Goal: Information Seeking & Learning: Learn about a topic

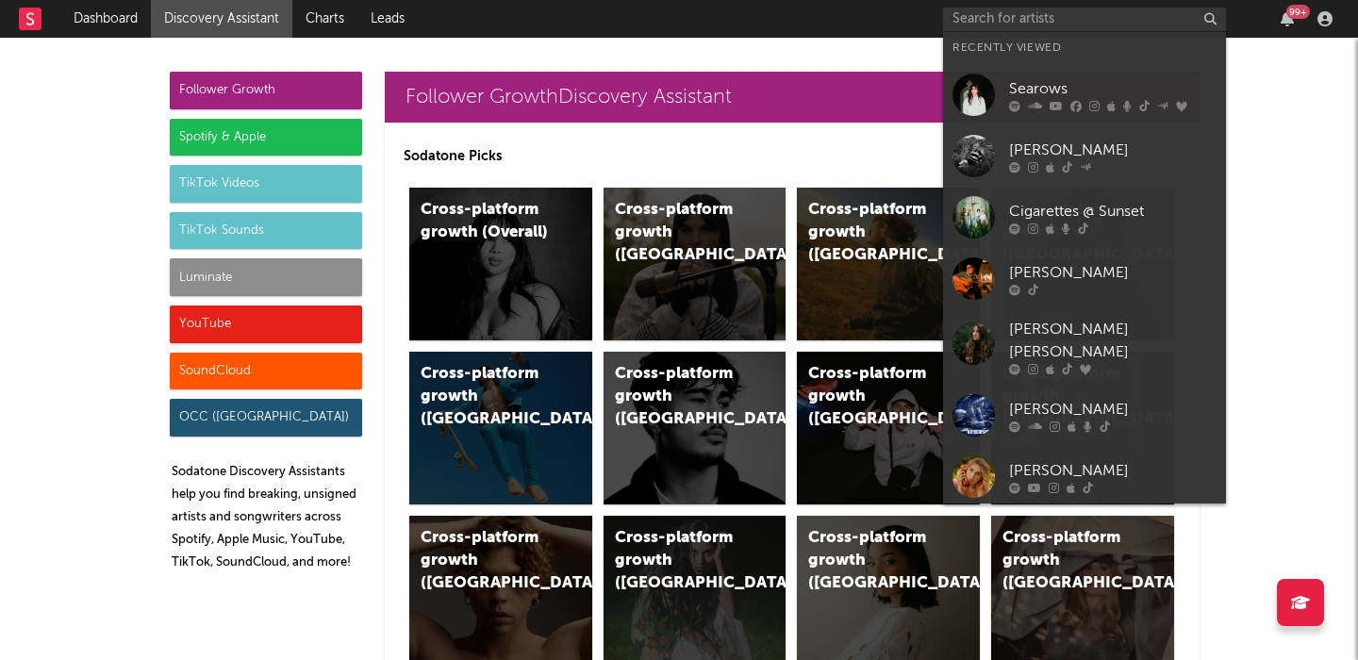
scroll to position [8972, 0]
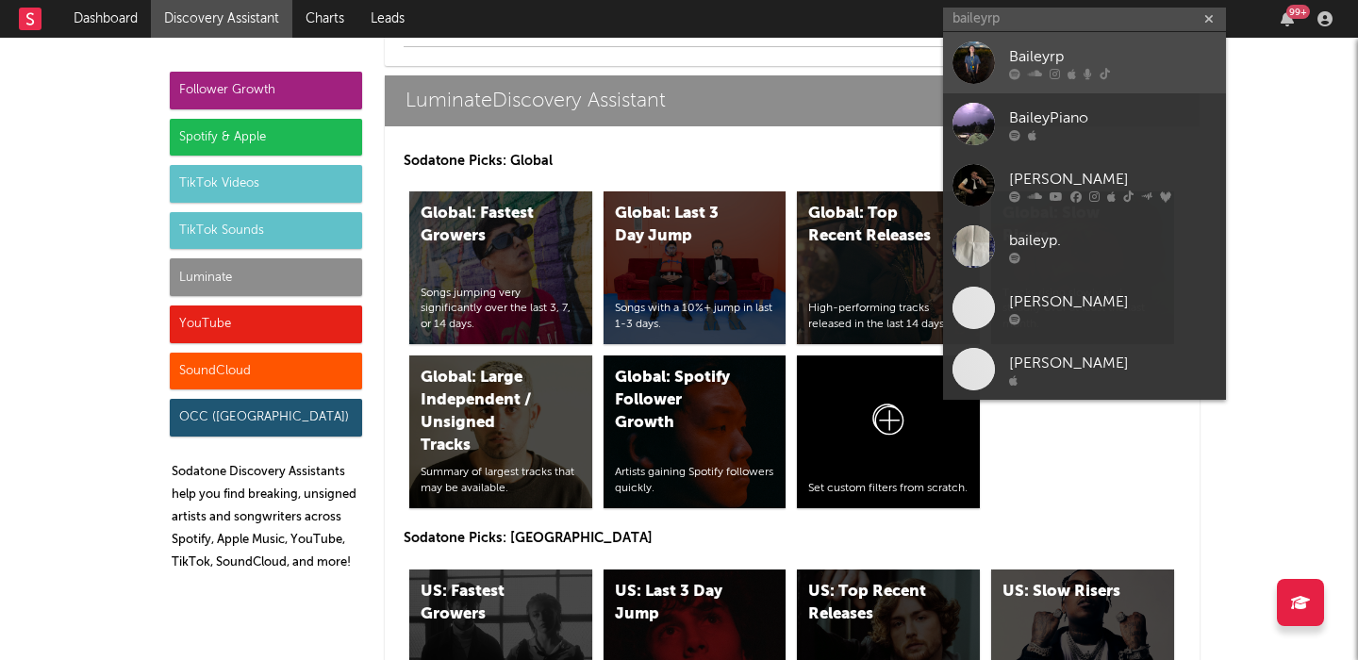
type input "baileyrp"
click at [1111, 43] on link "Baileyrp" at bounding box center [1084, 62] width 283 height 61
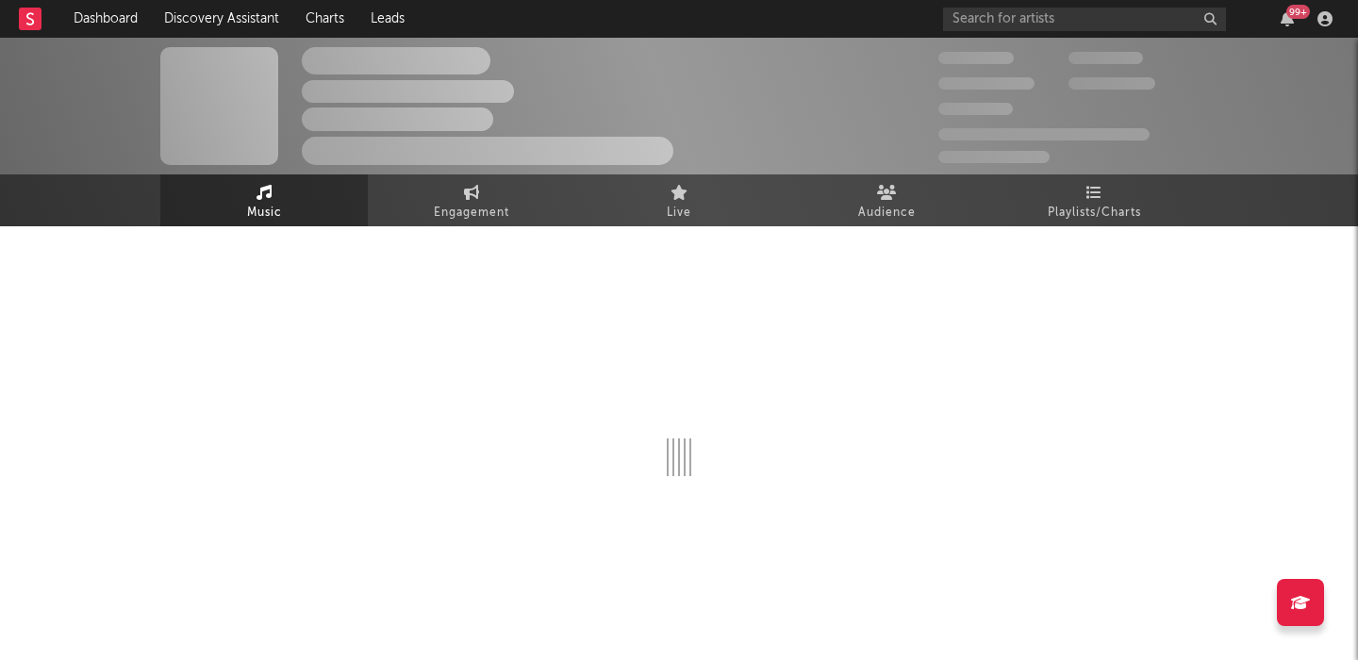
select select "1w"
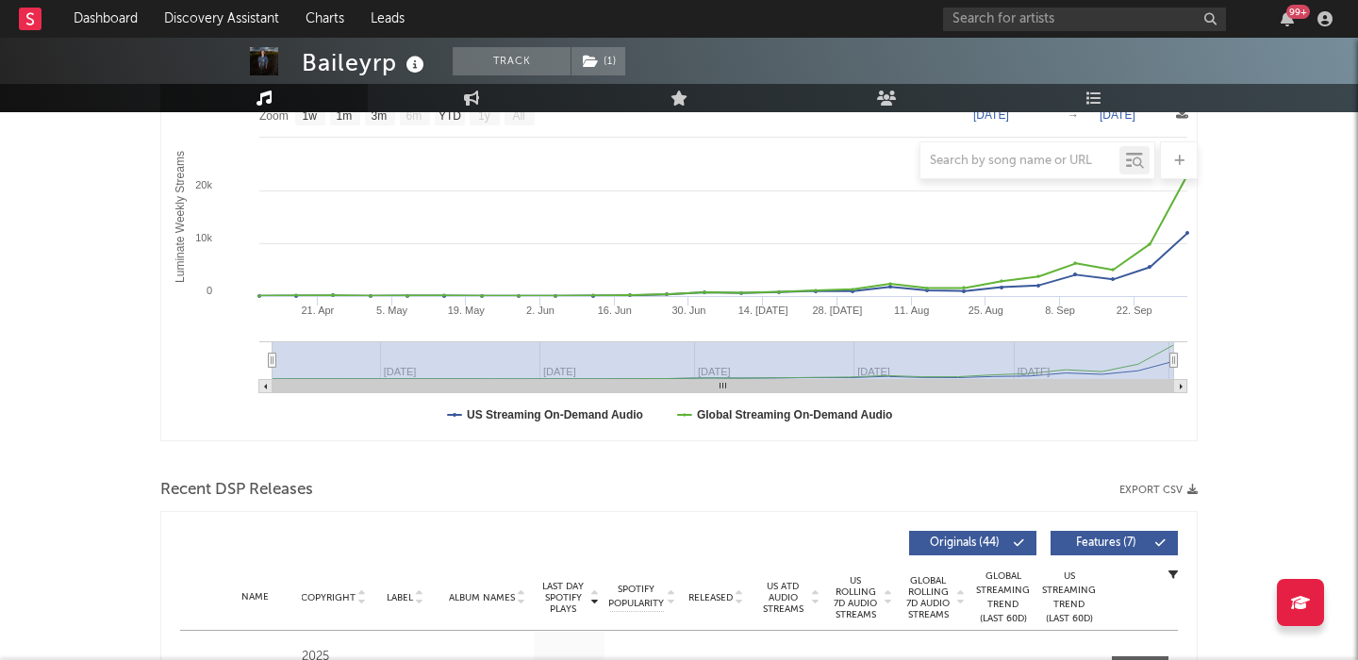
scroll to position [449, 0]
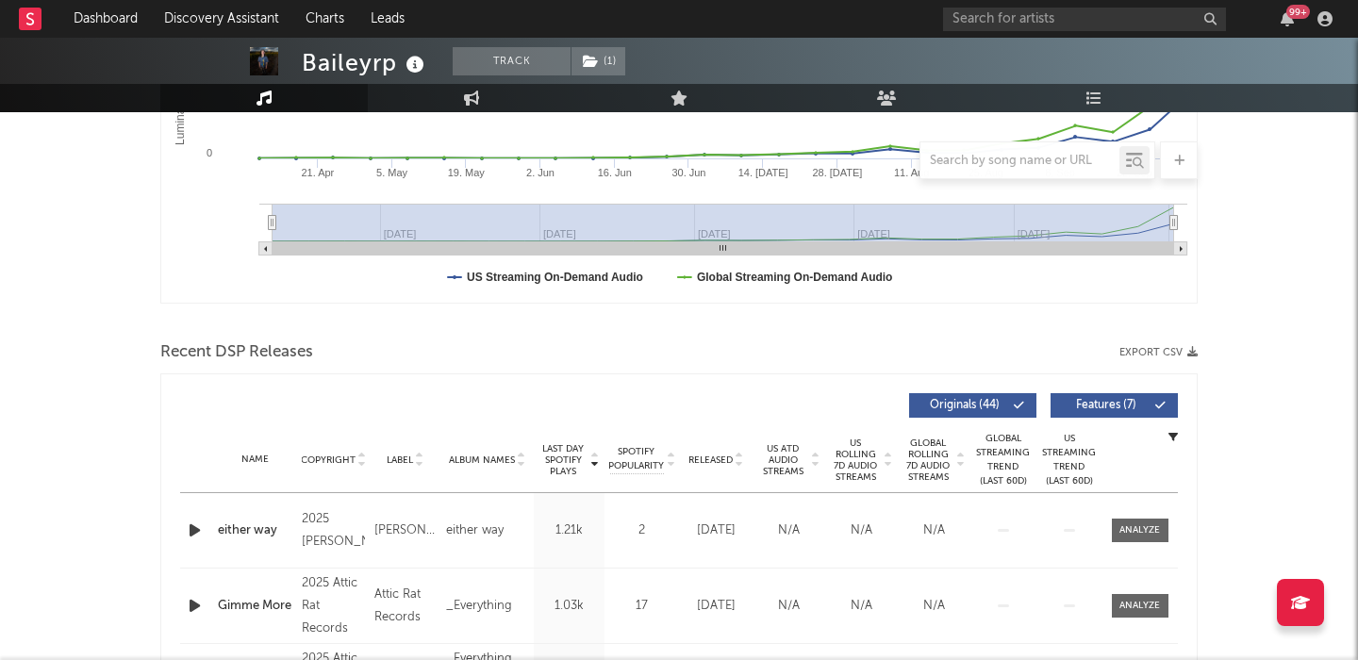
click at [854, 468] on span "US Rolling 7D Audio Streams" at bounding box center [856, 460] width 52 height 45
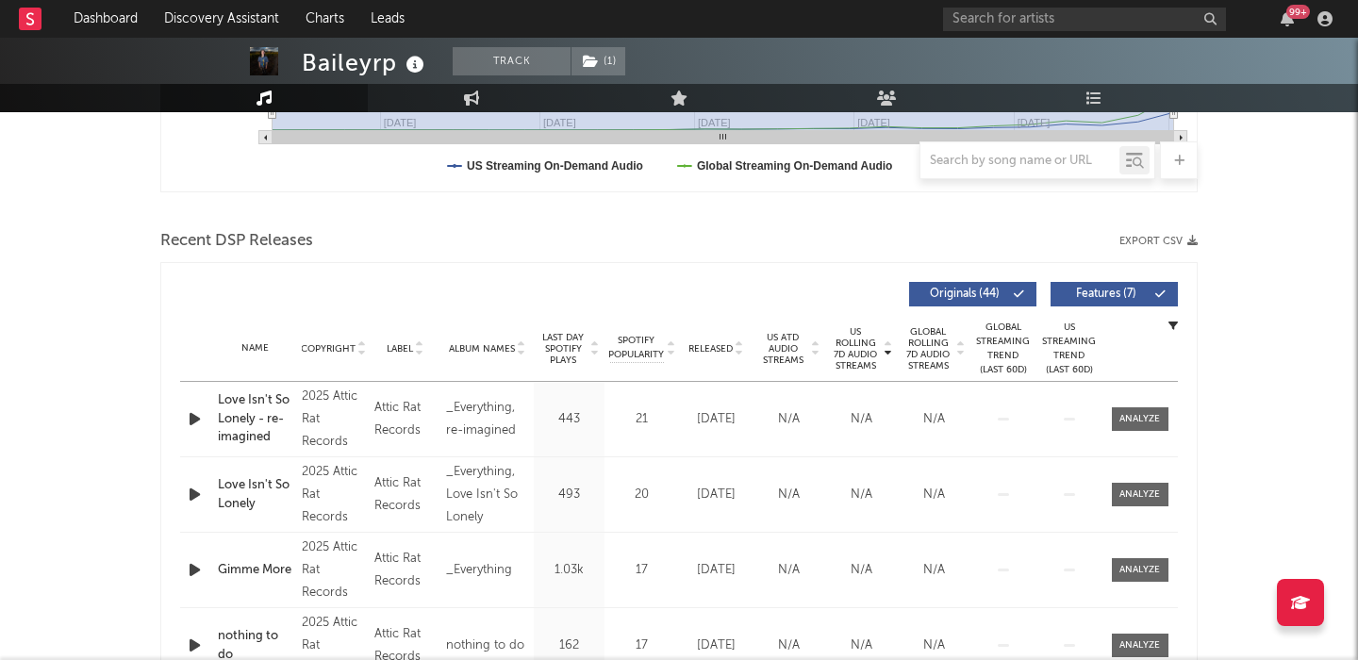
scroll to position [569, 0]
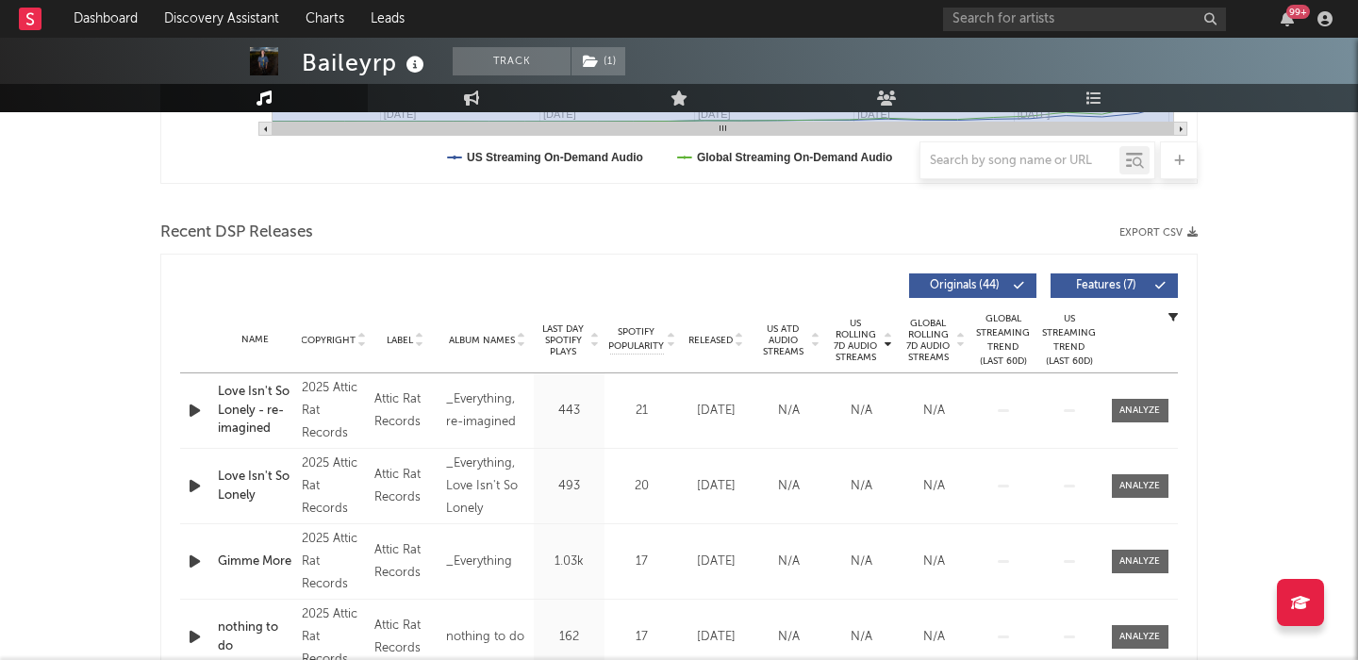
click at [719, 336] on span "Released" at bounding box center [710, 340] width 44 height 11
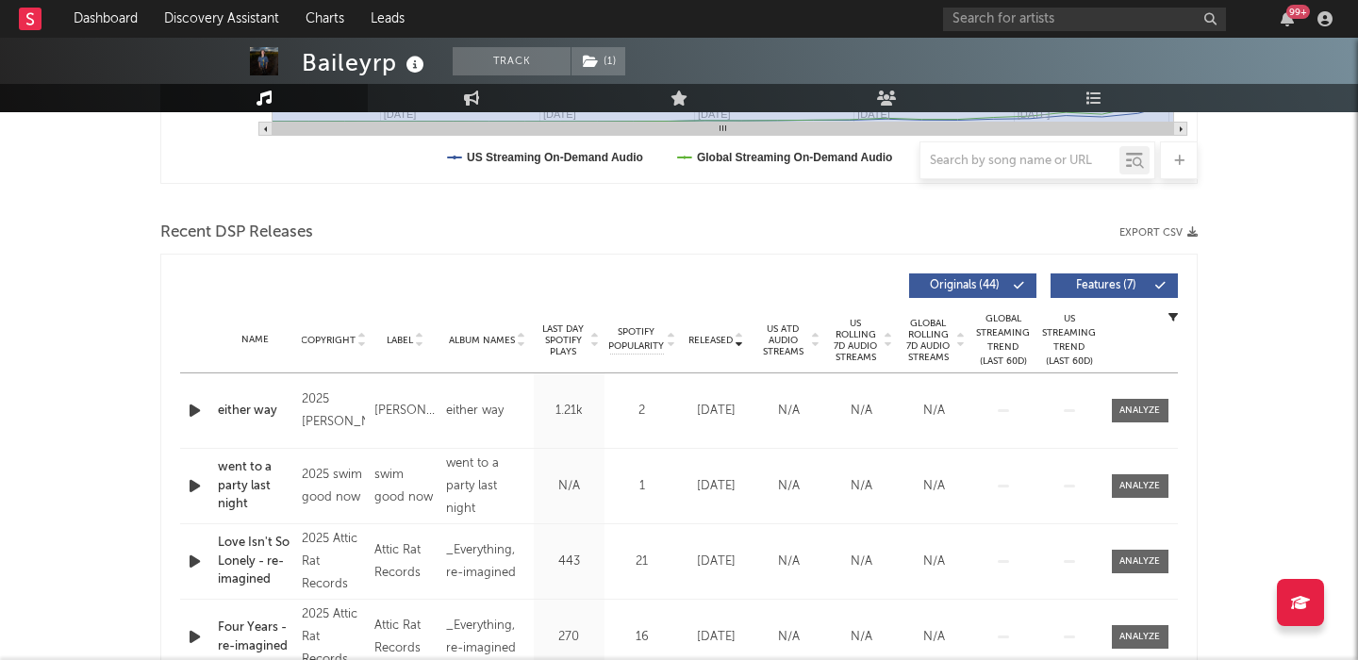
click at [549, 335] on span "Last Day Spotify Plays" at bounding box center [564, 340] width 50 height 34
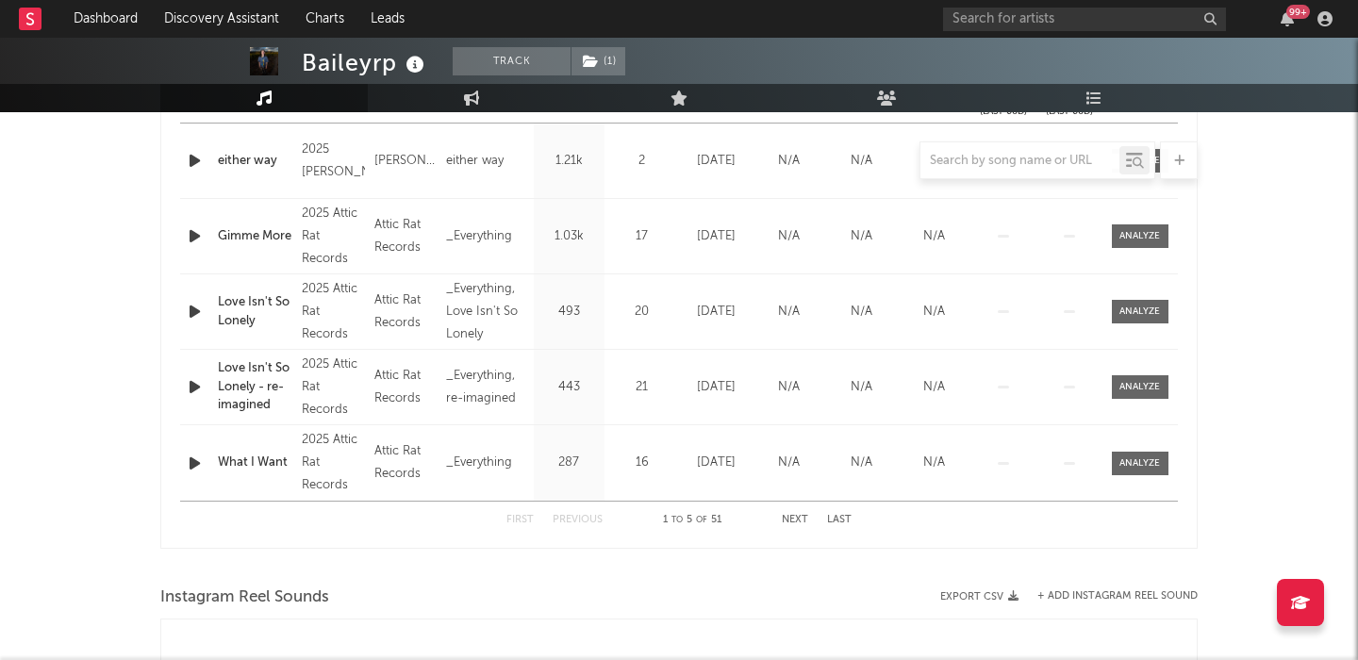
scroll to position [1123, 0]
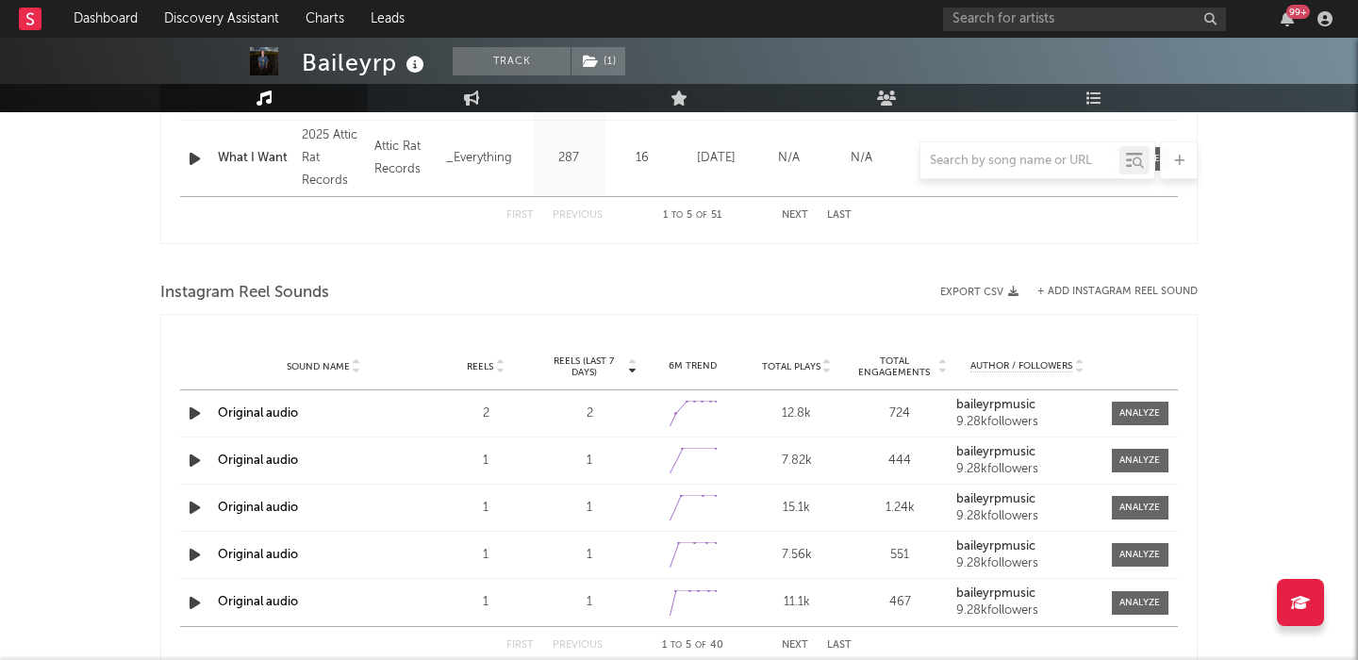
click at [1064, 5] on div "99 +" at bounding box center [1141, 19] width 396 height 38
click at [1064, 17] on input "text" at bounding box center [1084, 20] width 283 height 24
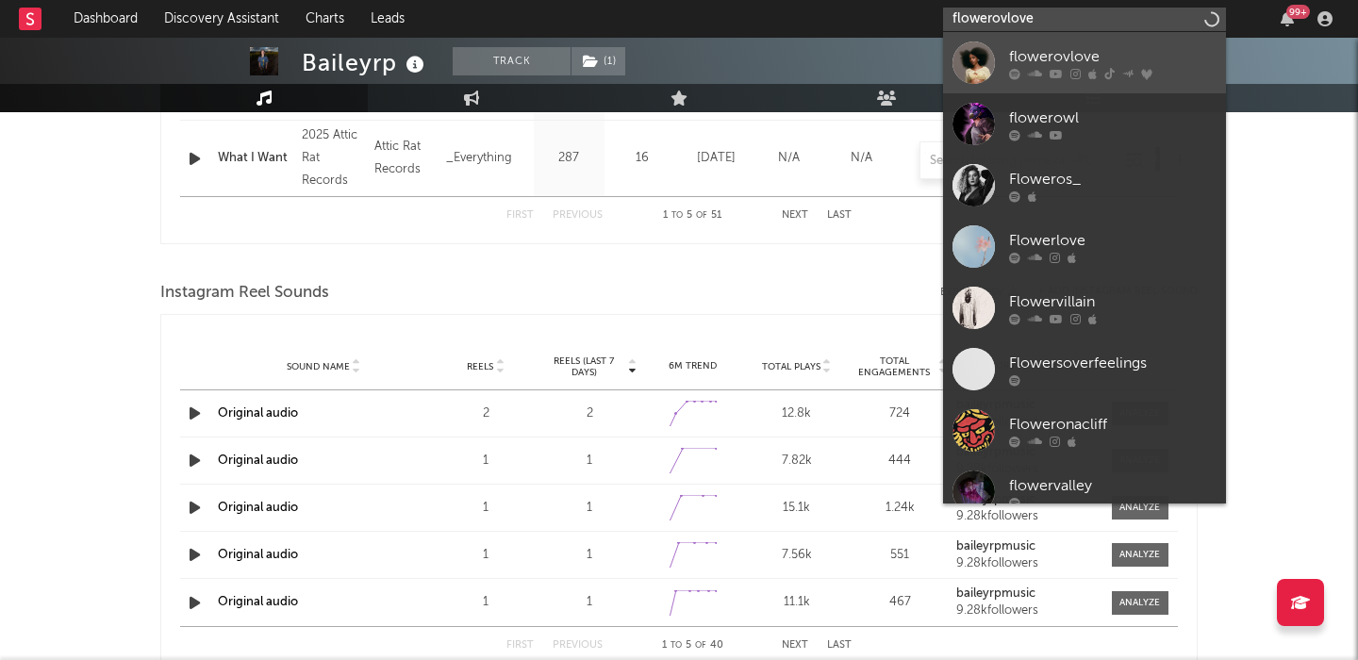
type input "flowerovlove"
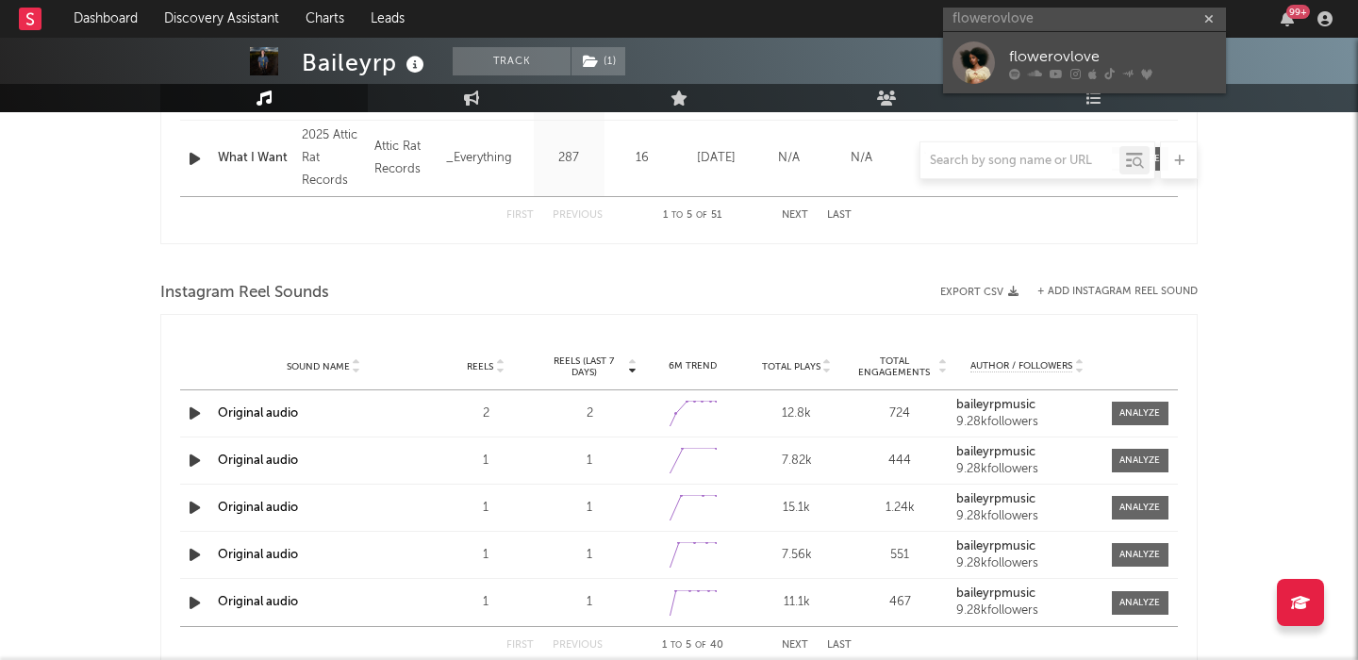
click at [1104, 68] on icon at bounding box center [1109, 73] width 10 height 11
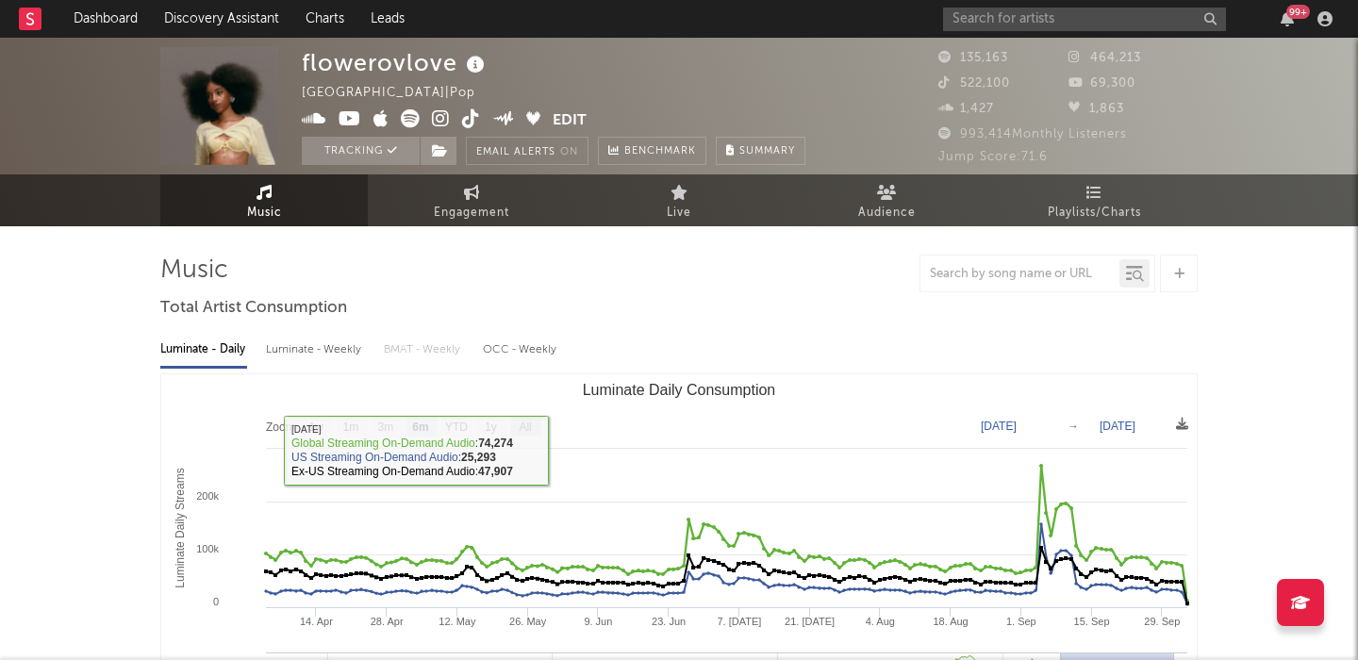
click at [531, 424] on text "All" at bounding box center [525, 427] width 12 height 13
select select "All"
type input "2021-10-14"
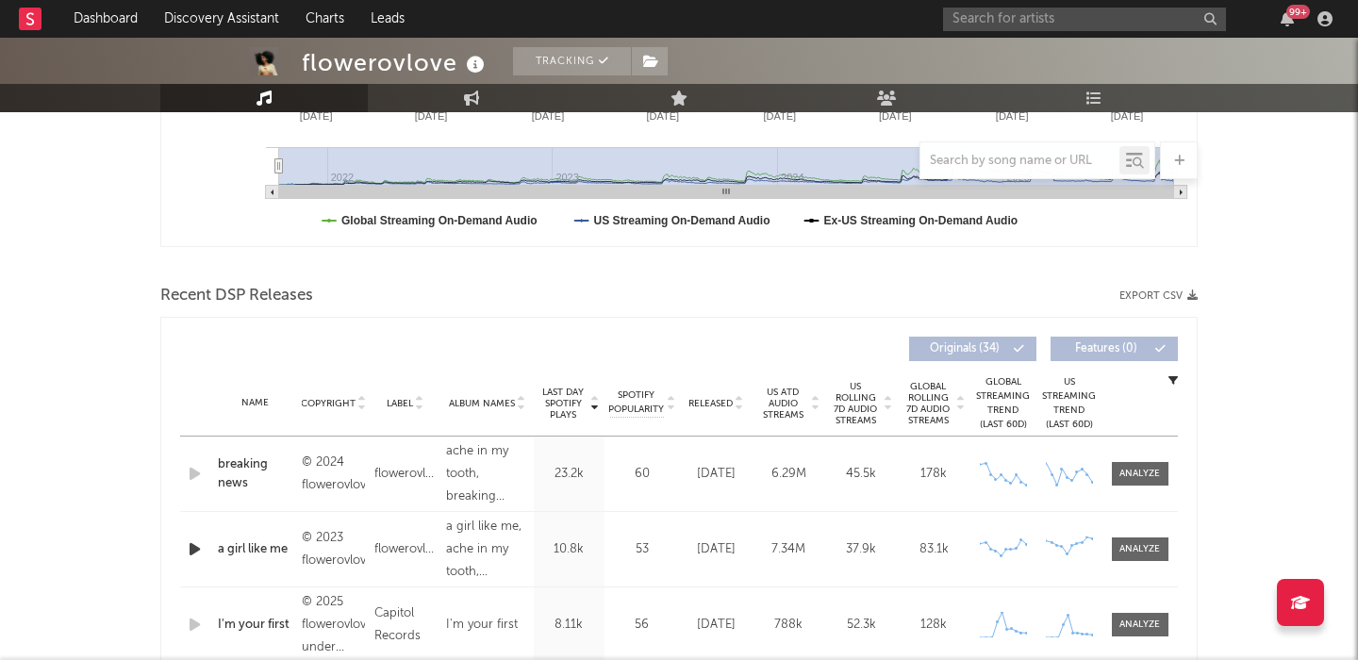
scroll to position [579, 0]
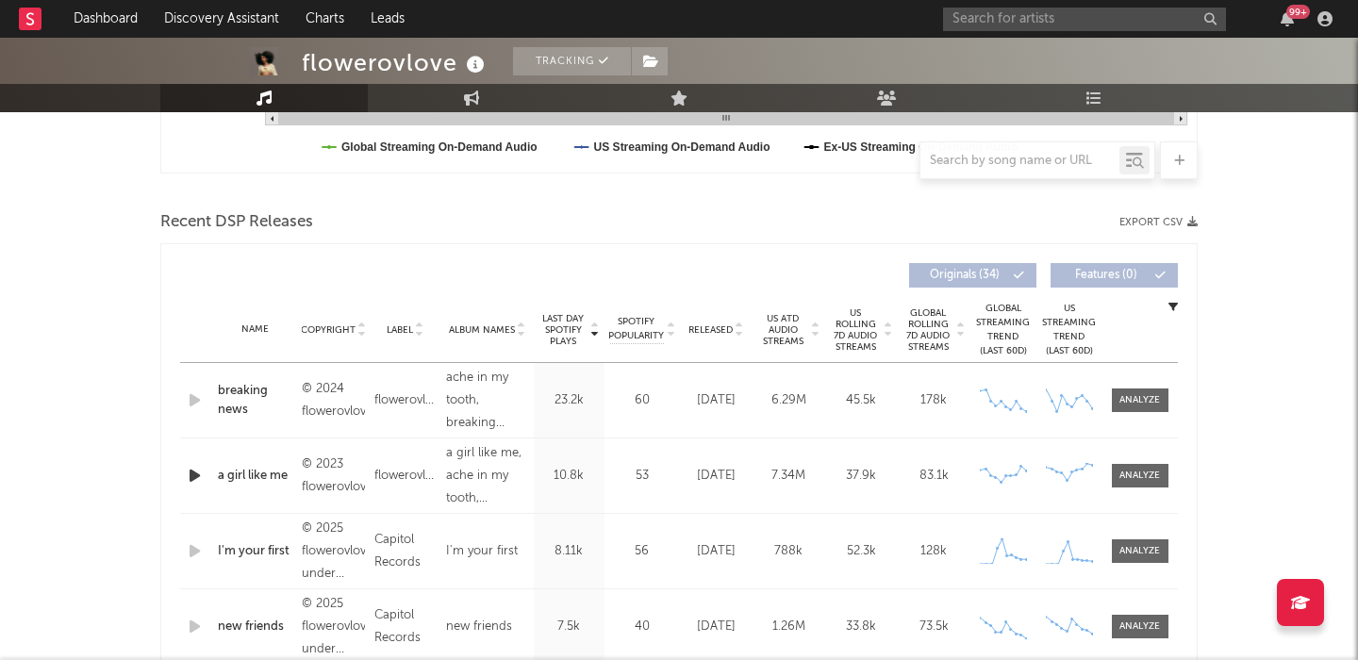
click at [706, 327] on span "Released" at bounding box center [710, 329] width 44 height 11
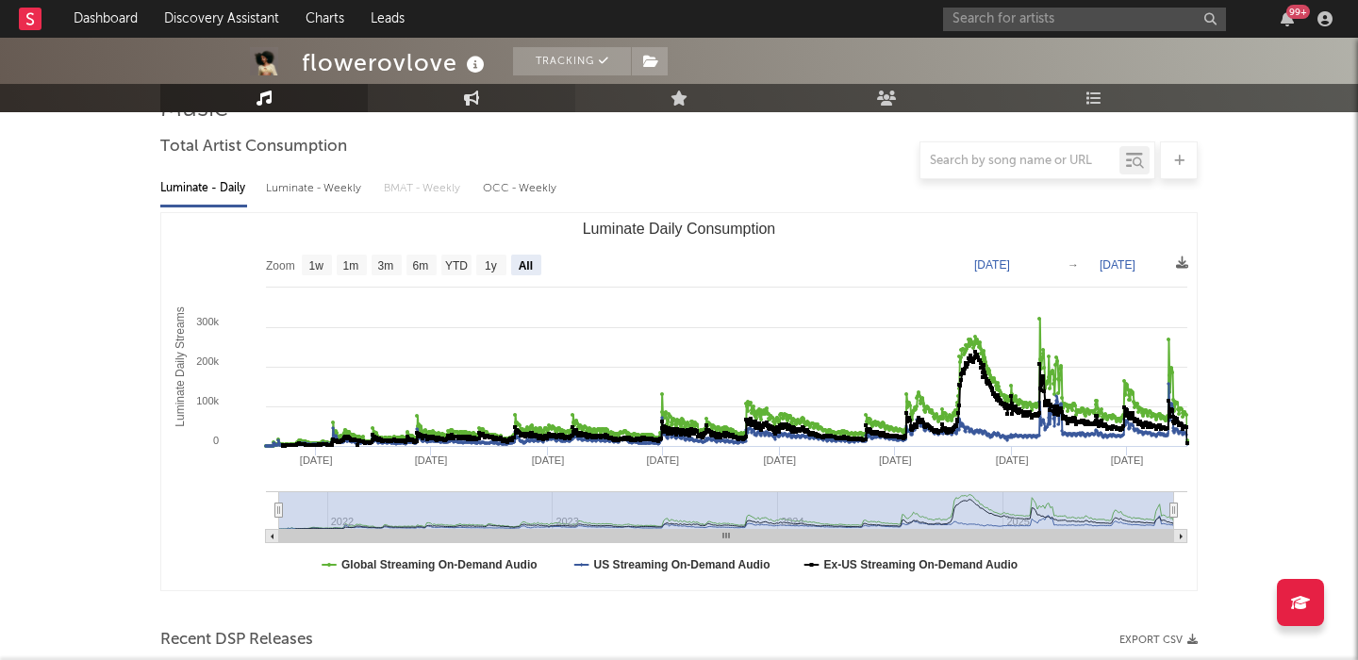
scroll to position [448, 0]
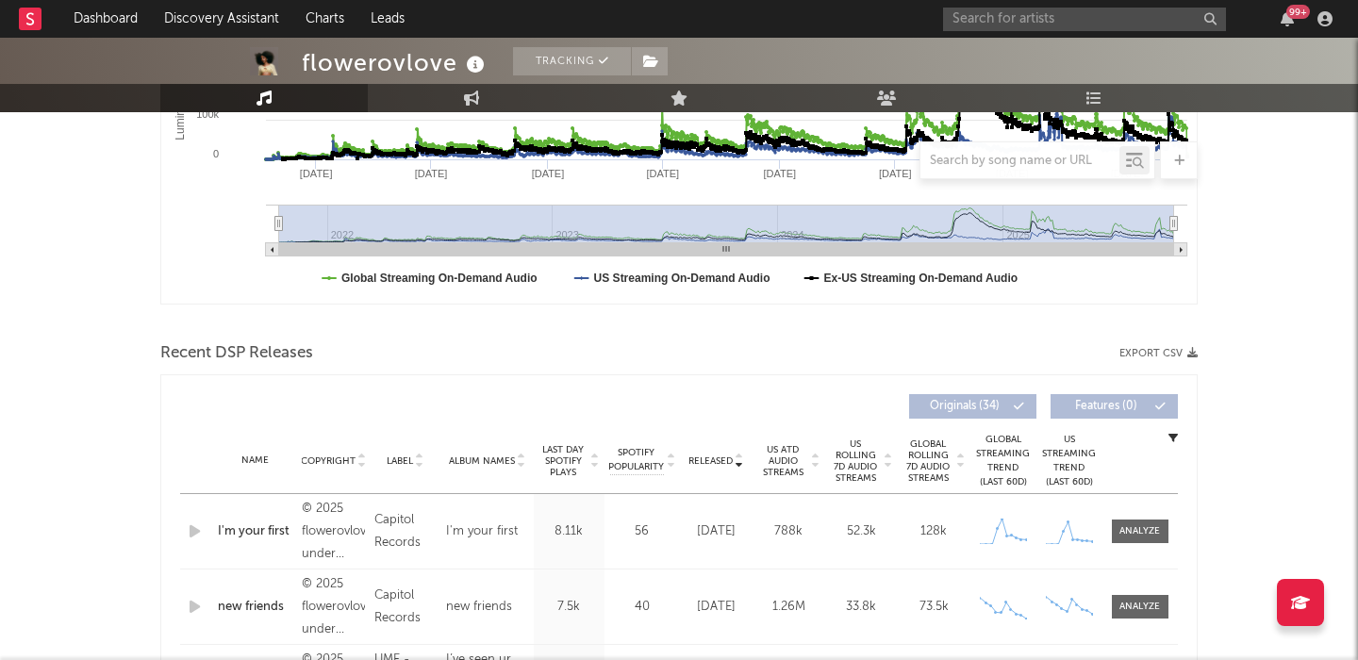
click at [393, 463] on span "Label" at bounding box center [400, 461] width 26 height 11
click at [112, 20] on link "Dashboard" at bounding box center [105, 19] width 91 height 38
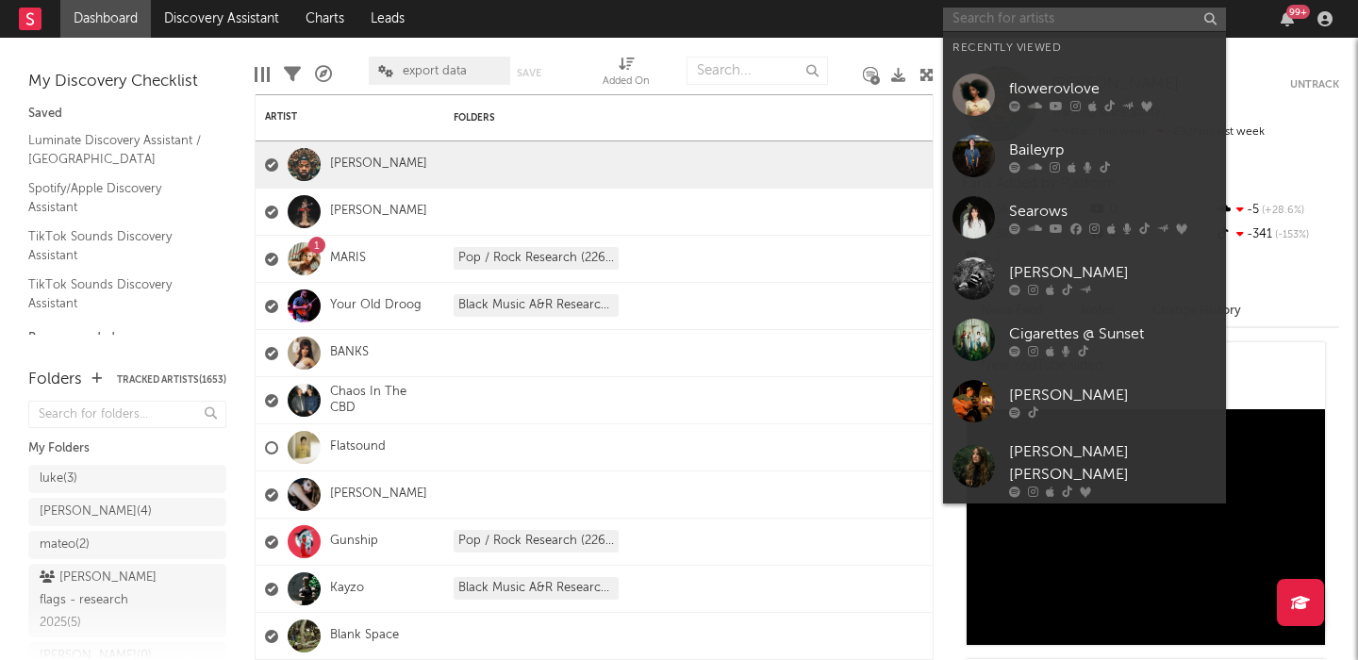
click at [999, 18] on input "text" at bounding box center [1084, 20] width 283 height 24
paste input "Devi McCallion"
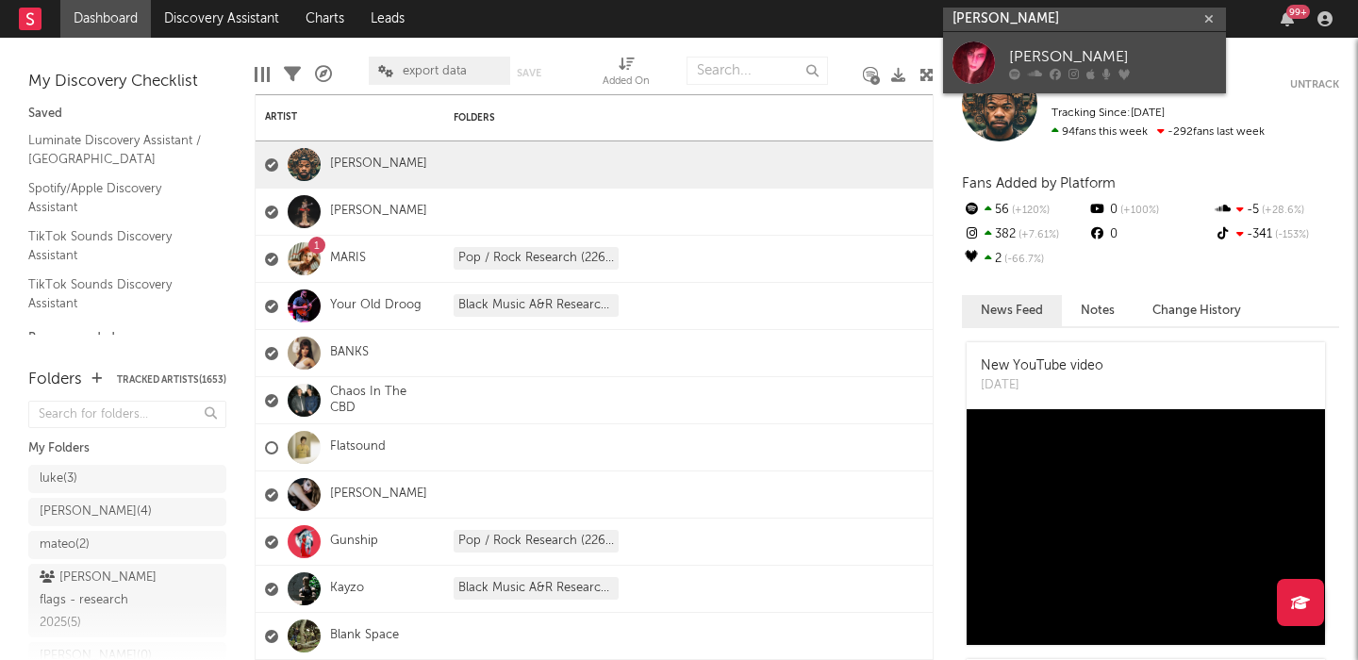
type input "Devi McCallion"
click at [1072, 66] on div "Devi McCallion" at bounding box center [1112, 56] width 207 height 23
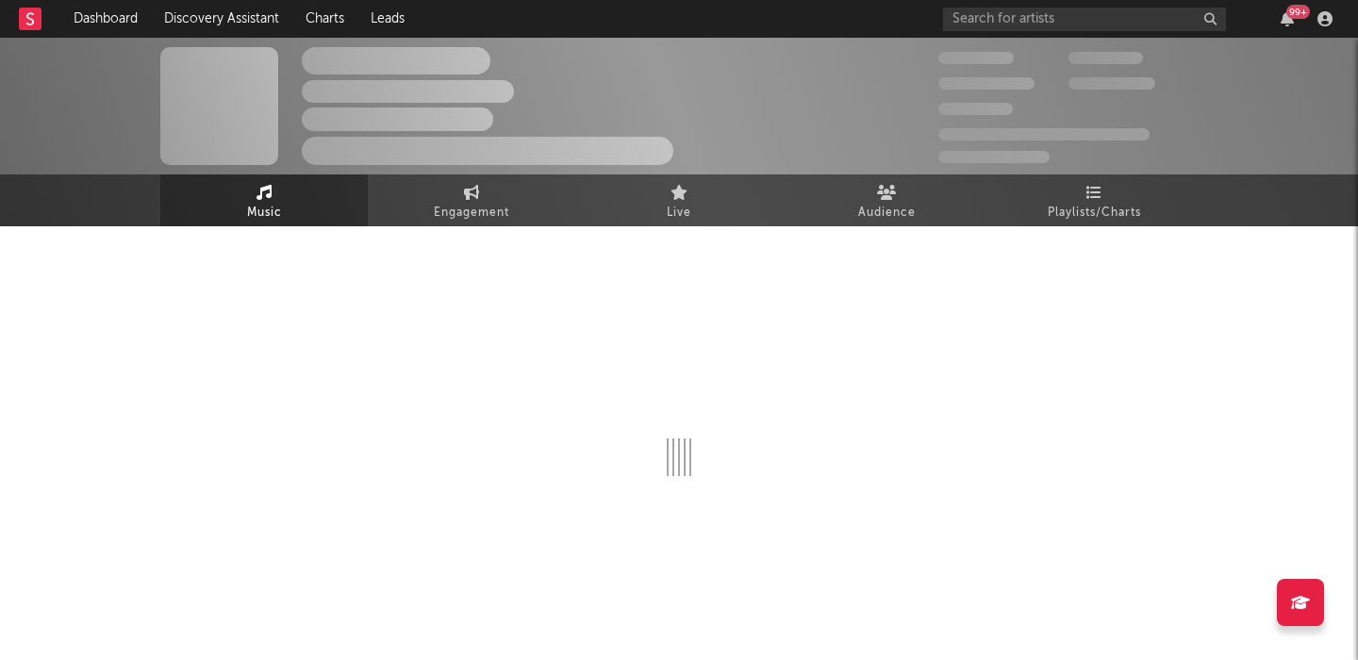
select select "1w"
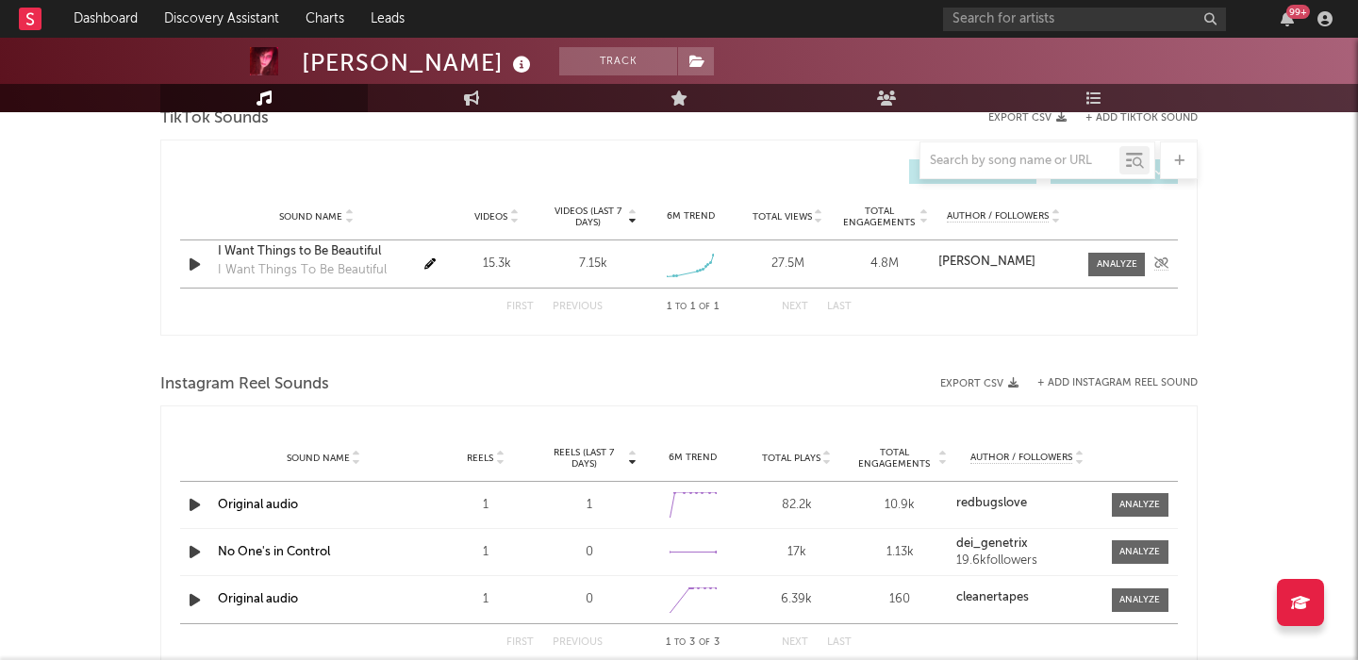
scroll to position [1291, 0]
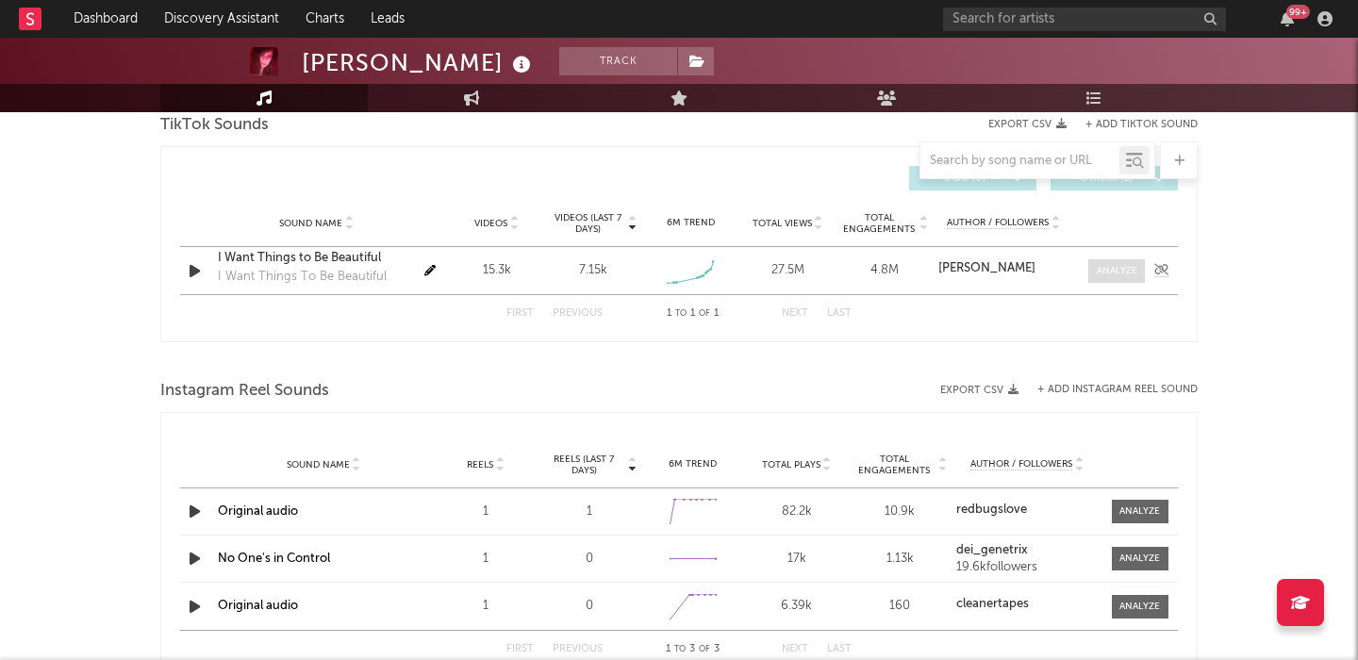
click at [1113, 268] on div at bounding box center [1117, 271] width 41 height 14
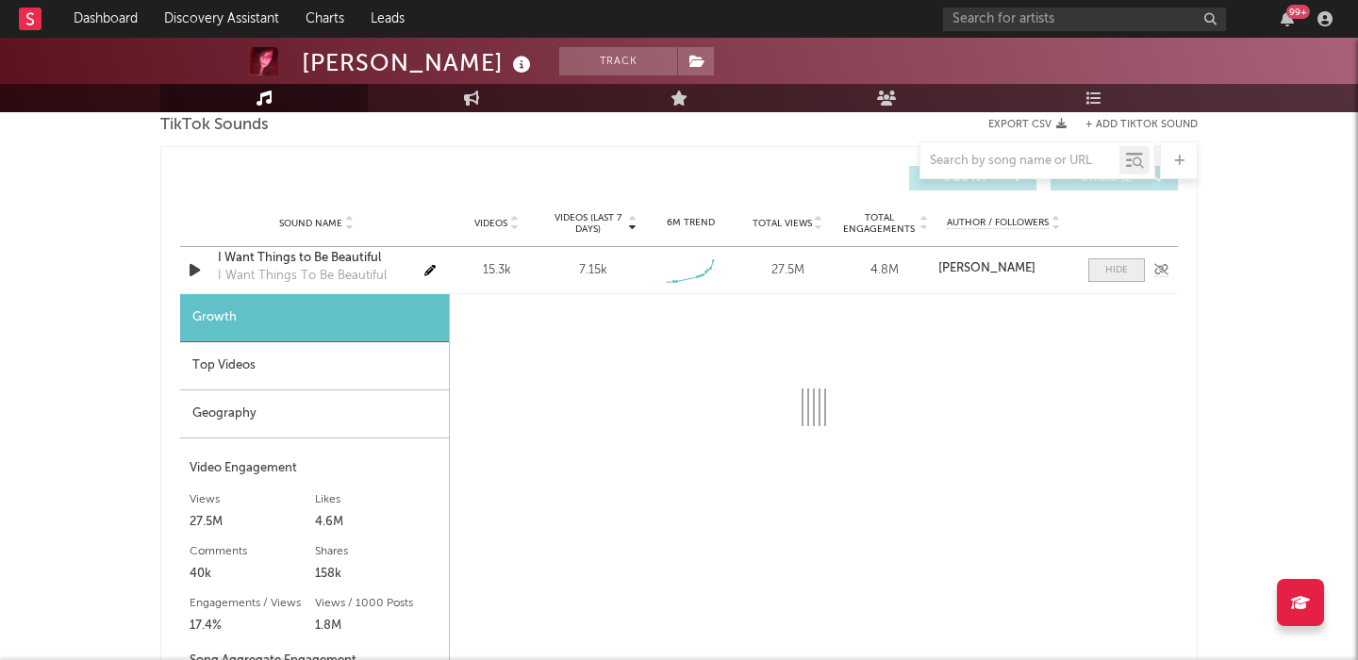
select select "1w"
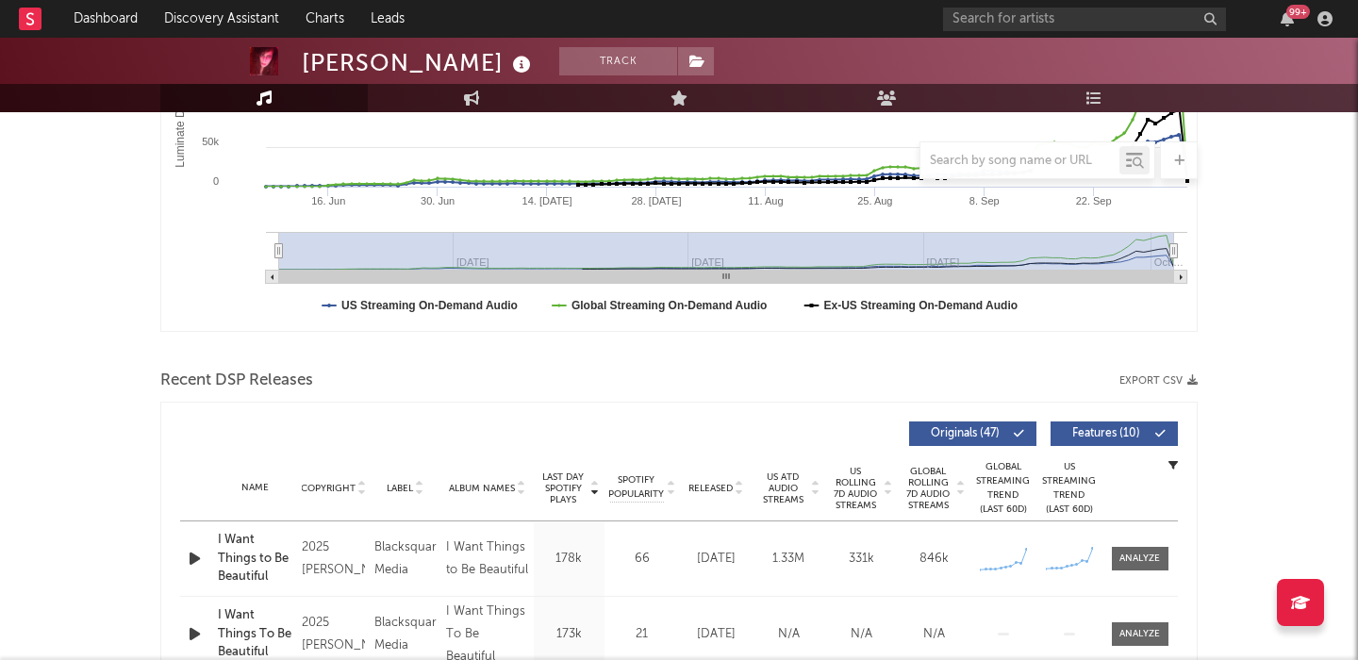
scroll to position [0, 0]
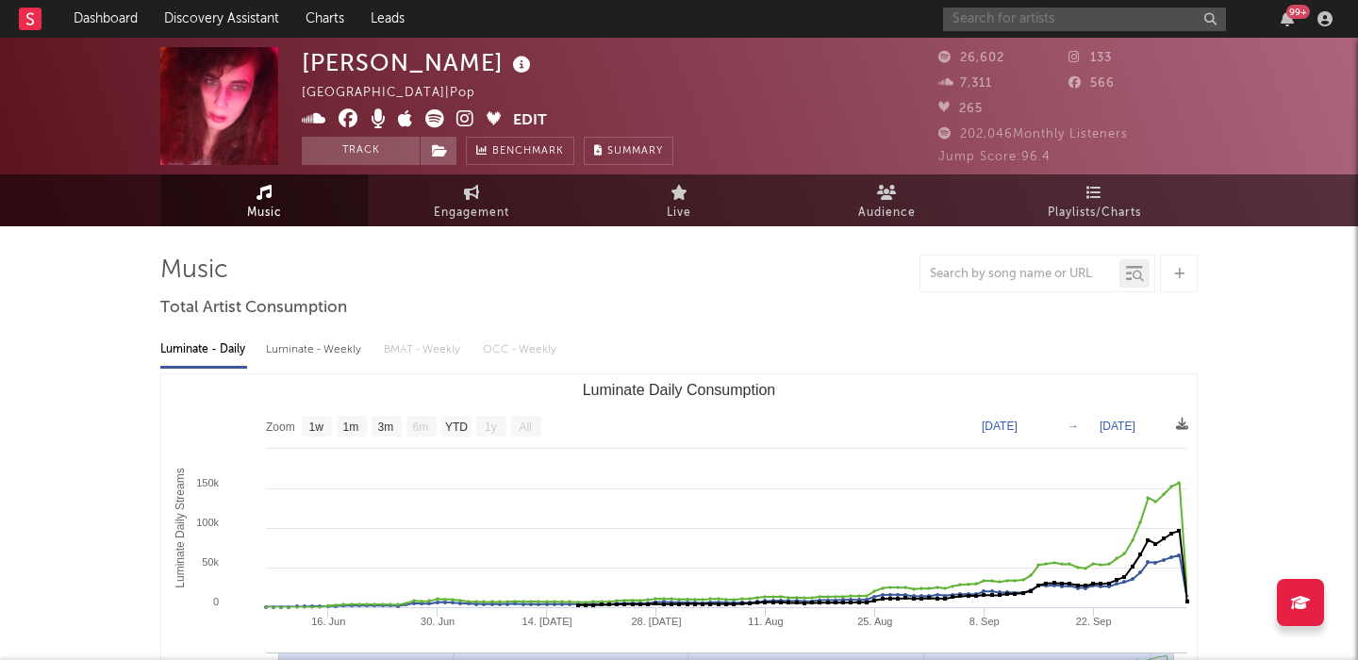
click at [966, 19] on input "text" at bounding box center [1084, 20] width 283 height 24
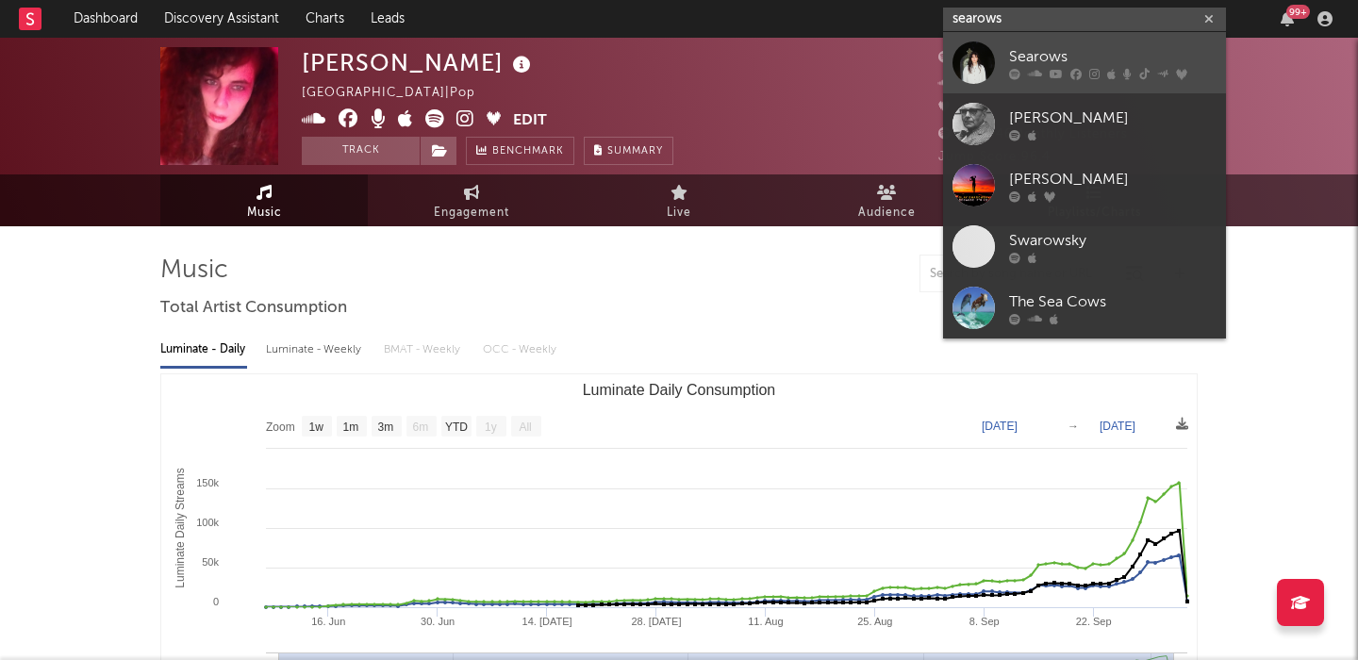
type input "searows"
click at [1019, 75] on icon at bounding box center [1014, 73] width 11 height 11
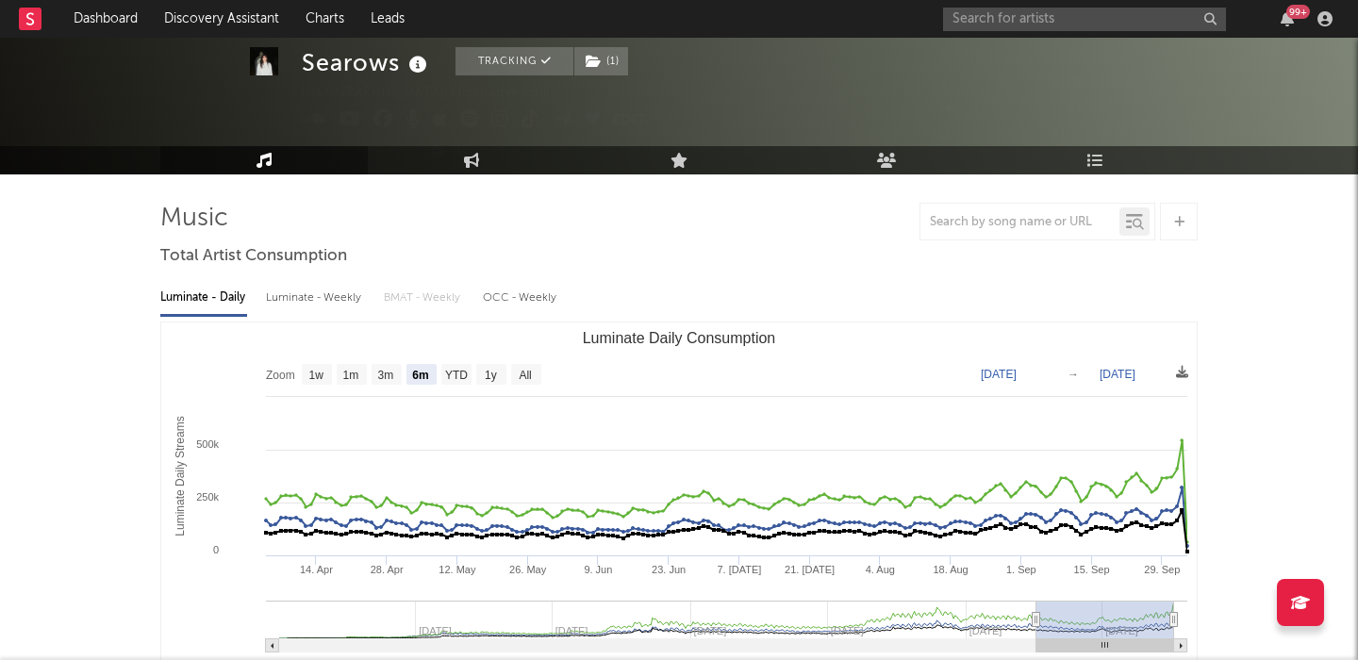
scroll to position [58, 0]
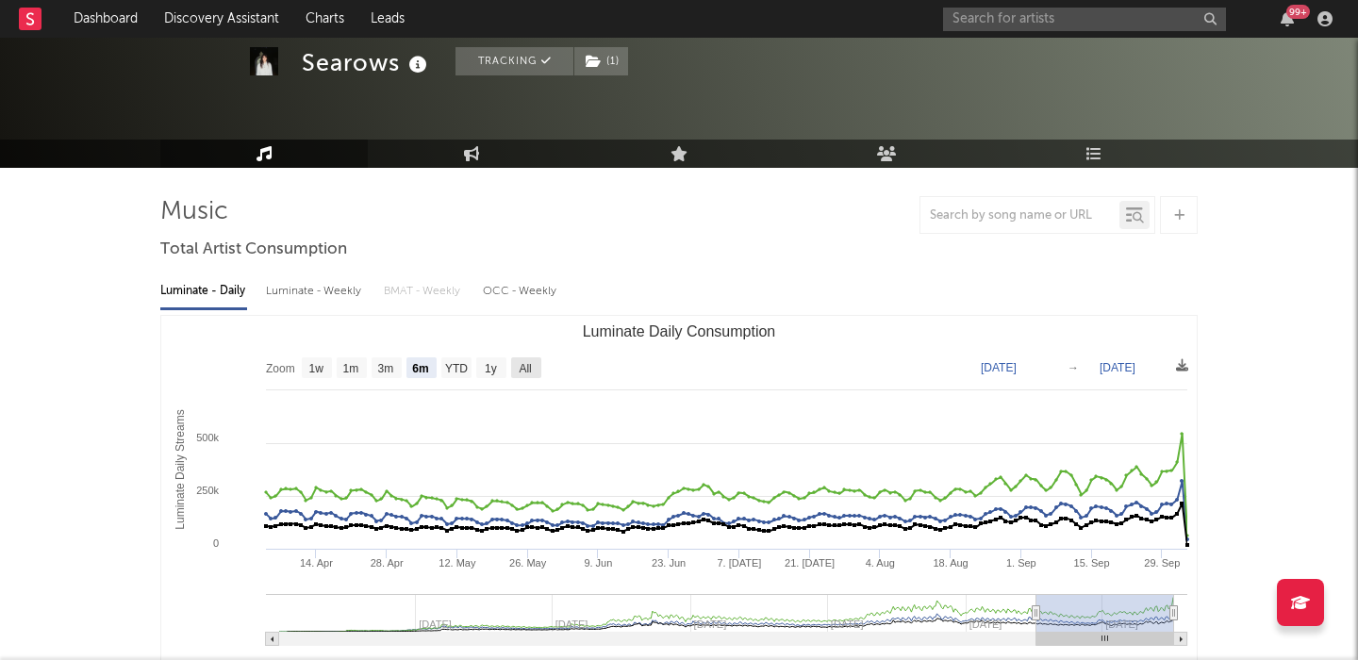
click at [523, 368] on text "All" at bounding box center [525, 368] width 12 height 13
select select "All"
type input "2022-07-03"
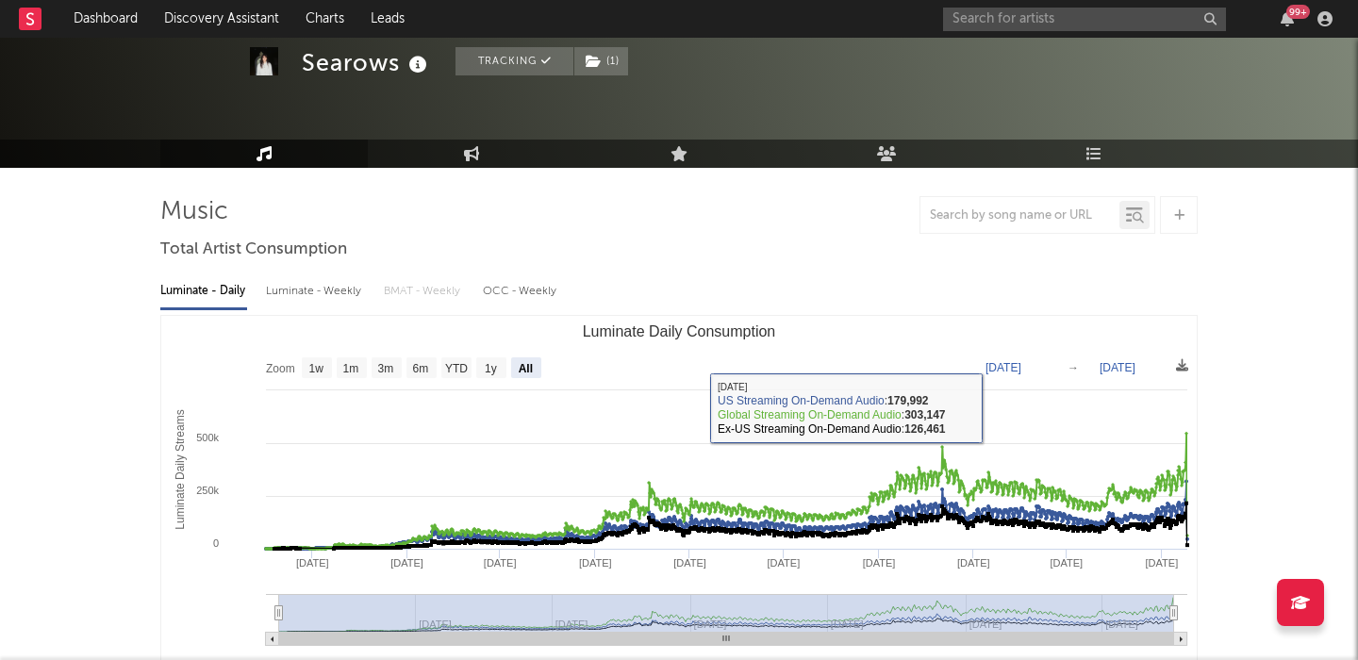
click at [319, 276] on div "Luminate - Weekly" at bounding box center [315, 291] width 99 height 32
select select "6m"
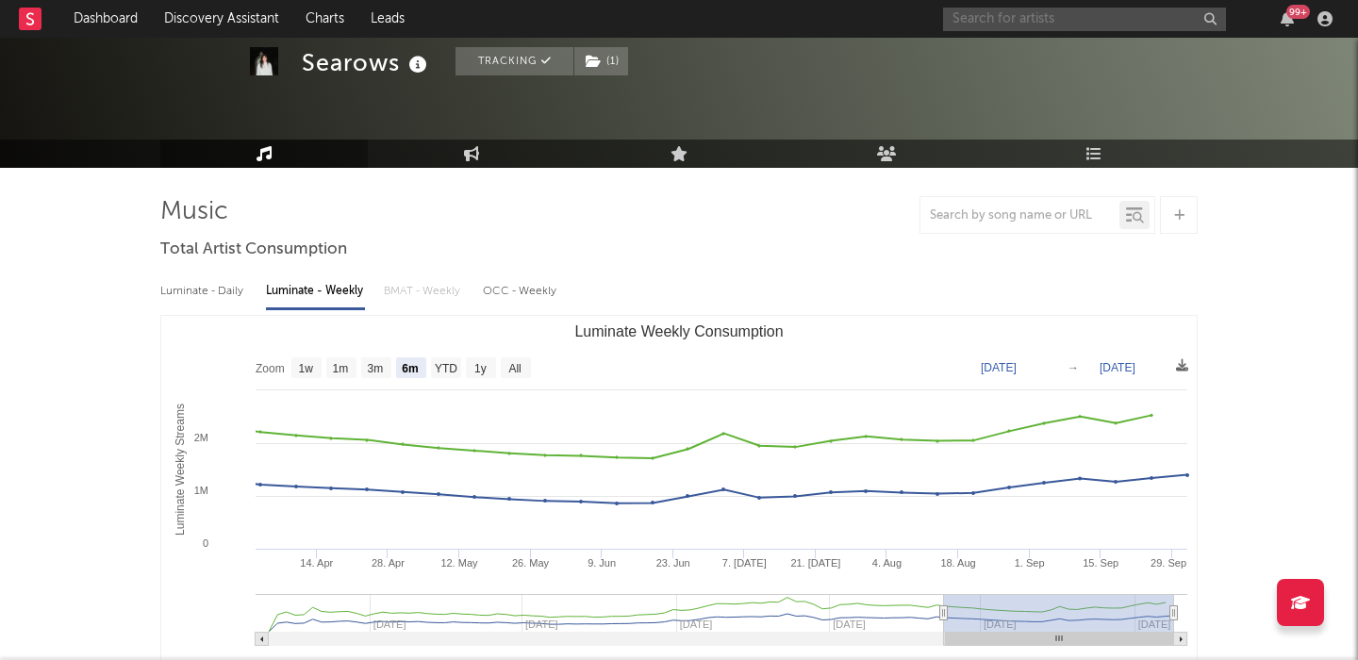
click at [1004, 27] on input "text" at bounding box center [1084, 20] width 283 height 24
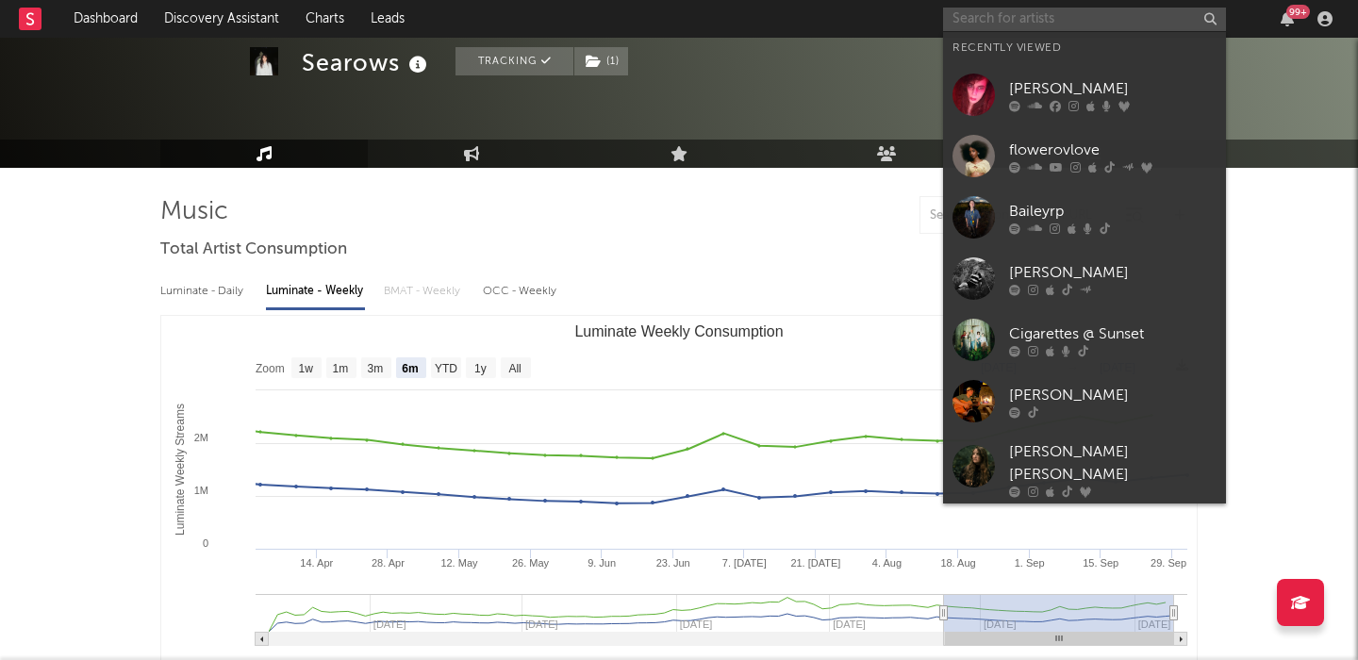
paste input "Inuday"
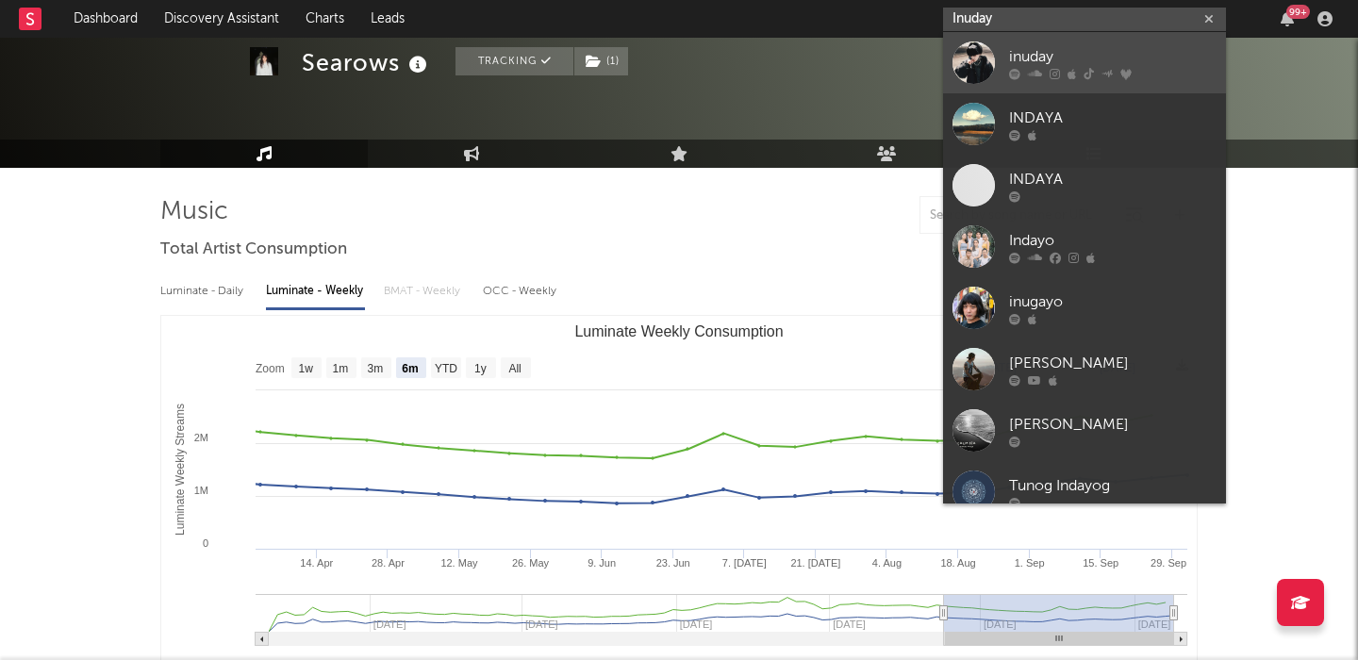
type input "Inuday"
click at [1071, 55] on div "inuday" at bounding box center [1112, 56] width 207 height 23
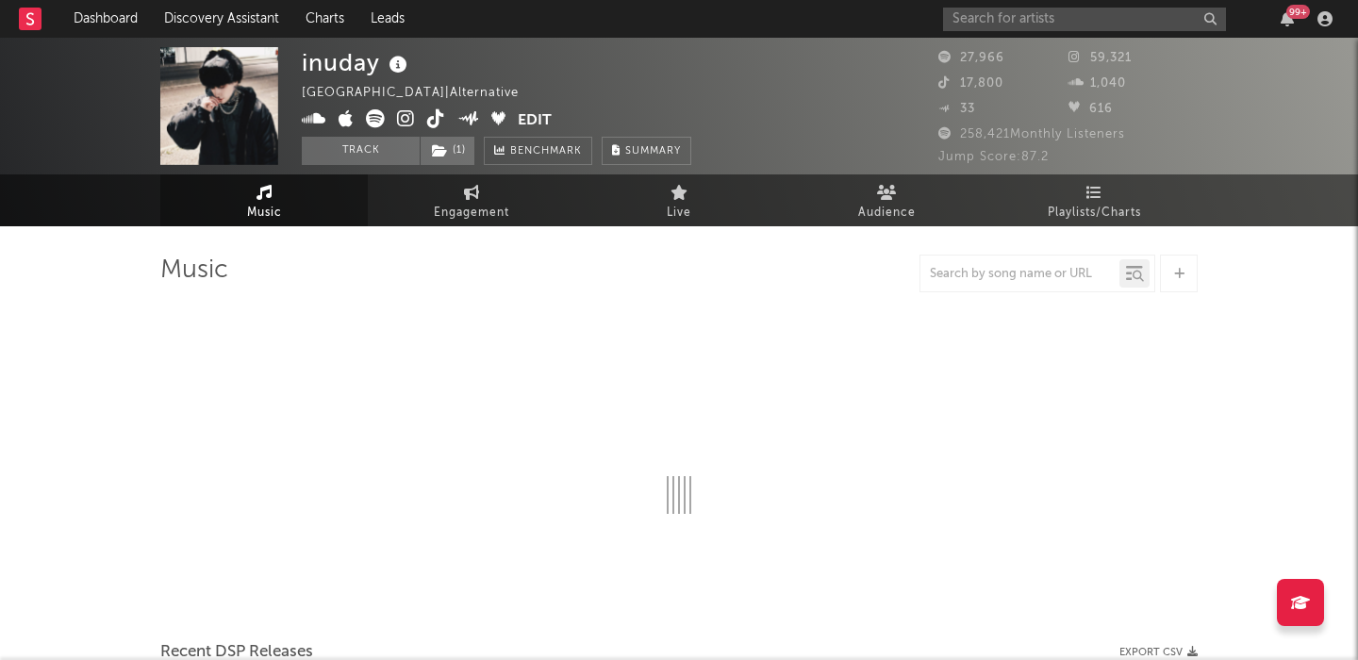
select select "6m"
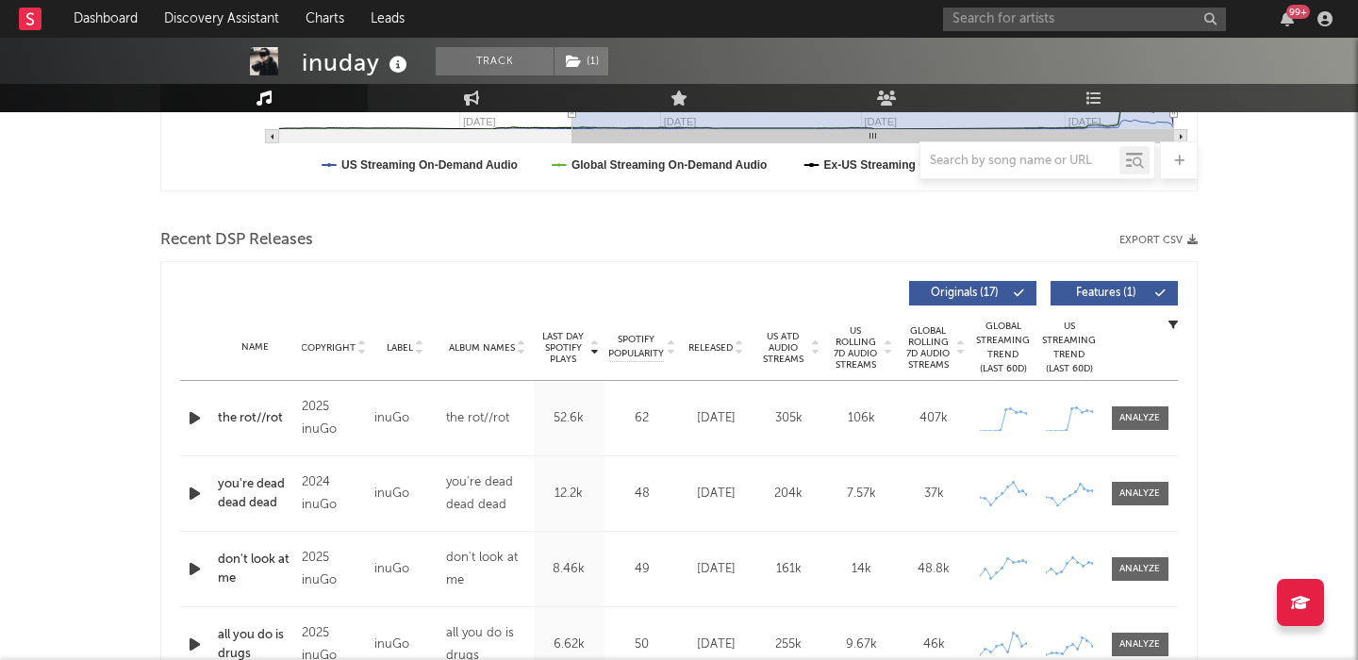
scroll to position [642, 0]
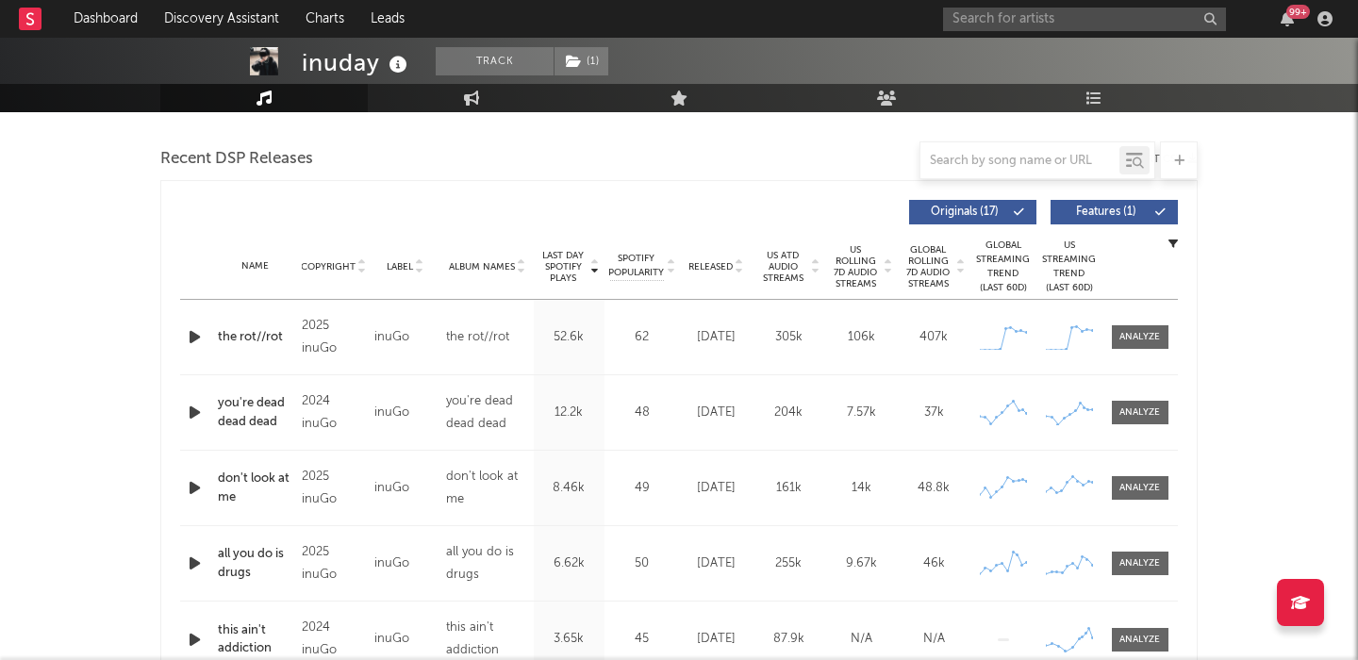
click at [838, 267] on span "US Rolling 7D Audio Streams" at bounding box center [856, 266] width 52 height 45
click at [1126, 339] on div at bounding box center [1140, 337] width 41 height 14
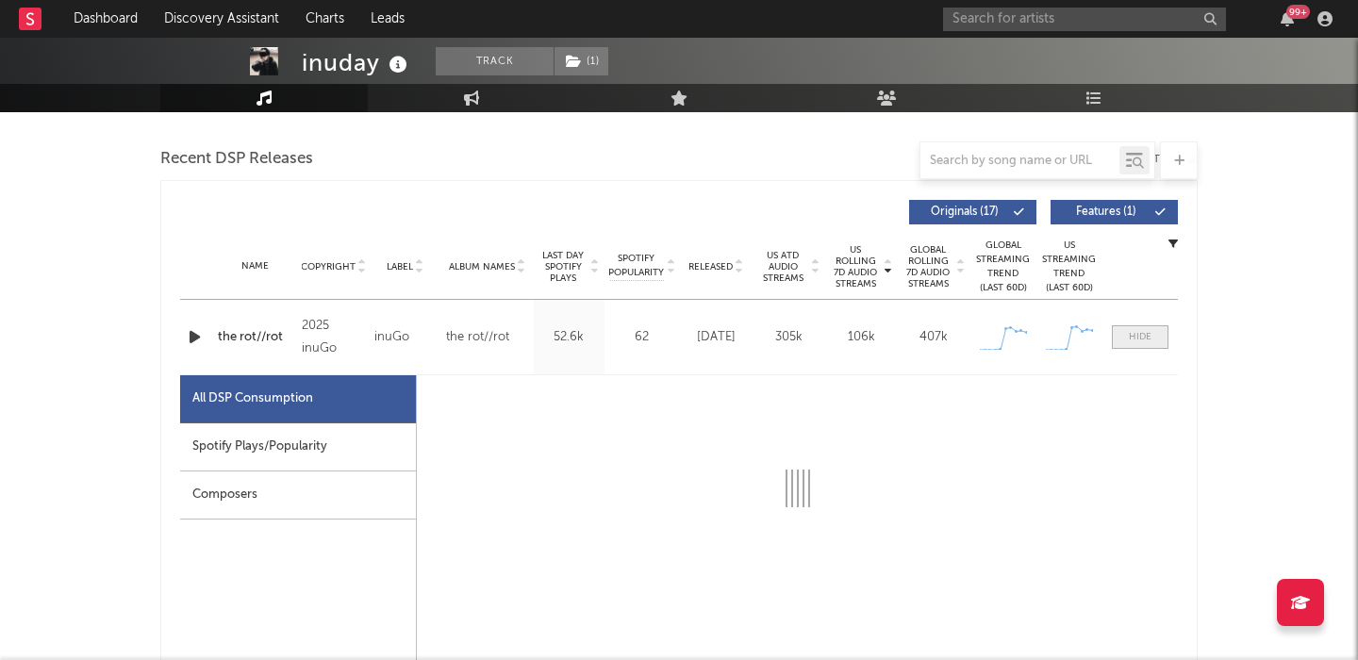
select select "1w"
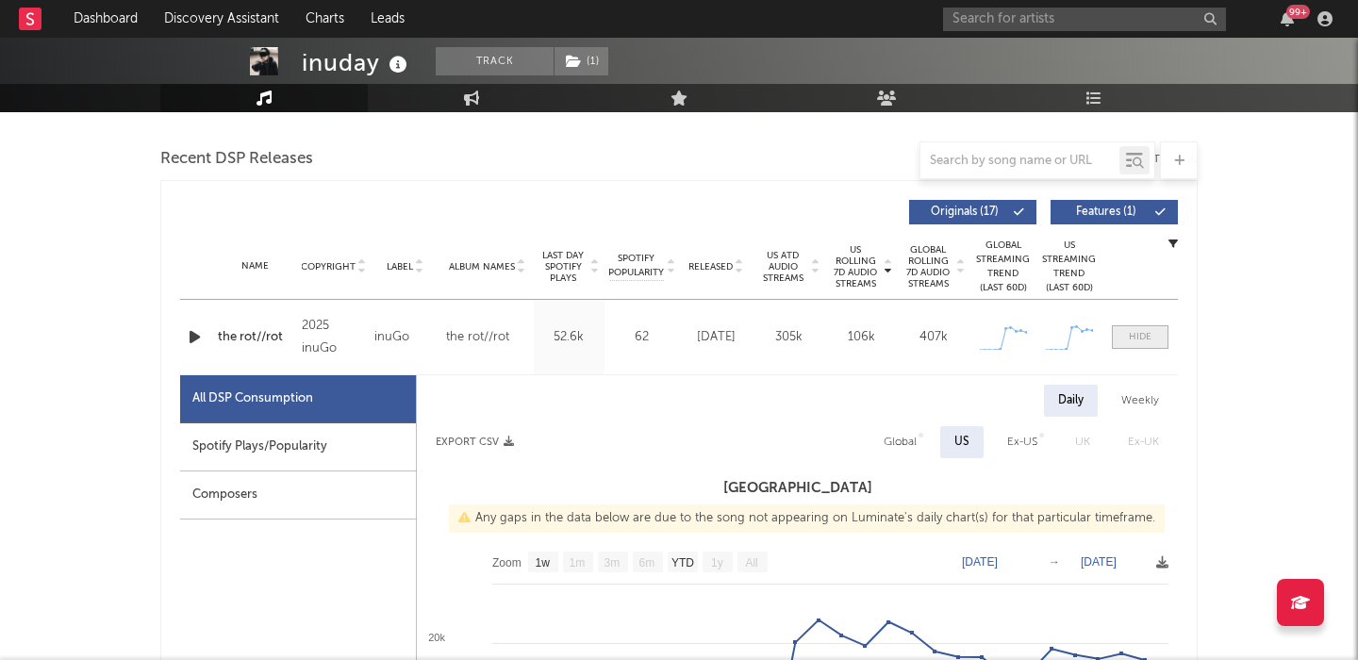
scroll to position [830, 0]
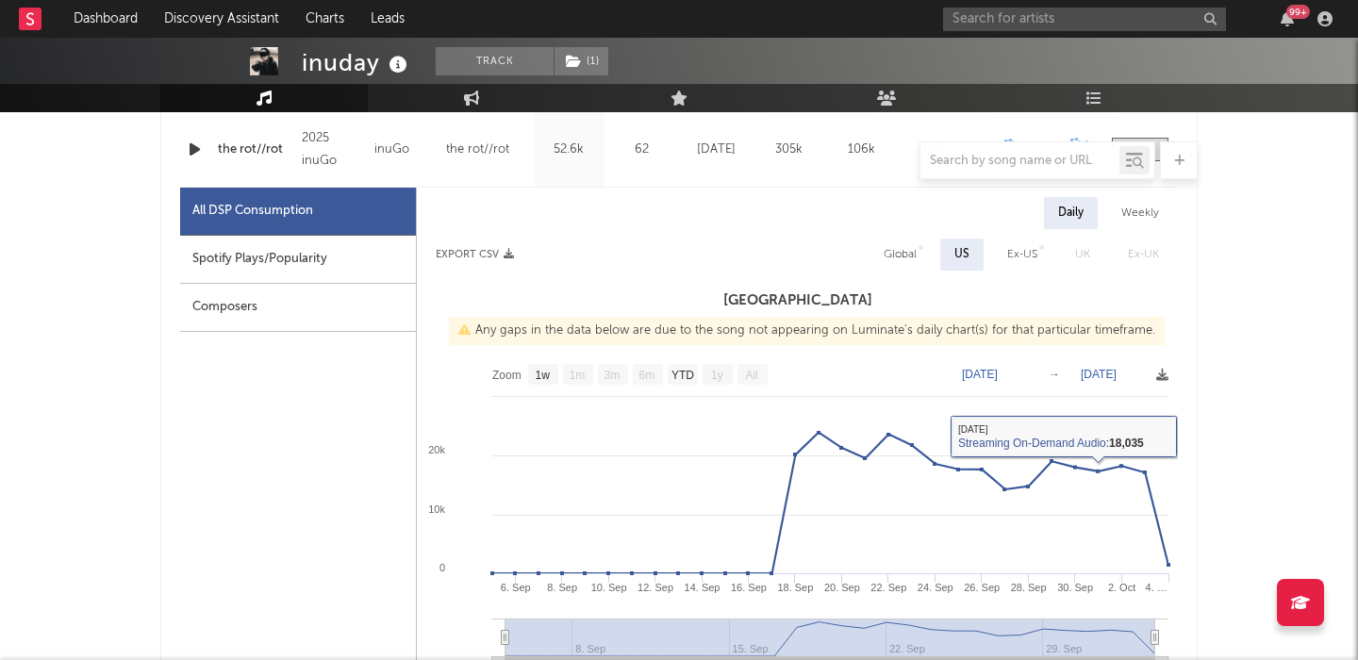
click at [906, 257] on div "Global" at bounding box center [900, 254] width 33 height 23
select select "1w"
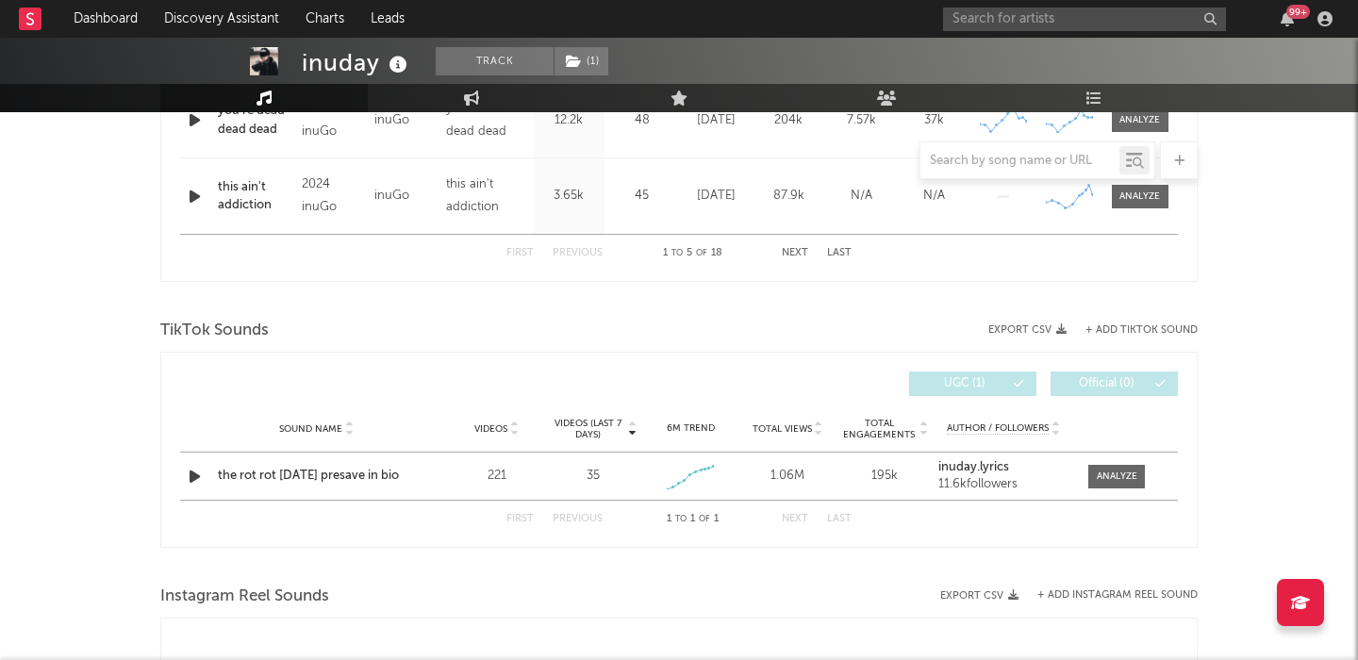
scroll to position [1984, 0]
click at [446, 101] on link "Engagement" at bounding box center [471, 98] width 207 height 28
select select "1w"
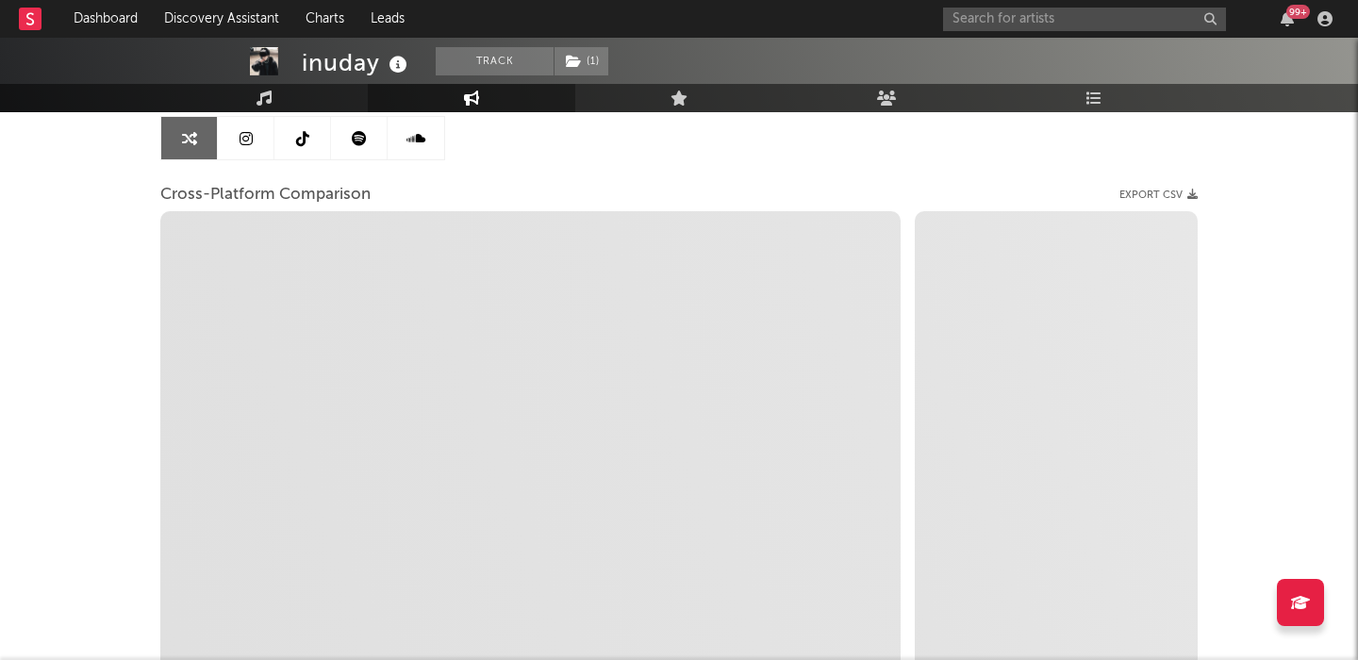
scroll to position [191, 0]
select select "1m"
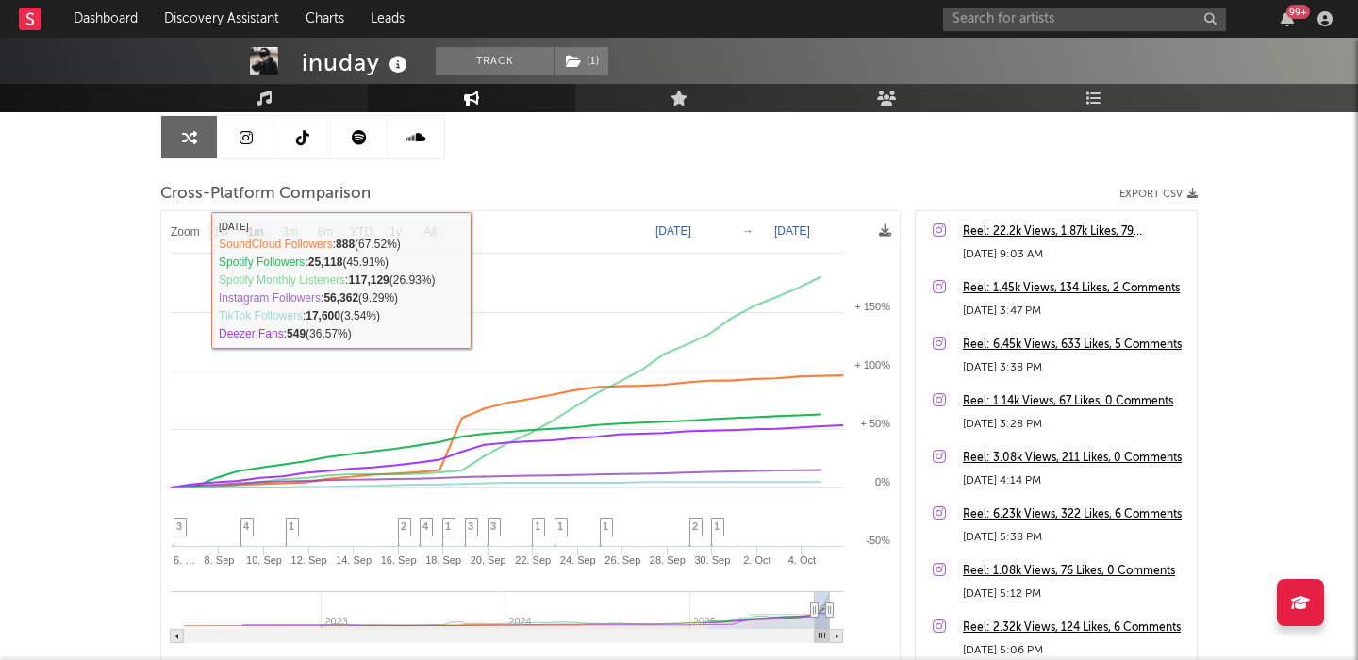
click at [240, 145] on link at bounding box center [246, 137] width 57 height 42
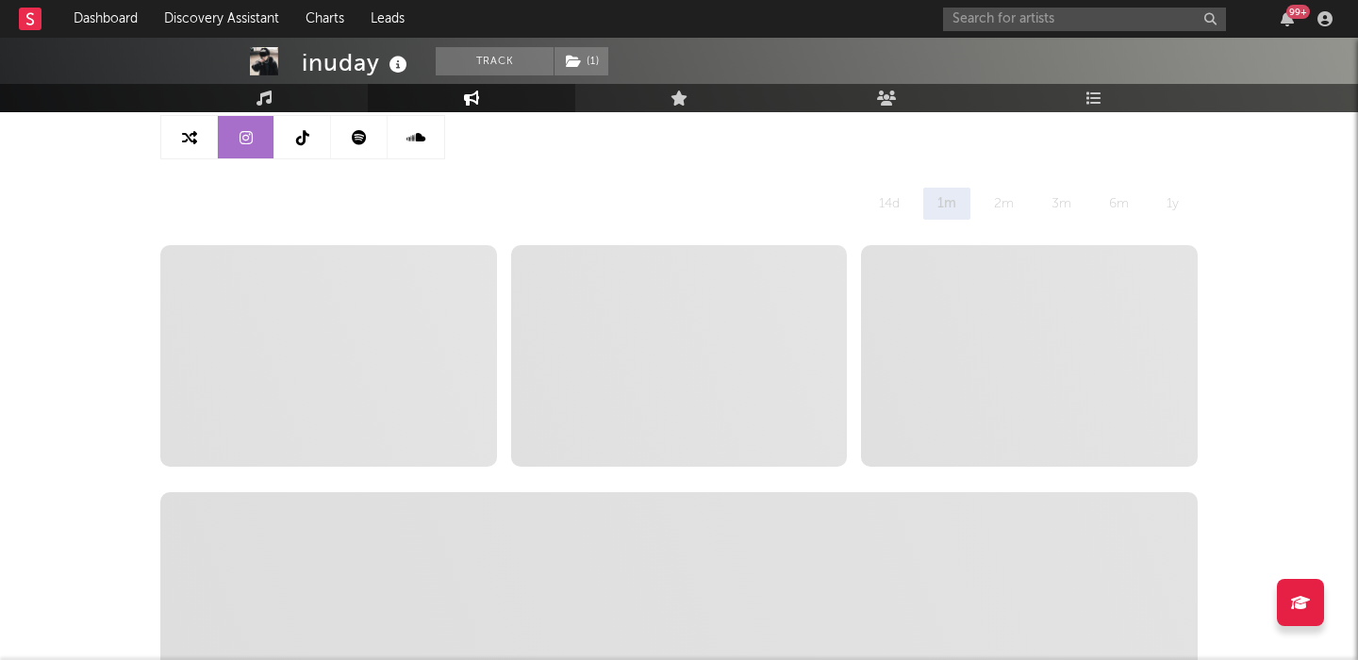
select select "6m"
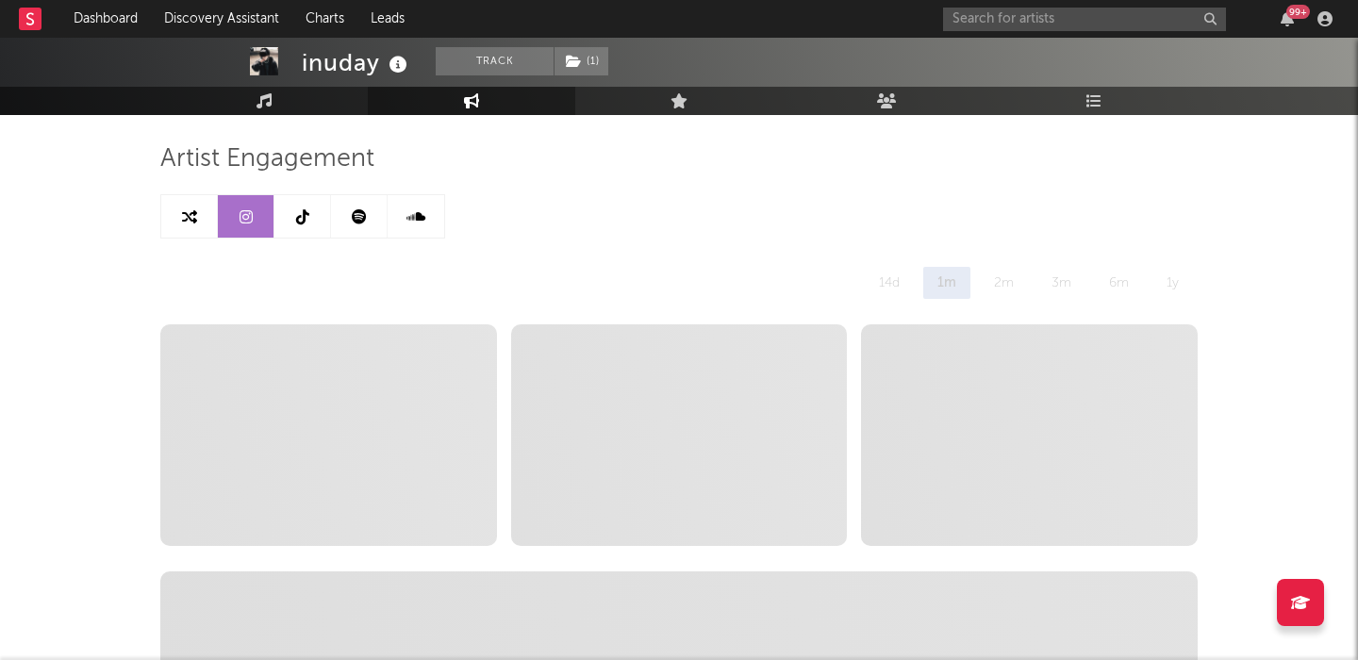
scroll to position [96, 0]
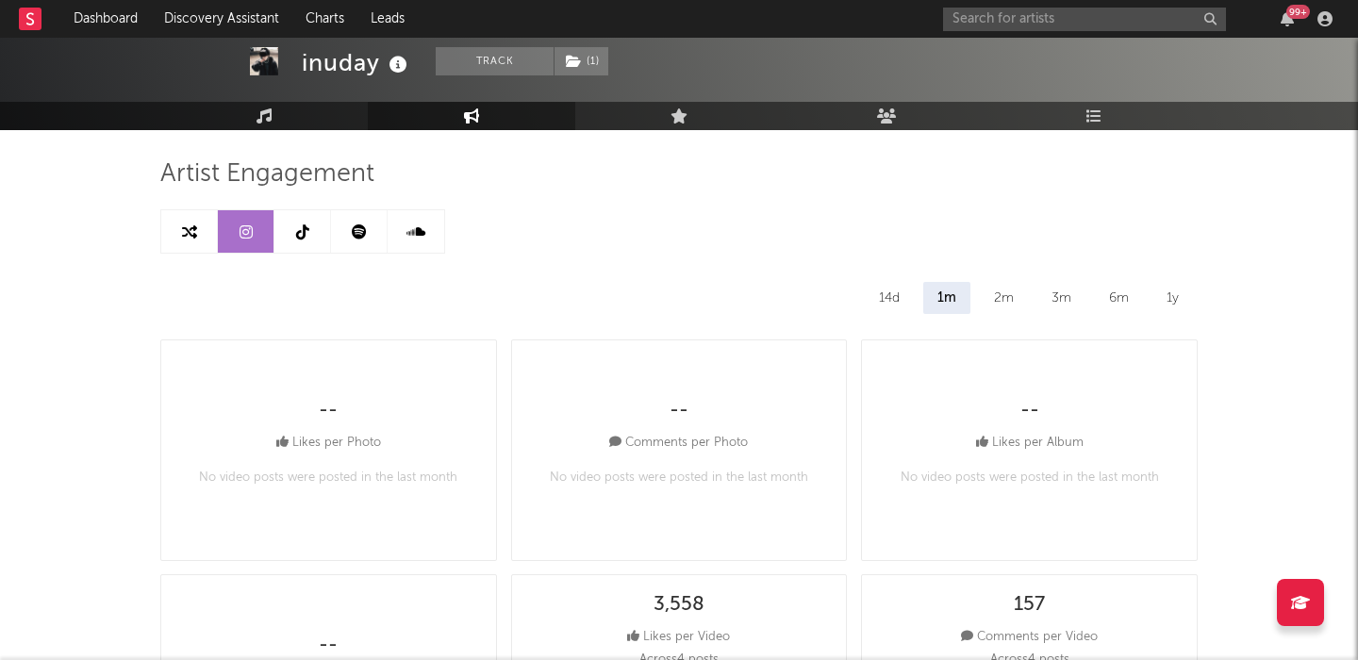
click at [185, 214] on link at bounding box center [189, 231] width 57 height 42
select select "1m"
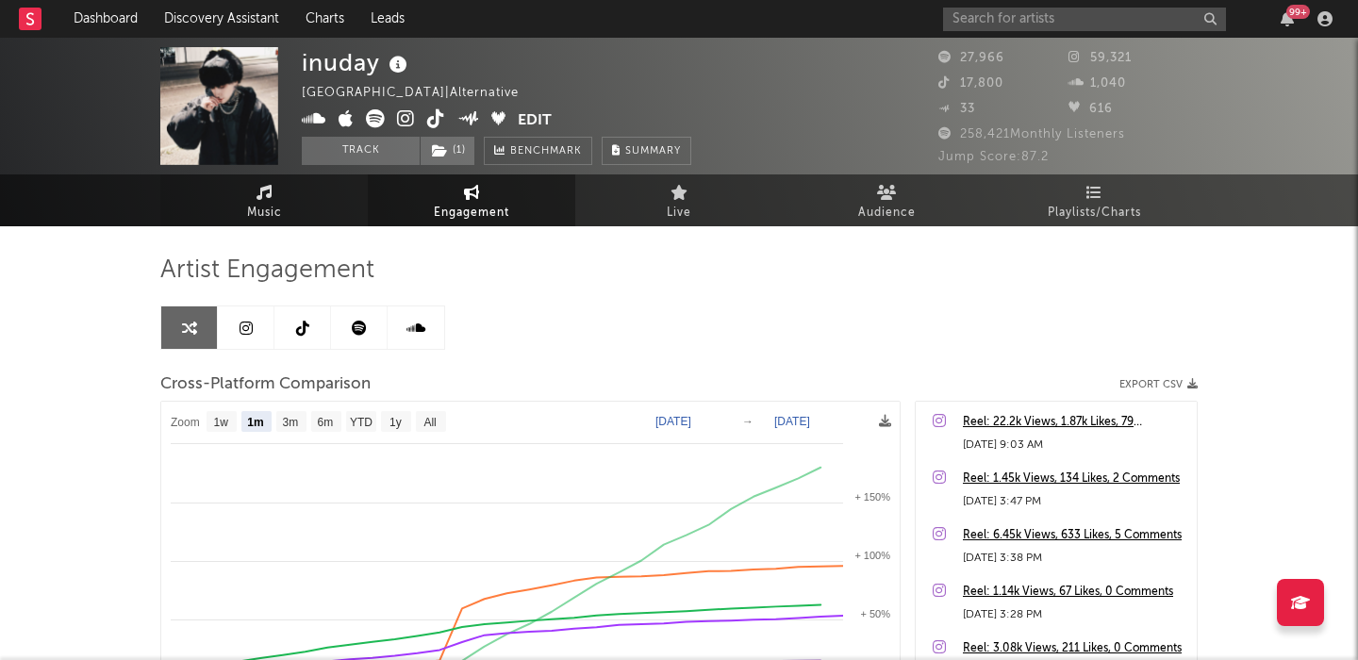
click at [320, 201] on link "Music" at bounding box center [263, 200] width 207 height 52
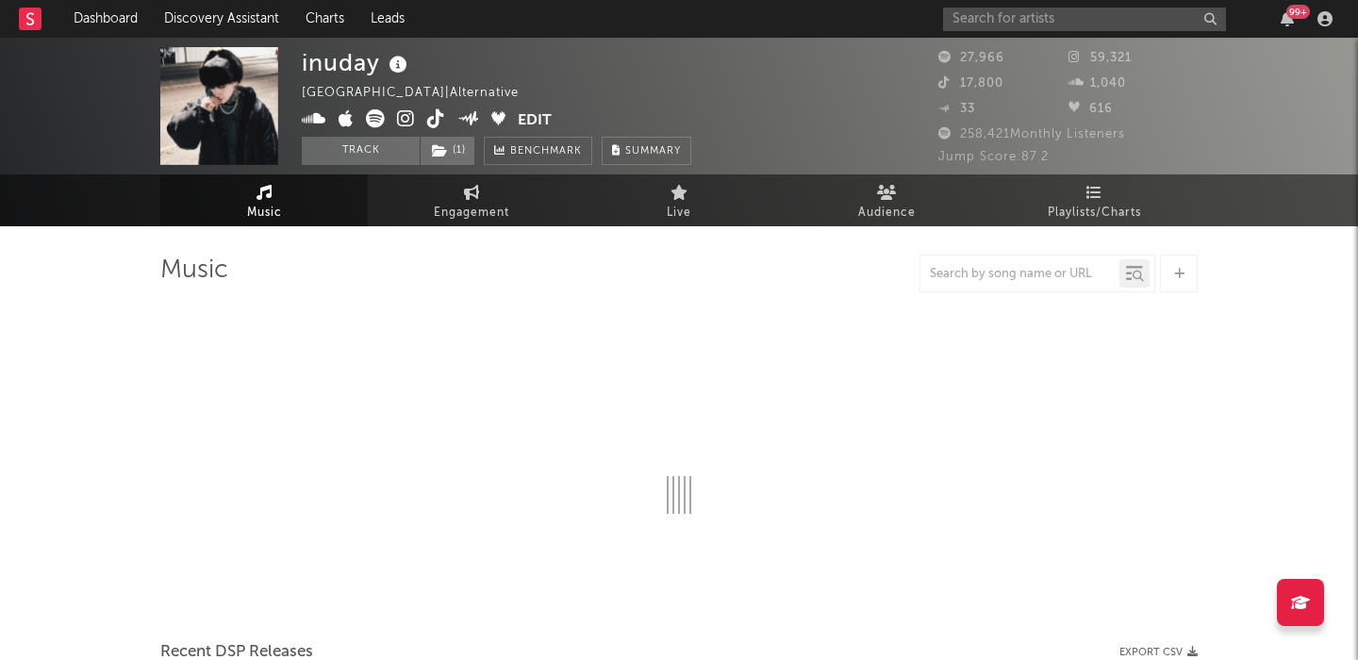
select select "6m"
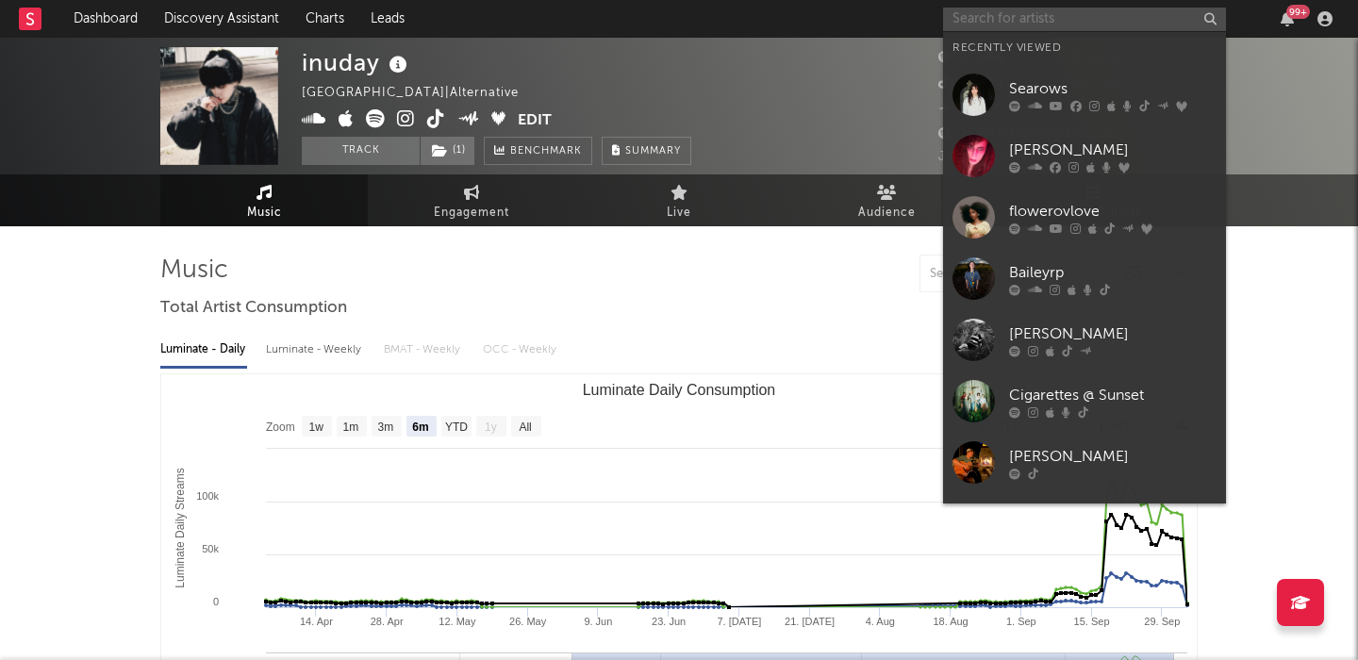
click at [1061, 19] on input "text" at bounding box center [1084, 20] width 283 height 24
paste input "Sorisa"
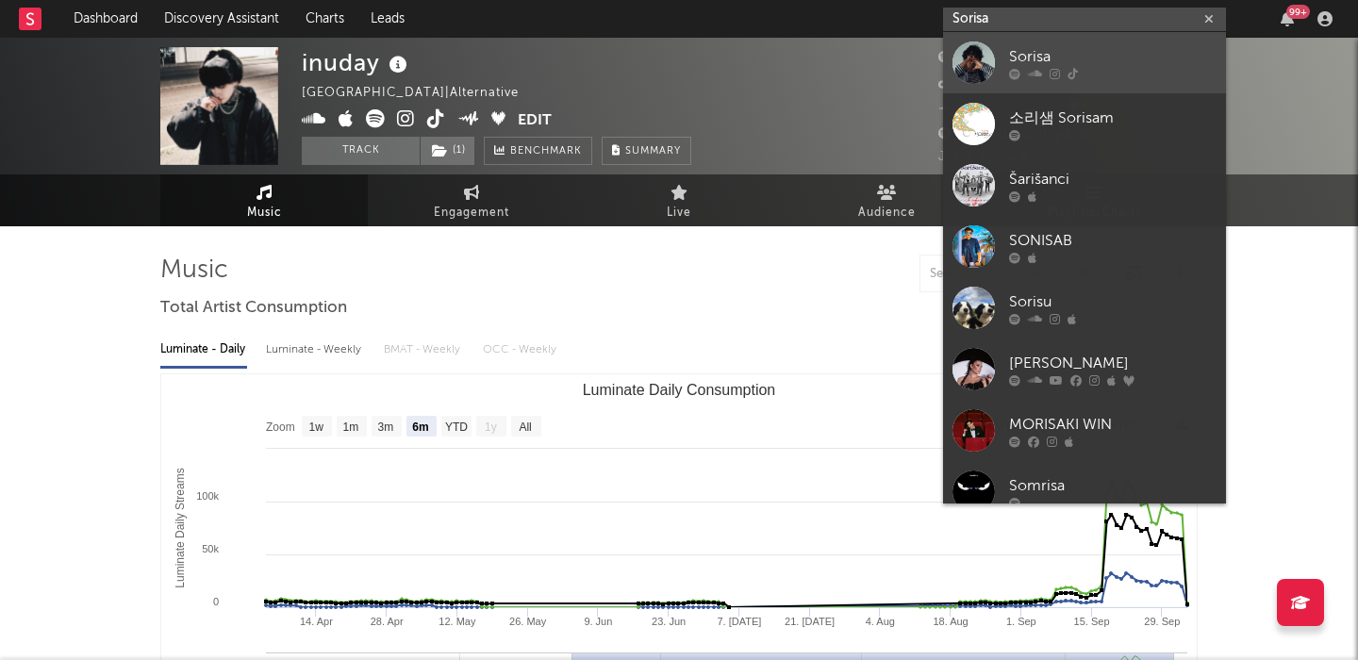
type input "Sorisa"
click at [1065, 46] on div "Sorisa" at bounding box center [1112, 56] width 207 height 23
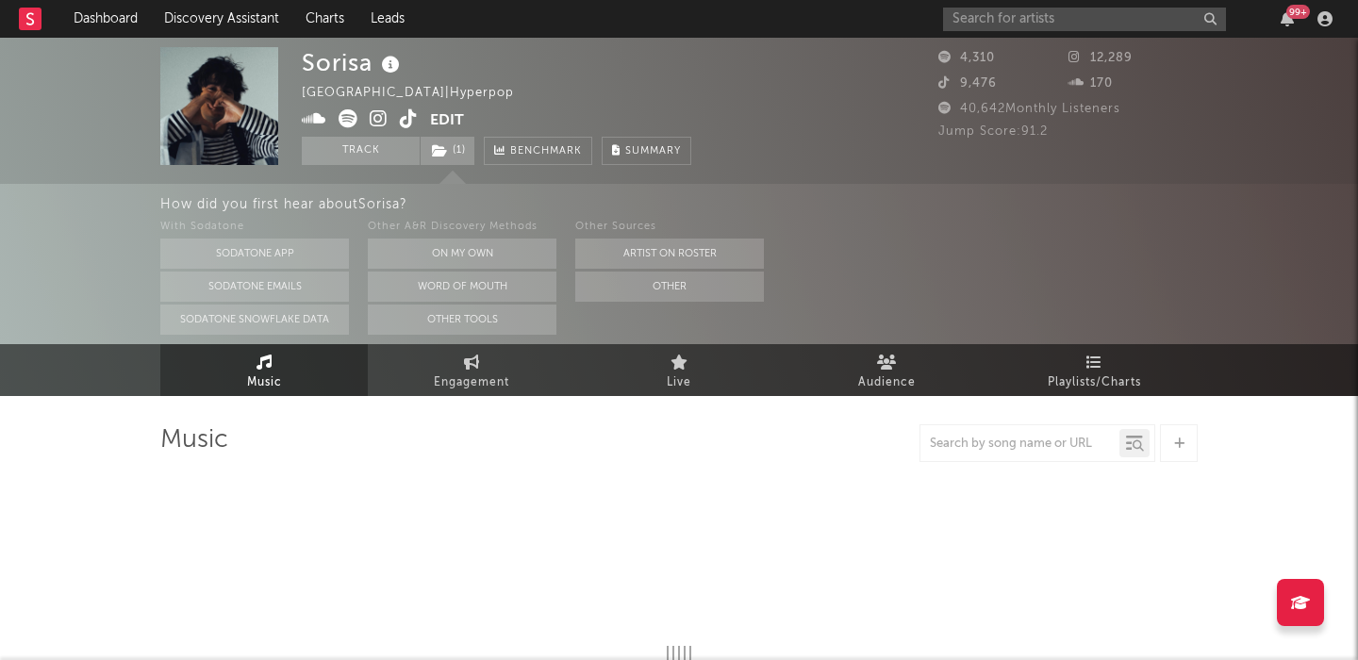
select select "1w"
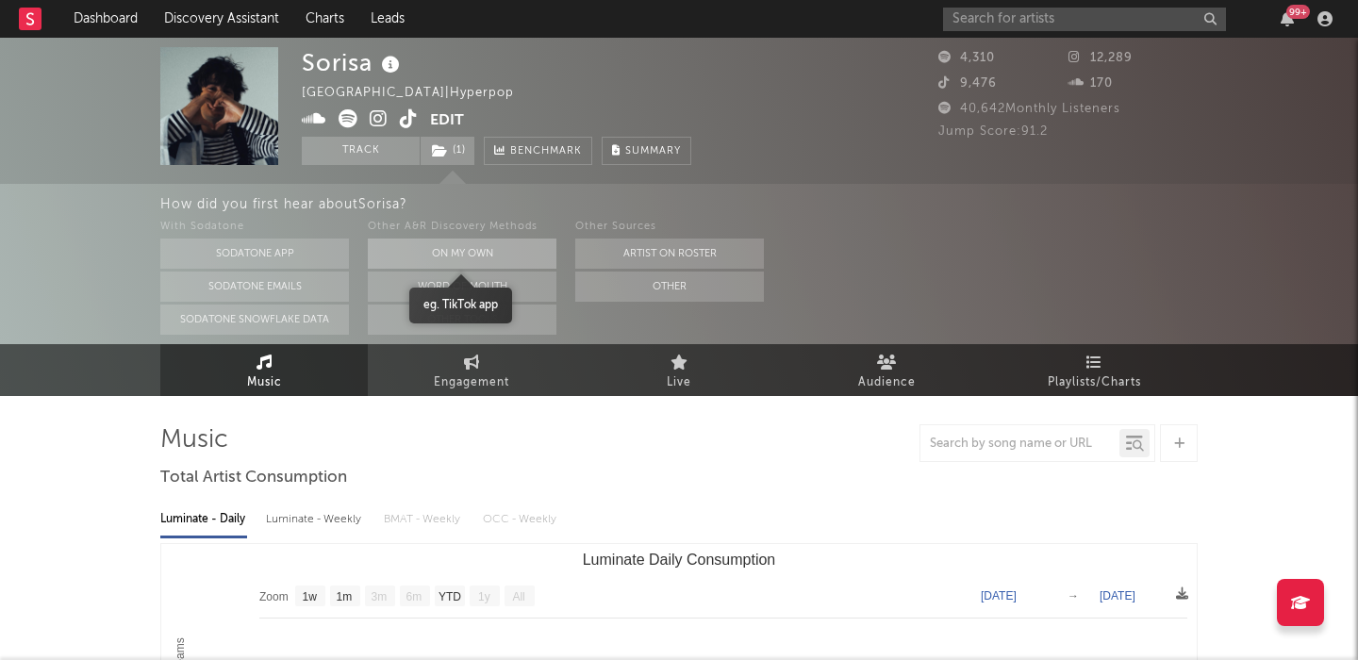
click at [467, 239] on button "On My Own" at bounding box center [462, 254] width 189 height 30
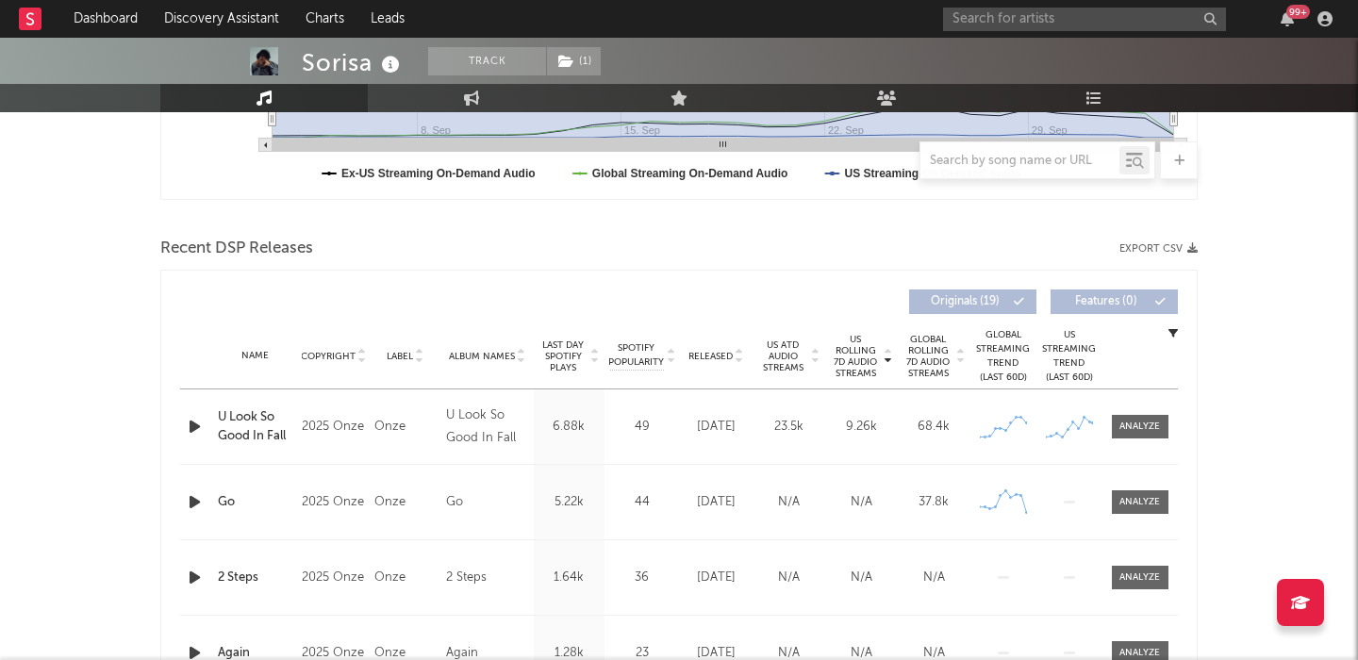
scroll to position [608, 0]
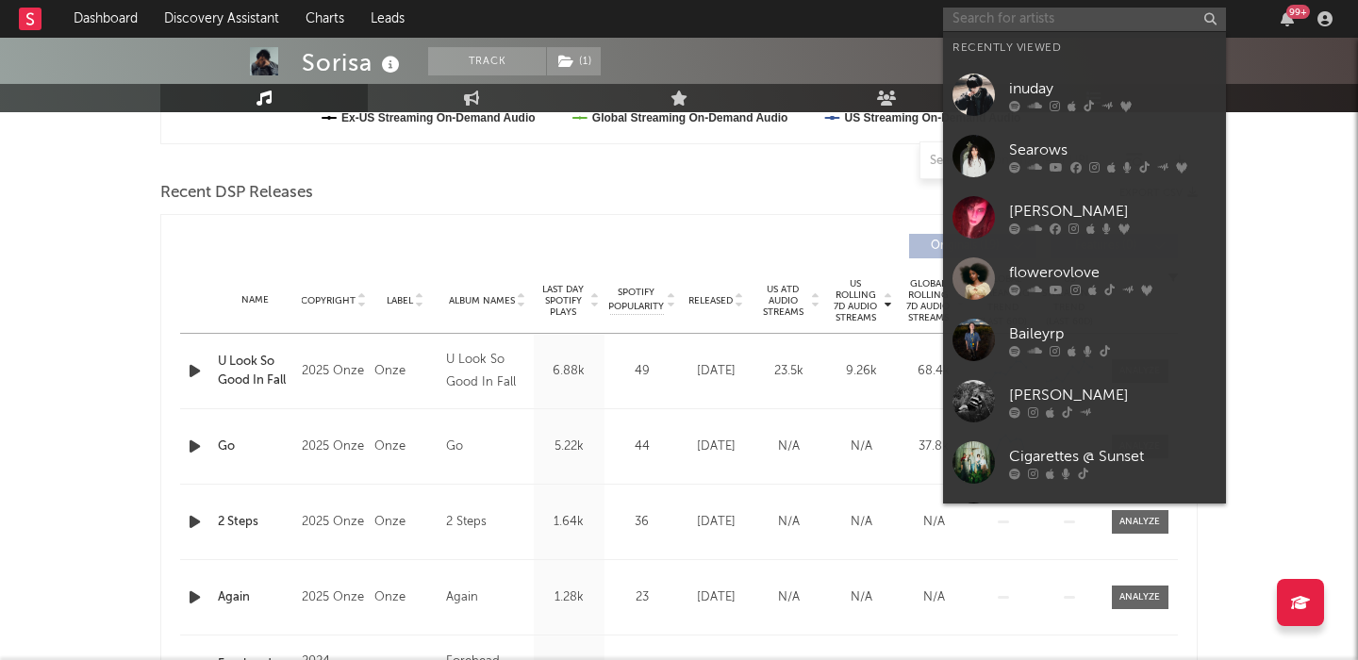
click at [1046, 13] on input "text" at bounding box center [1084, 20] width 283 height 24
paste input "[PERSON_NAME]"
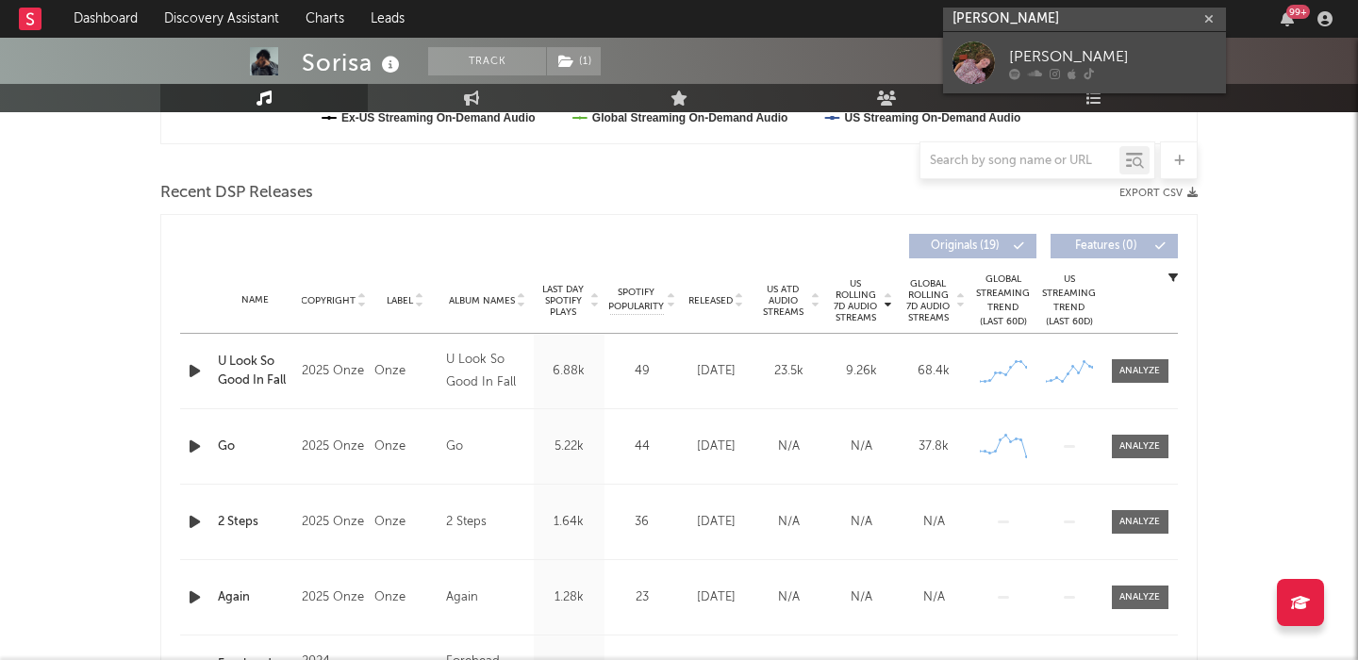
type input "[PERSON_NAME]"
click at [1062, 53] on div "[PERSON_NAME]" at bounding box center [1112, 56] width 207 height 23
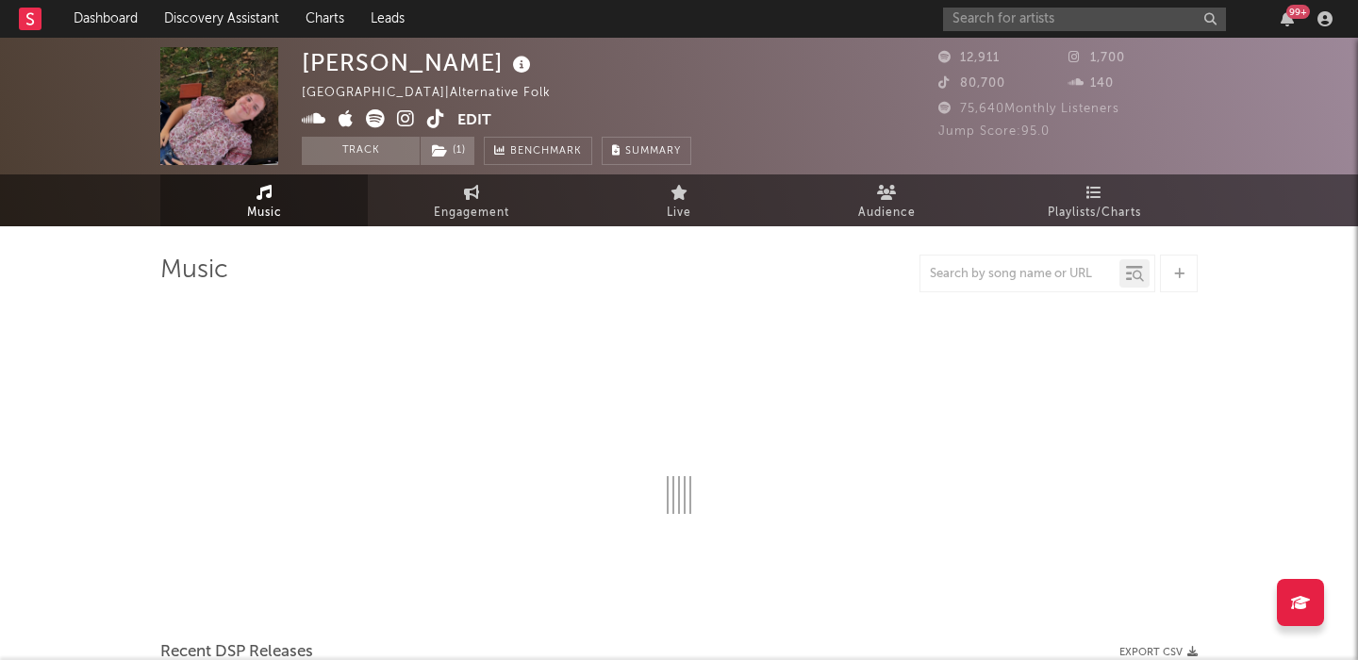
select select "1w"
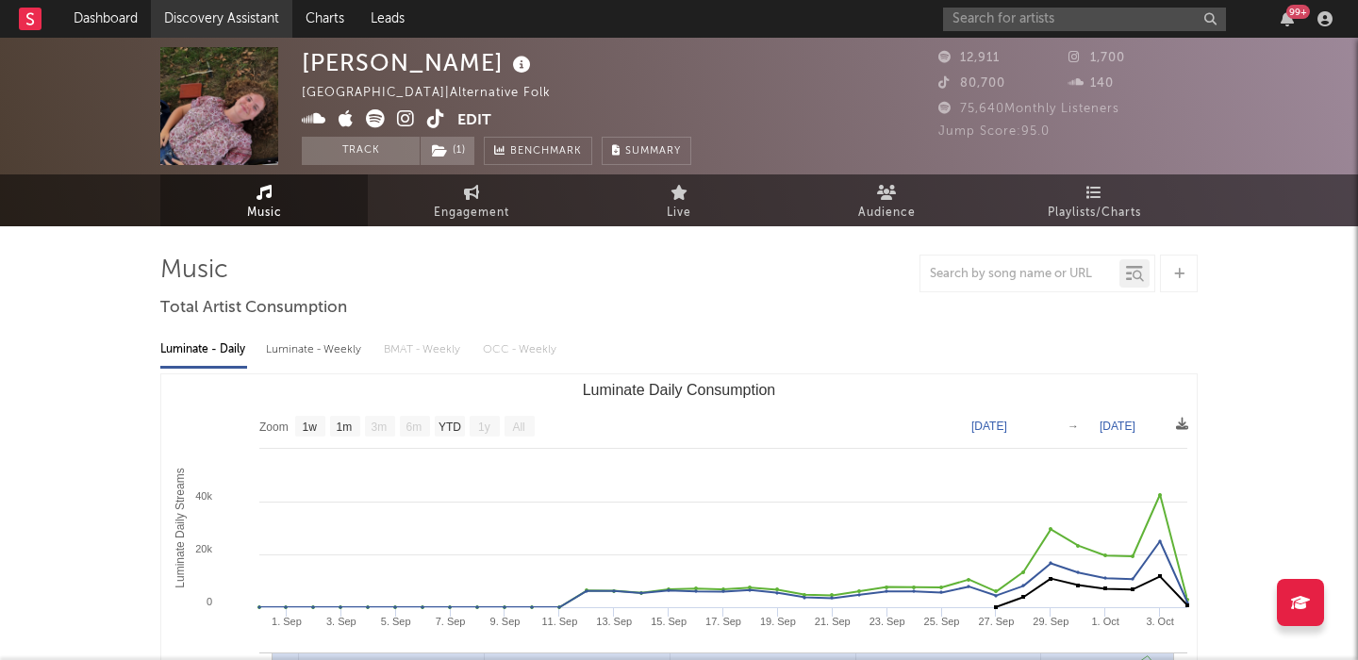
click at [235, 29] on link "Discovery Assistant" at bounding box center [221, 19] width 141 height 38
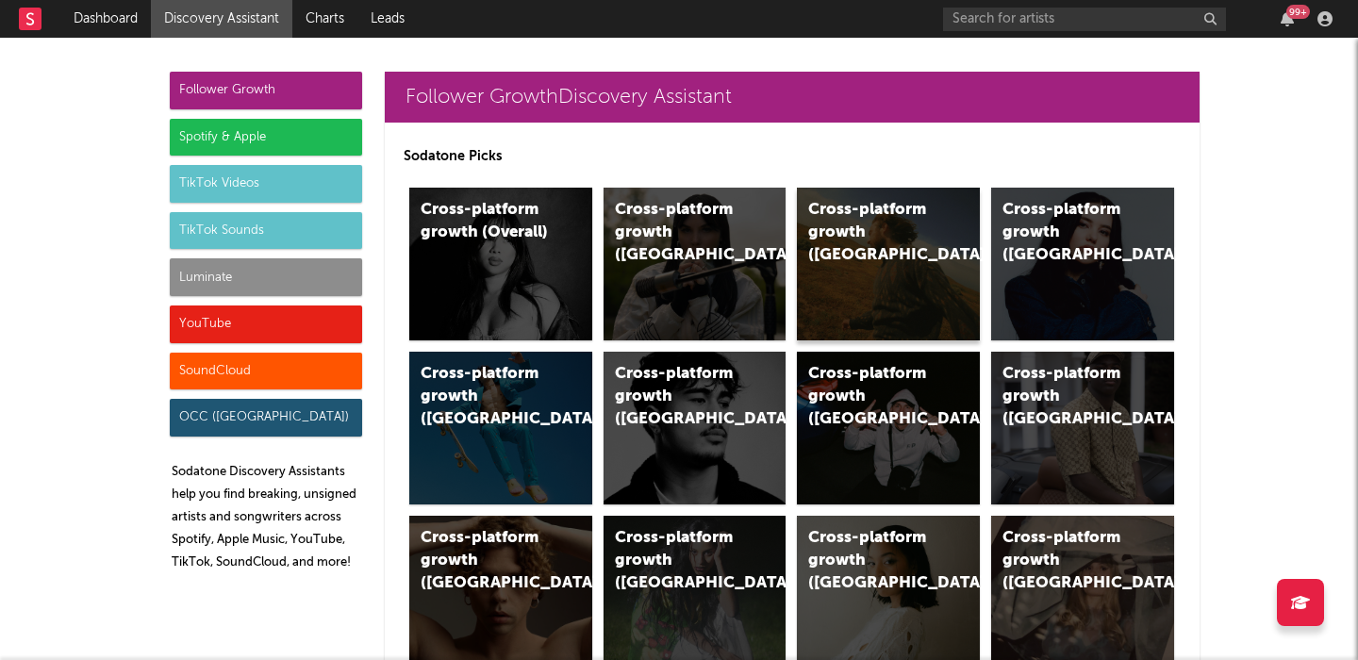
click at [905, 296] on div "Cross-platform growth (US)" at bounding box center [888, 264] width 183 height 153
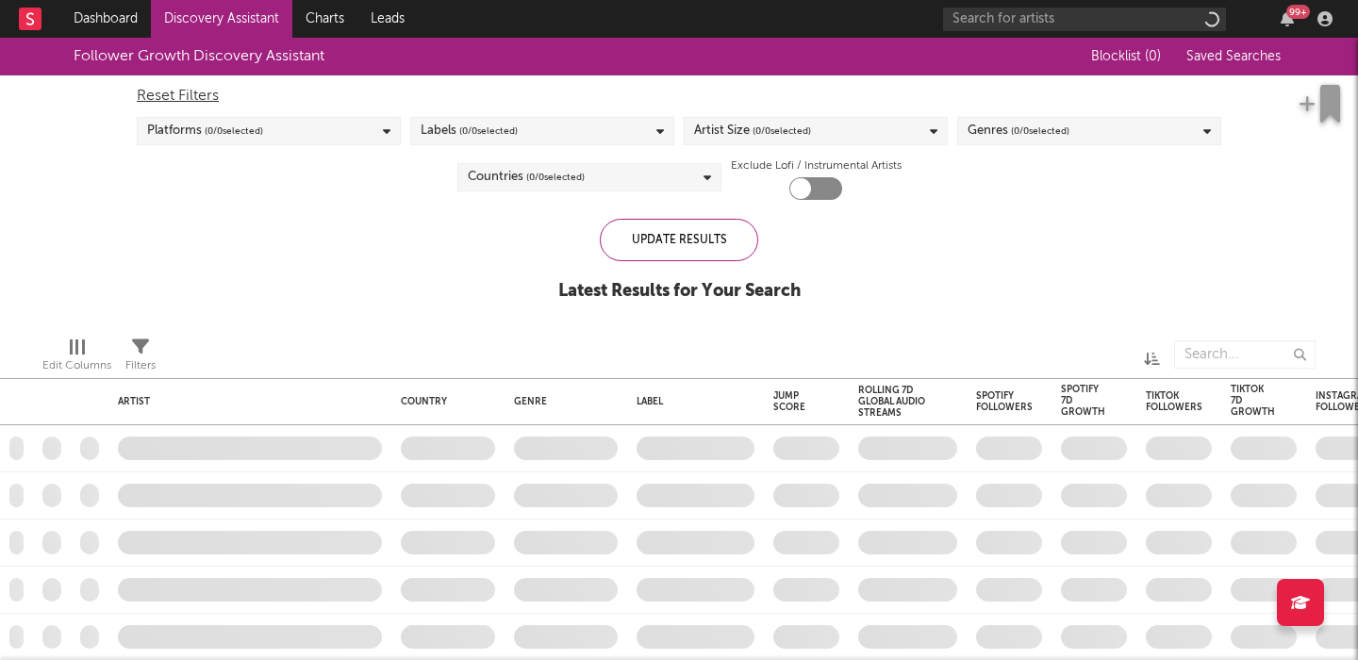
checkbox input "true"
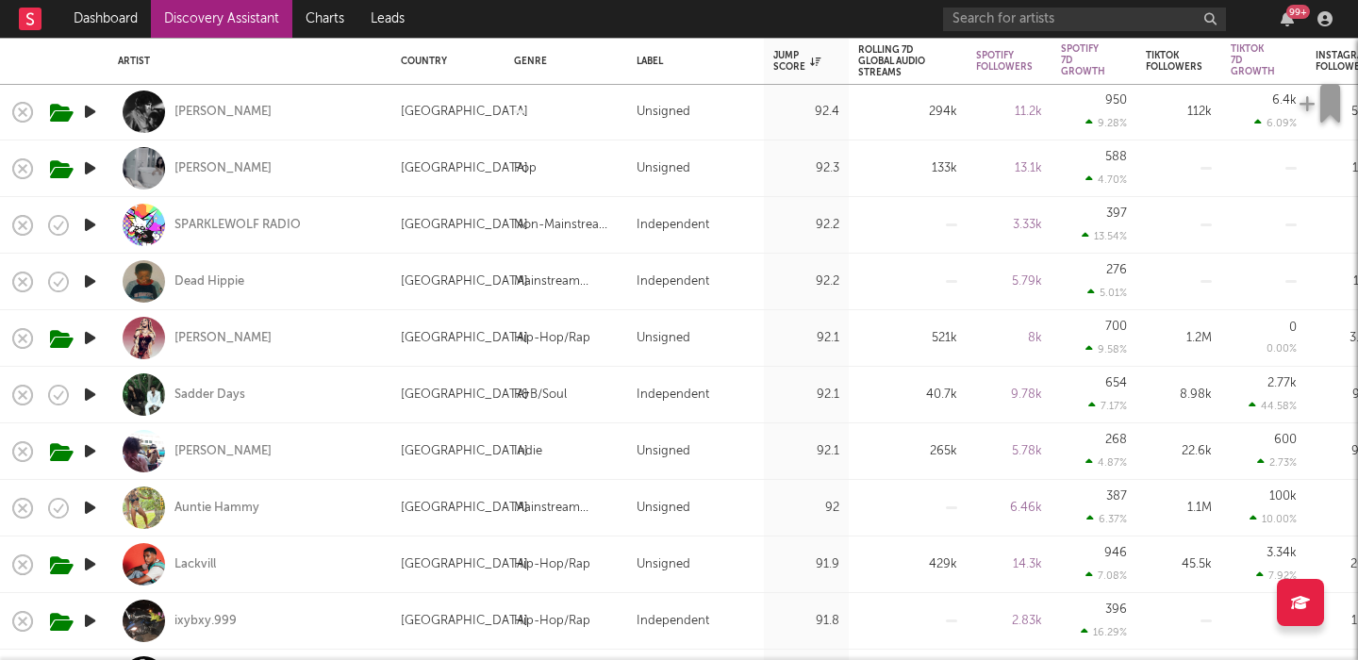
click at [324, 447] on div "[PERSON_NAME]" at bounding box center [250, 451] width 264 height 56
select select "1w"
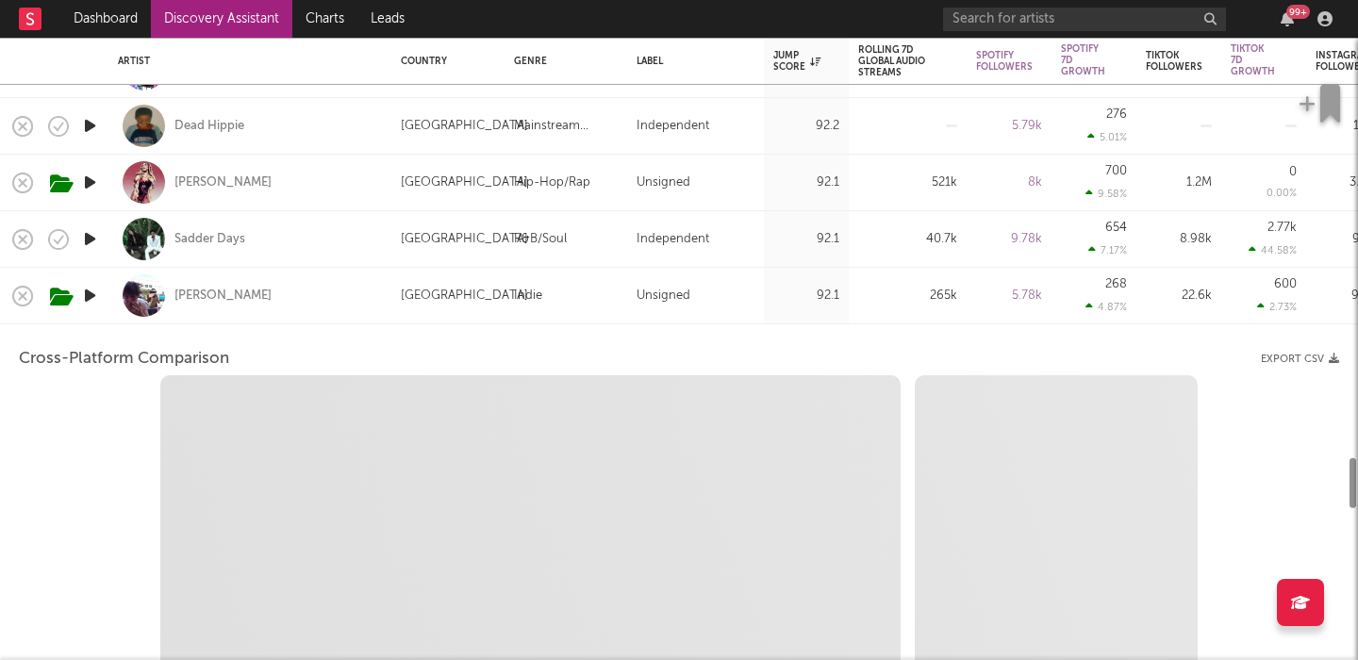
select select "6m"
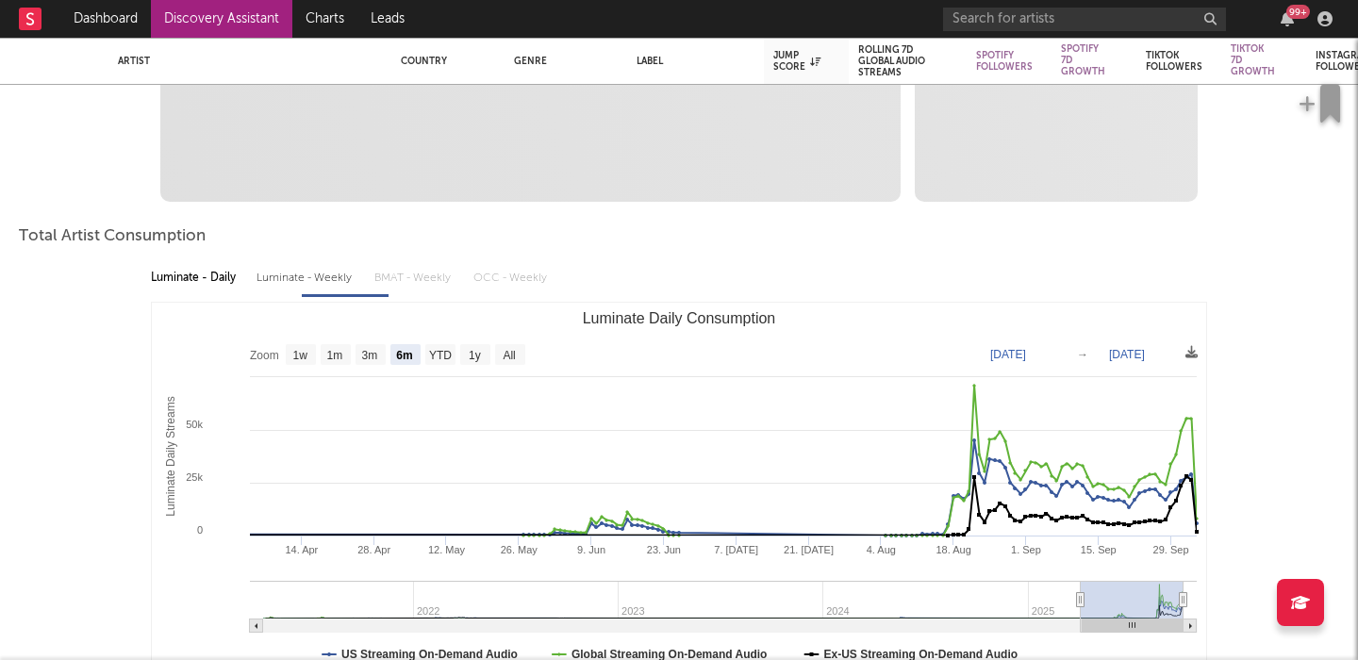
select select "1m"
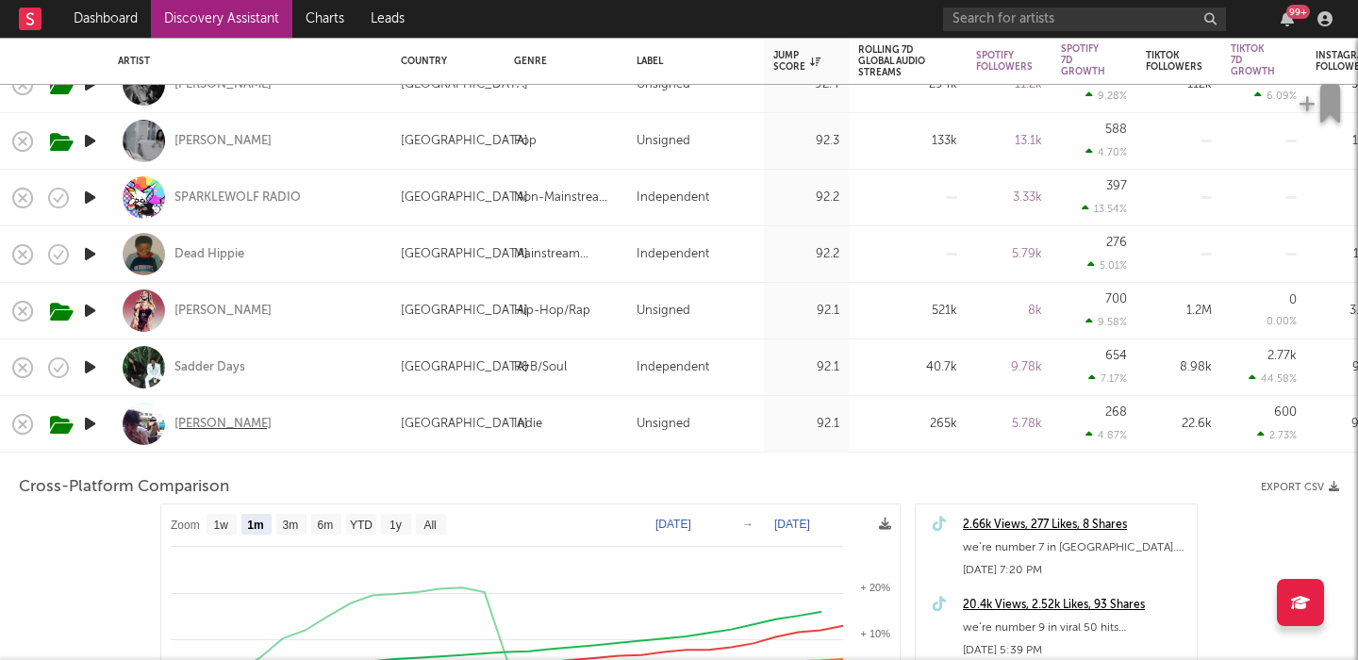
click at [226, 423] on div "[PERSON_NAME]" at bounding box center [222, 424] width 97 height 17
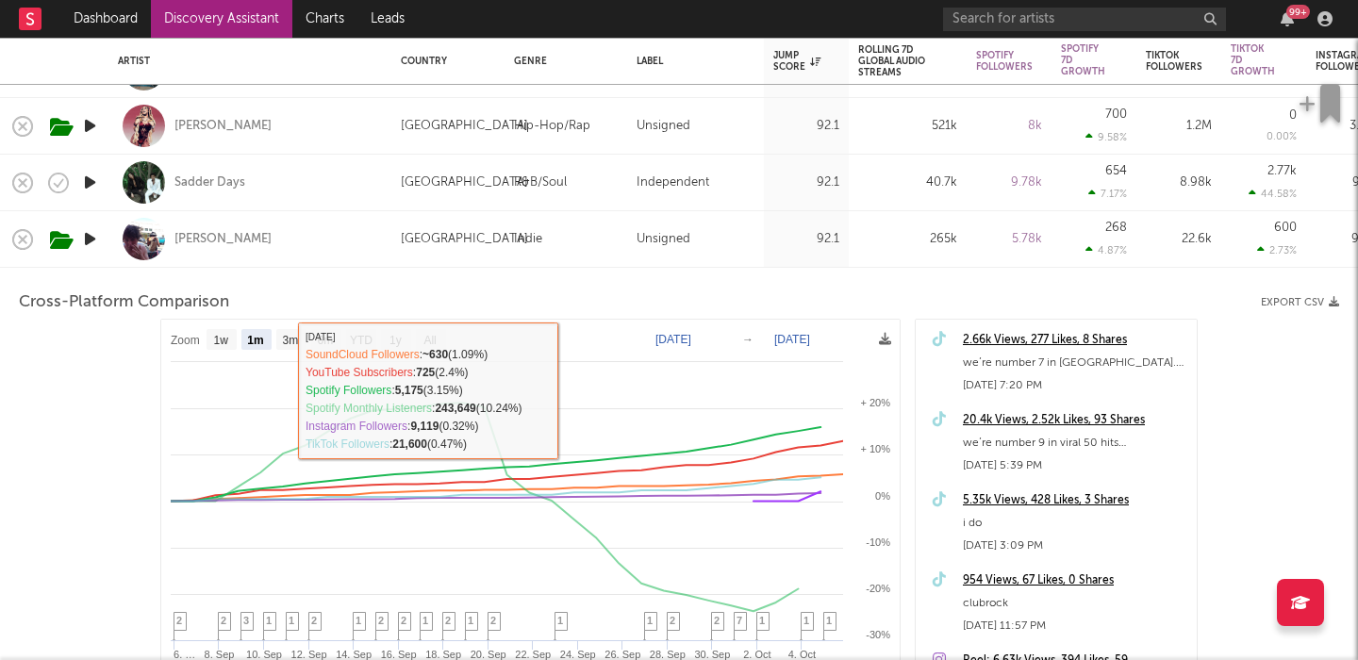
click at [302, 223] on div "[PERSON_NAME]" at bounding box center [250, 239] width 264 height 56
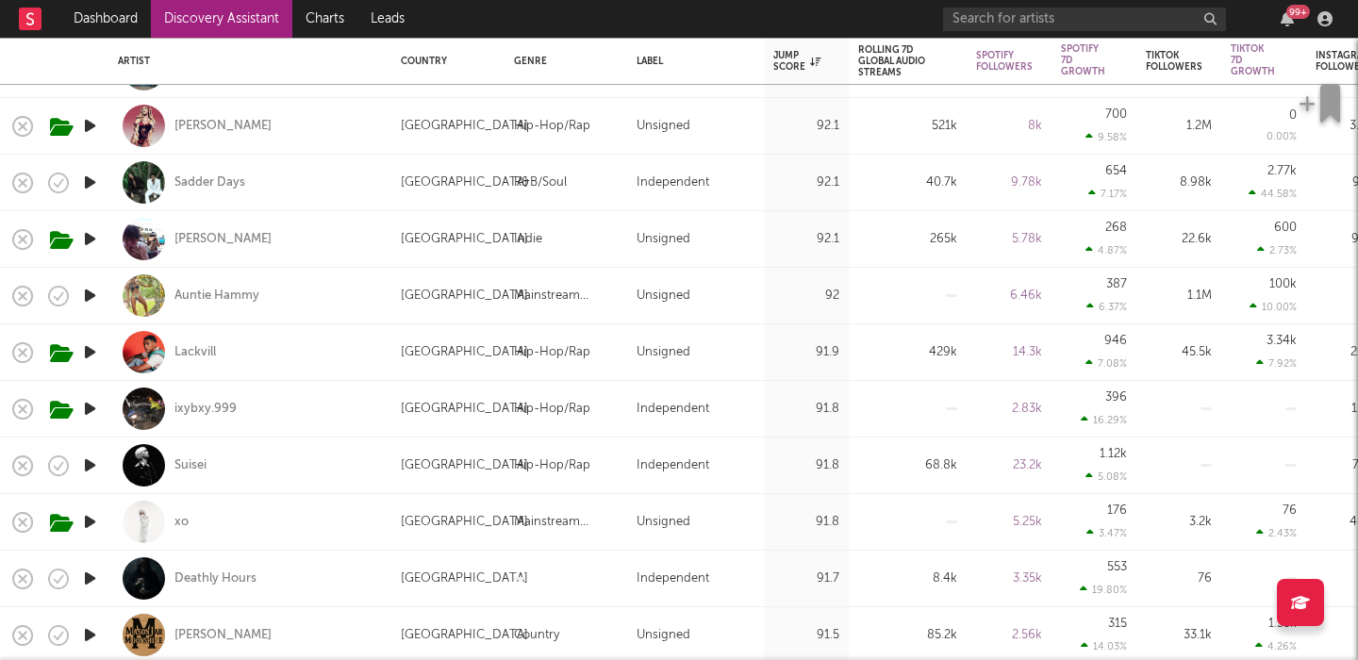
click at [302, 223] on div "[PERSON_NAME]" at bounding box center [250, 239] width 264 height 56
select select "1m"
select select "6m"
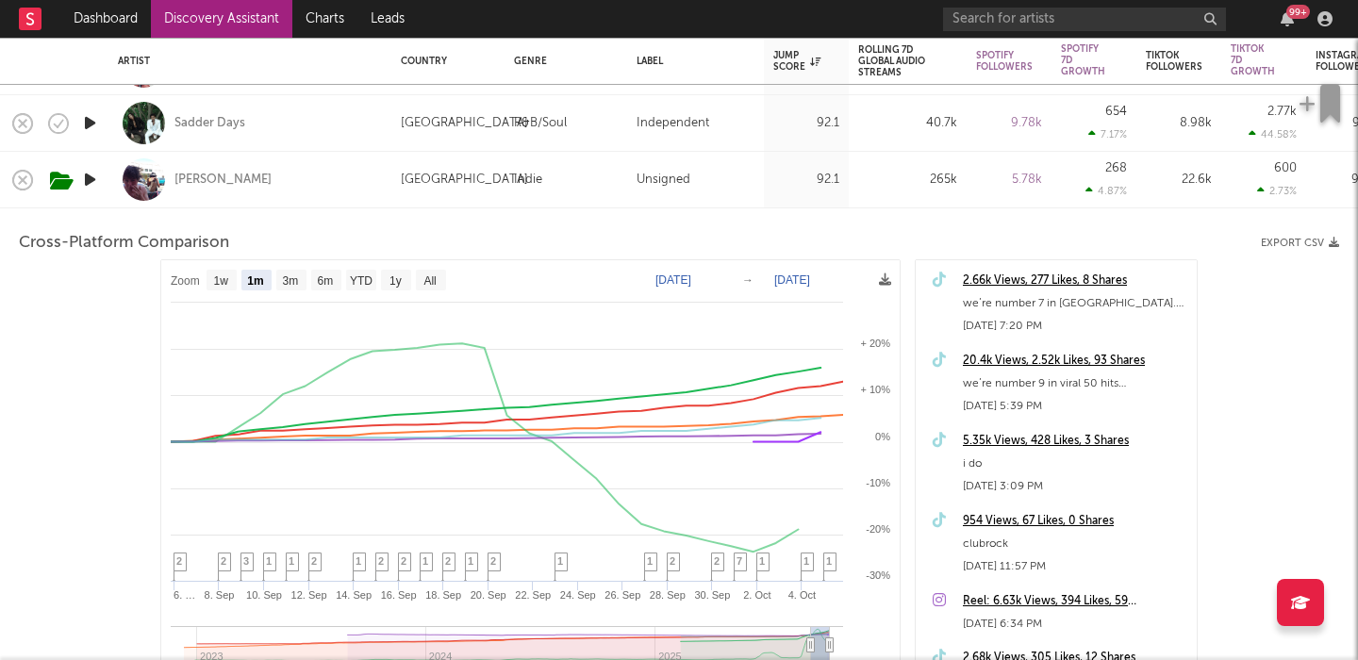
click at [337, 170] on div "[PERSON_NAME]" at bounding box center [250, 180] width 264 height 56
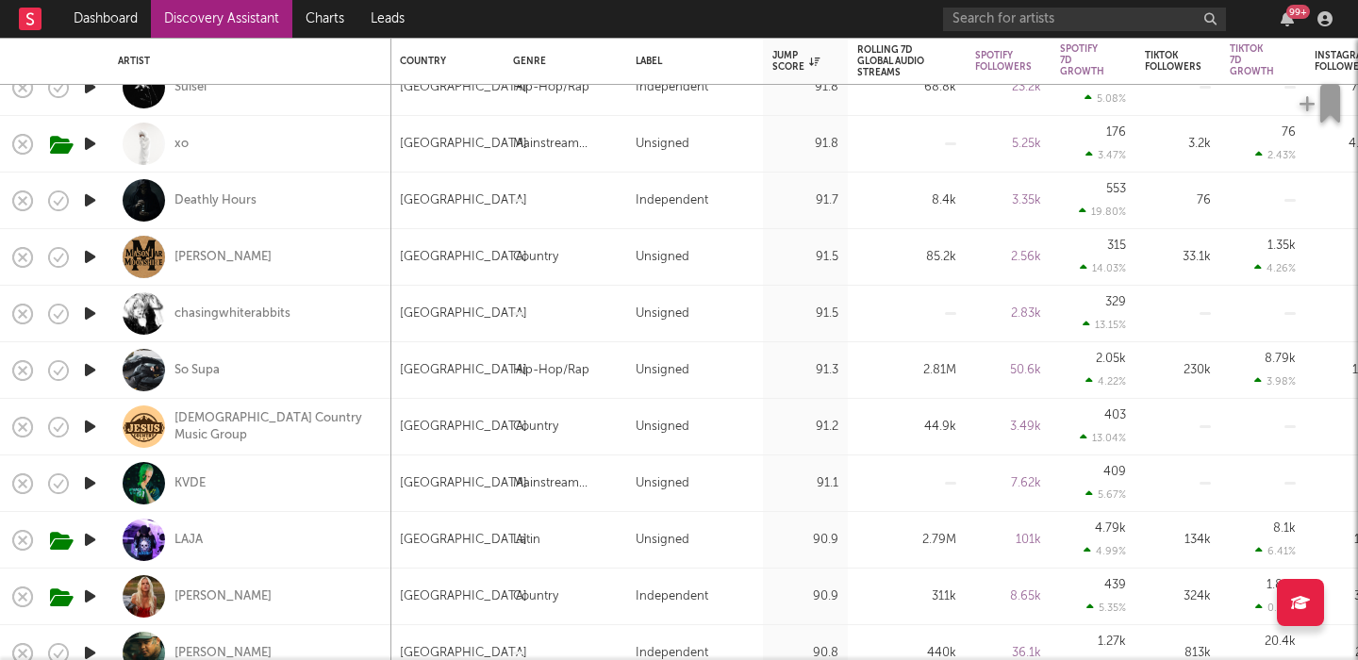
click at [89, 313] on icon "button" at bounding box center [90, 314] width 20 height 24
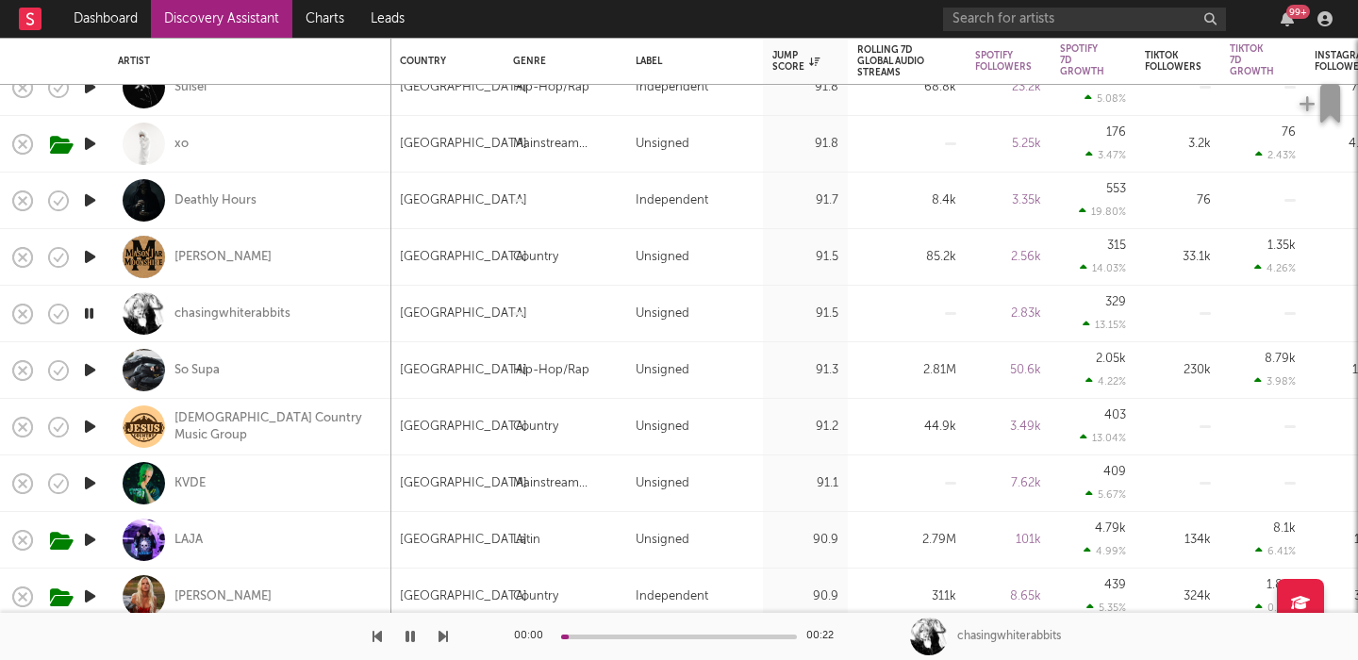
click at [349, 310] on div "chasingwhiterabbits" at bounding box center [250, 314] width 264 height 56
select select "1w"
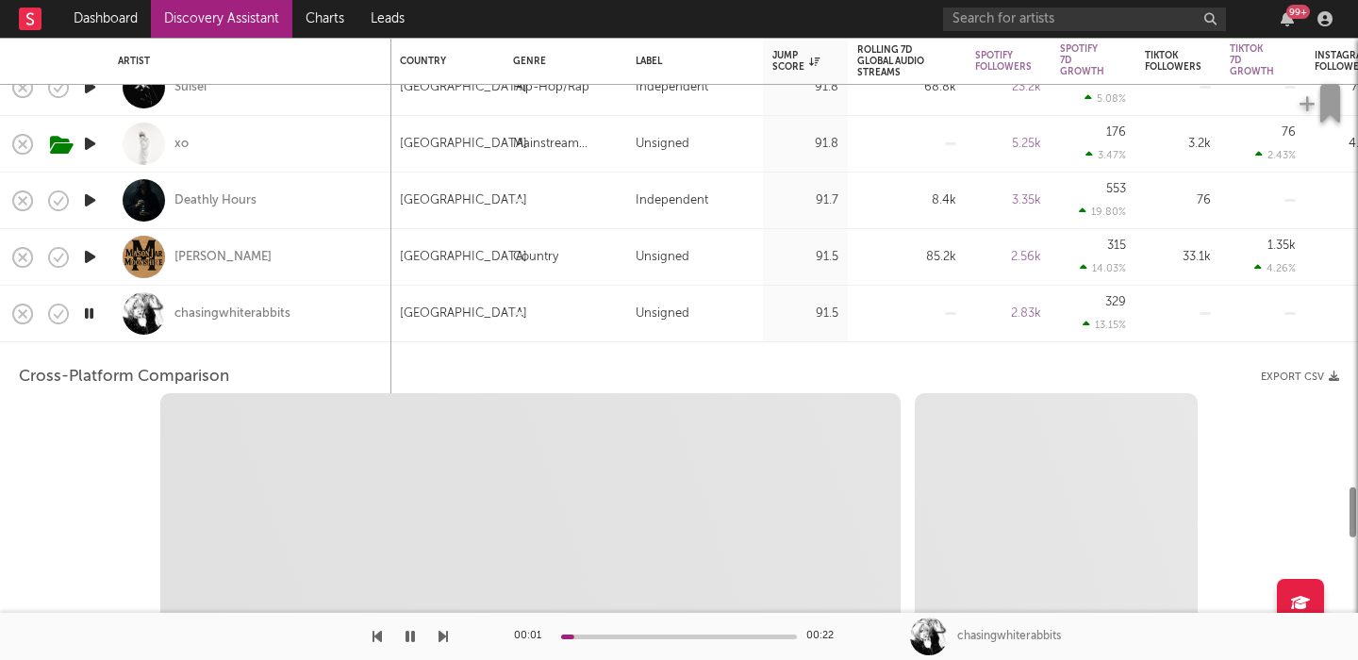
select select "1w"
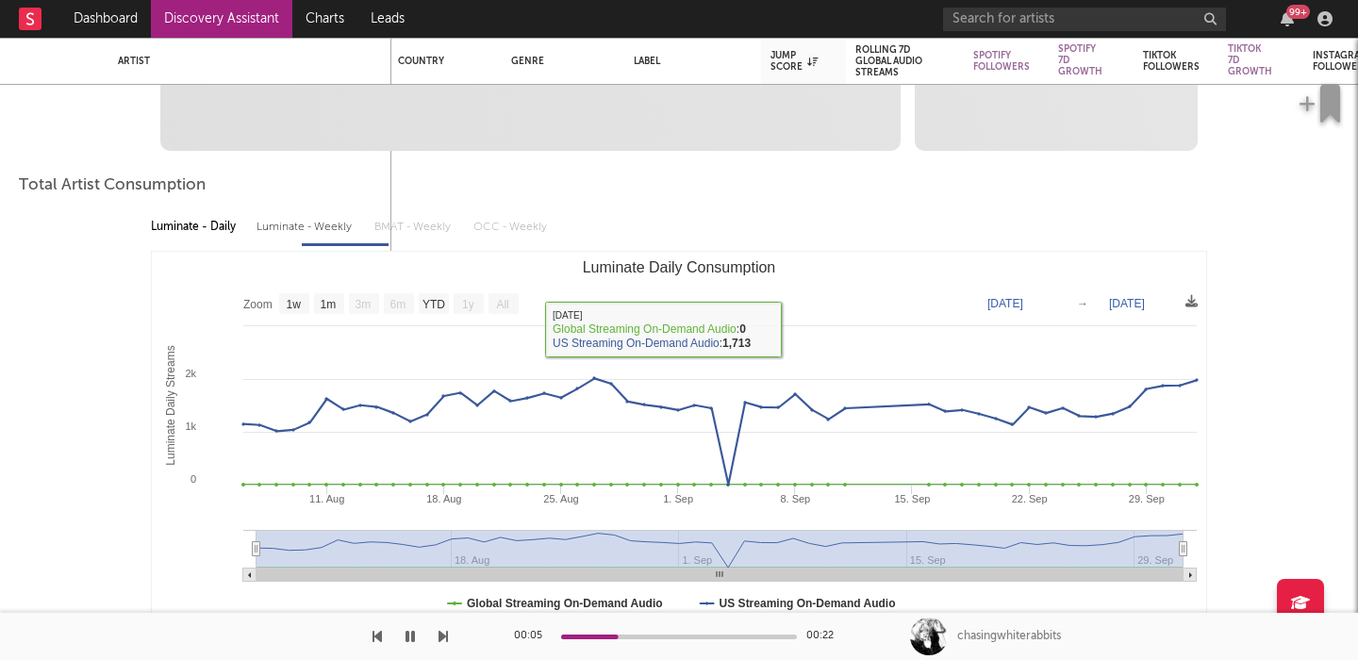
click at [328, 227] on div "Luminate - Weekly" at bounding box center [306, 227] width 99 height 32
select select "1w"
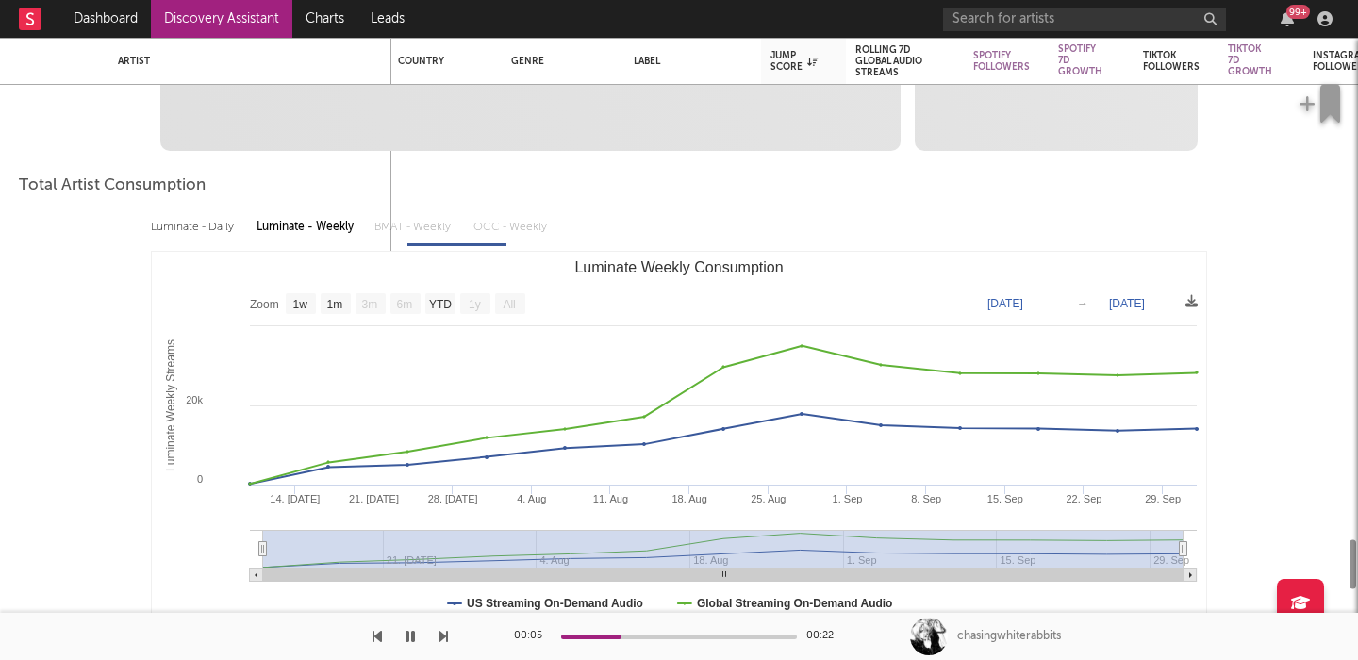
select select "1m"
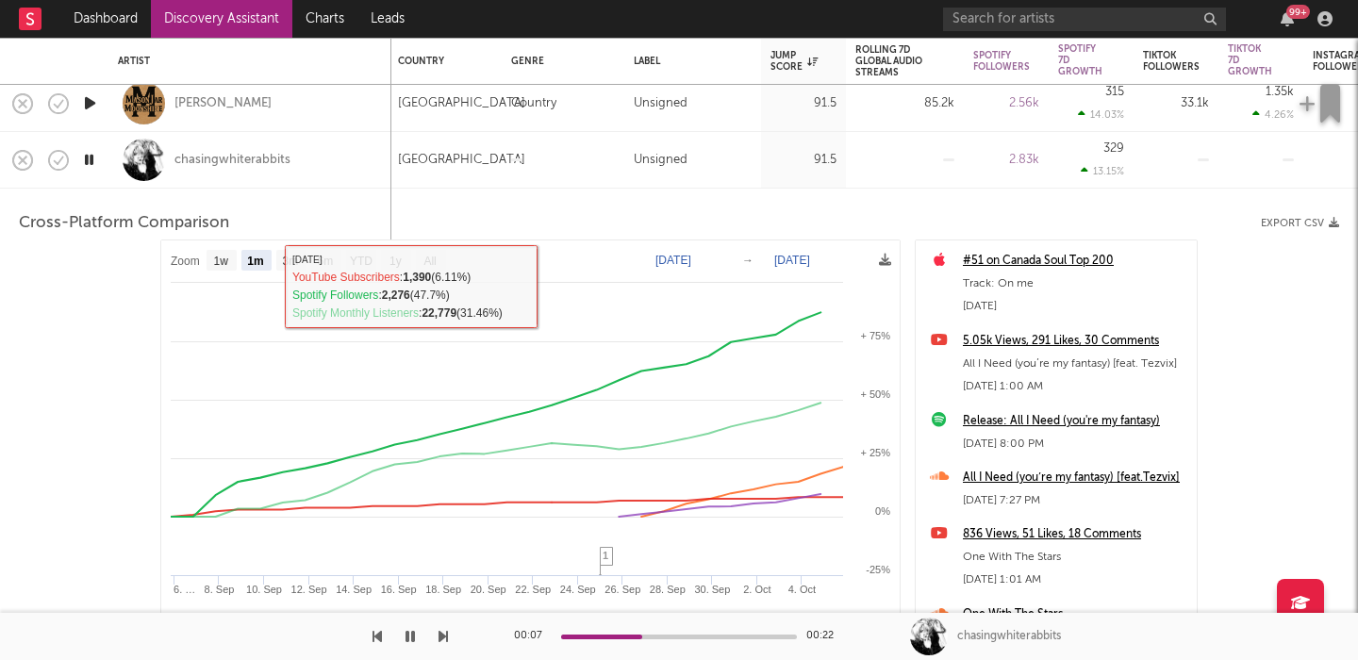
click at [355, 174] on div "chasingwhiterabbits" at bounding box center [250, 160] width 264 height 56
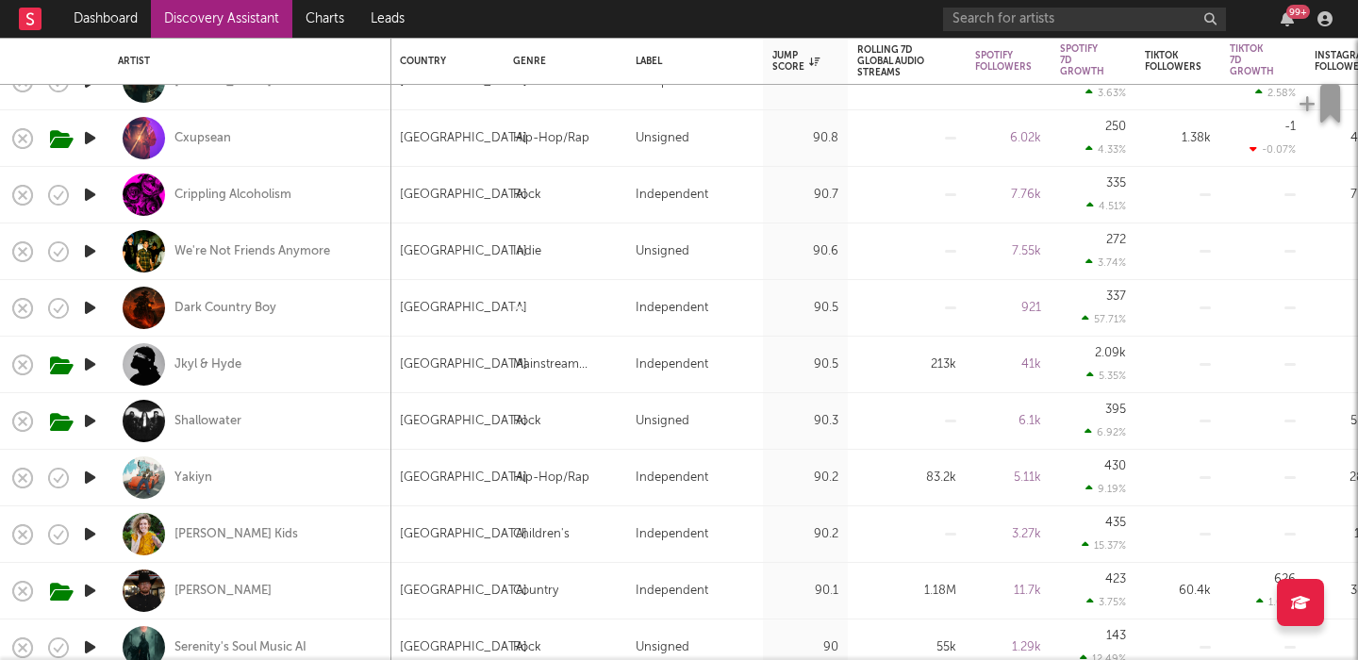
click at [88, 250] on icon "button" at bounding box center [90, 252] width 20 height 24
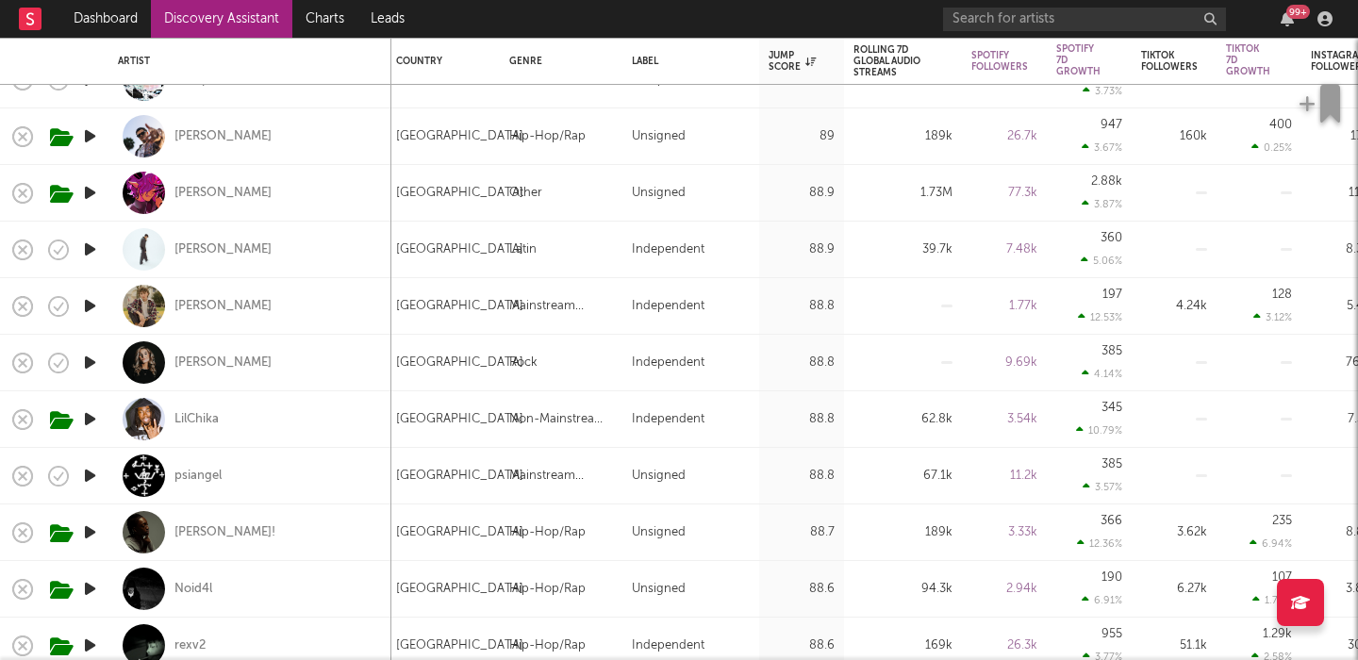
click at [91, 364] on icon "button" at bounding box center [90, 363] width 20 height 24
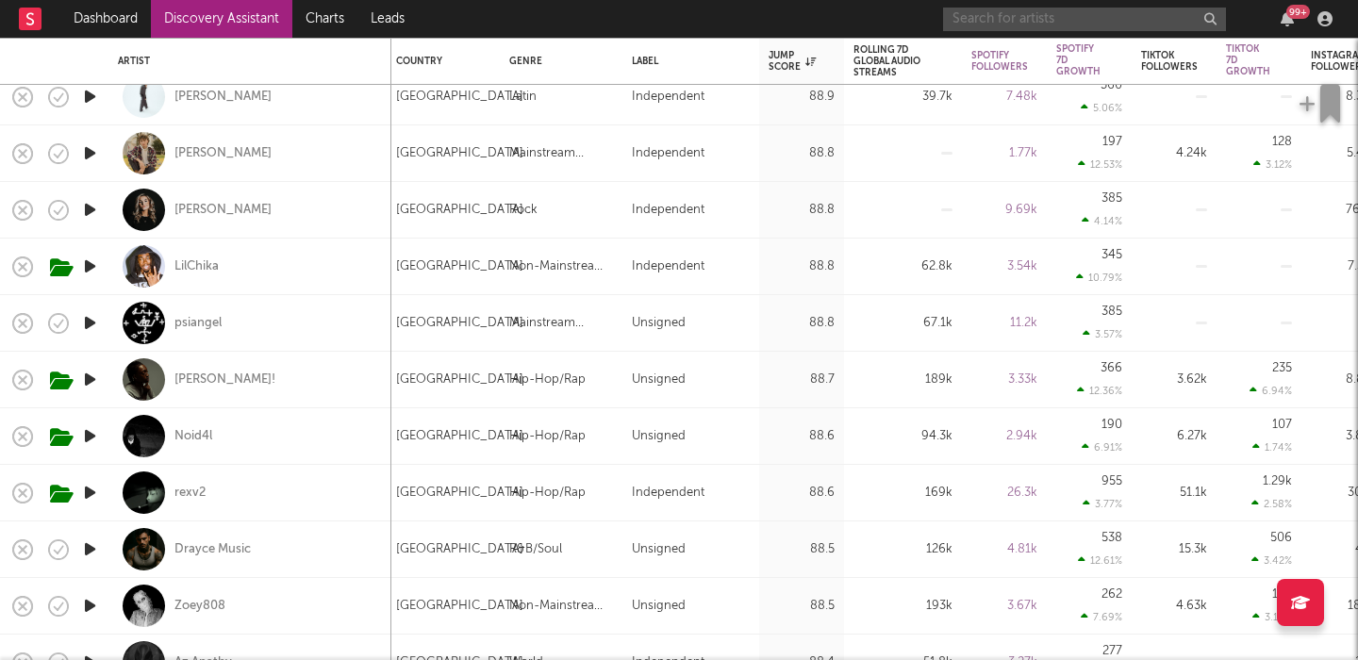
click at [979, 25] on input "text" at bounding box center [1084, 20] width 283 height 24
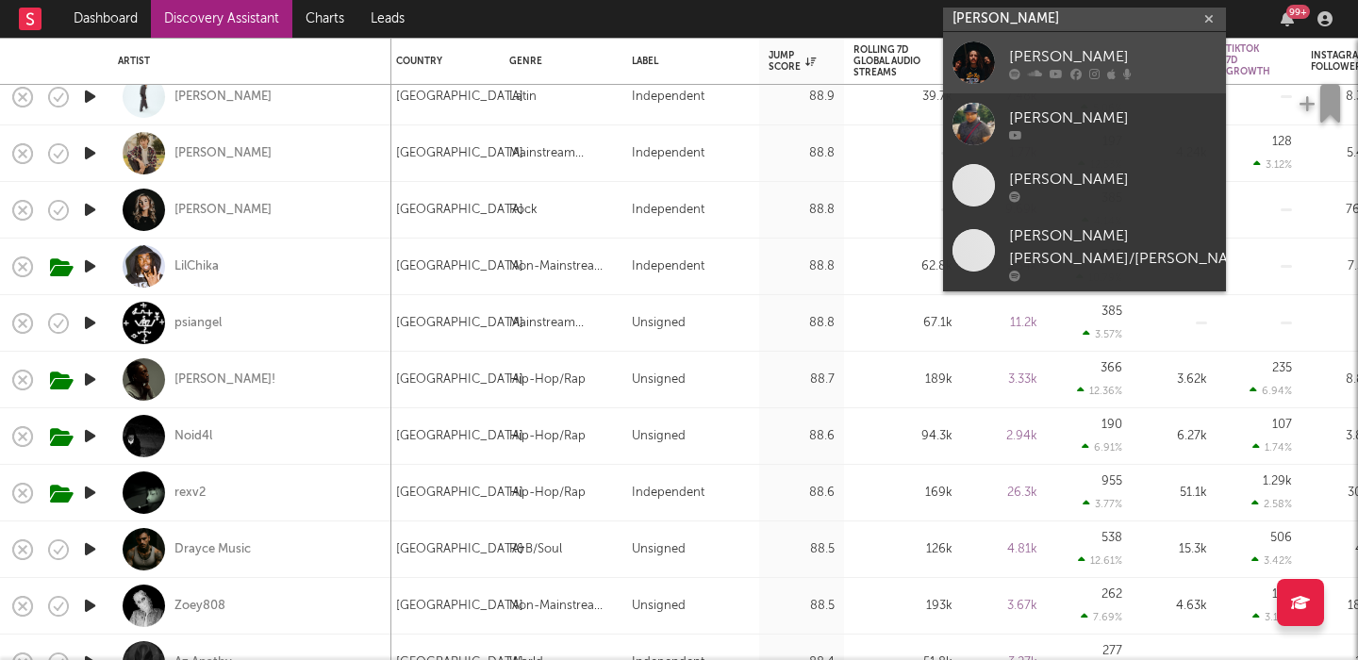
type input "parker ryan"
click at [1047, 49] on div "[PERSON_NAME]" at bounding box center [1112, 56] width 207 height 23
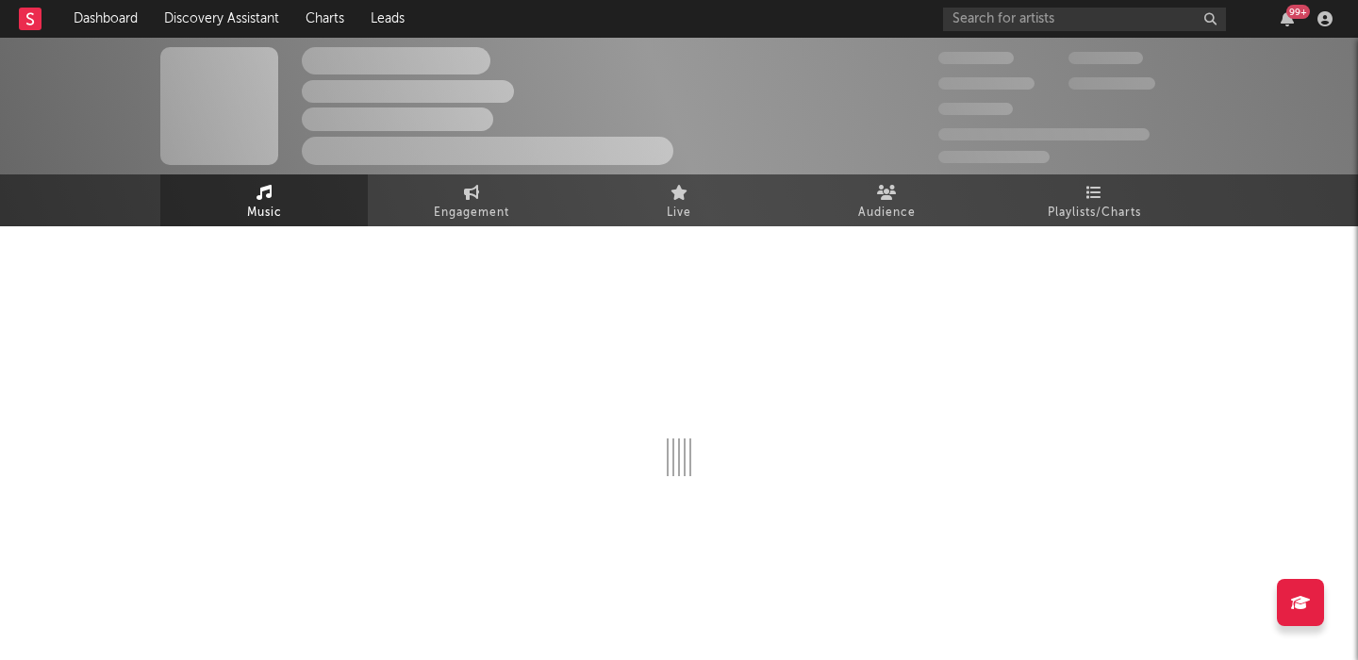
select select "6m"
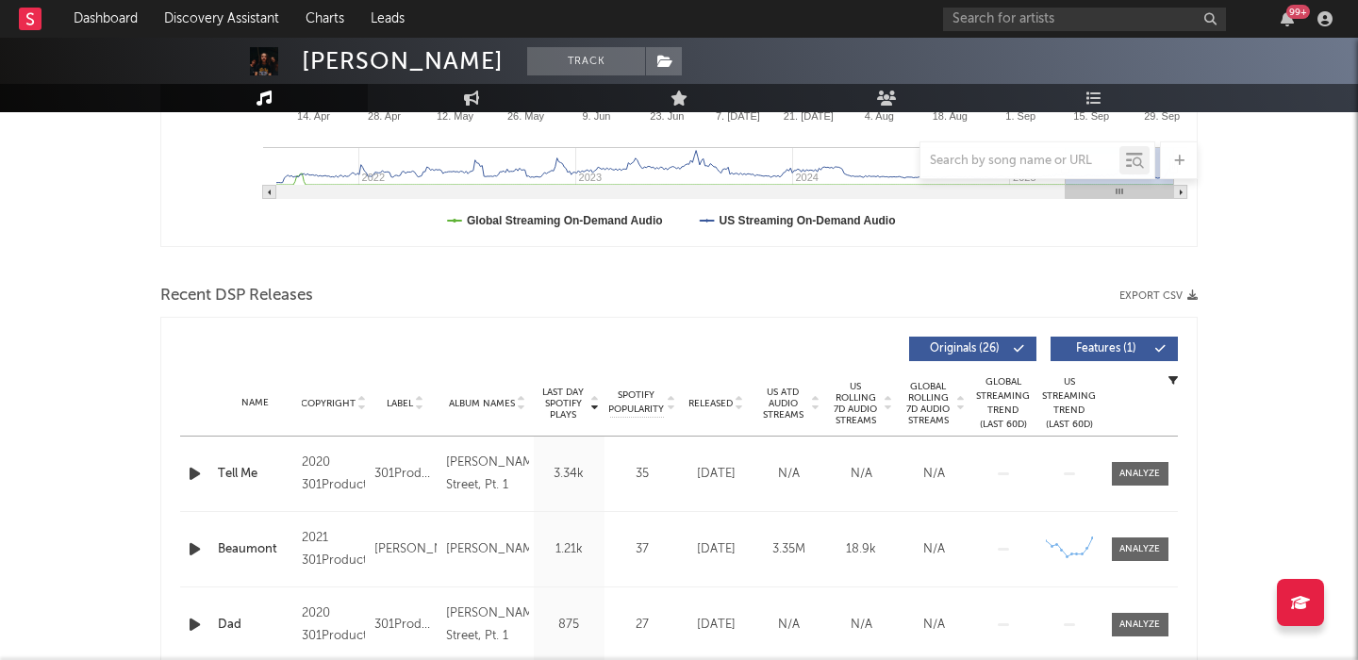
scroll to position [524, 0]
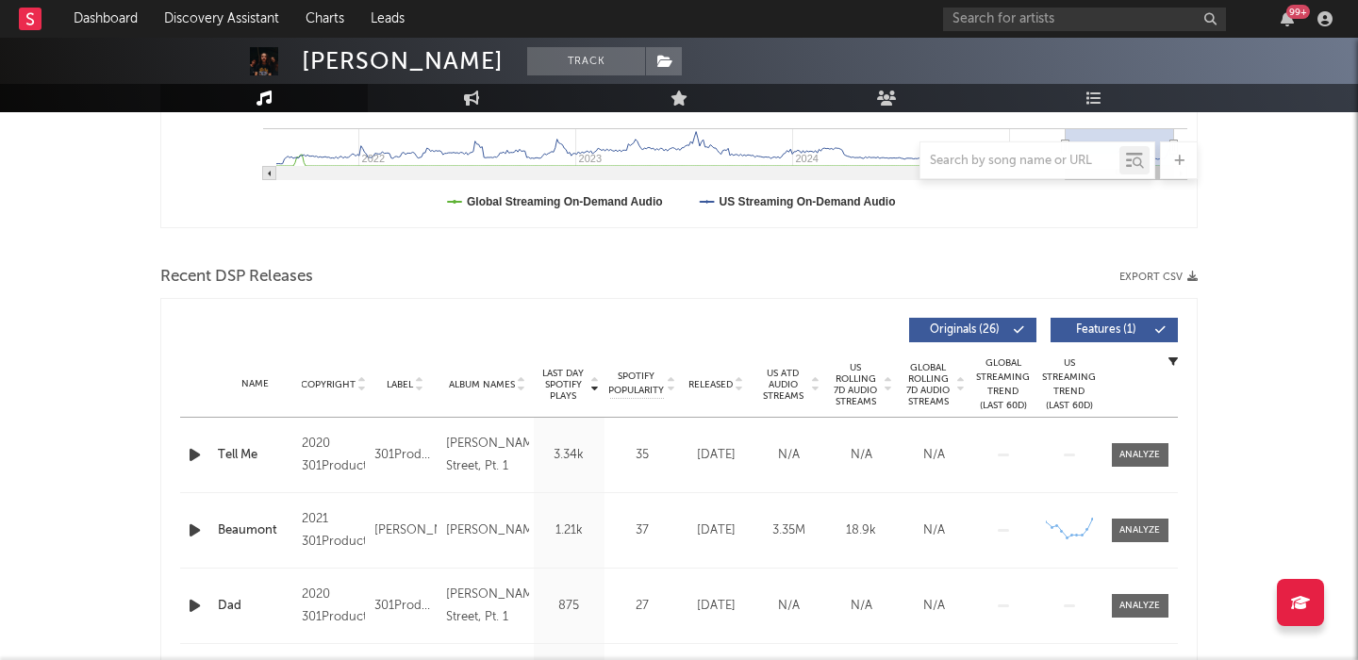
click at [726, 382] on span "Released" at bounding box center [710, 384] width 44 height 11
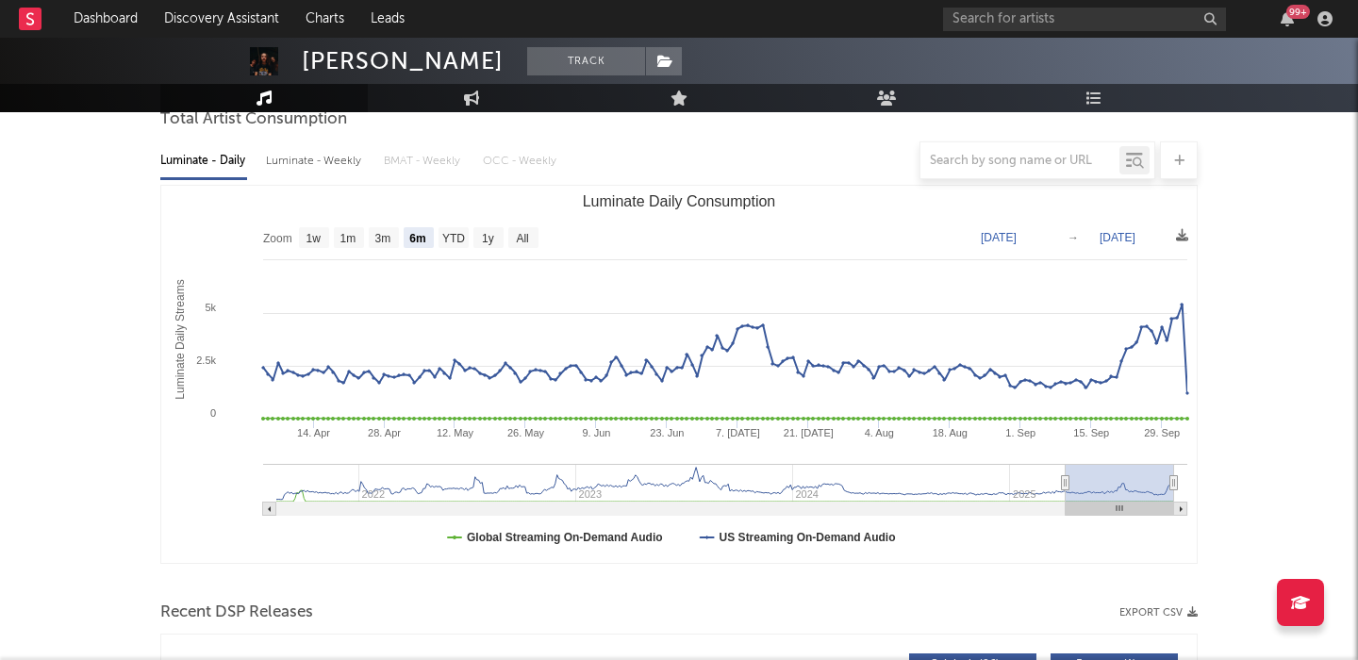
scroll to position [0, 0]
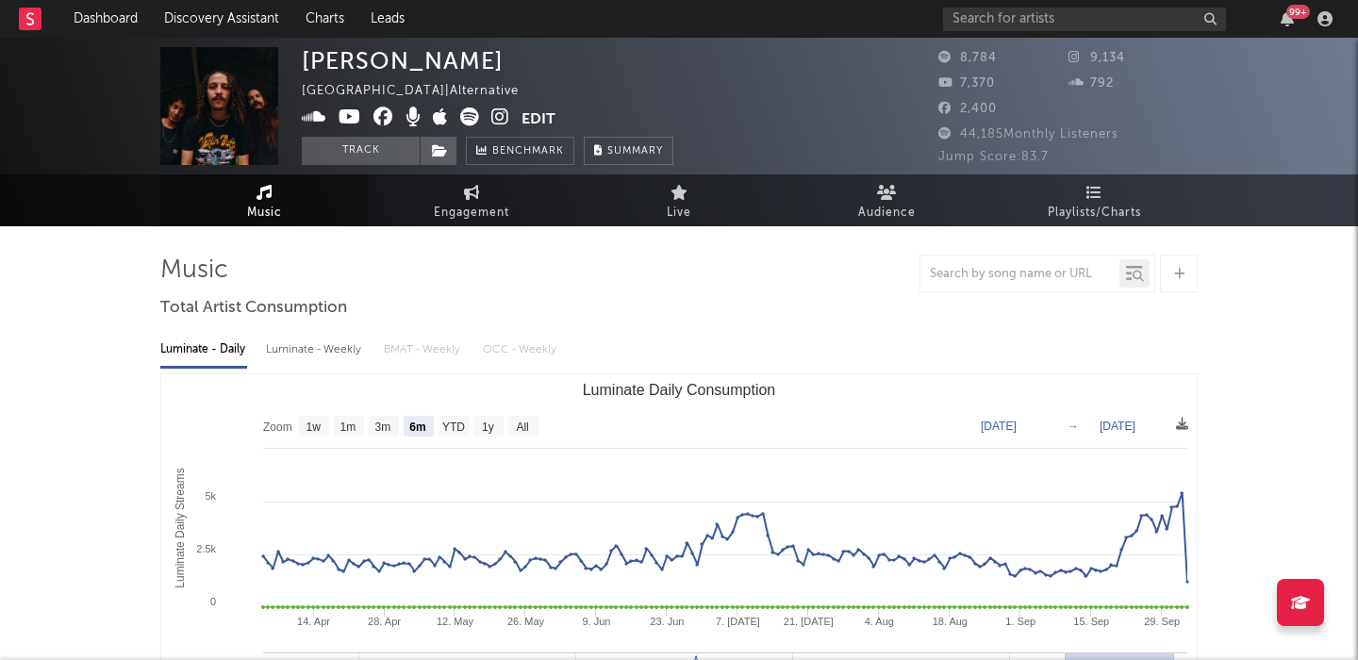
click at [330, 355] on div "Luminate - Weekly" at bounding box center [315, 350] width 99 height 32
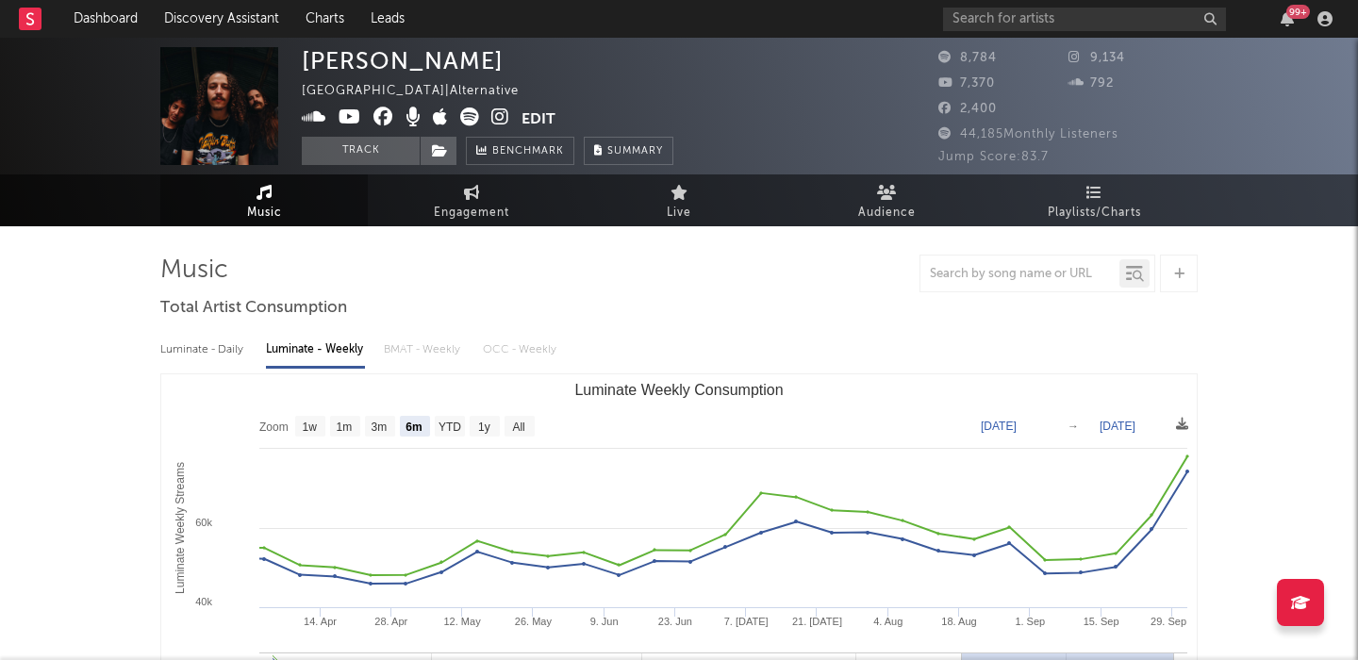
click at [532, 429] on rect "Luminate Weekly Consumption" at bounding box center [520, 426] width 30 height 21
select select "All"
type input "2023-08-17"
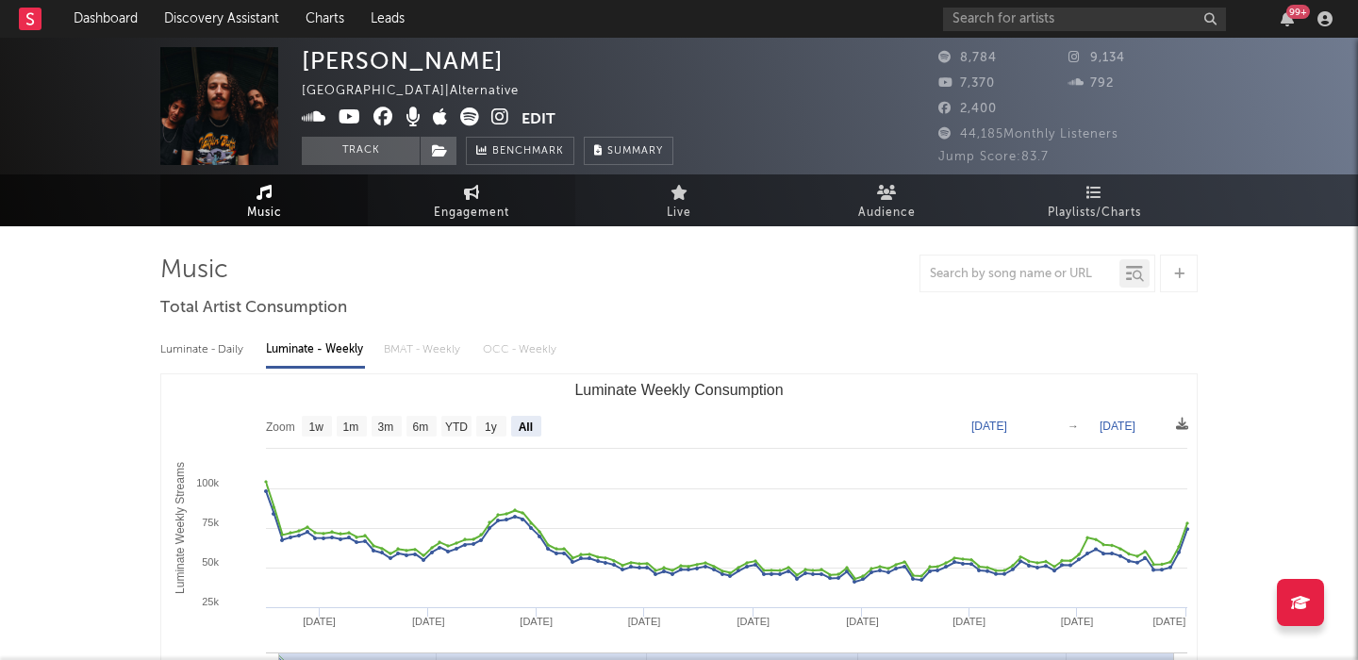
click at [447, 209] on span "Engagement" at bounding box center [471, 213] width 75 height 23
select select "1w"
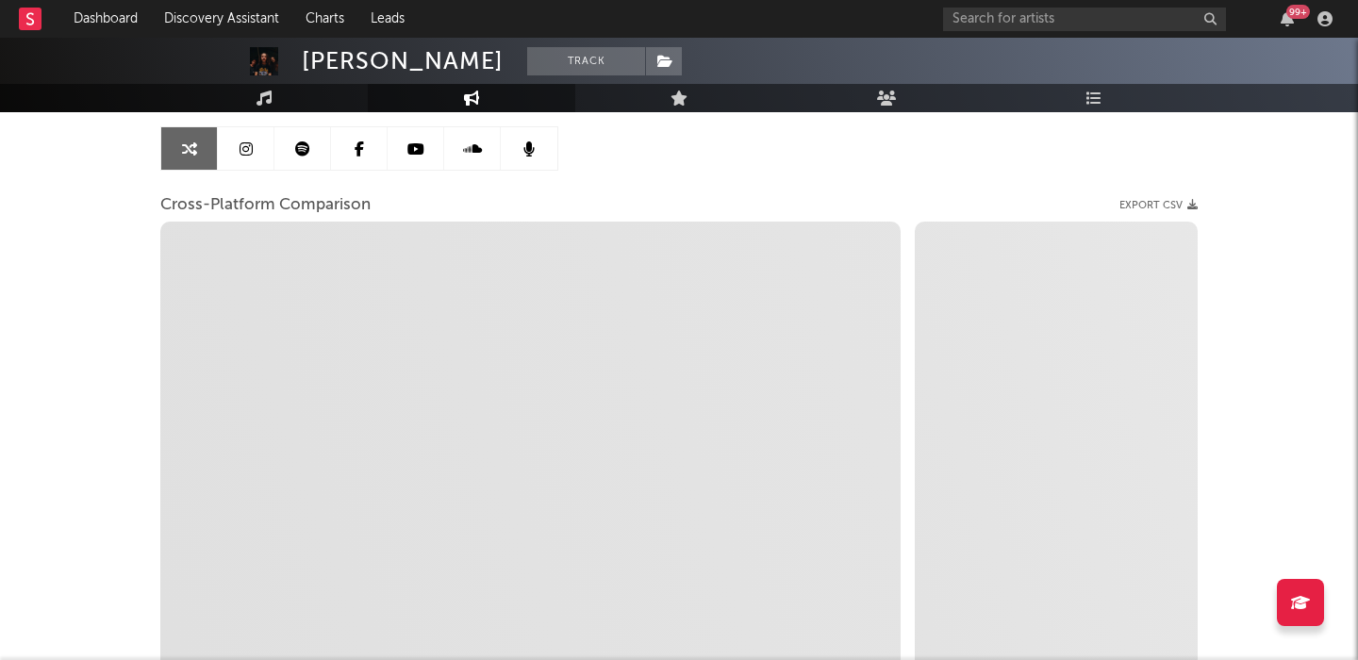
scroll to position [303, 0]
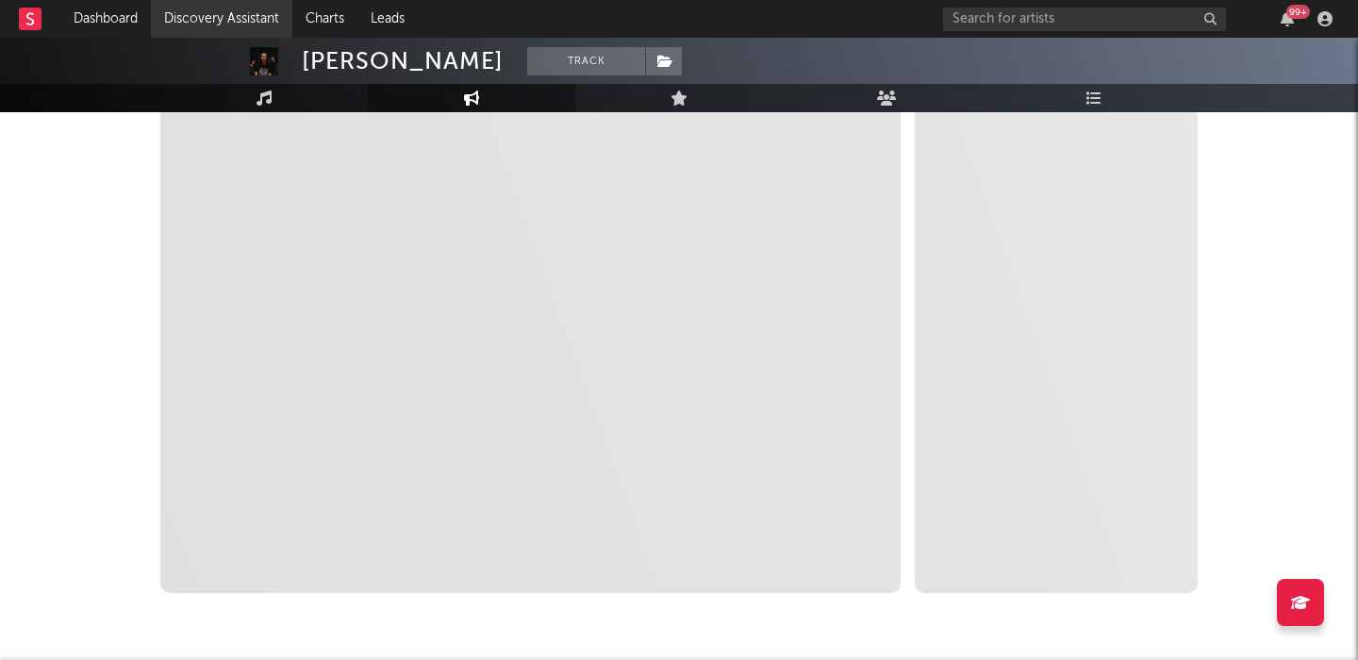
select select "1m"
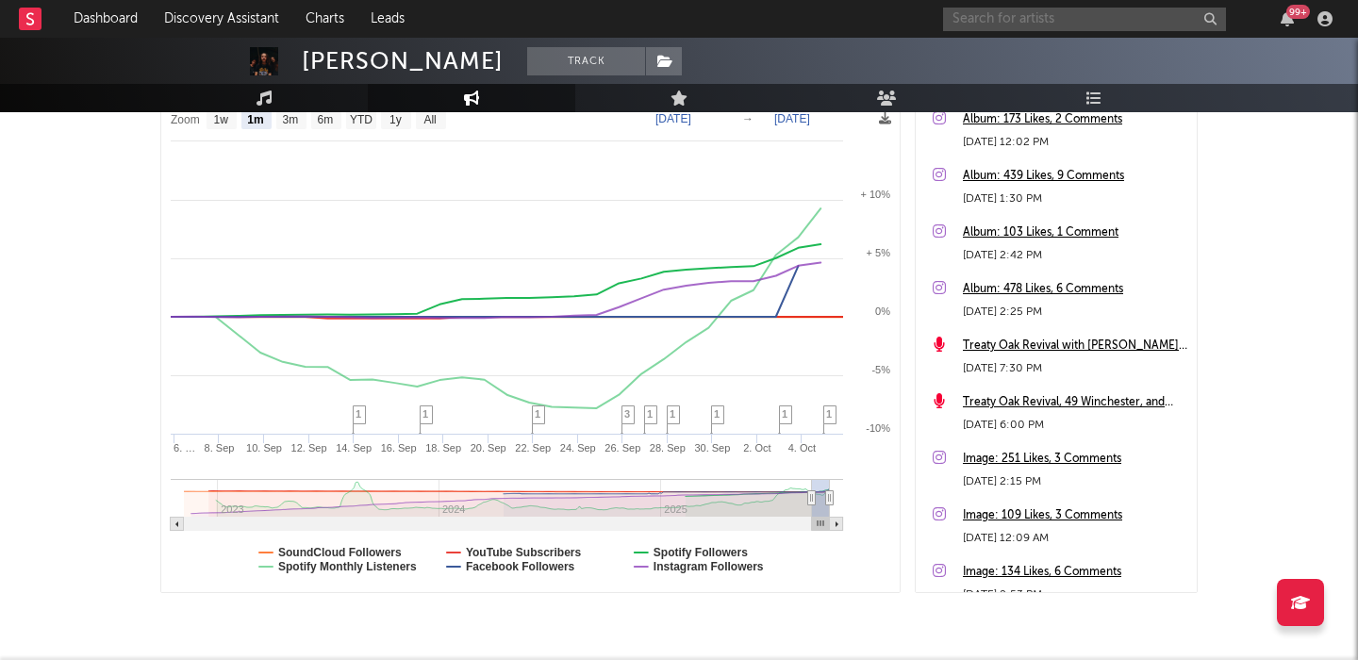
click at [1004, 18] on input "text" at bounding box center [1084, 20] width 283 height 24
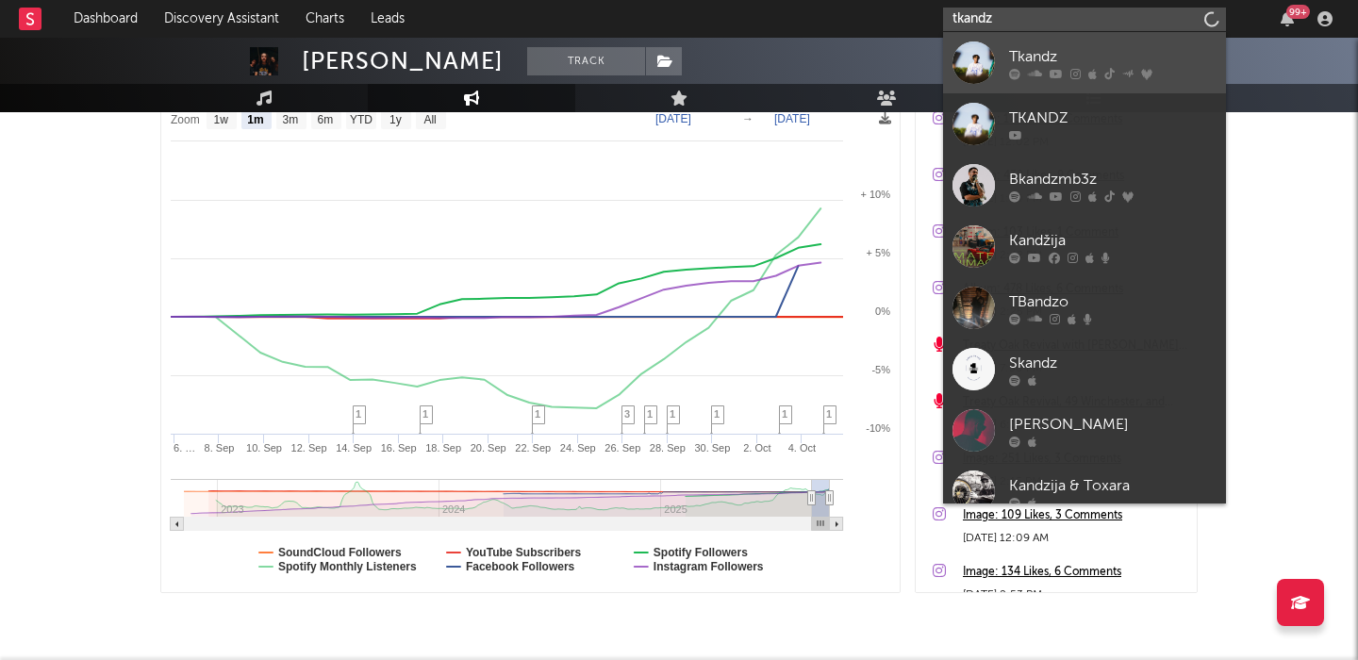
type input "tkandz"
click at [1113, 46] on div "Tkandz" at bounding box center [1112, 56] width 207 height 23
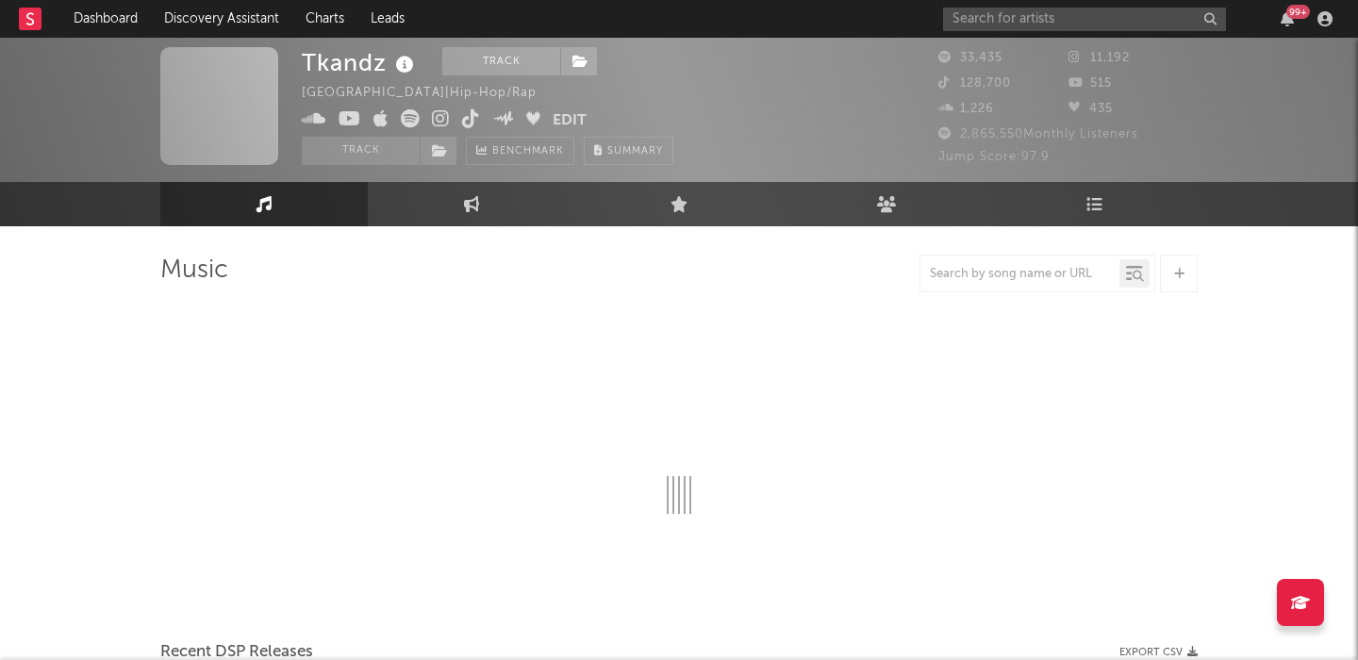
select select "6m"
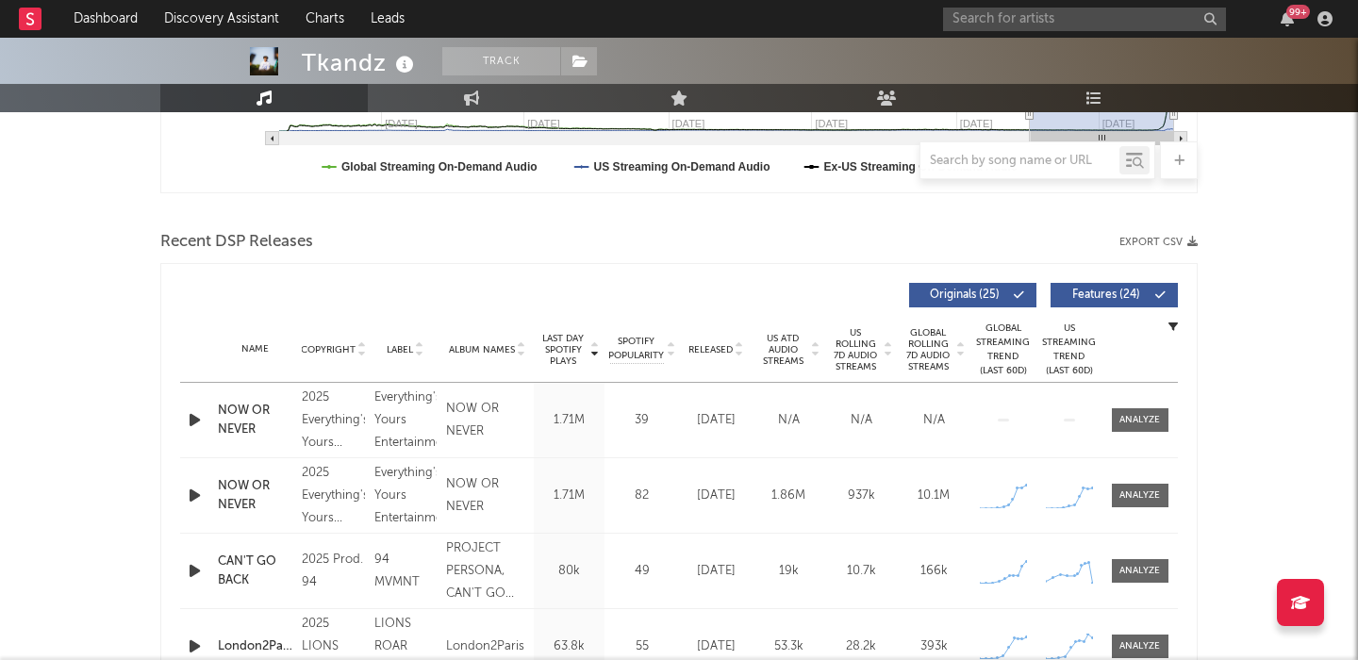
scroll to position [635, 0]
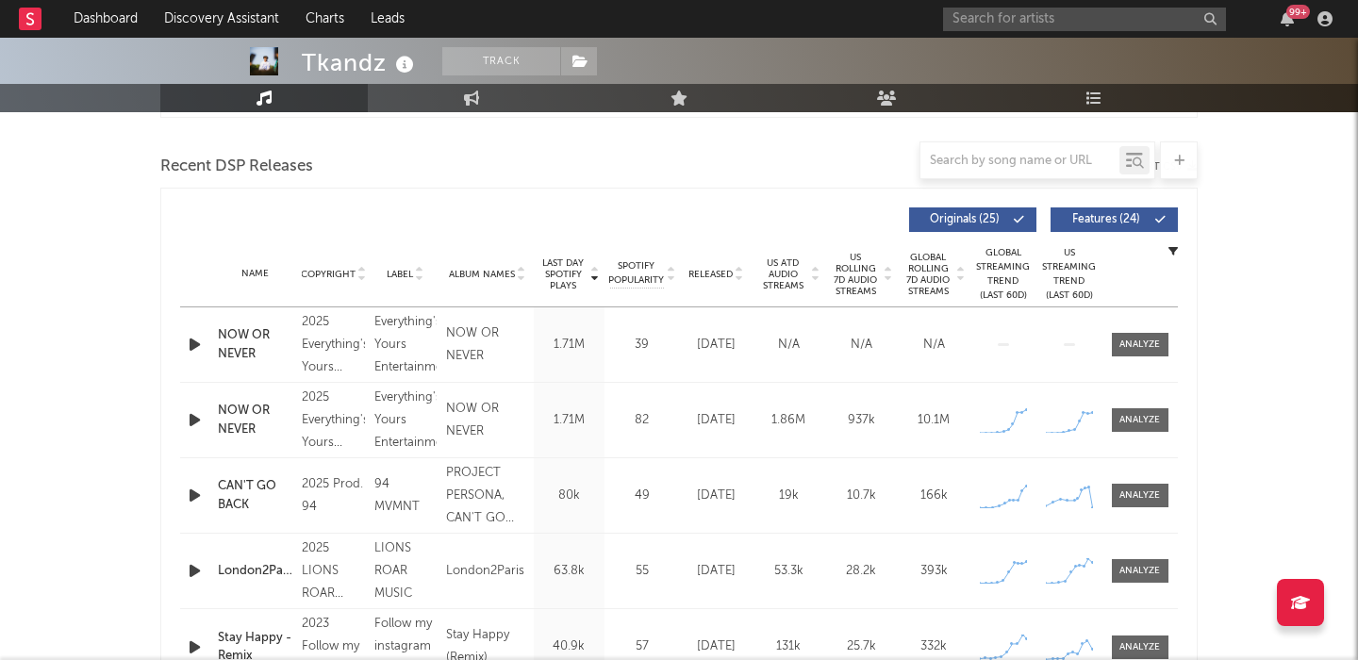
click at [1121, 223] on span "Features ( 24 )" at bounding box center [1106, 219] width 87 height 11
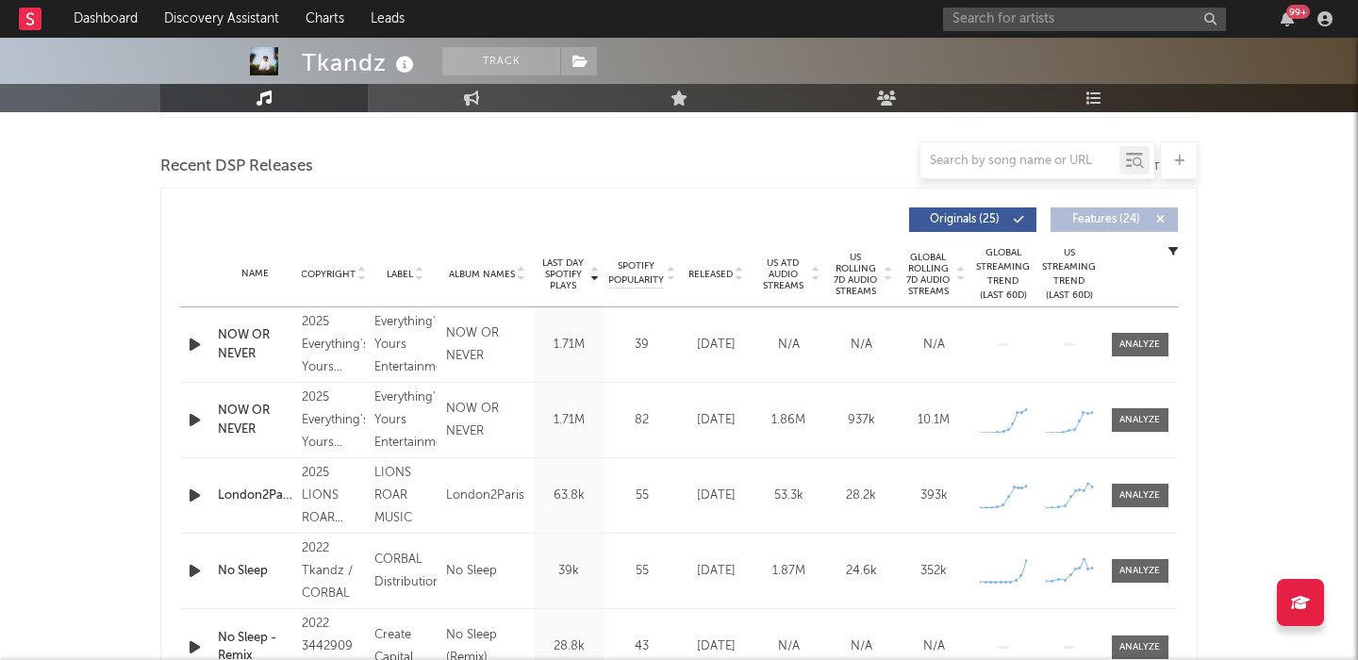
click at [858, 281] on span "US Rolling 7D Audio Streams" at bounding box center [856, 274] width 52 height 45
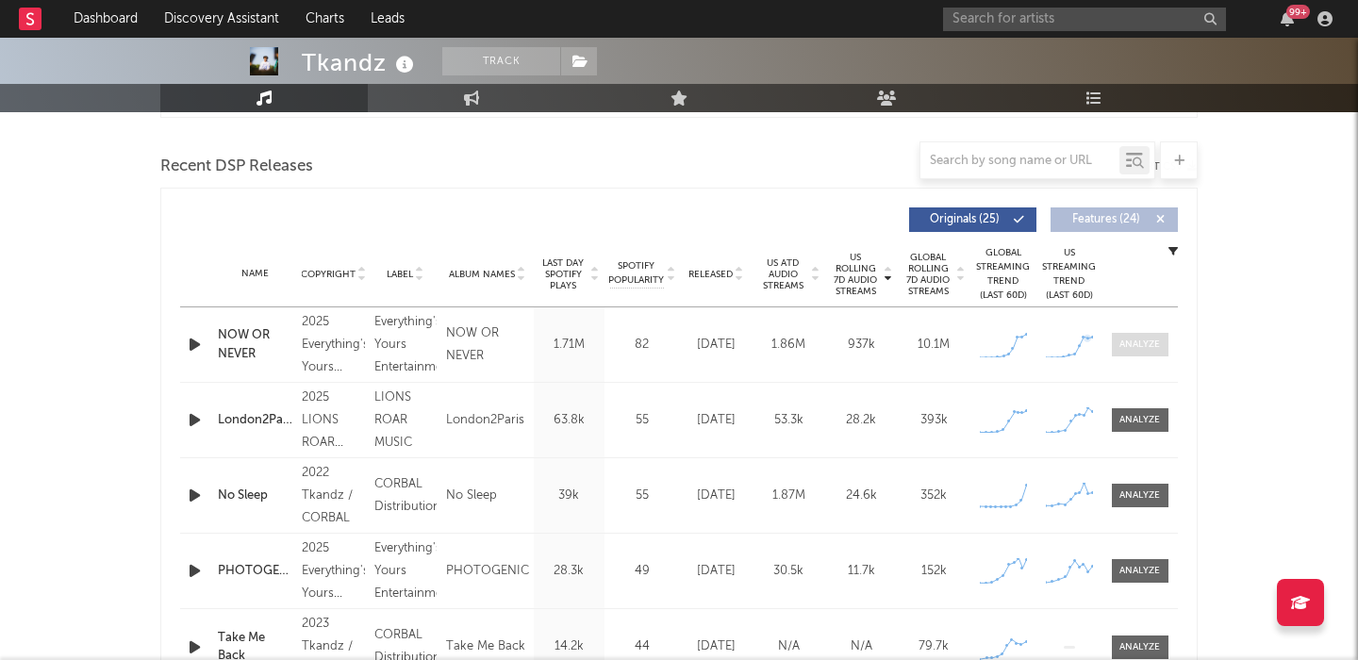
click at [1124, 342] on div at bounding box center [1140, 345] width 41 height 14
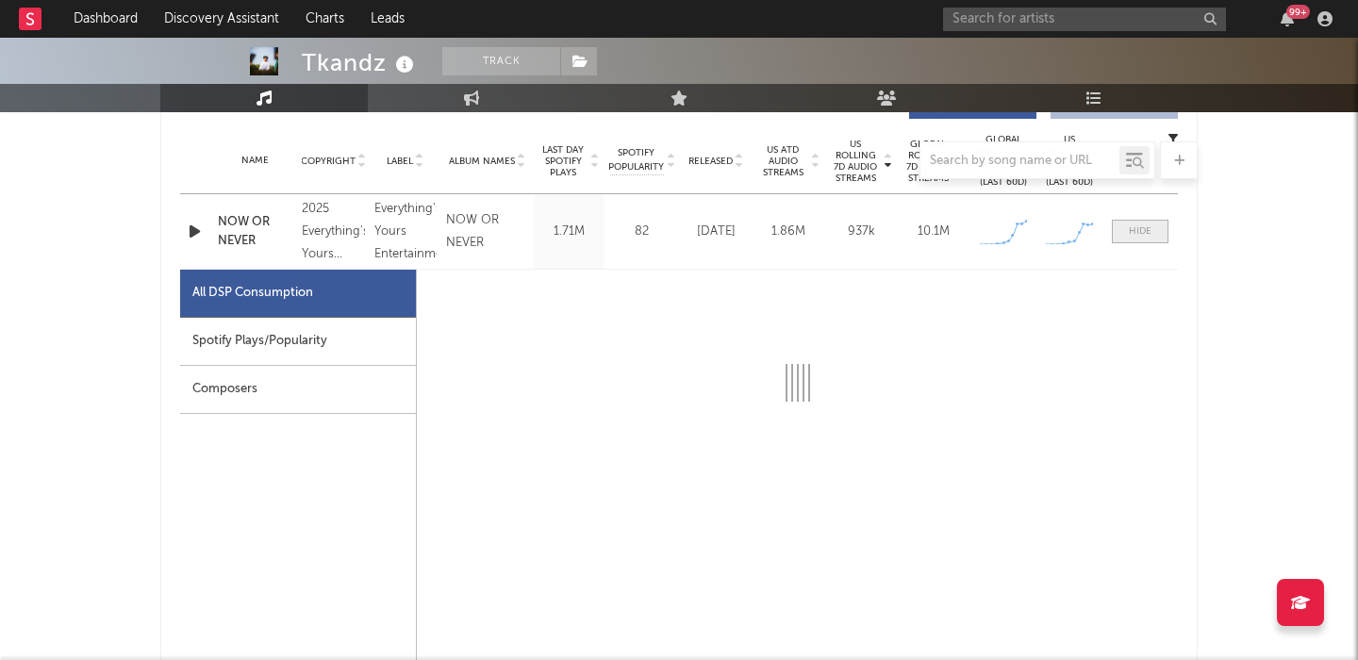
scroll to position [771, 0]
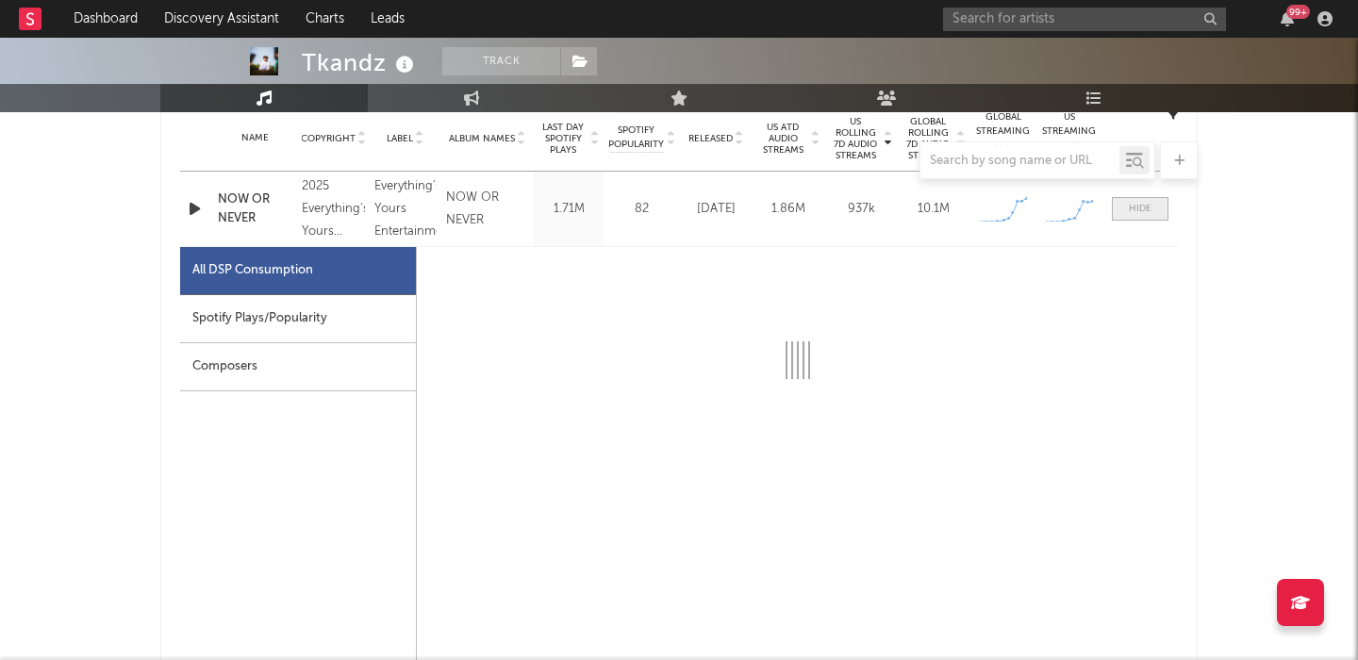
select select "1w"
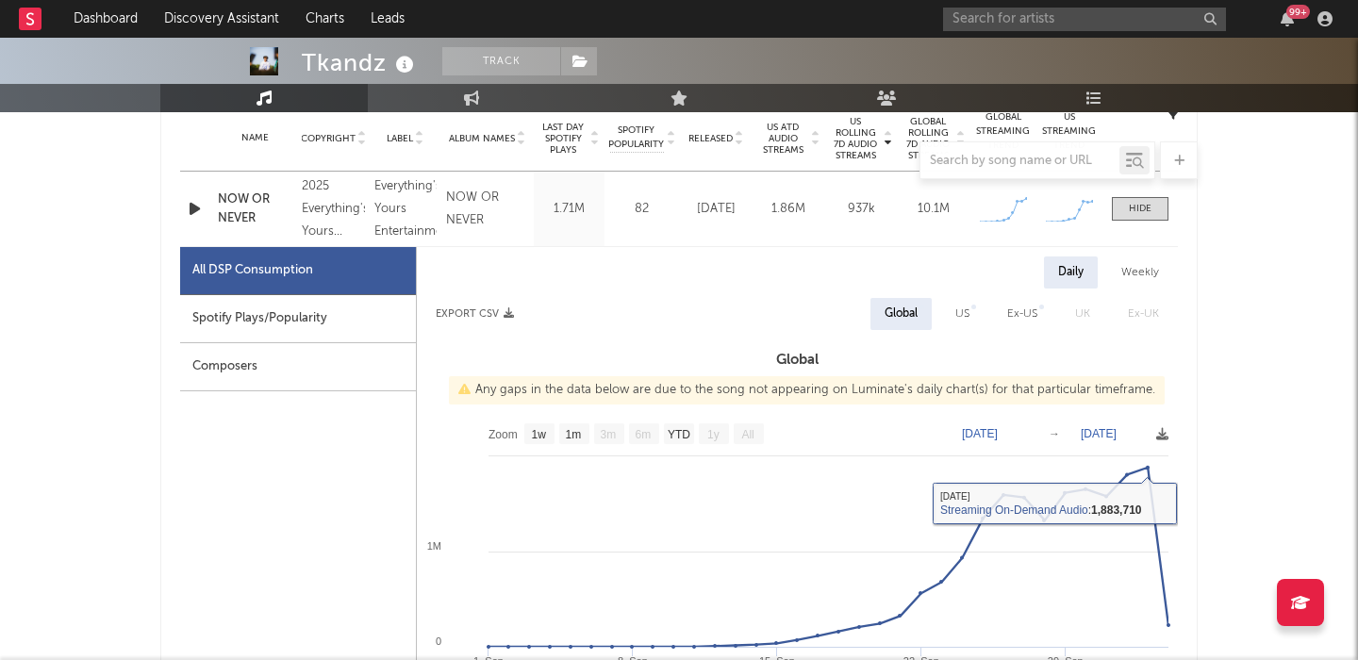
click at [956, 320] on div "US" at bounding box center [962, 314] width 14 height 23
select select "1w"
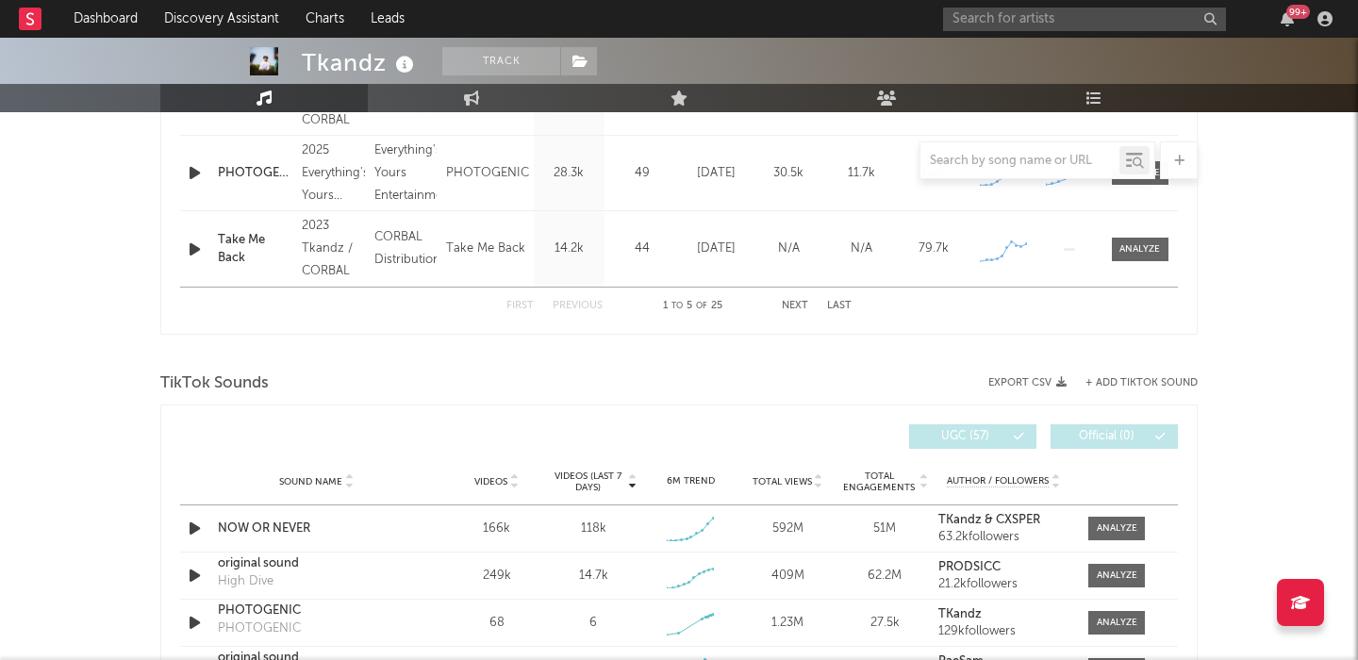
scroll to position [2016, 0]
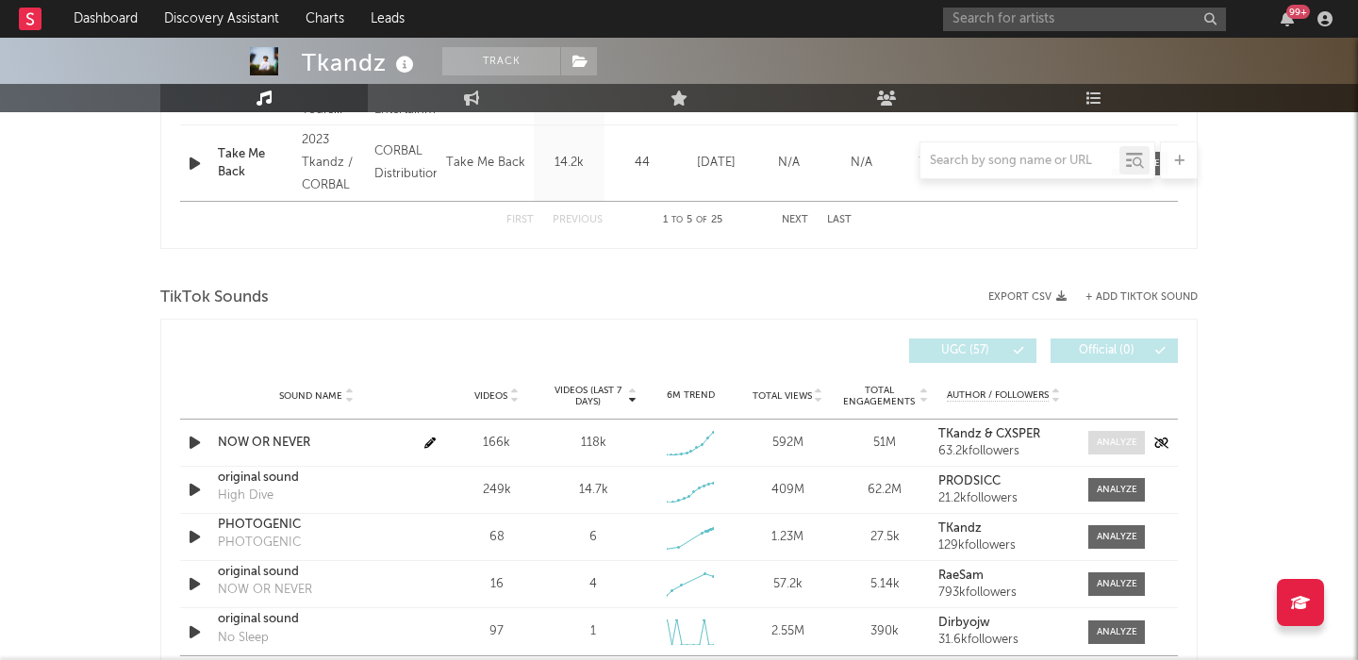
click at [1110, 438] on div at bounding box center [1117, 443] width 41 height 14
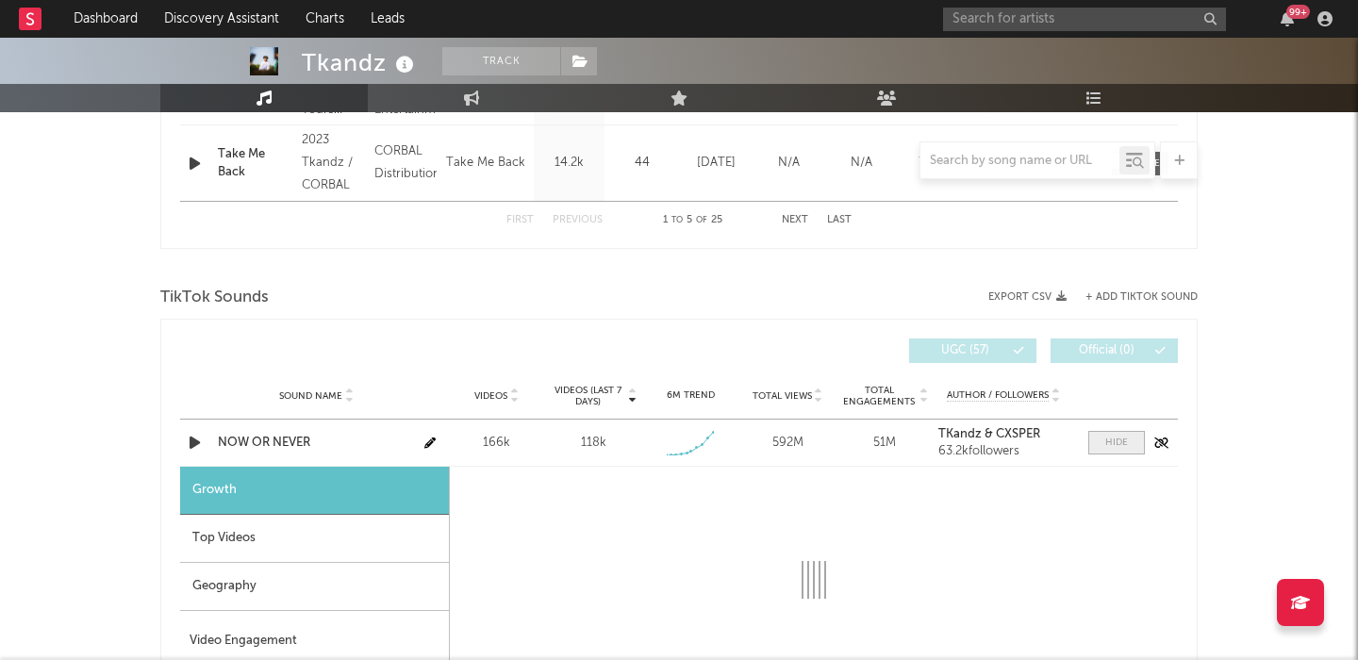
select select "1w"
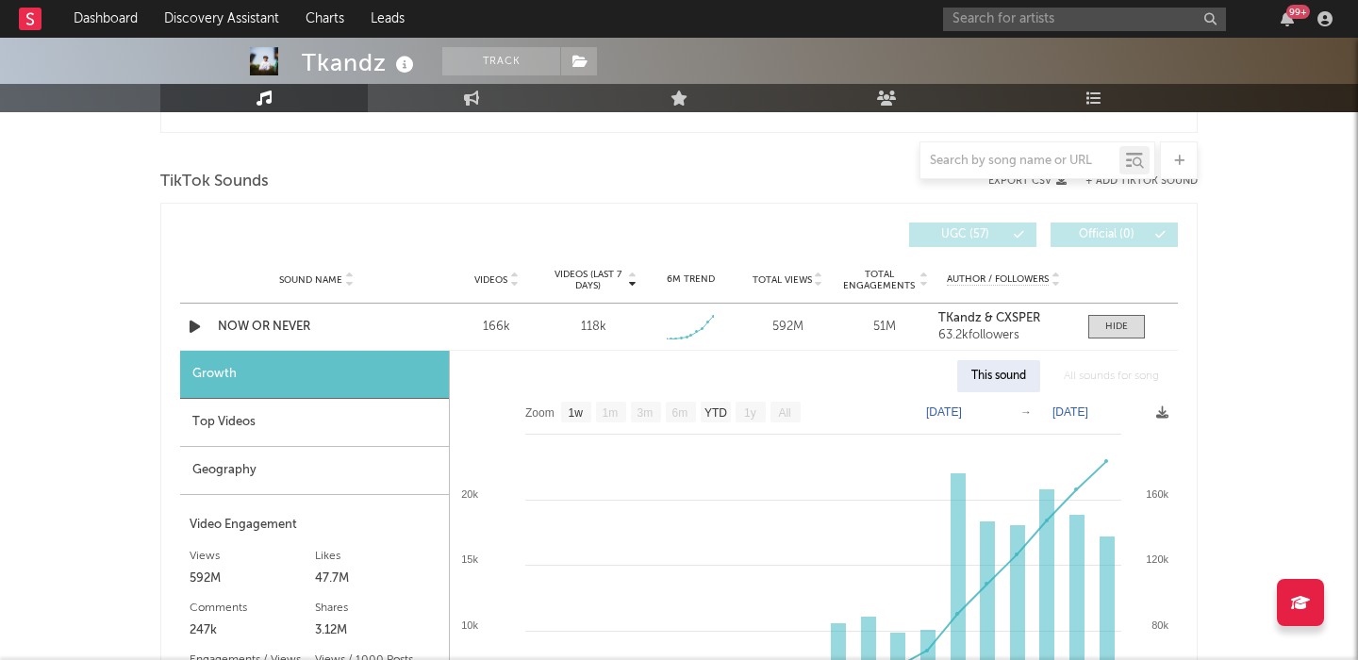
scroll to position [2133, 0]
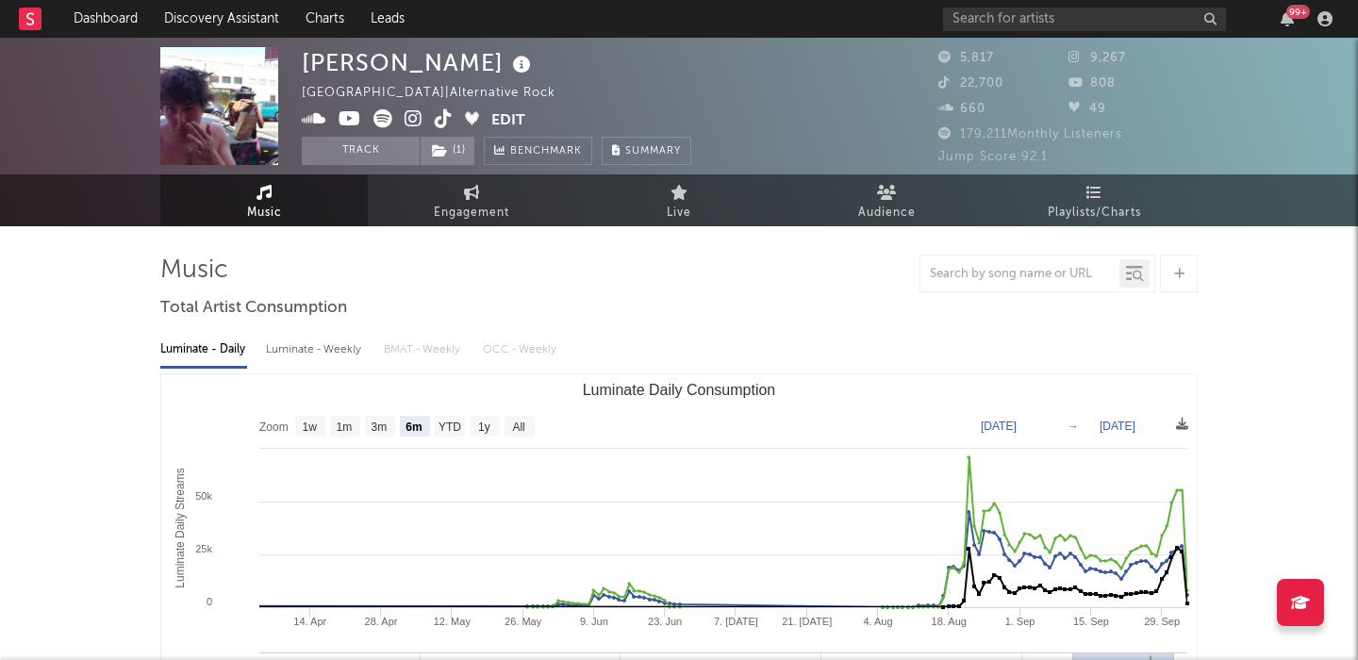
select select "6m"
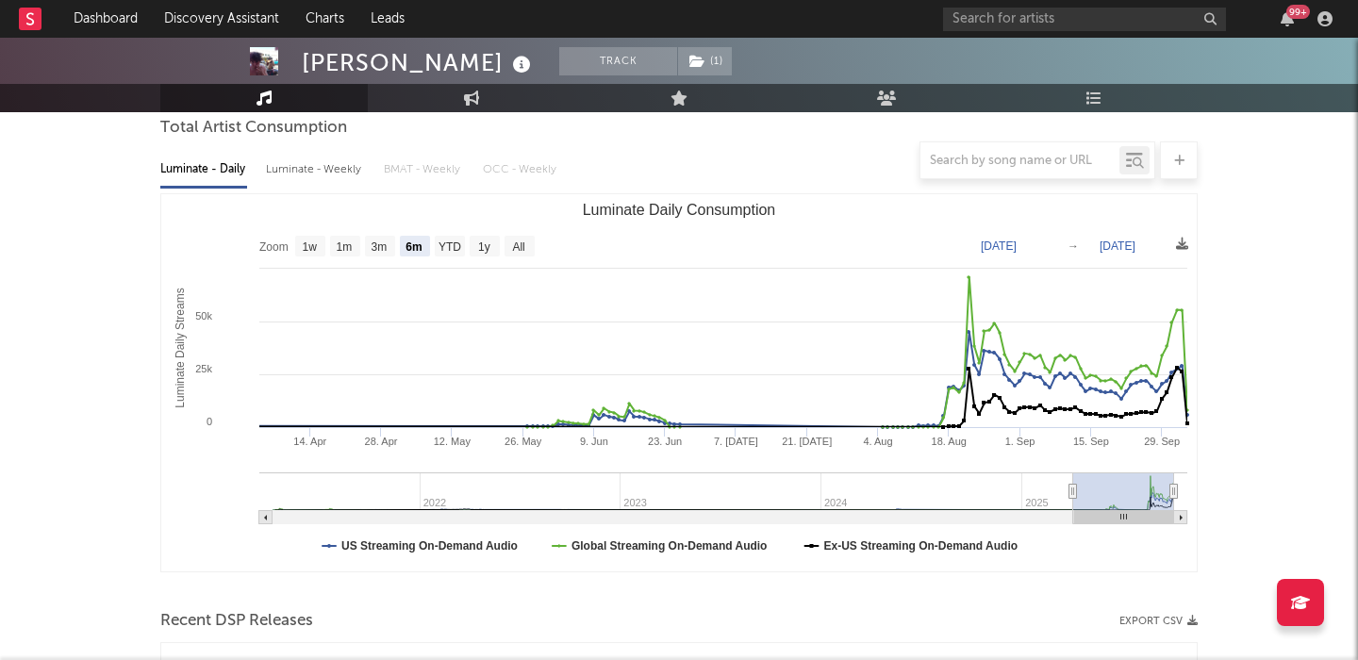
scroll to position [627, 0]
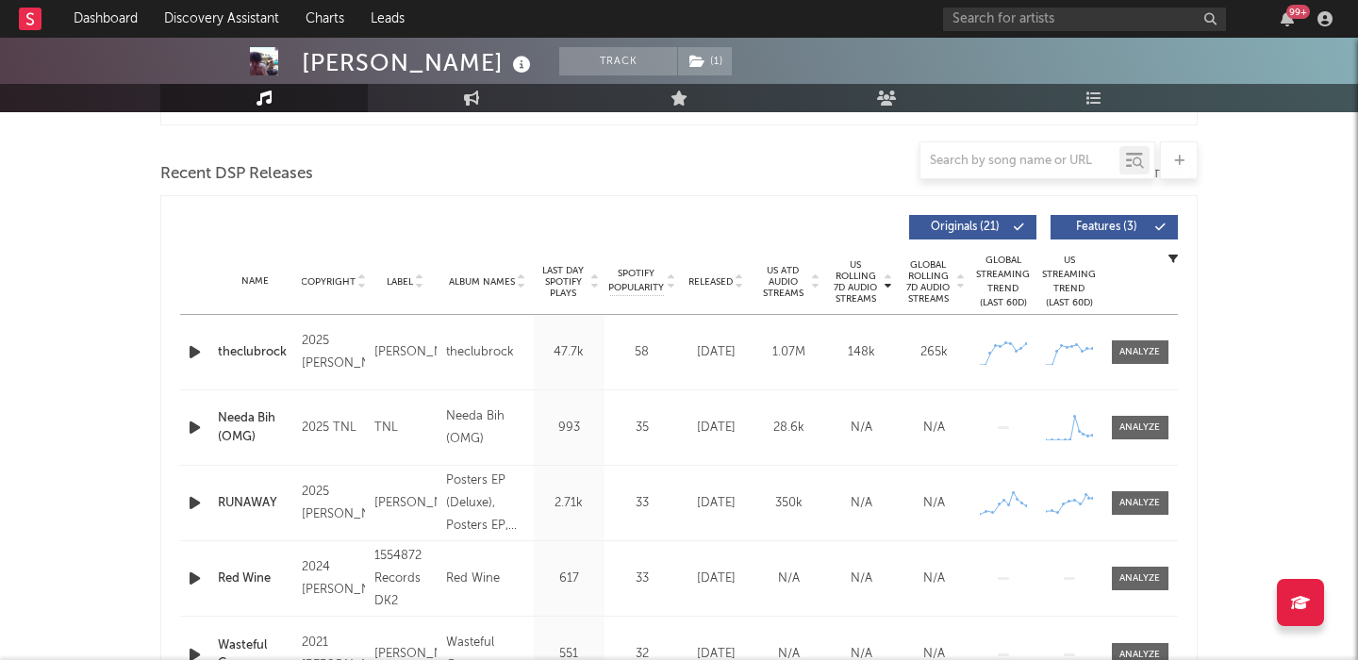
click at [200, 345] on icon "button" at bounding box center [195, 352] width 20 height 24
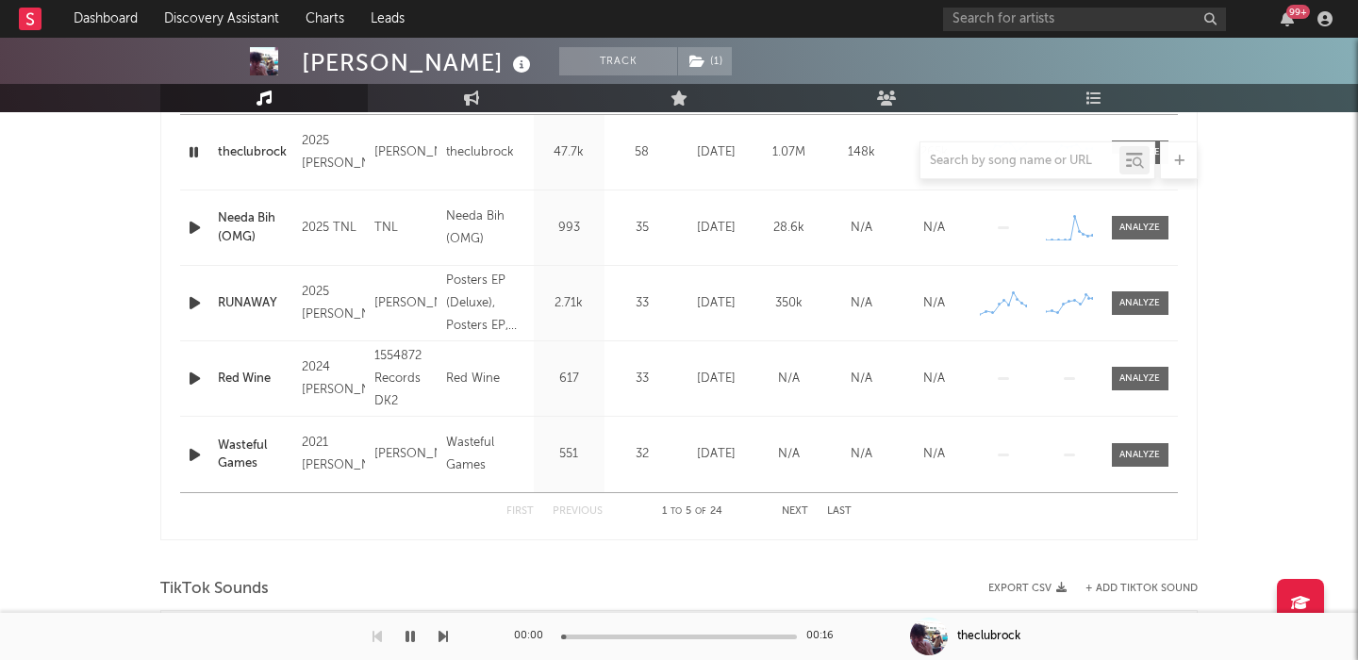
scroll to position [1216, 0]
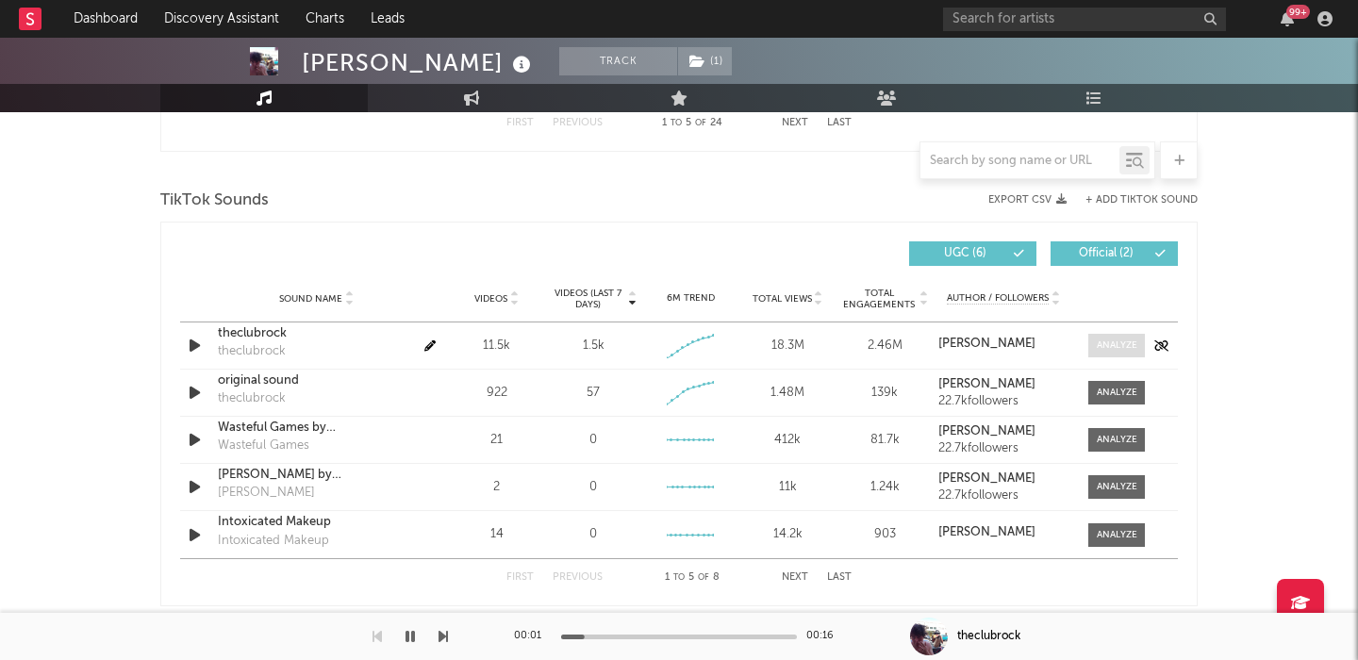
click at [1116, 347] on div at bounding box center [1117, 346] width 41 height 14
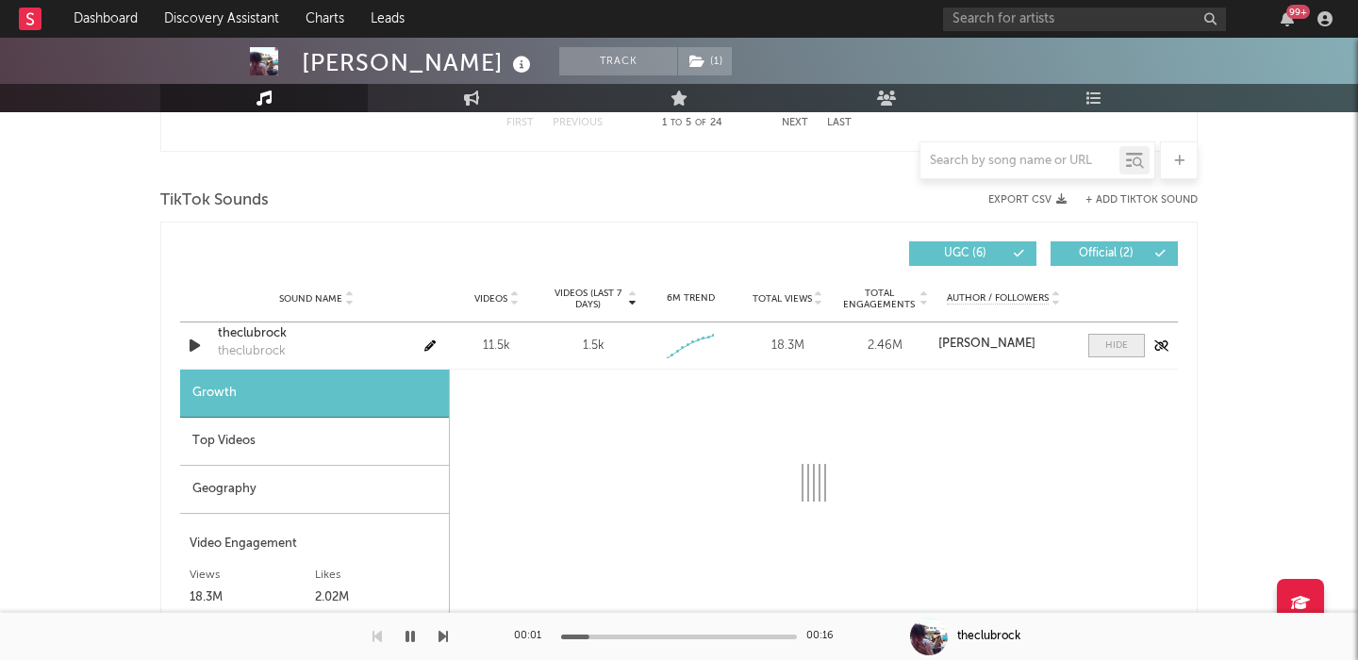
select select "1w"
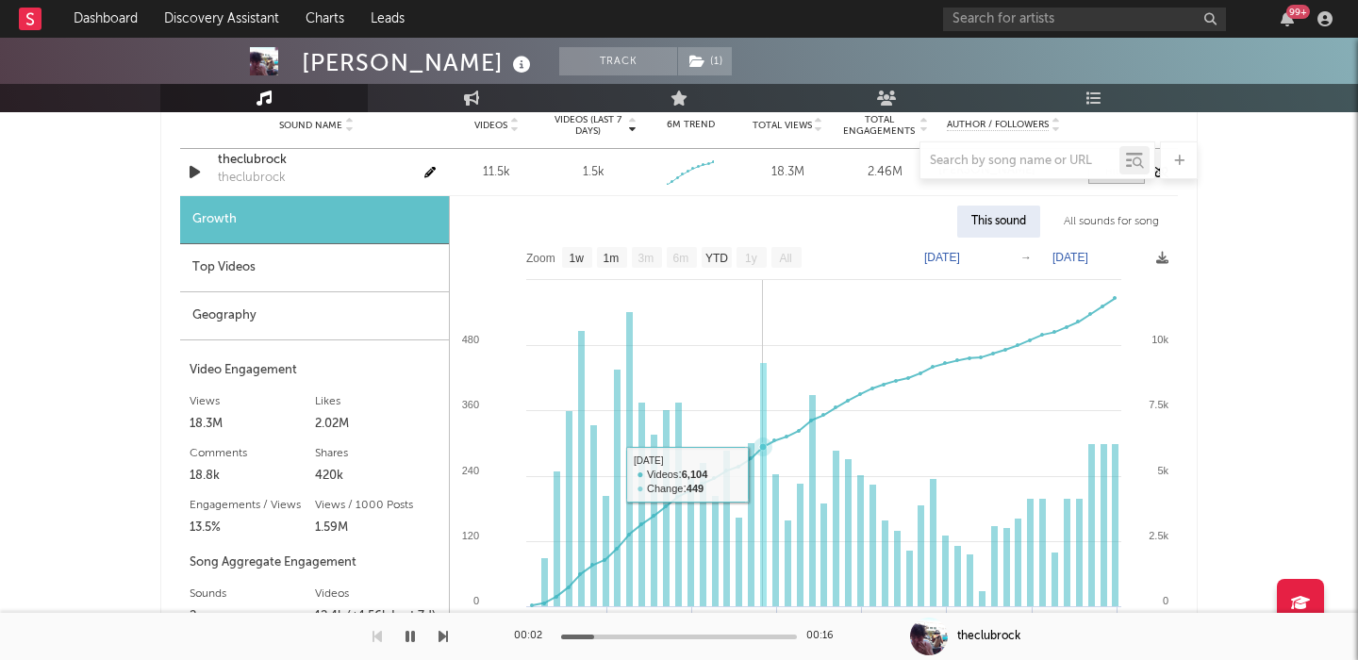
scroll to position [1396, 0]
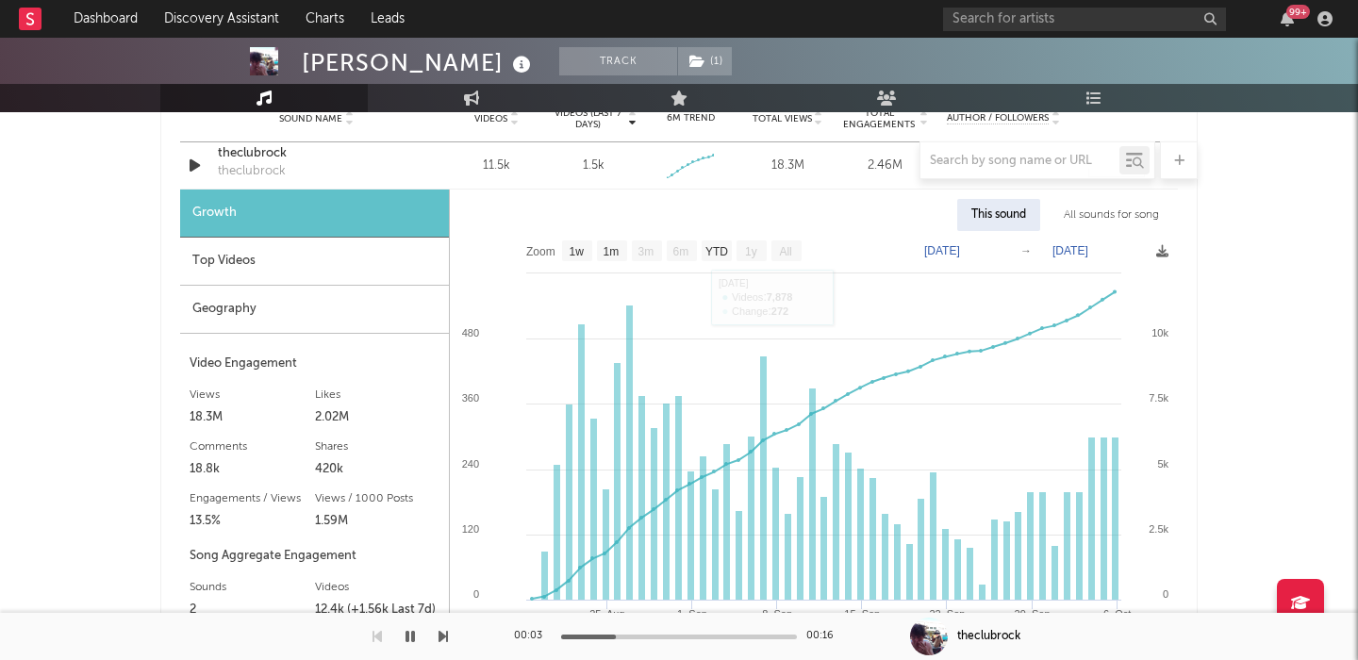
click at [244, 151] on div at bounding box center [678, 160] width 1037 height 38
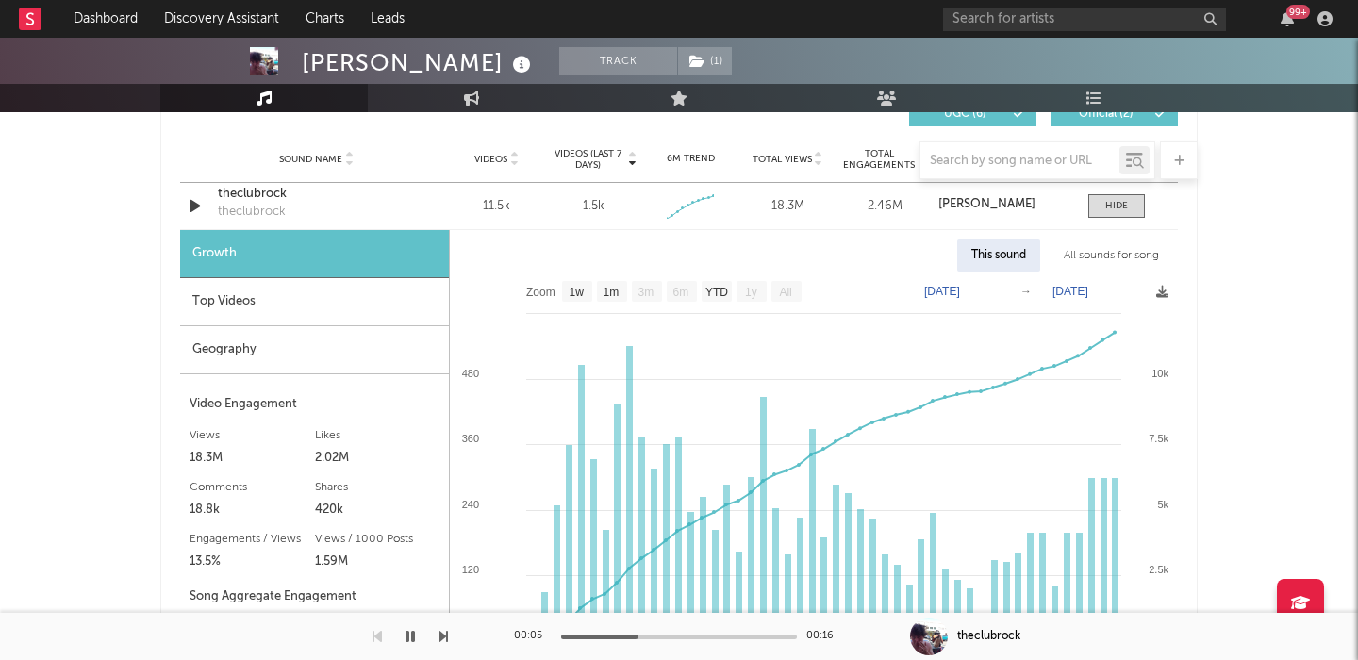
click at [261, 297] on div "Top Videos" at bounding box center [314, 302] width 269 height 48
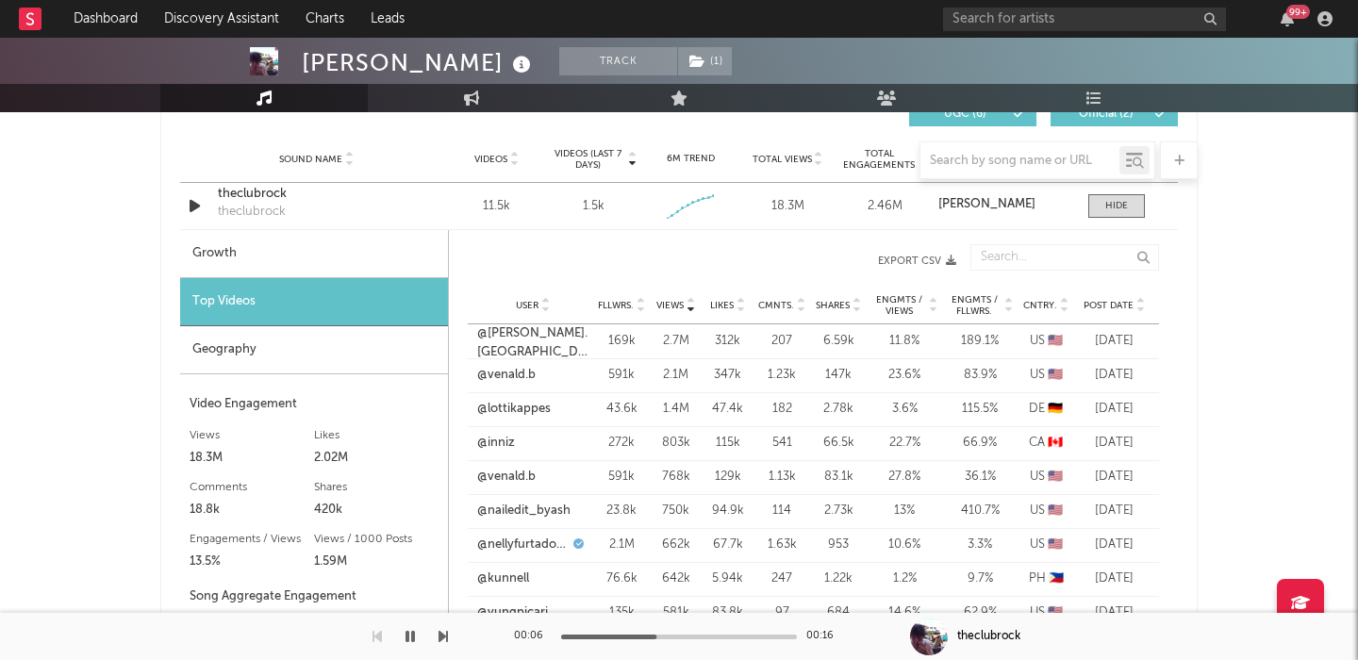
click at [1109, 306] on span "Post Date" at bounding box center [1109, 305] width 50 height 11
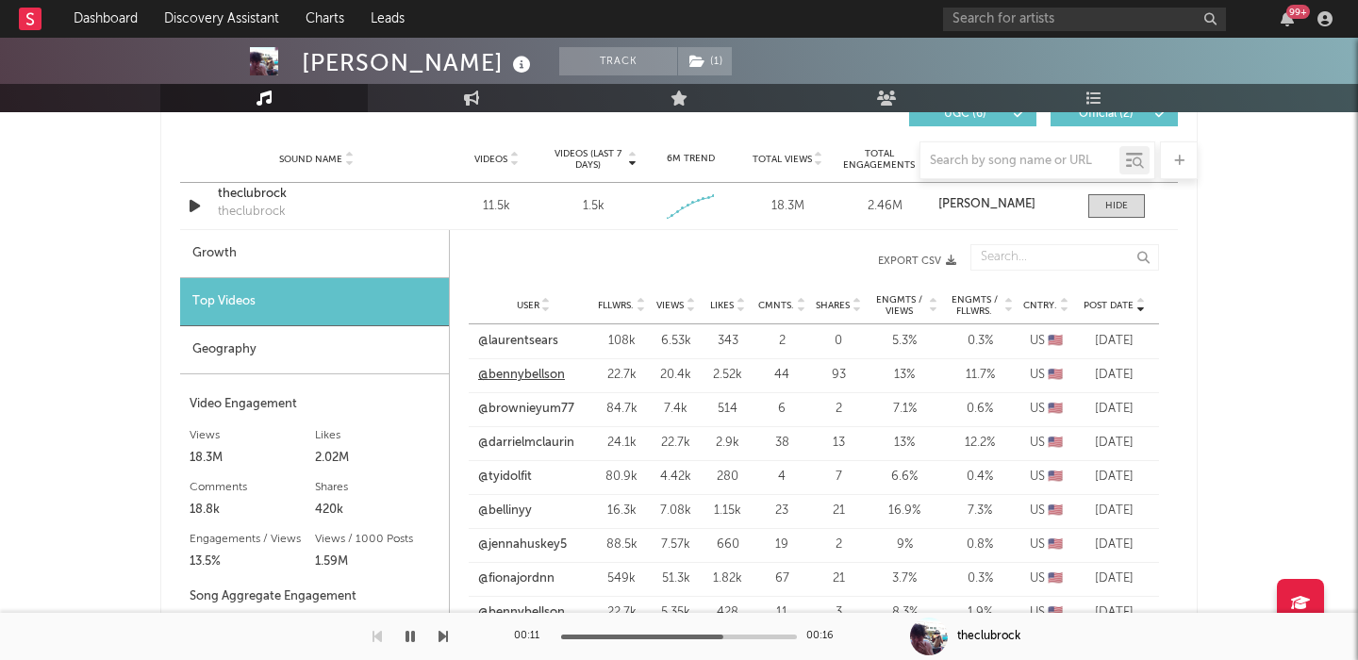
click at [509, 375] on link "@bennybellson" at bounding box center [521, 375] width 87 height 19
click at [1104, 216] on span at bounding box center [1116, 206] width 57 height 24
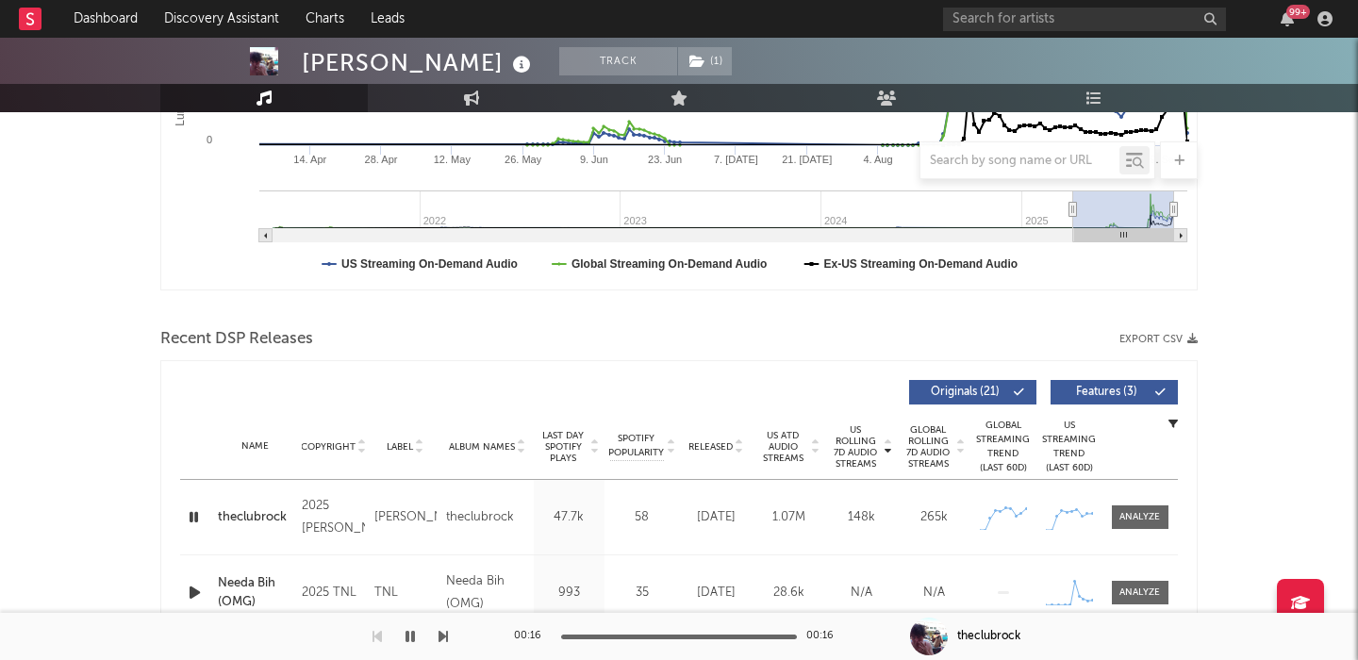
scroll to position [0, 0]
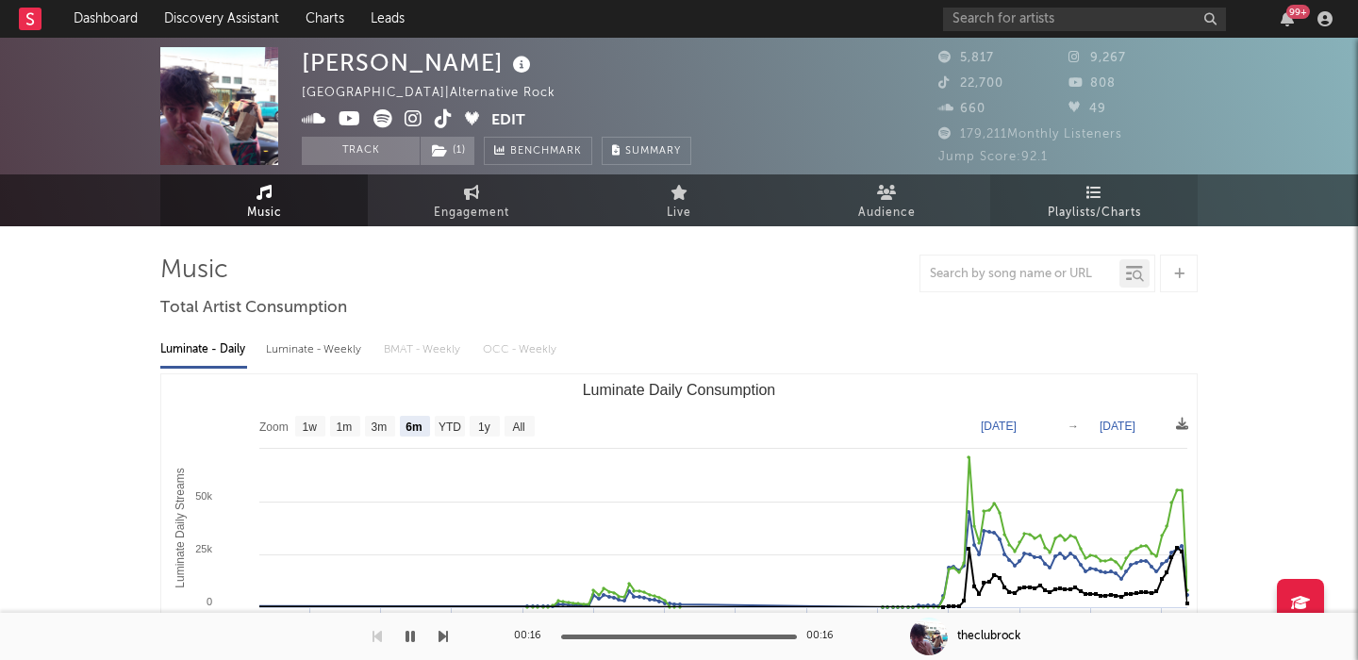
click at [1087, 202] on span "Playlists/Charts" at bounding box center [1094, 213] width 93 height 23
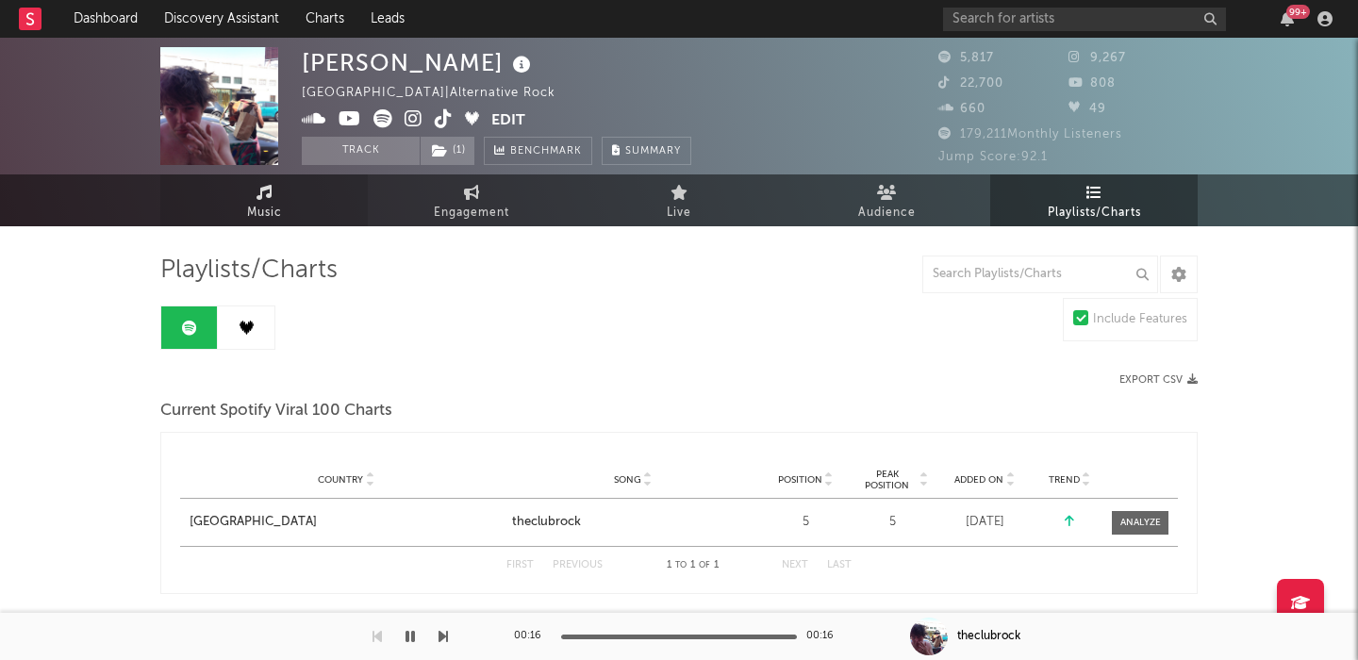
click at [289, 174] on div "Benny Bellson United States | Alternative Rock Edit Track ( 1 ) Benchmark Summa…" at bounding box center [679, 132] width 1358 height 189
click at [312, 201] on link "Music" at bounding box center [263, 200] width 207 height 52
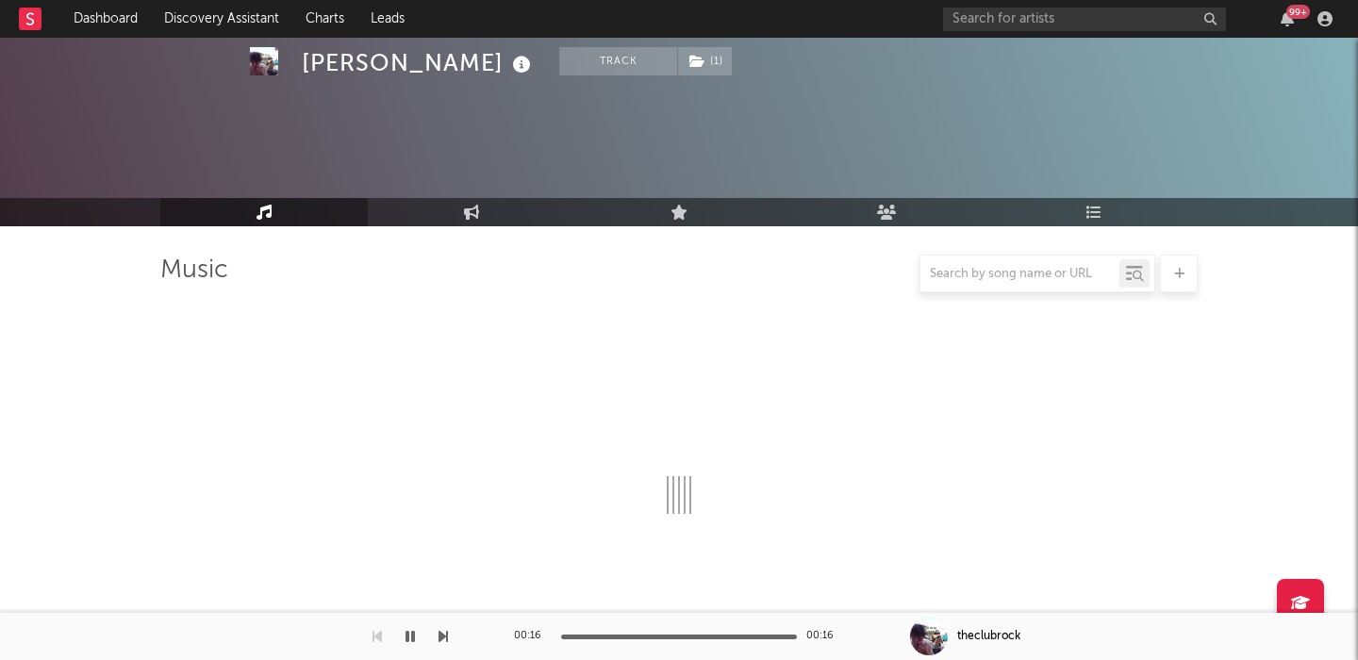
select select "6m"
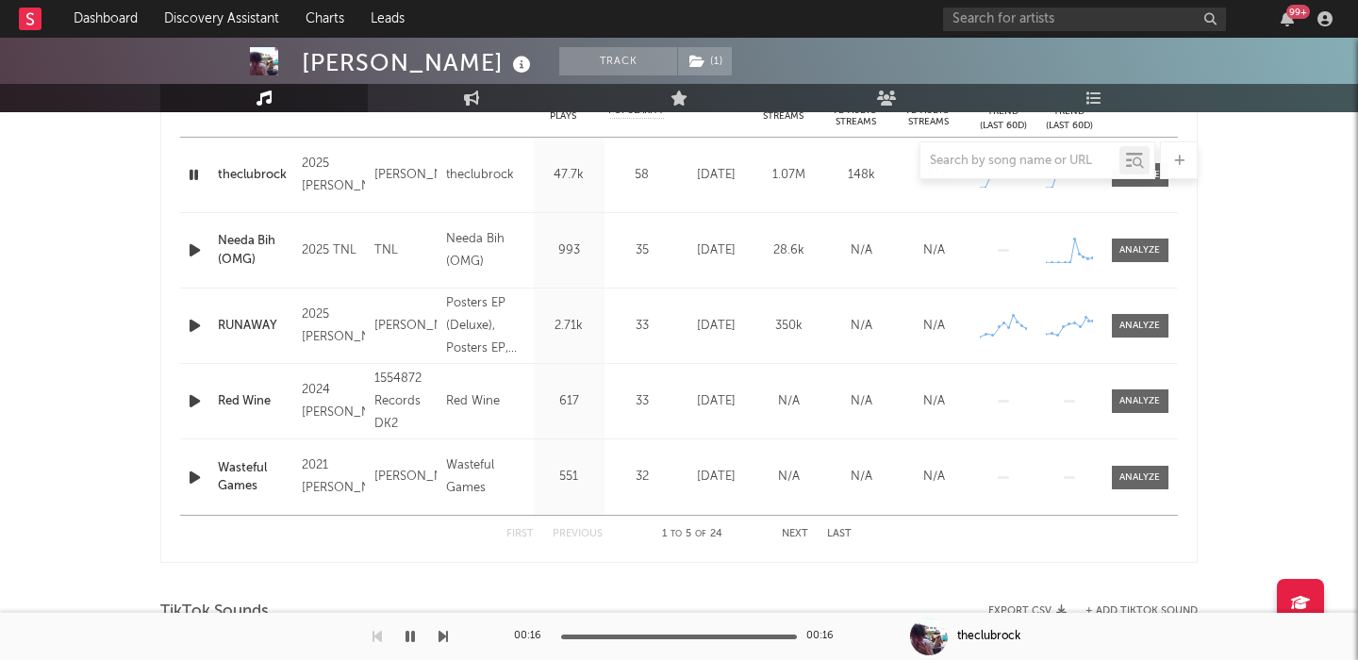
scroll to position [1153, 0]
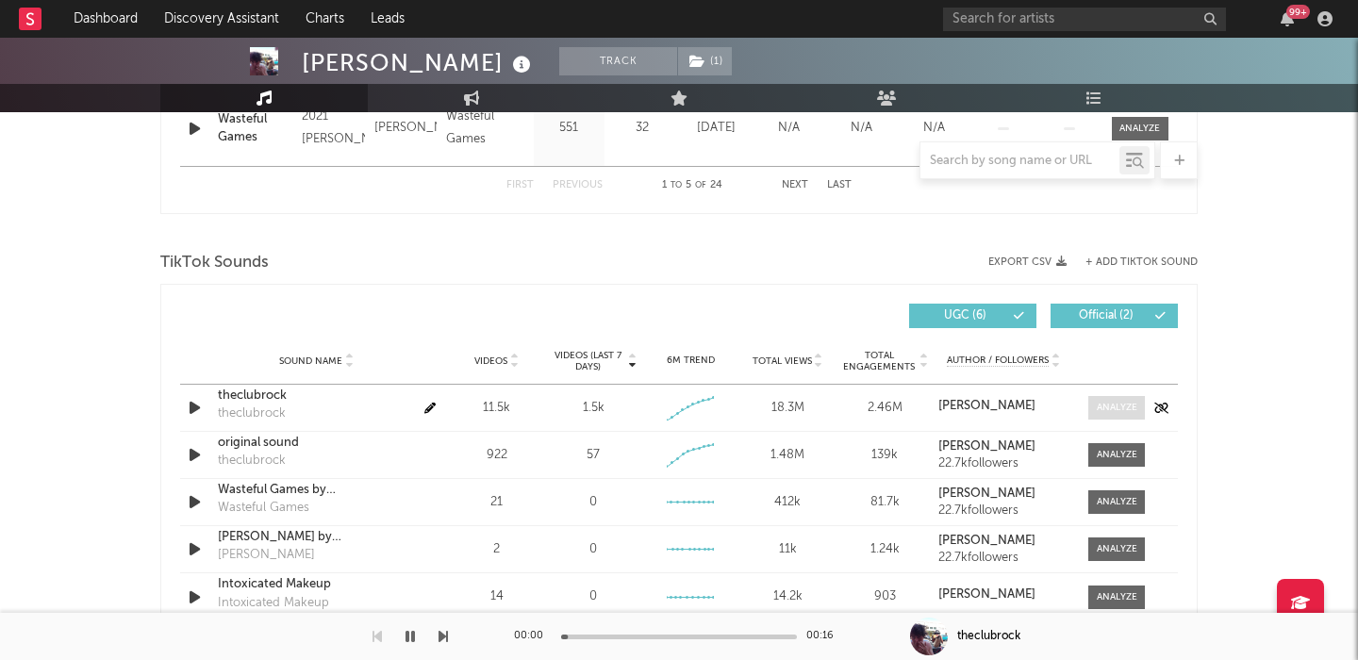
click at [1115, 406] on div at bounding box center [1117, 408] width 41 height 14
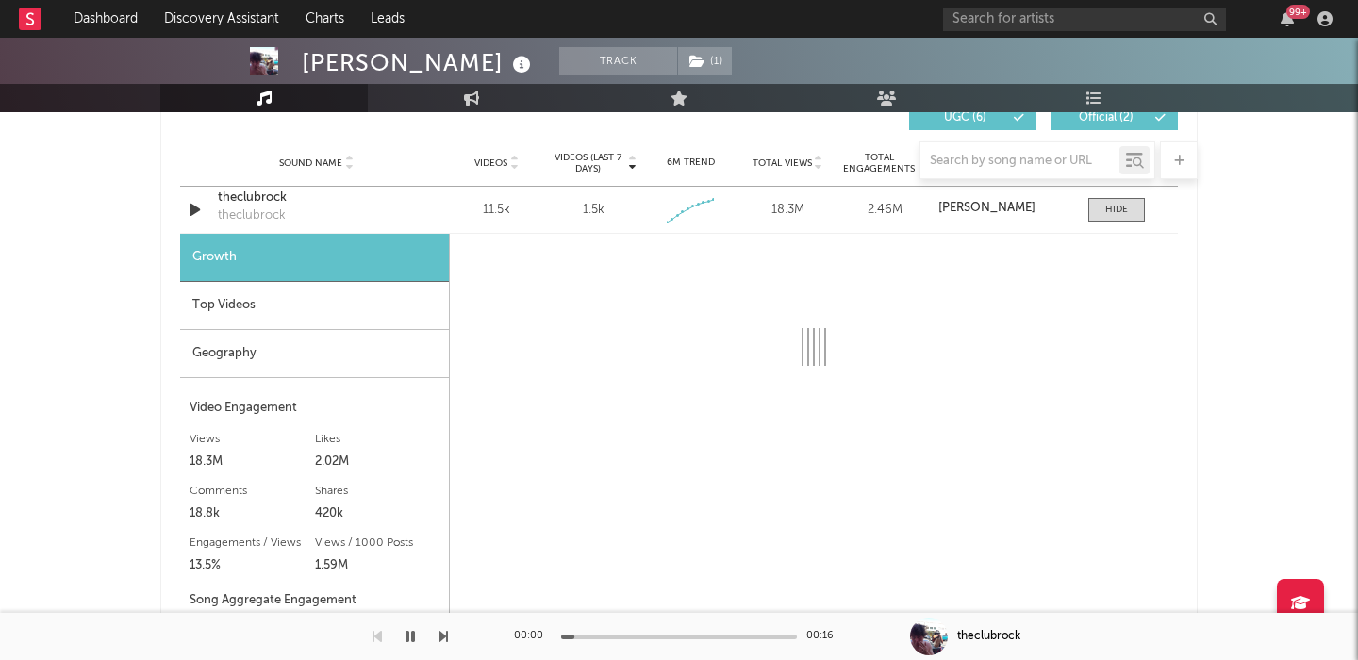
select select "1w"
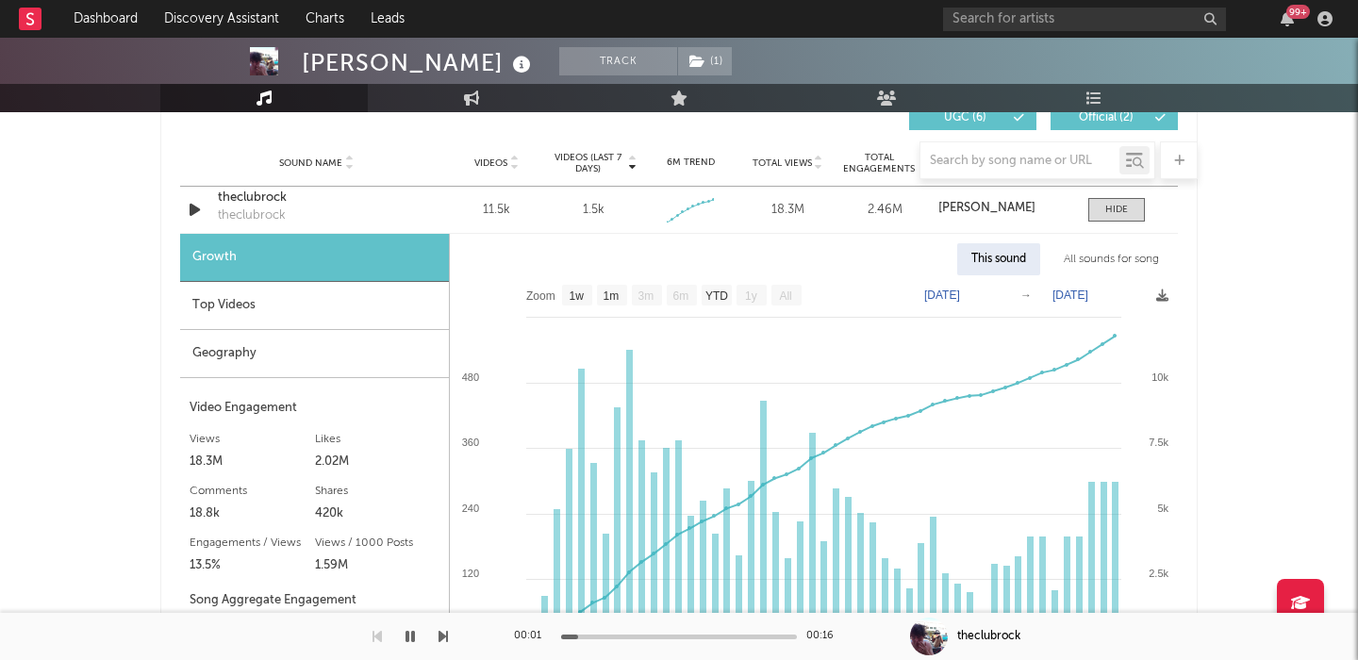
scroll to position [1393, 0]
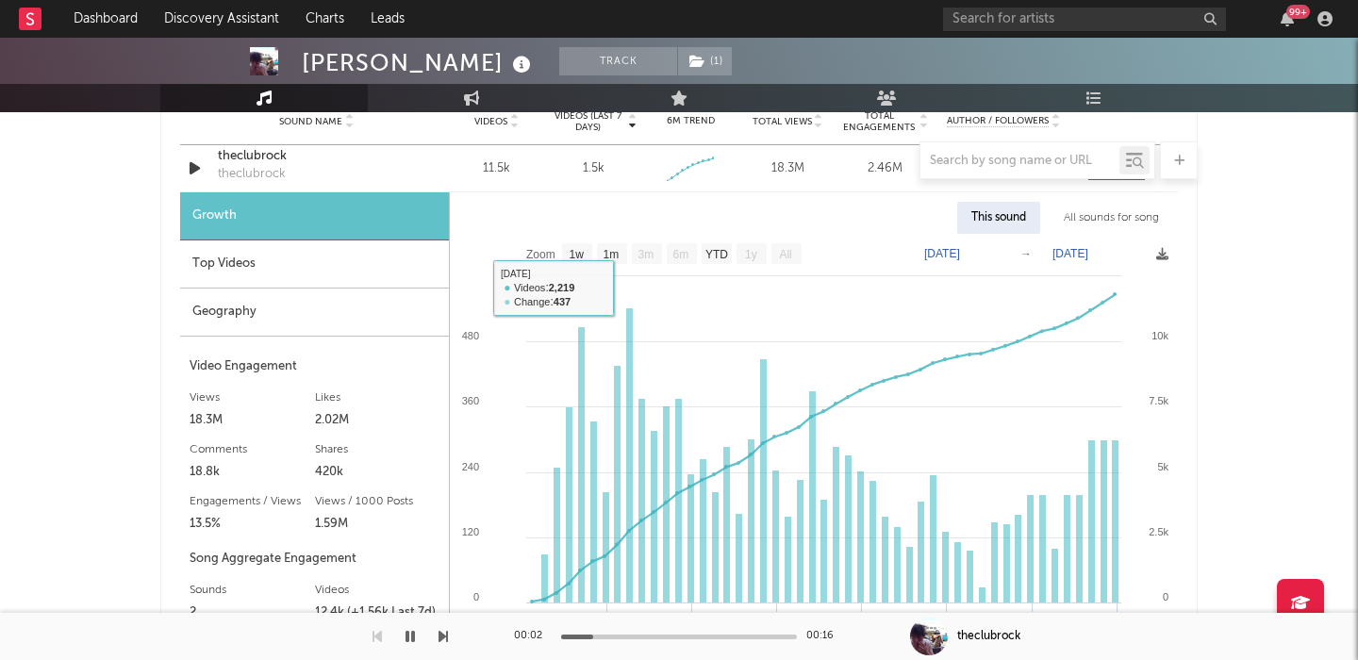
click at [248, 246] on div "Top Videos" at bounding box center [314, 265] width 269 height 48
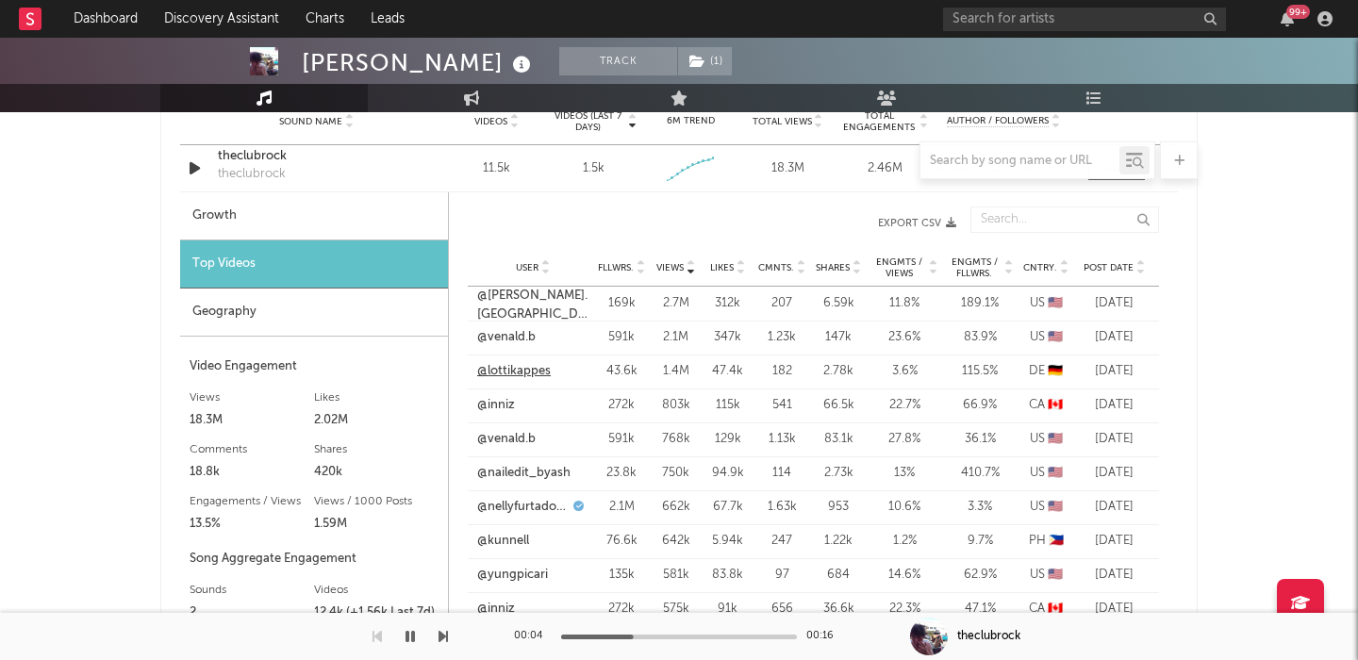
click at [502, 372] on link "@lottikappes" at bounding box center [514, 371] width 74 height 19
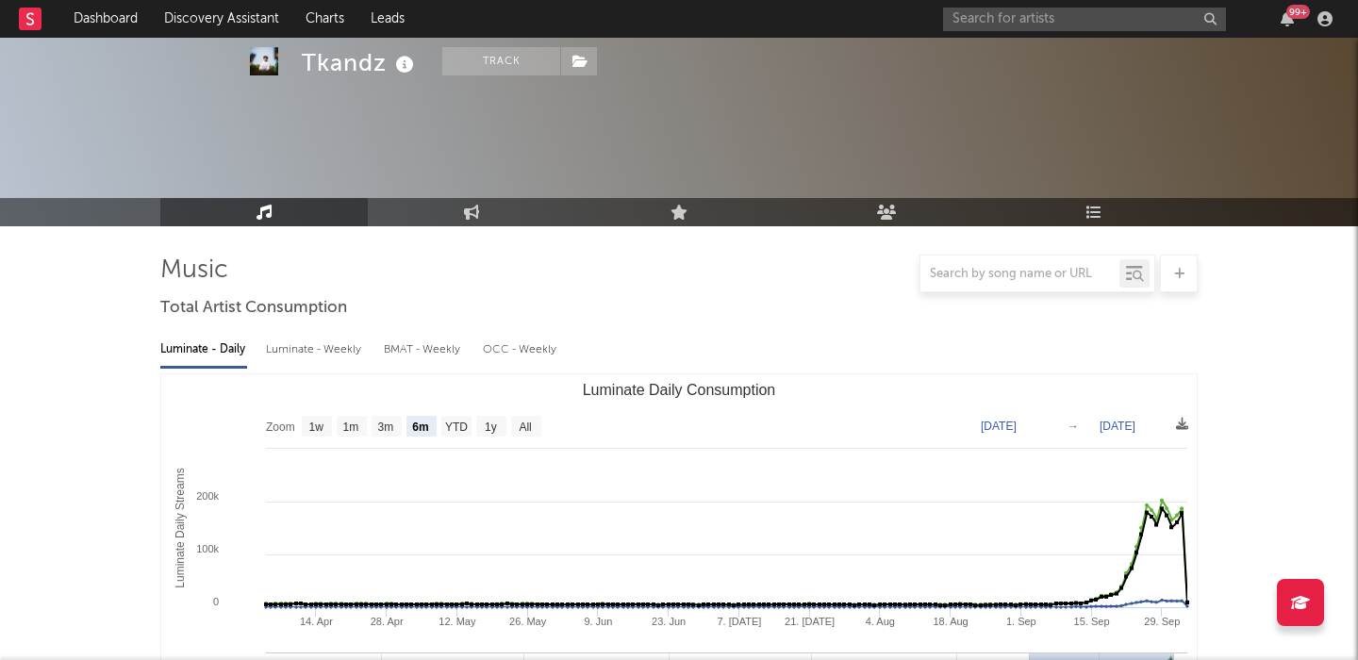
select select "6m"
select select "1w"
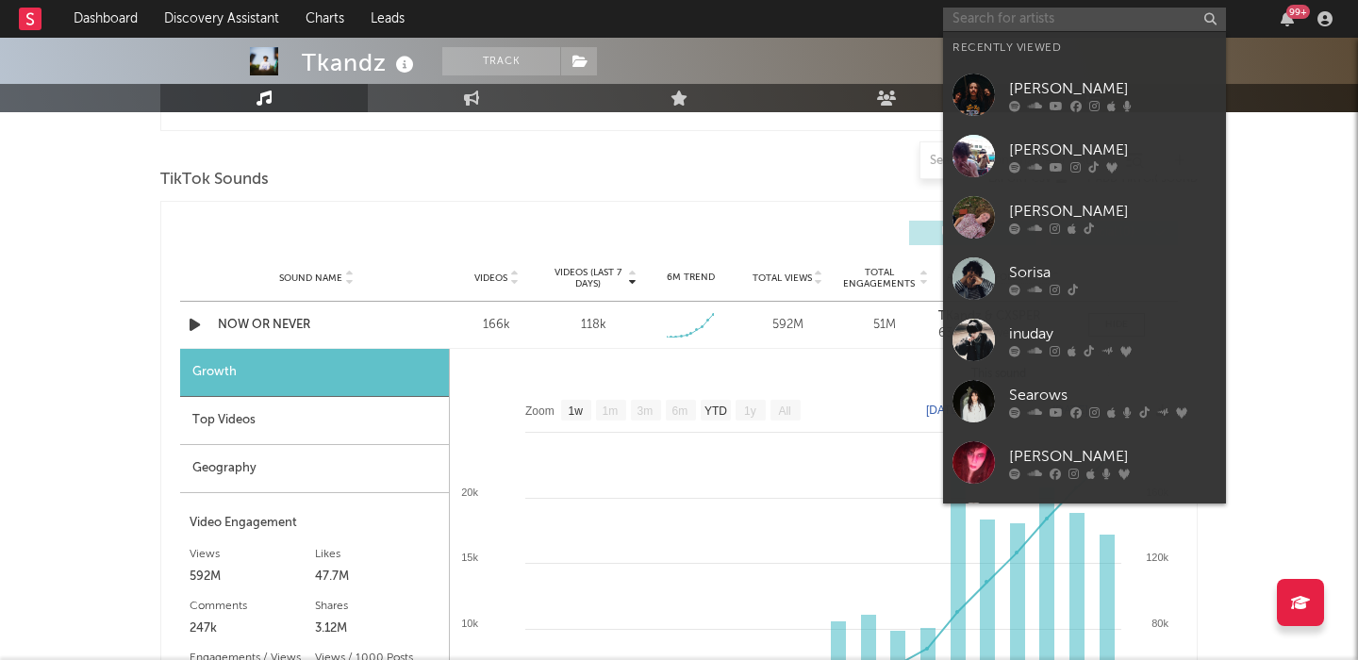
click at [1005, 15] on input "text" at bounding box center [1084, 20] width 283 height 24
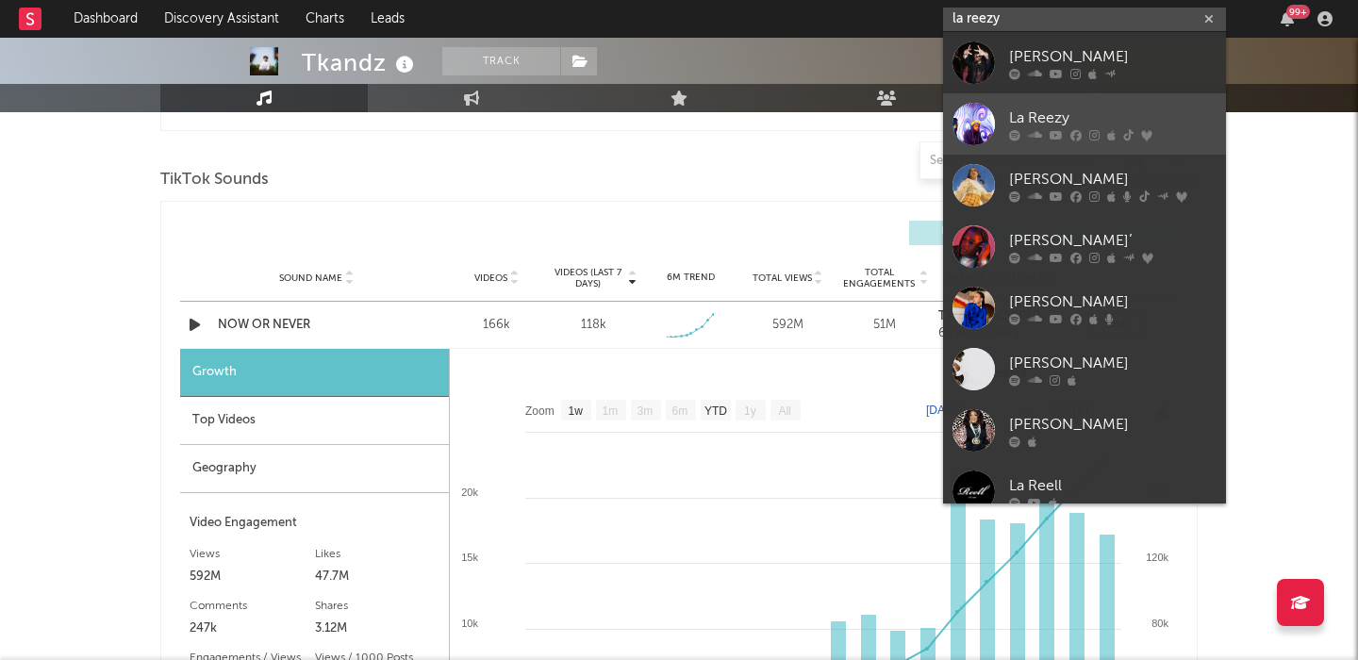
type input "la reezy"
click at [1049, 120] on div "La Reezy" at bounding box center [1112, 118] width 207 height 23
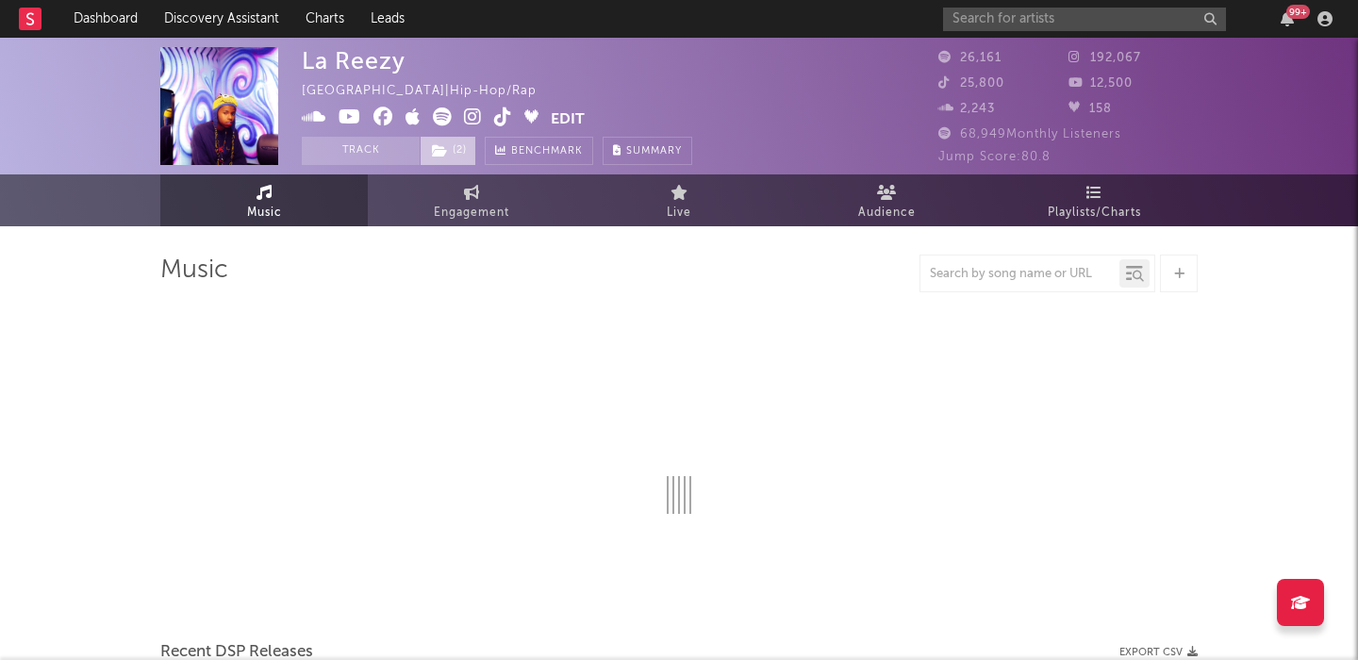
click at [456, 152] on span "( 2 )" at bounding box center [448, 151] width 57 height 28
select select "6m"
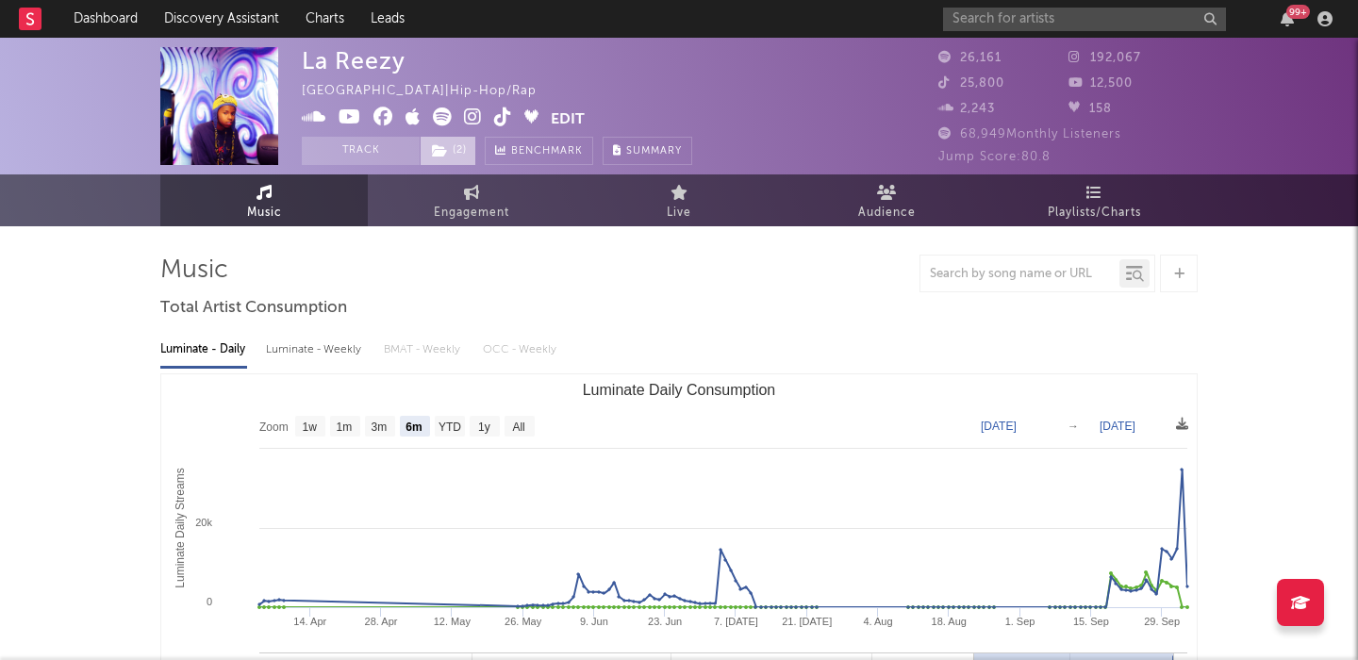
click at [458, 153] on span "( 2 )" at bounding box center [448, 151] width 57 height 28
click at [320, 354] on div "Luminate - Weekly" at bounding box center [315, 350] width 99 height 32
select select "6m"
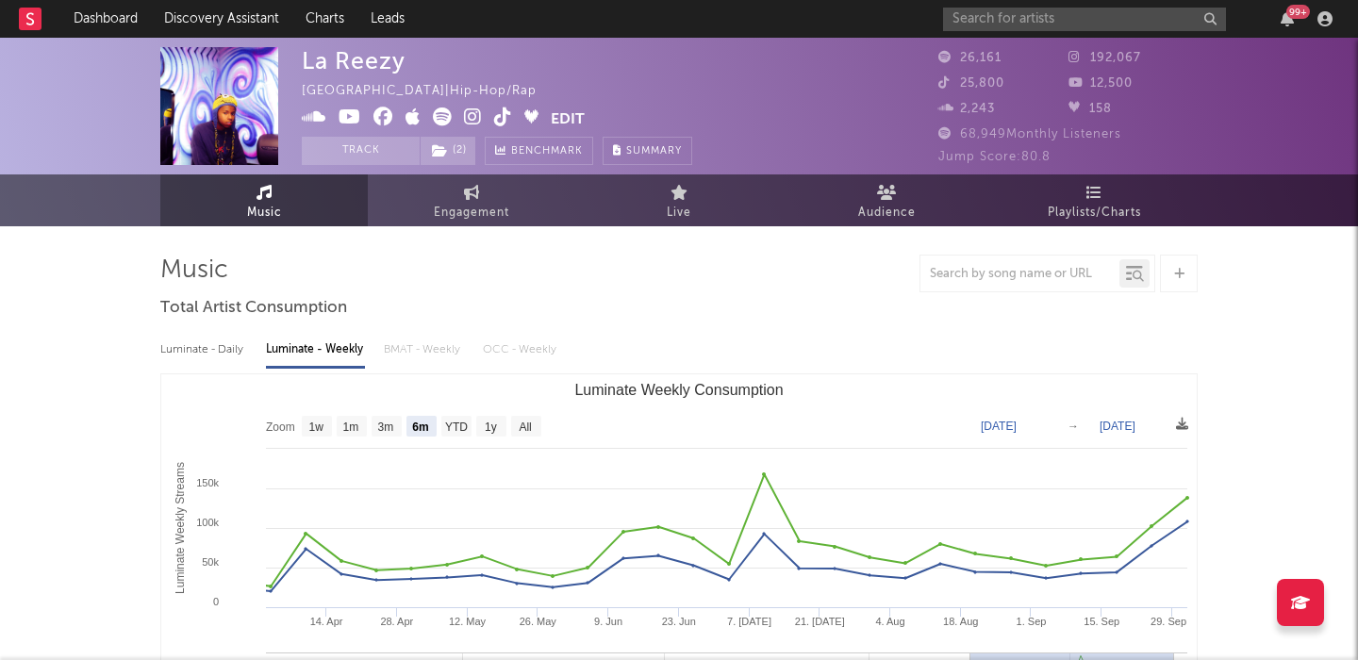
click at [209, 339] on div "Luminate - Daily" at bounding box center [203, 350] width 87 height 32
select select "6m"
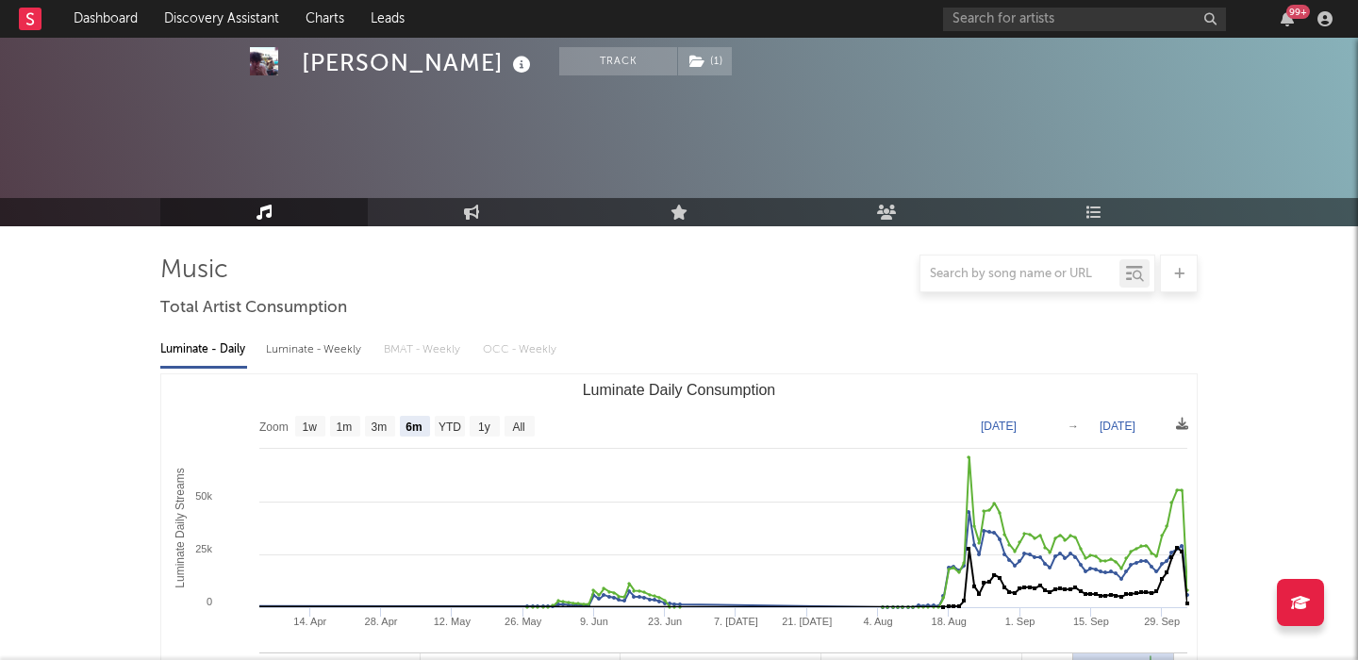
select select "6m"
click at [983, 21] on input "text" at bounding box center [1084, 20] width 283 height 24
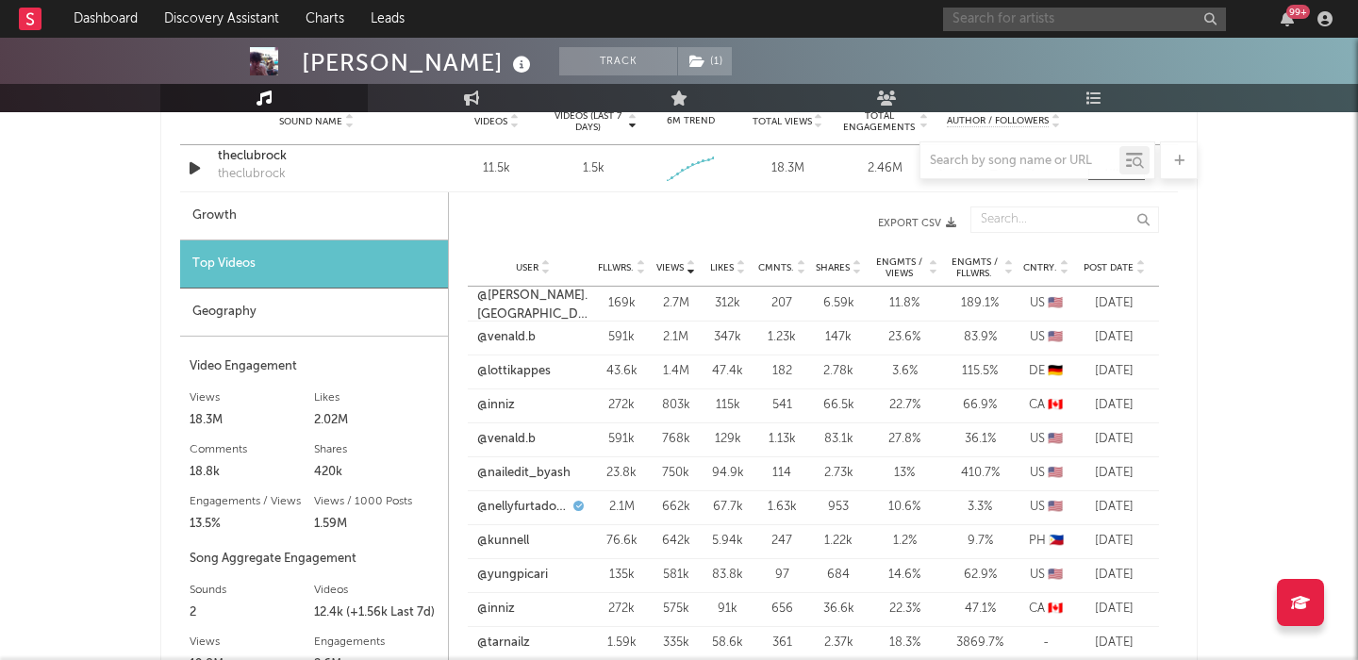
scroll to position [1393, 0]
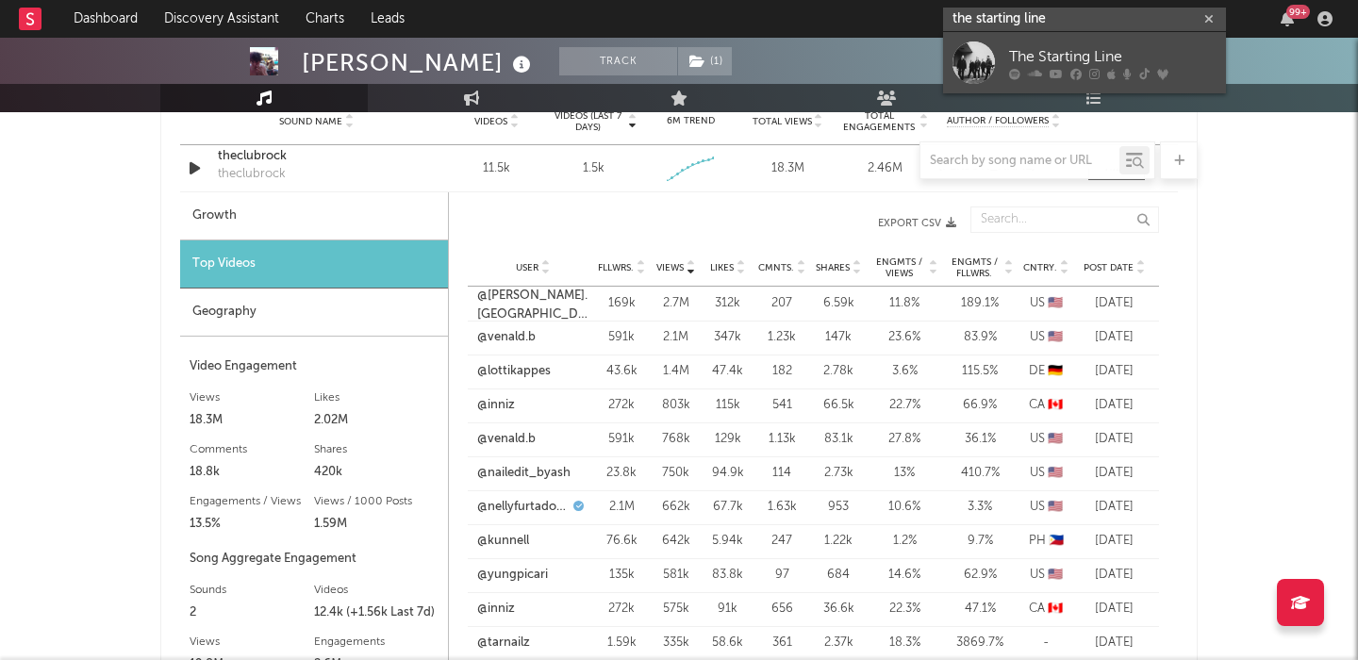
type input "the starting line"
click at [1142, 53] on div "The Starting Line" at bounding box center [1112, 56] width 207 height 23
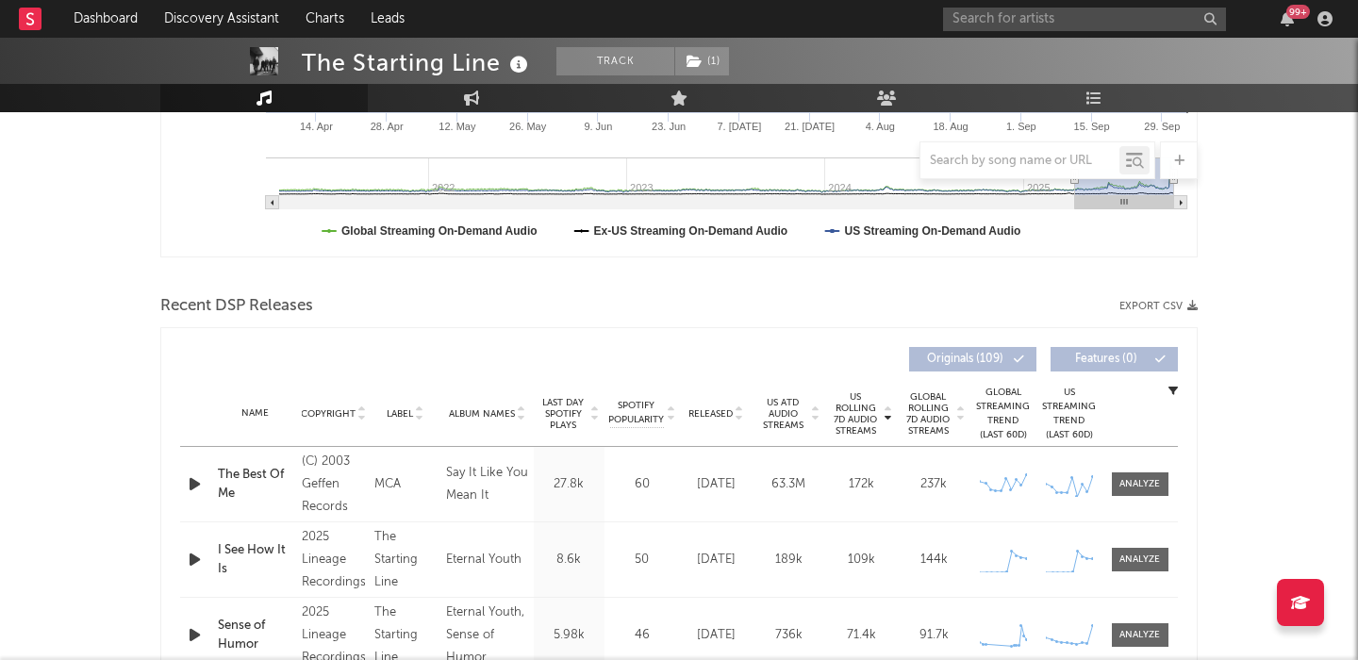
scroll to position [496, 0]
click at [712, 412] on span "Released" at bounding box center [710, 412] width 44 height 11
click at [700, 410] on span "Released" at bounding box center [710, 412] width 44 height 11
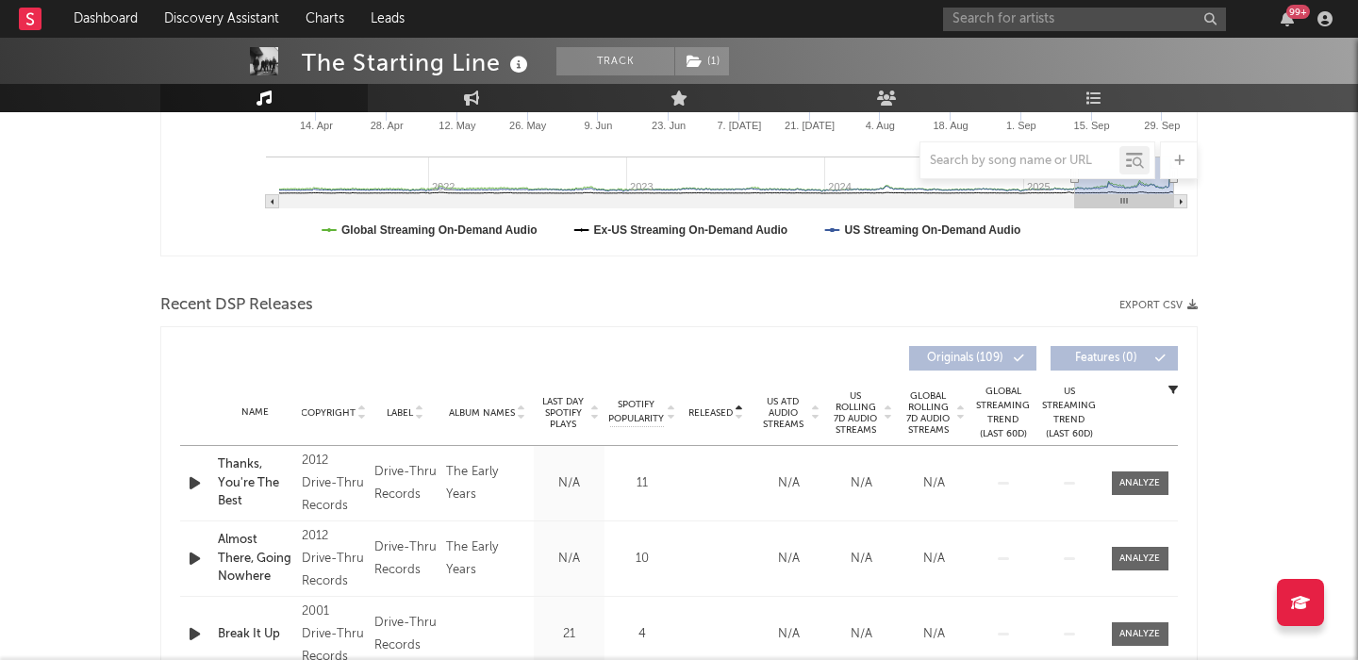
click at [849, 420] on span "US Rolling 7D Audio Streams" at bounding box center [856, 412] width 52 height 45
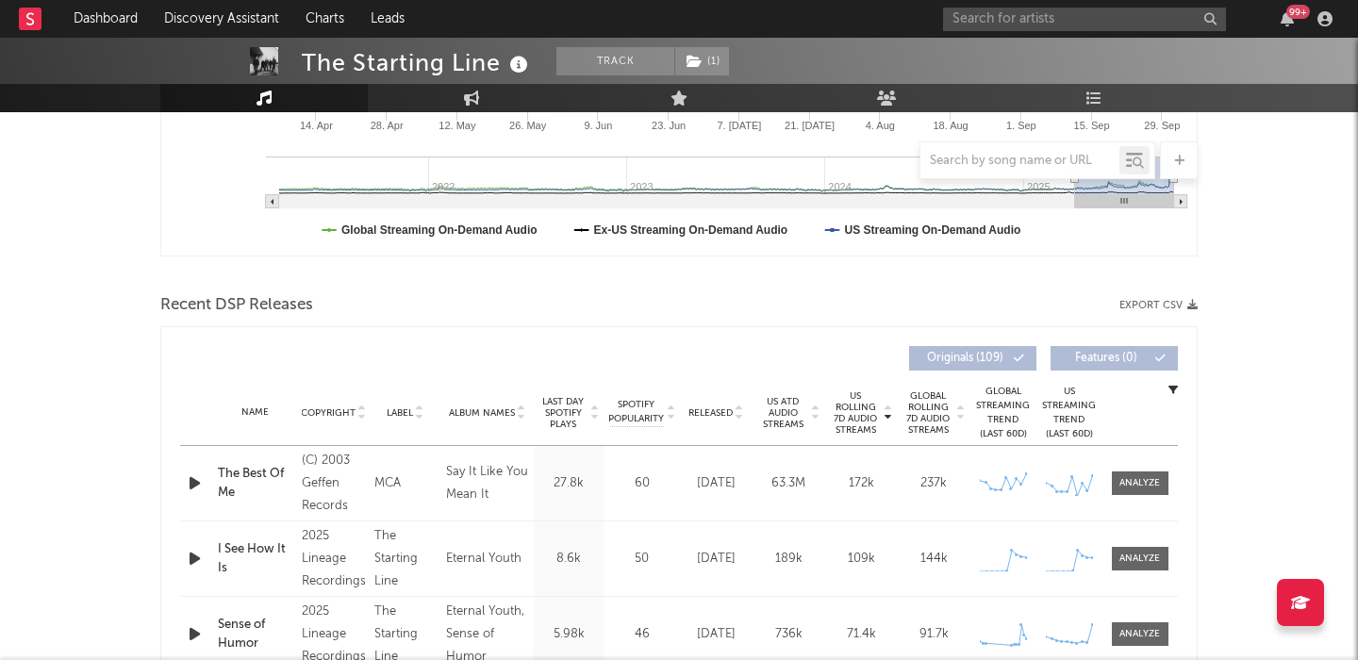
click at [696, 408] on span "Released" at bounding box center [710, 412] width 44 height 11
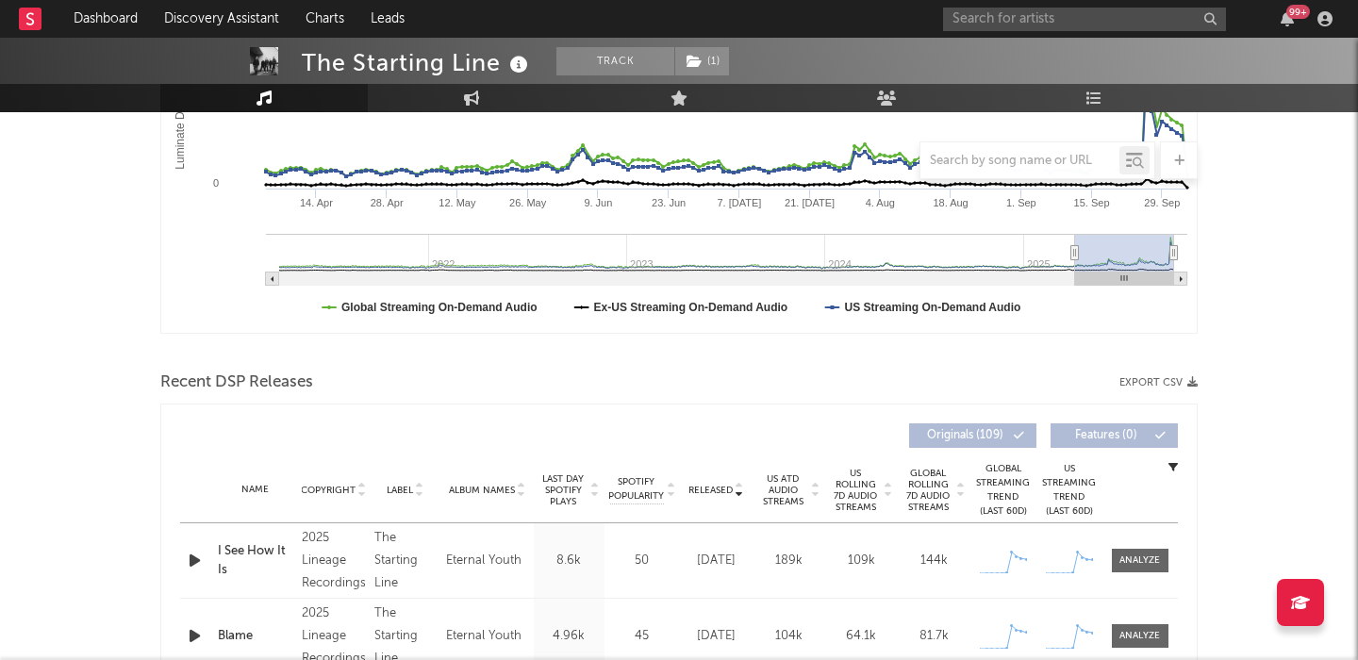
scroll to position [0, 0]
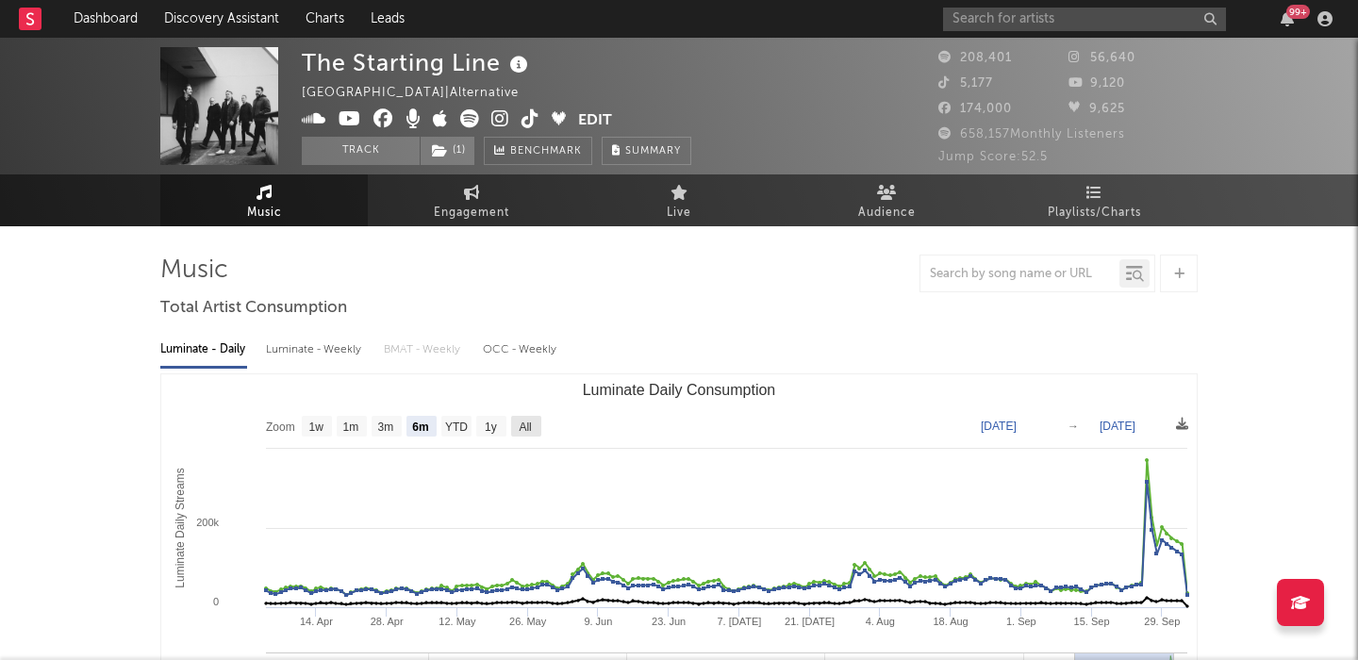
click at [531, 424] on text "All" at bounding box center [525, 427] width 12 height 13
select select "All"
type input "2021-03-31"
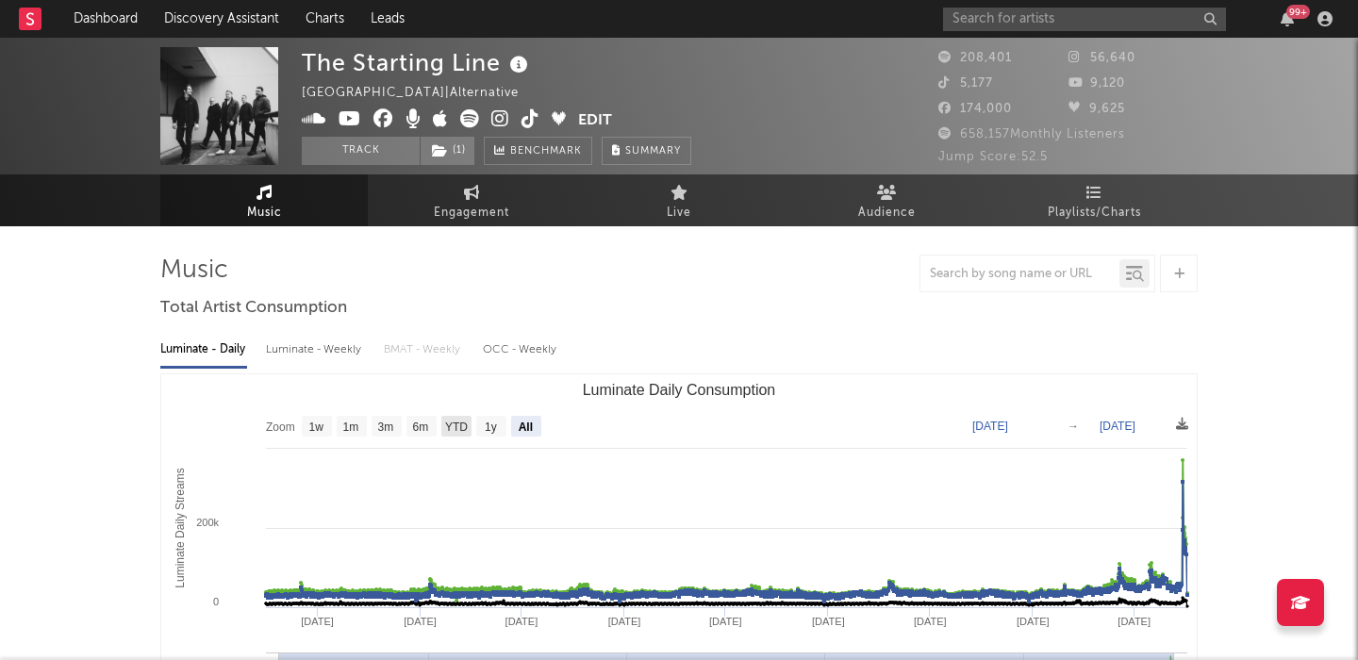
click at [431, 432] on rect "Luminate Daily Consumption" at bounding box center [421, 426] width 30 height 21
select select "6m"
type input "[DATE]"
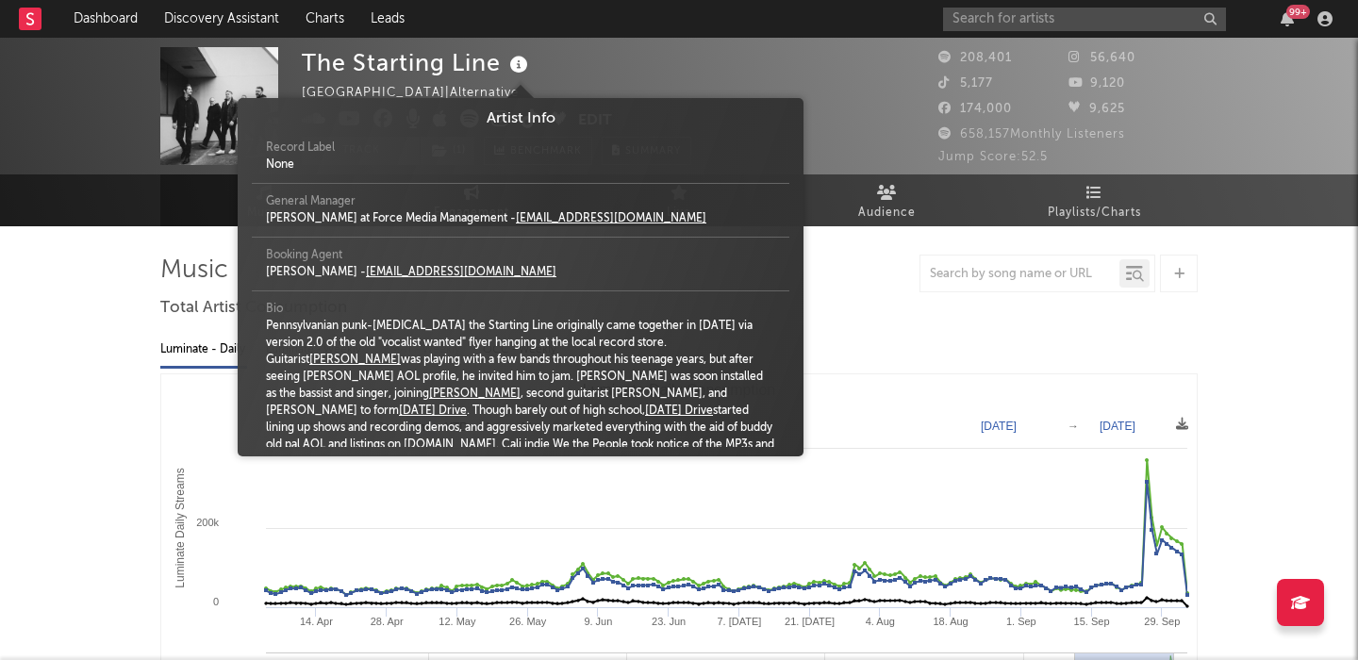
click at [524, 61] on icon at bounding box center [519, 65] width 27 height 26
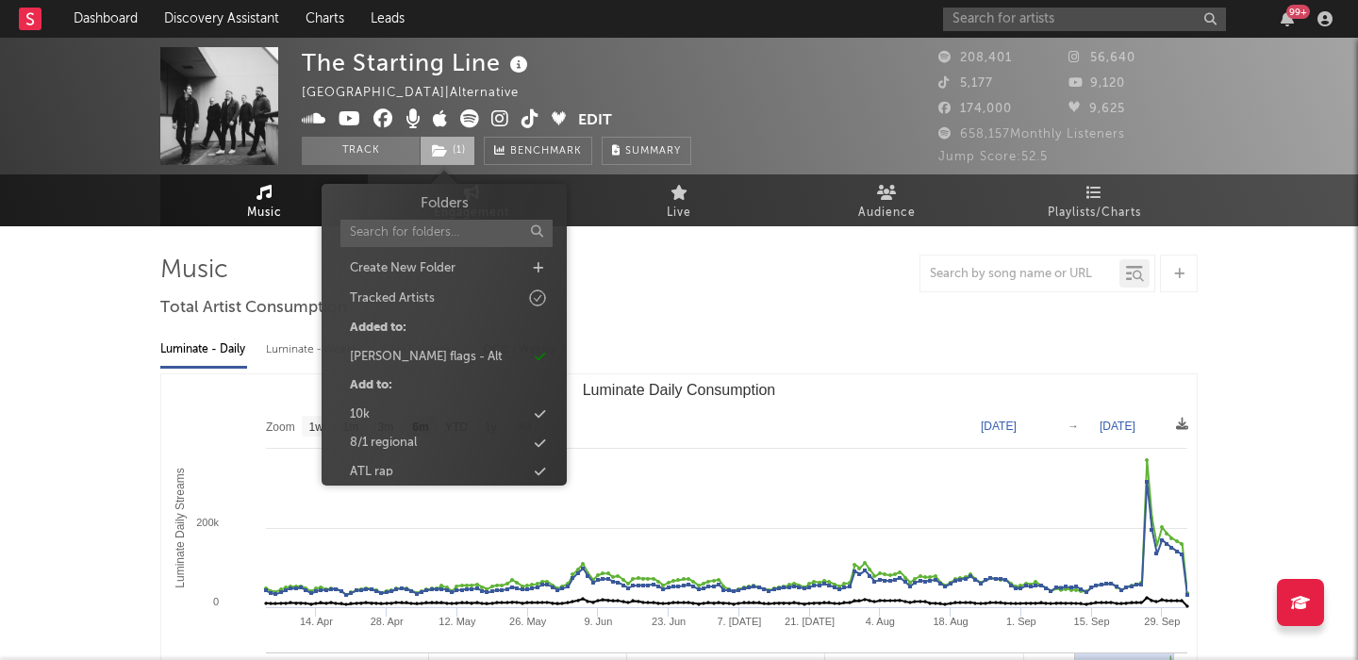
click at [459, 146] on span "( 1 )" at bounding box center [448, 151] width 56 height 28
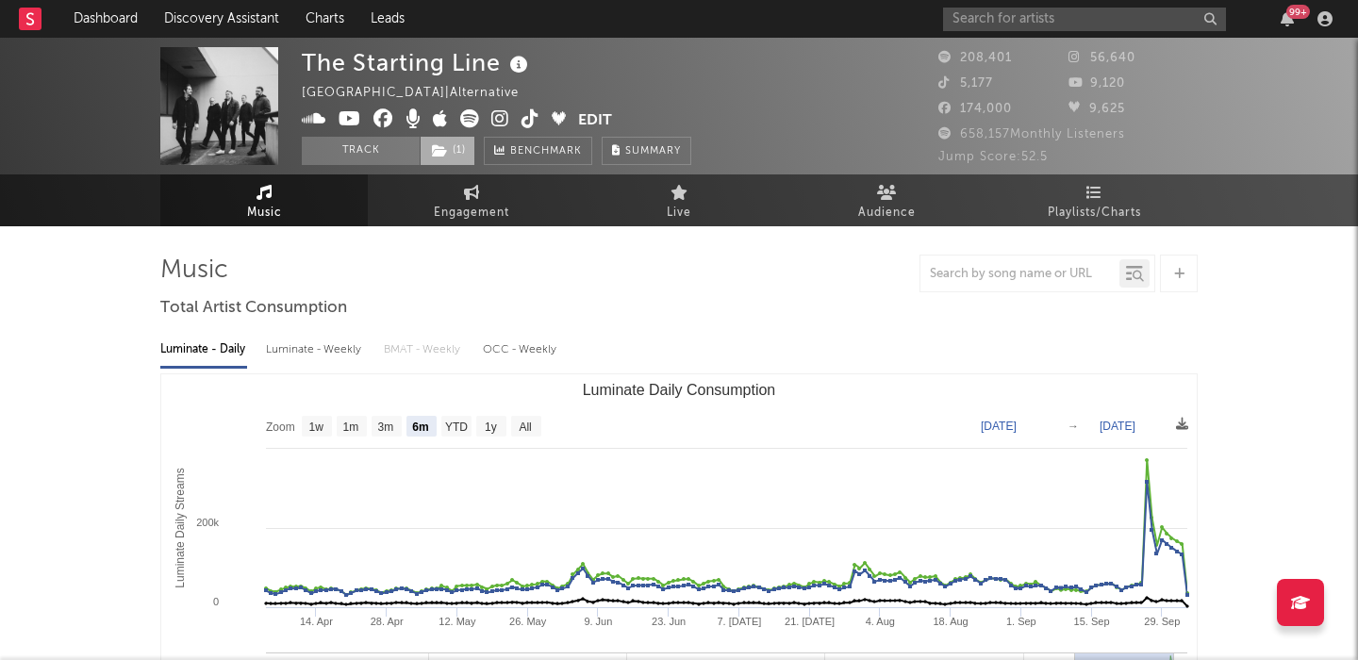
click at [459, 146] on span "( 1 )" at bounding box center [448, 151] width 56 height 28
click at [514, 63] on icon at bounding box center [519, 65] width 27 height 26
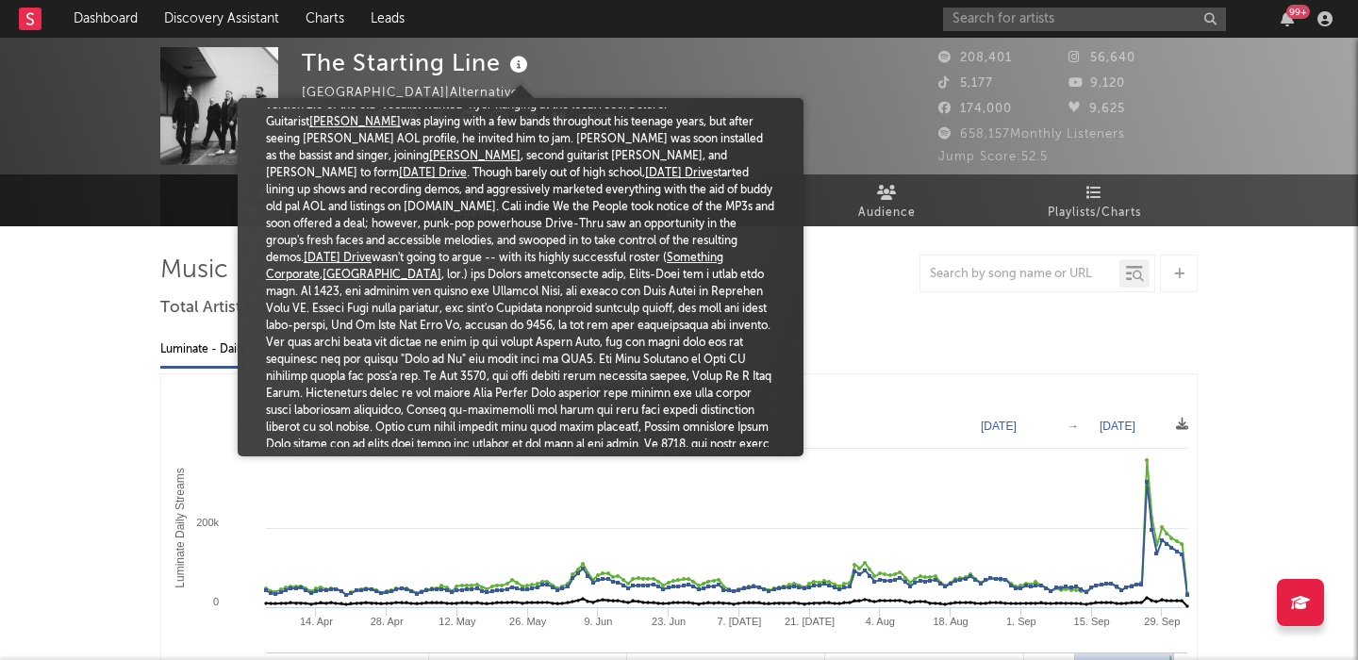
scroll to position [239, 0]
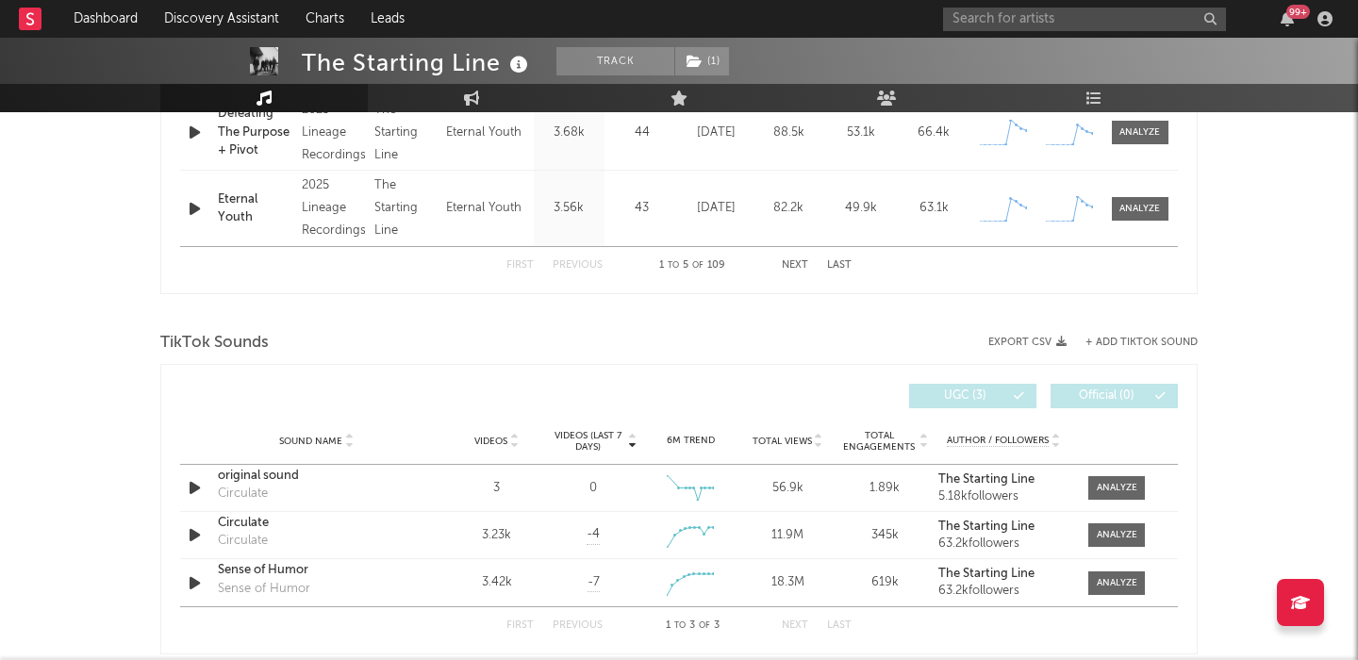
scroll to position [0, 0]
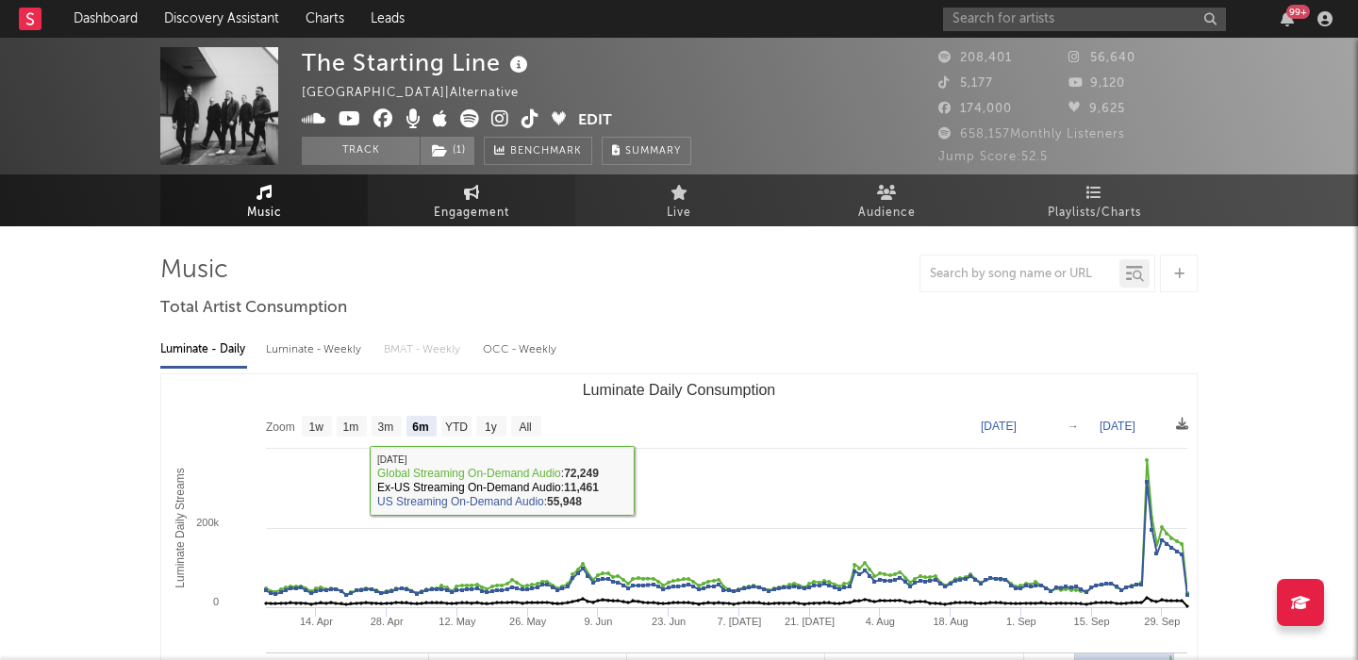
click at [451, 213] on span "Engagement" at bounding box center [471, 213] width 75 height 23
select select "1w"
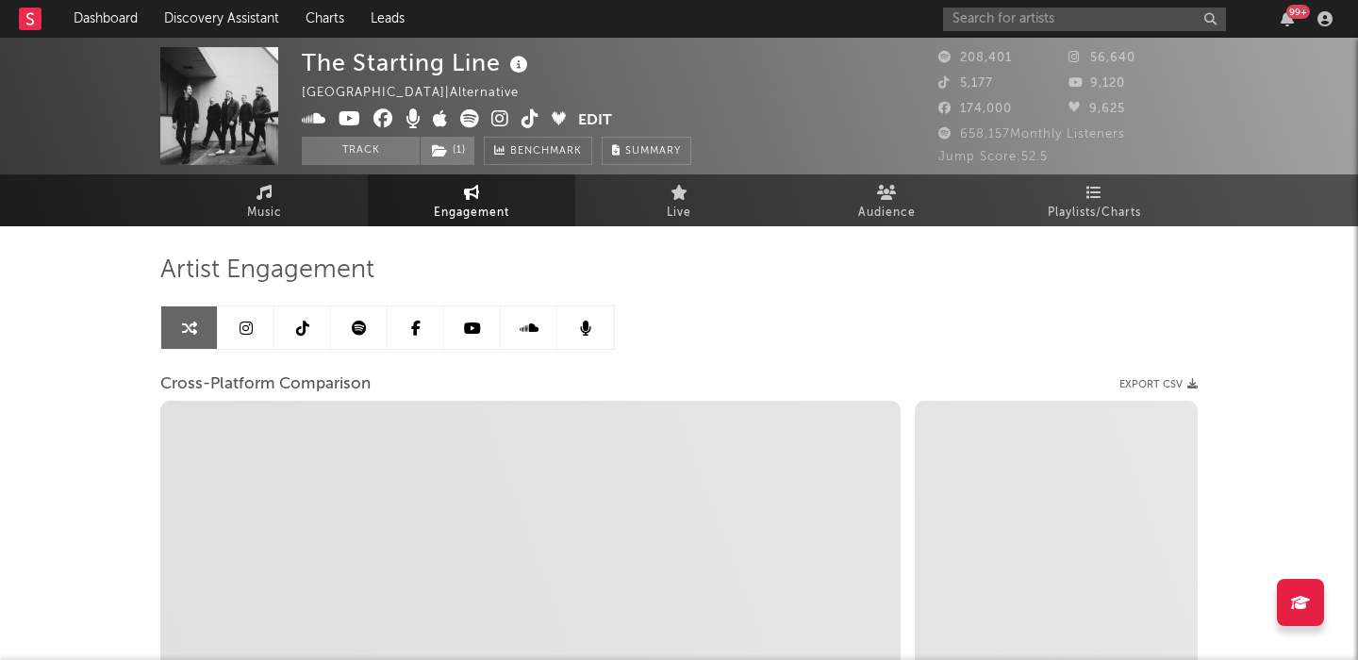
select select "1m"
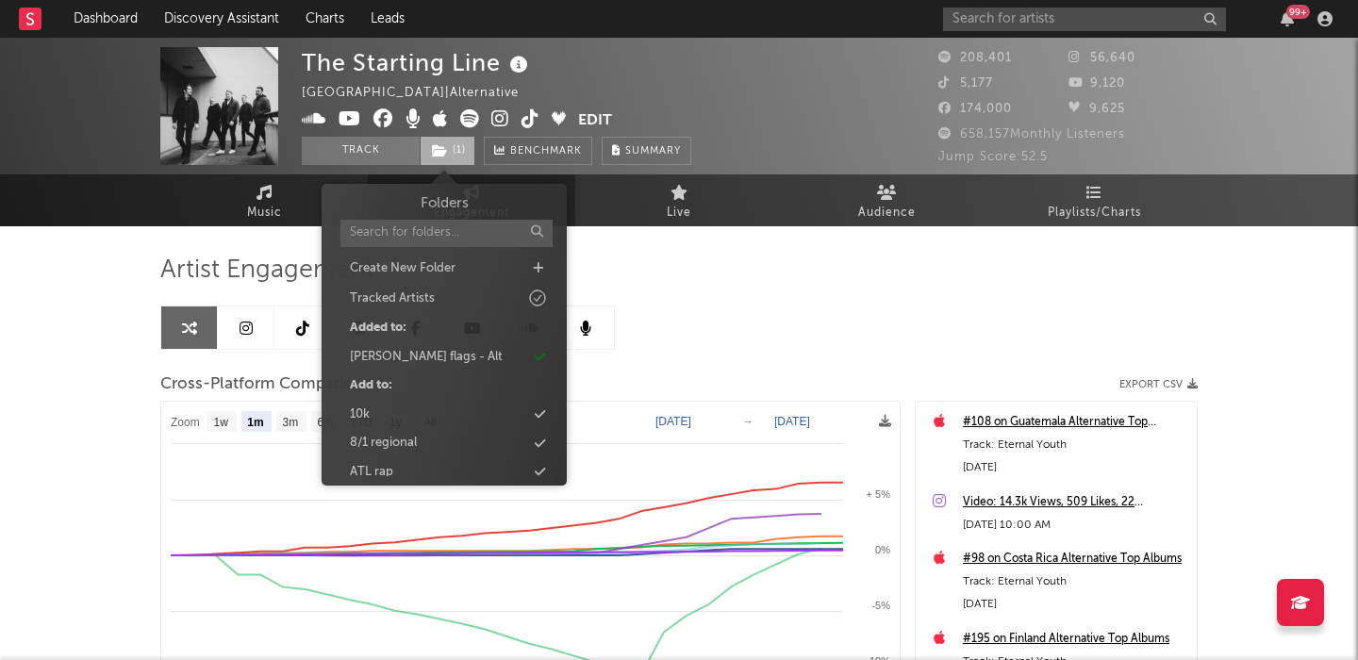
click at [448, 159] on span "( 1 )" at bounding box center [448, 151] width 56 height 28
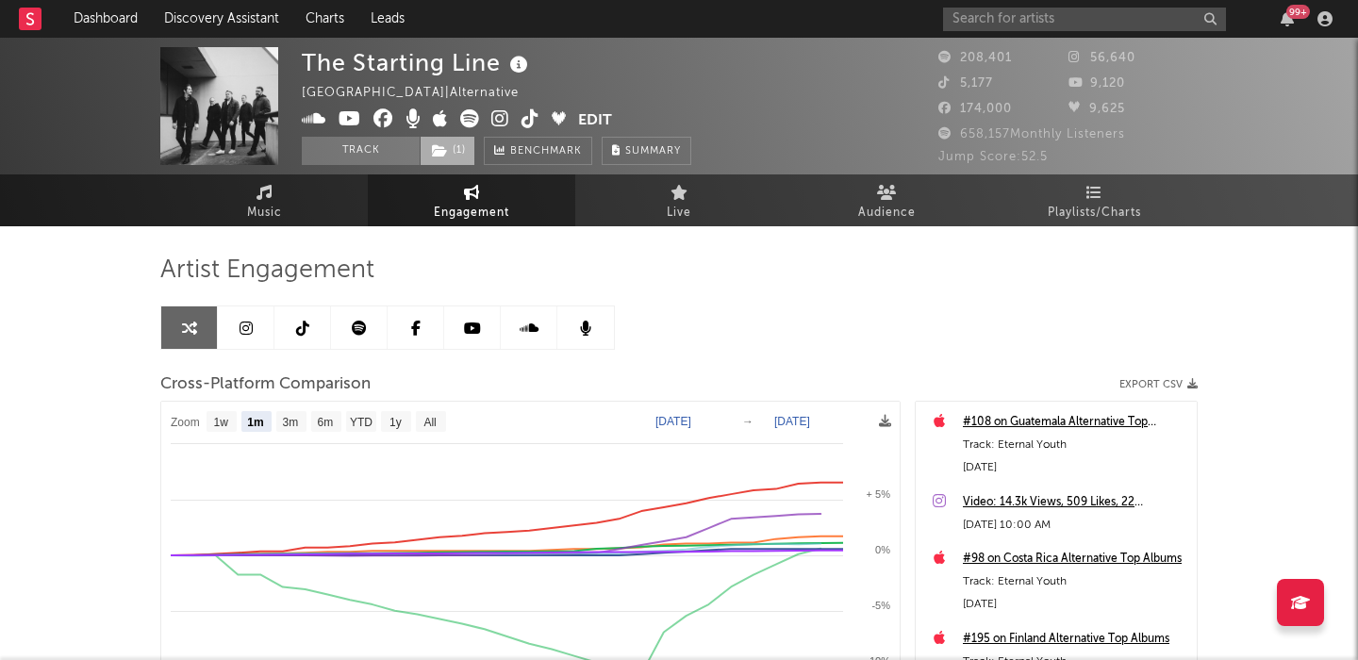
click at [448, 158] on span "( 1 )" at bounding box center [448, 151] width 56 height 28
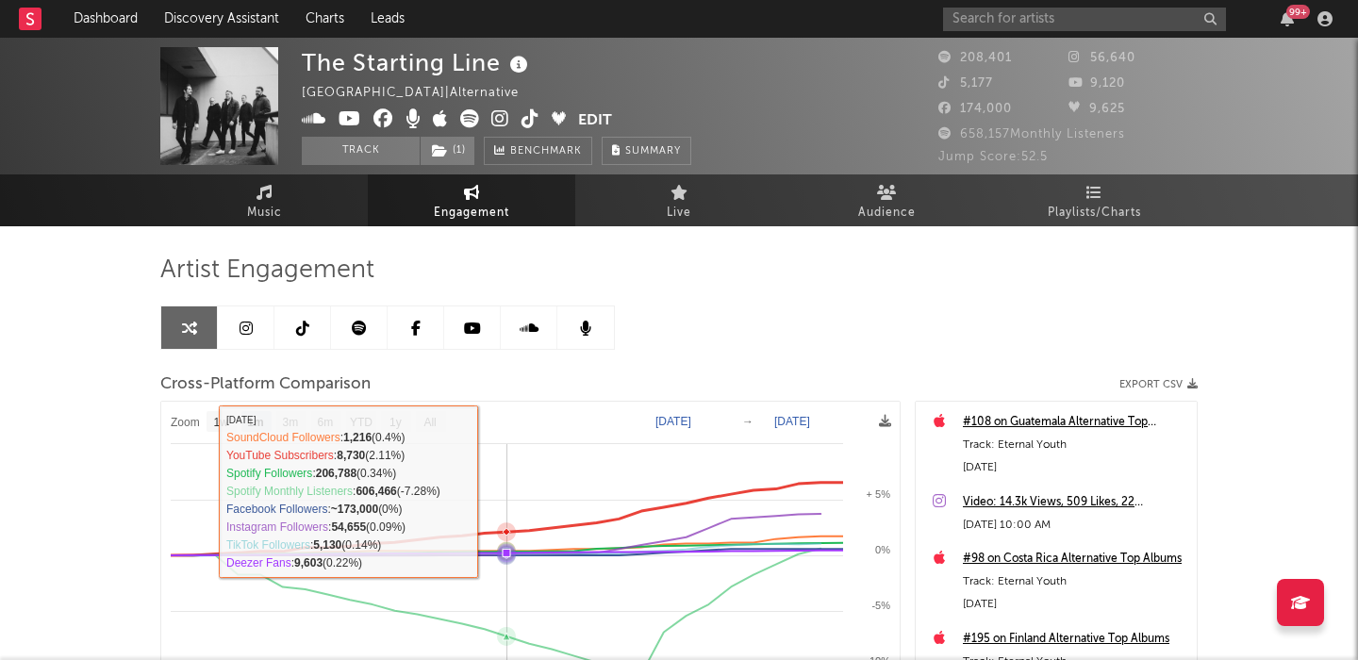
scroll to position [17, 0]
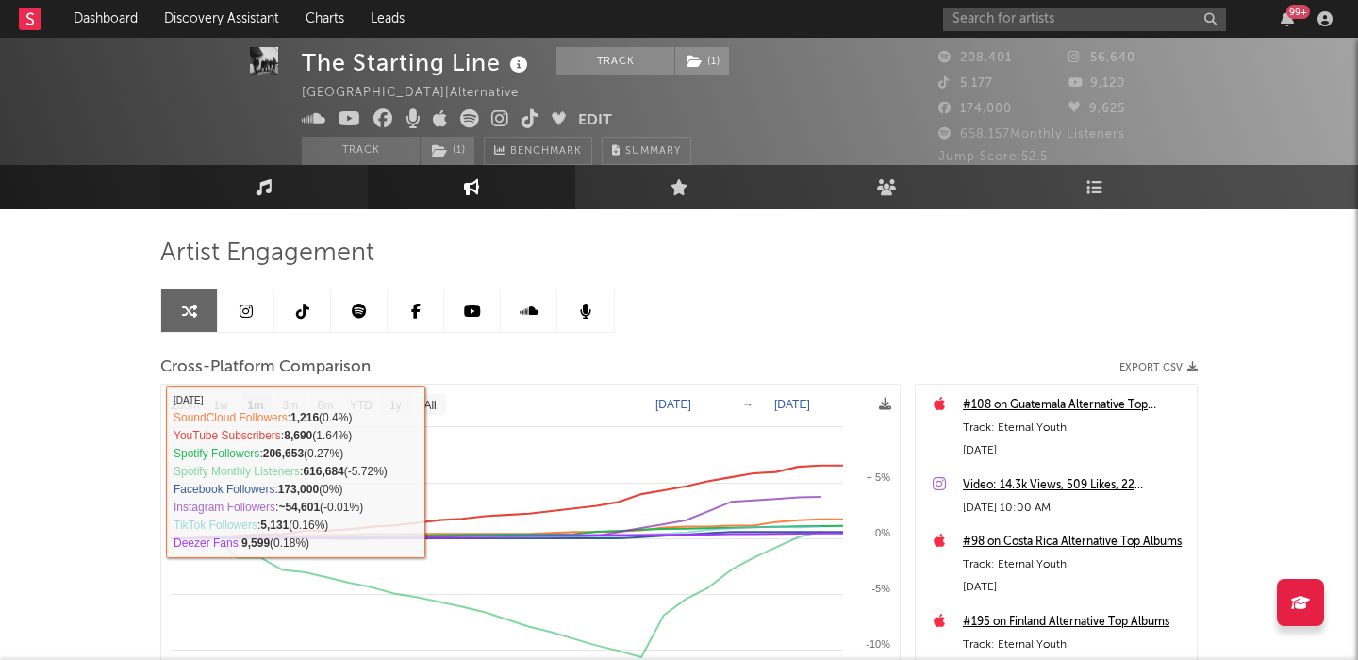
click at [266, 191] on icon at bounding box center [265, 187] width 16 height 16
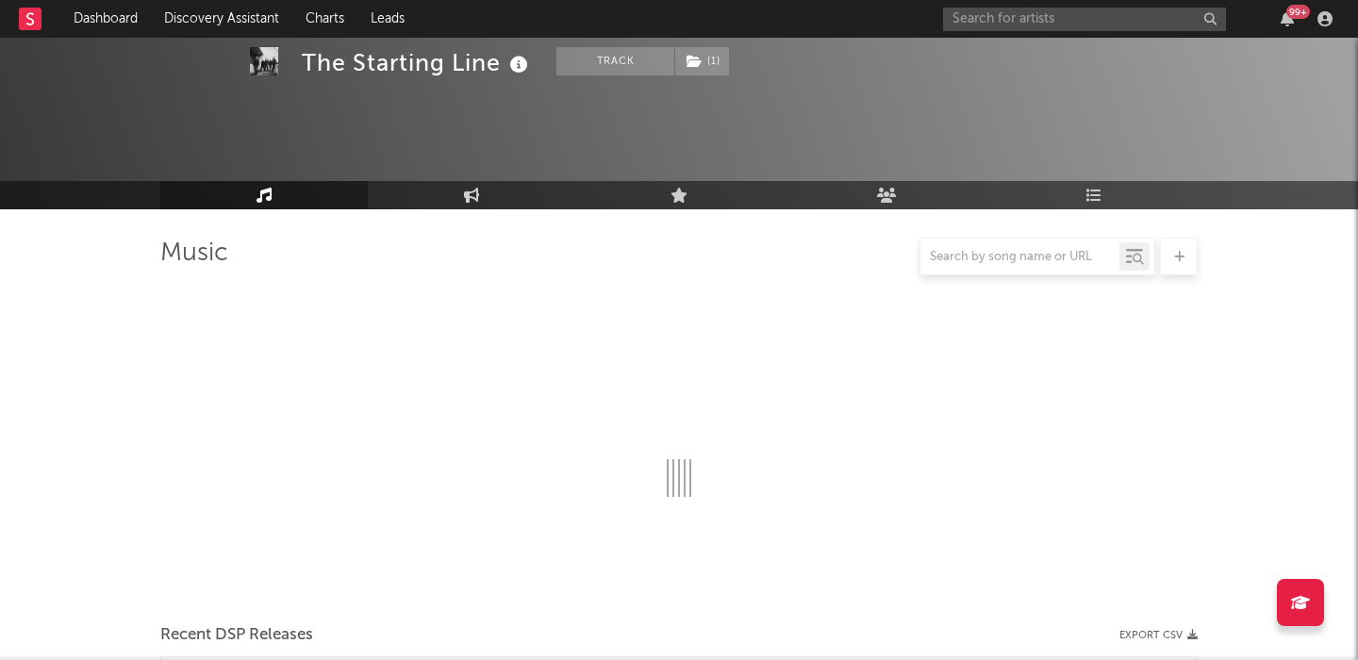
scroll to position [117, 0]
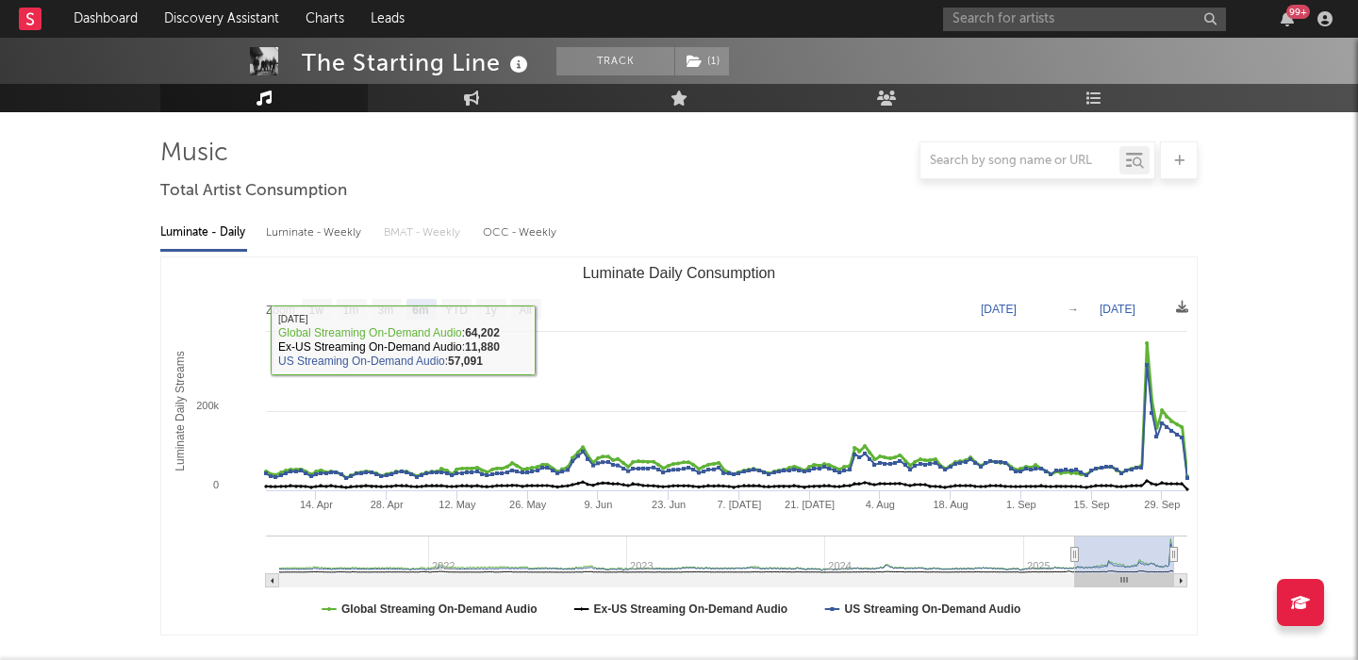
click at [540, 319] on rect "Luminate Daily Consumption" at bounding box center [526, 309] width 30 height 21
select select "All"
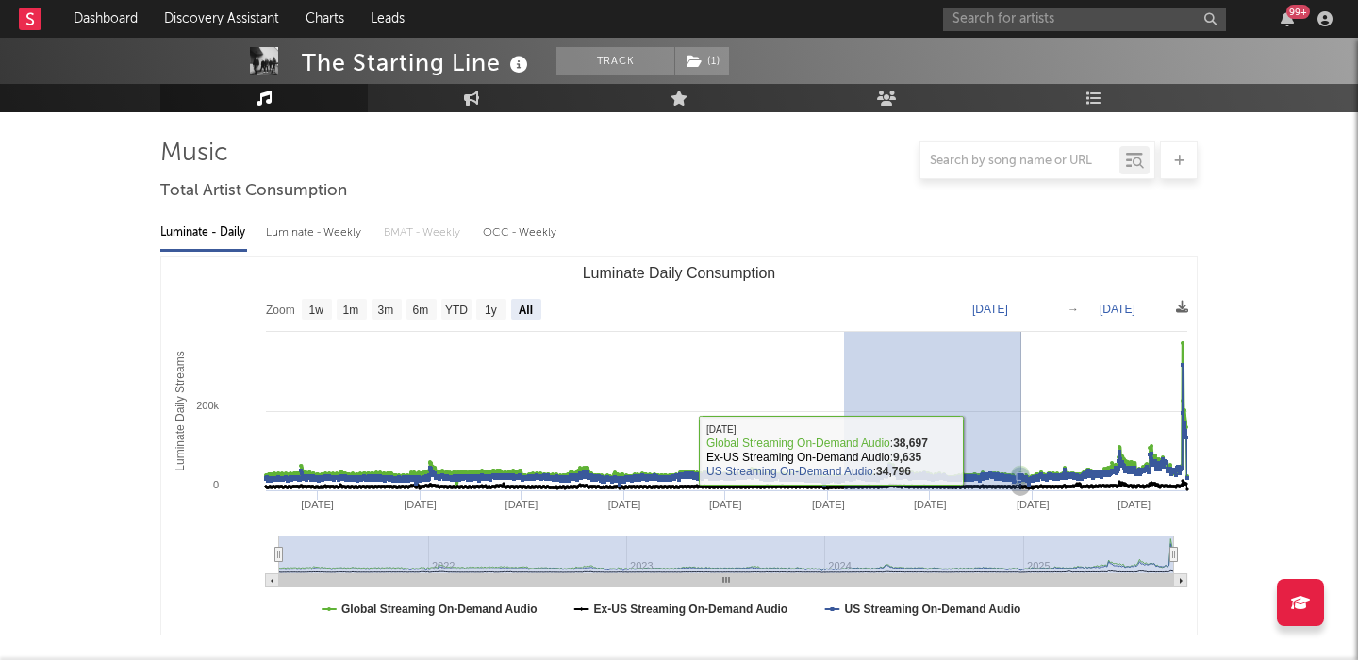
drag, startPoint x: 1021, startPoint y: 450, endPoint x: 1035, endPoint y: 449, distance: 13.2
click at [1035, 449] on rect "Luminate Daily Consumption" at bounding box center [679, 445] width 1036 height 377
type input "2024-01-29"
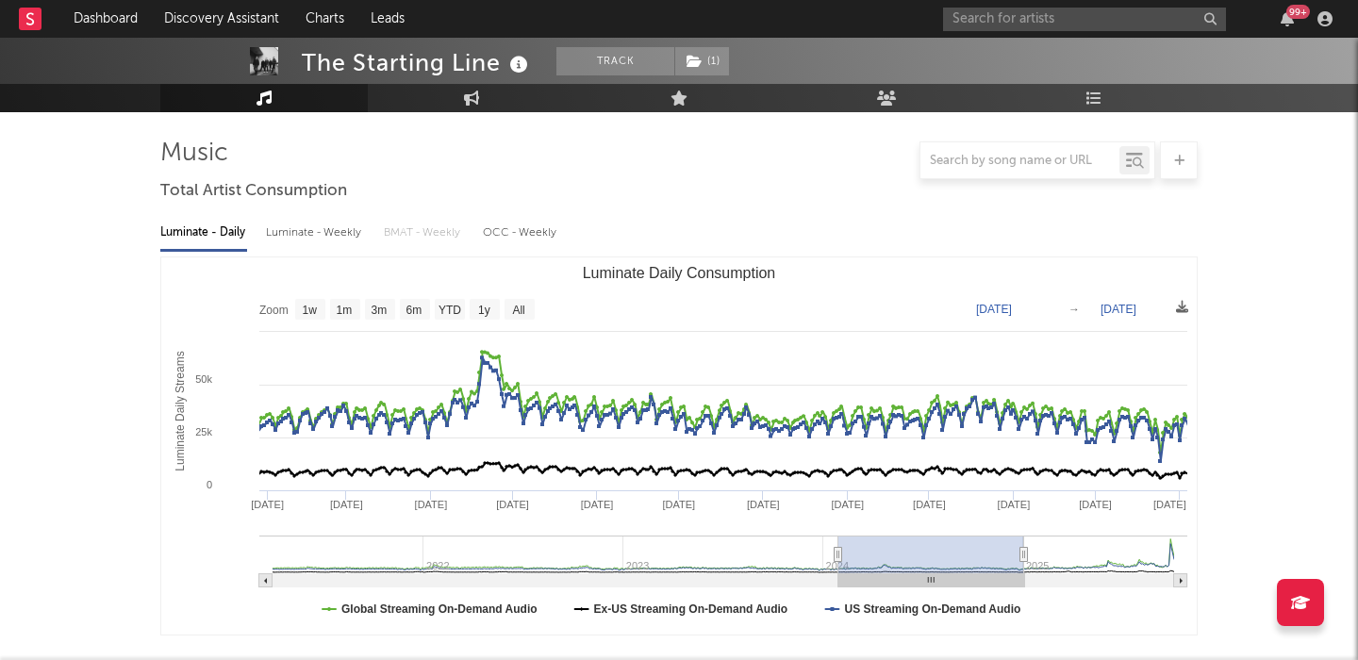
type input "2025-01-06"
drag, startPoint x: 1023, startPoint y: 552, endPoint x: 1385, endPoint y: 550, distance: 362.2
click at [510, 314] on rect "Luminate Daily Consumption" at bounding box center [520, 309] width 30 height 21
select select "All"
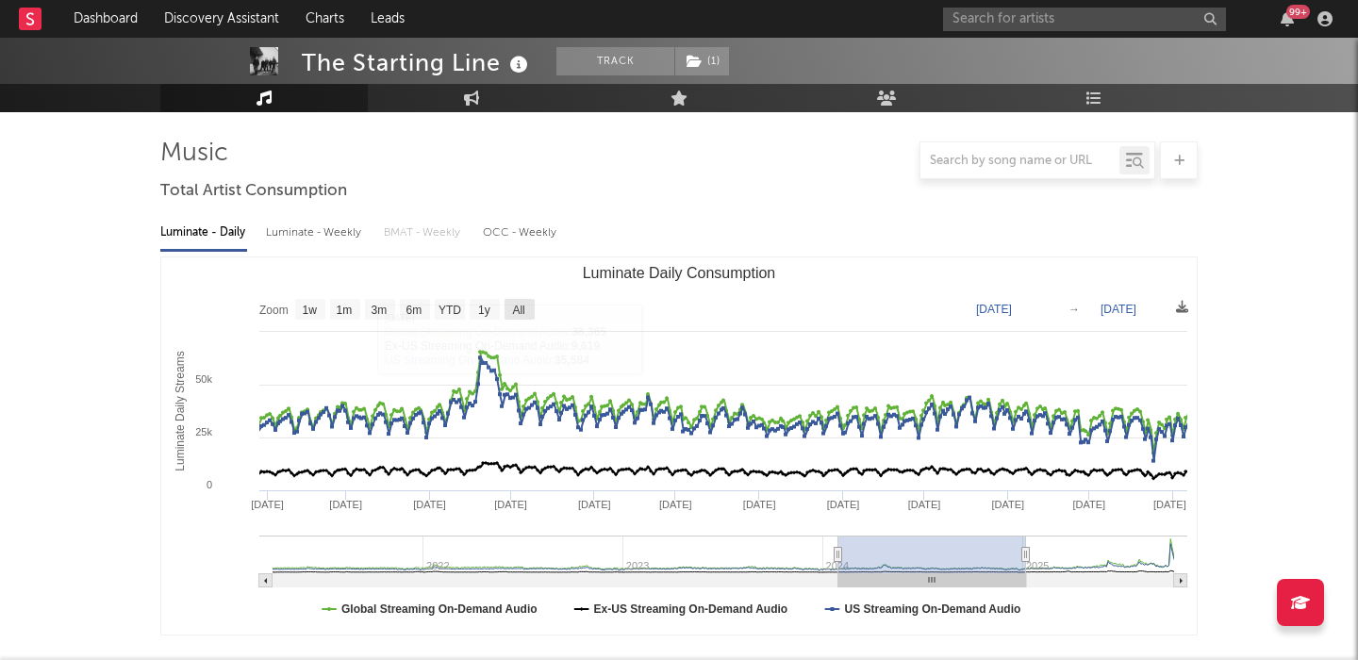
type input "2021-03-31"
type input "[DATE]"
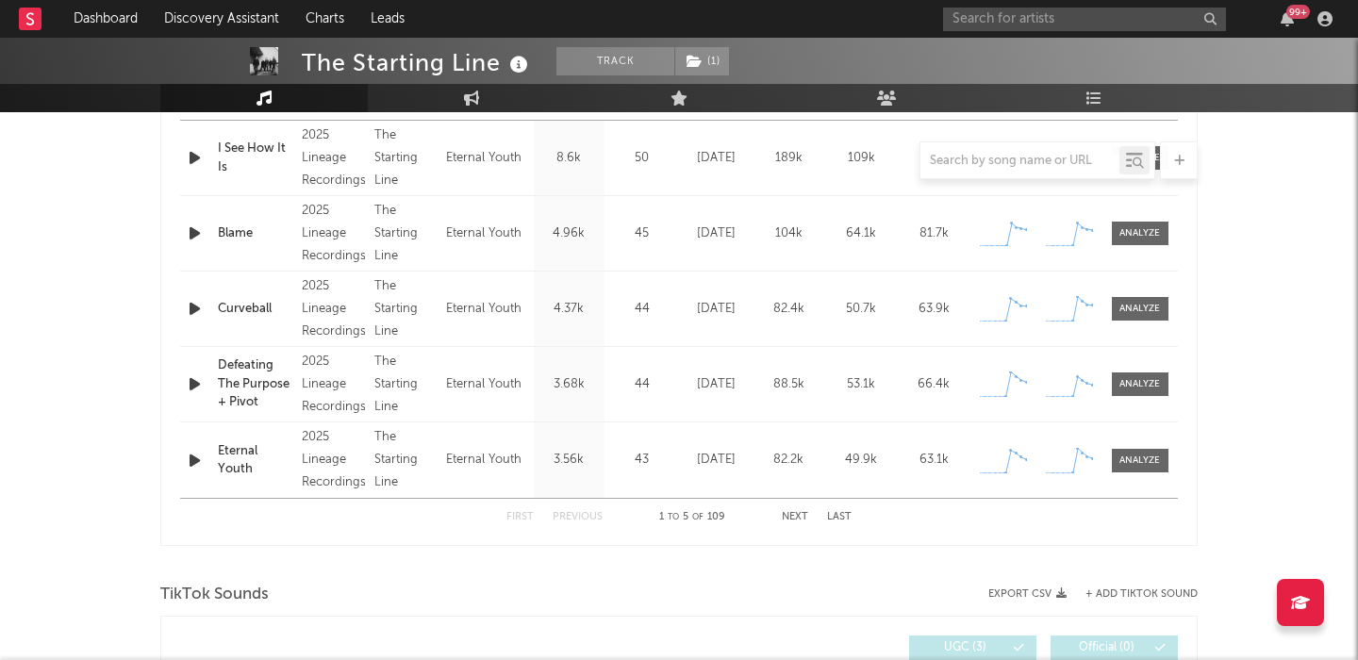
scroll to position [828, 0]
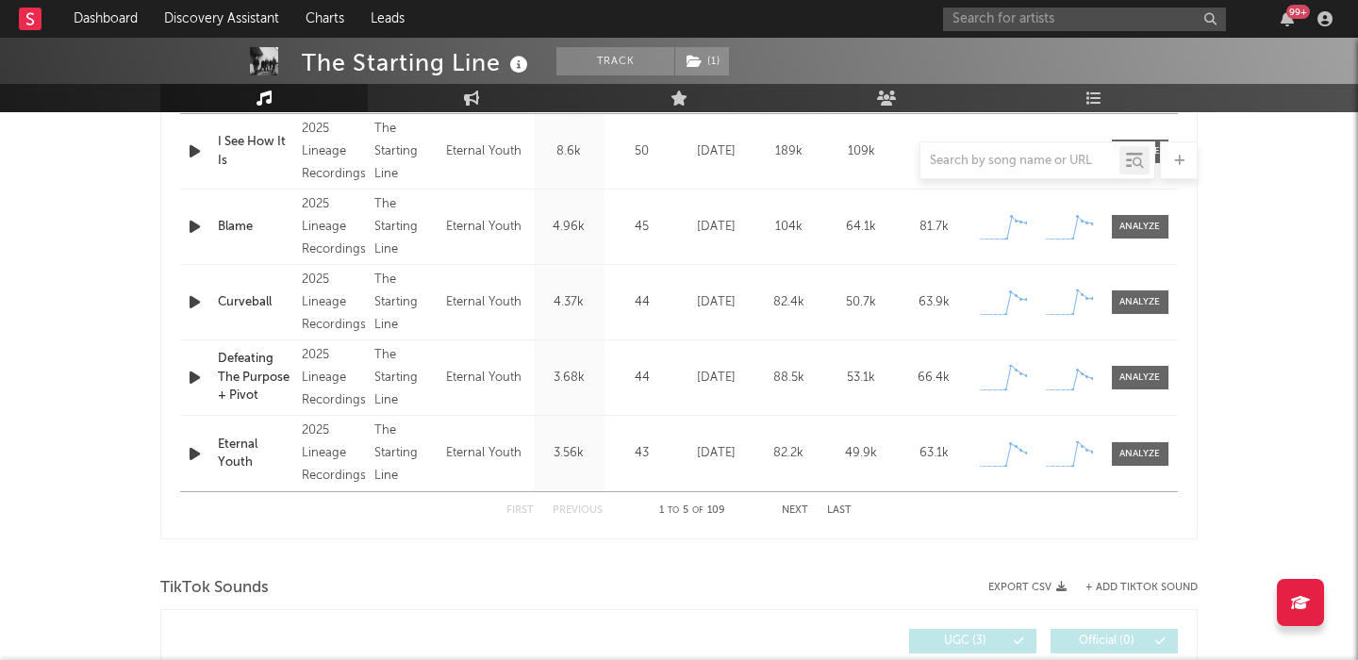
click at [801, 508] on button "Next" at bounding box center [795, 511] width 26 height 10
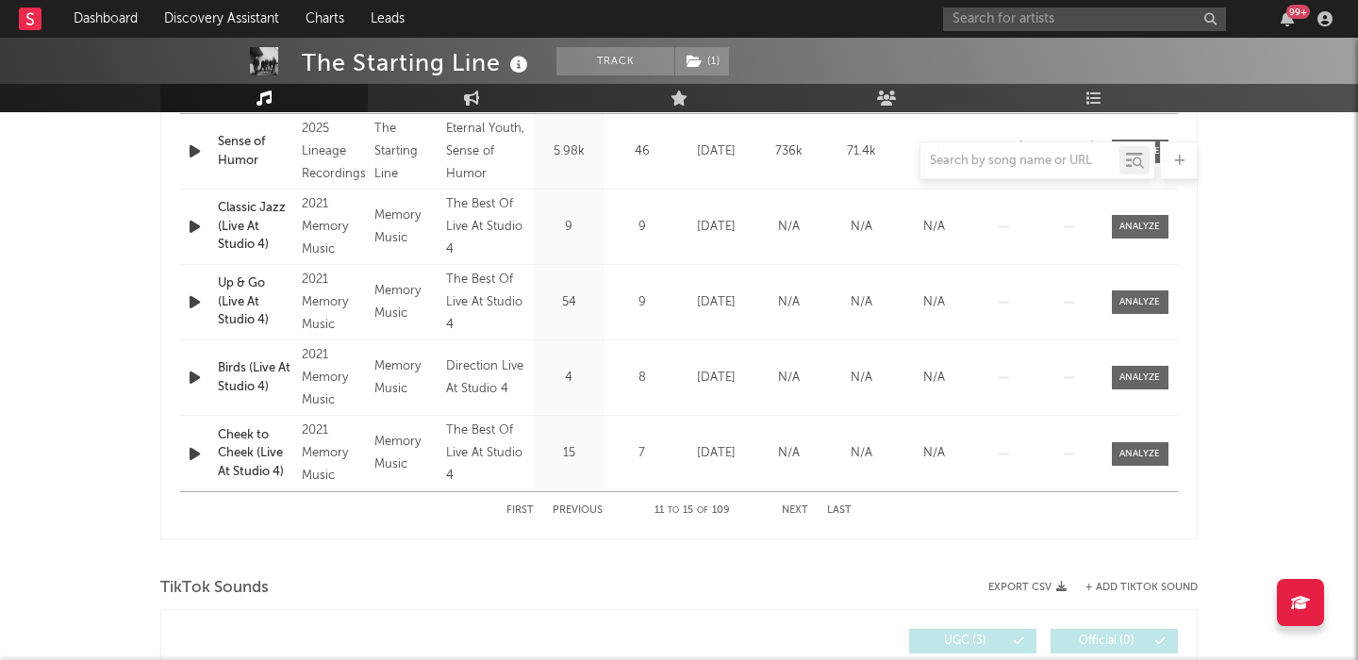
click at [796, 508] on button "Next" at bounding box center [795, 511] width 26 height 10
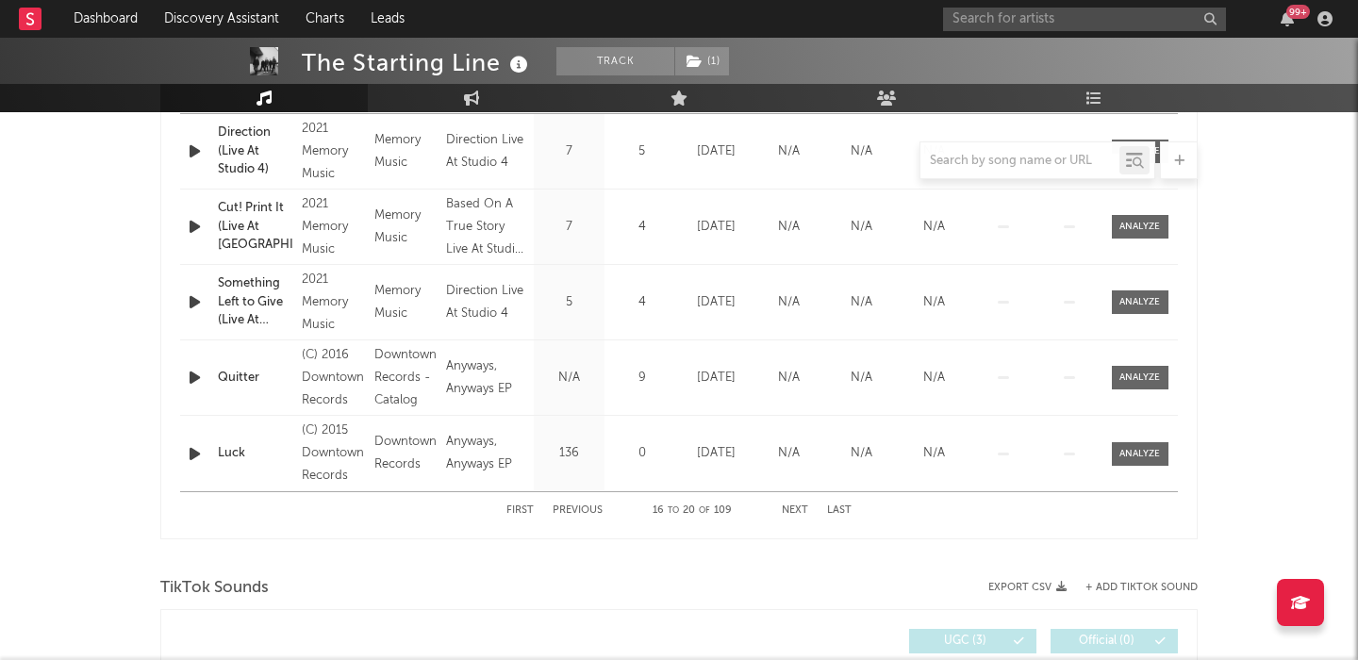
click at [796, 508] on button "Next" at bounding box center [795, 511] width 26 height 10
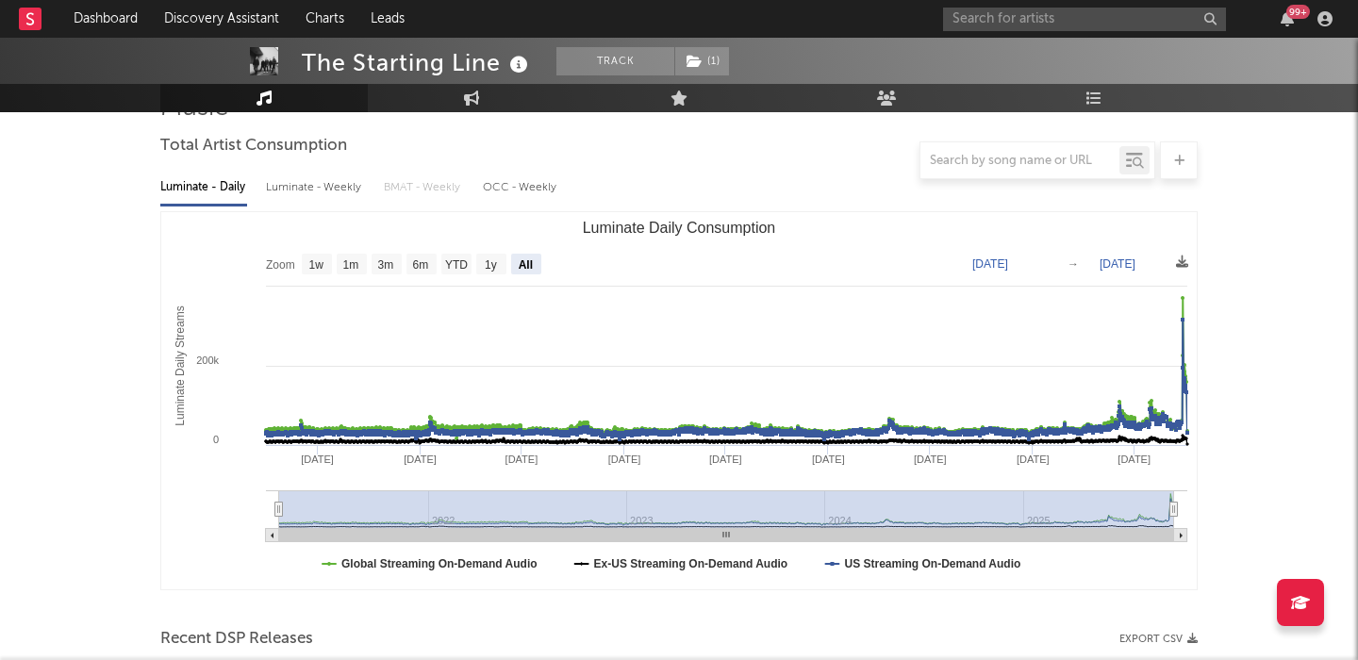
scroll to position [158, 0]
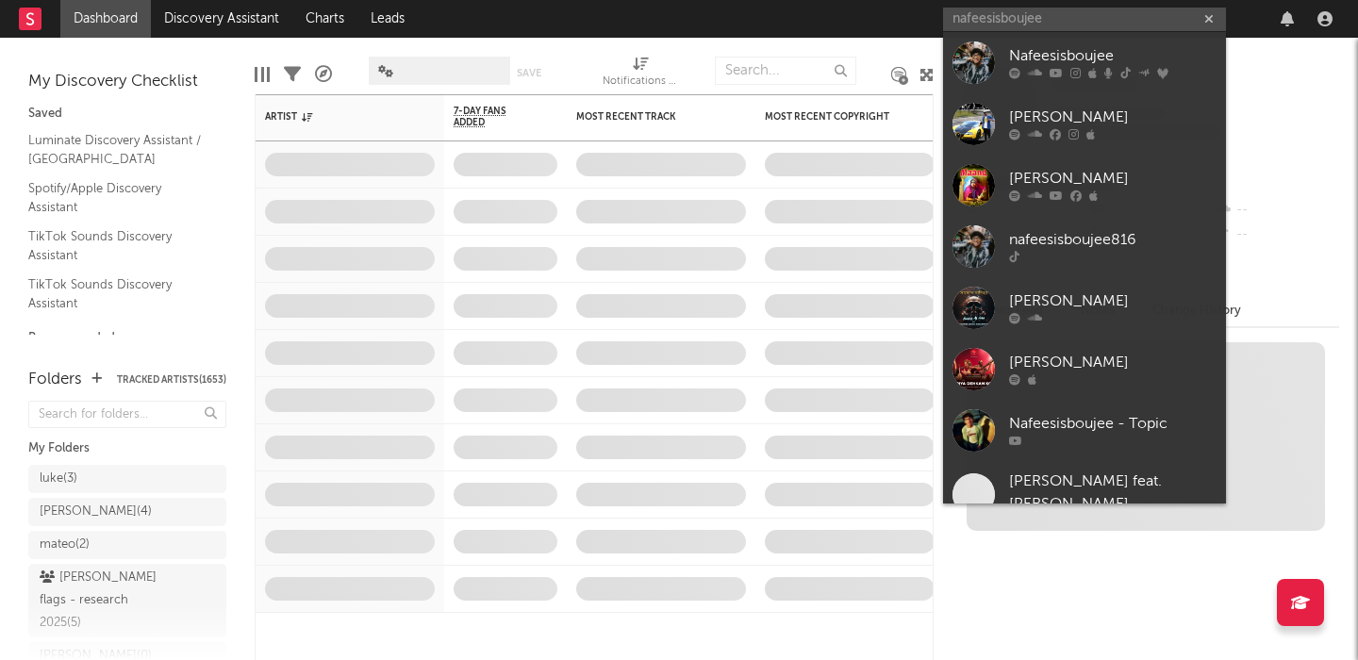
type input "nafeesisboujee"
click at [1120, 46] on div "Nafeesisboujee" at bounding box center [1112, 56] width 207 height 23
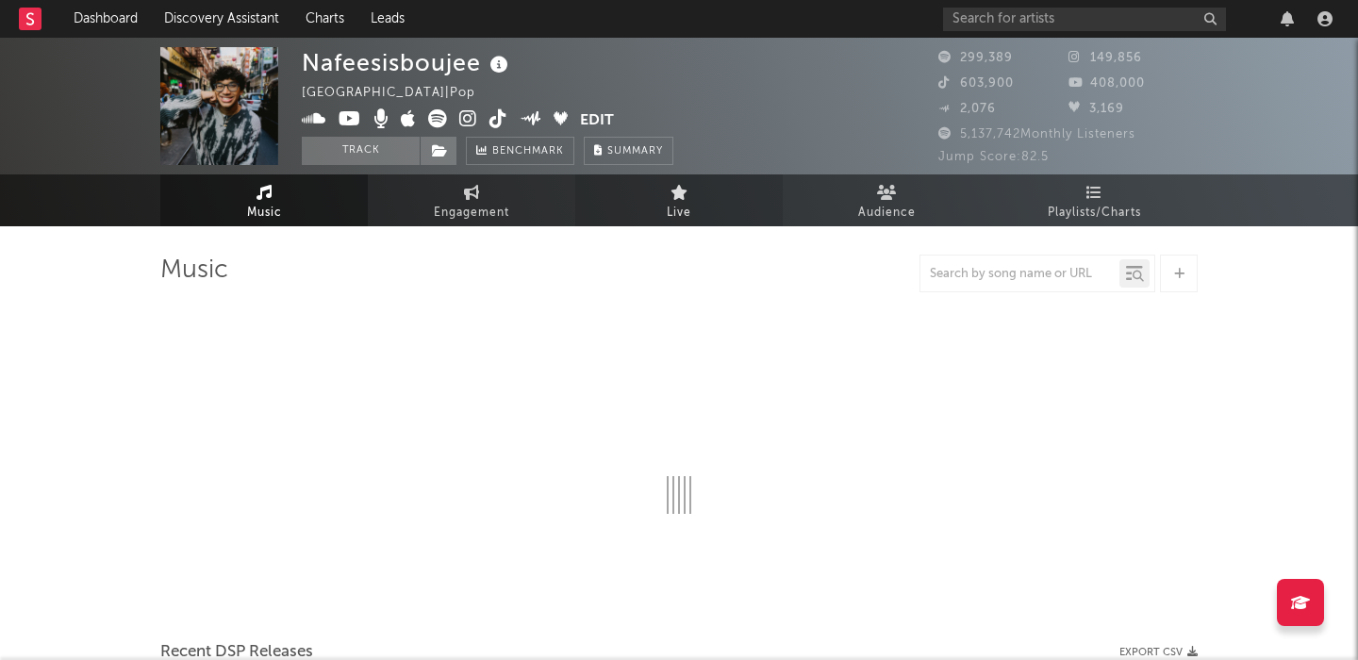
select select "6m"
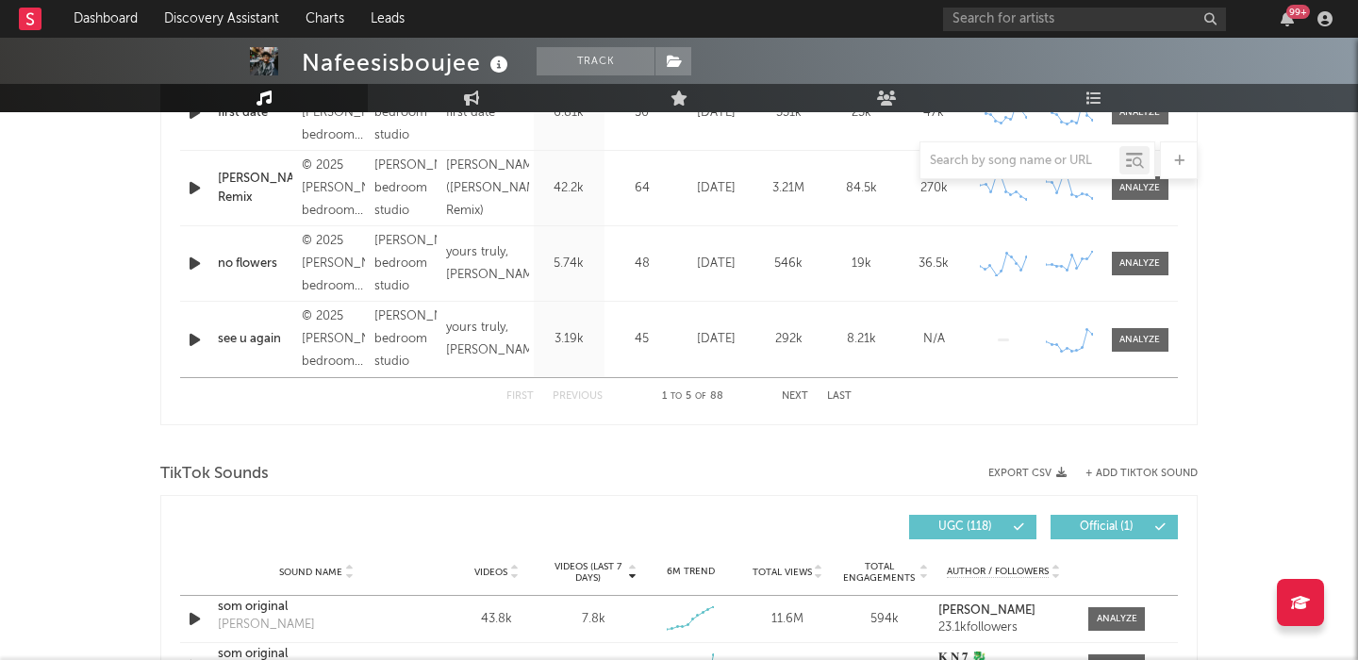
scroll to position [1225, 0]
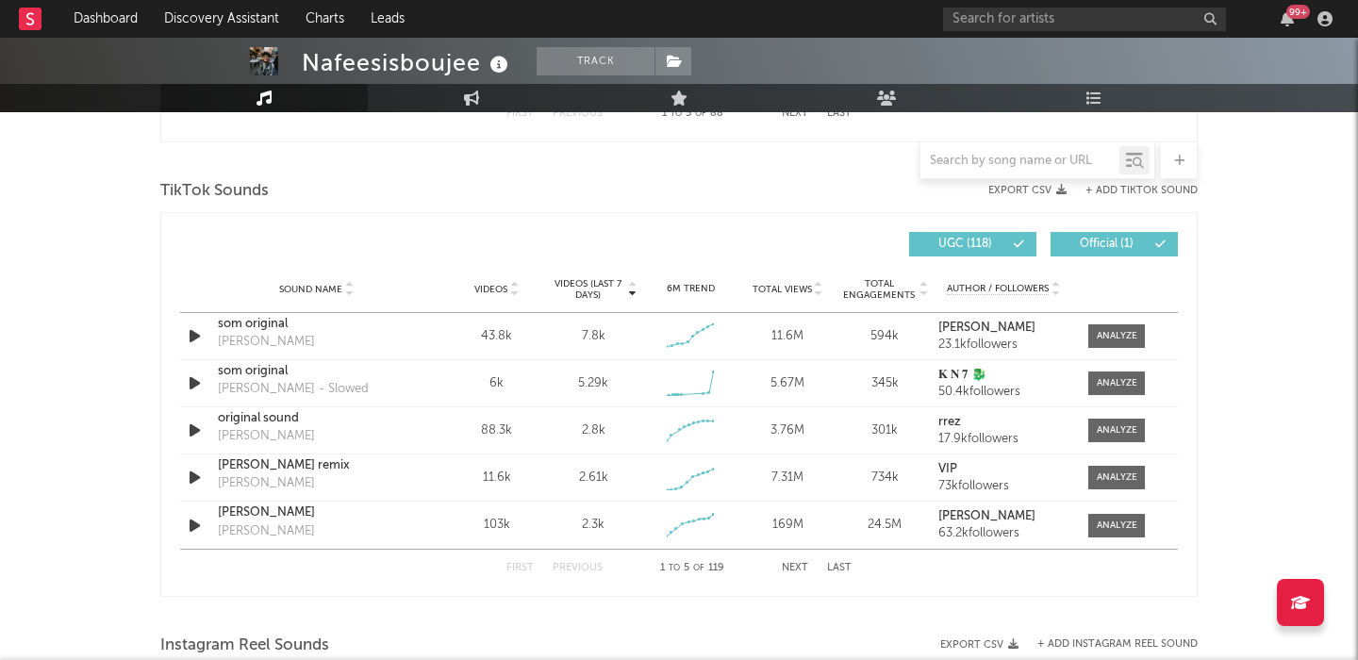
click at [494, 288] on span "Videos" at bounding box center [490, 289] width 33 height 11
click at [610, 282] on span "Videos (last 7 days)" at bounding box center [588, 289] width 76 height 23
click at [1123, 338] on div at bounding box center [1117, 336] width 41 height 14
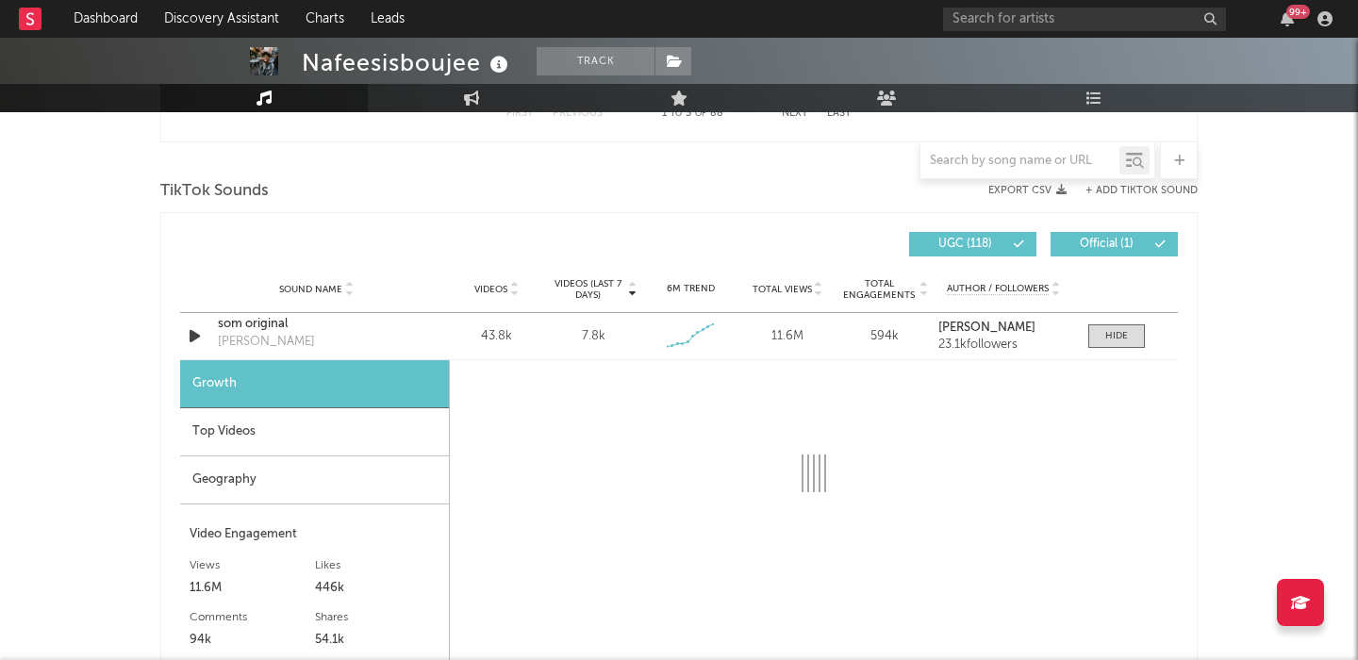
select select "1w"
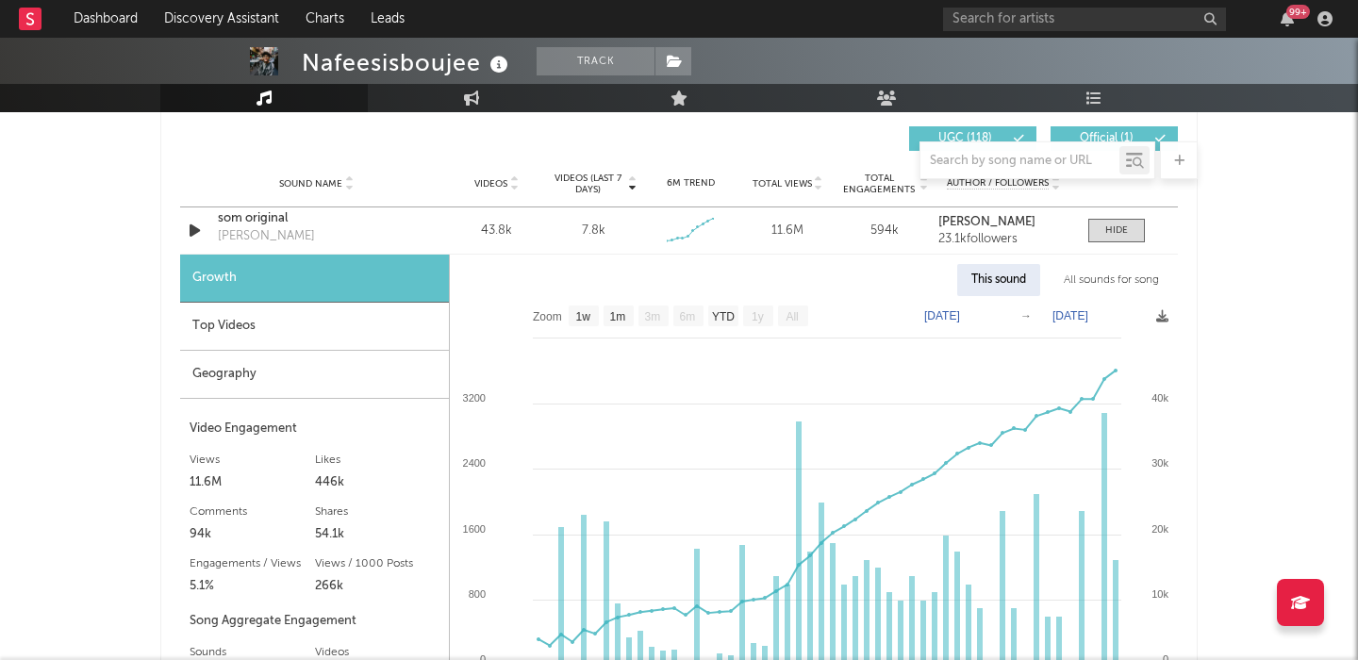
scroll to position [1338, 0]
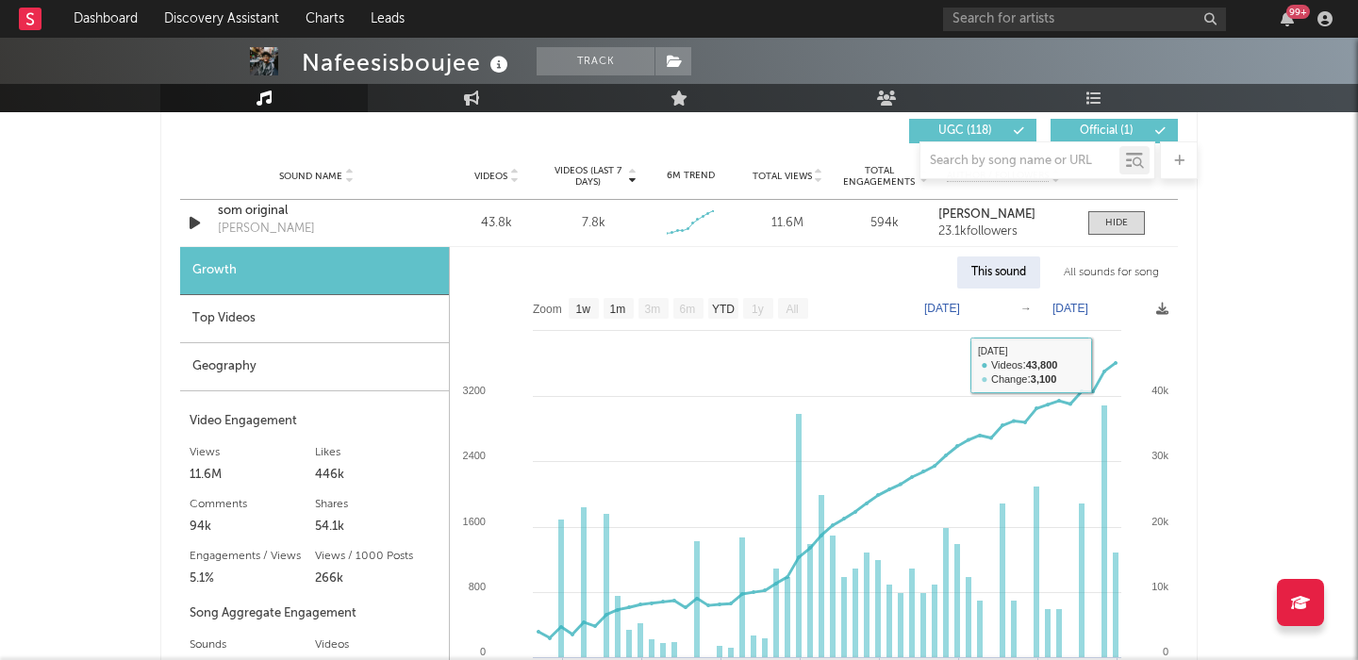
click at [1089, 295] on rect at bounding box center [814, 527] width 728 height 477
click at [1087, 276] on div "All sounds for song" at bounding box center [1112, 273] width 124 height 32
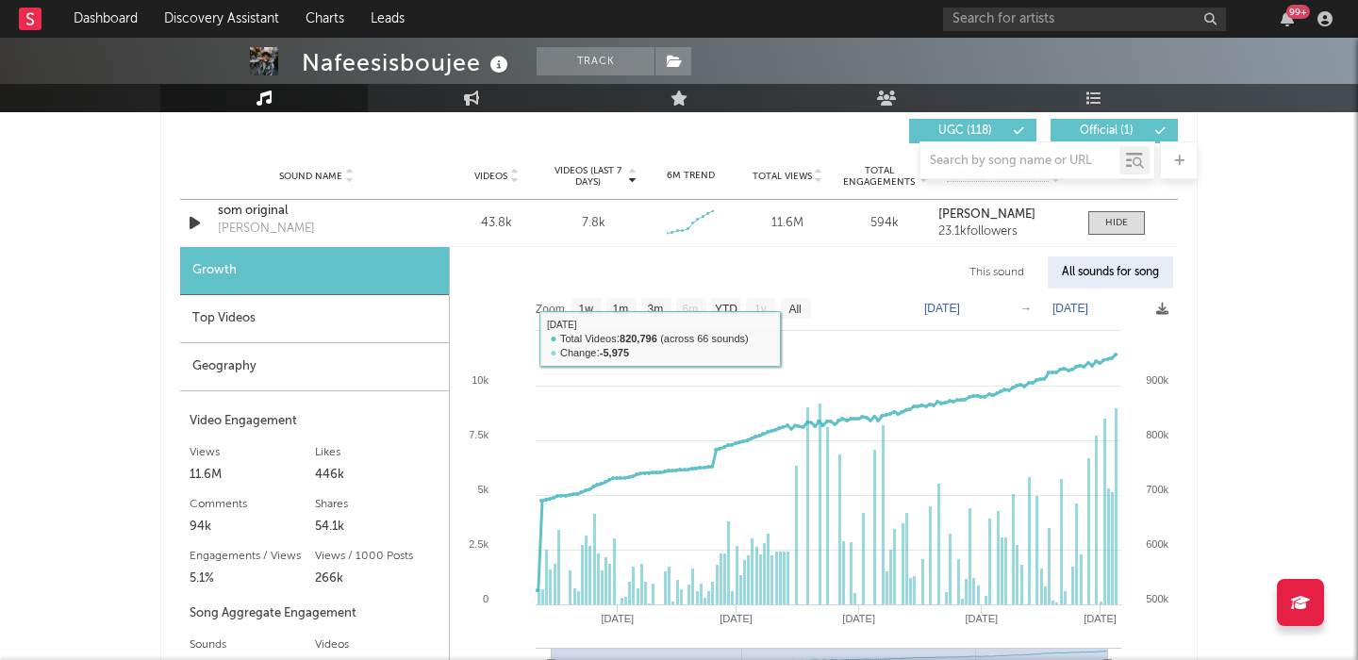
click at [792, 319] on rect at bounding box center [814, 501] width 728 height 424
click at [791, 308] on text "All" at bounding box center [794, 309] width 12 height 13
select select "All"
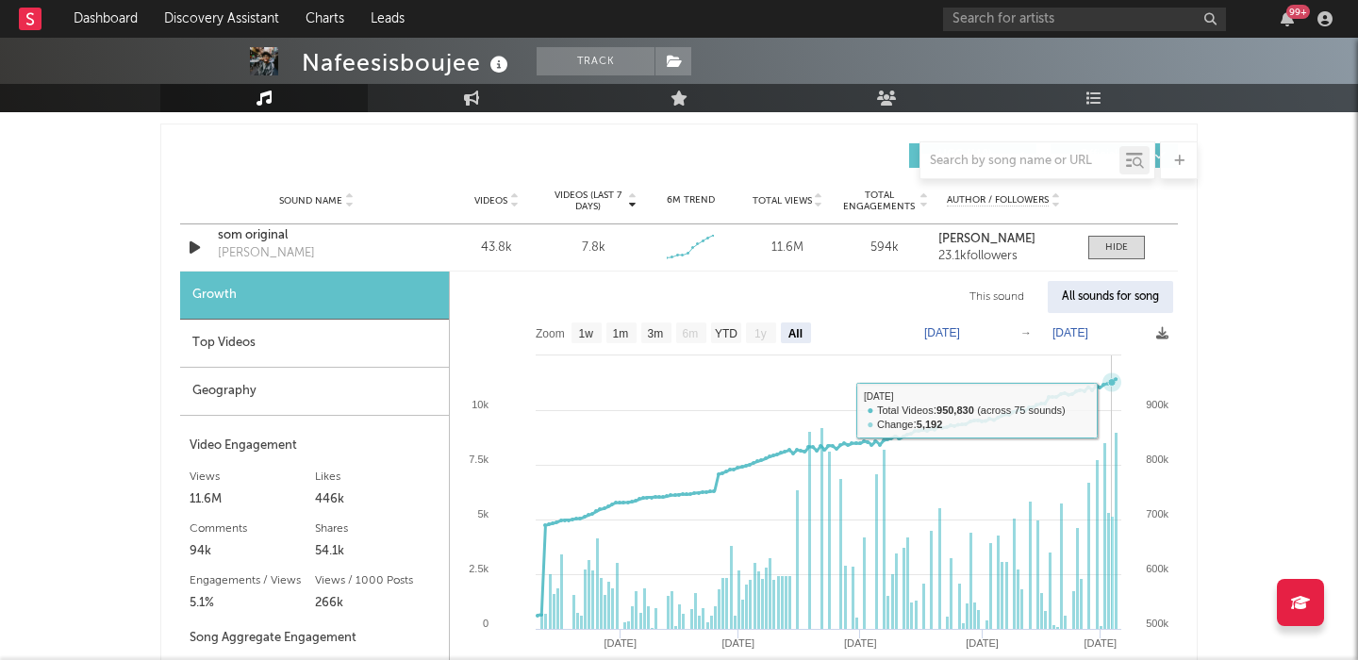
scroll to position [1299, 0]
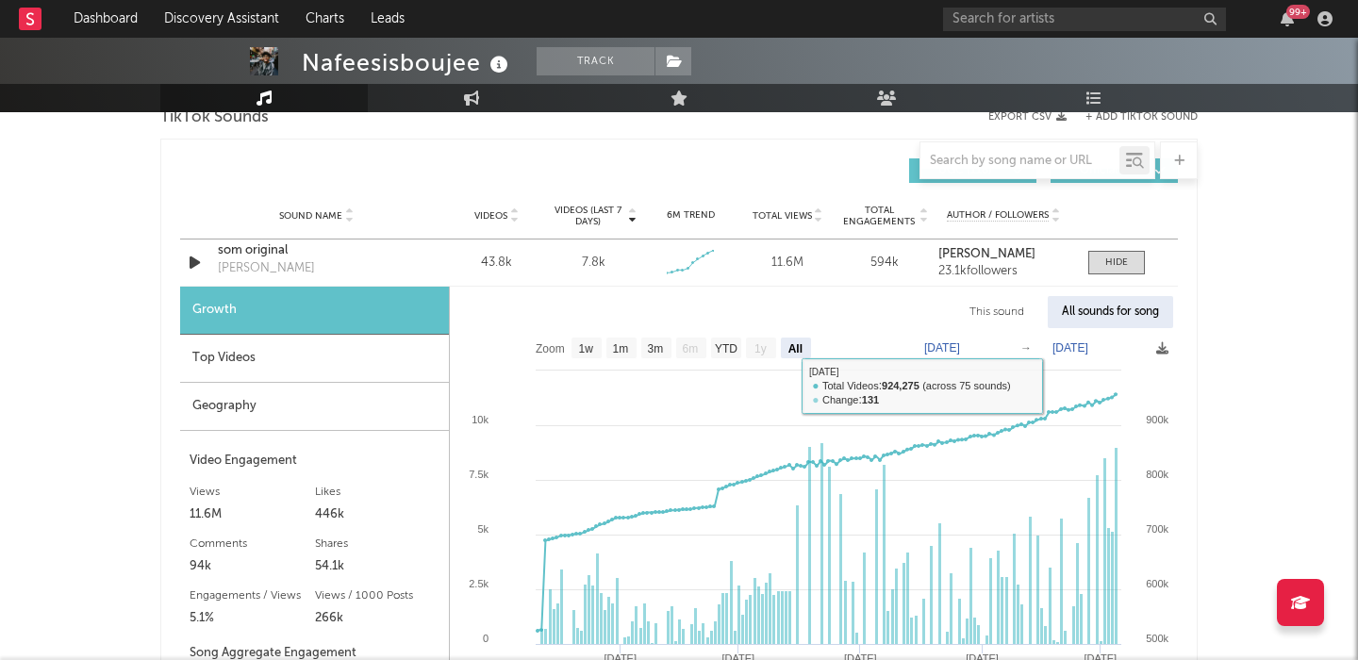
click at [494, 210] on span "Videos" at bounding box center [490, 215] width 33 height 11
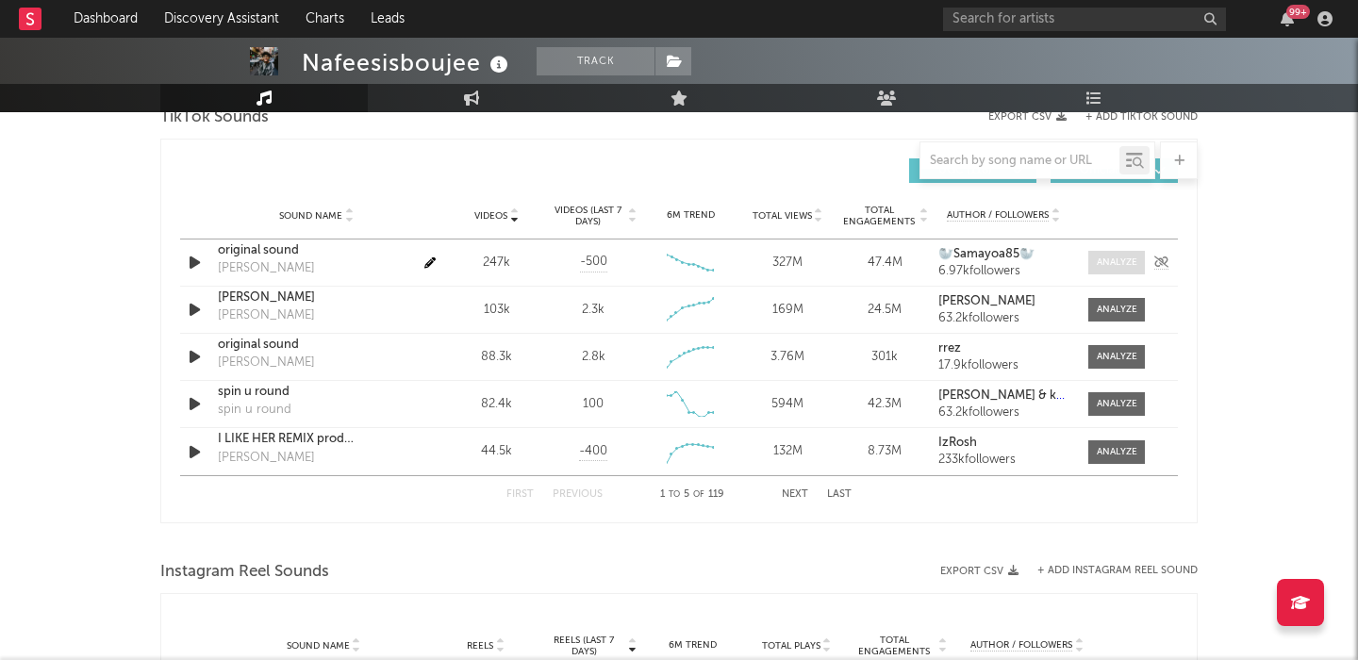
click at [1093, 264] on span at bounding box center [1116, 263] width 57 height 24
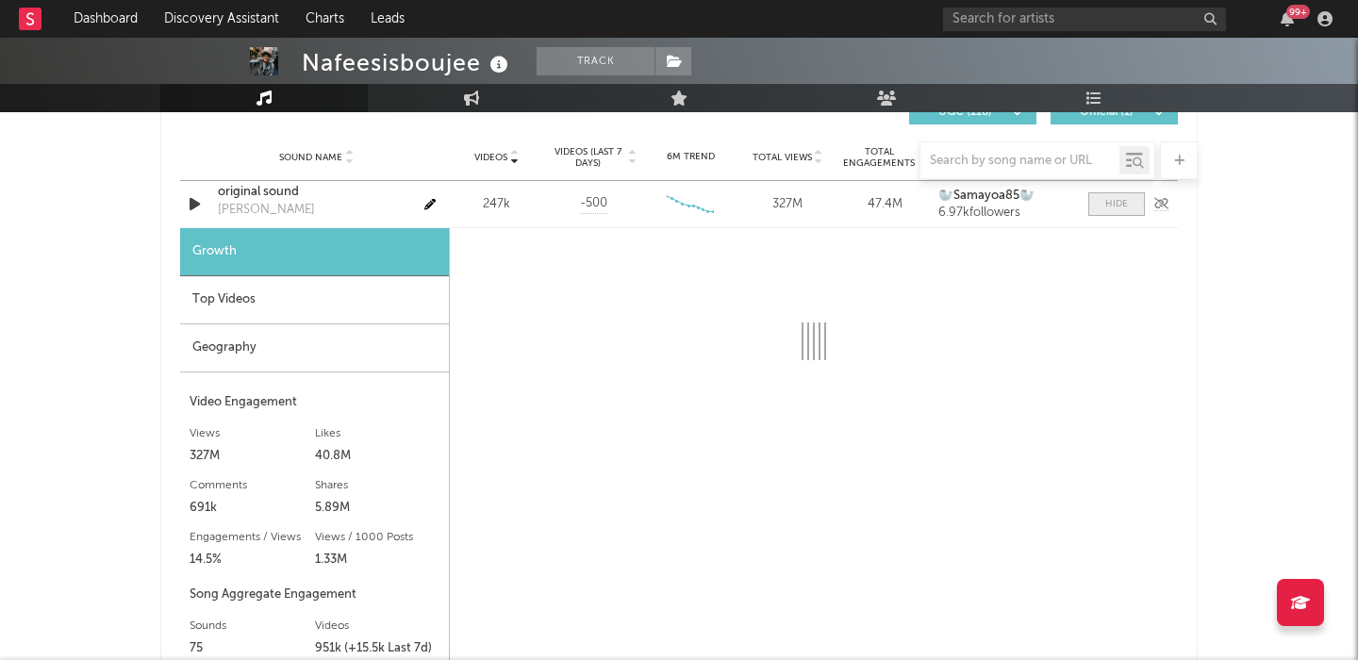
scroll to position [1358, 0]
select select "6m"
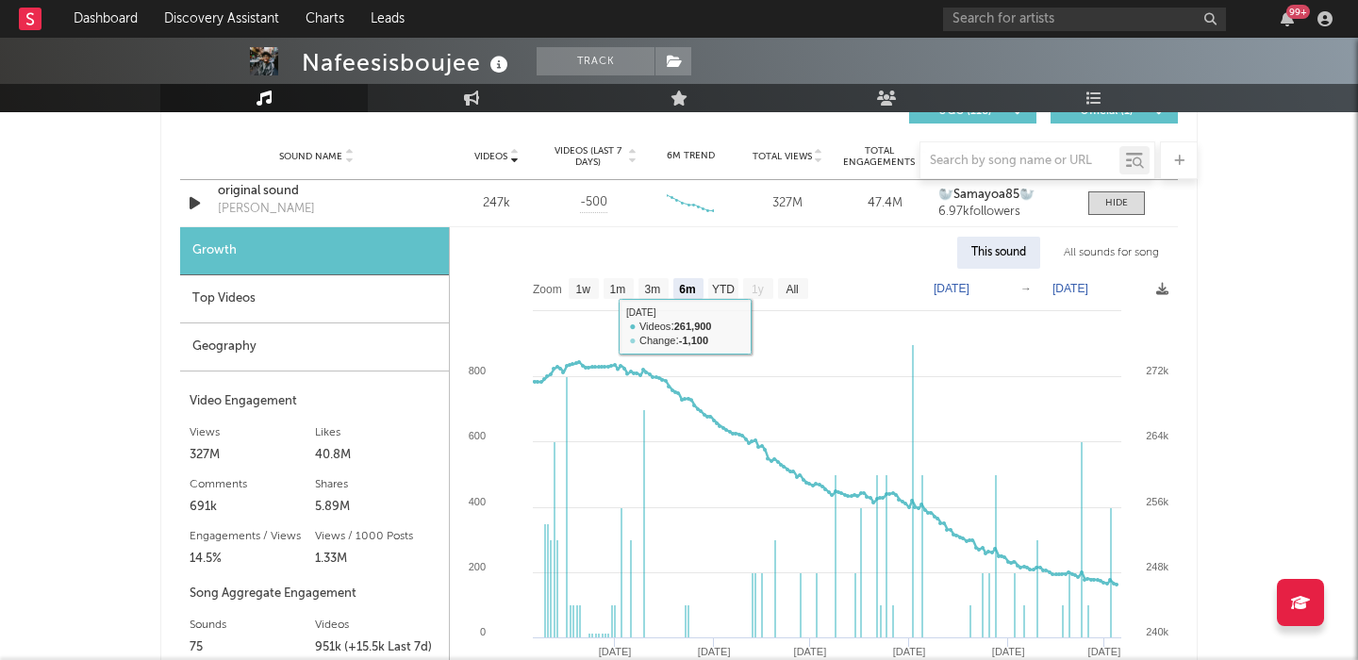
click at [1118, 249] on div "All sounds for song" at bounding box center [1112, 253] width 124 height 32
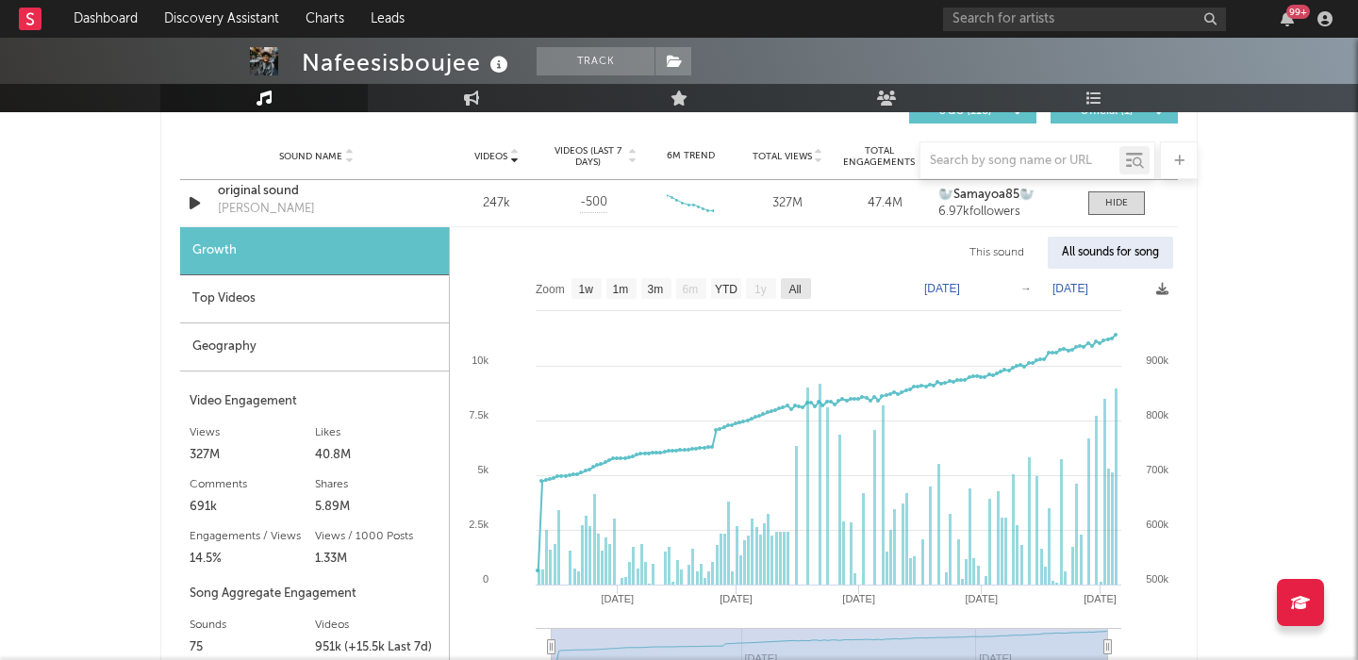
click at [797, 290] on text "All" at bounding box center [794, 289] width 12 height 13
select select "All"
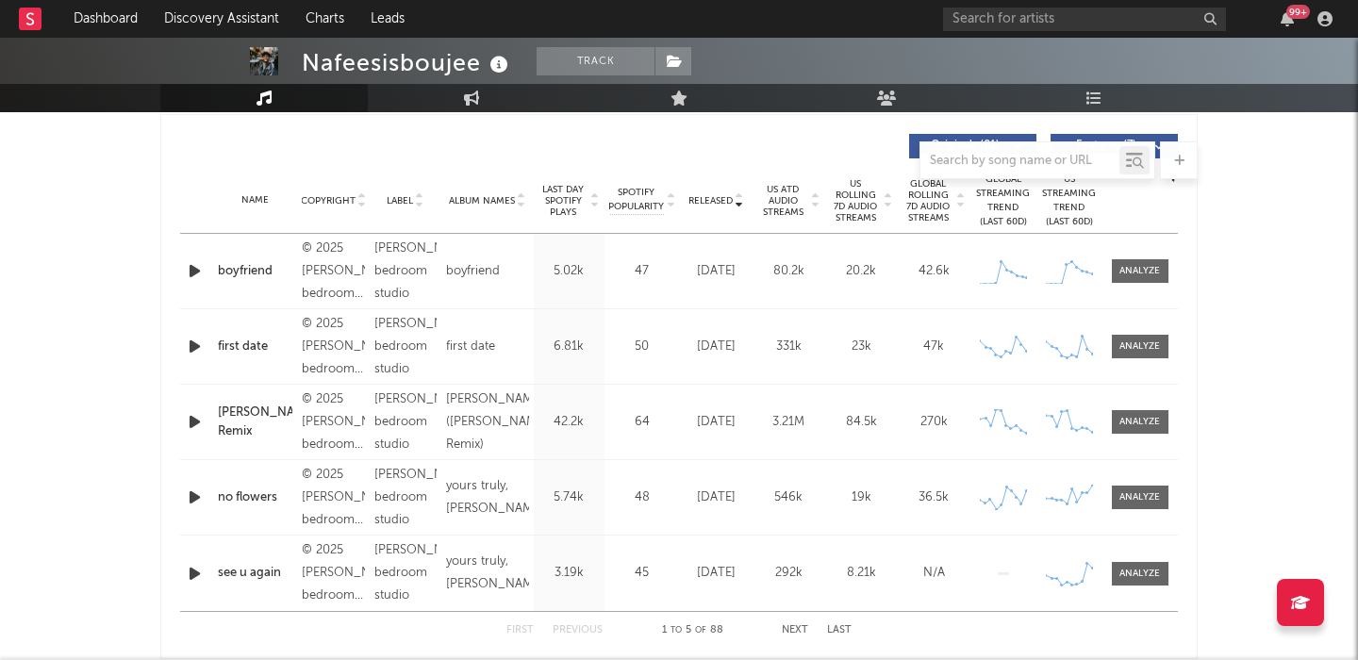
scroll to position [0, 0]
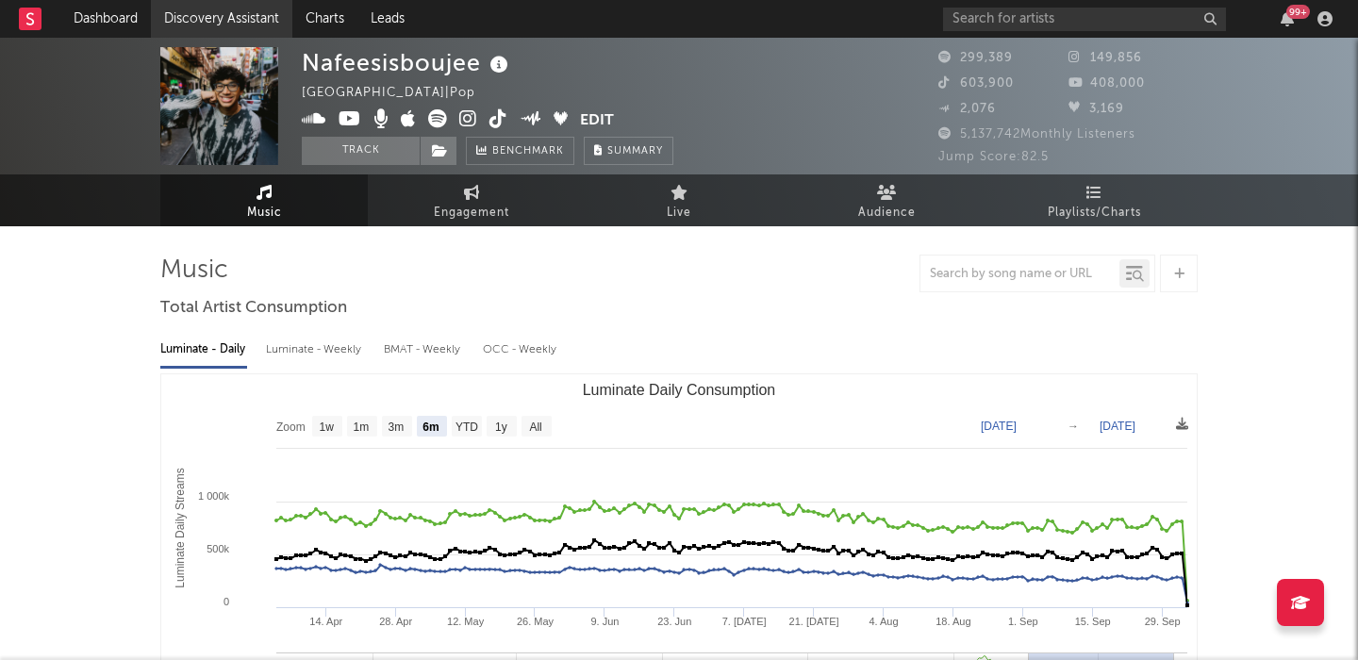
click at [221, 14] on link "Discovery Assistant" at bounding box center [221, 19] width 141 height 38
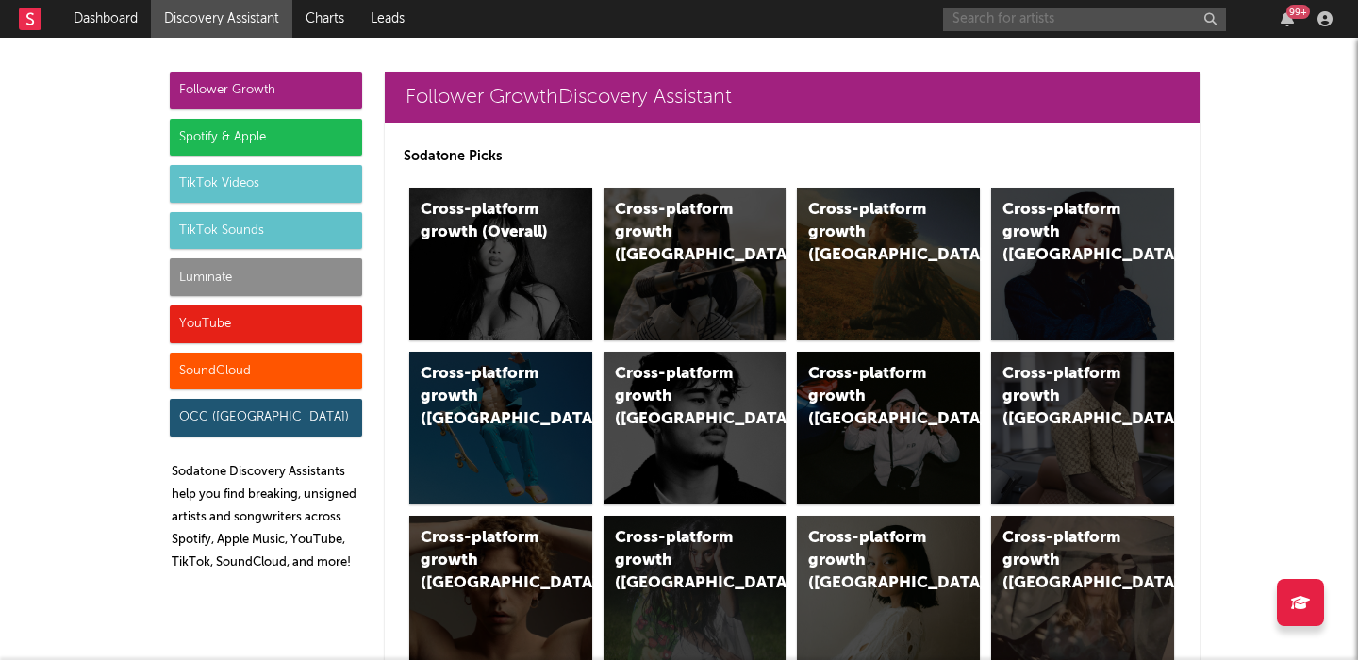
click at [1060, 20] on input "text" at bounding box center [1084, 20] width 283 height 24
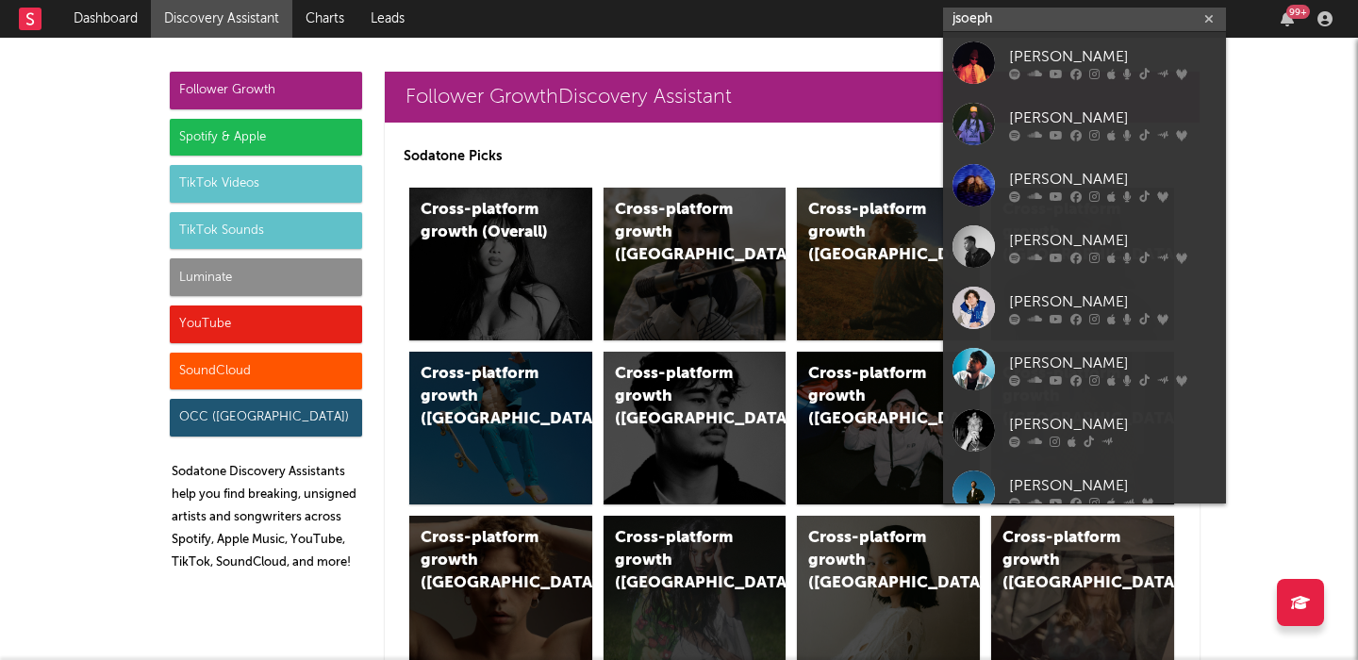
click at [1007, 13] on input "jsoeph" at bounding box center [1084, 20] width 283 height 24
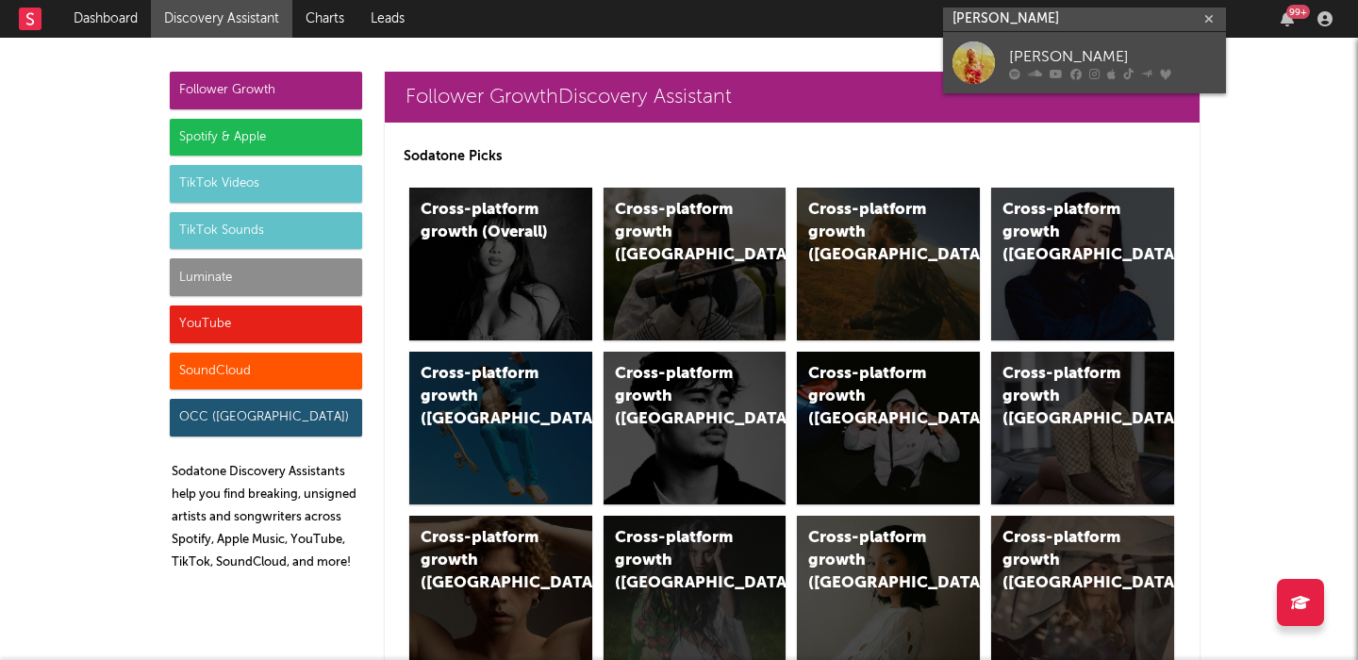
type input "paige fish"
click at [1087, 52] on div "Paige Fish" at bounding box center [1112, 56] width 207 height 23
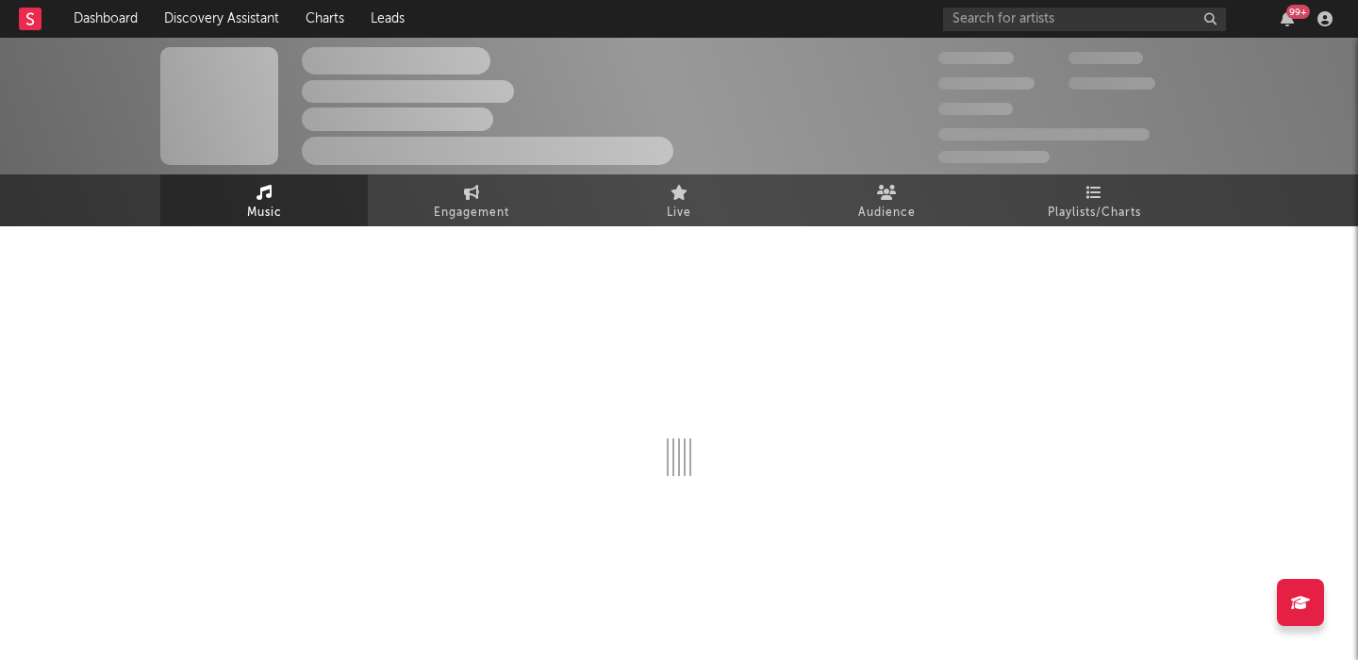
select select "6m"
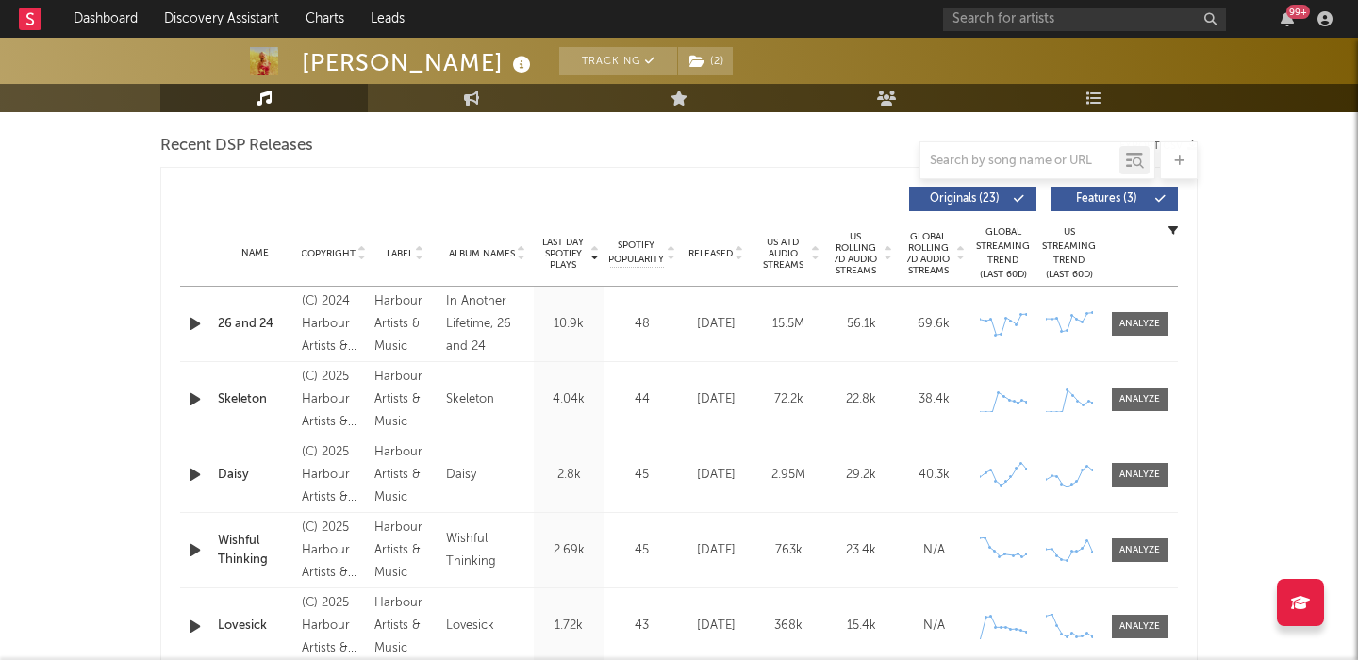
scroll to position [661, 0]
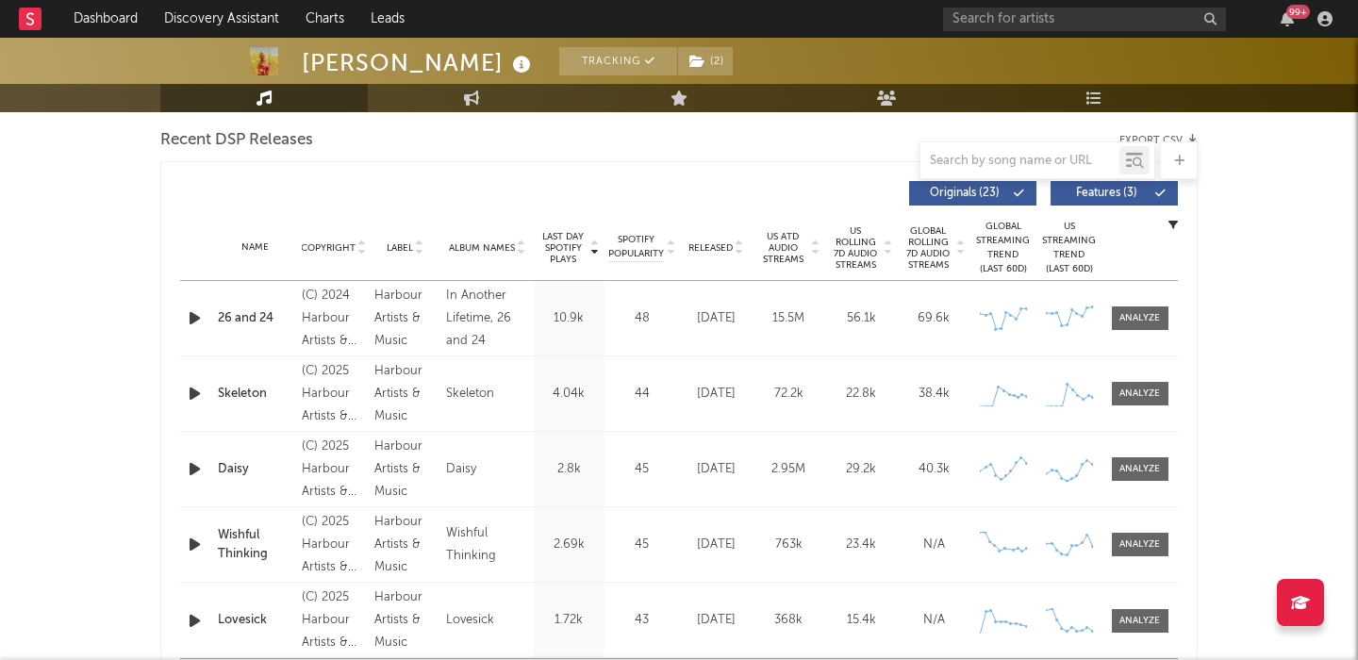
click at [1104, 195] on span "Features ( 3 )" at bounding box center [1106, 193] width 87 height 11
click at [726, 244] on span "Released" at bounding box center [710, 247] width 44 height 11
click at [856, 246] on span "US Rolling 7D Audio Streams" at bounding box center [856, 247] width 52 height 45
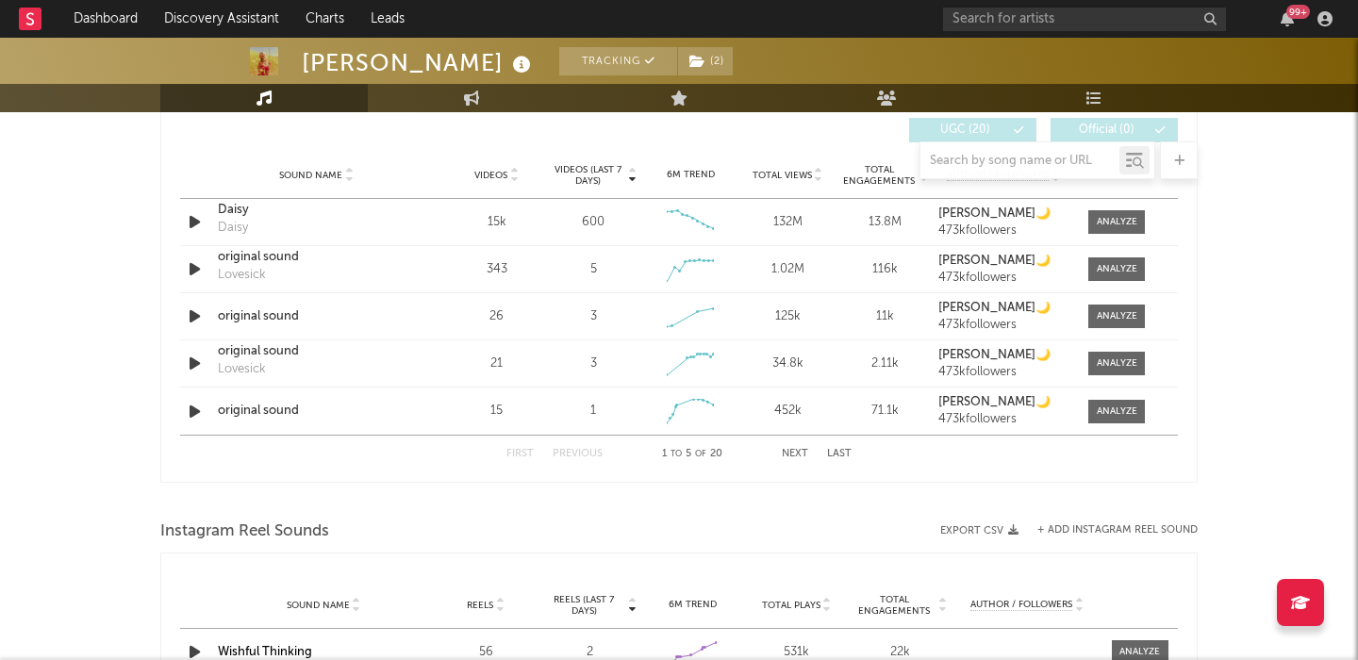
scroll to position [1330, 0]
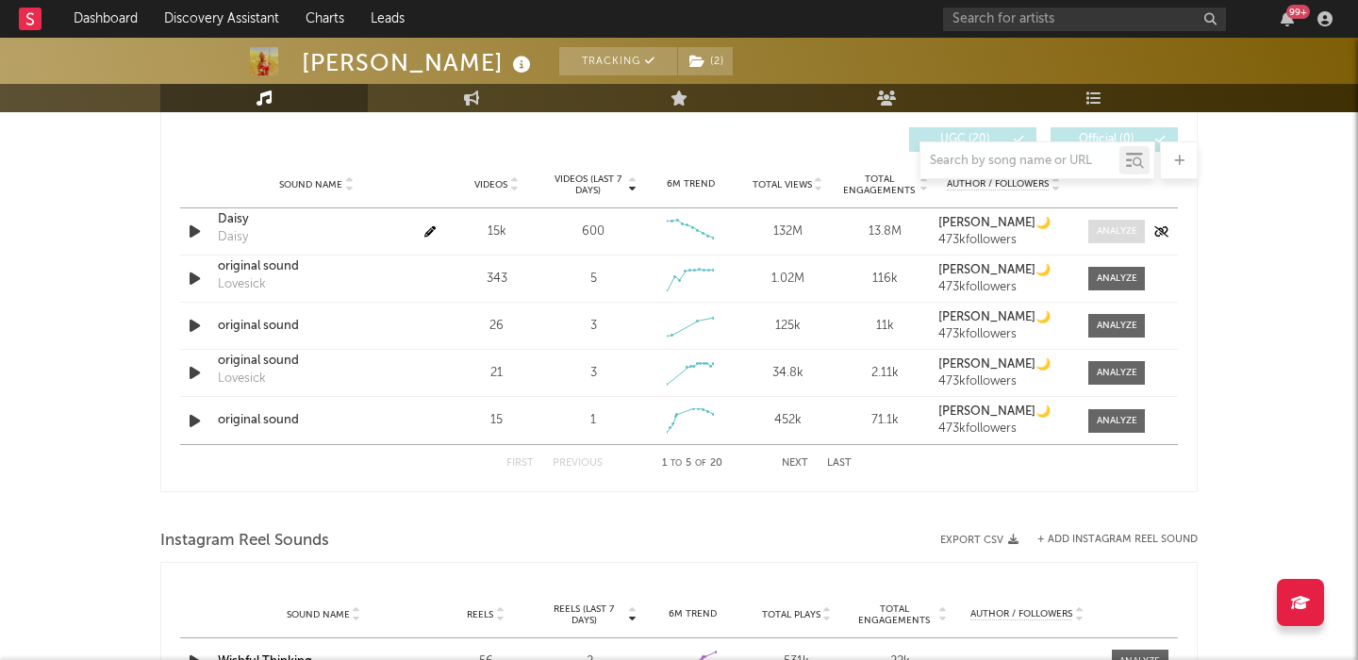
click at [1115, 235] on div at bounding box center [1117, 231] width 41 height 14
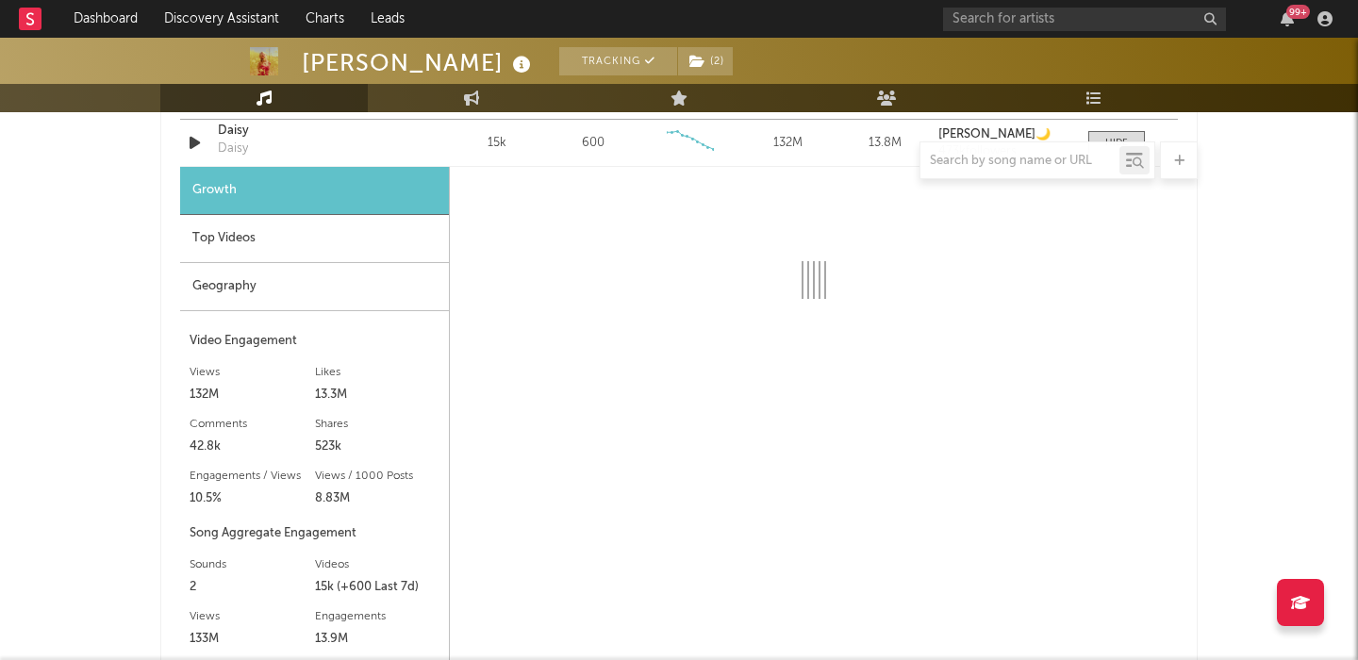
scroll to position [1419, 0]
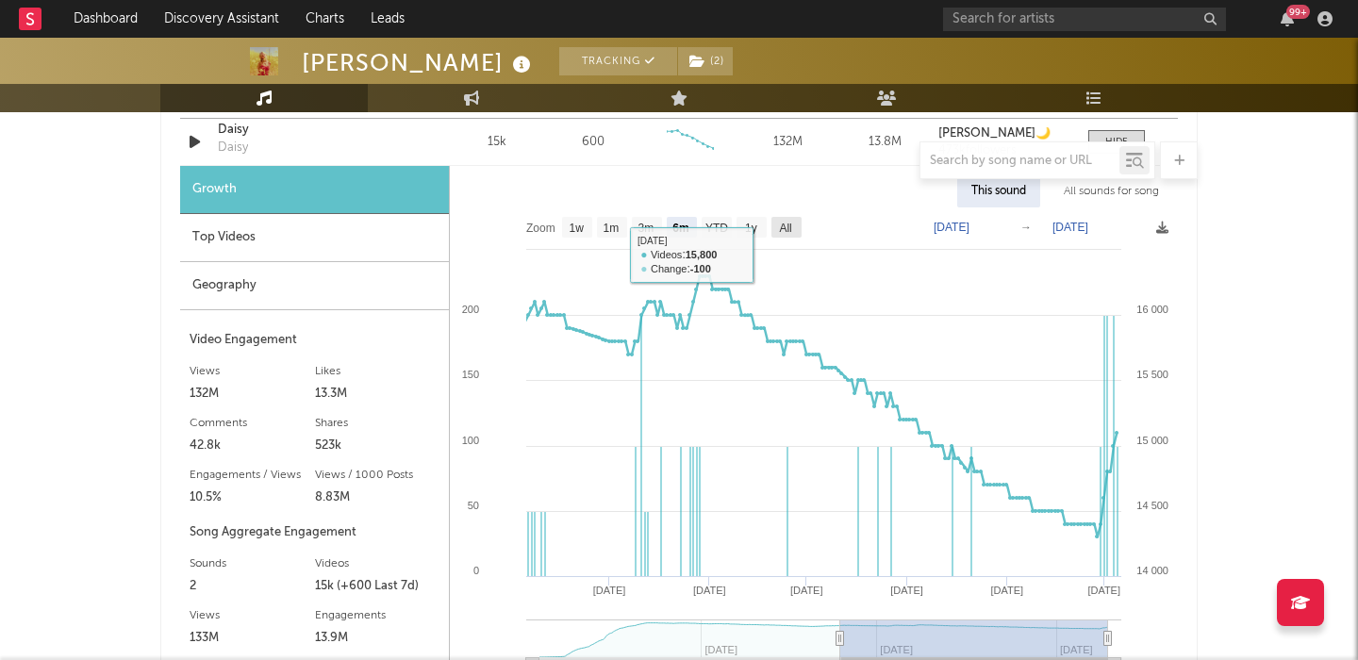
click at [785, 230] on text "All" at bounding box center [785, 228] width 12 height 13
select select "All"
type input "2024-09-09"
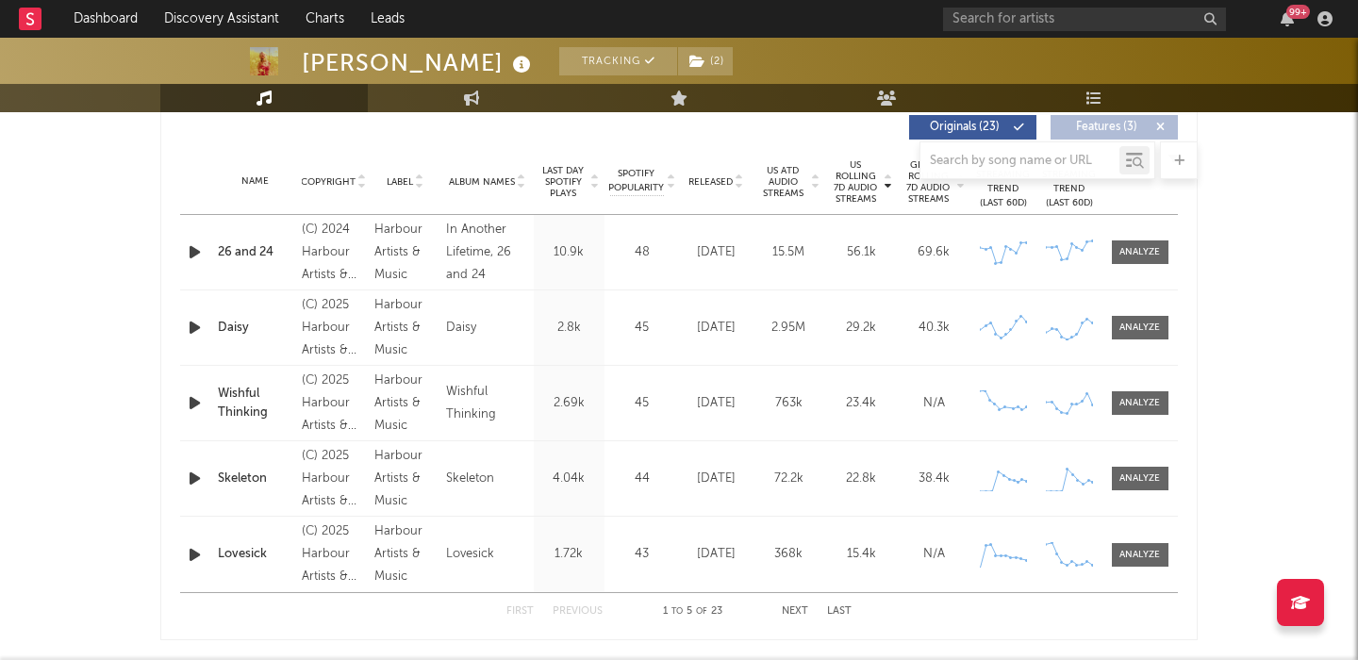
scroll to position [711, 0]
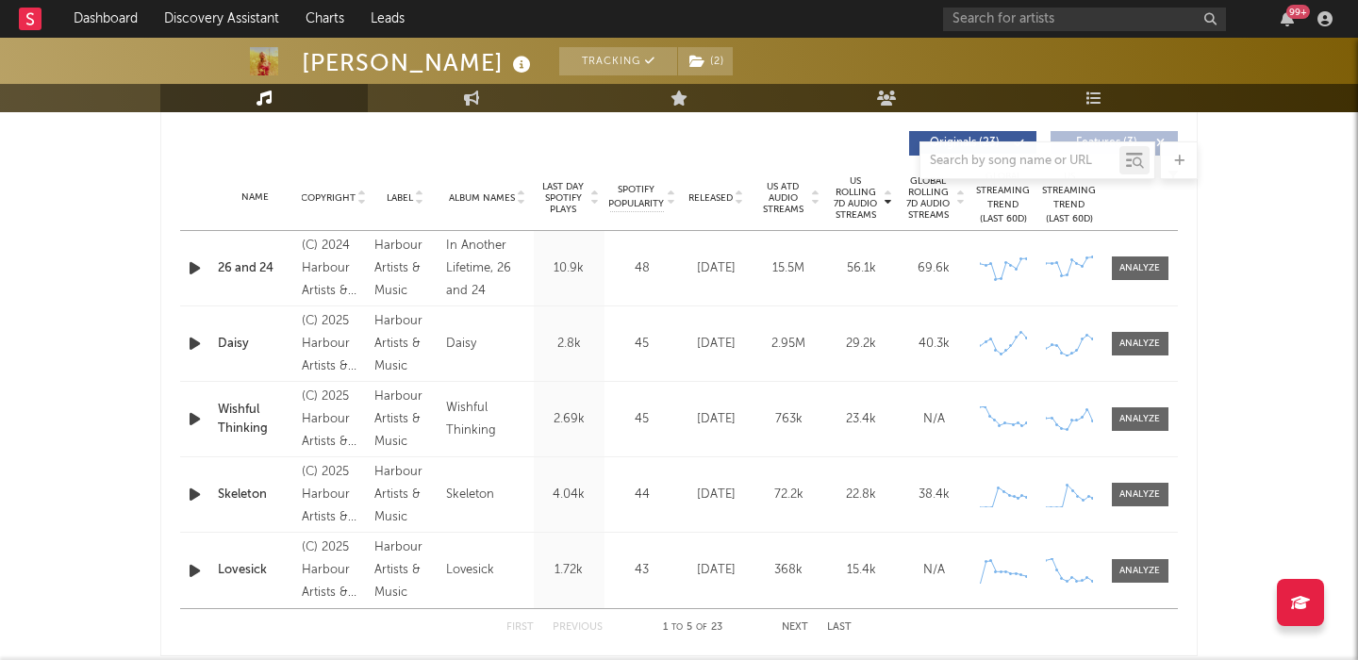
click at [243, 345] on div "Daisy" at bounding box center [255, 344] width 75 height 19
click at [1007, 17] on input "text" at bounding box center [1084, 20] width 283 height 24
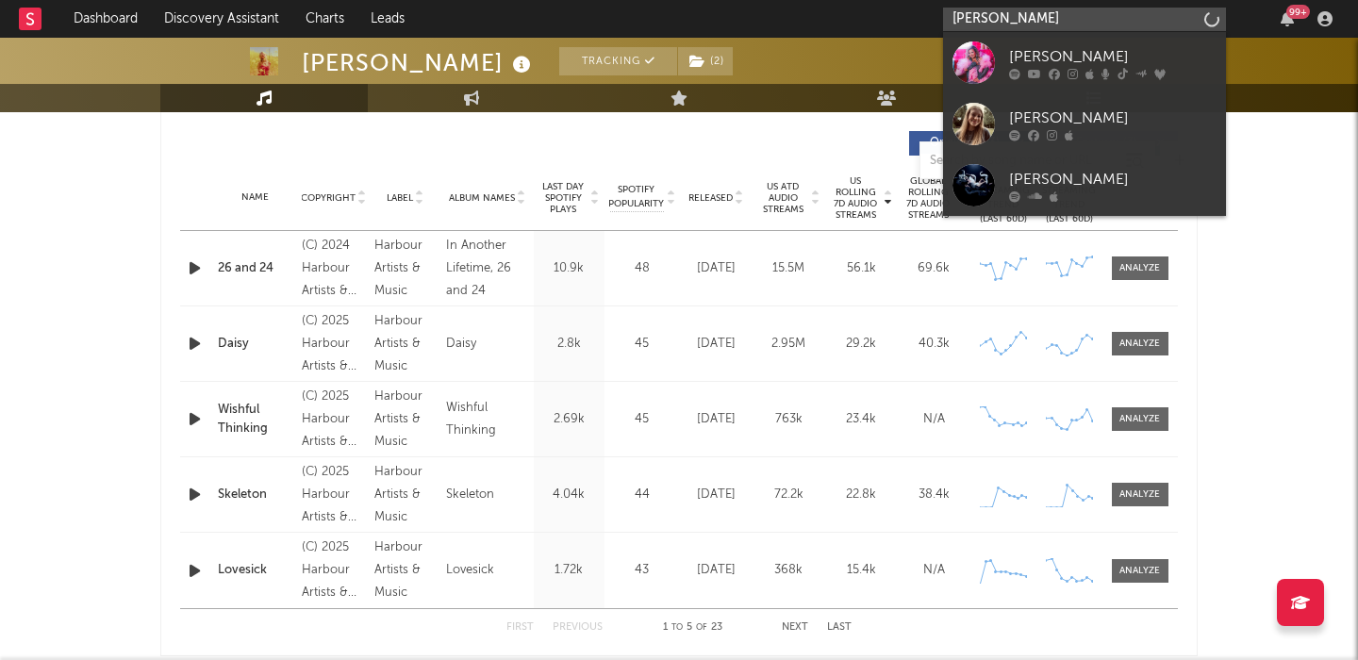
type input "molly grace"
click at [1096, 55] on div "Molly Grace" at bounding box center [1112, 56] width 207 height 23
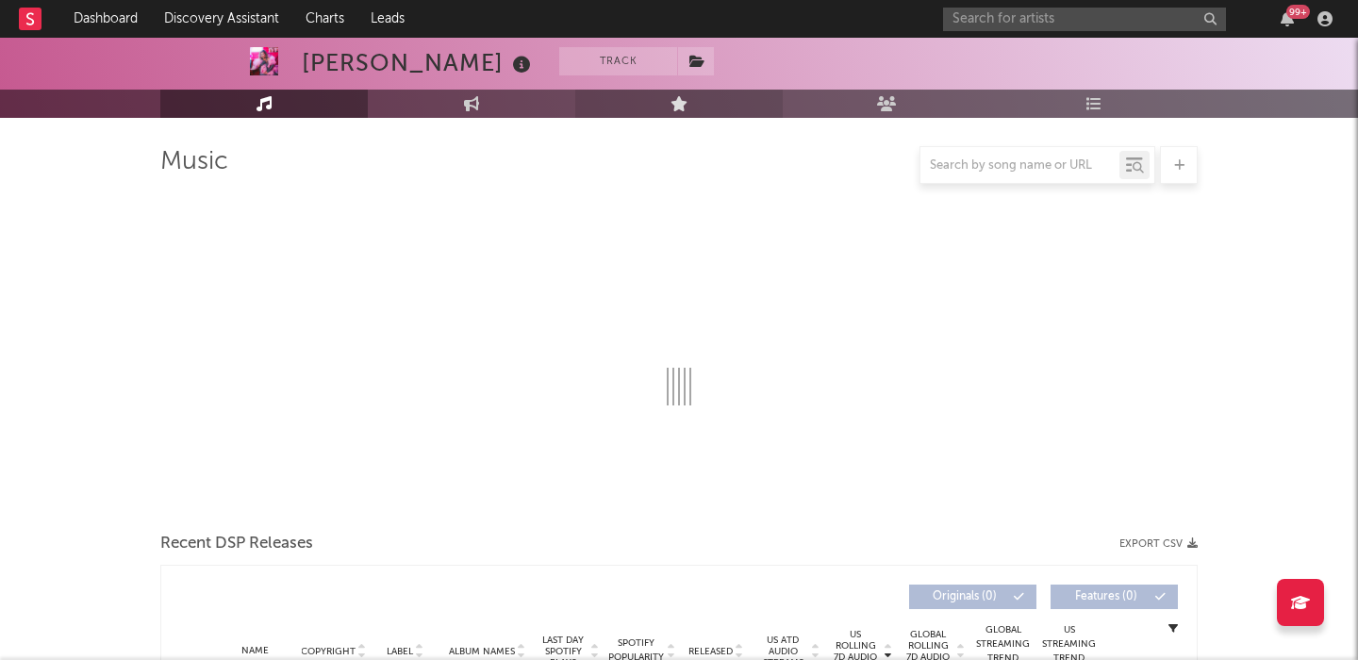
select select "6m"
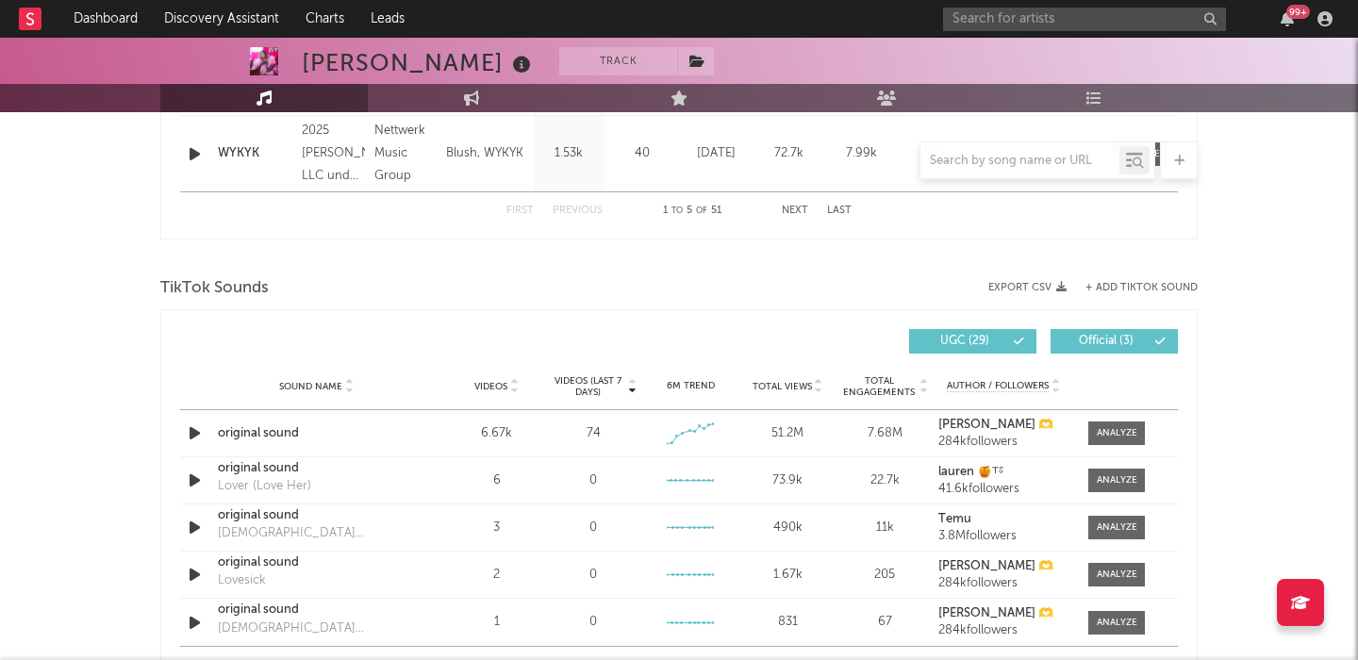
scroll to position [1101, 0]
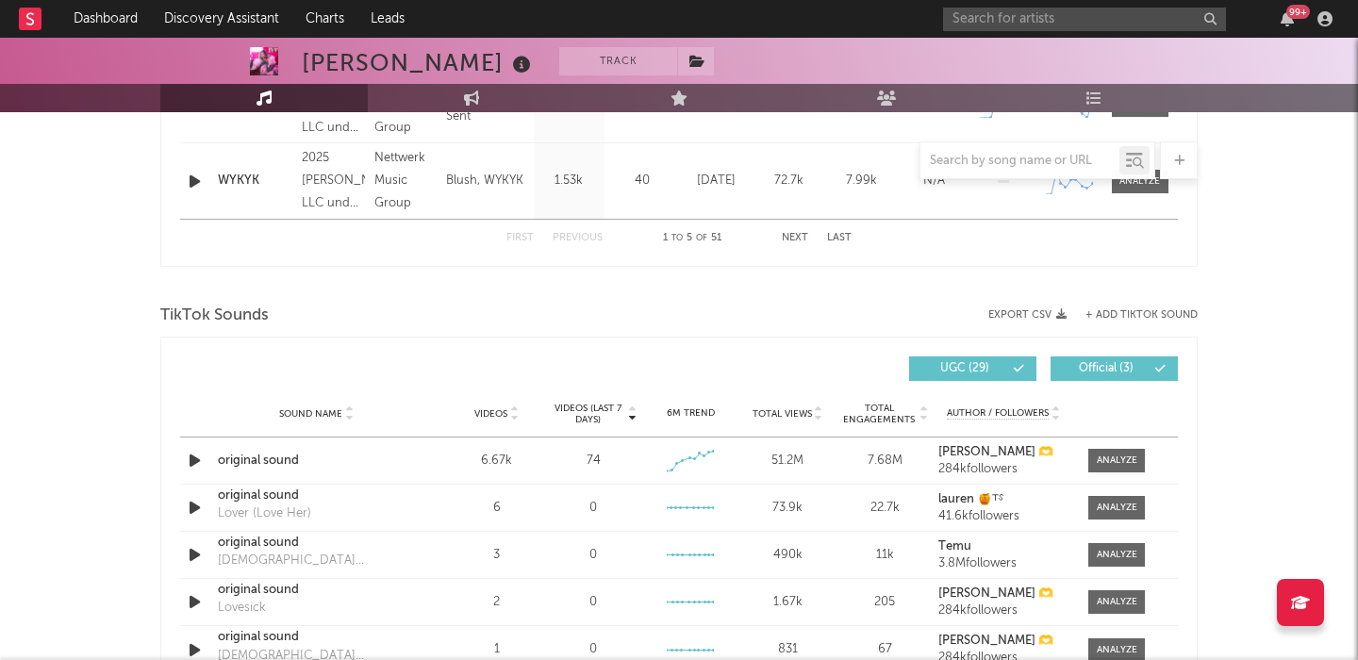
click at [492, 410] on span "Videos" at bounding box center [490, 413] width 33 height 11
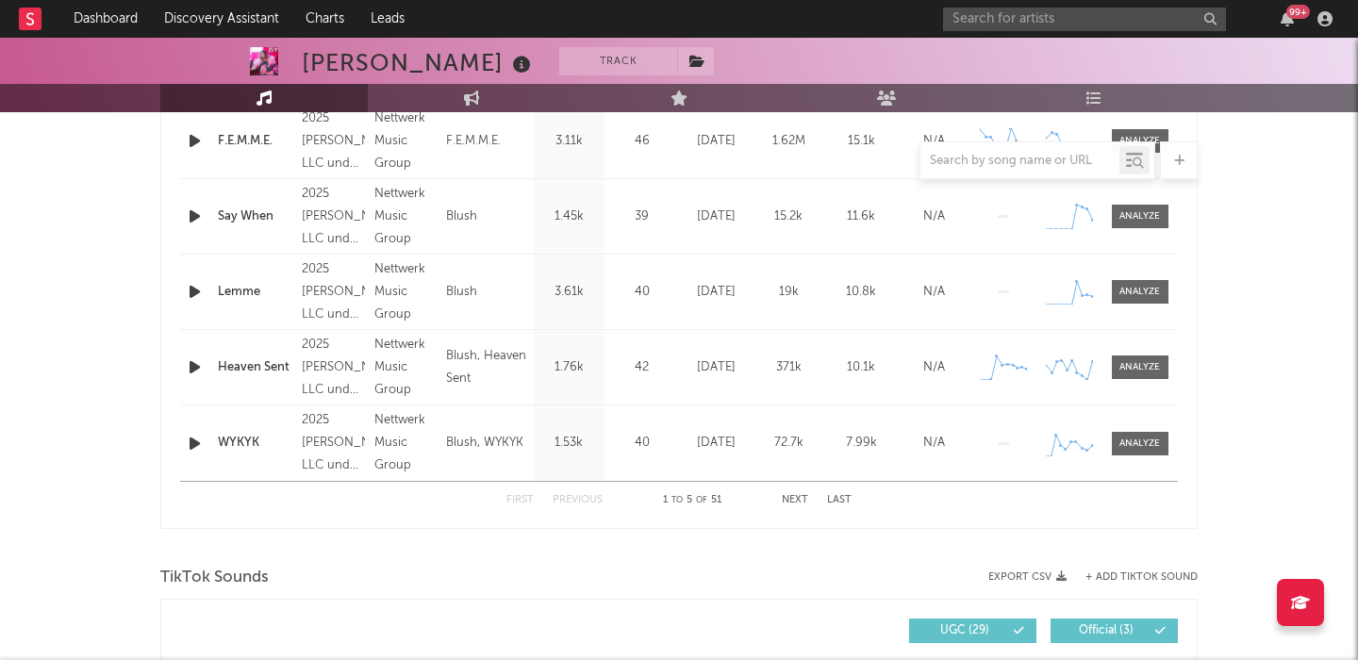
scroll to position [1127, 0]
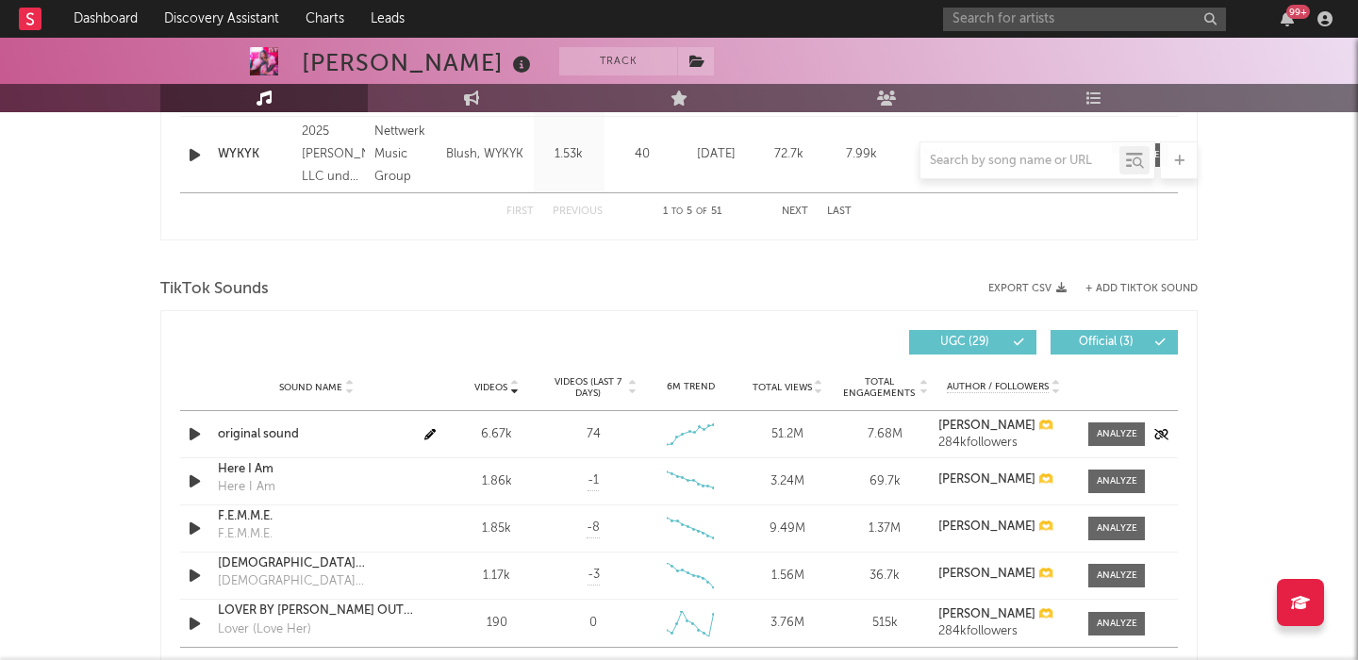
click at [278, 428] on div "original sound" at bounding box center [316, 434] width 197 height 19
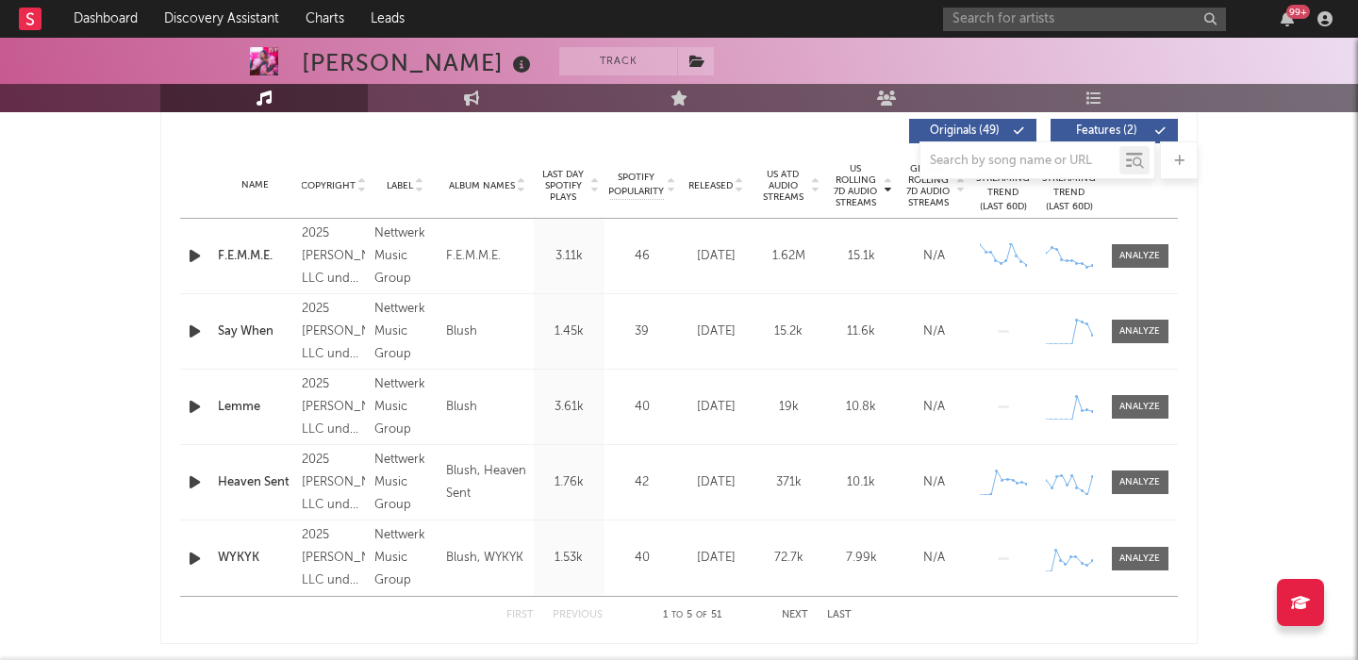
scroll to position [721, 0]
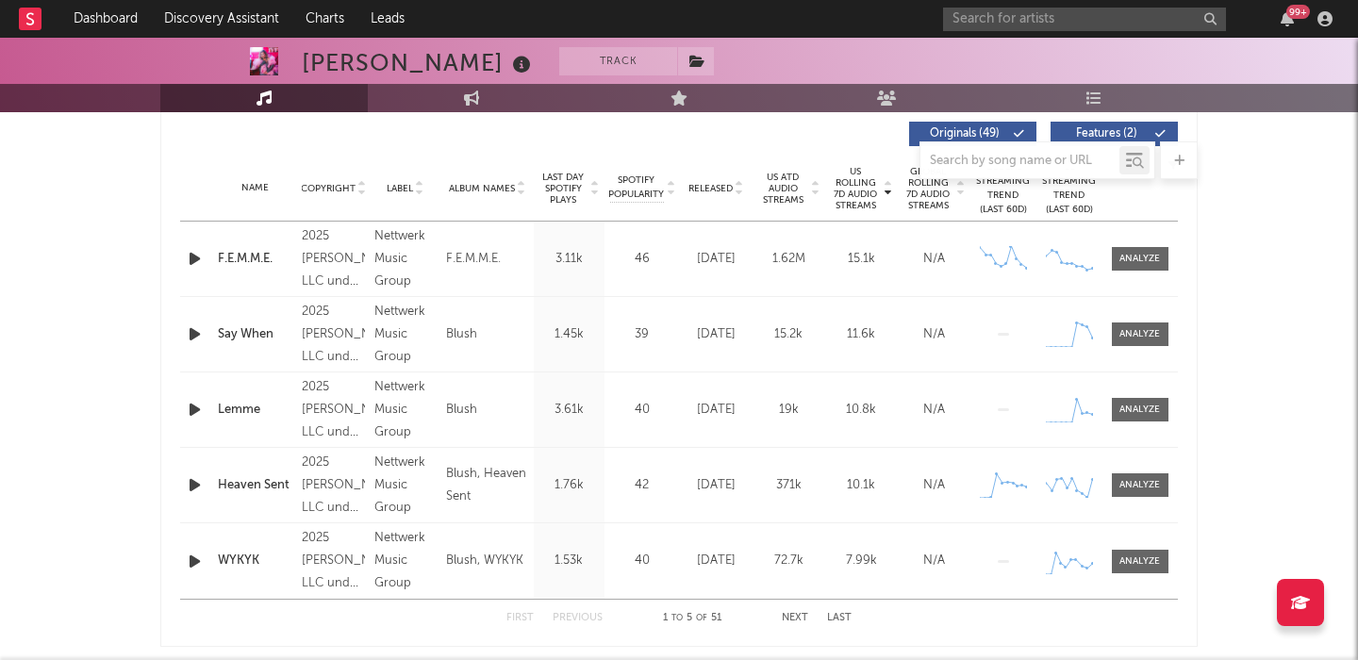
click at [250, 258] on div "F.E.M.M.E." at bounding box center [255, 259] width 75 height 19
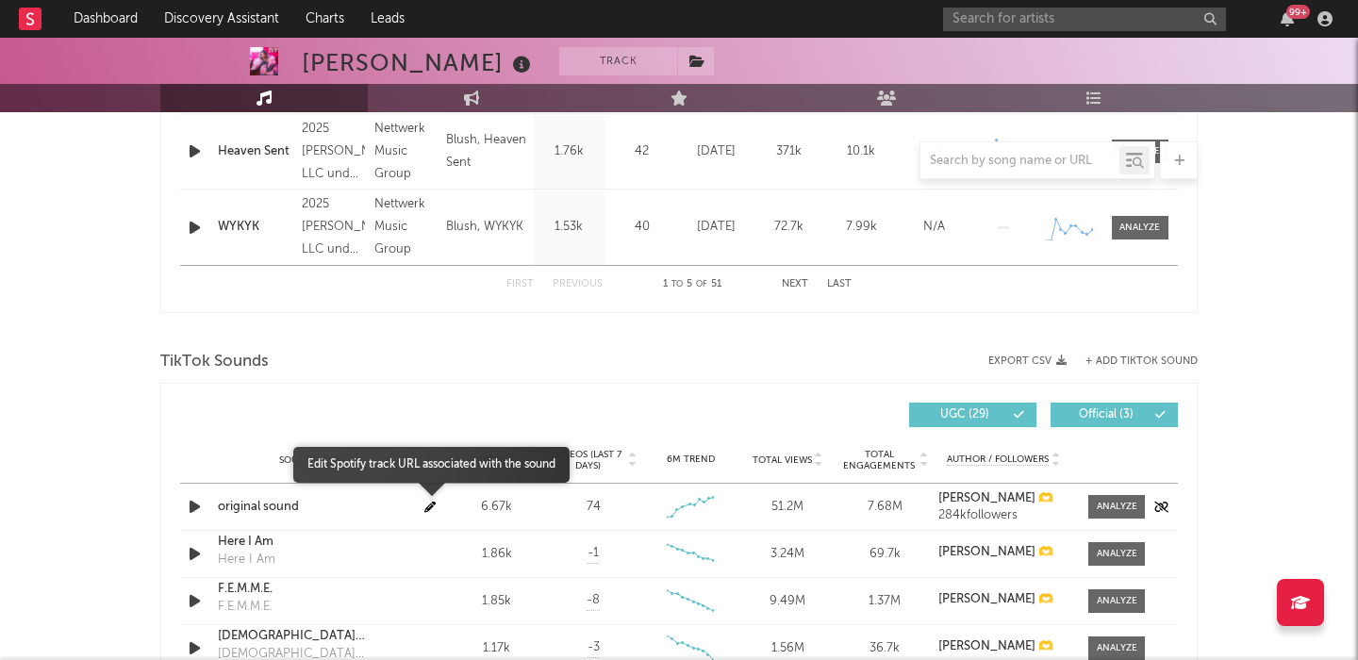
click at [429, 502] on icon "button" at bounding box center [429, 507] width 11 height 11
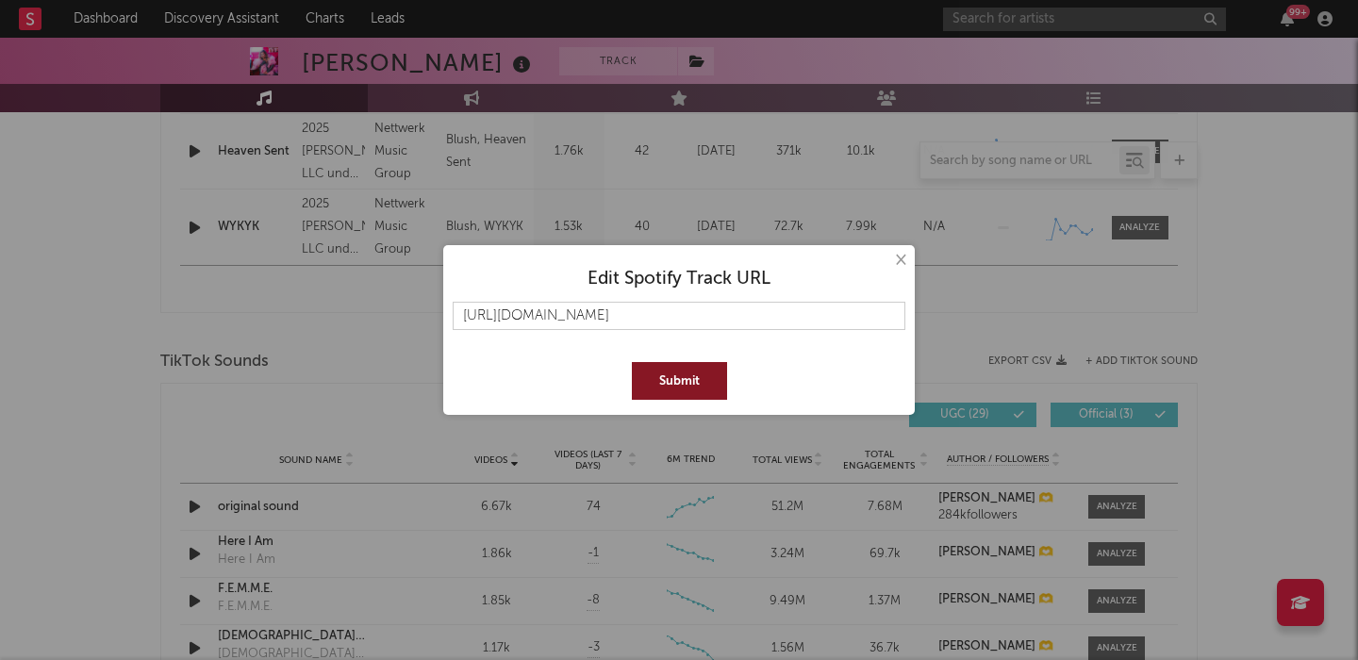
type input "https://open.spotify.com/track/7mEGCKXIB9uHacmGRvKvKq"
click at [660, 385] on button "Submit" at bounding box center [679, 381] width 95 height 38
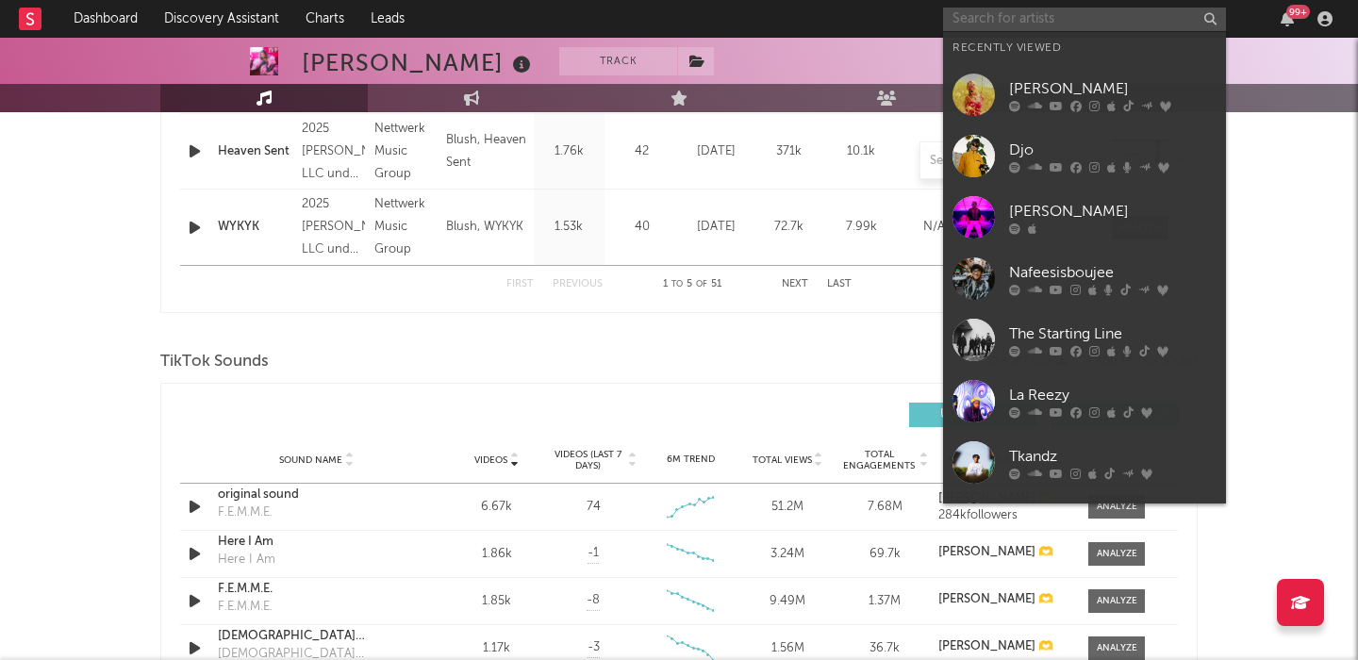
click at [968, 19] on input "text" at bounding box center [1084, 20] width 283 height 24
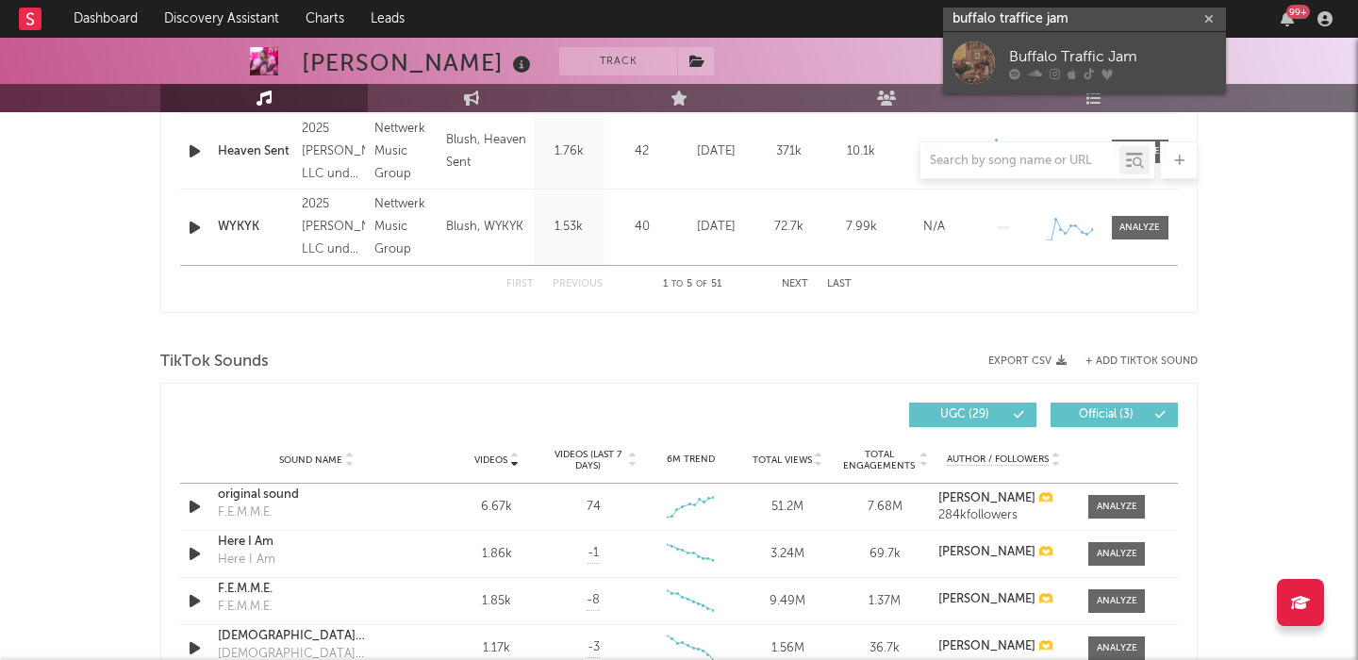
type input "buffalo traffice jam"
click at [1010, 56] on div "Buffalo Traffic Jam" at bounding box center [1112, 56] width 207 height 23
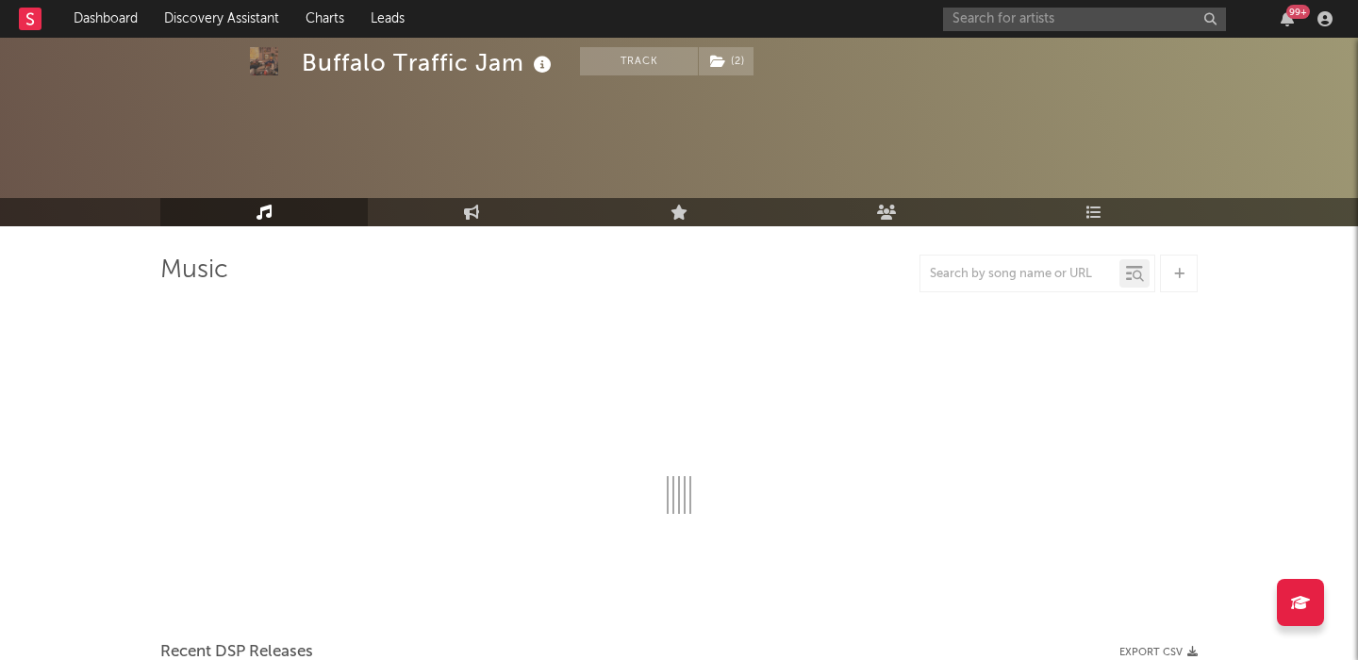
scroll to position [156, 0]
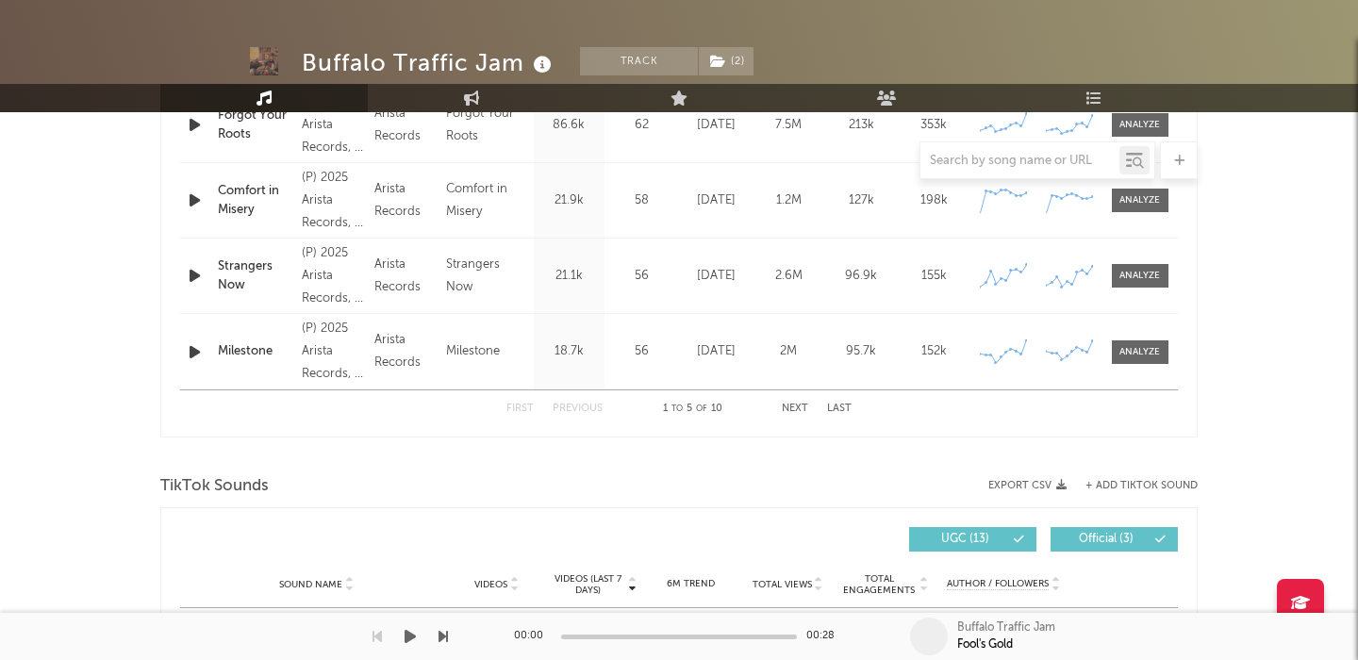
select select "6m"
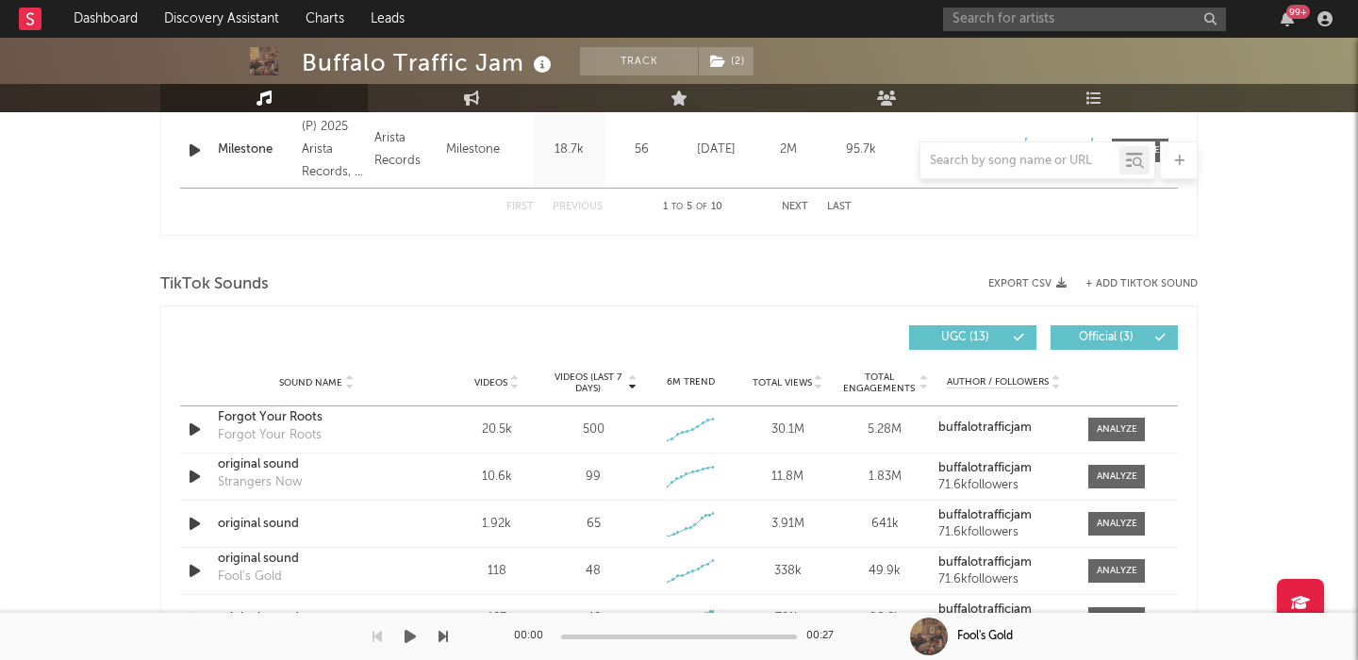
scroll to position [1278, 0]
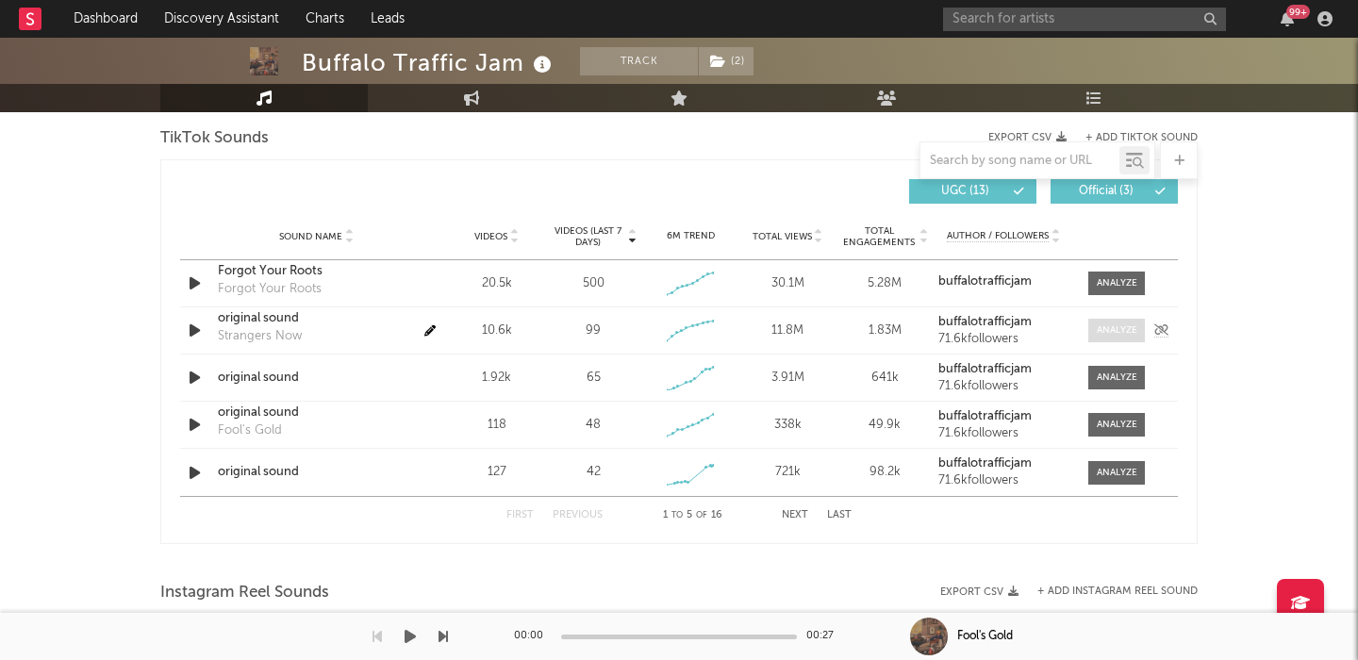
click at [1124, 323] on span at bounding box center [1116, 331] width 57 height 24
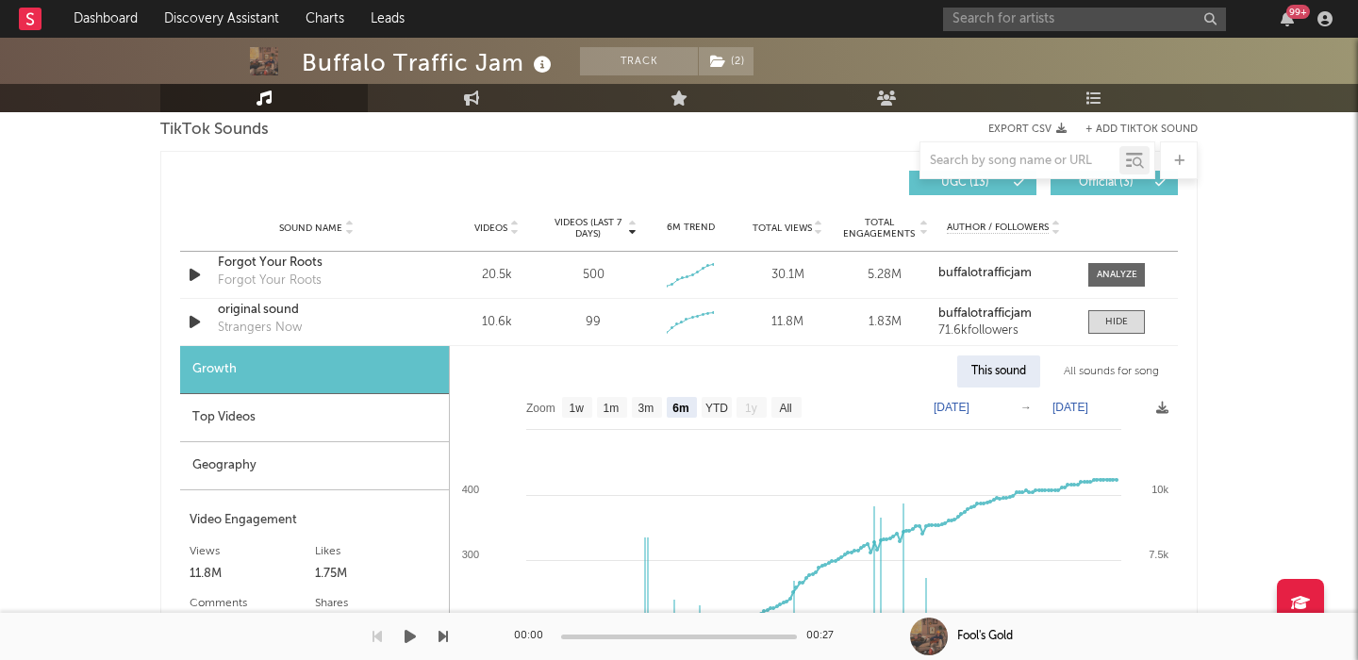
scroll to position [1289, 0]
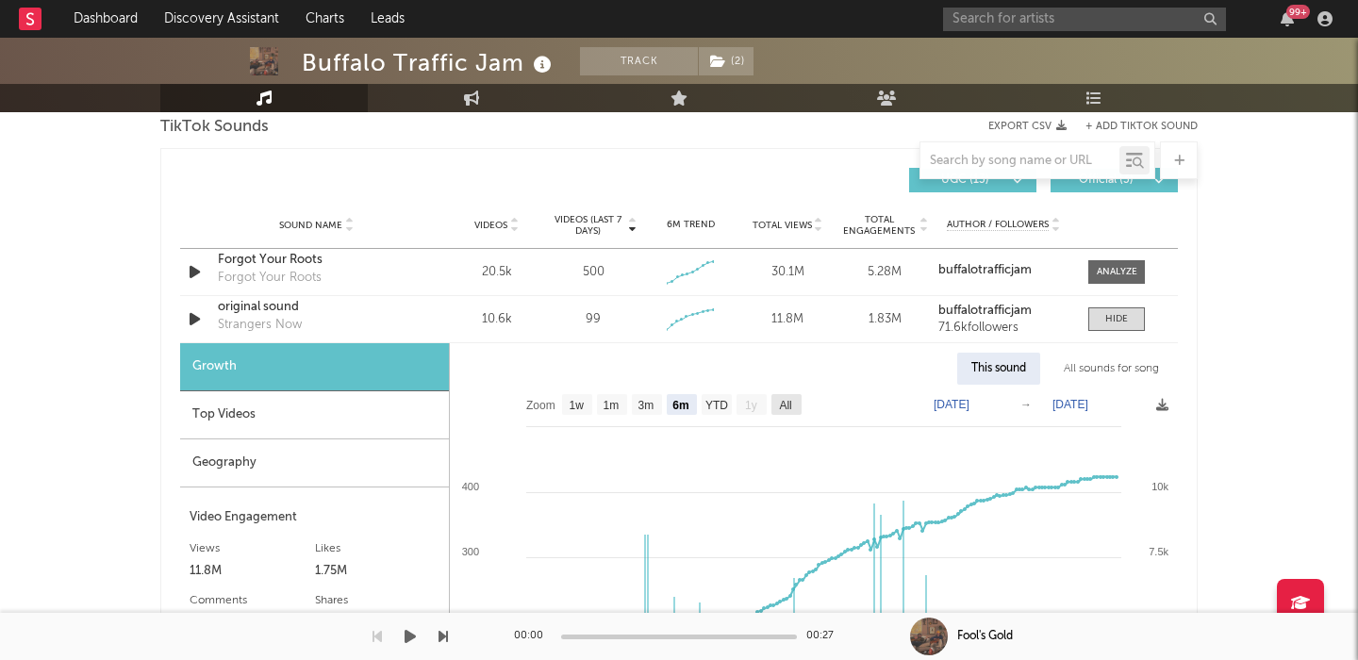
click at [790, 405] on text "All" at bounding box center [785, 405] width 12 height 13
select select "All"
type input "2025-01-06"
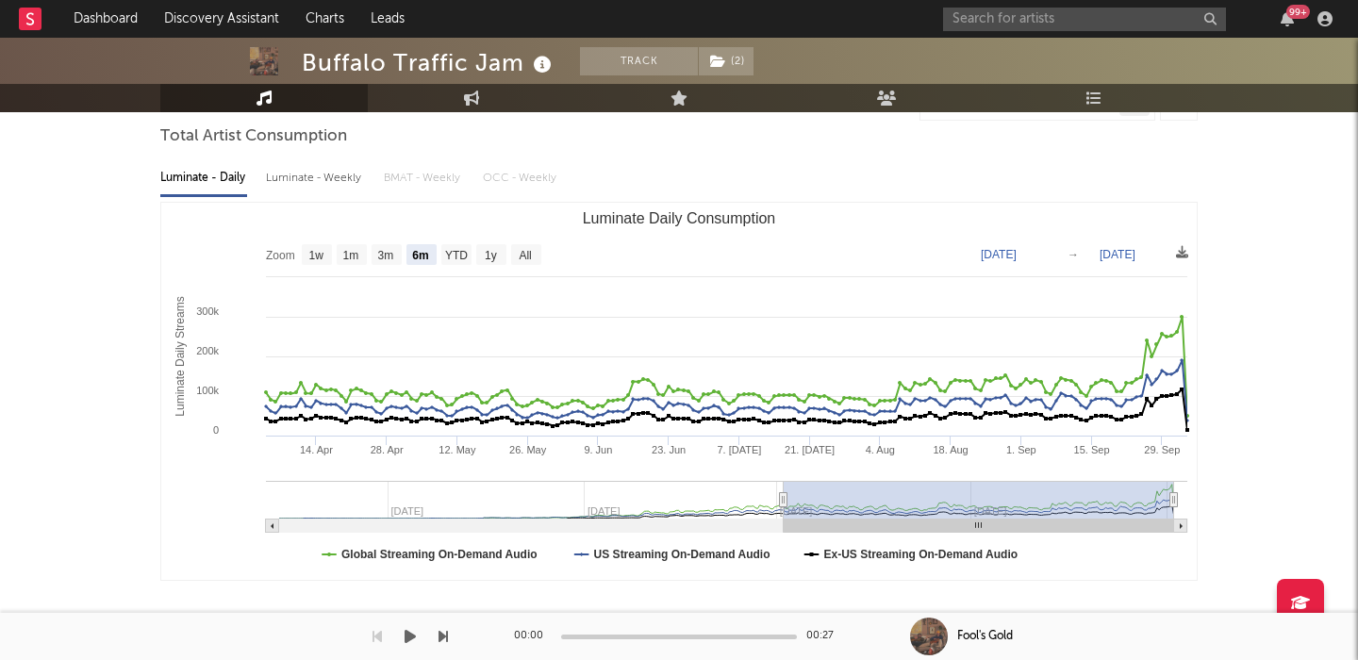
scroll to position [65, 0]
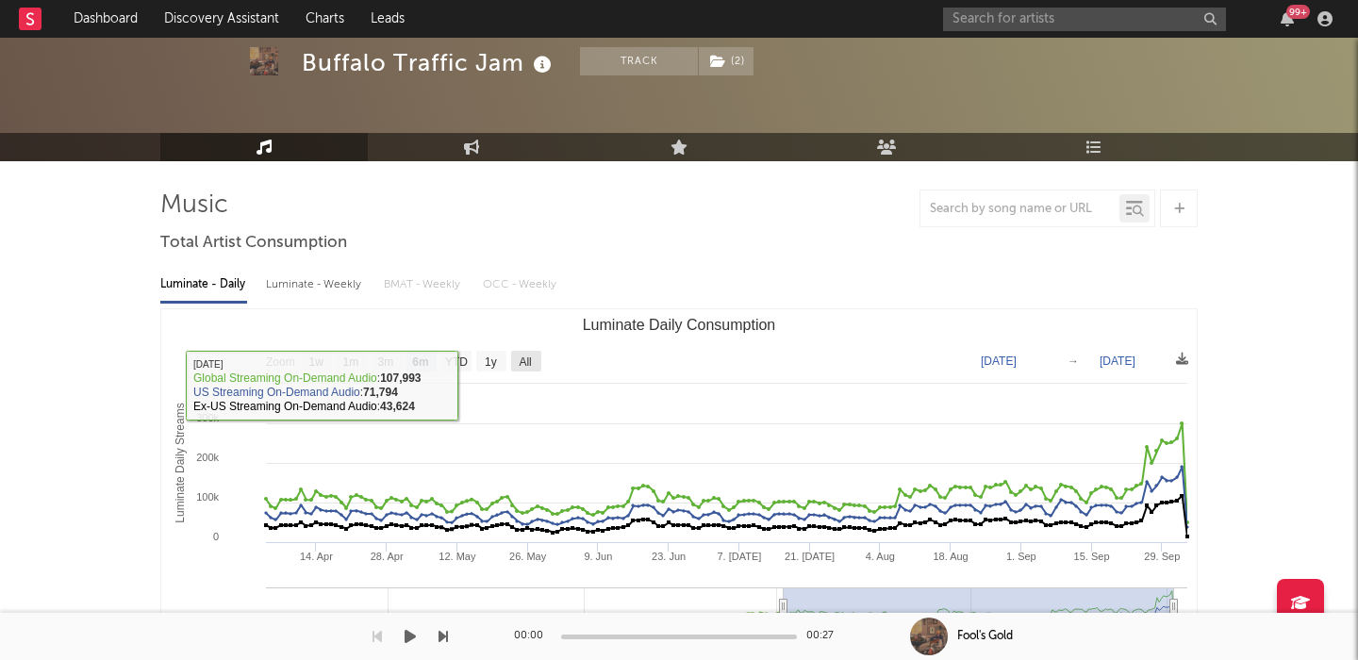
click at [524, 364] on text "All" at bounding box center [525, 362] width 12 height 13
select select "All"
type input "2024-08-11"
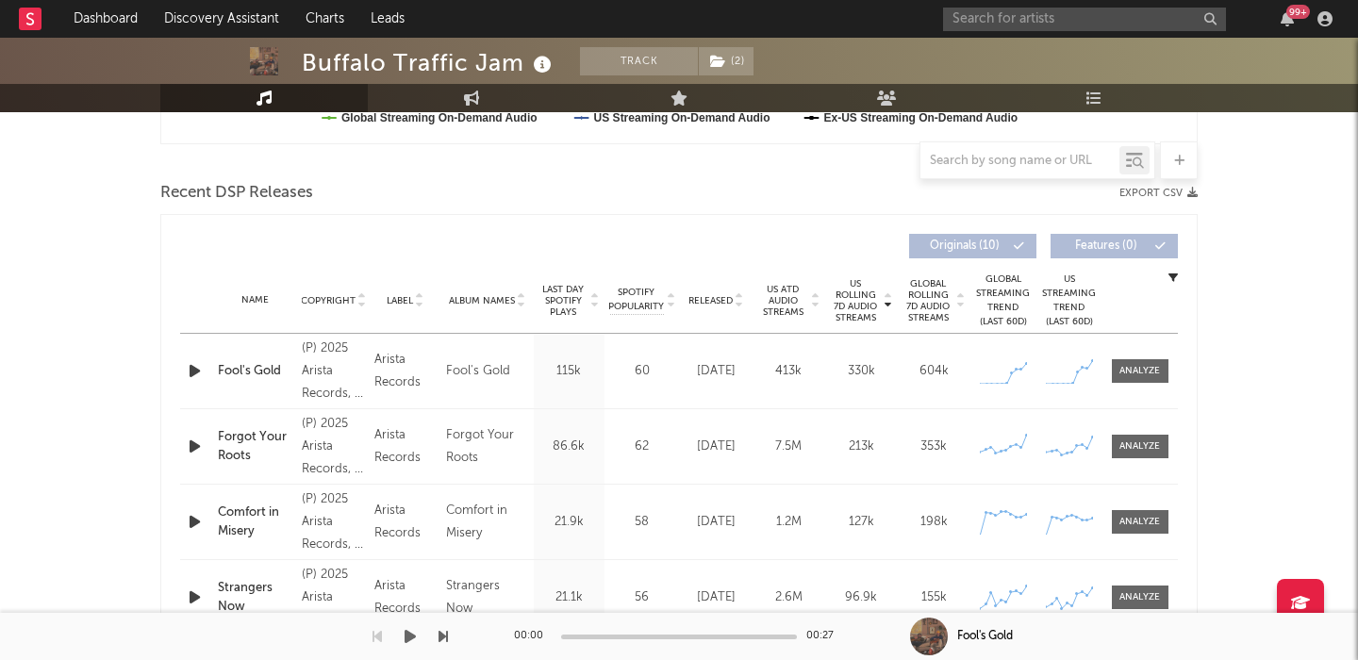
scroll to position [644, 0]
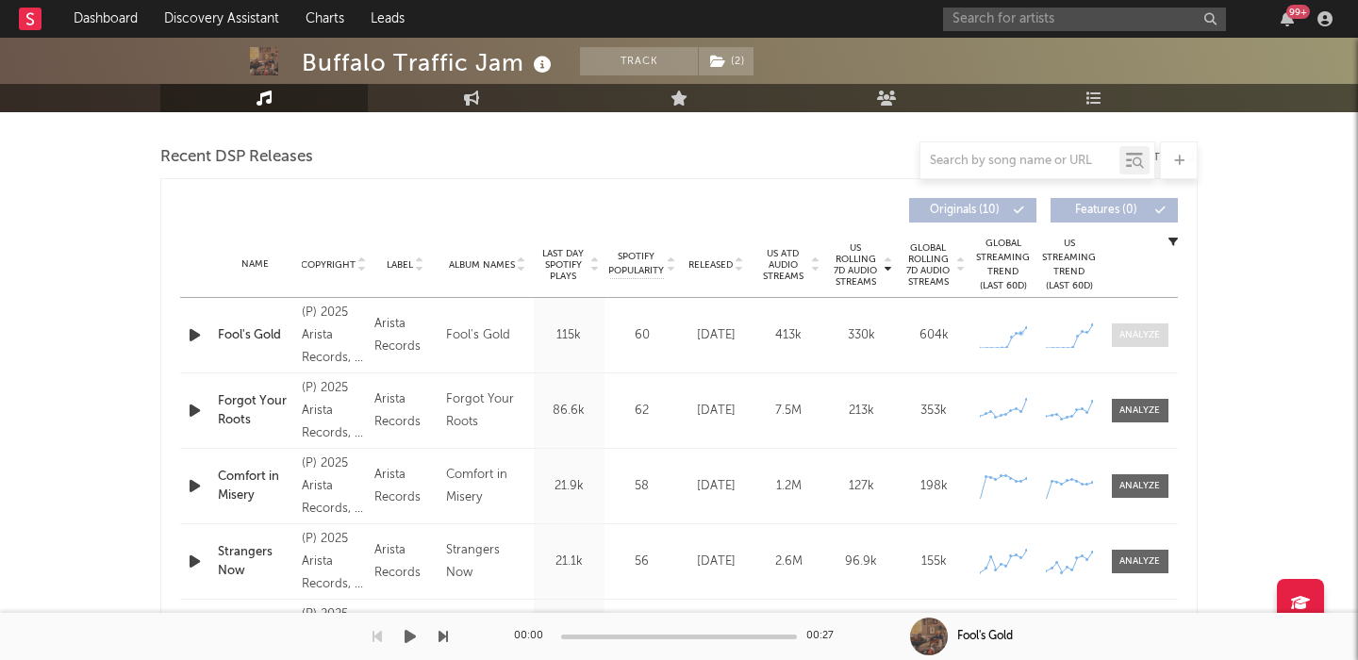
click at [1129, 328] on div at bounding box center [1140, 335] width 41 height 14
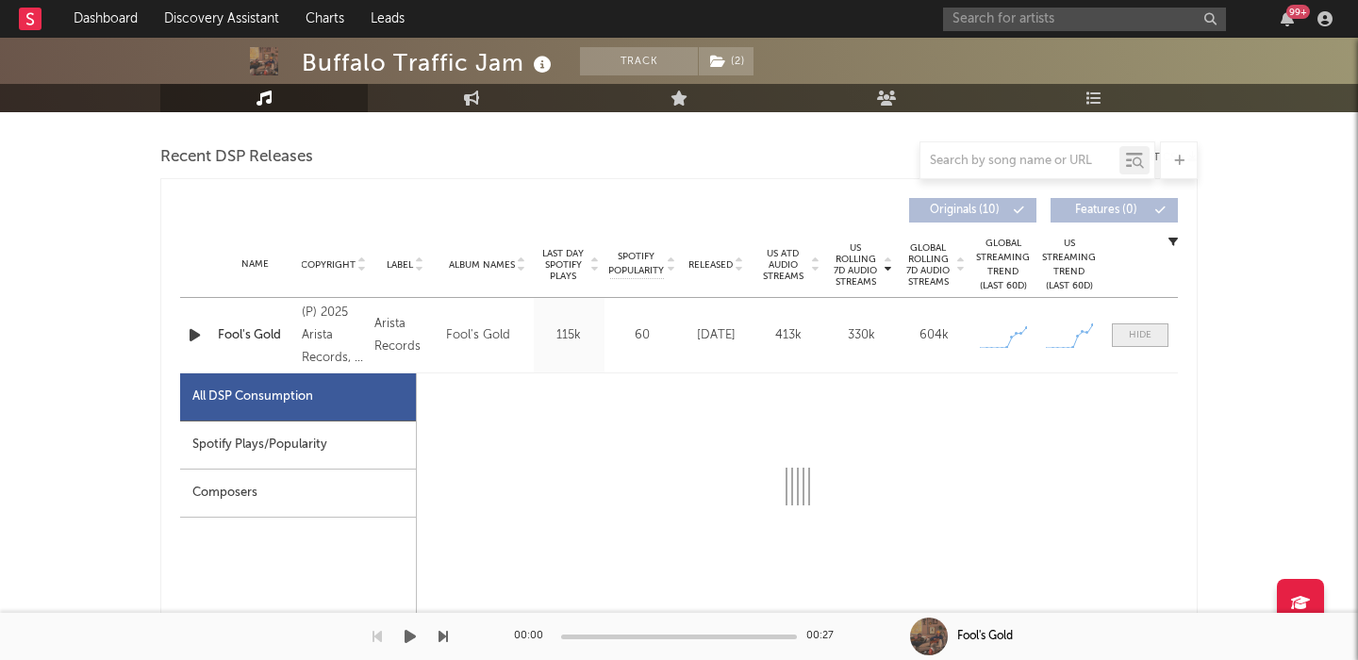
select select "1w"
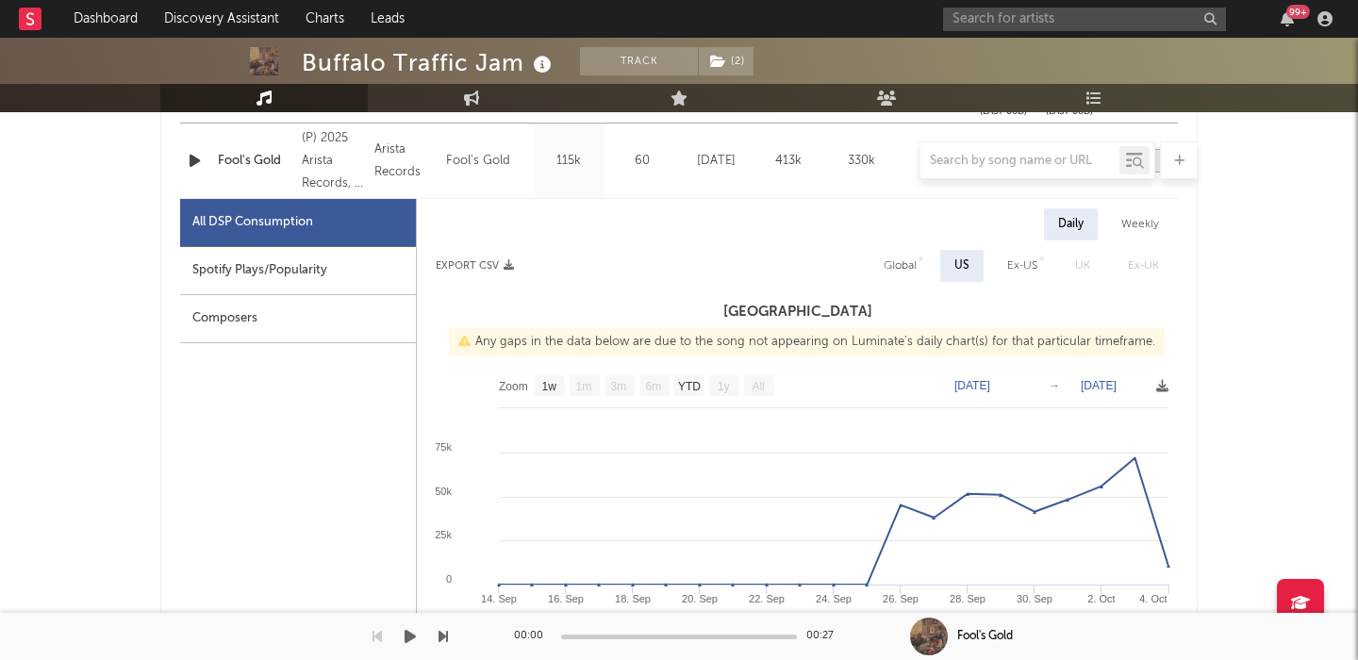
scroll to position [835, 0]
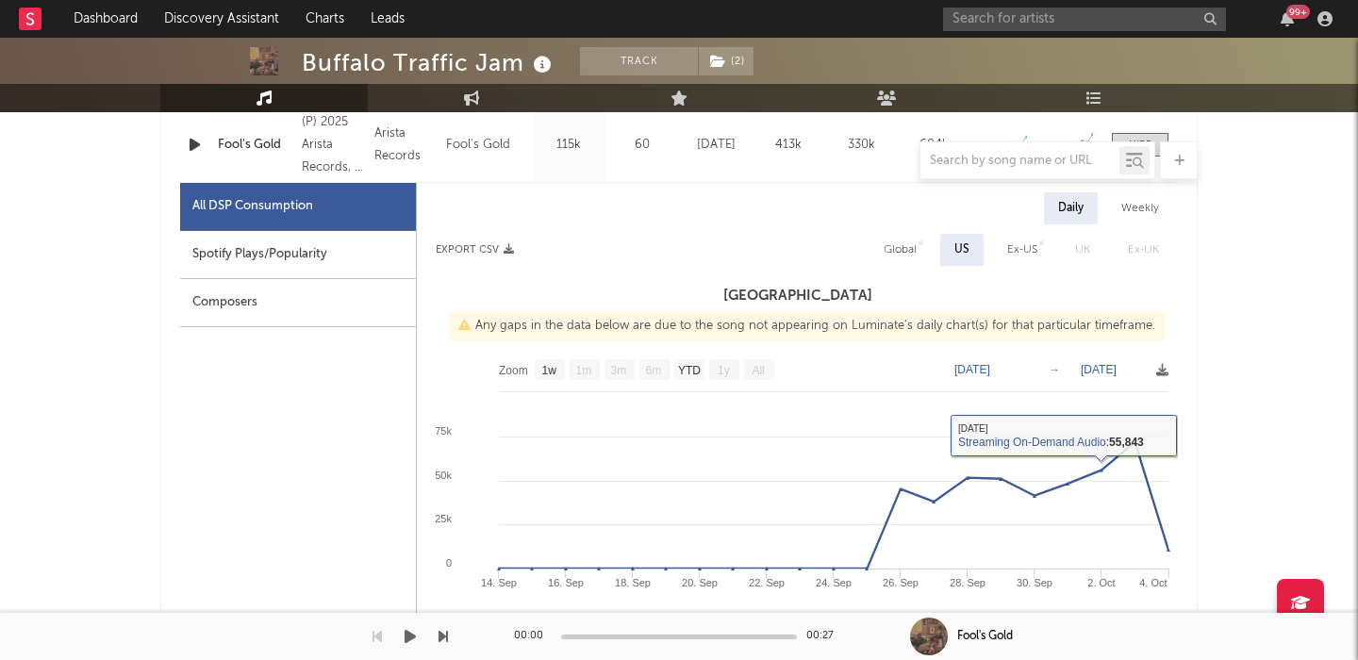
click at [904, 259] on div "Global" at bounding box center [900, 250] width 33 height 23
select select "1w"
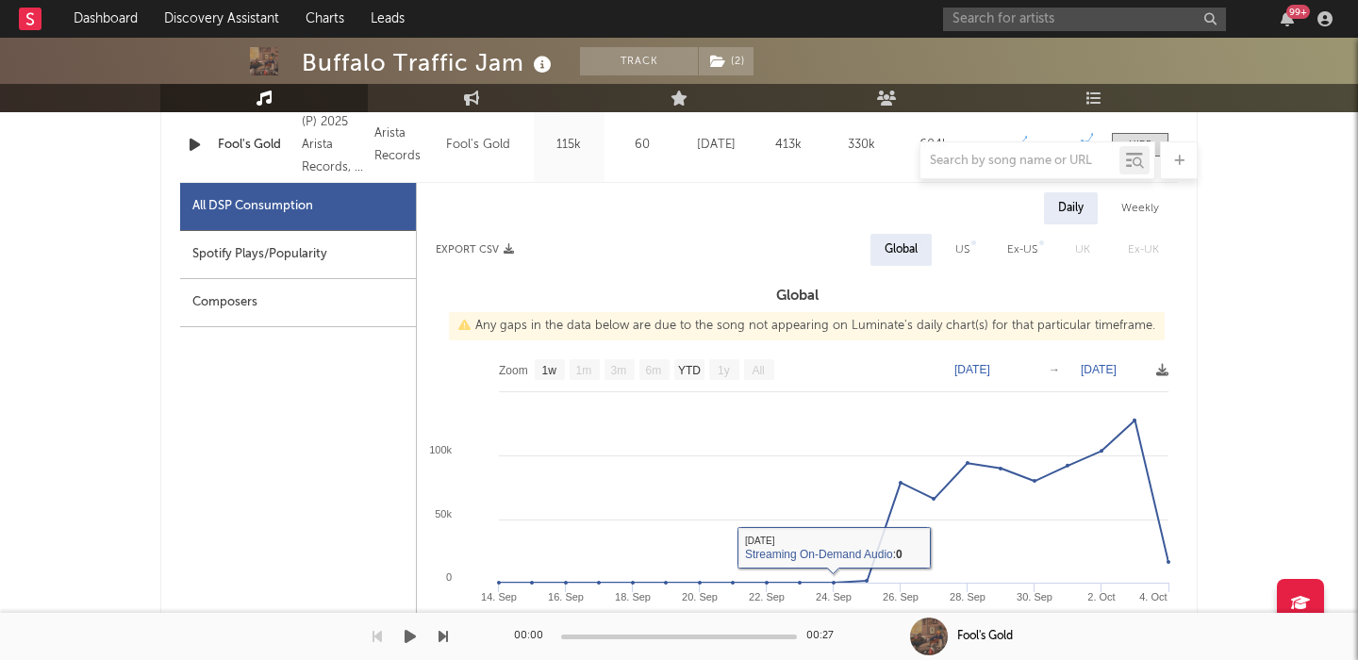
click at [278, 260] on div "Spotify Plays/Popularity" at bounding box center [298, 255] width 236 height 48
select select "1w"
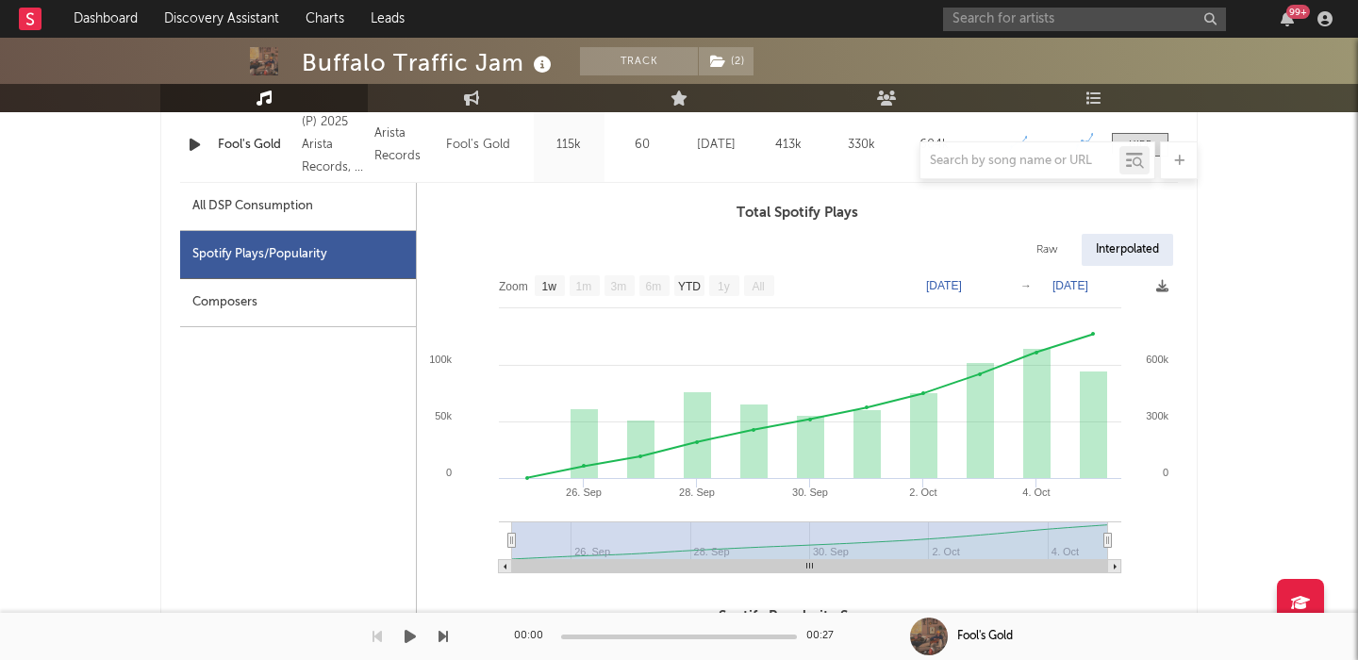
click at [266, 214] on div "All DSP Consumption" at bounding box center [252, 206] width 121 height 23
select select "1w"
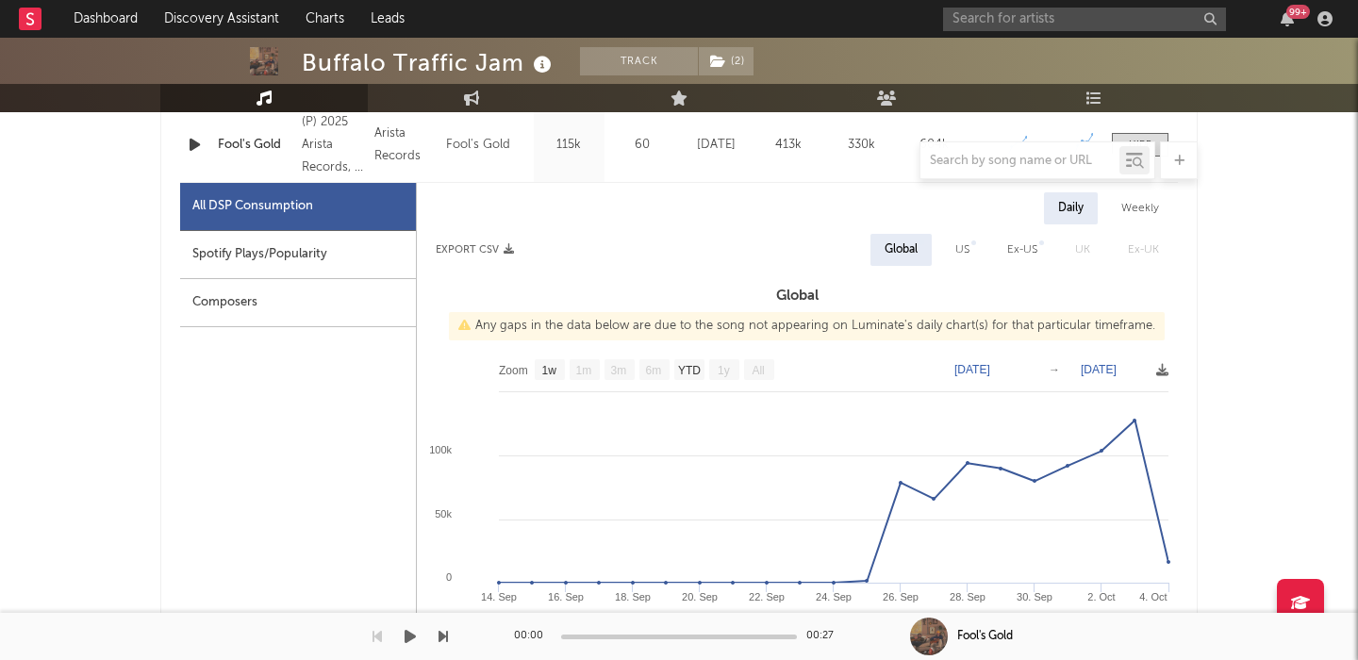
click at [954, 253] on div "US" at bounding box center [962, 250] width 42 height 32
select select "1w"
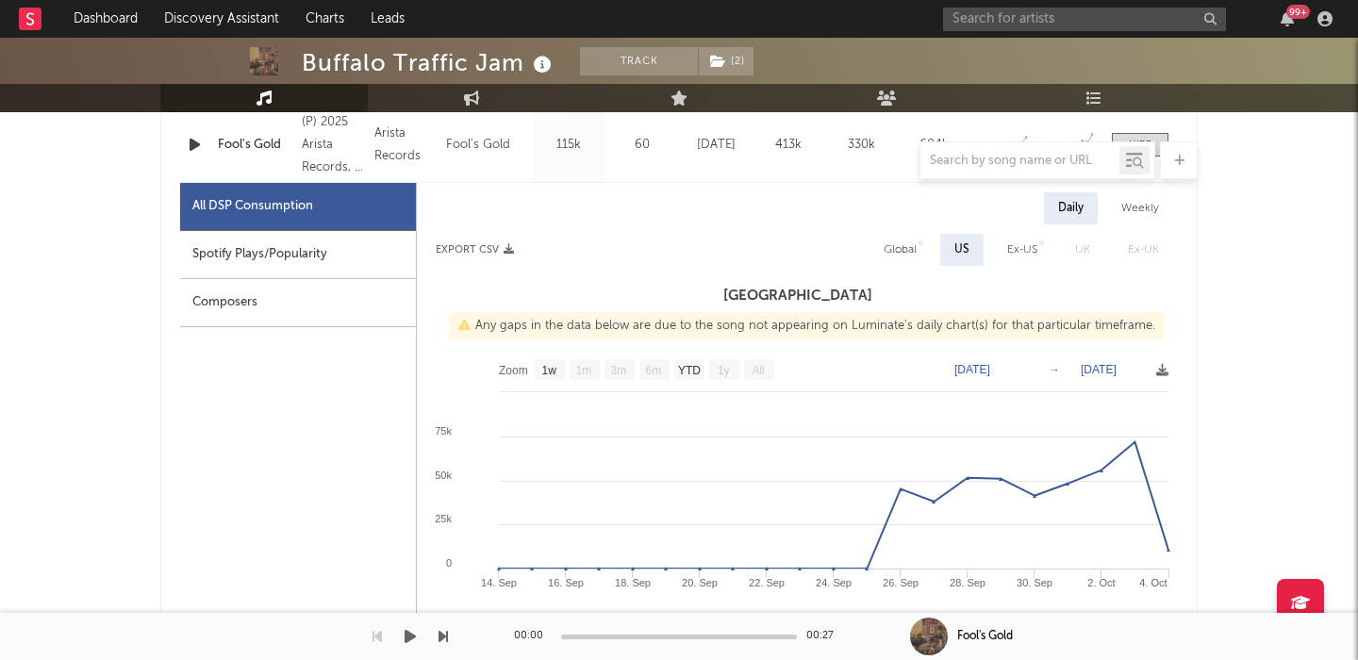
click at [1155, 201] on div "Weekly" at bounding box center [1140, 208] width 66 height 32
select select "1w"
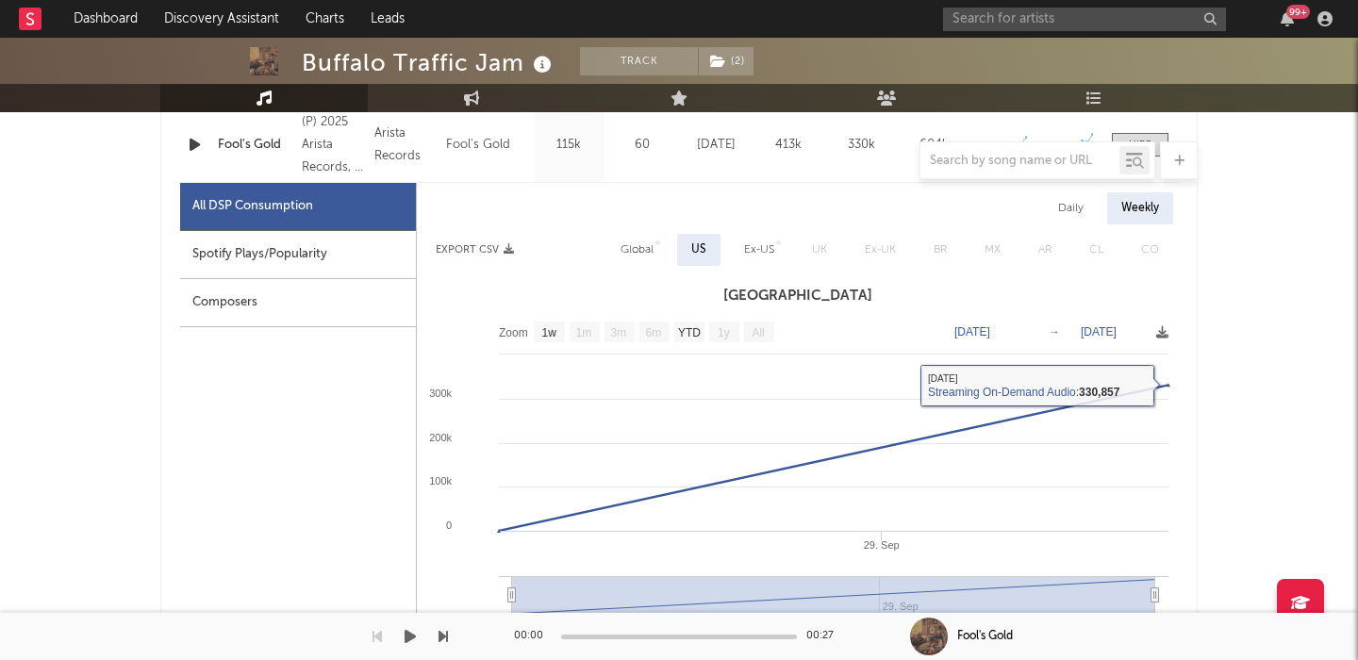
click at [1080, 222] on div "Daily" at bounding box center [1071, 208] width 54 height 32
select select "1w"
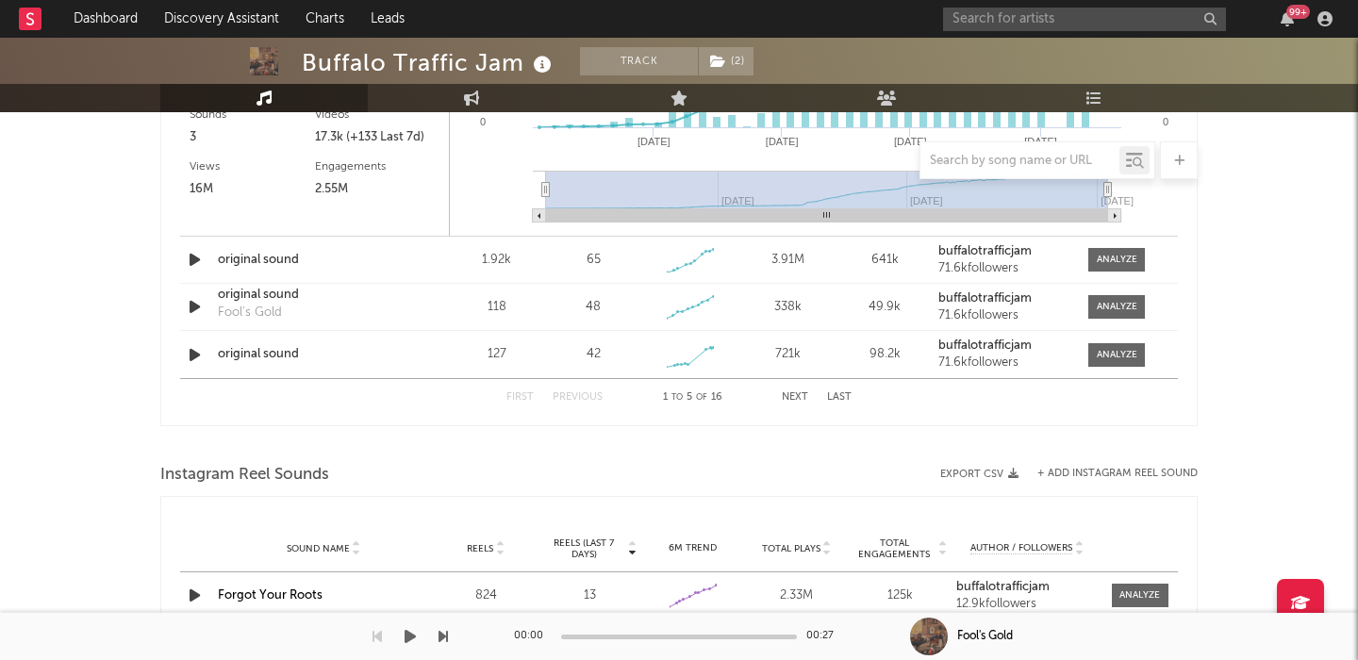
scroll to position [2841, 0]
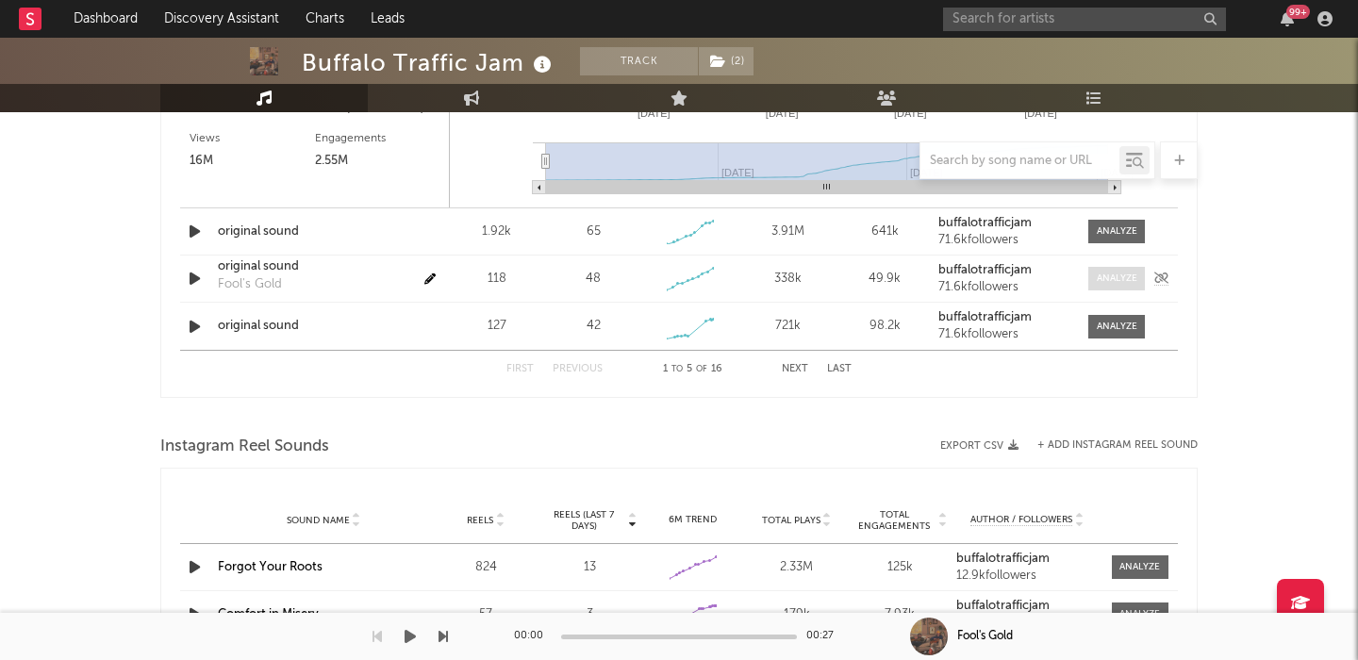
click at [1104, 275] on div at bounding box center [1117, 279] width 41 height 14
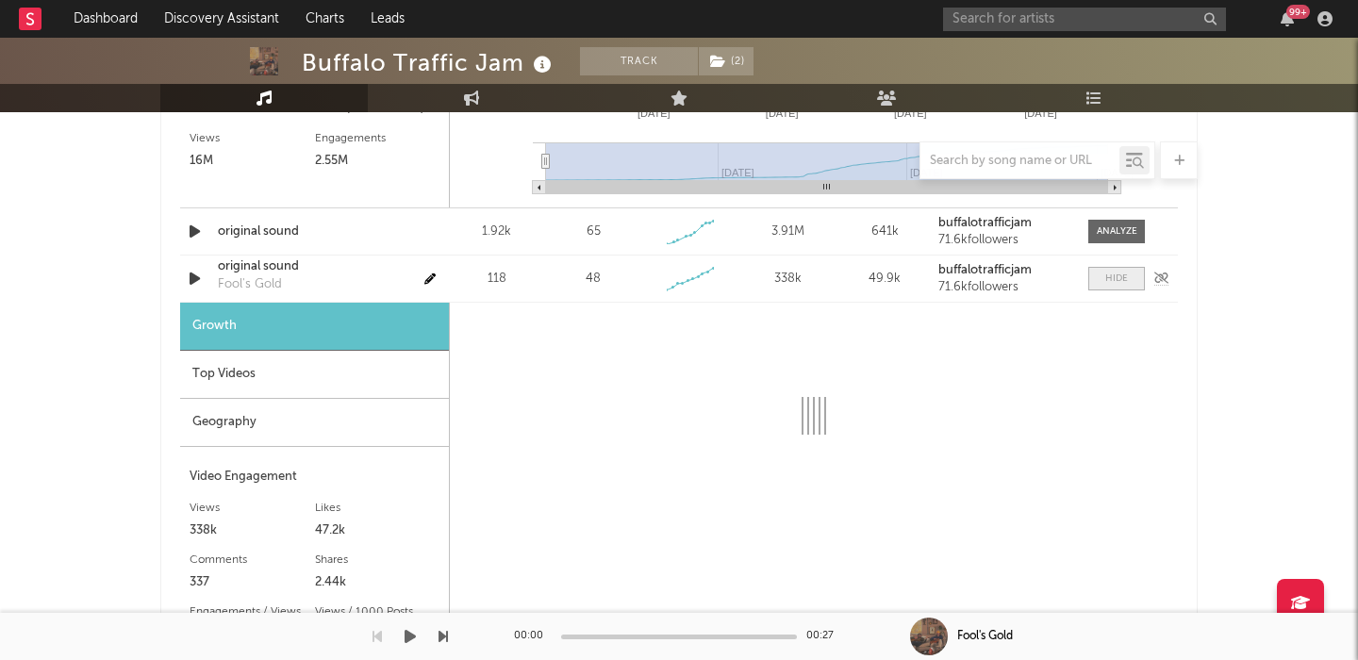
select select "1w"
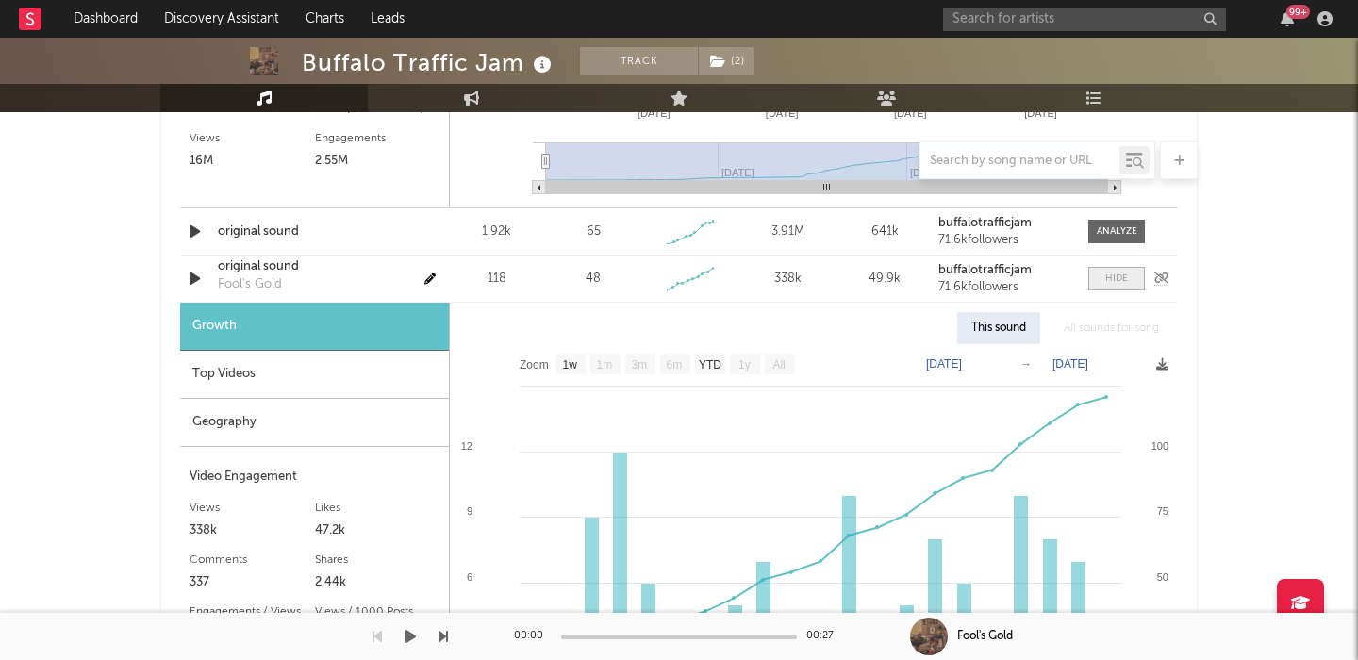
scroll to position [3029, 0]
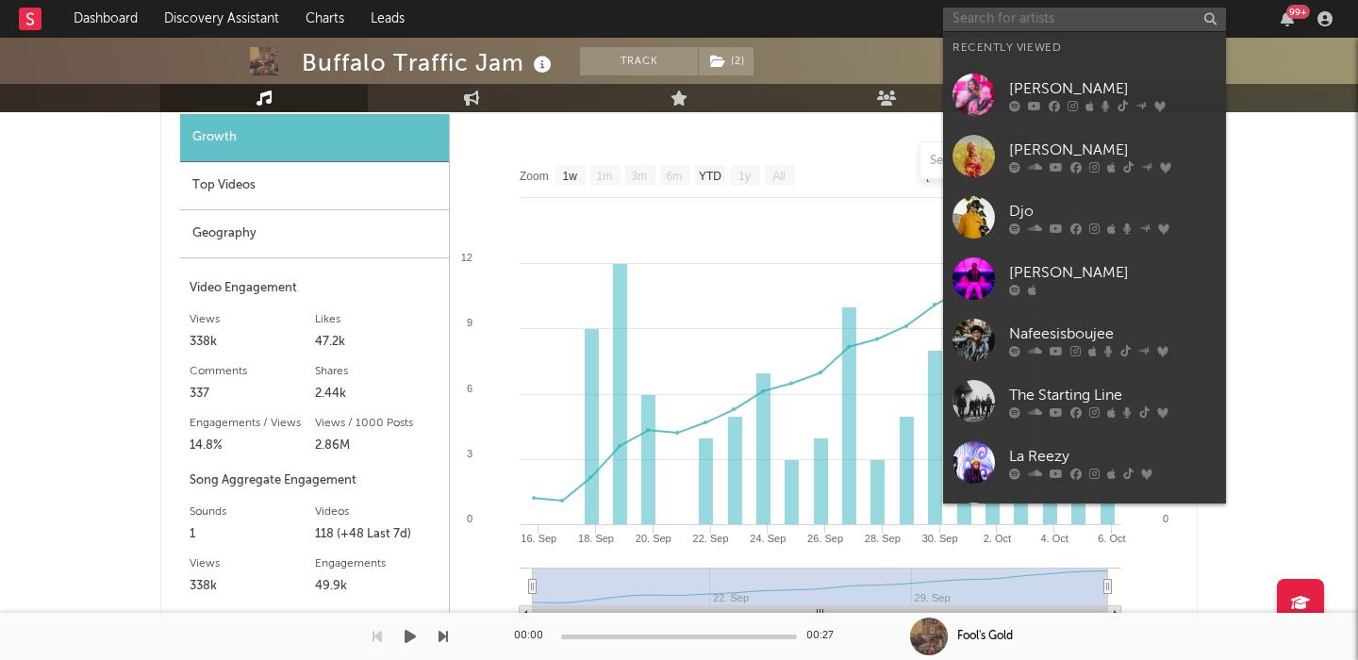
click at [957, 19] on input "text" at bounding box center [1084, 20] width 283 height 24
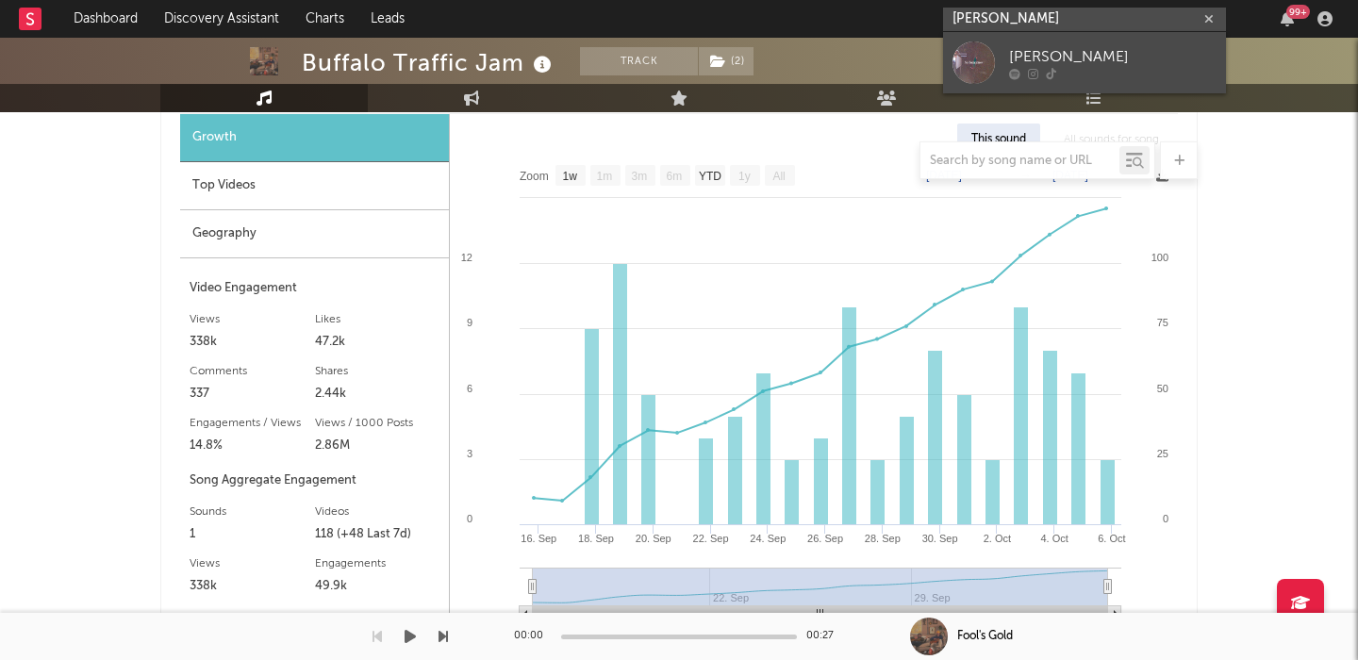
type input "isaac pedersen"
click at [1036, 66] on div "Isaac Pedersen" at bounding box center [1112, 56] width 207 height 23
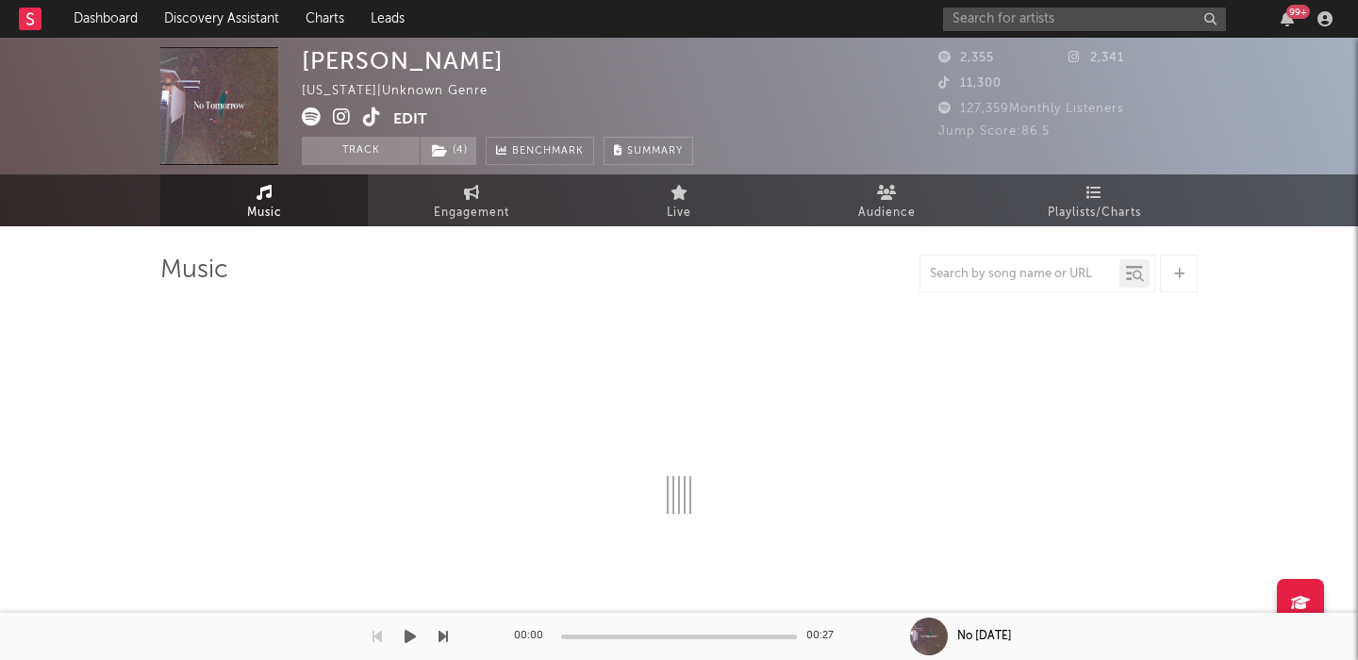
select select "1w"
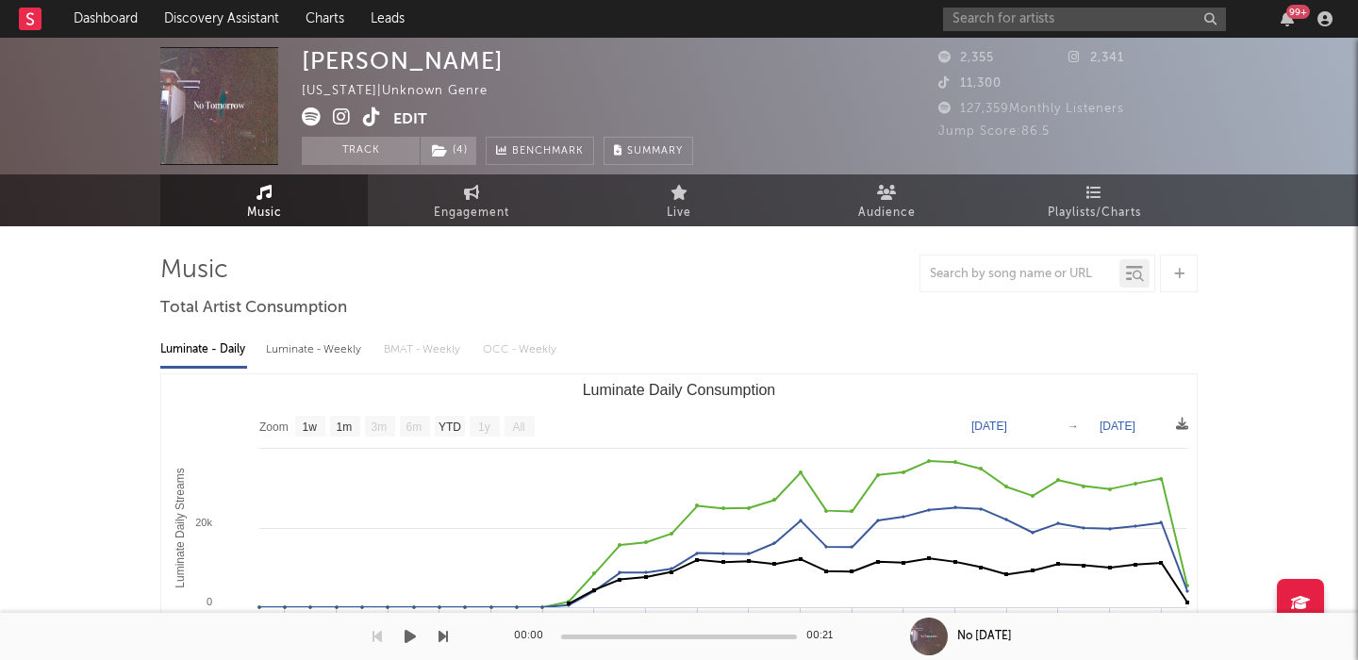
click at [351, 344] on div "Luminate - Weekly" at bounding box center [315, 350] width 99 height 32
select select "1w"
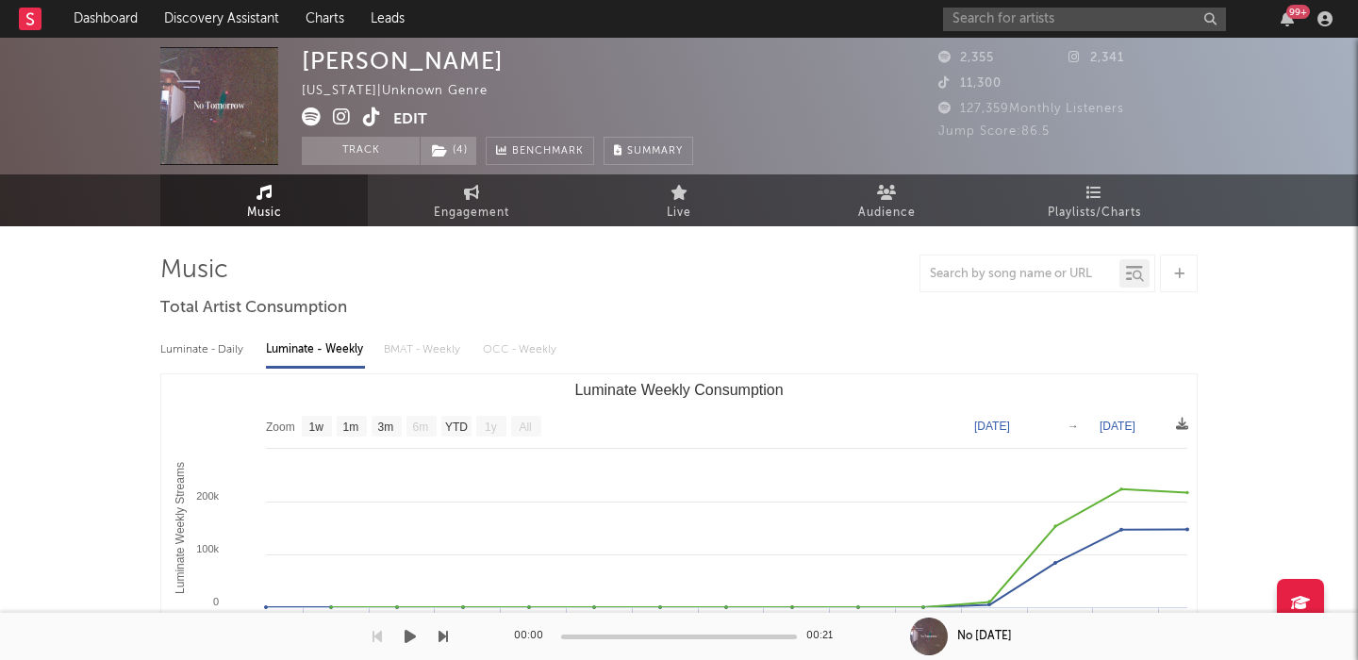
click at [213, 347] on div "Luminate - Daily" at bounding box center [203, 350] width 87 height 32
select select "1w"
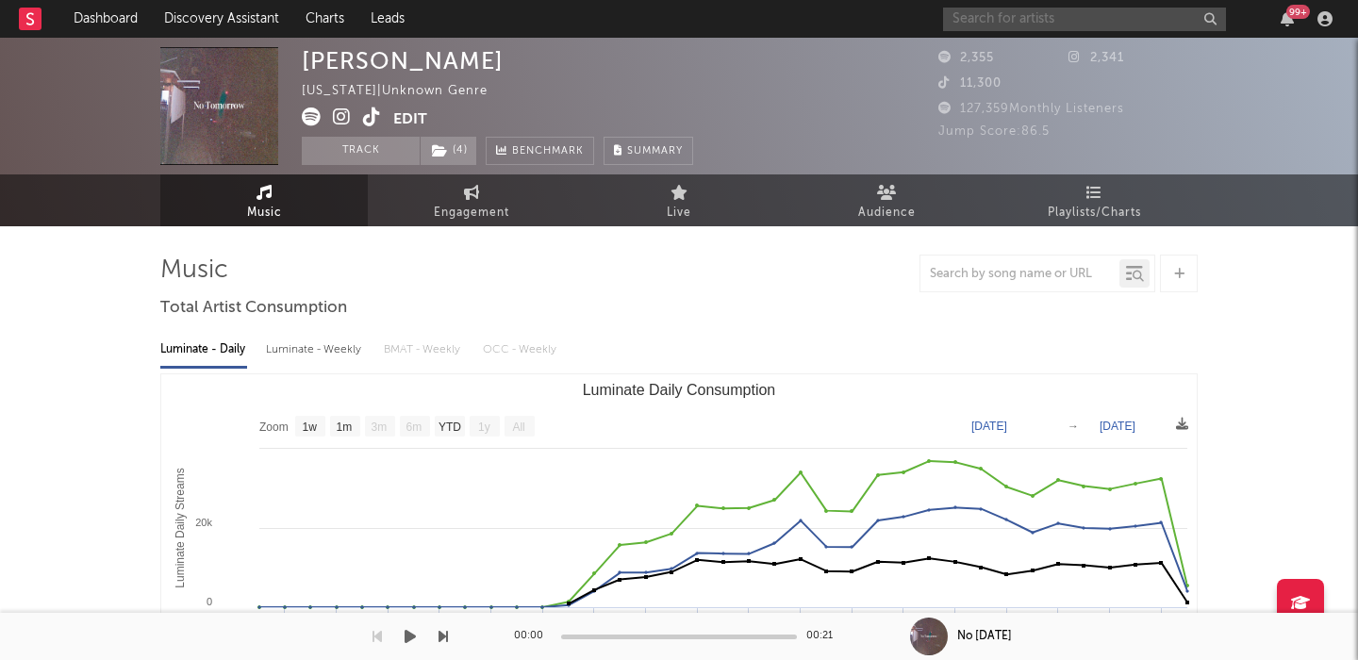
click at [1002, 20] on input "text" at bounding box center [1084, 20] width 283 height 24
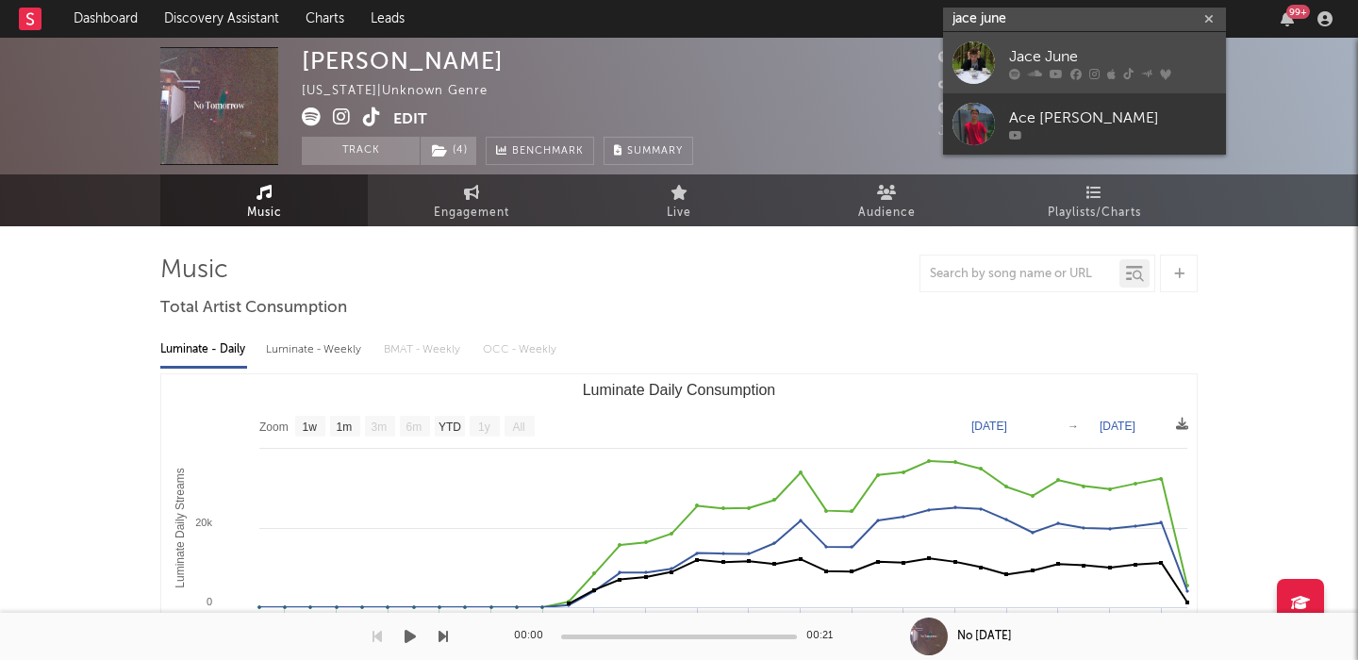
type input "jace june"
click at [1124, 41] on link "Jace June" at bounding box center [1084, 62] width 283 height 61
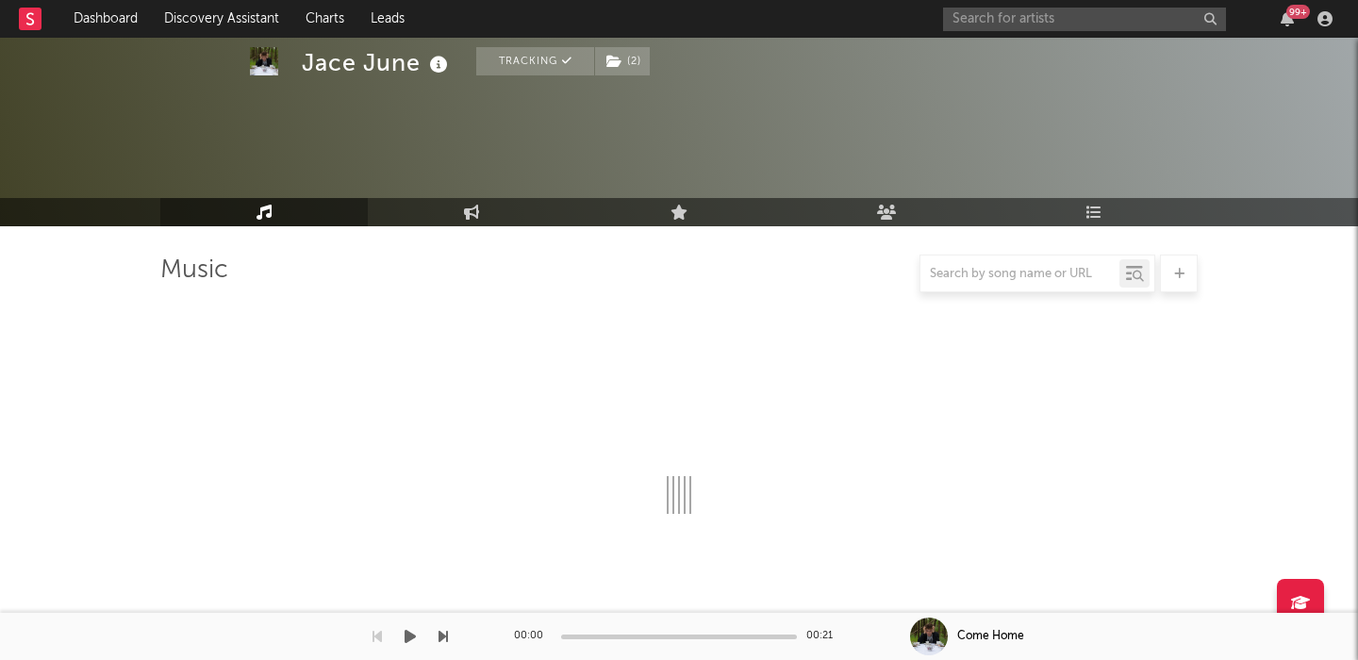
select select "6m"
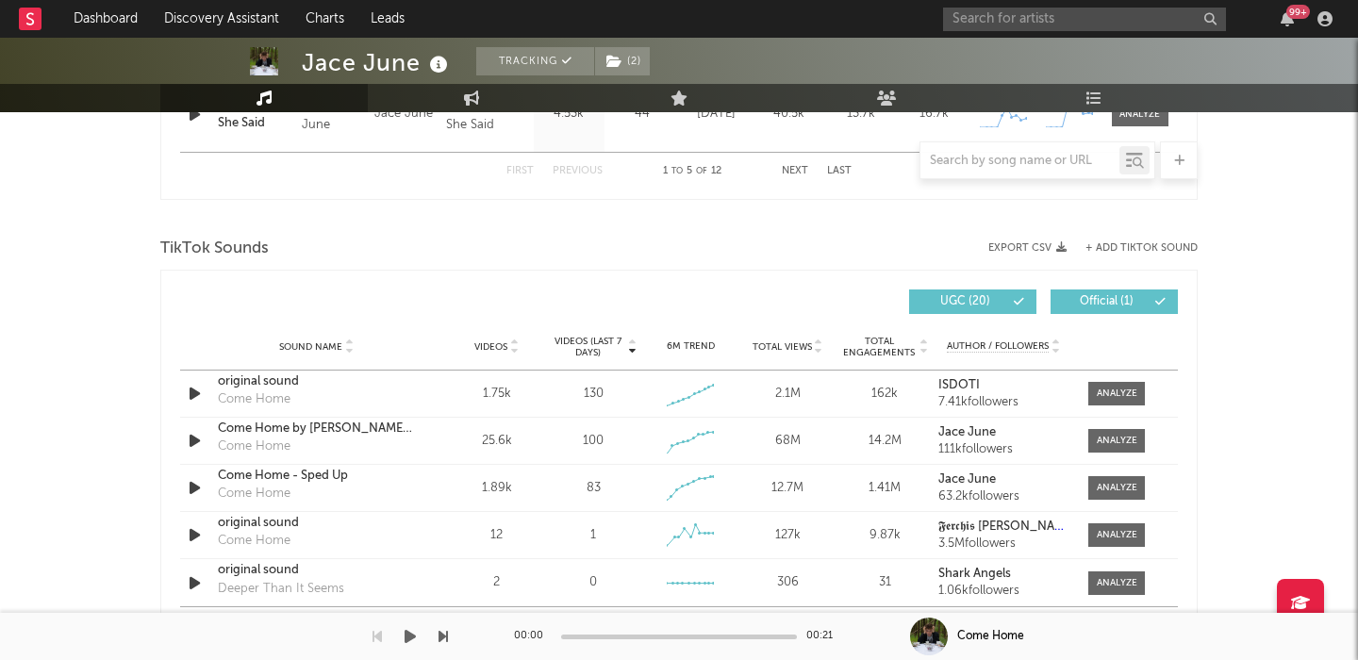
scroll to position [1160, 0]
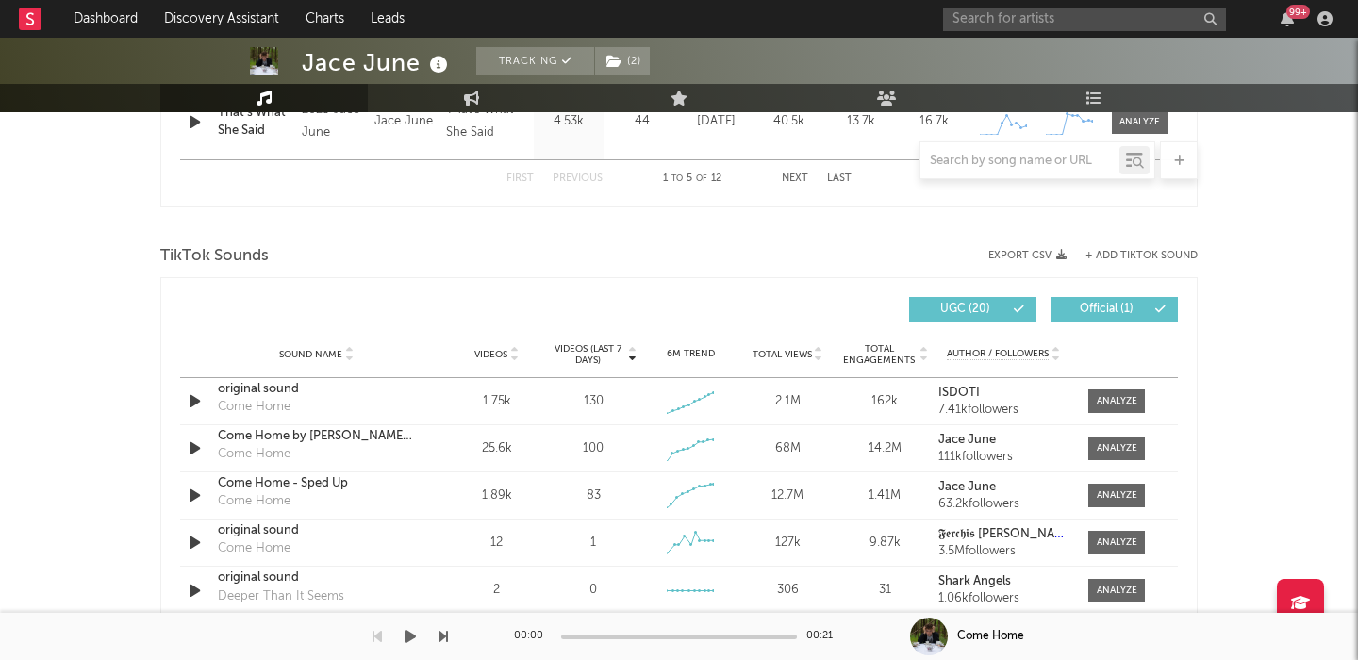
click at [503, 354] on span "Videos" at bounding box center [490, 354] width 33 height 11
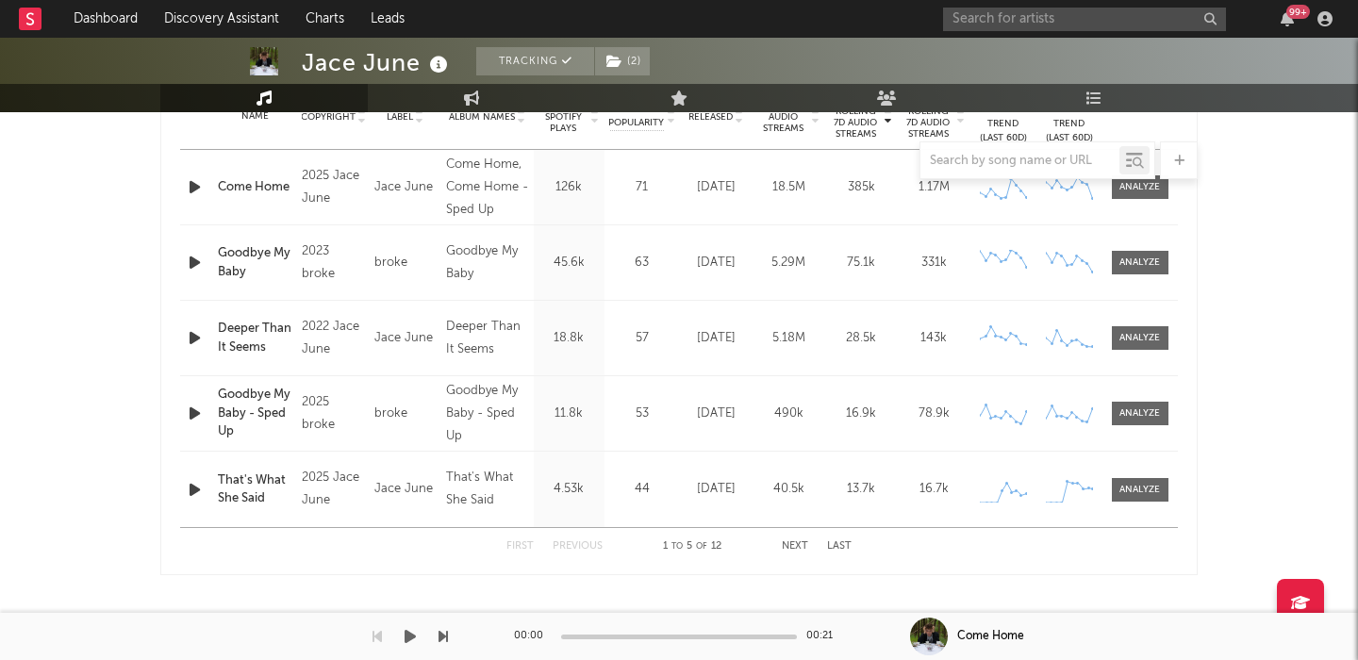
scroll to position [639, 0]
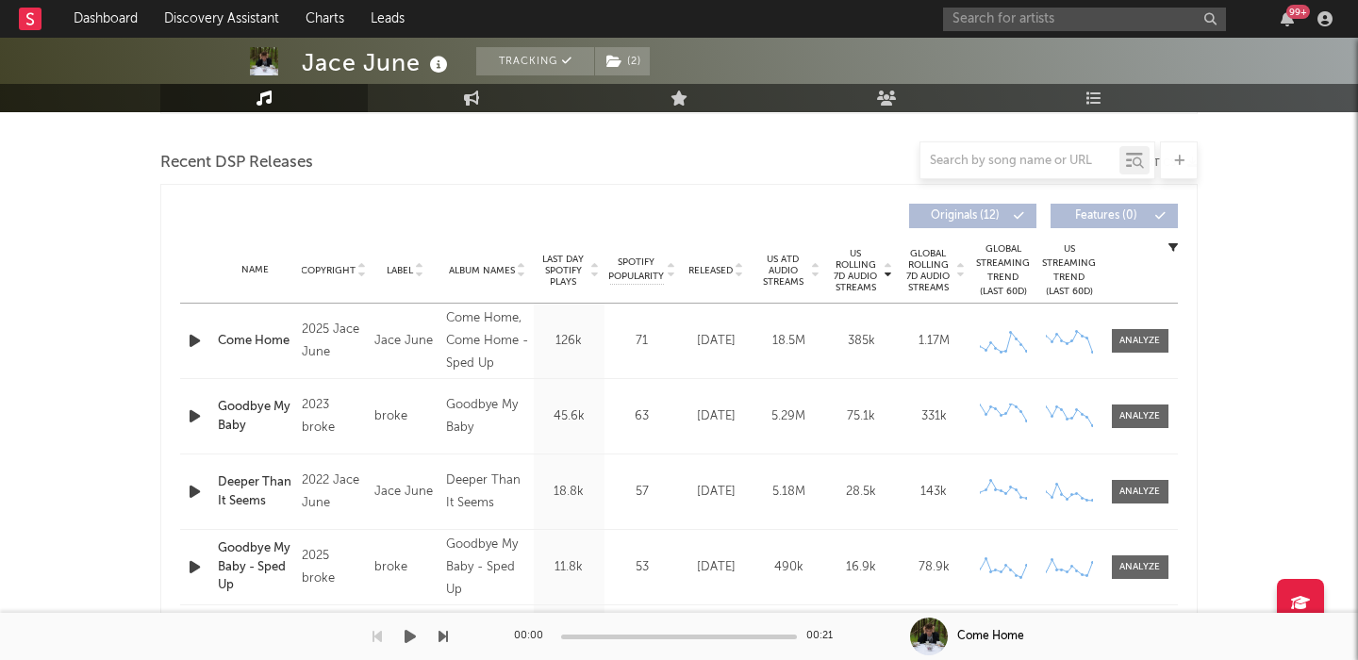
click at [264, 340] on div "Come Home" at bounding box center [255, 341] width 75 height 19
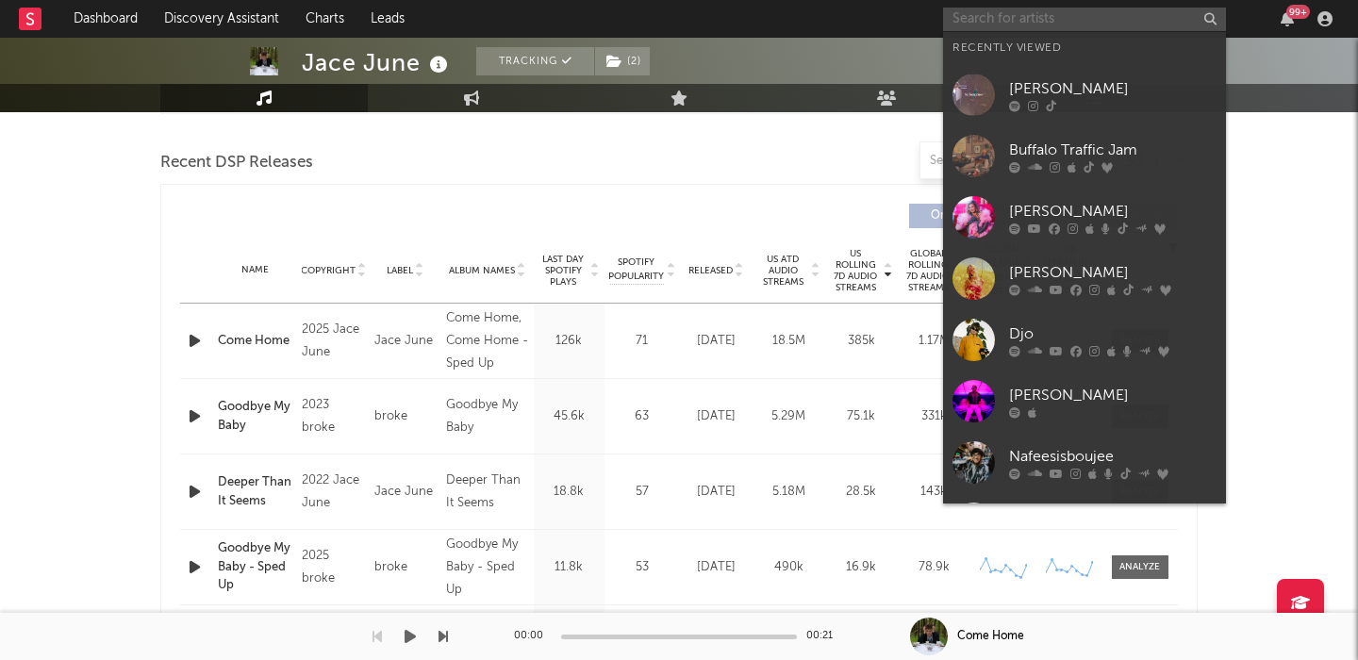
click at [1051, 16] on input "text" at bounding box center [1084, 20] width 283 height 24
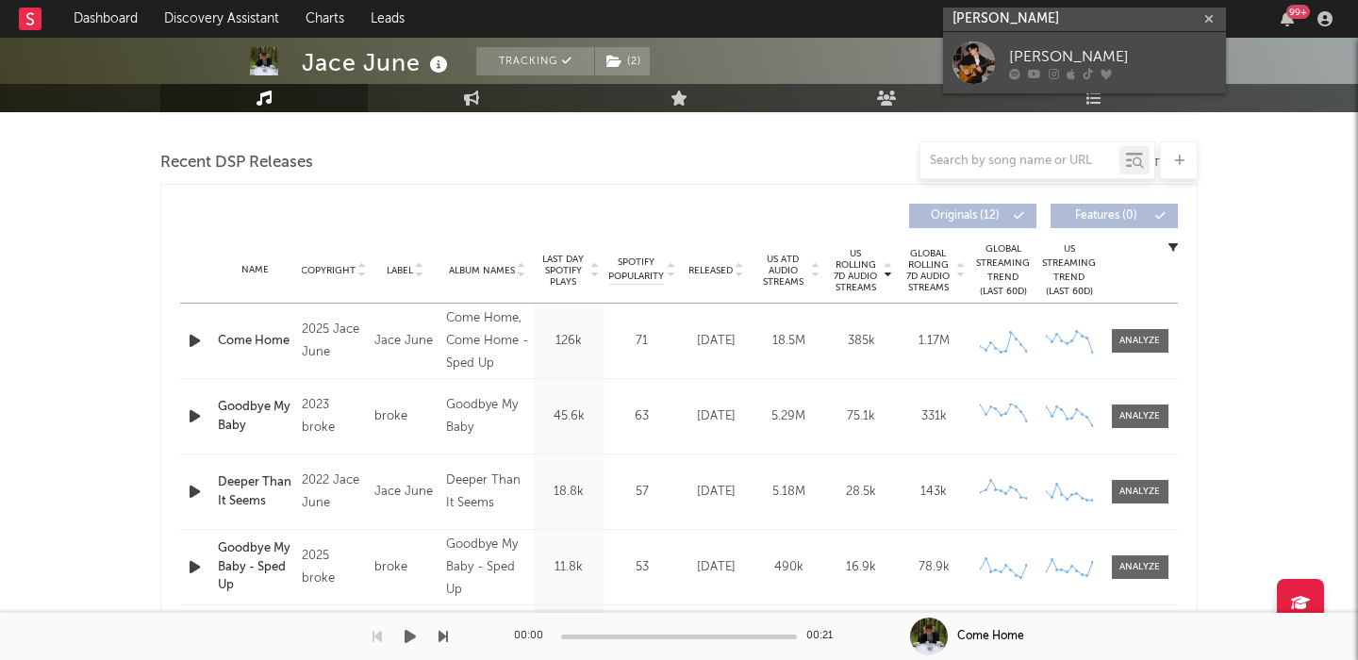
type input "adam klobi"
click at [1134, 33] on link "Adam Klobi" at bounding box center [1084, 62] width 283 height 61
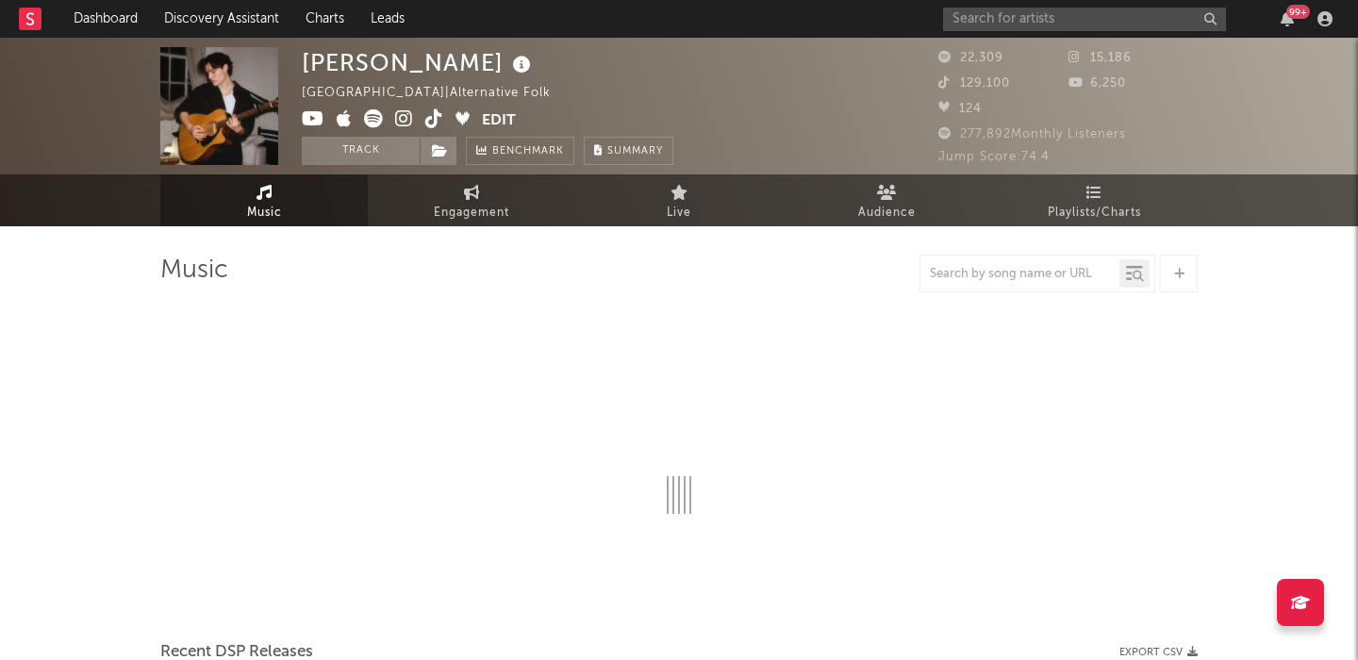
select select "6m"
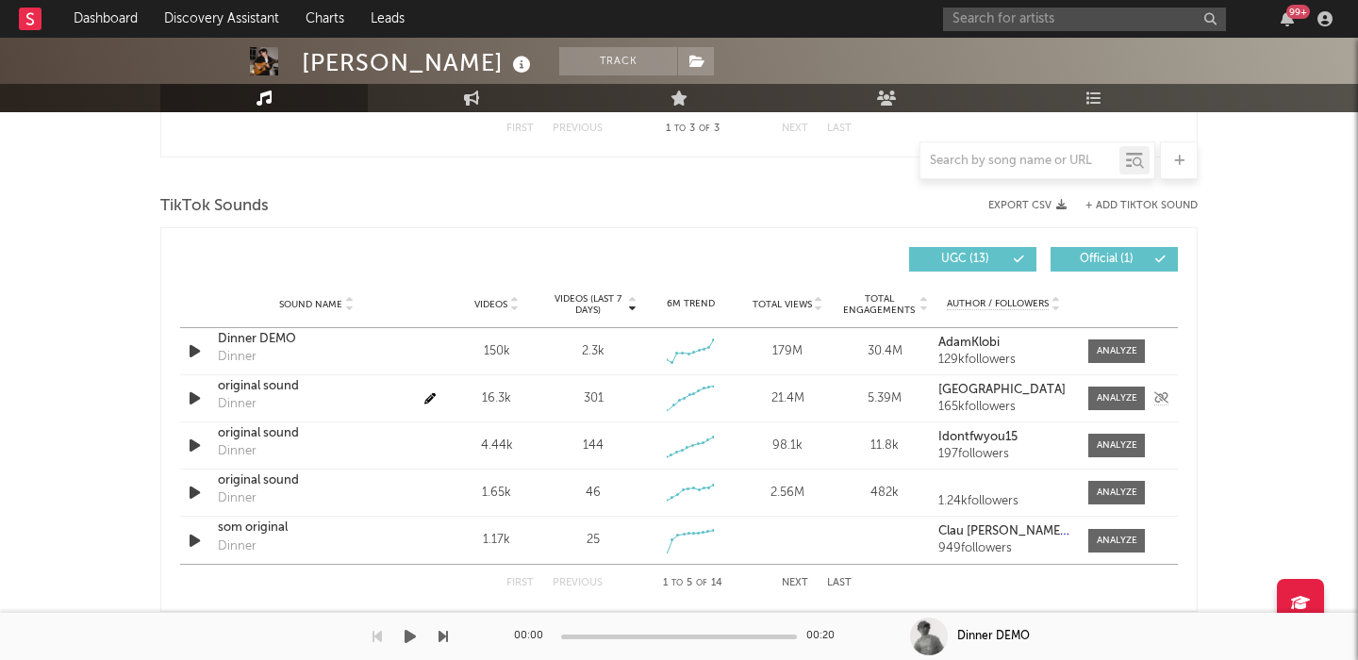
scroll to position [529, 0]
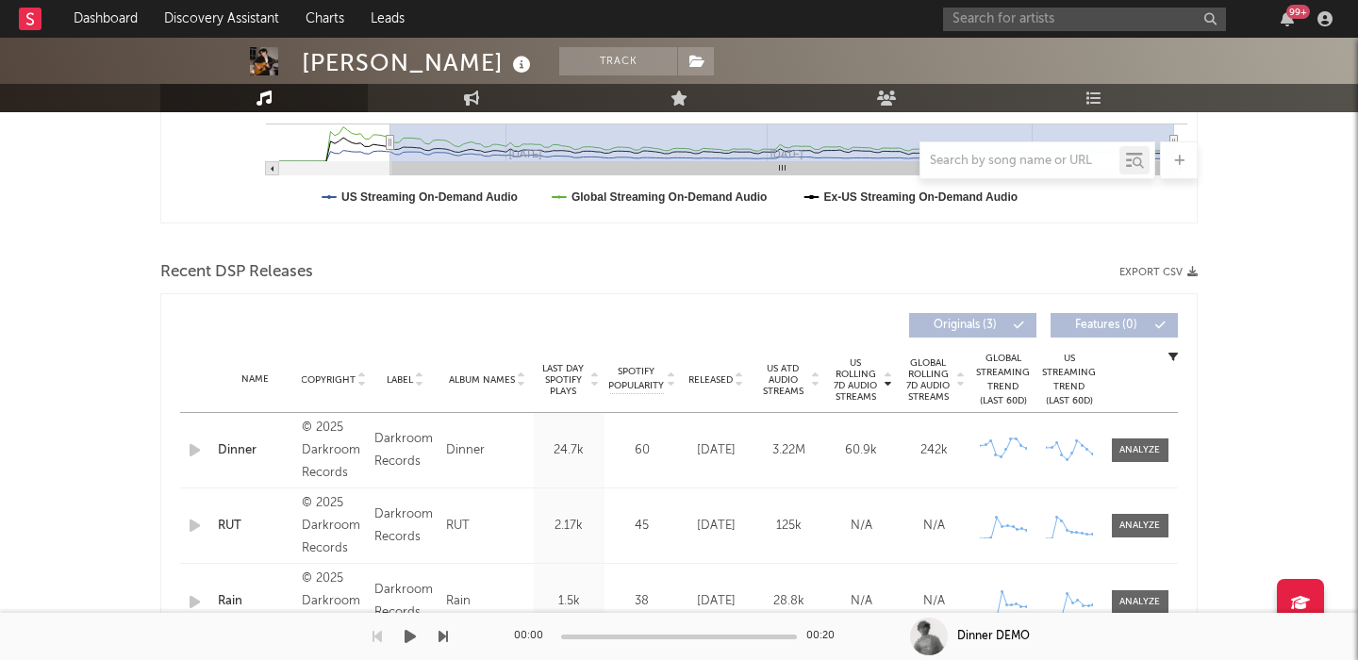
click at [237, 448] on div "Dinner" at bounding box center [255, 450] width 75 height 19
click at [986, 20] on input "text" at bounding box center [1084, 20] width 283 height 24
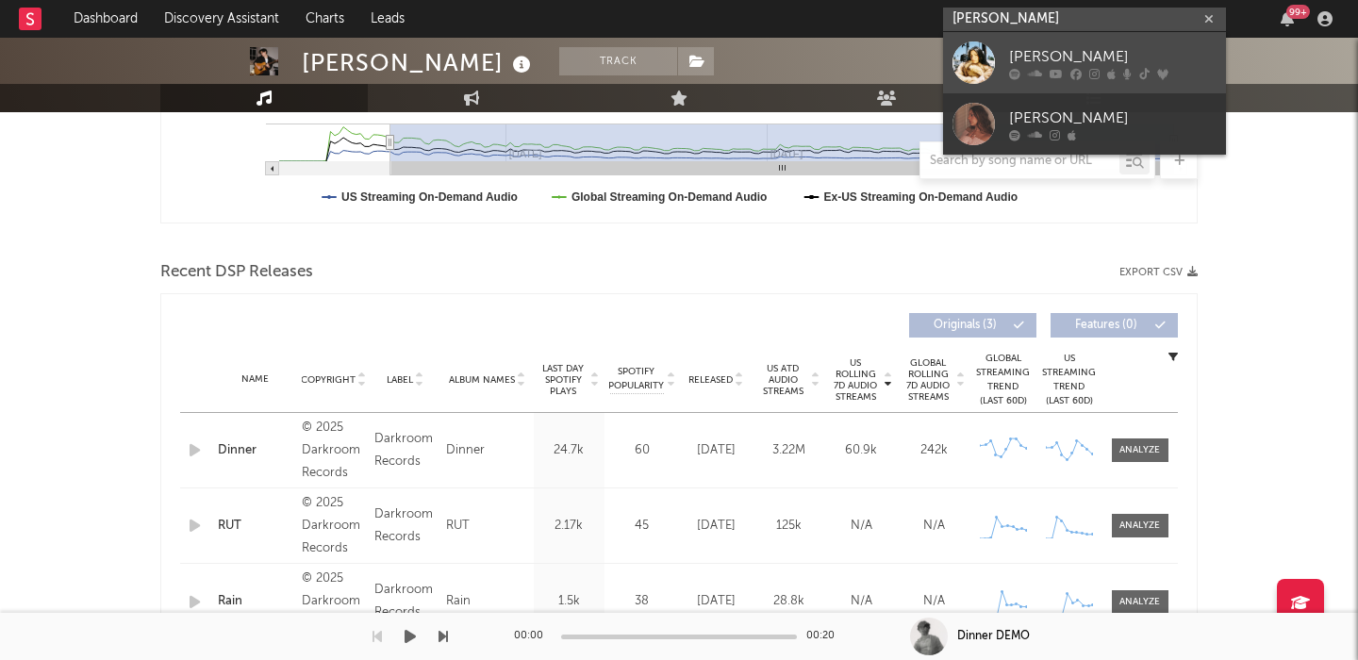
type input "gabriella rose"
click at [1003, 46] on link "Gabriella Rose" at bounding box center [1084, 62] width 283 height 61
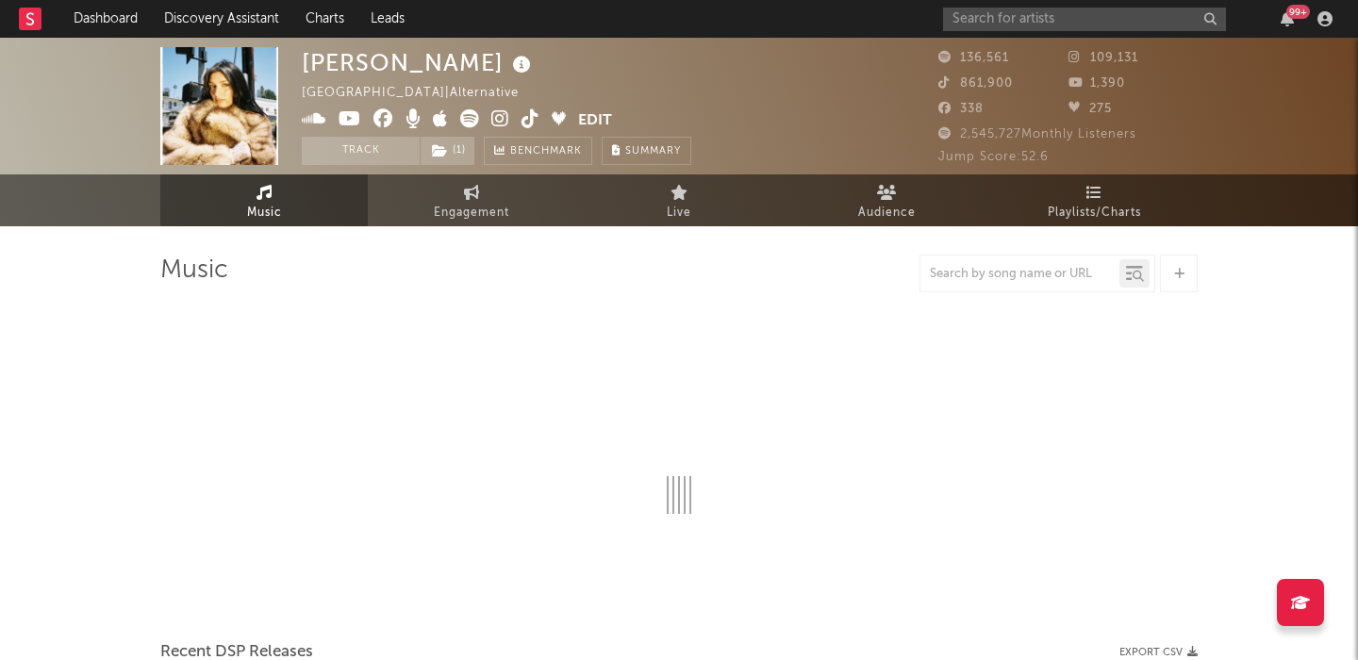
select select "6m"
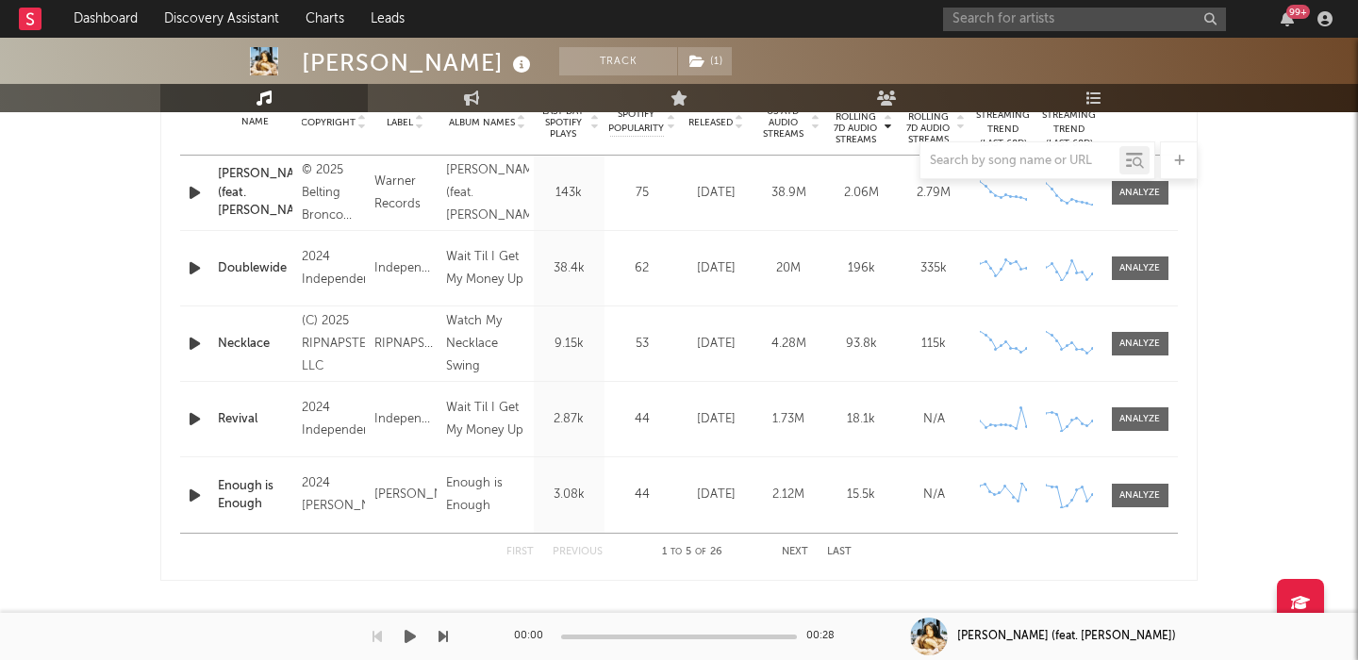
scroll to position [1297, 0]
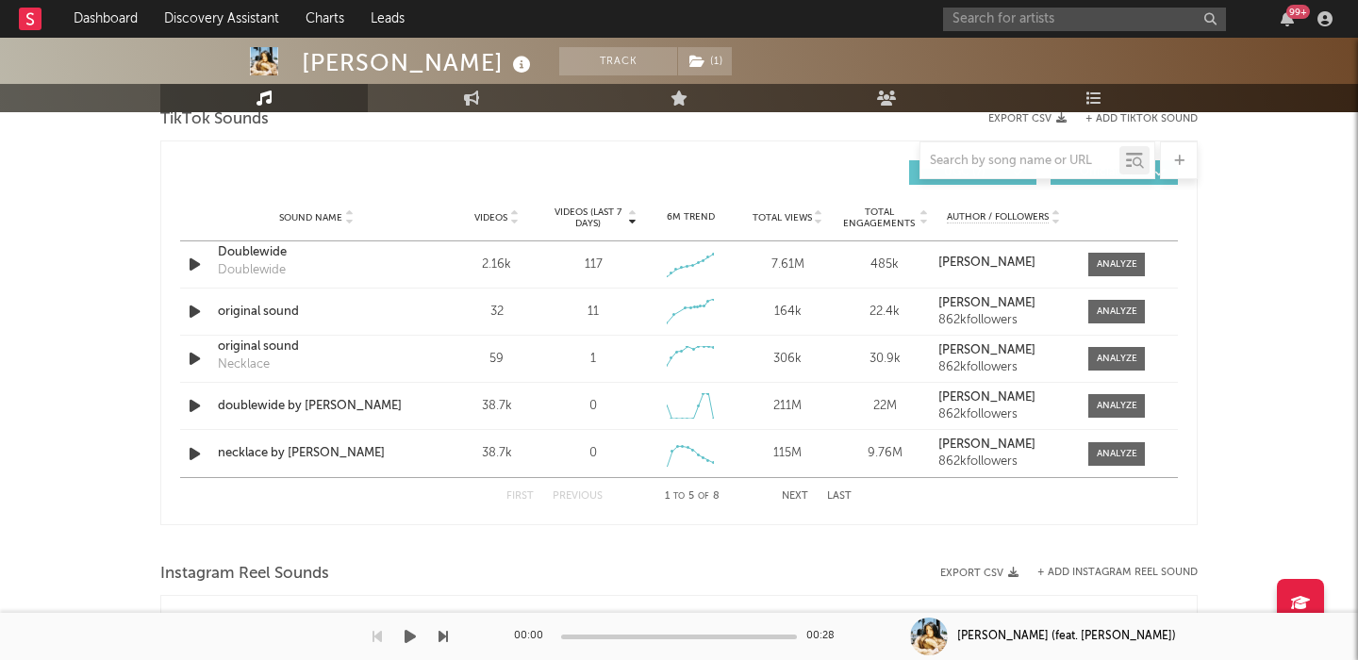
click at [498, 217] on span "Videos" at bounding box center [490, 217] width 33 height 11
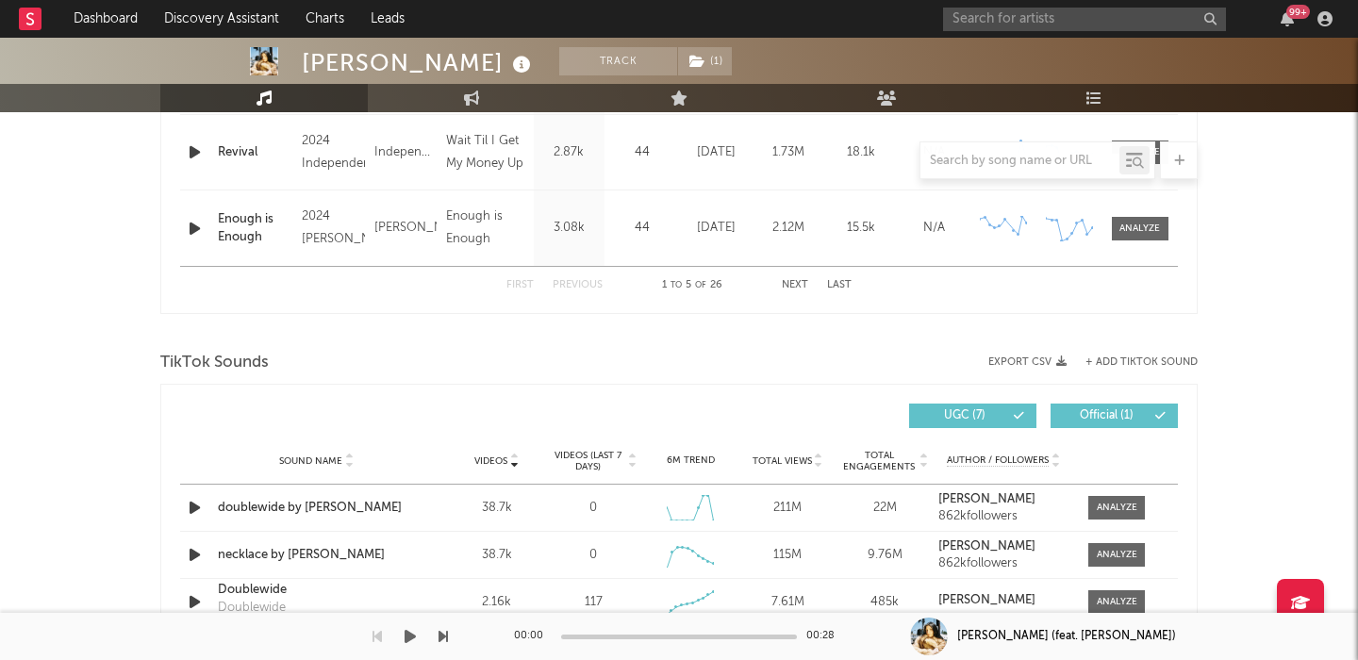
scroll to position [1076, 0]
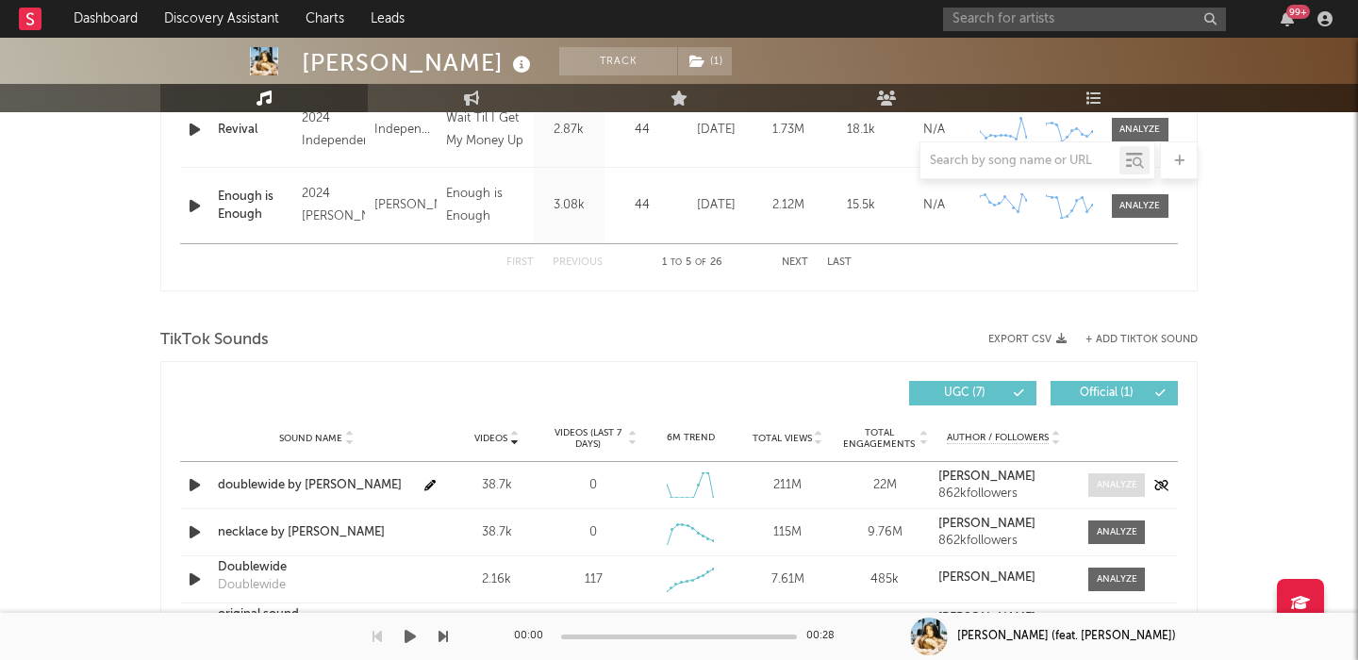
click at [1107, 485] on div at bounding box center [1117, 485] width 41 height 14
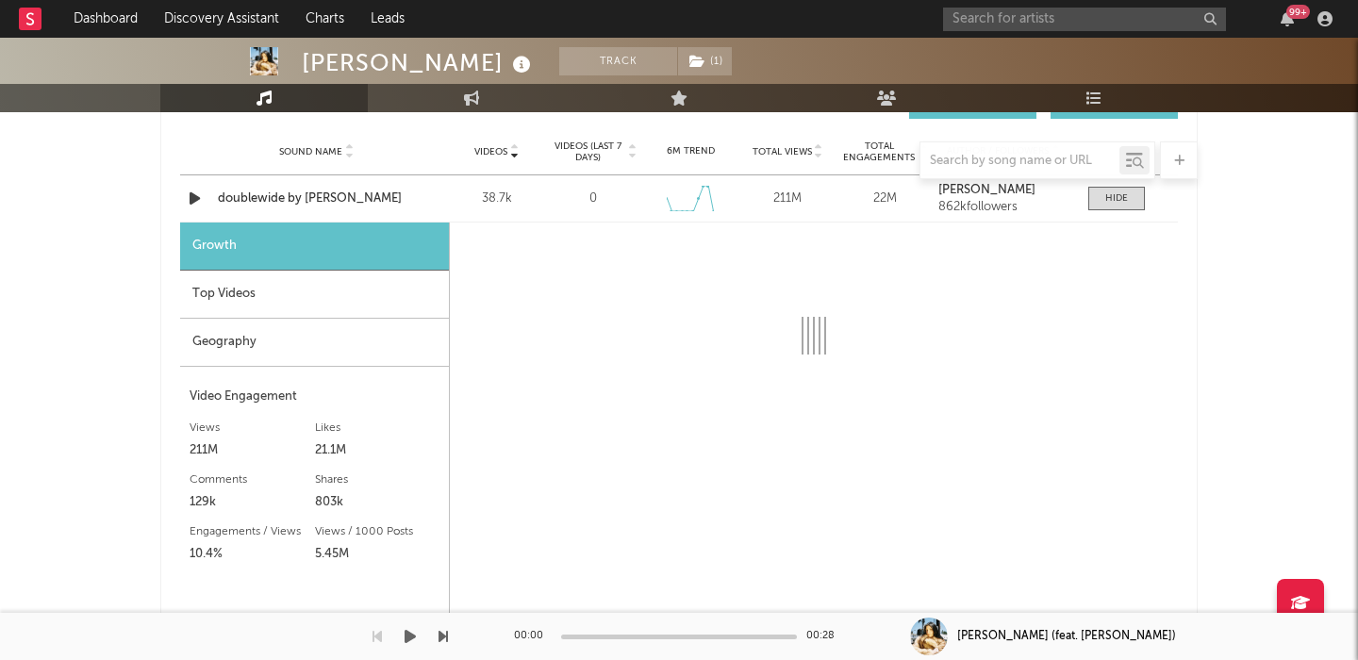
scroll to position [1329, 0]
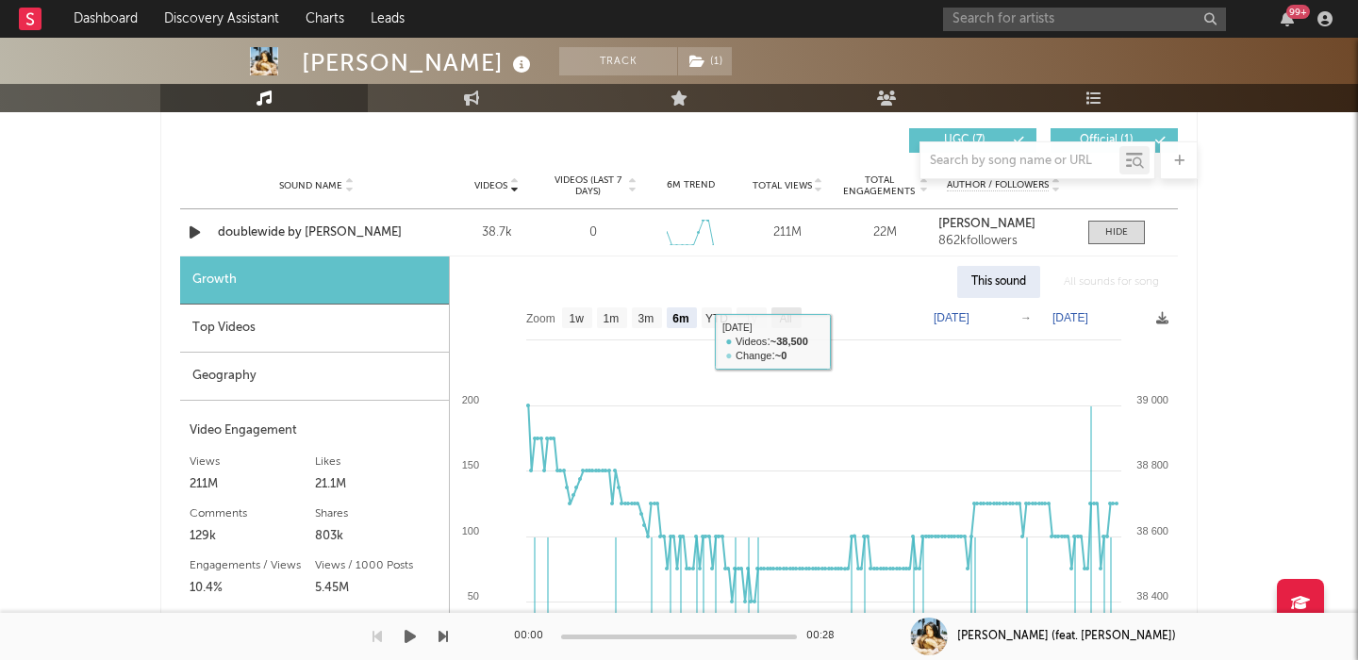
click at [774, 317] on rect at bounding box center [786, 317] width 30 height 21
select select "All"
type input "2024-11-11"
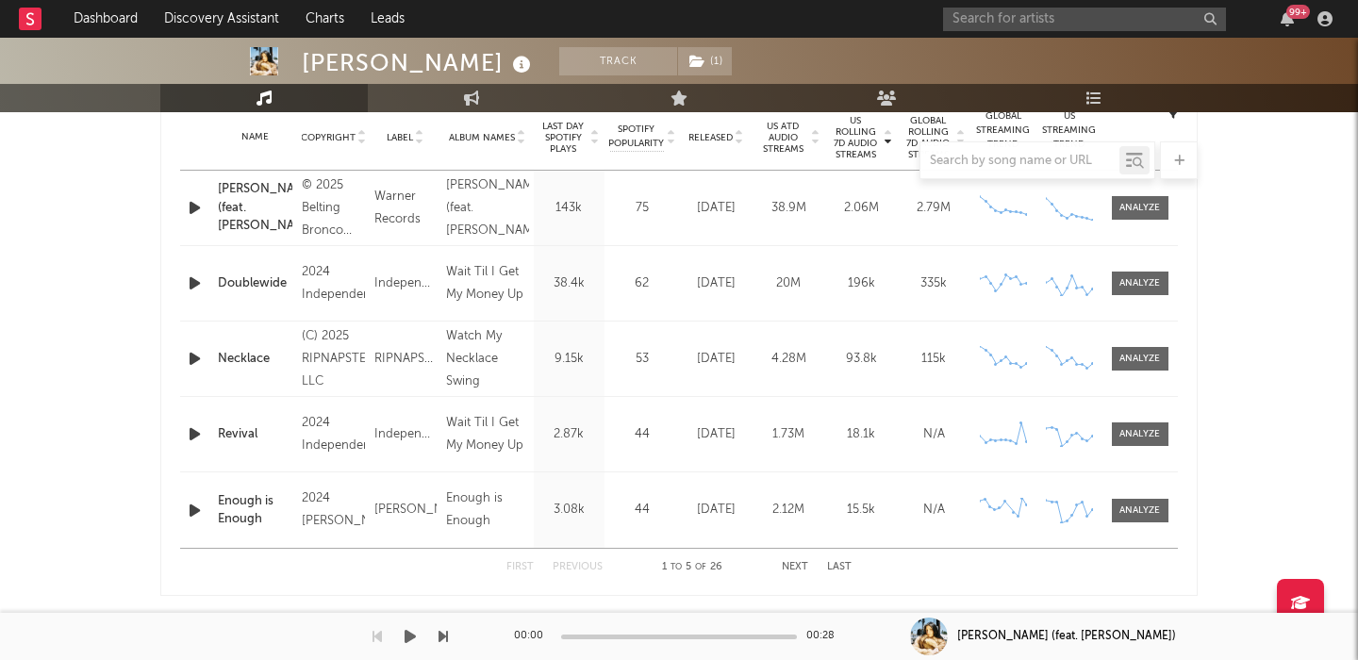
scroll to position [774, 0]
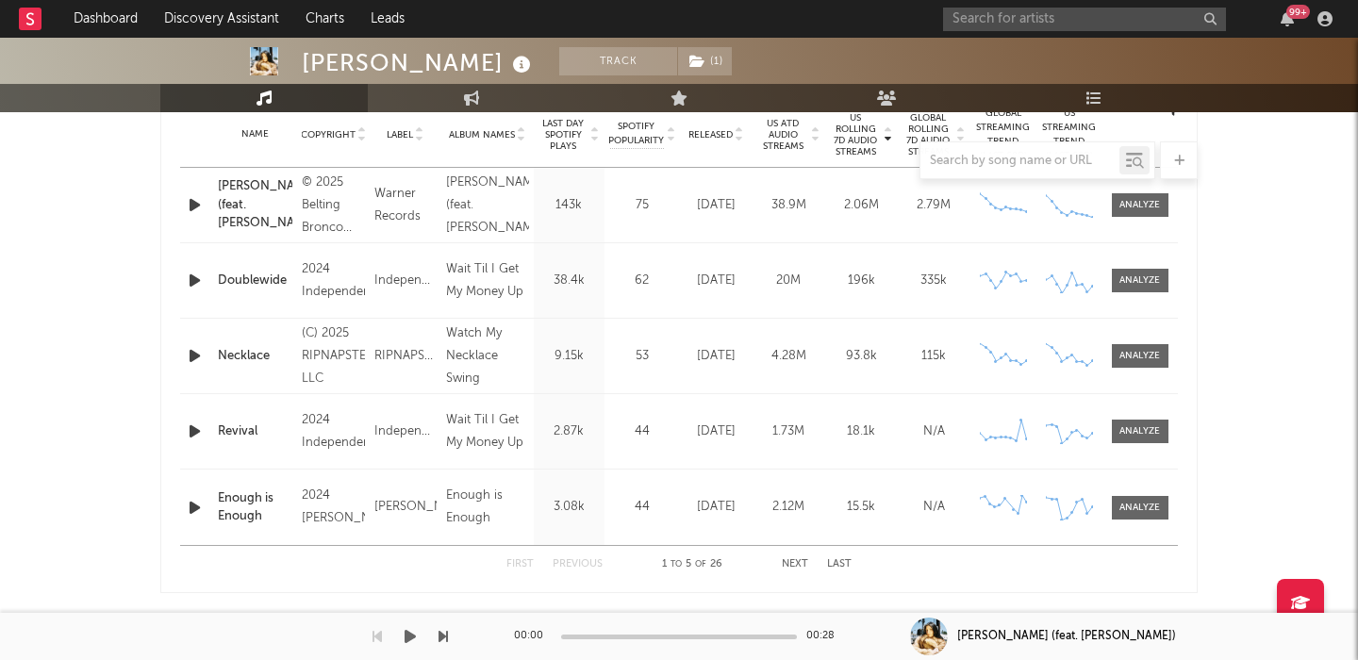
click at [248, 279] on div "Doublewide" at bounding box center [255, 281] width 75 height 19
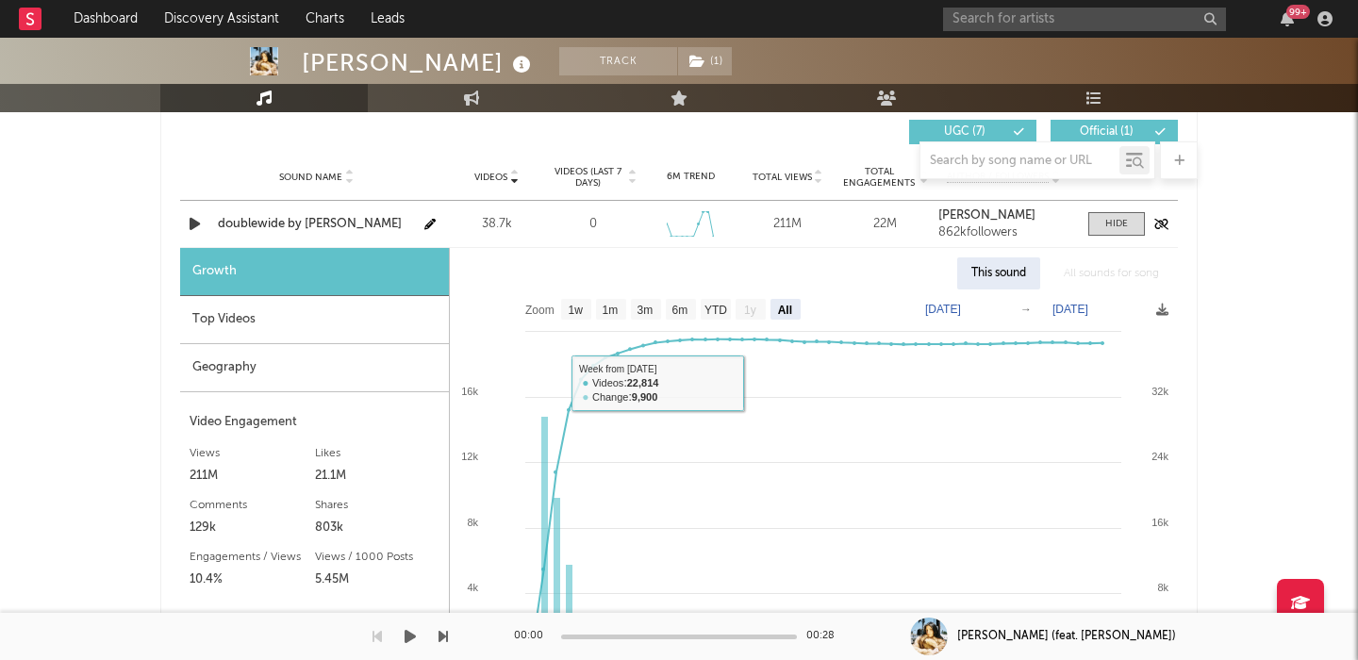
scroll to position [1329, 0]
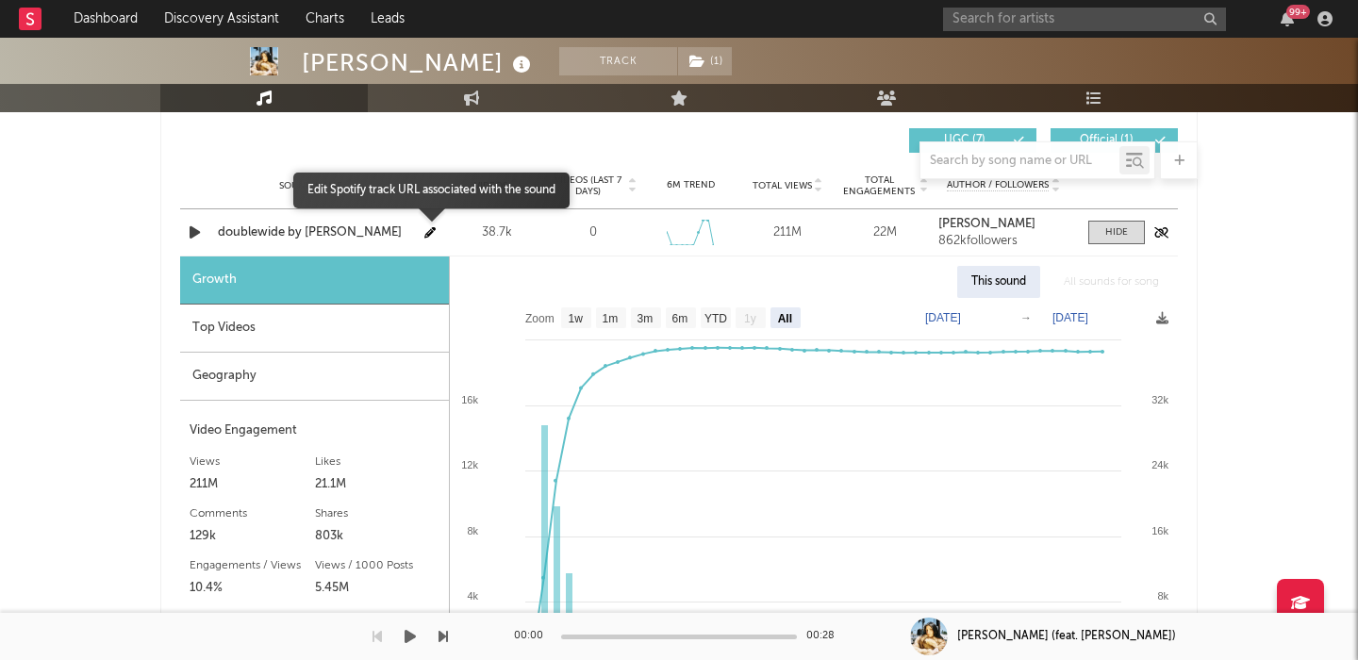
click at [428, 232] on icon "button" at bounding box center [429, 232] width 11 height 11
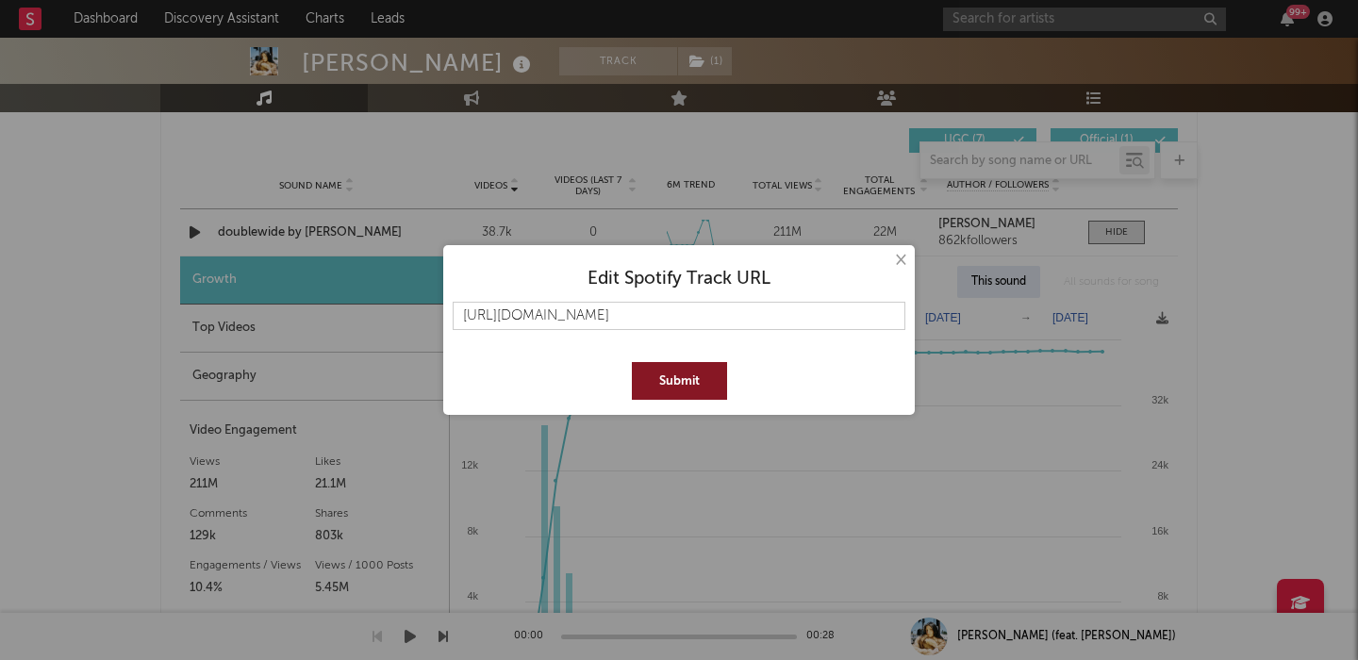
type input "https://open.spotify.com/track/1wyo9YyrlQLiYfS9KX90cV"
click at [676, 379] on button "Submit" at bounding box center [679, 381] width 95 height 38
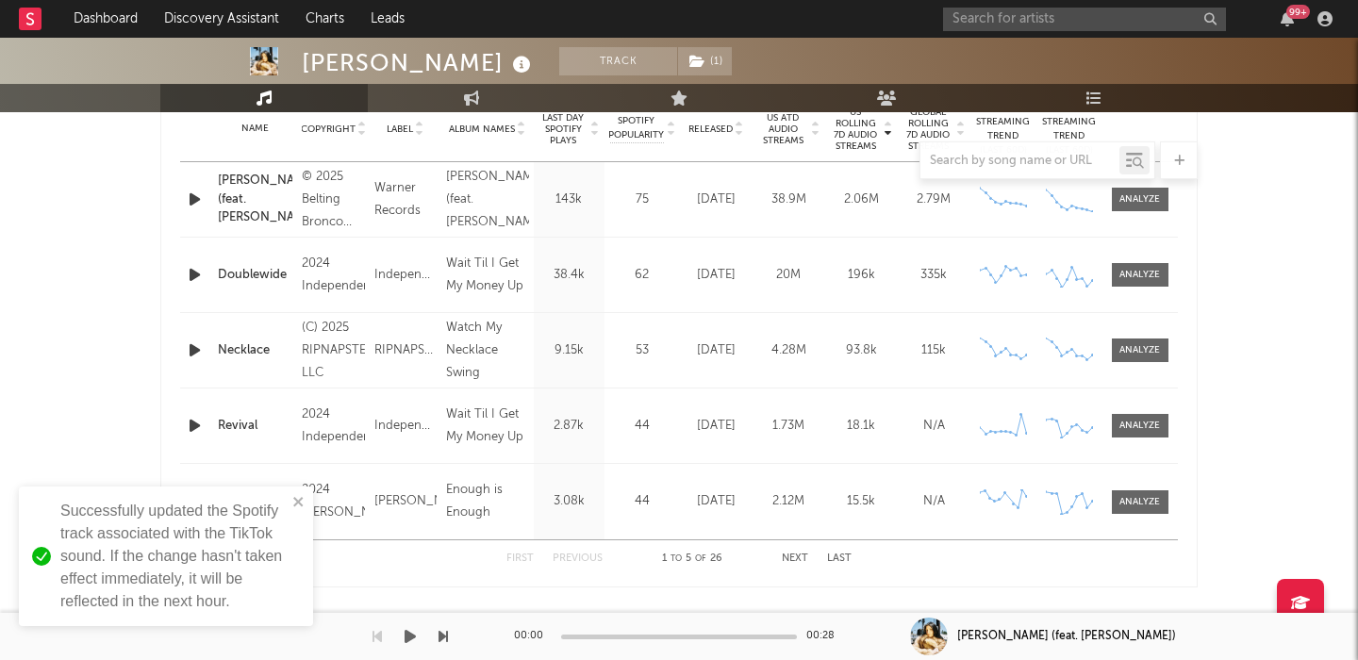
scroll to position [767, 0]
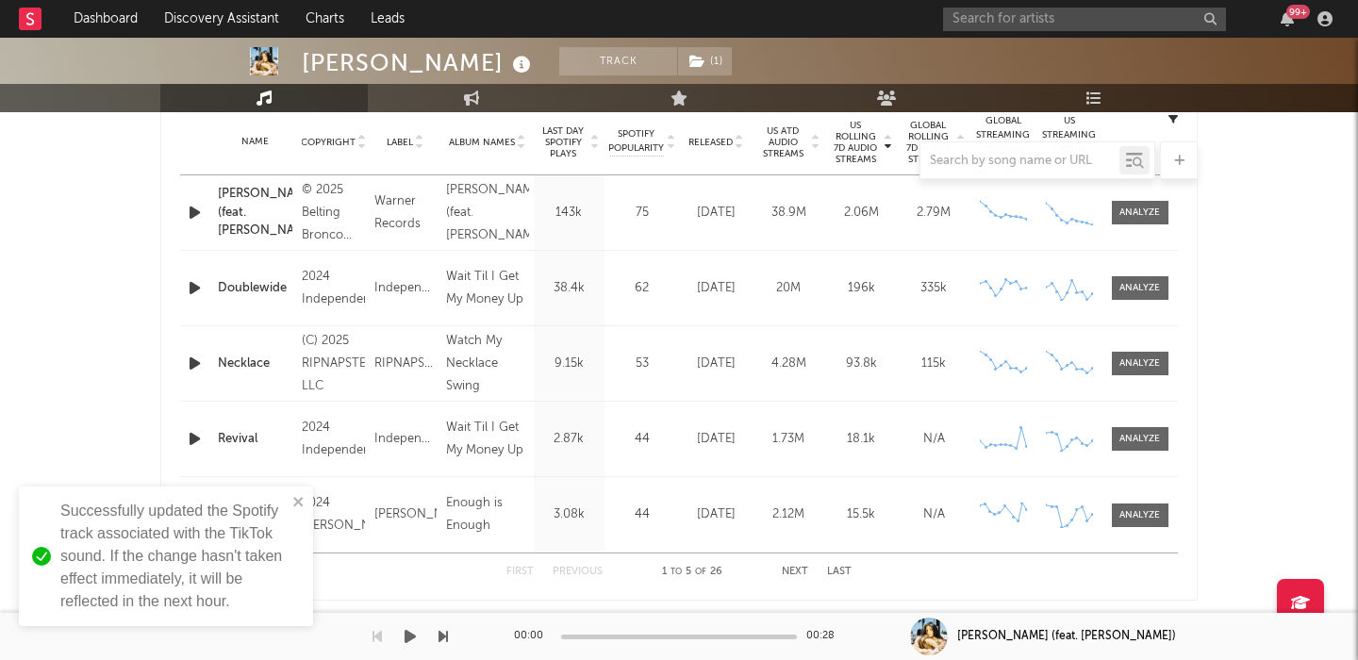
click at [245, 361] on div "Necklace" at bounding box center [255, 364] width 75 height 19
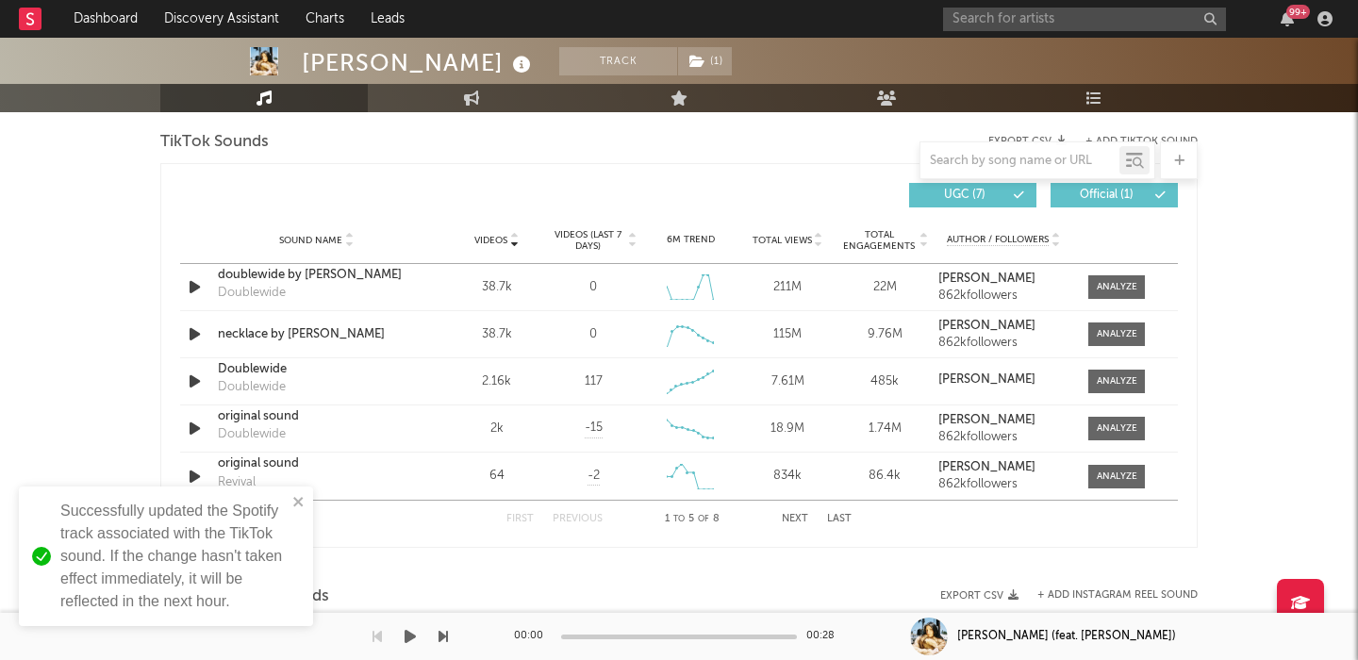
scroll to position [1280, 0]
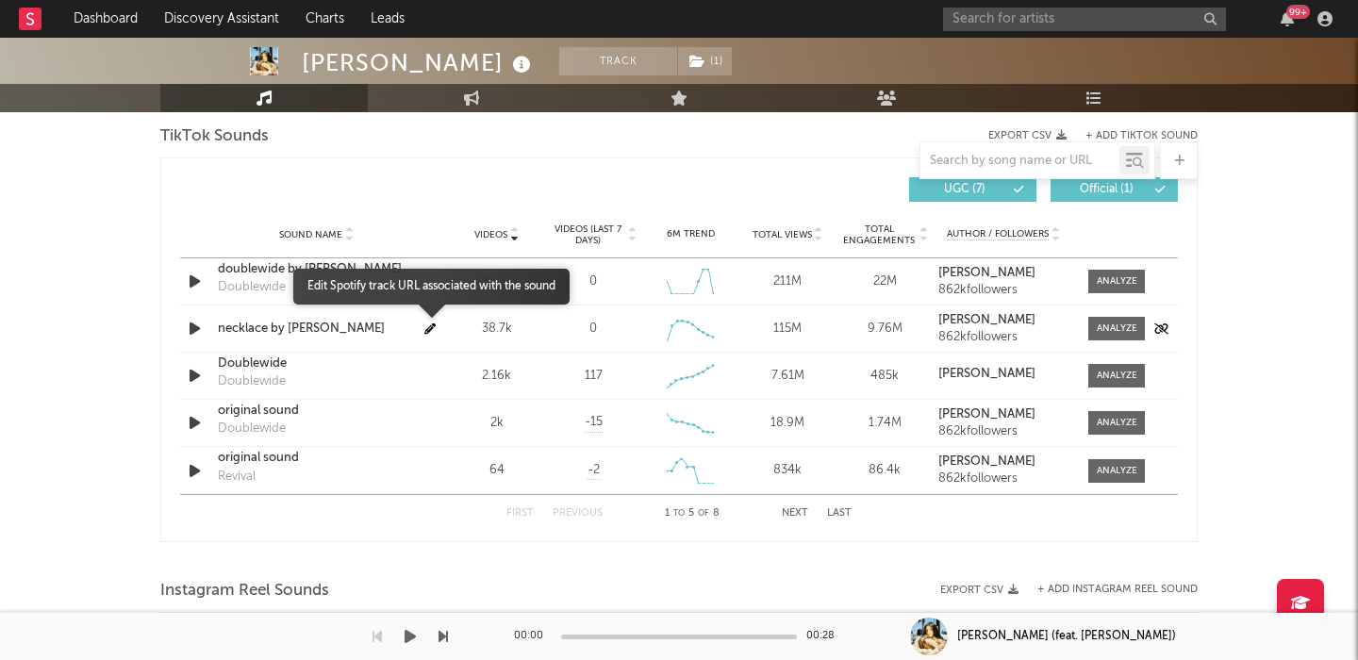
click at [432, 326] on icon "button" at bounding box center [429, 328] width 11 height 11
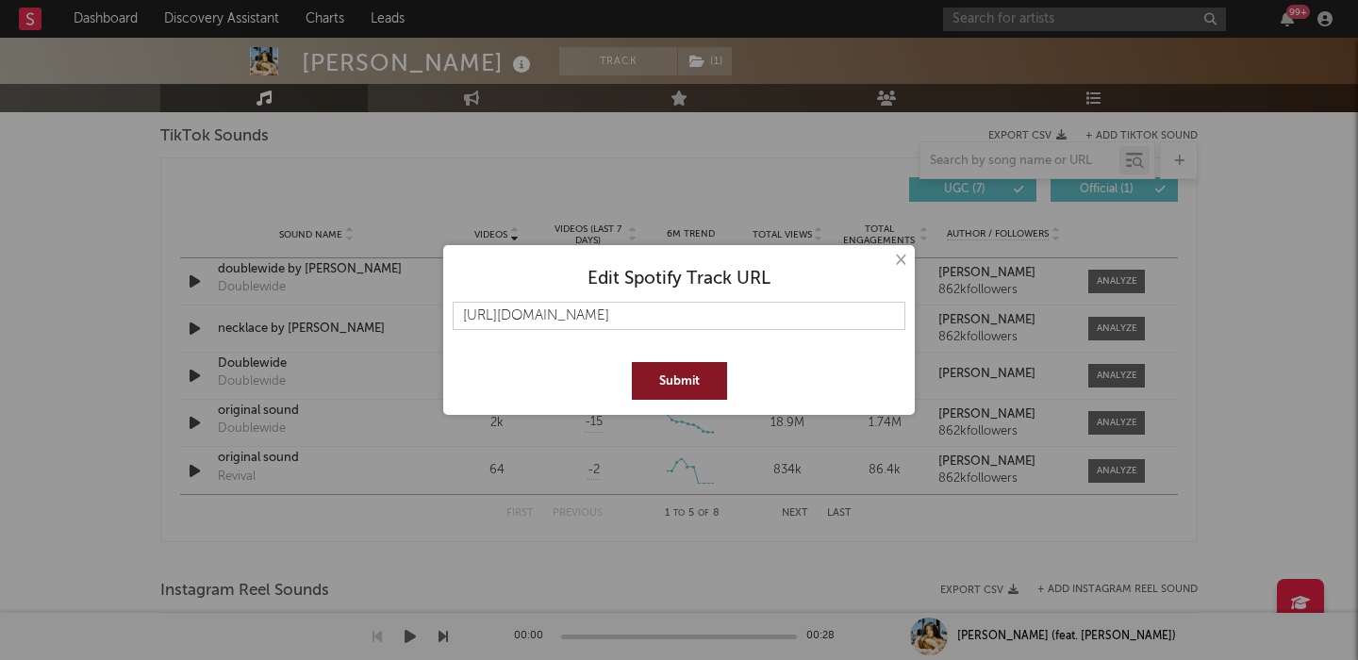
type input "https://open.spotify.com/track/5VjK9hpou3ESZDyIjyn8Vd"
click at [678, 377] on button "Submit" at bounding box center [679, 381] width 95 height 38
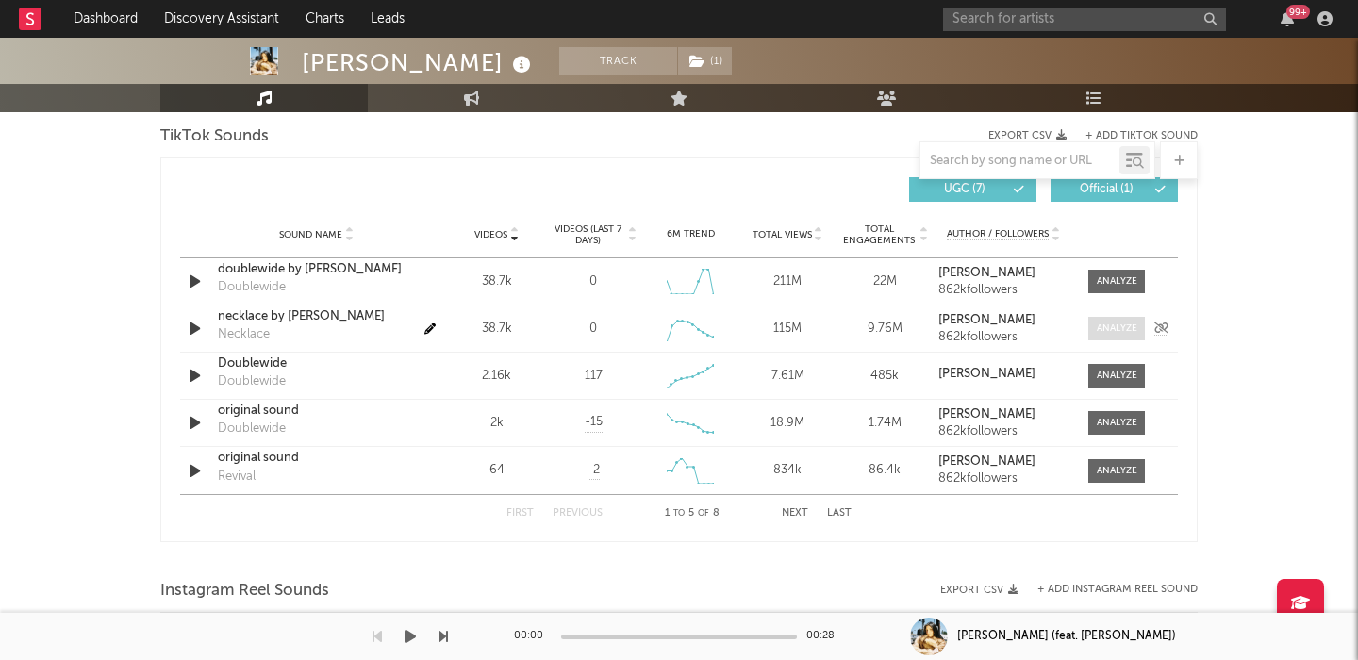
click at [1118, 331] on div at bounding box center [1117, 329] width 41 height 14
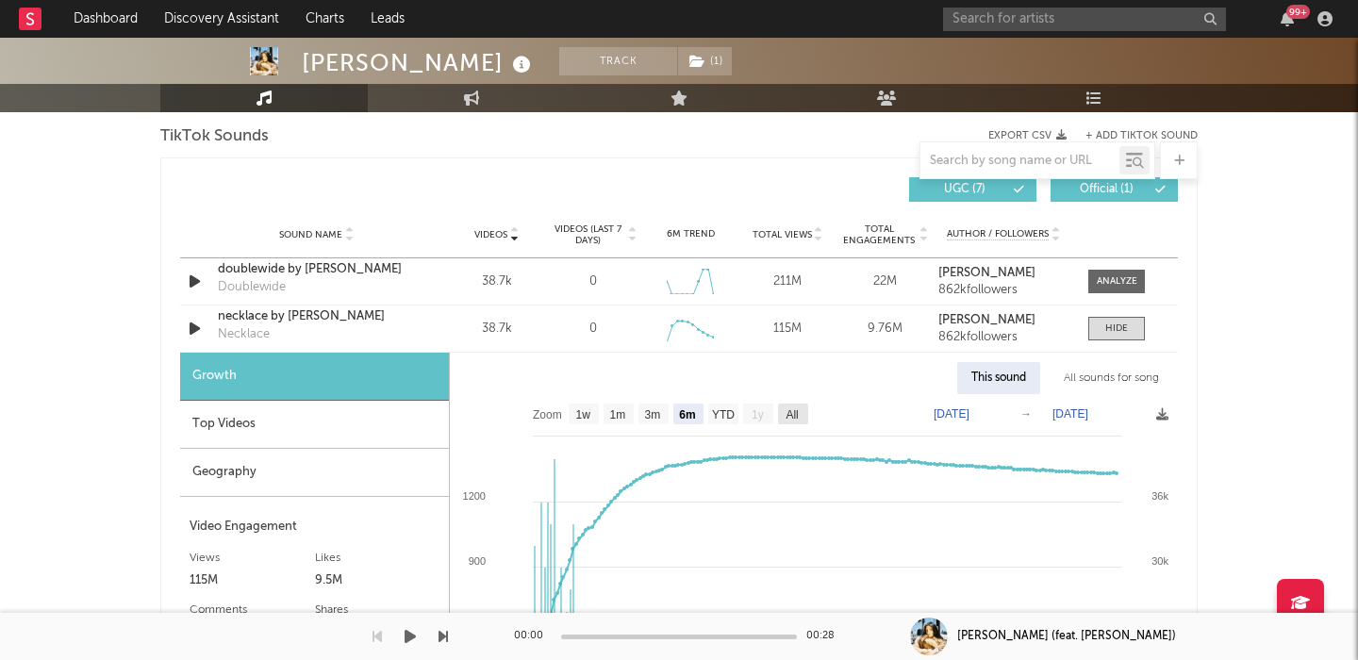
click at [790, 414] on text "All" at bounding box center [792, 414] width 12 height 13
select select "All"
type input "2025-03-03"
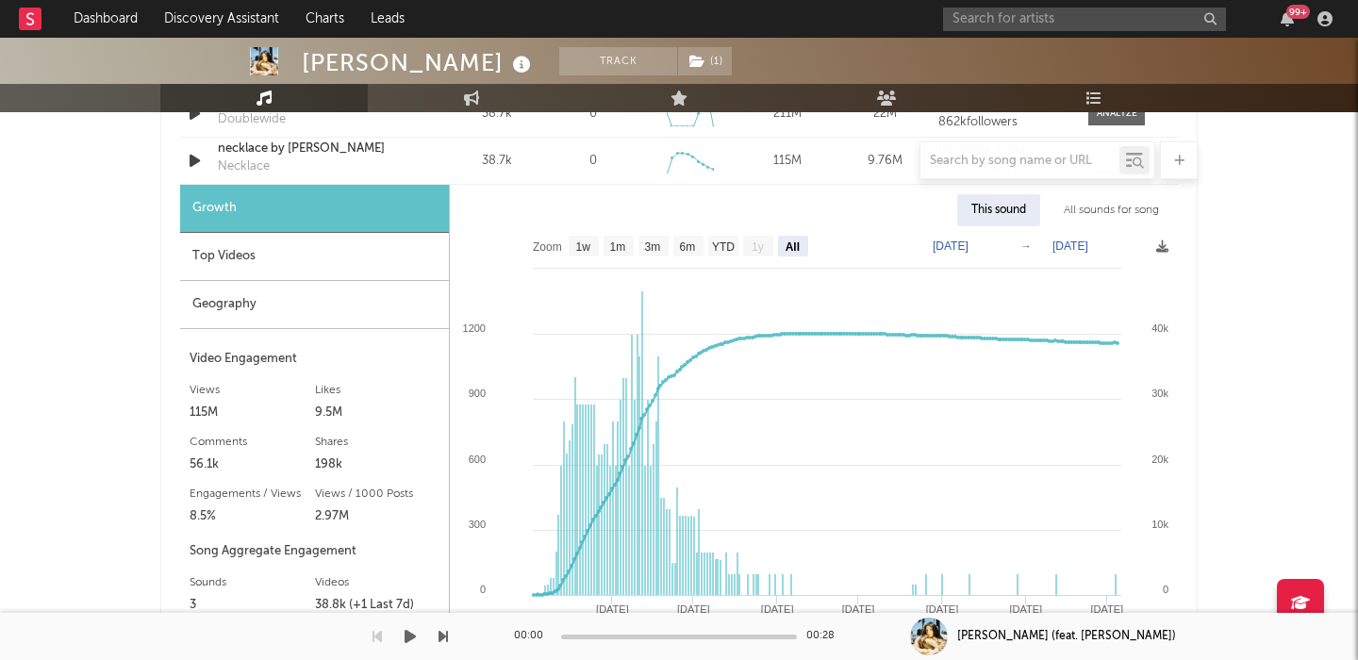
scroll to position [1452, 0]
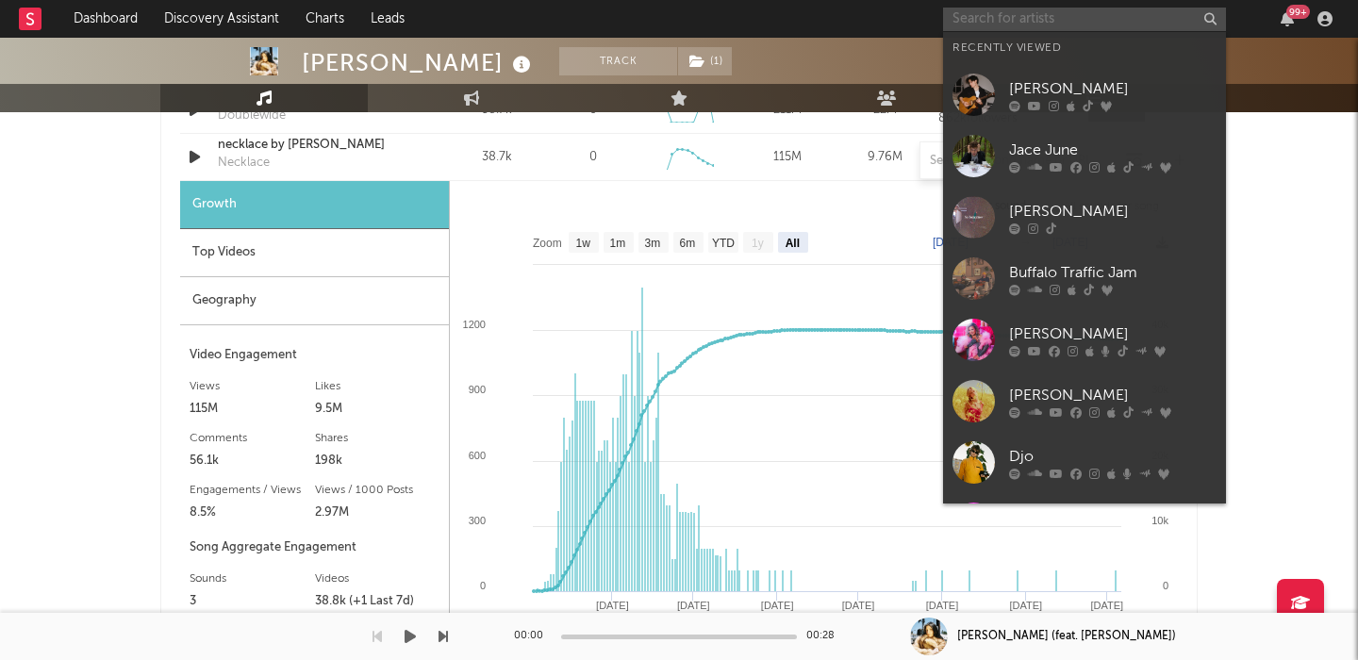
click at [998, 19] on input "text" at bounding box center [1084, 20] width 283 height 24
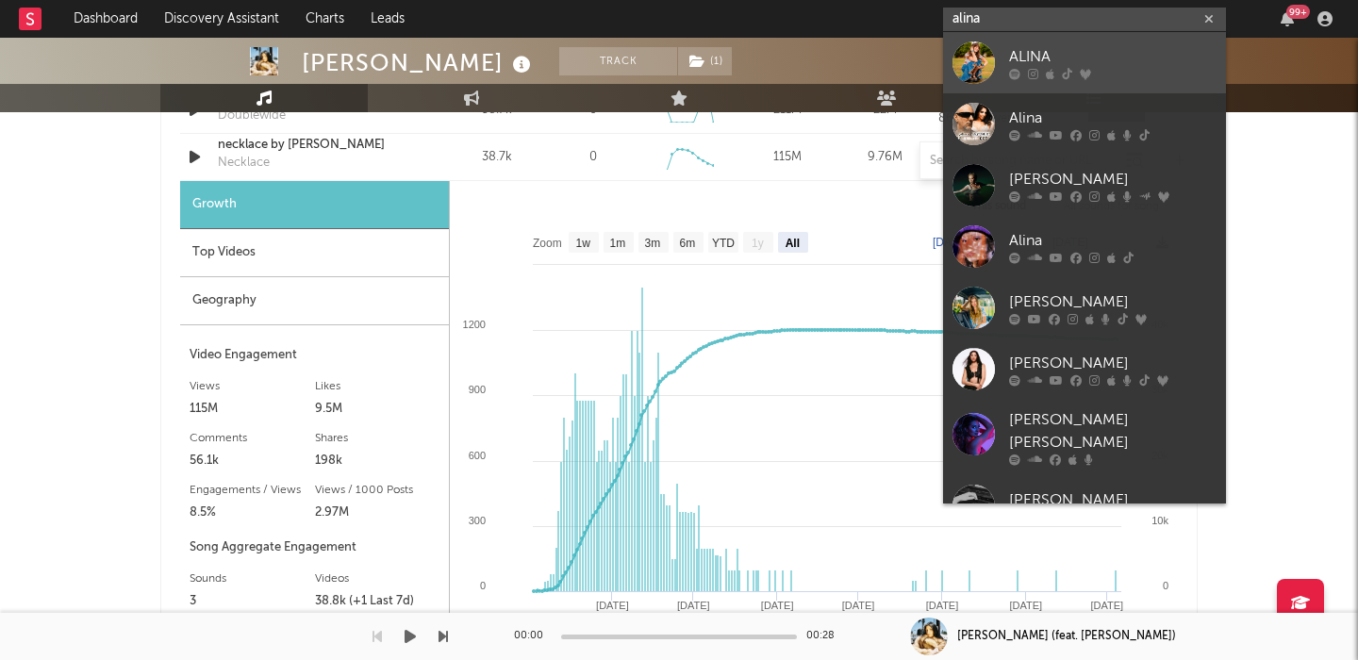
type input "alina"
click at [1021, 41] on link "ALINA" at bounding box center [1084, 62] width 283 height 61
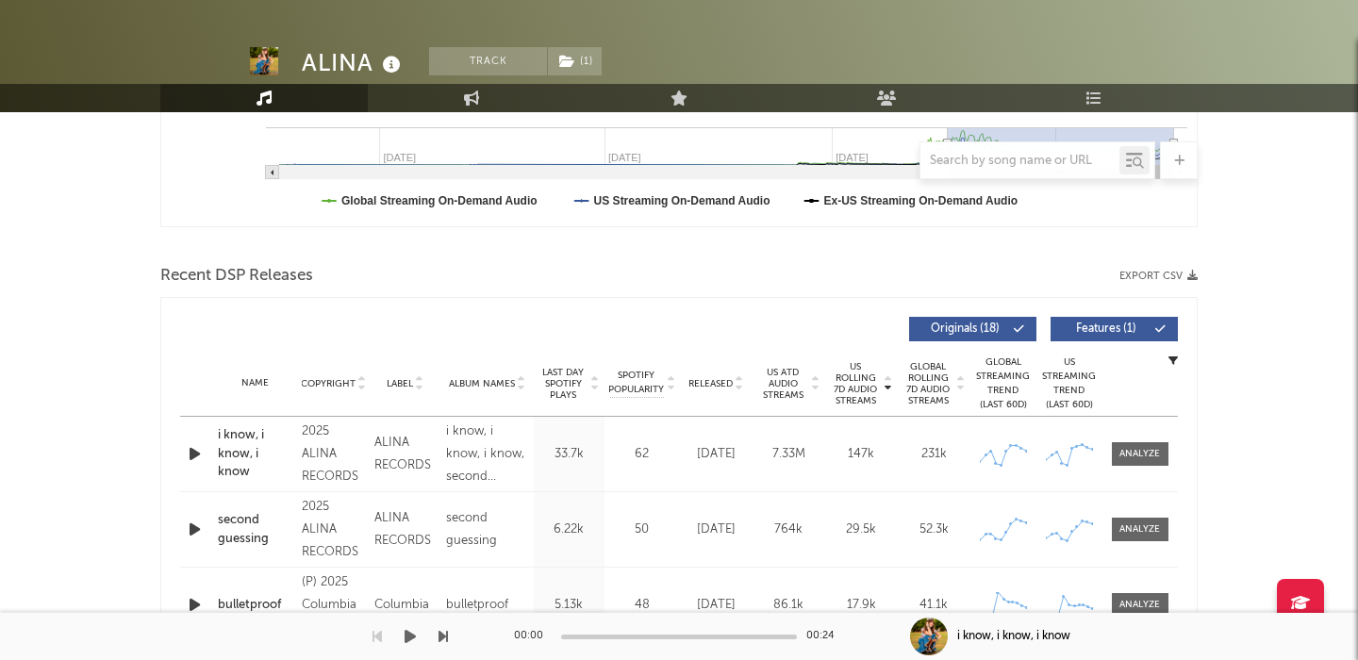
scroll to position [213, 0]
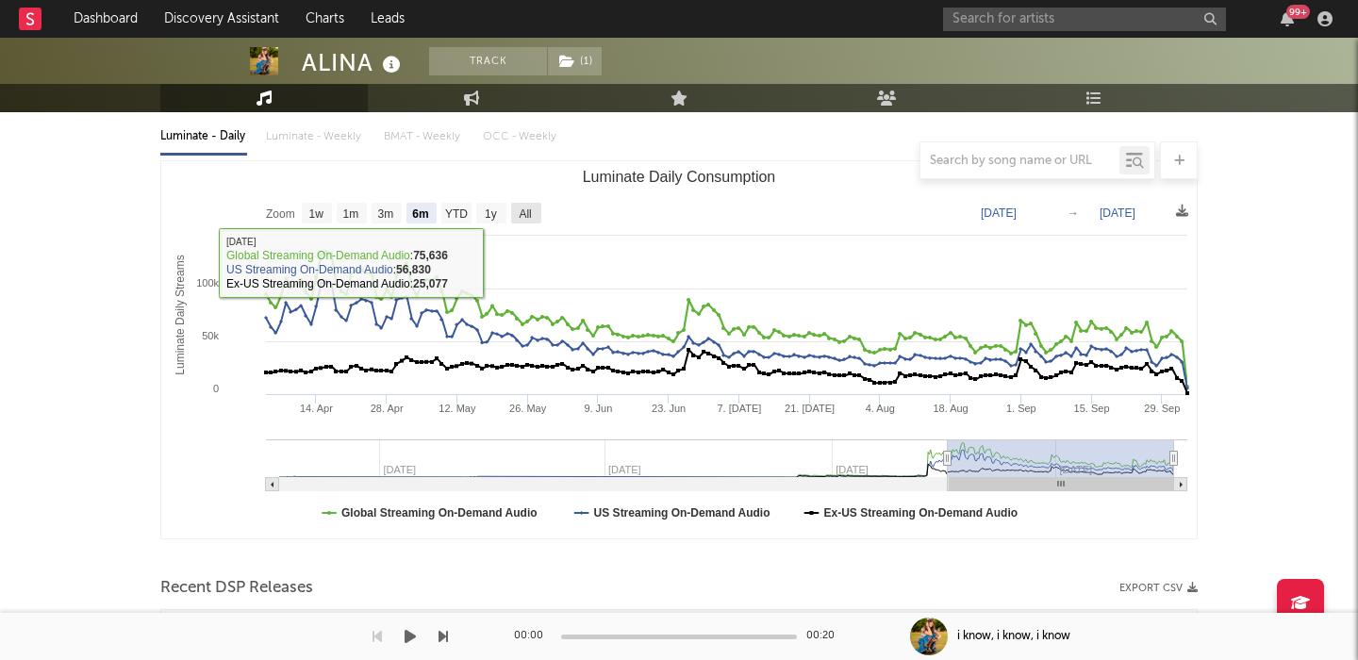
click at [523, 208] on text "All" at bounding box center [525, 213] width 12 height 13
select select "All"
type input "2023-10-11"
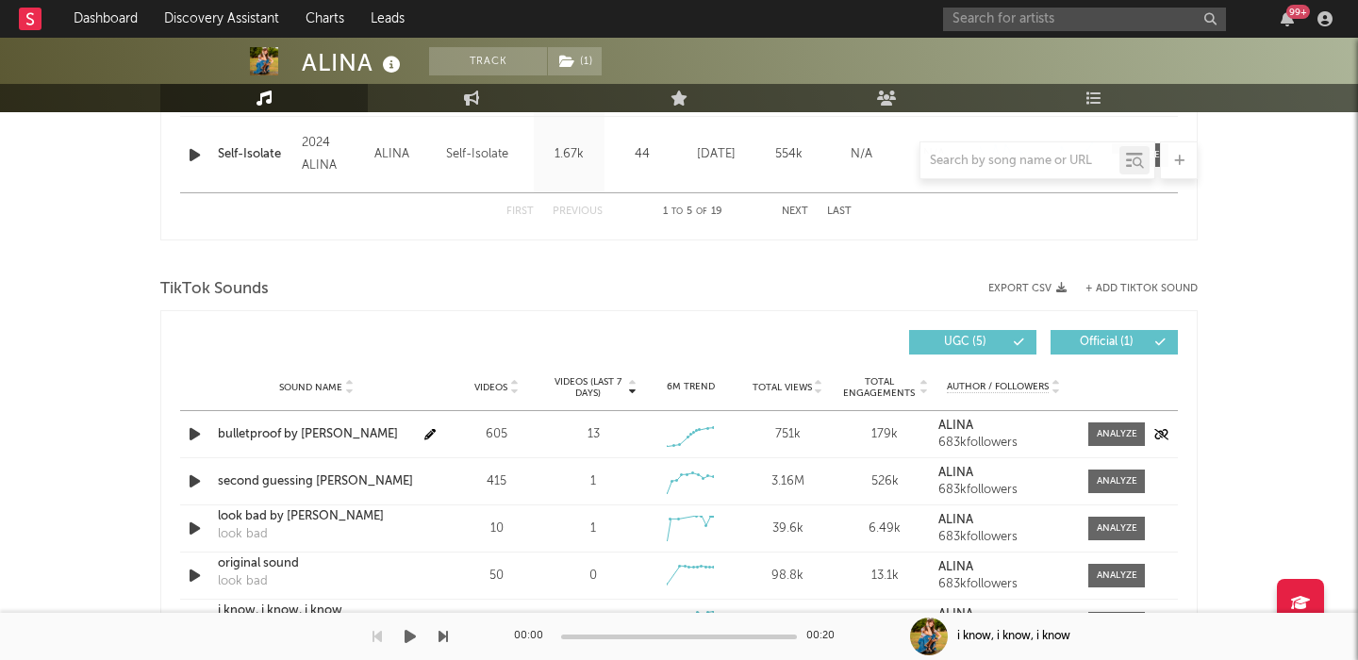
scroll to position [1120, 0]
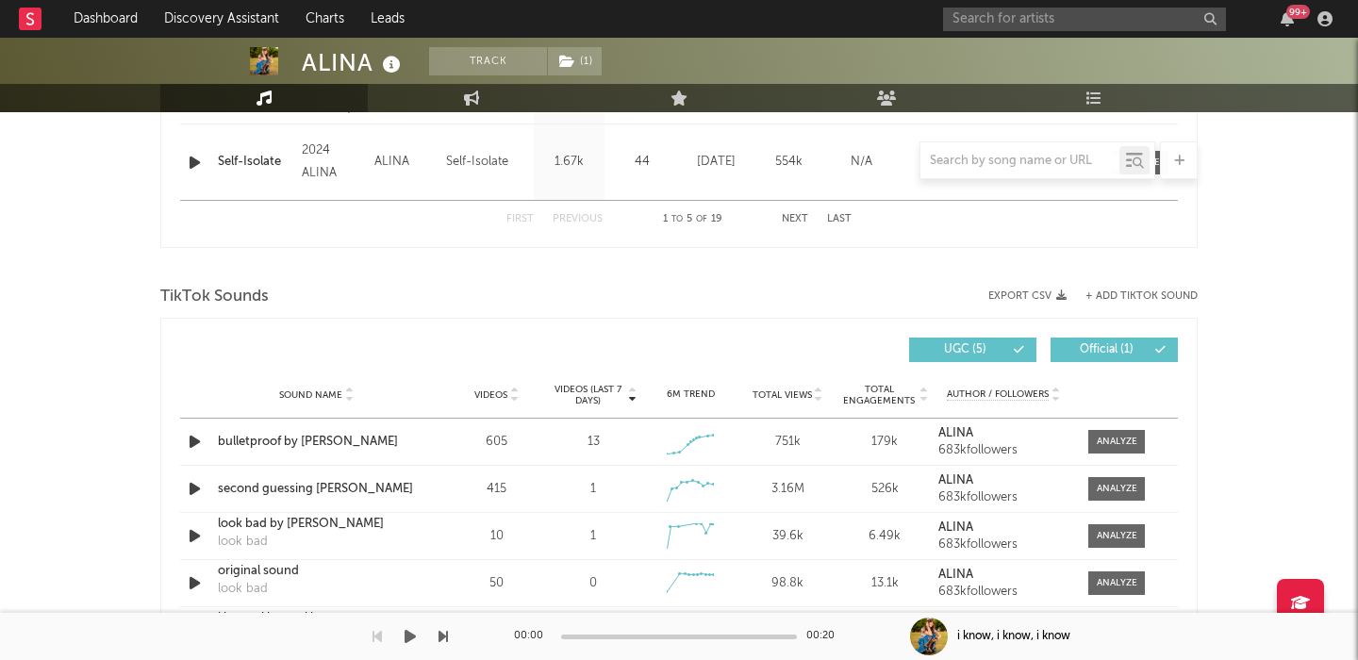
click at [504, 393] on span "Videos" at bounding box center [490, 395] width 33 height 11
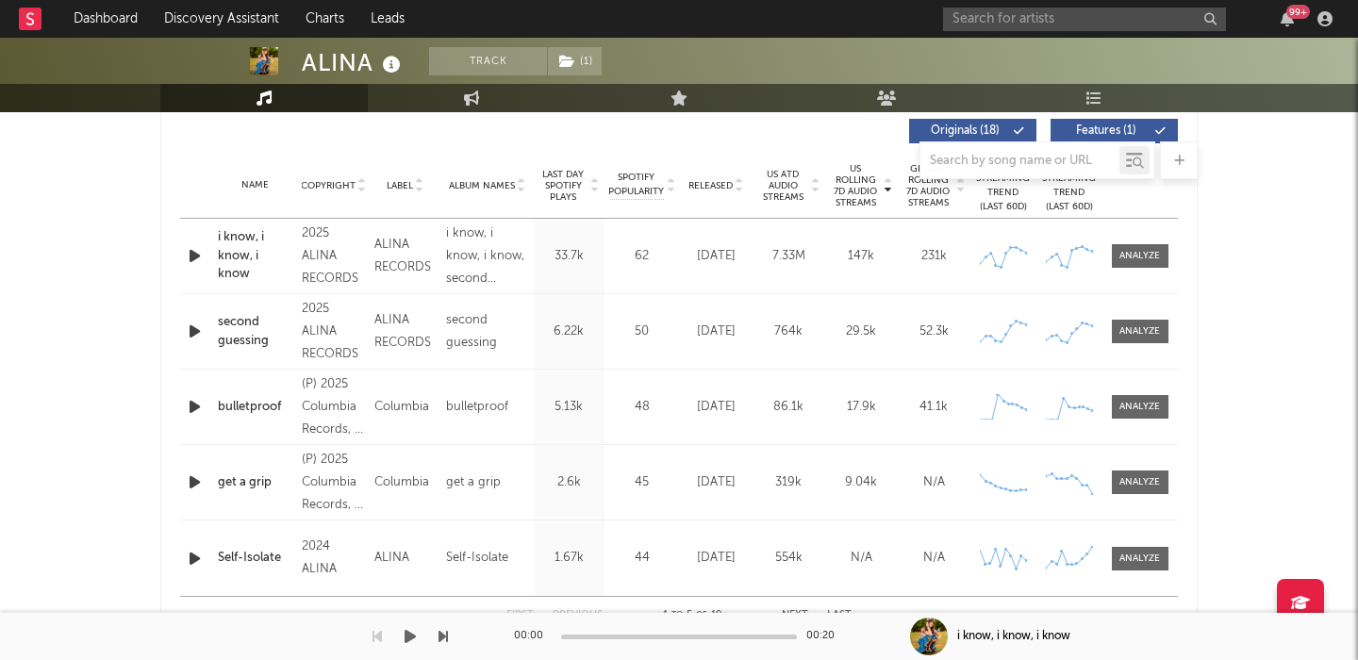
scroll to position [718, 0]
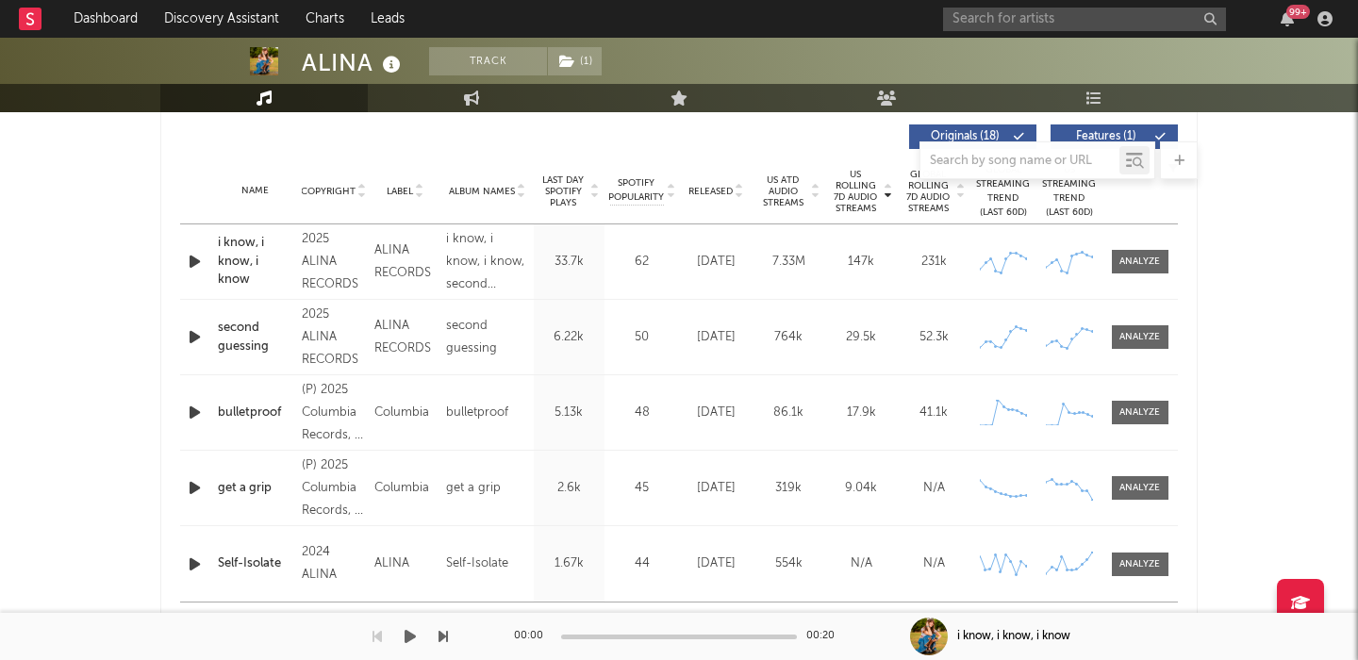
click at [251, 263] on div "i know, i know, i know" at bounding box center [255, 262] width 75 height 56
click at [1067, 22] on input "text" at bounding box center [1084, 20] width 283 height 24
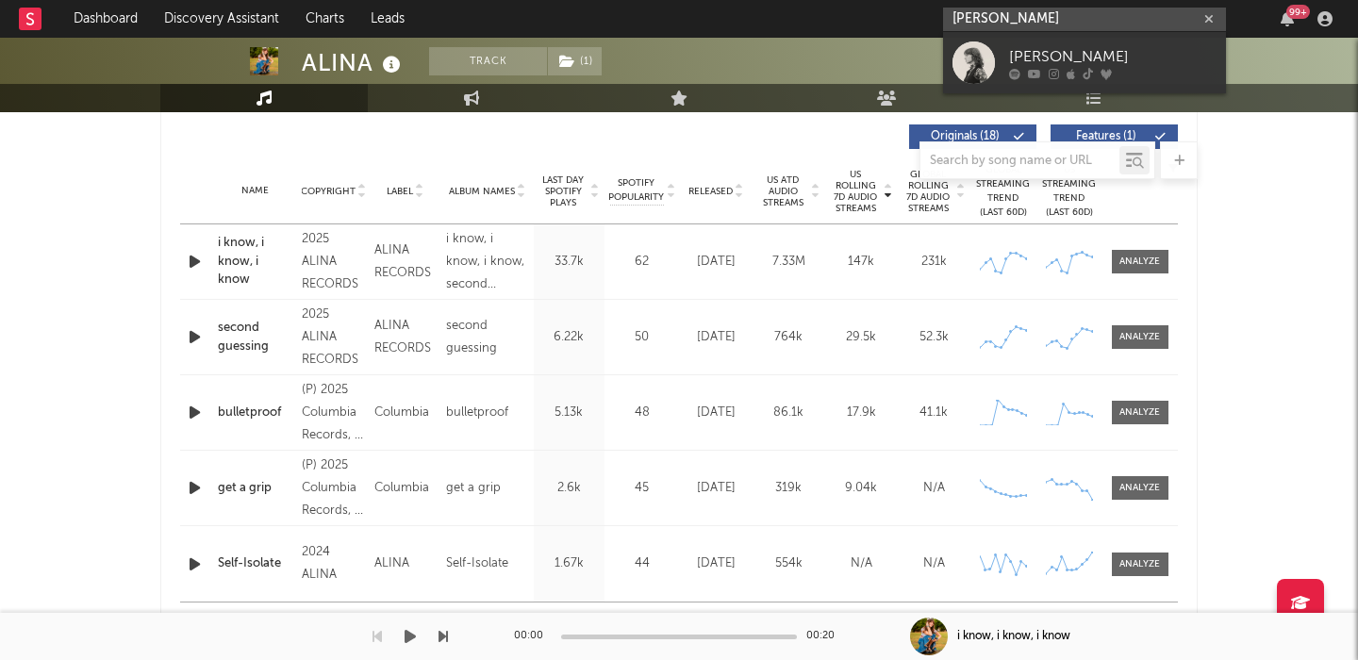
type input "josie edwards"
click at [1187, 68] on div at bounding box center [1112, 73] width 207 height 11
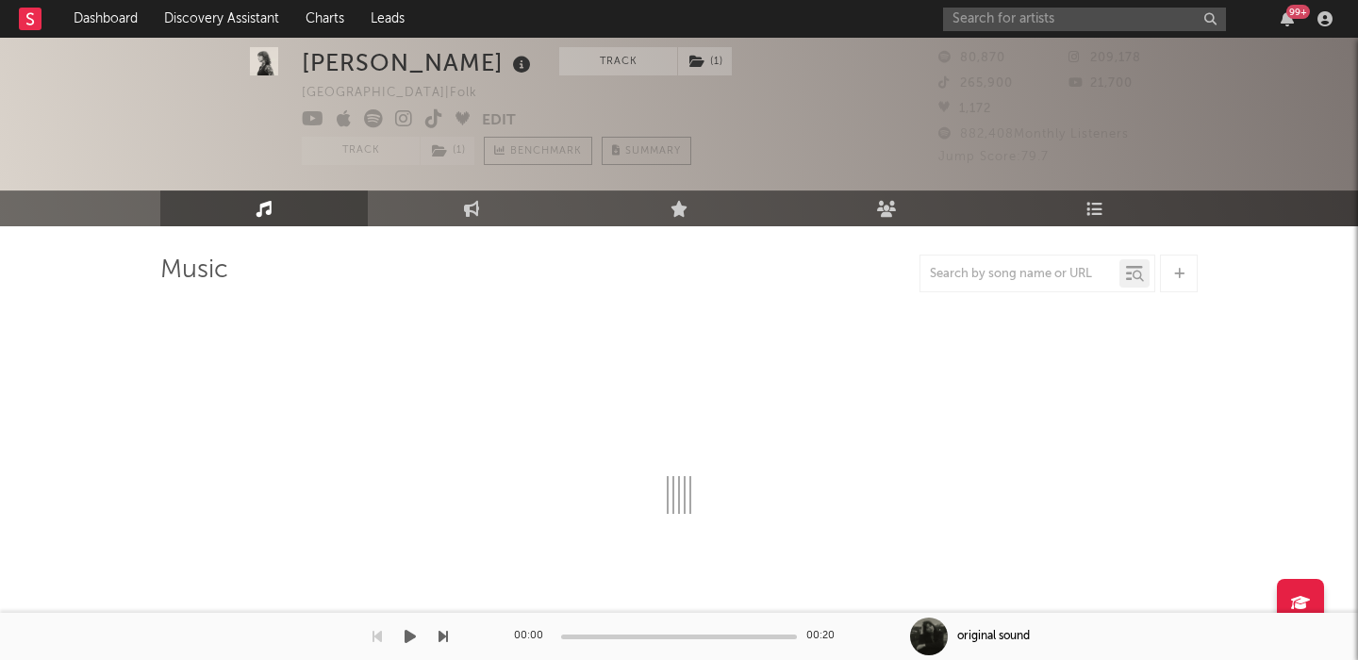
select select "1w"
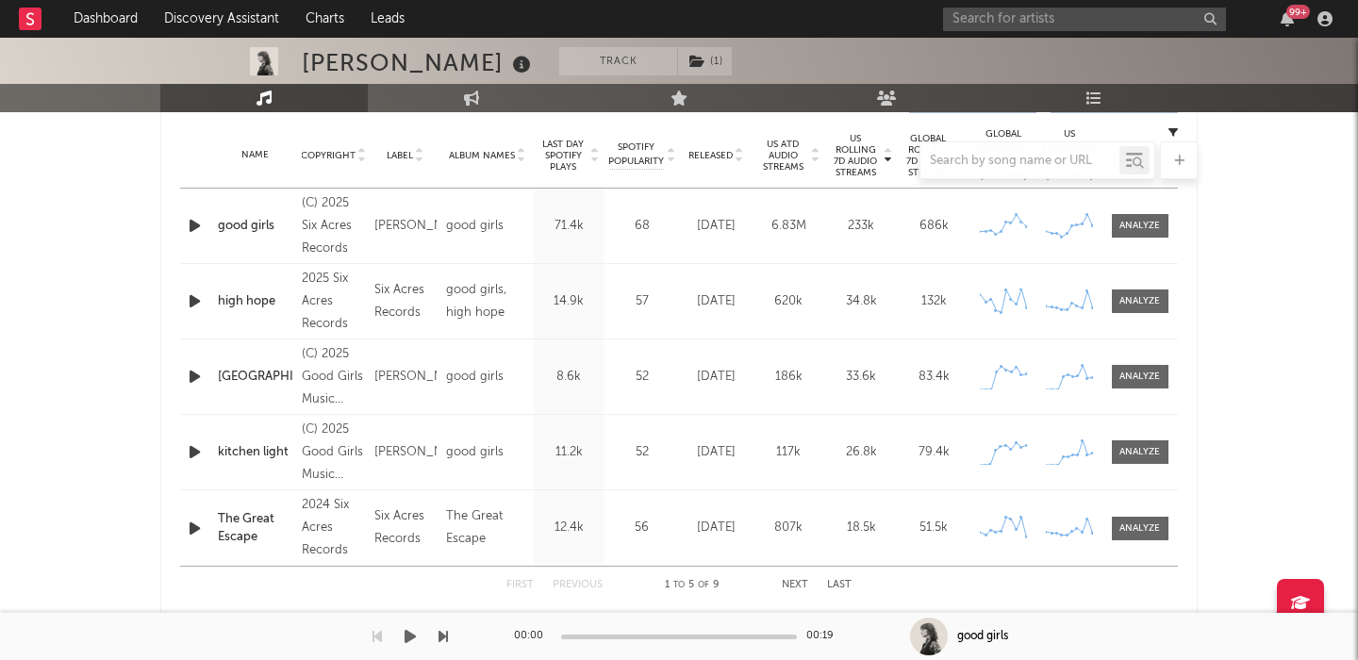
click at [722, 157] on div at bounding box center [678, 160] width 1037 height 38
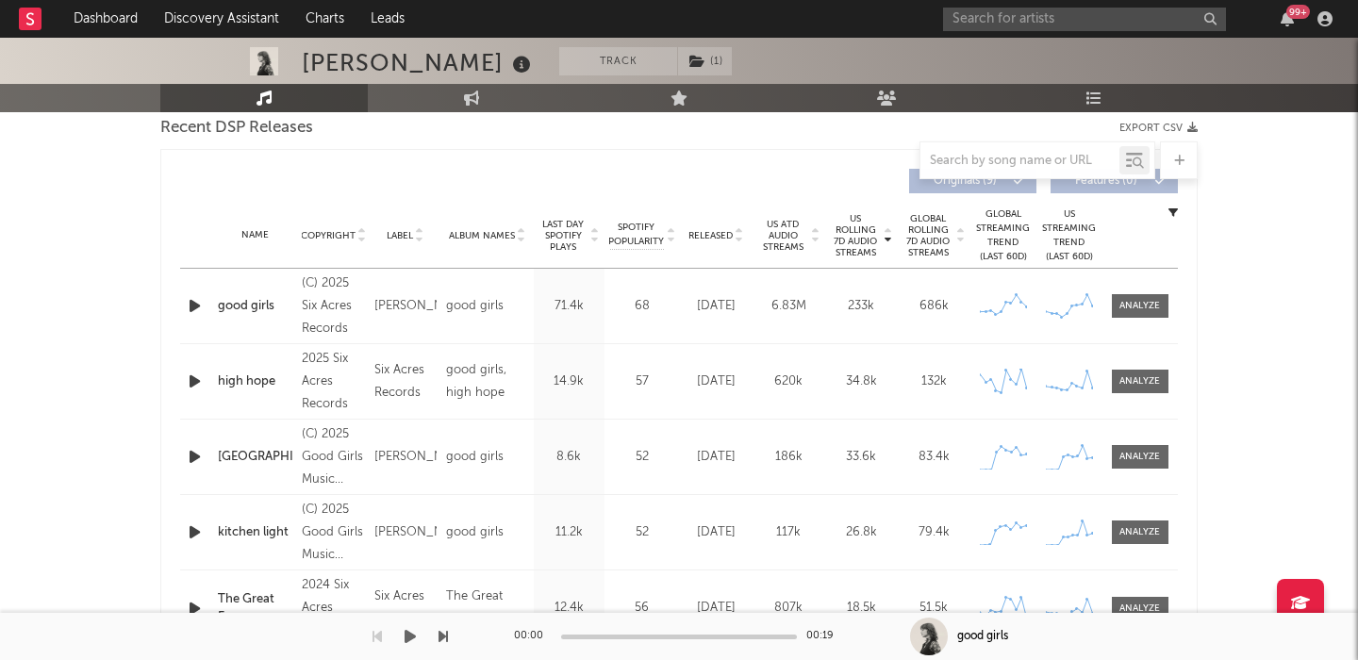
scroll to position [664, 0]
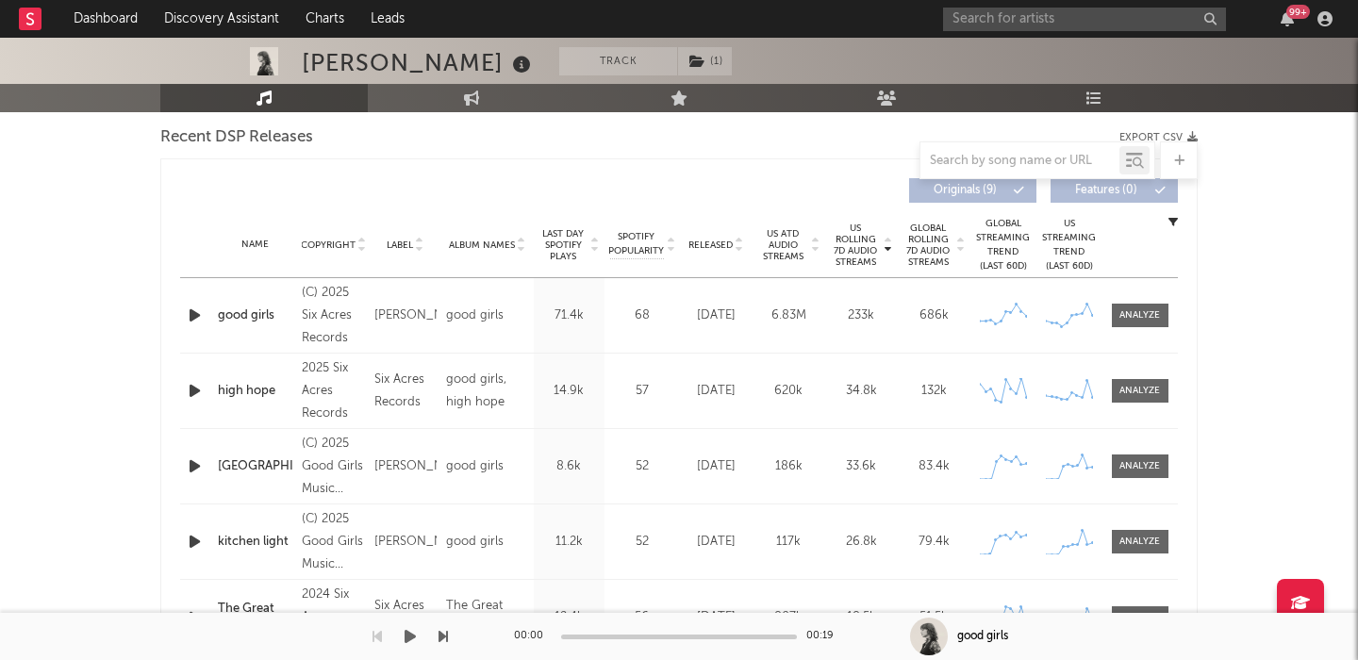
click at [708, 247] on span "Released" at bounding box center [710, 245] width 44 height 11
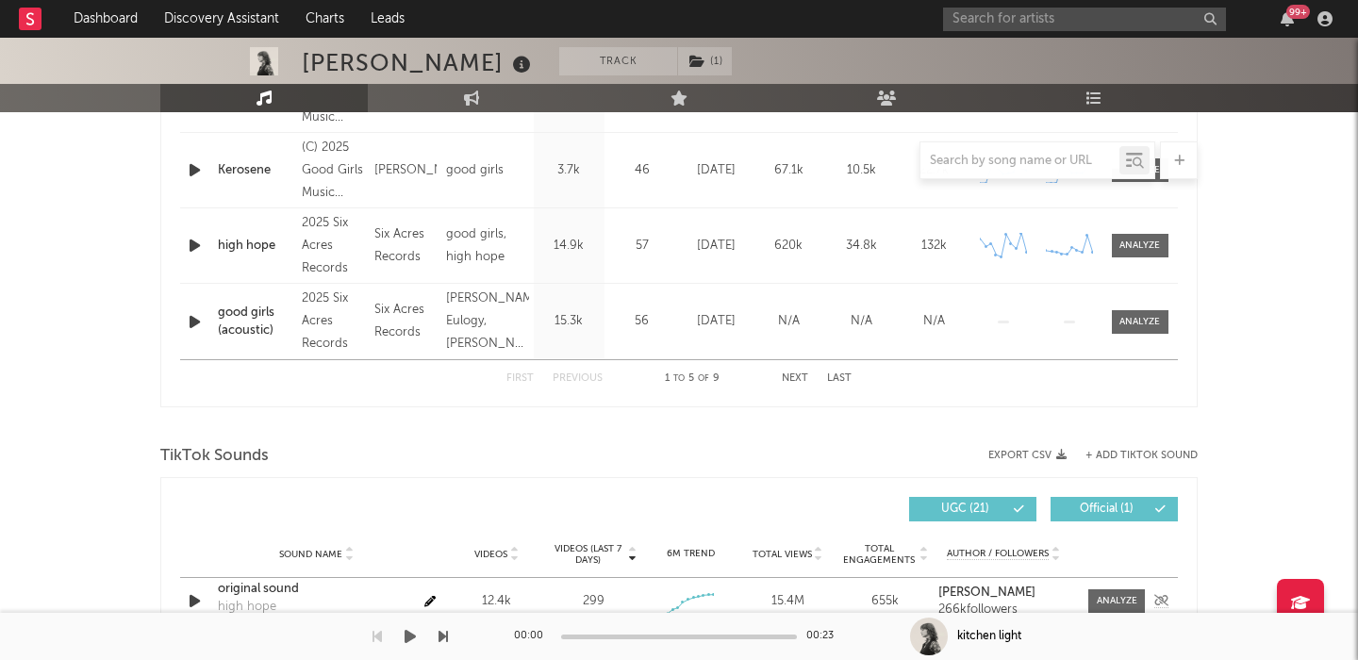
scroll to position [654, 0]
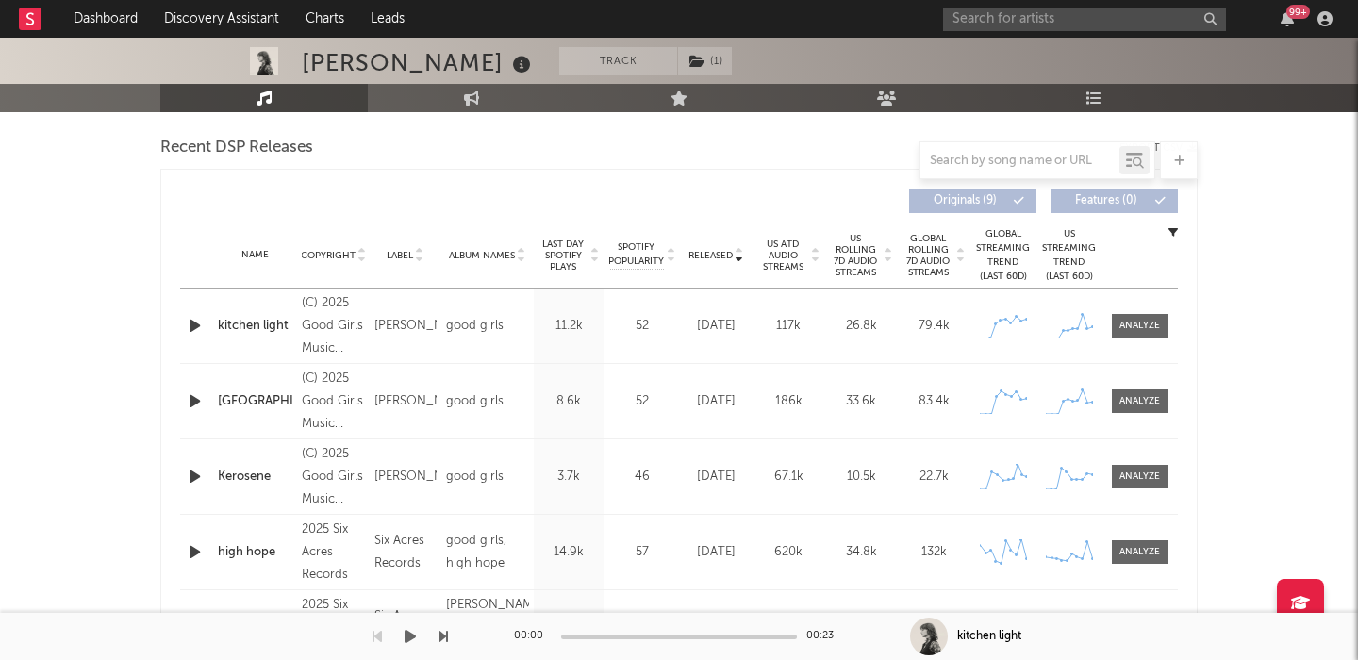
click at [861, 255] on span "US Rolling 7D Audio Streams" at bounding box center [856, 255] width 52 height 45
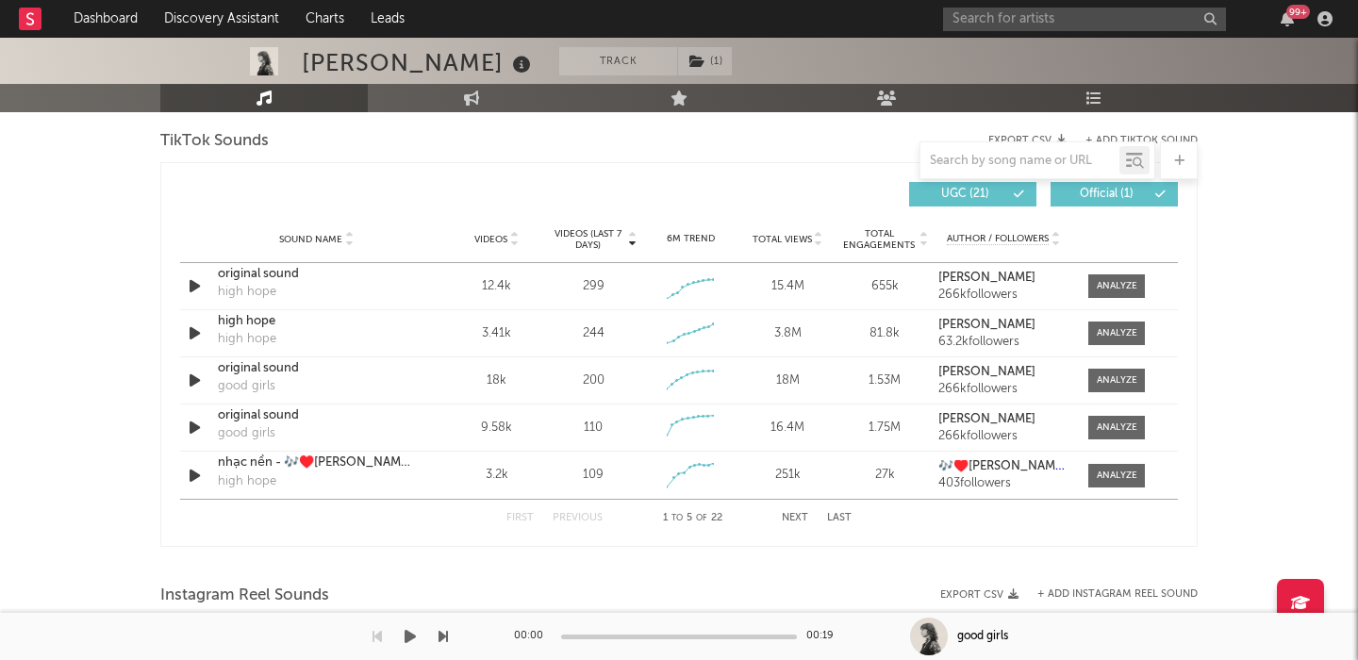
scroll to position [1276, 0]
click at [479, 244] on div "Videos" at bounding box center [497, 238] width 88 height 14
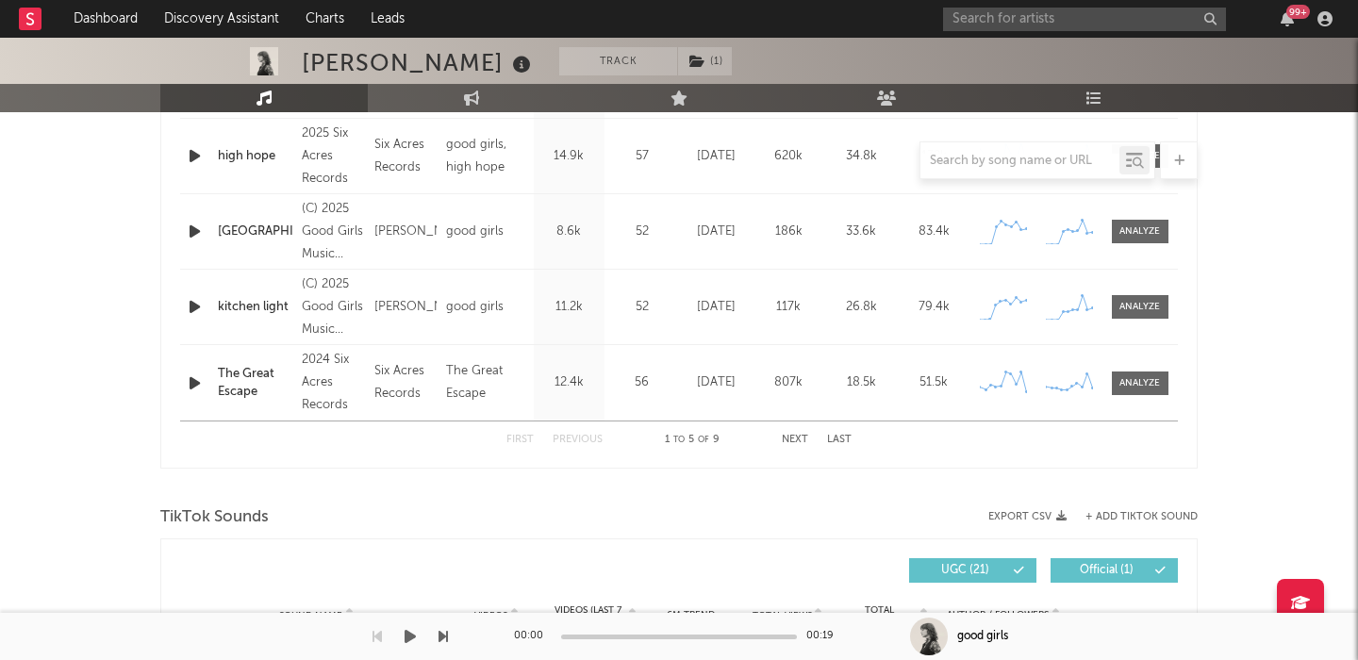
scroll to position [653, 0]
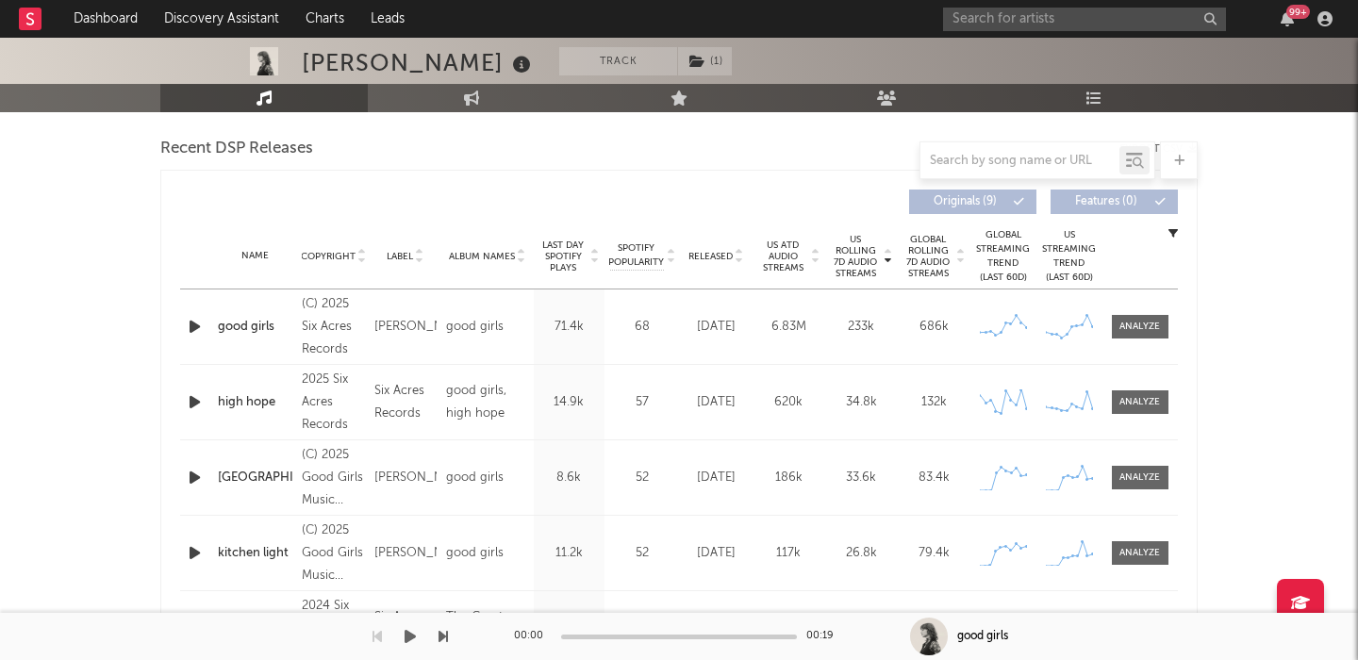
click at [229, 326] on div "good girls" at bounding box center [255, 327] width 75 height 19
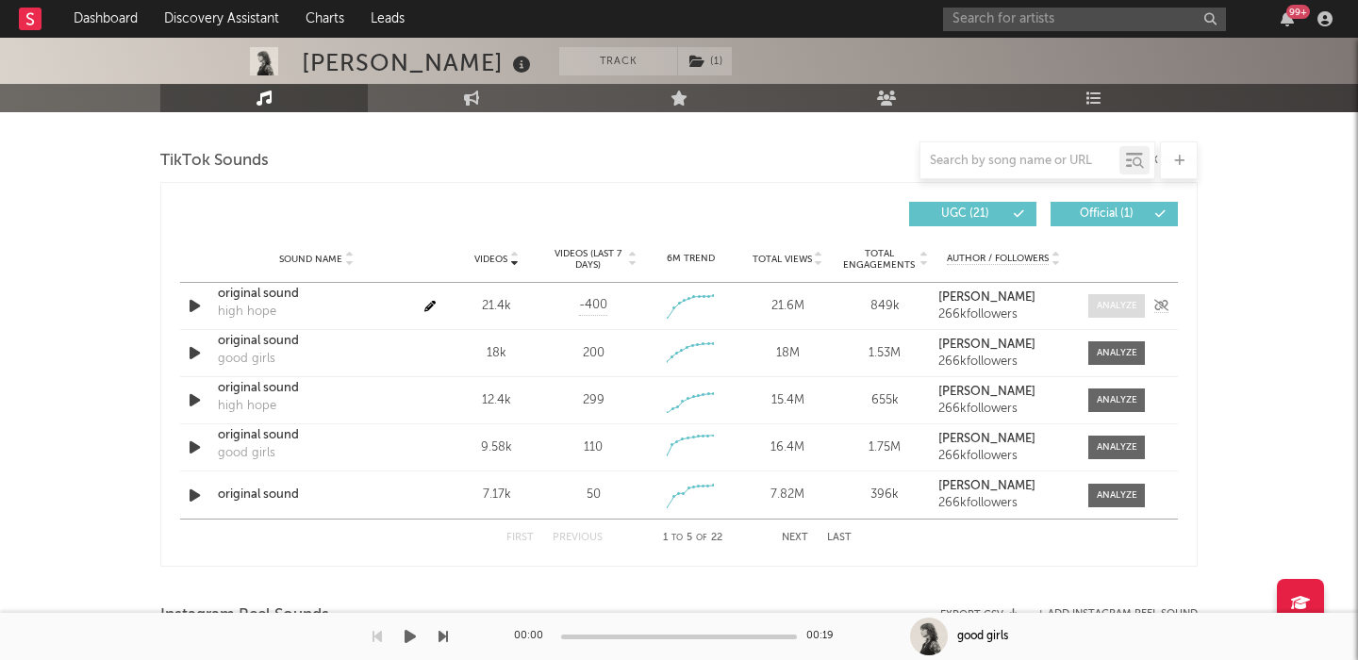
click at [1124, 303] on div at bounding box center [1117, 306] width 41 height 14
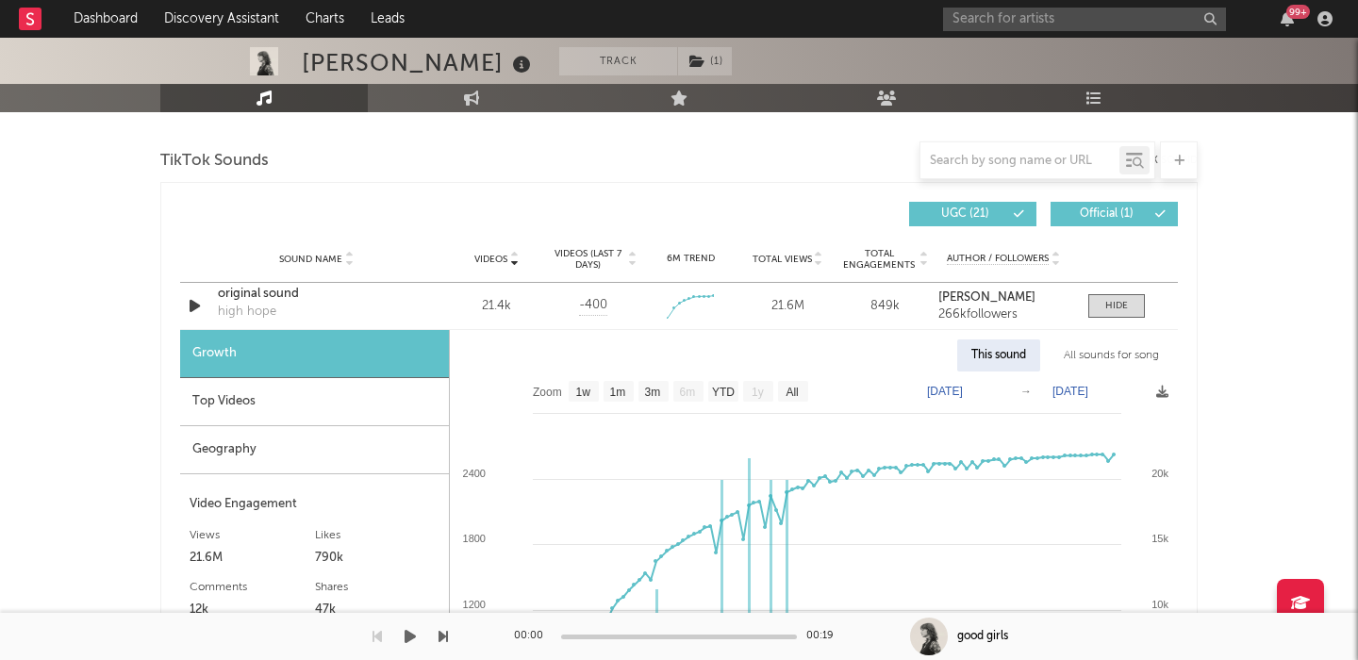
click at [794, 390] on text "All" at bounding box center [792, 392] width 12 height 13
select select "All"
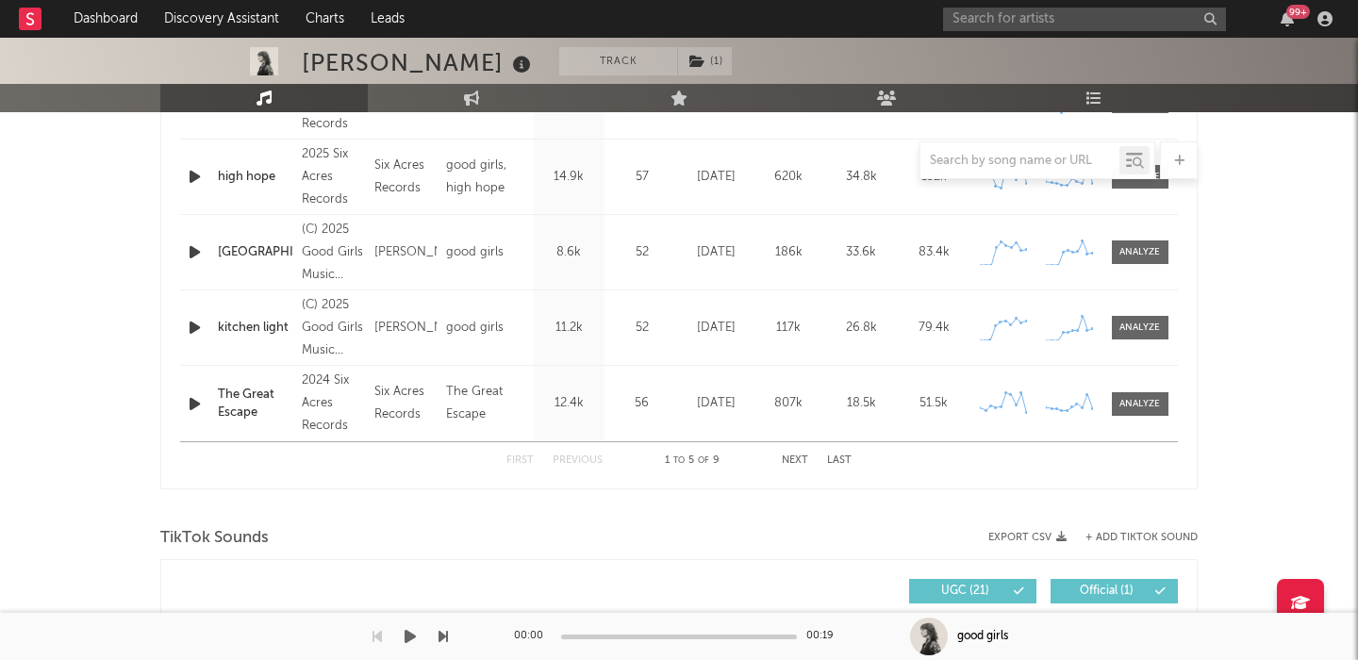
scroll to position [697, 0]
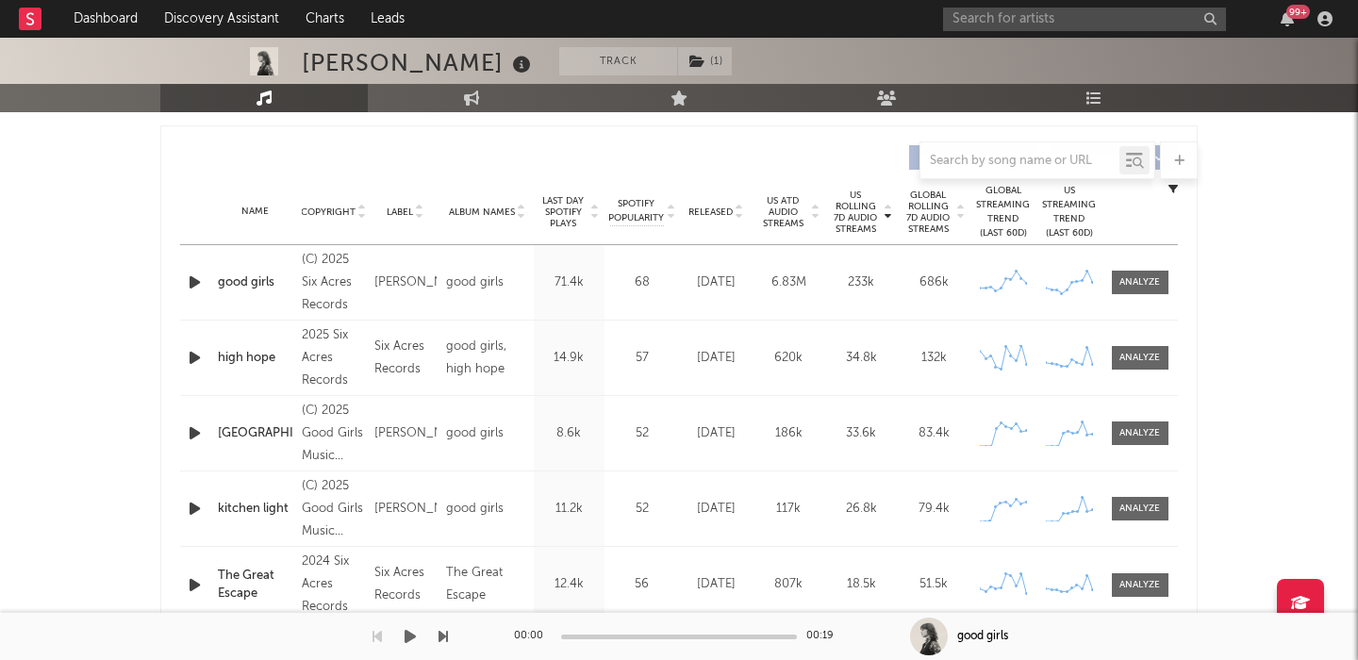
click at [268, 352] on div "high hope" at bounding box center [255, 358] width 75 height 19
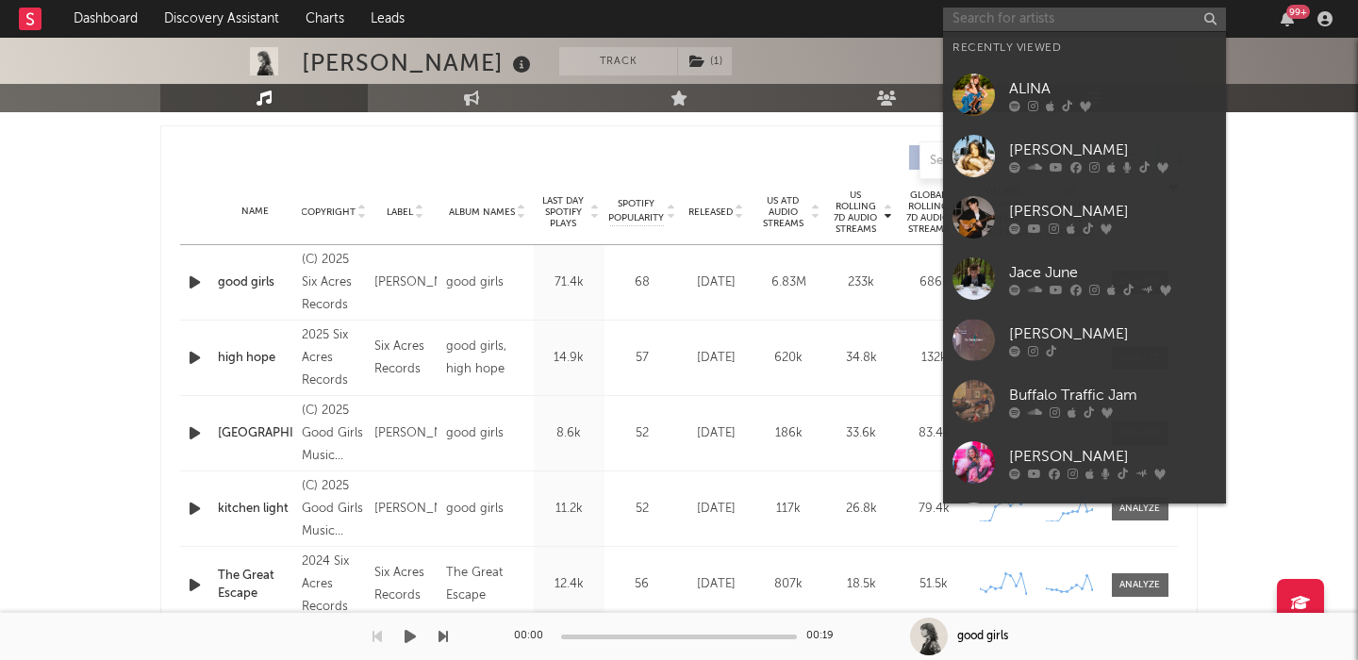
click at [991, 16] on input "text" at bounding box center [1084, 20] width 283 height 24
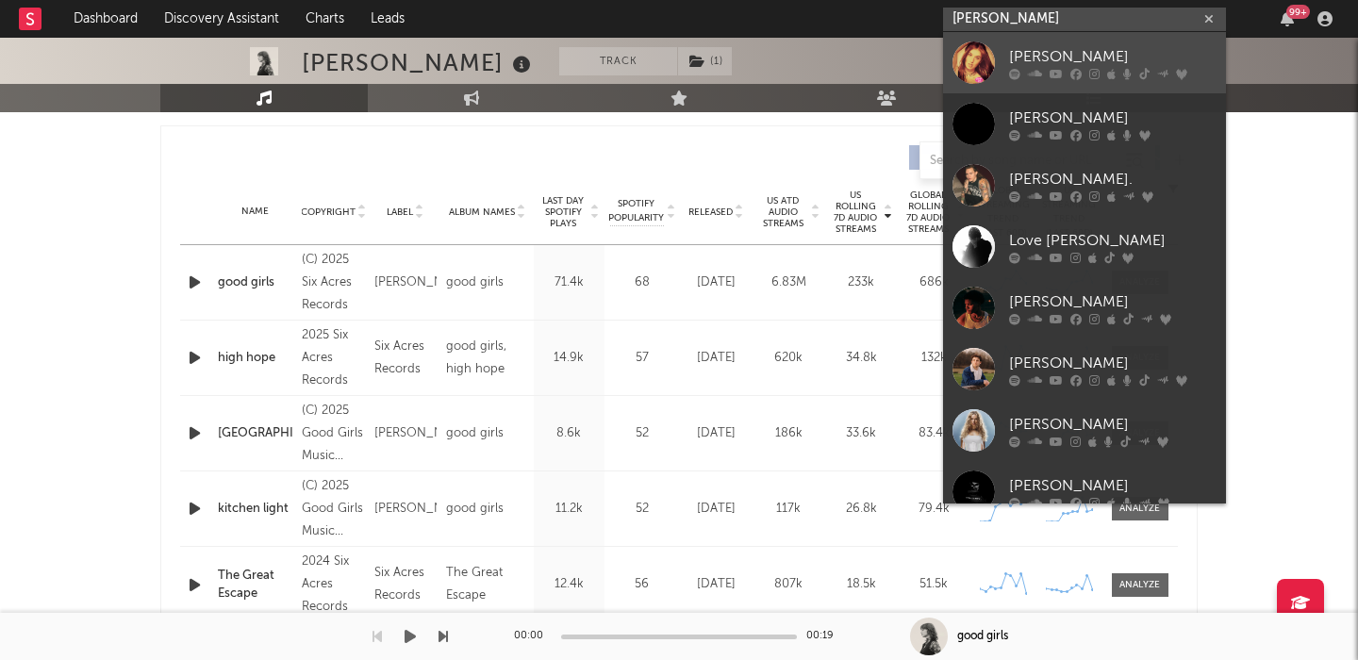
type input "eli"
click at [1037, 47] on div "Eli" at bounding box center [1112, 56] width 207 height 23
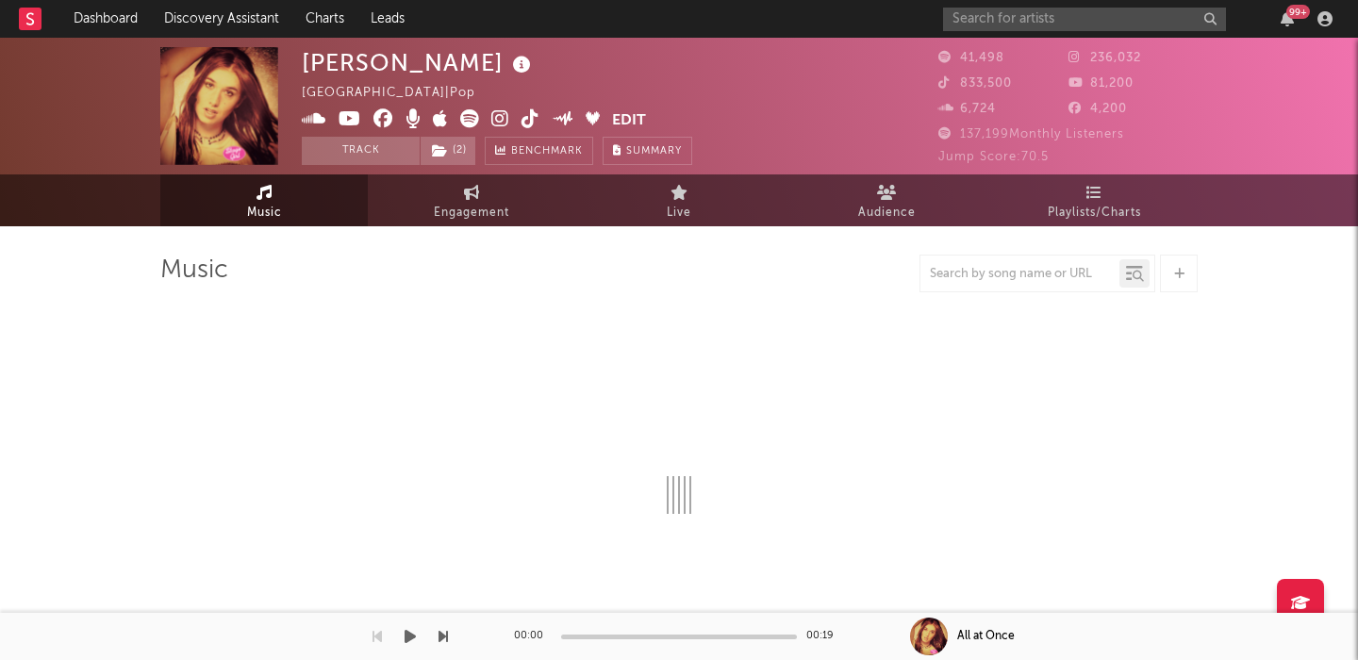
select select "6m"
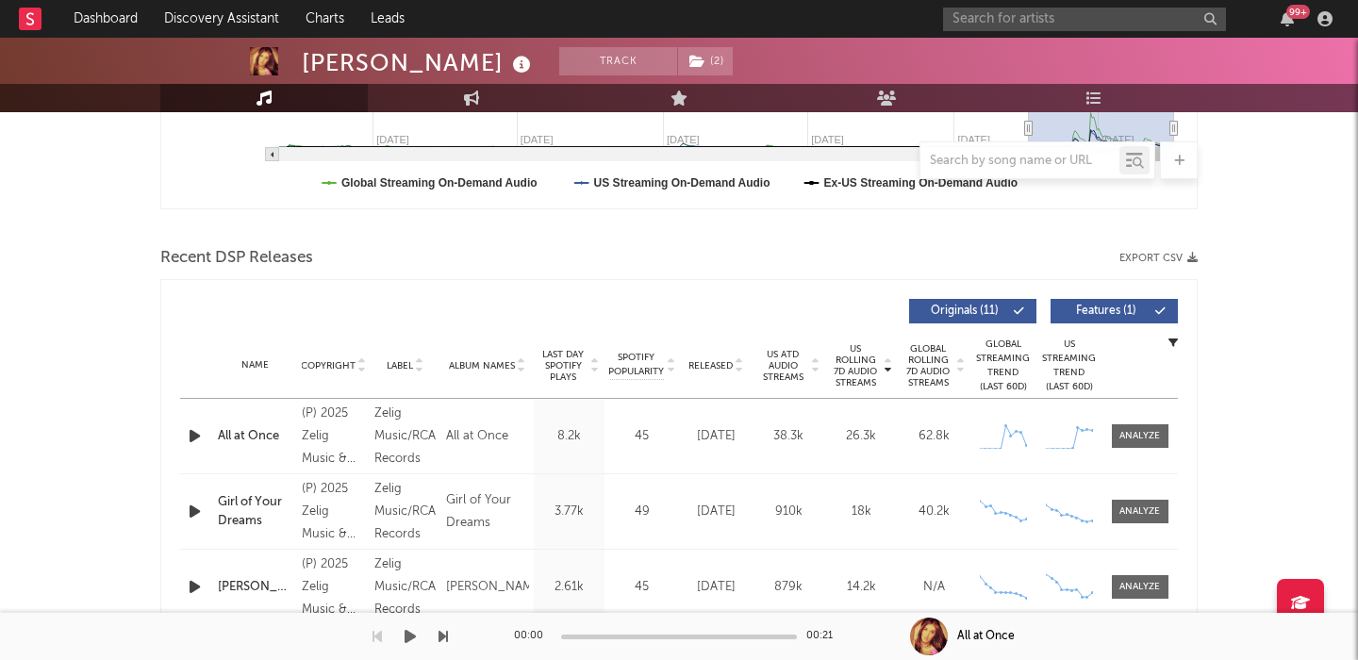
scroll to position [586, 0]
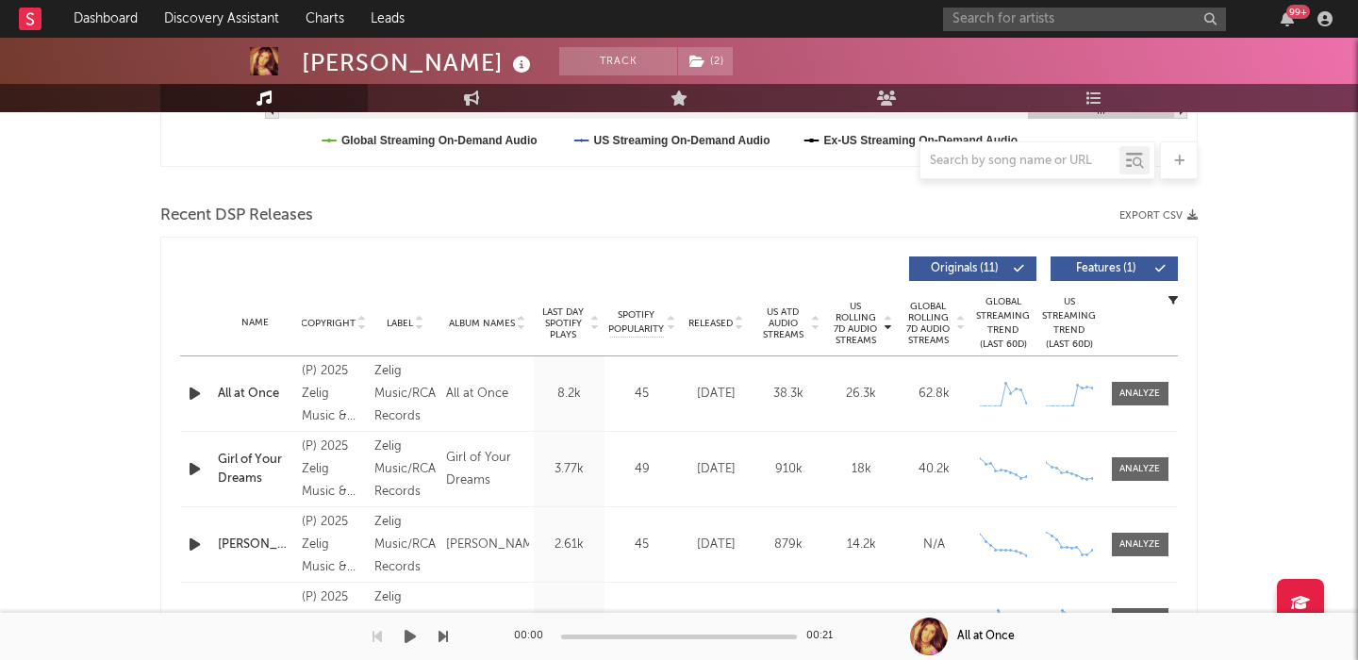
click at [246, 468] on div "Girl of Your Dreams" at bounding box center [255, 469] width 75 height 37
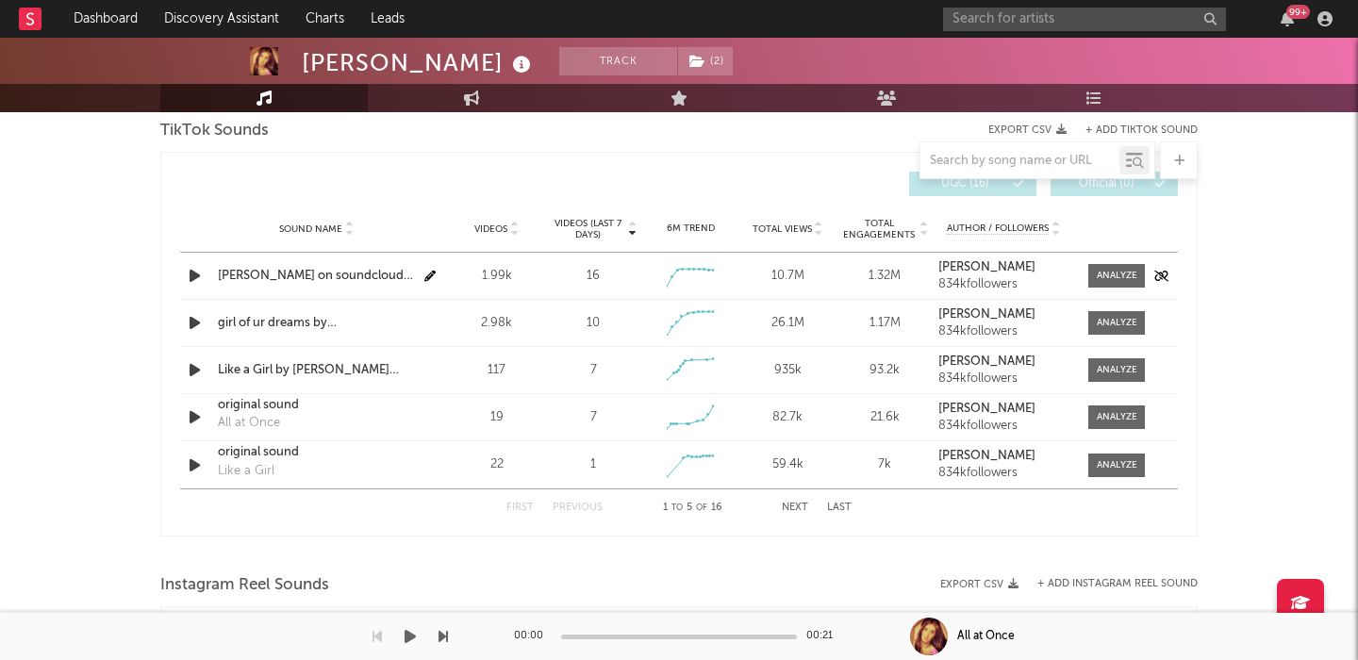
scroll to position [1283, 0]
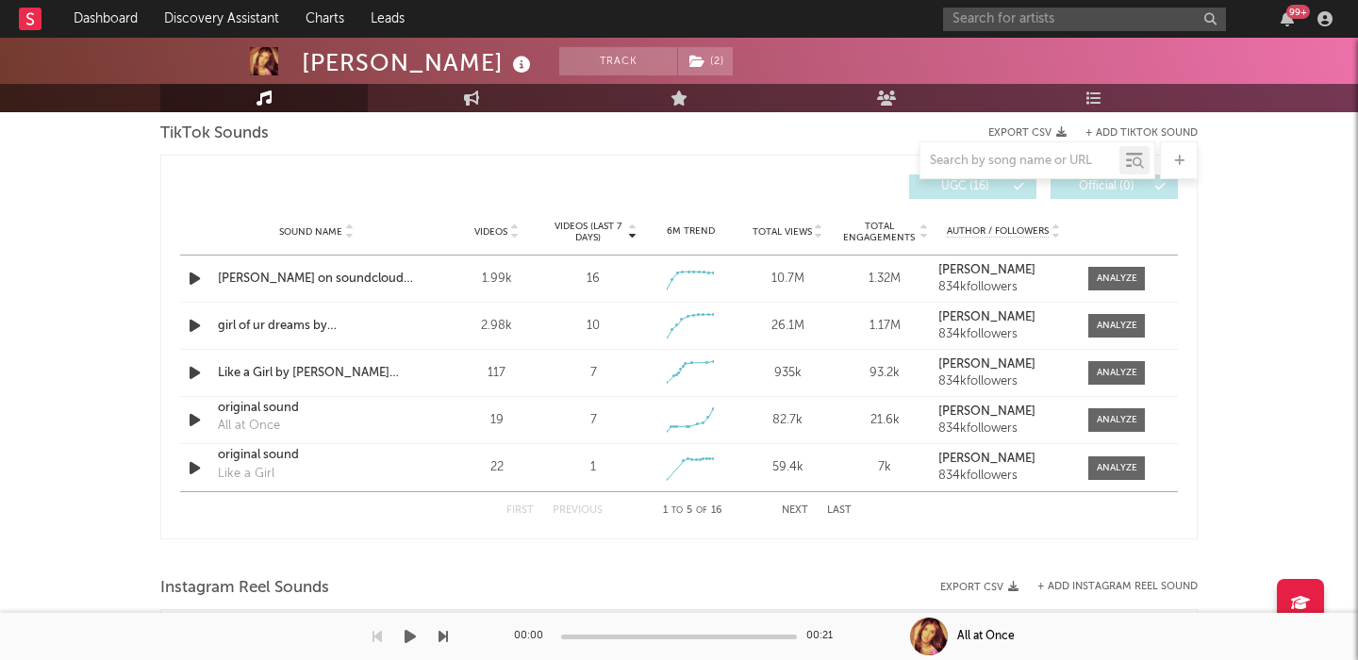
click at [496, 236] on span "Videos" at bounding box center [490, 231] width 33 height 11
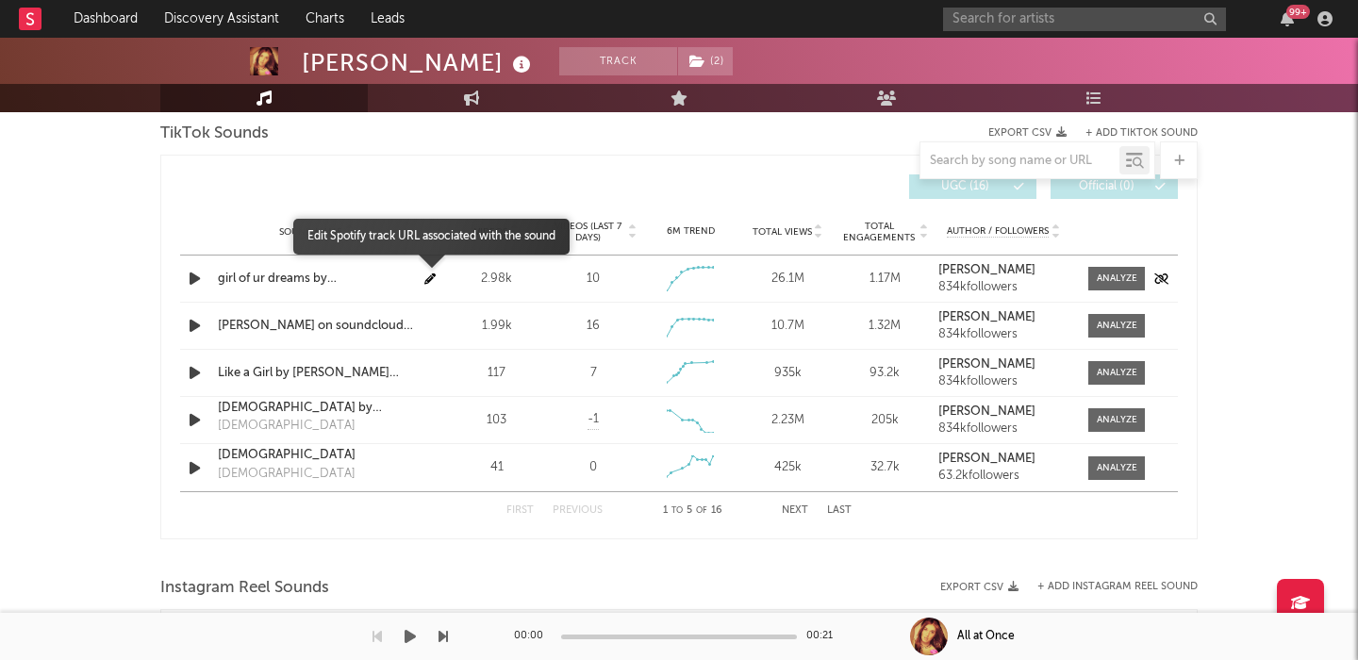
click at [428, 276] on icon "button" at bounding box center [429, 279] width 11 height 11
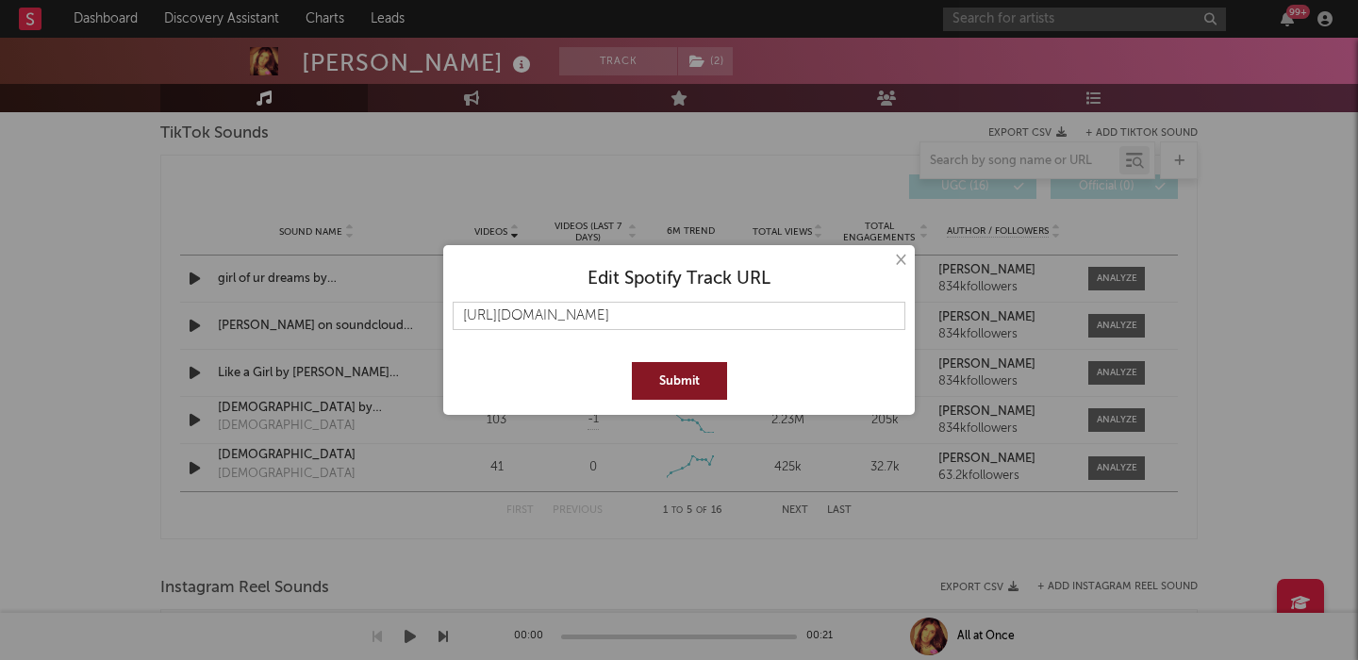
type input "https://open.spotify.com/track/7AVZ2T5nku3TKyZlPPXLEd"
click at [675, 381] on button "Submit" at bounding box center [679, 381] width 95 height 38
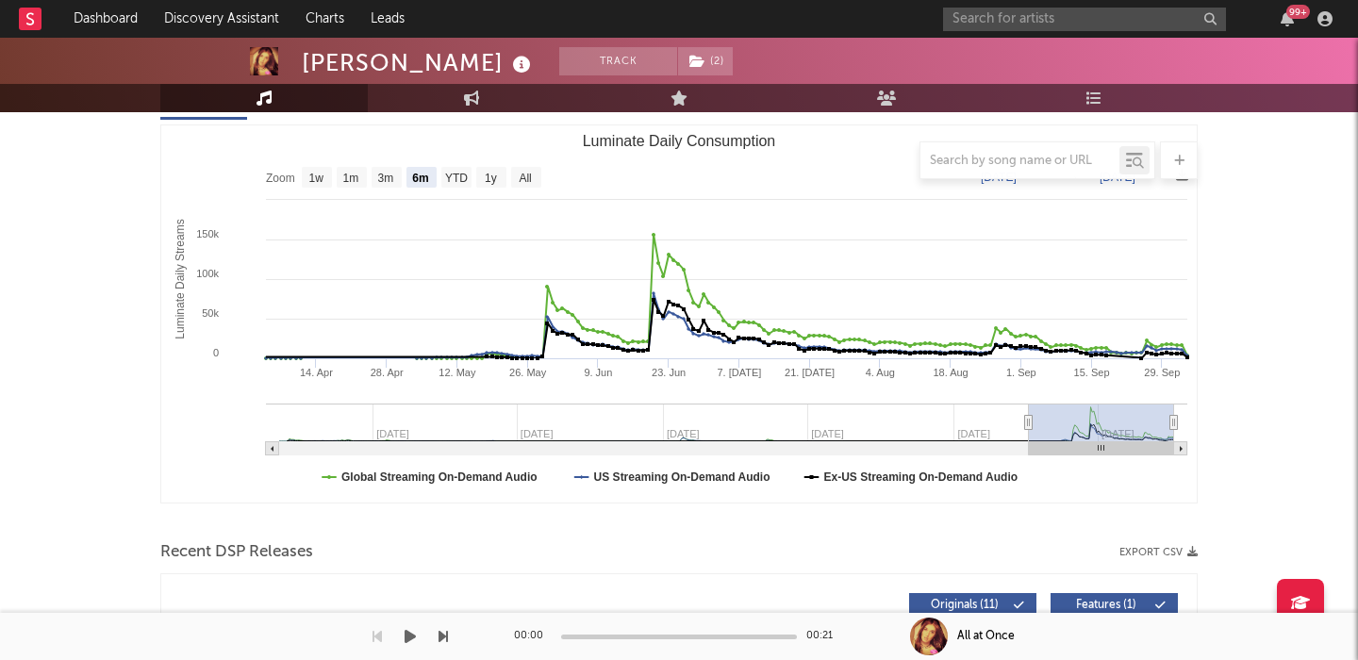
scroll to position [583, 0]
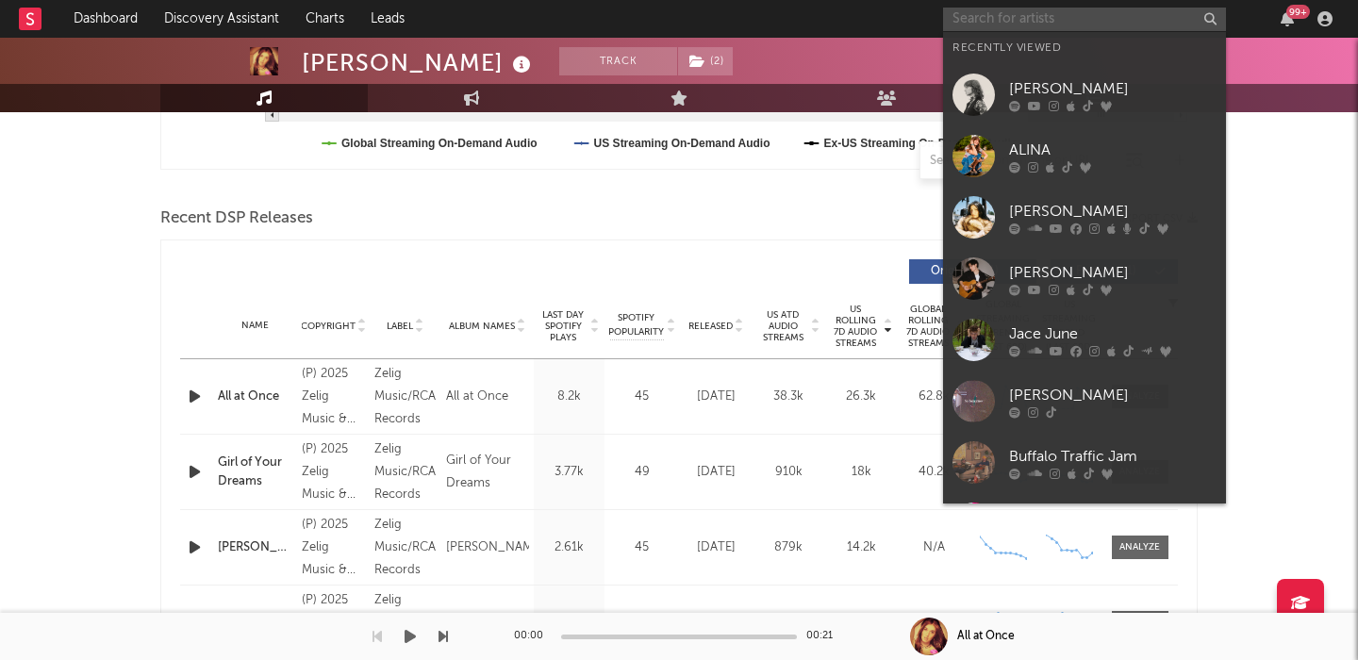
click at [1028, 11] on input "text" at bounding box center [1084, 20] width 283 height 24
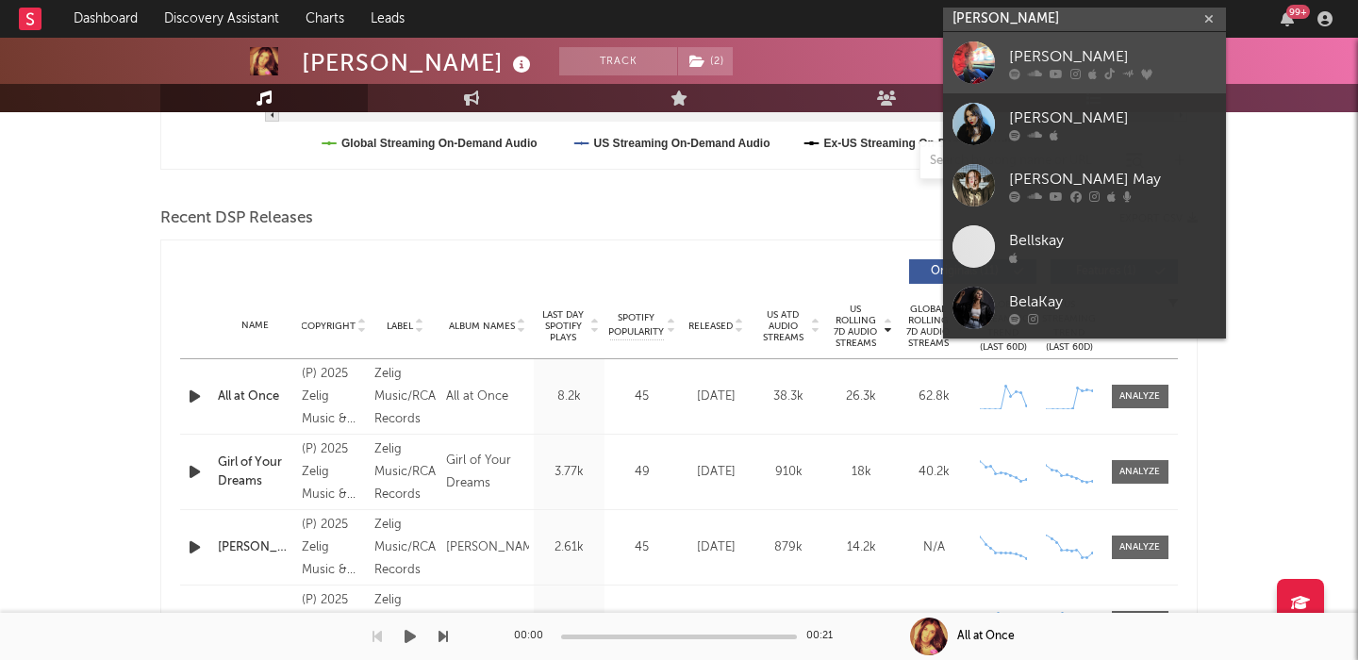
type input "bella kay"
click at [1052, 47] on div "Bella Kay" at bounding box center [1112, 56] width 207 height 23
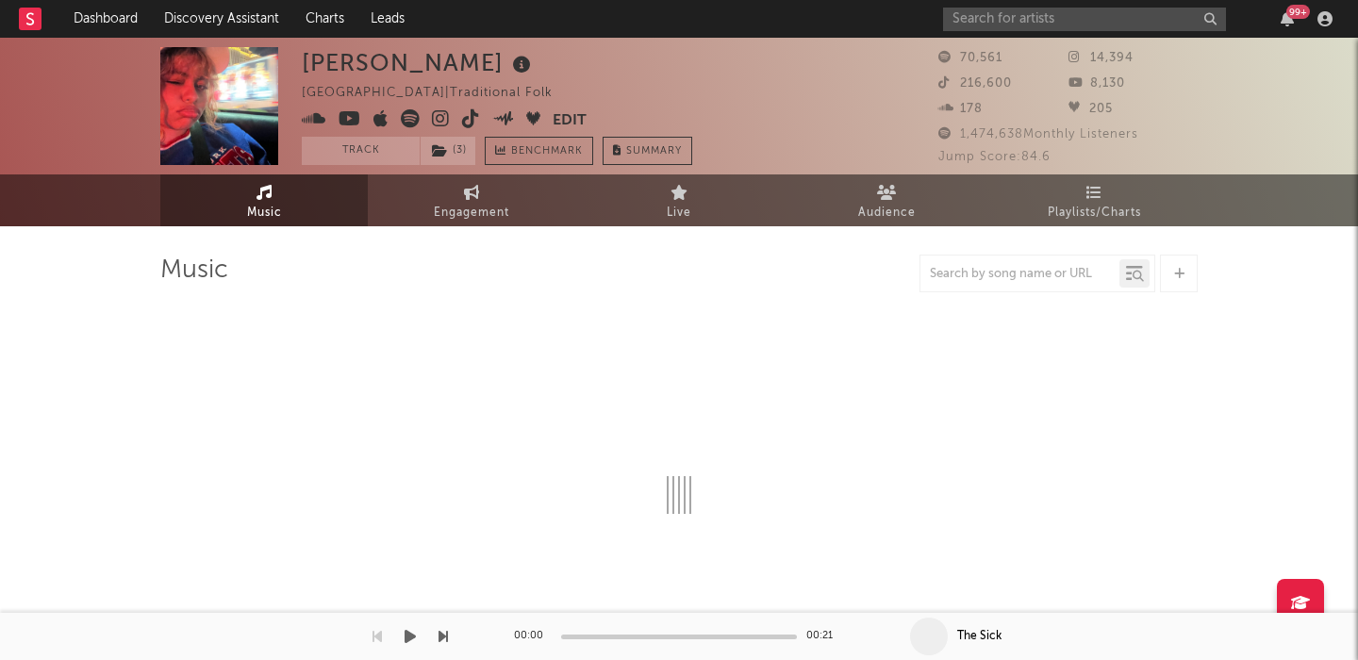
select select "1w"
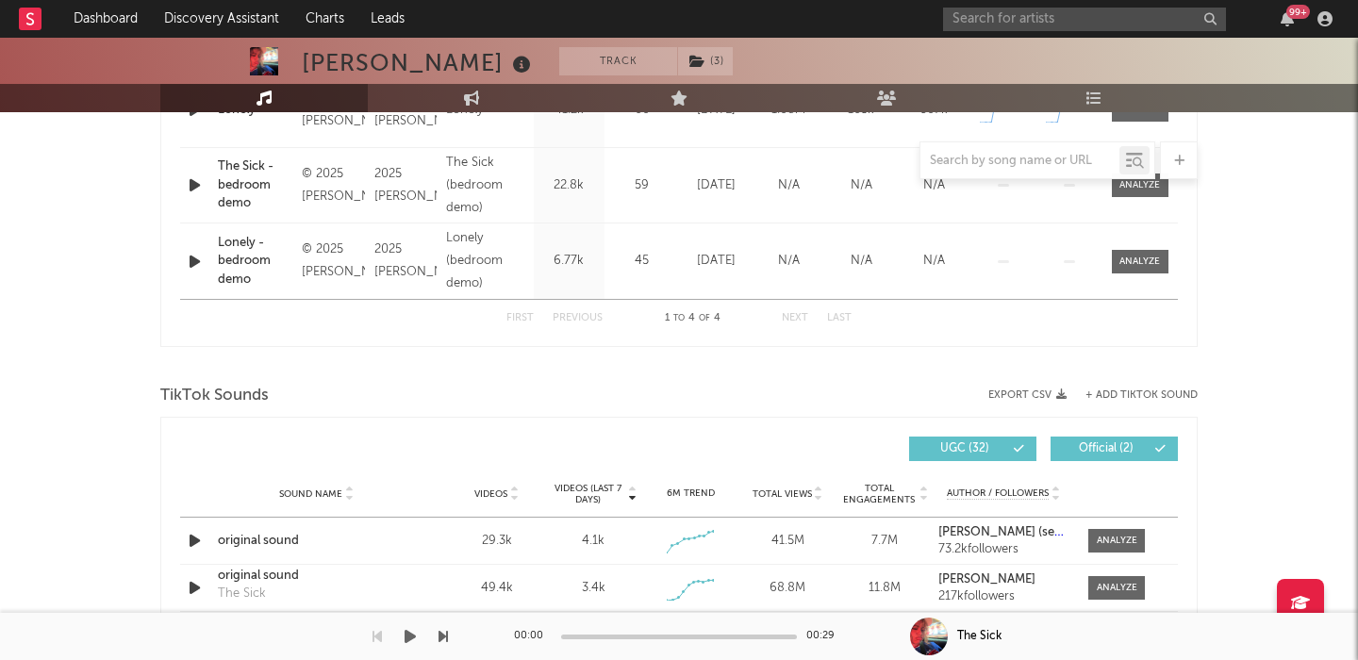
scroll to position [1088, 0]
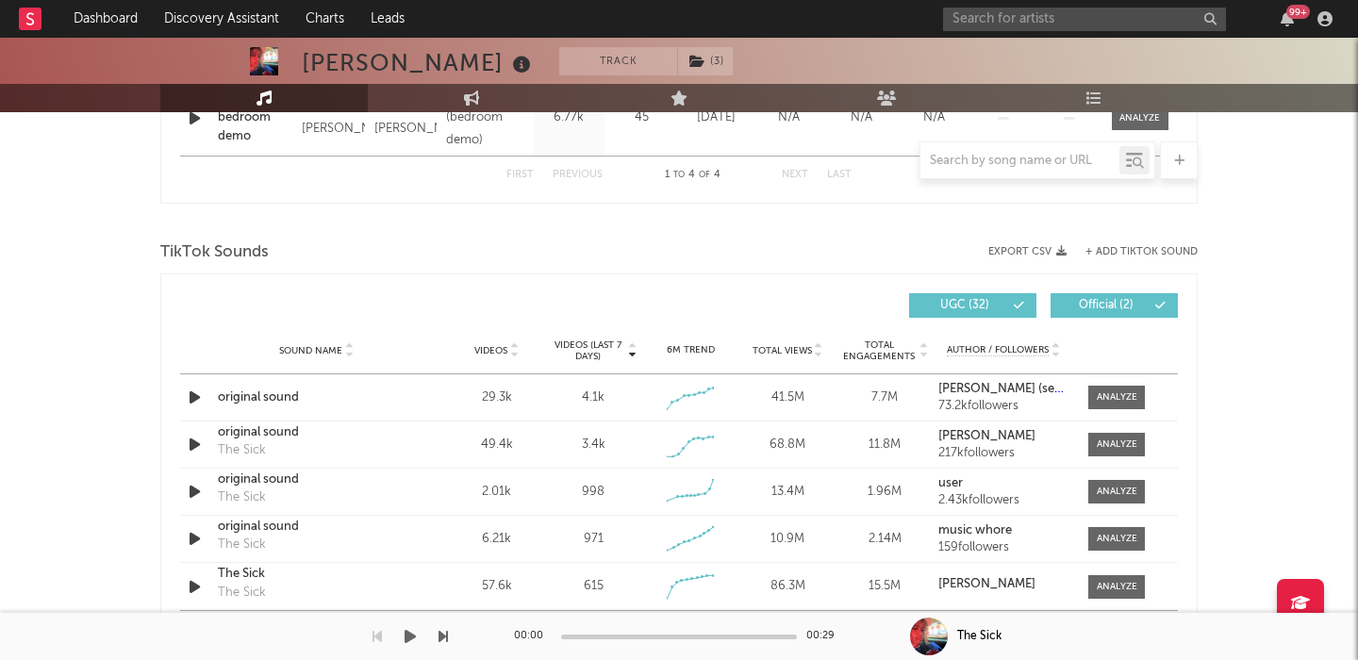
click at [506, 345] on span "Videos" at bounding box center [490, 350] width 33 height 11
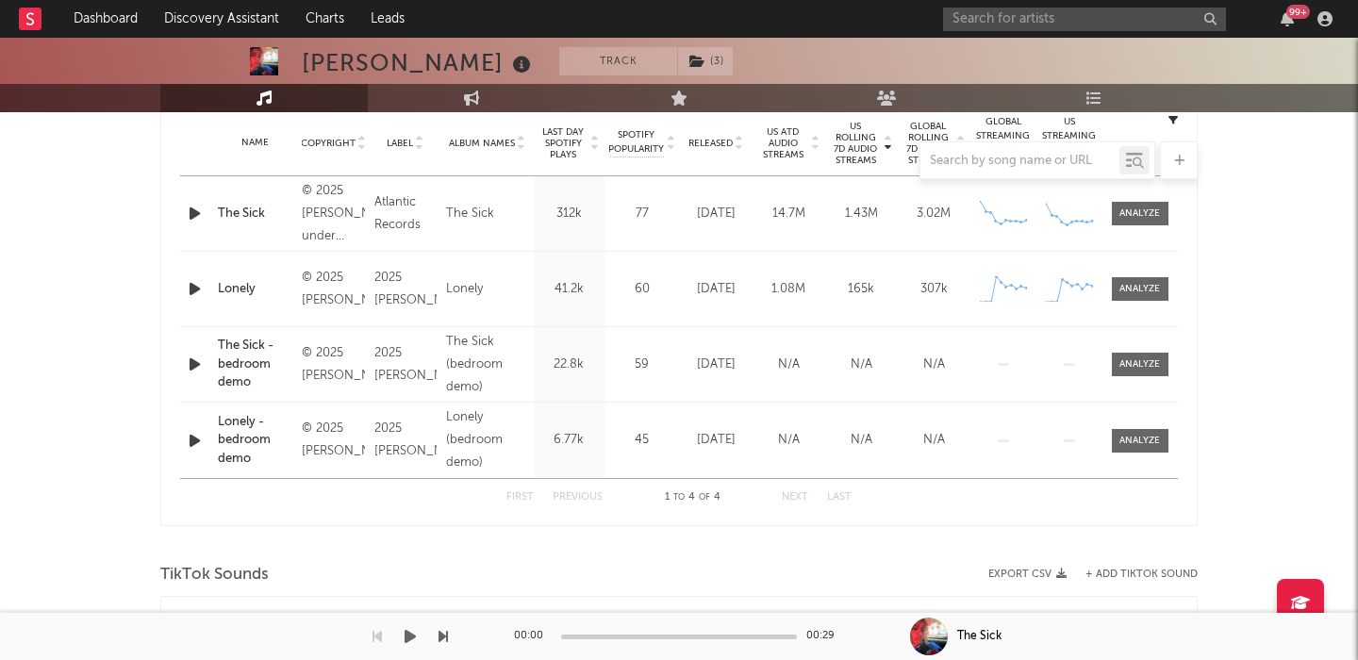
scroll to position [449, 0]
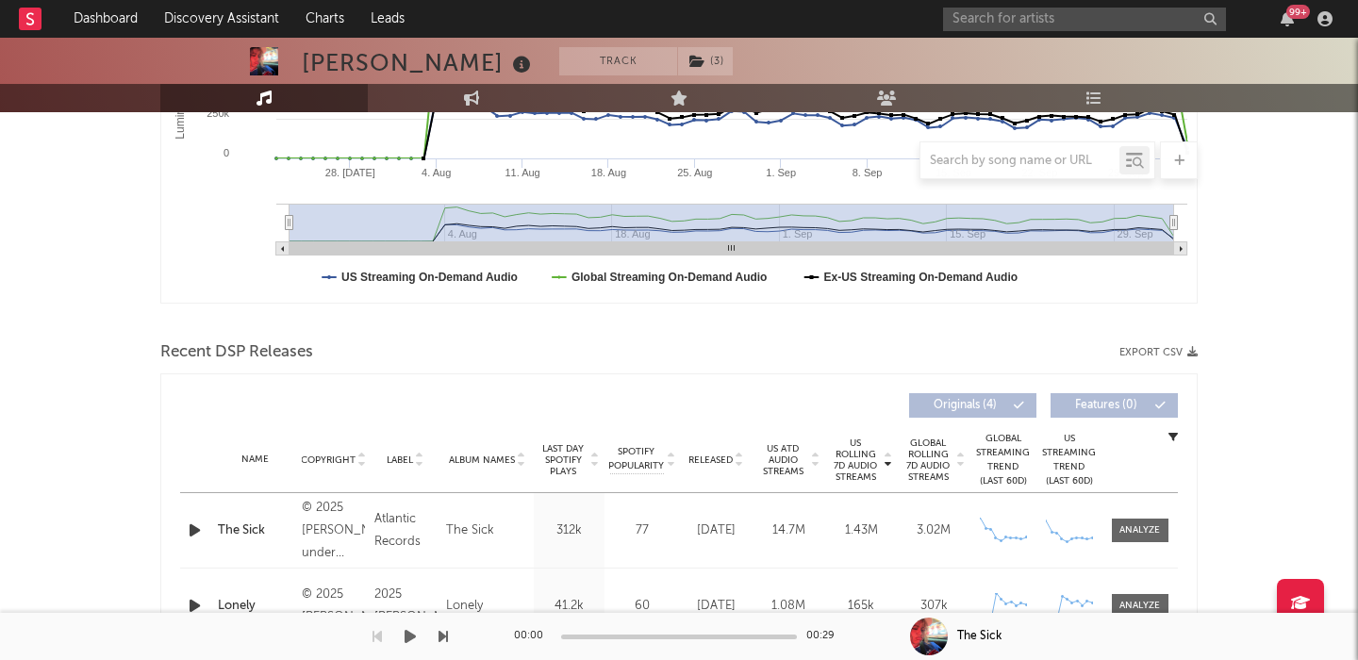
click at [233, 528] on div "The Sick" at bounding box center [255, 531] width 75 height 19
click at [969, 19] on input "text" at bounding box center [1084, 20] width 283 height 24
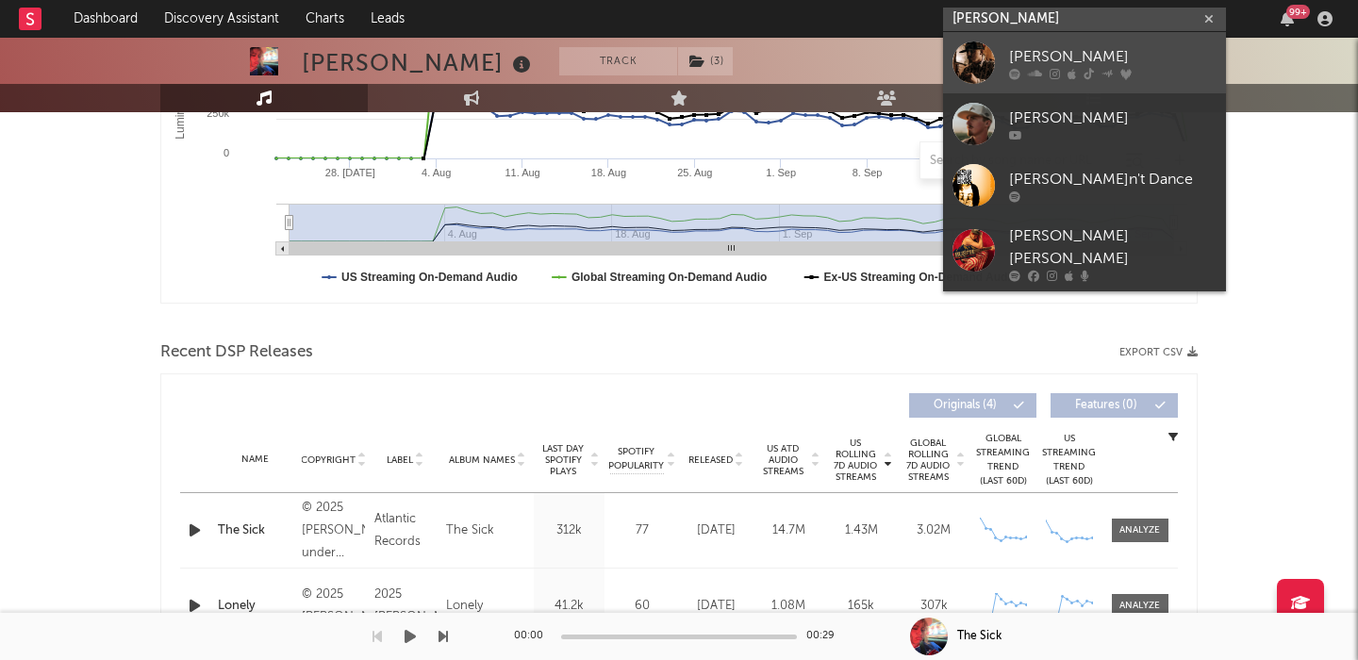
type input "tyler nance"
click at [1022, 59] on div "Tyler Nance" at bounding box center [1112, 56] width 207 height 23
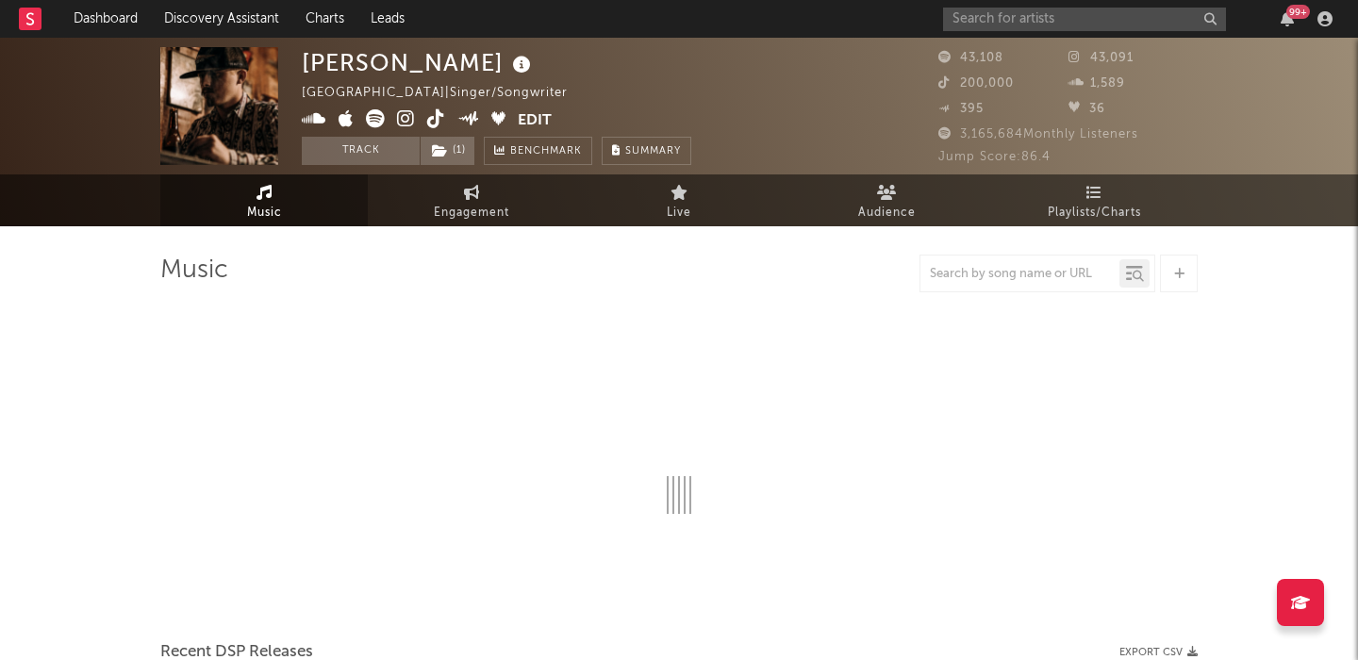
select select "6m"
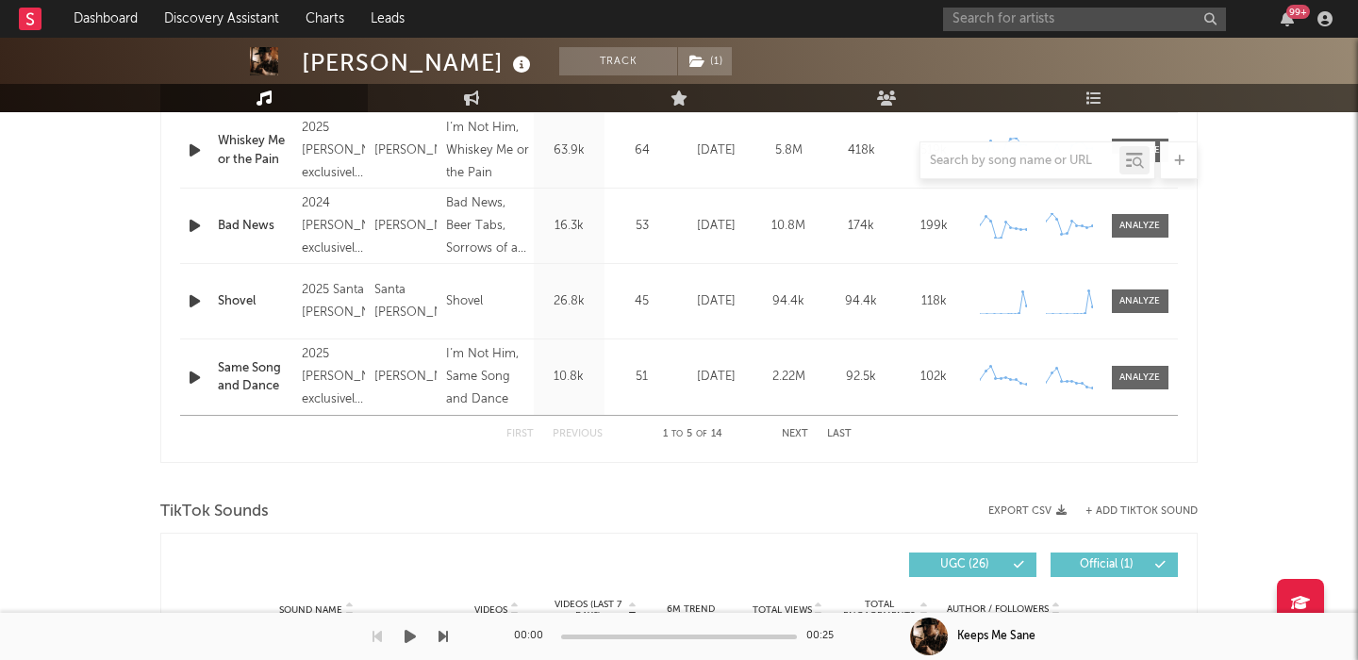
scroll to position [1152, 0]
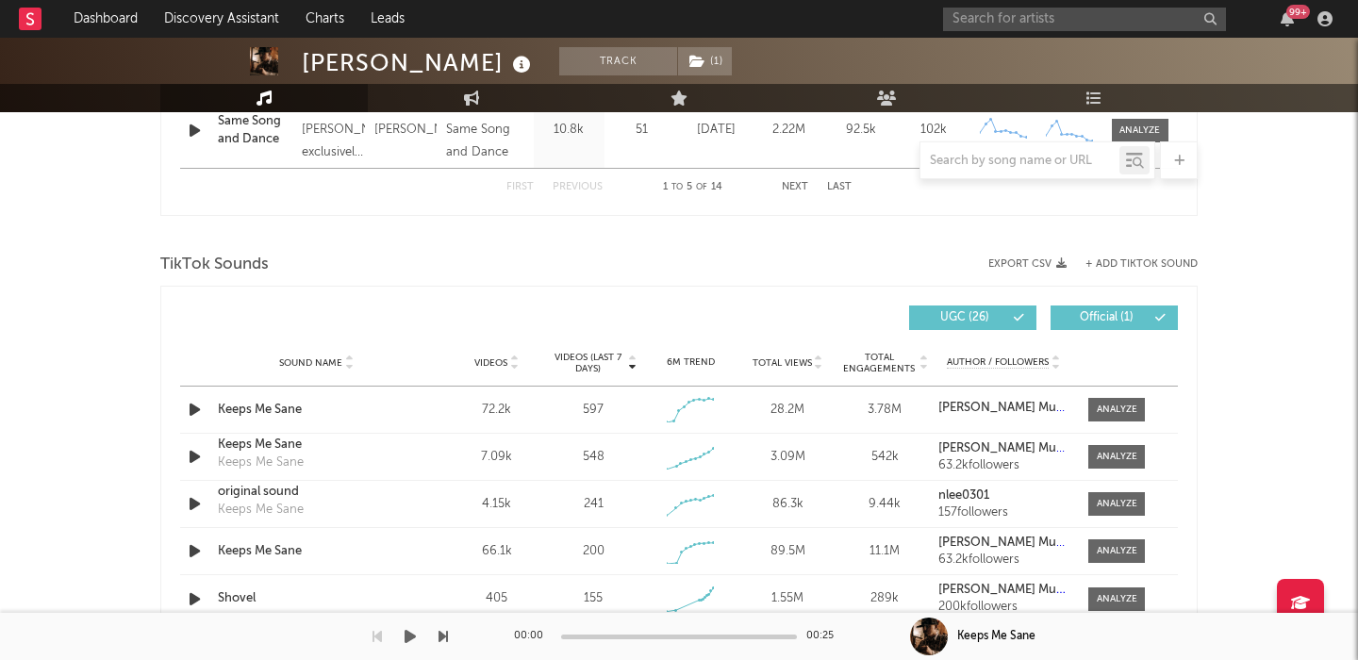
click at [495, 369] on div "Videos" at bounding box center [497, 363] width 88 height 14
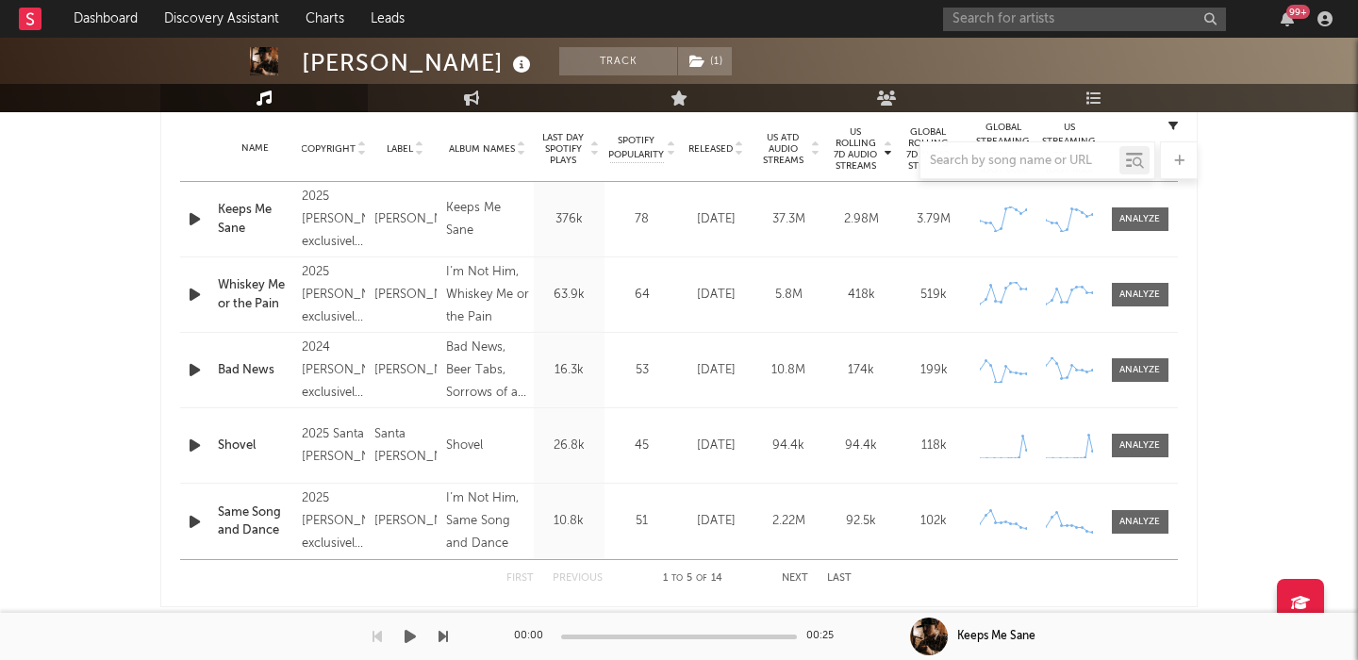
scroll to position [731, 0]
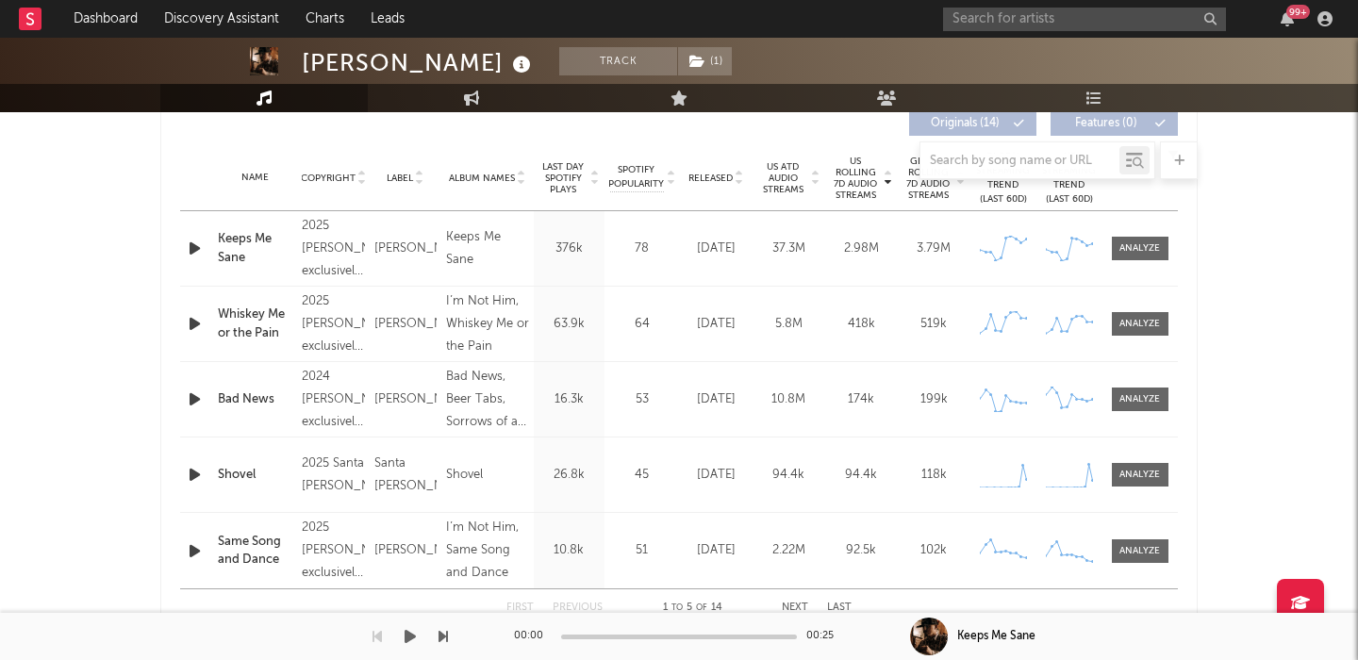
click at [247, 243] on div "Keeps Me Sane" at bounding box center [255, 248] width 75 height 37
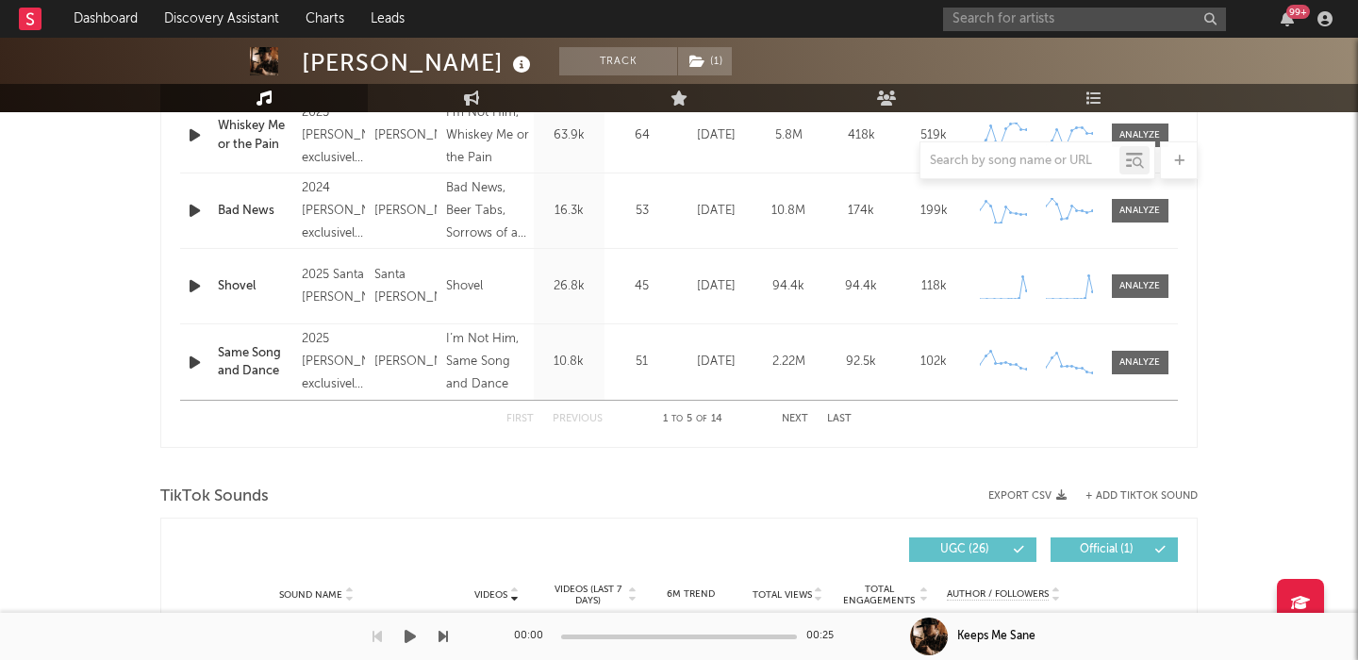
scroll to position [1265, 0]
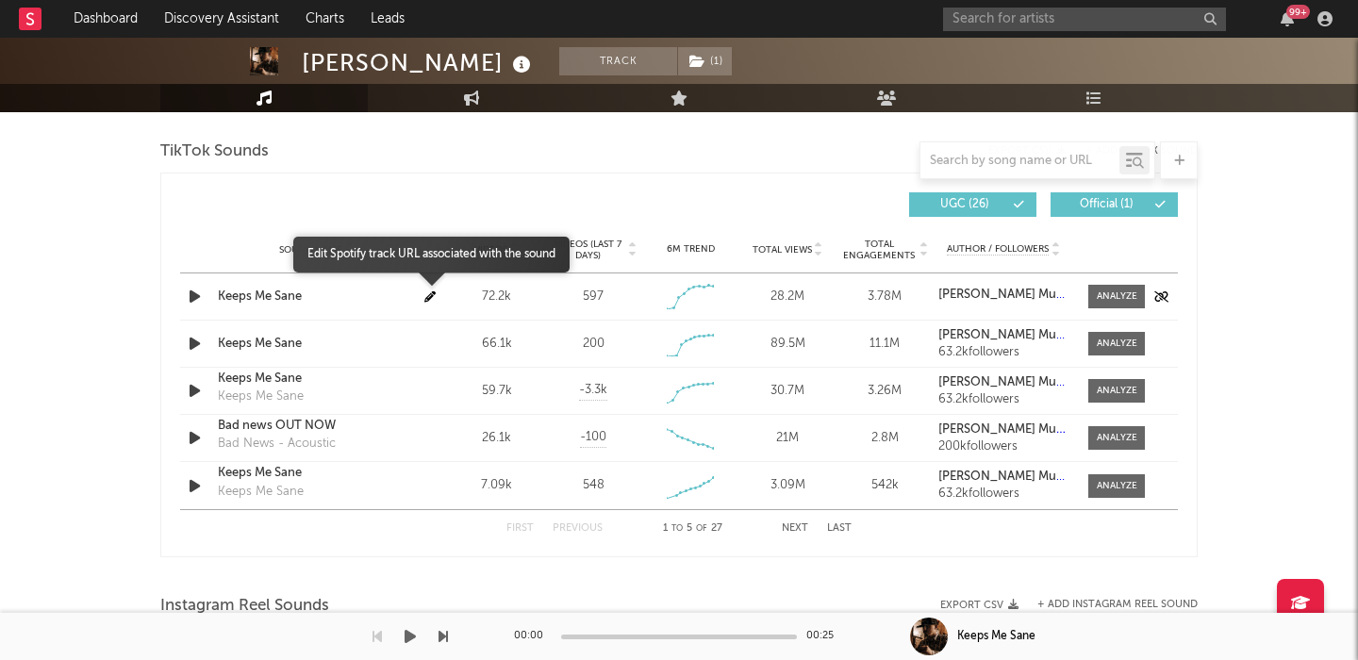
click at [426, 295] on icon "button" at bounding box center [429, 296] width 11 height 11
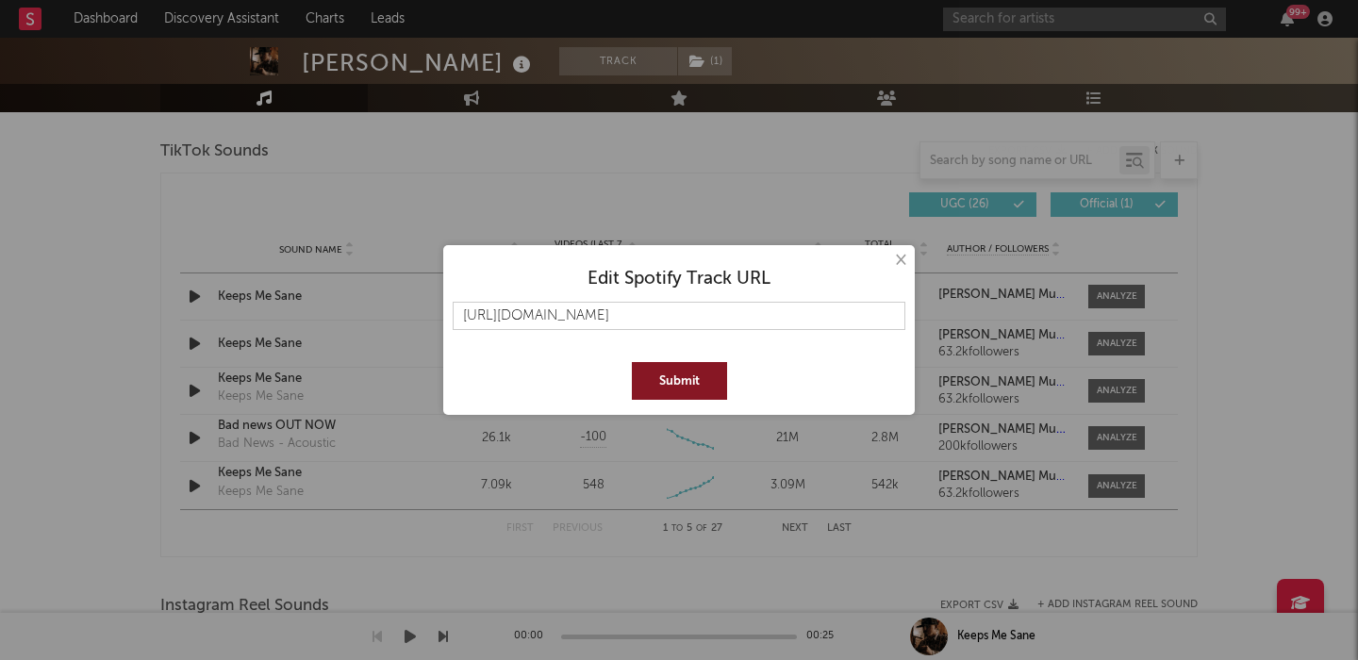
type input "https://open.spotify.com/track/5ivClJh64rX5PvFeyqI4Ew"
click at [678, 382] on button "Submit" at bounding box center [679, 381] width 95 height 38
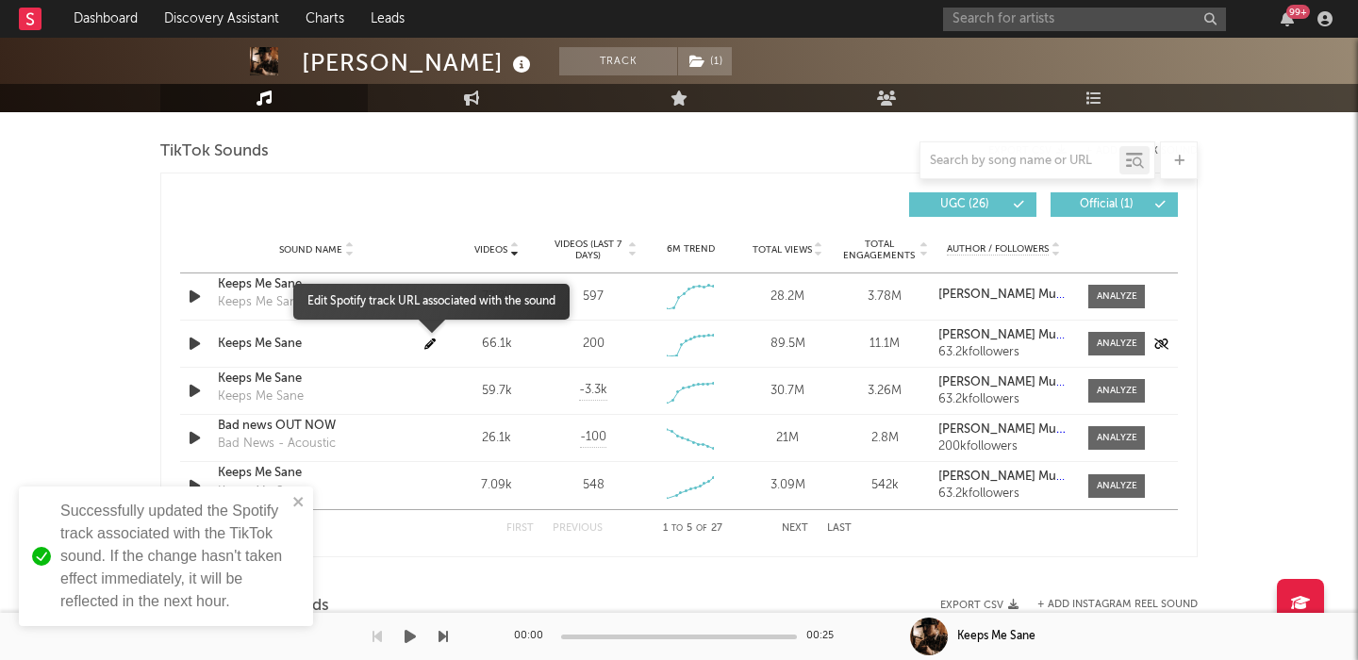
click at [436, 339] on span at bounding box center [433, 344] width 19 height 11
click at [424, 341] on icon "button" at bounding box center [429, 344] width 11 height 11
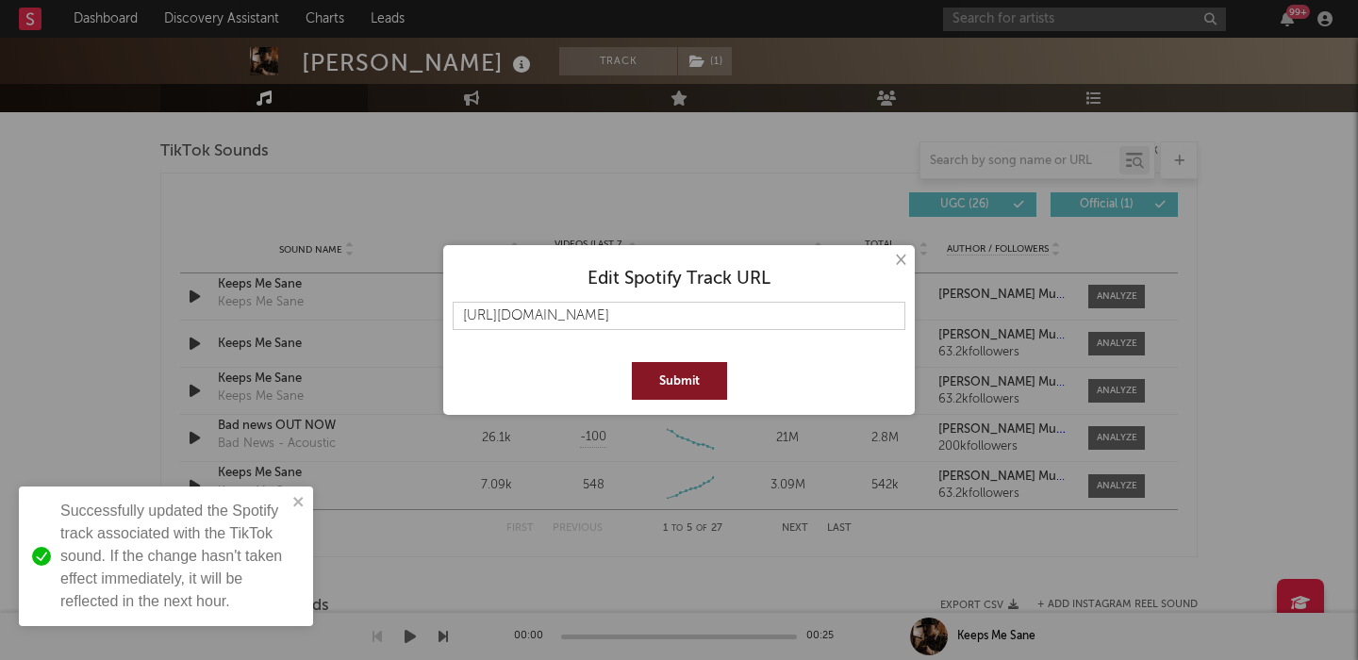
type input "https://open.spotify.com/track/5ivClJh64rX5PvFeyqI4Ew"
click at [673, 390] on button "Submit" at bounding box center [679, 381] width 95 height 38
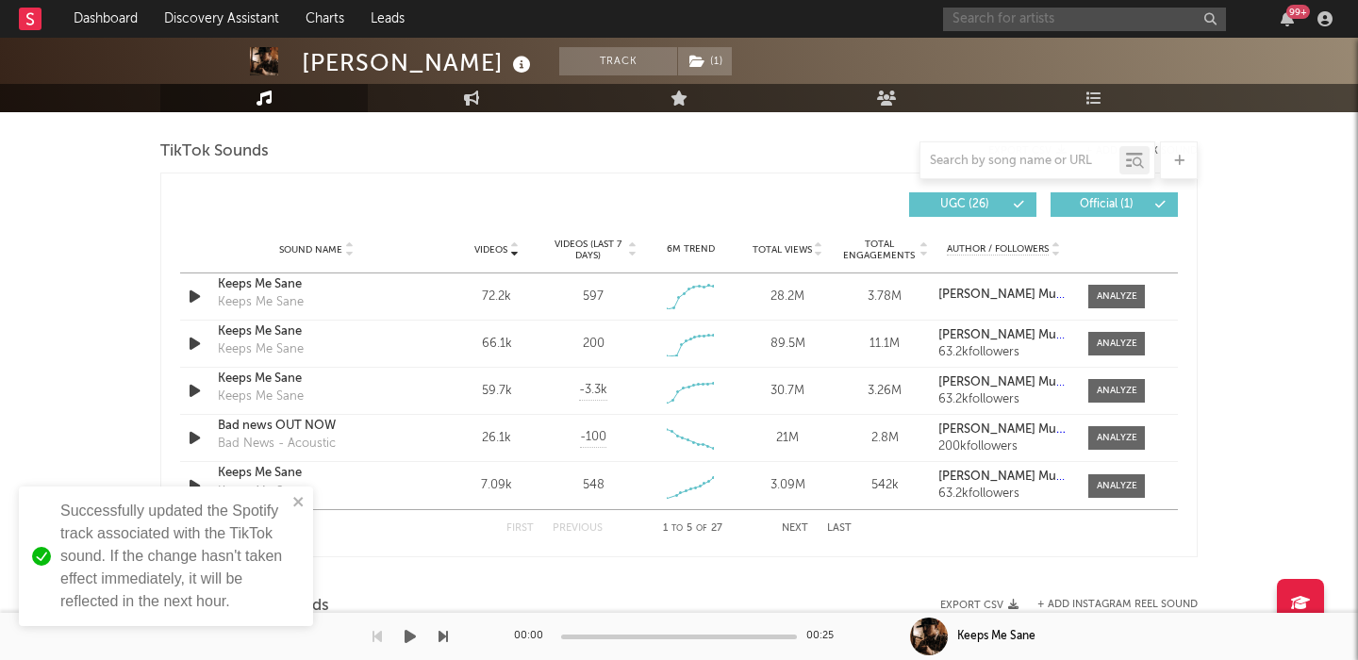
click at [980, 8] on input "text" at bounding box center [1084, 20] width 283 height 24
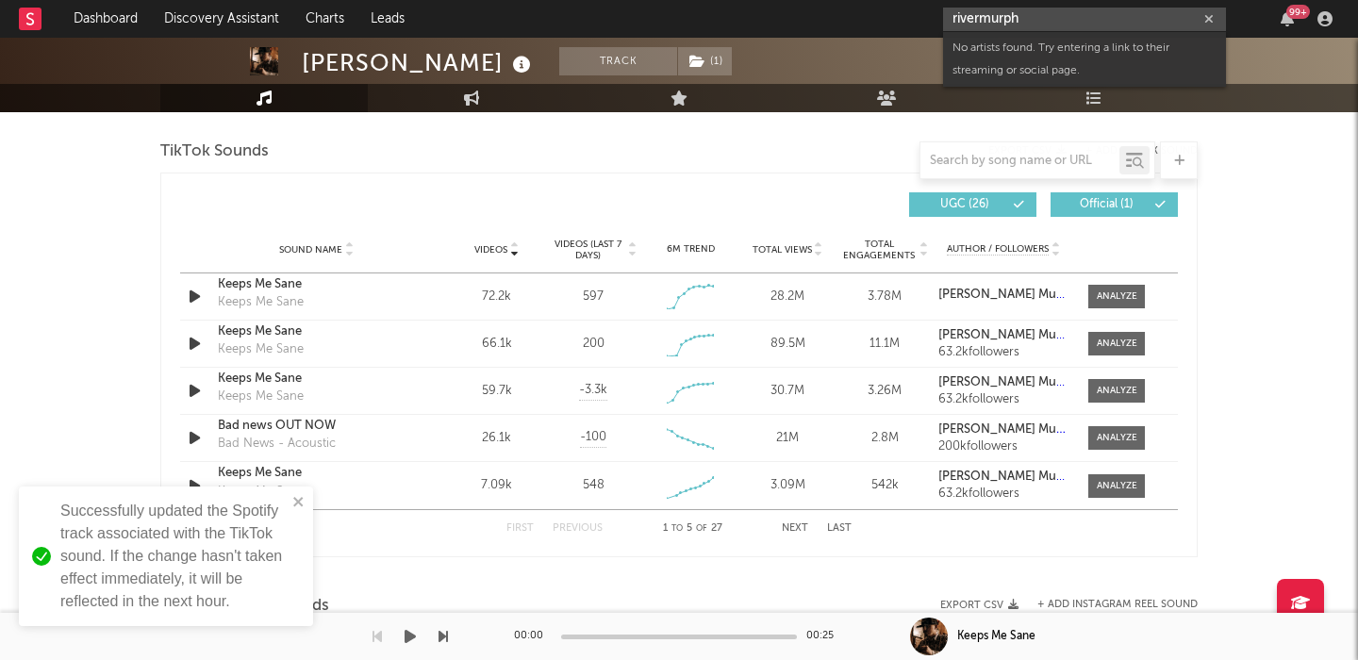
click at [981, 21] on input "rivermurph" at bounding box center [1084, 20] width 283 height 24
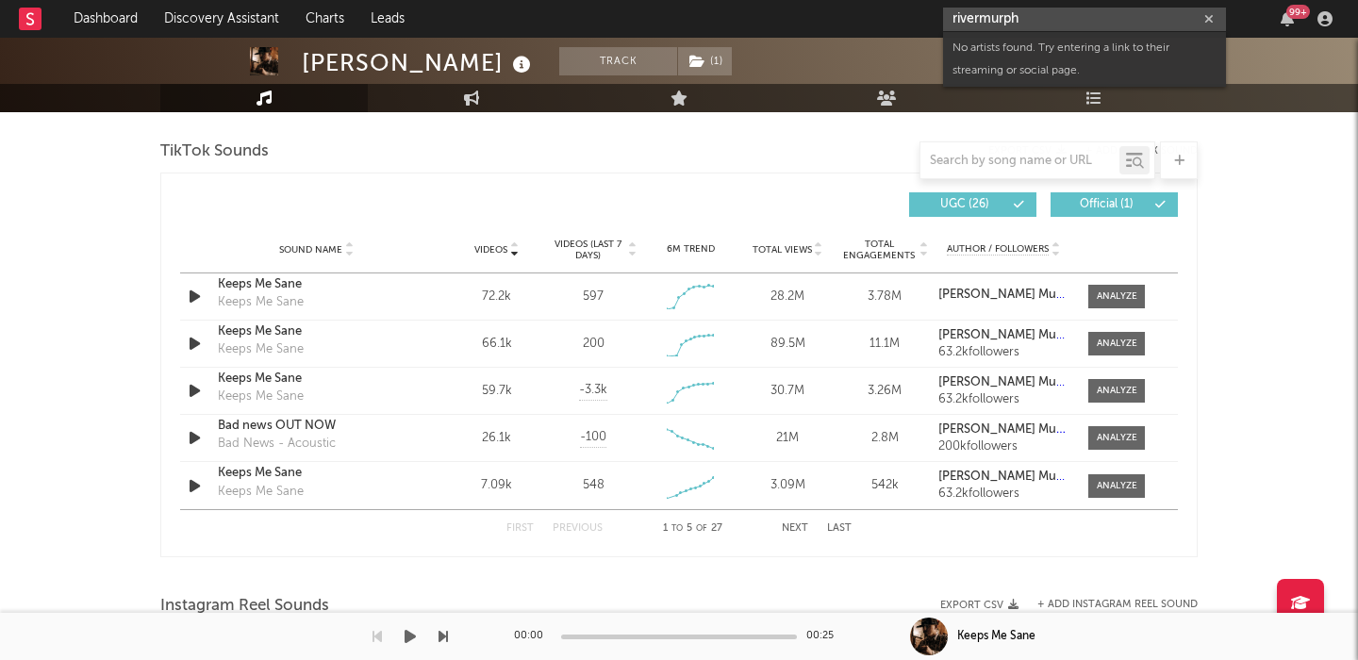
click at [953, 19] on input "rivermurph" at bounding box center [1084, 20] width 283 height 24
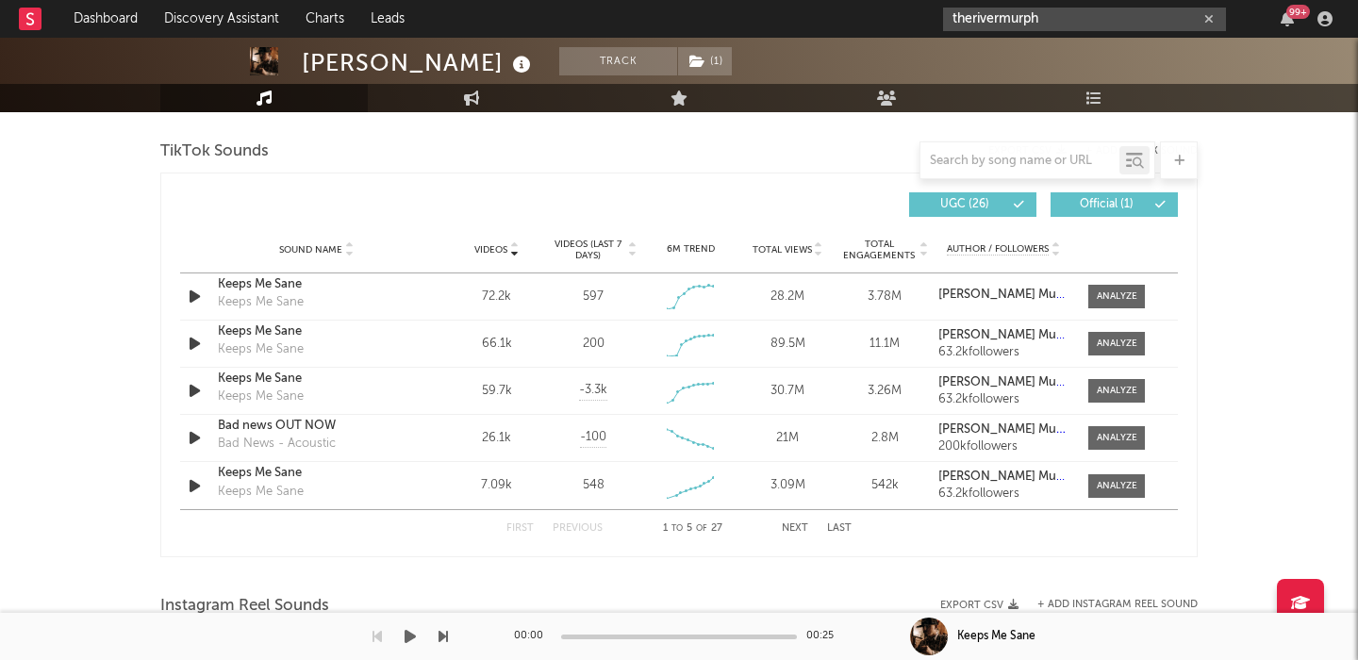
click at [1001, 18] on input "therivermurph" at bounding box center [1084, 20] width 283 height 24
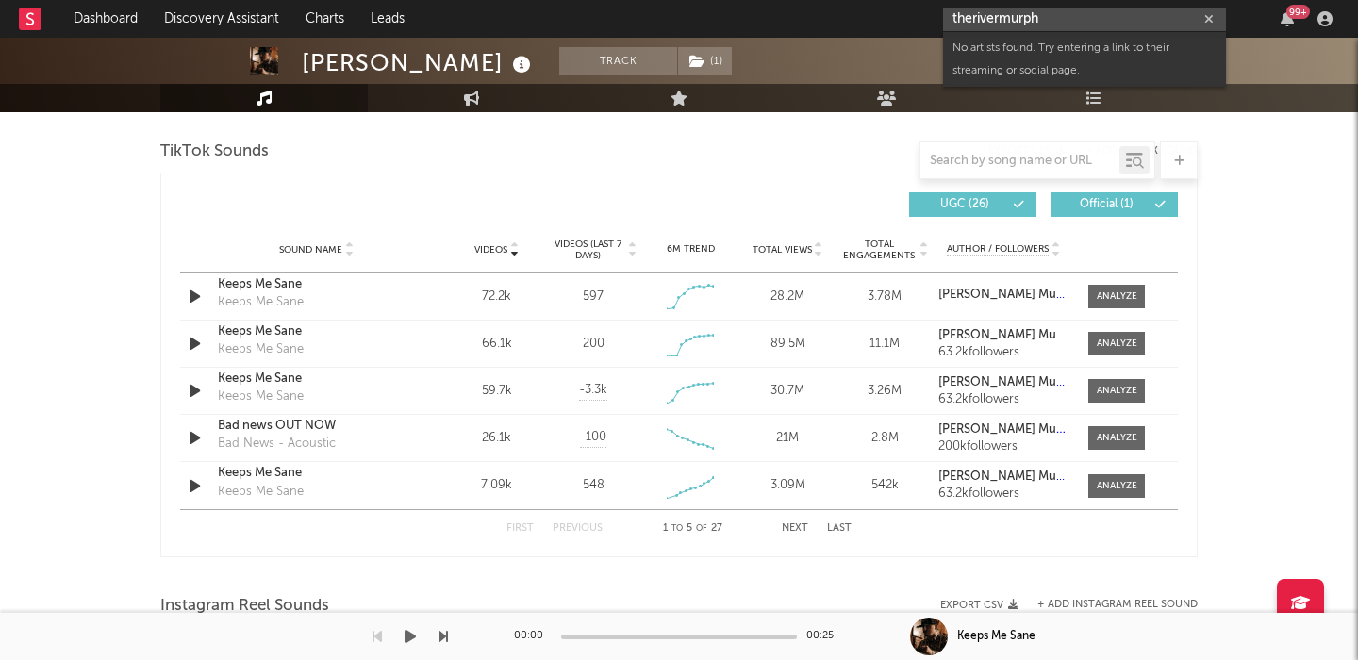
click at [1031, 19] on input "therivermurph" at bounding box center [1084, 20] width 283 height 24
click at [1064, 19] on input "therivermurph" at bounding box center [1084, 20] width 283 height 24
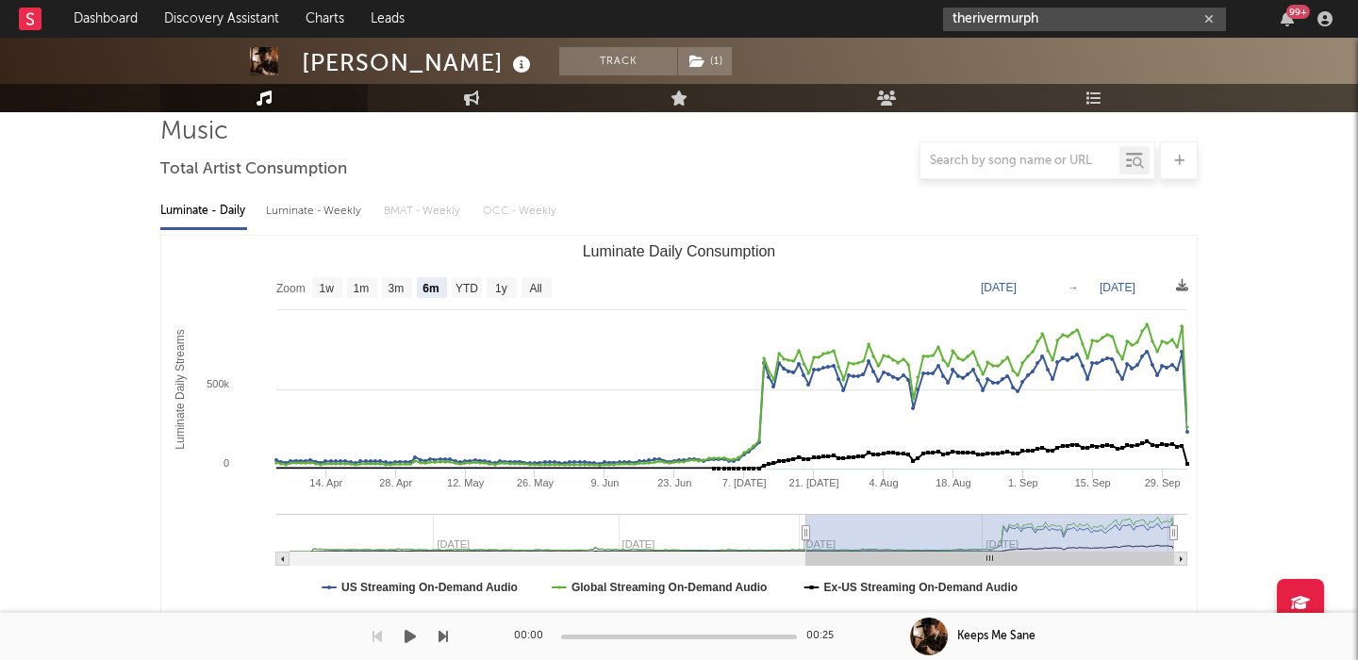
scroll to position [0, 0]
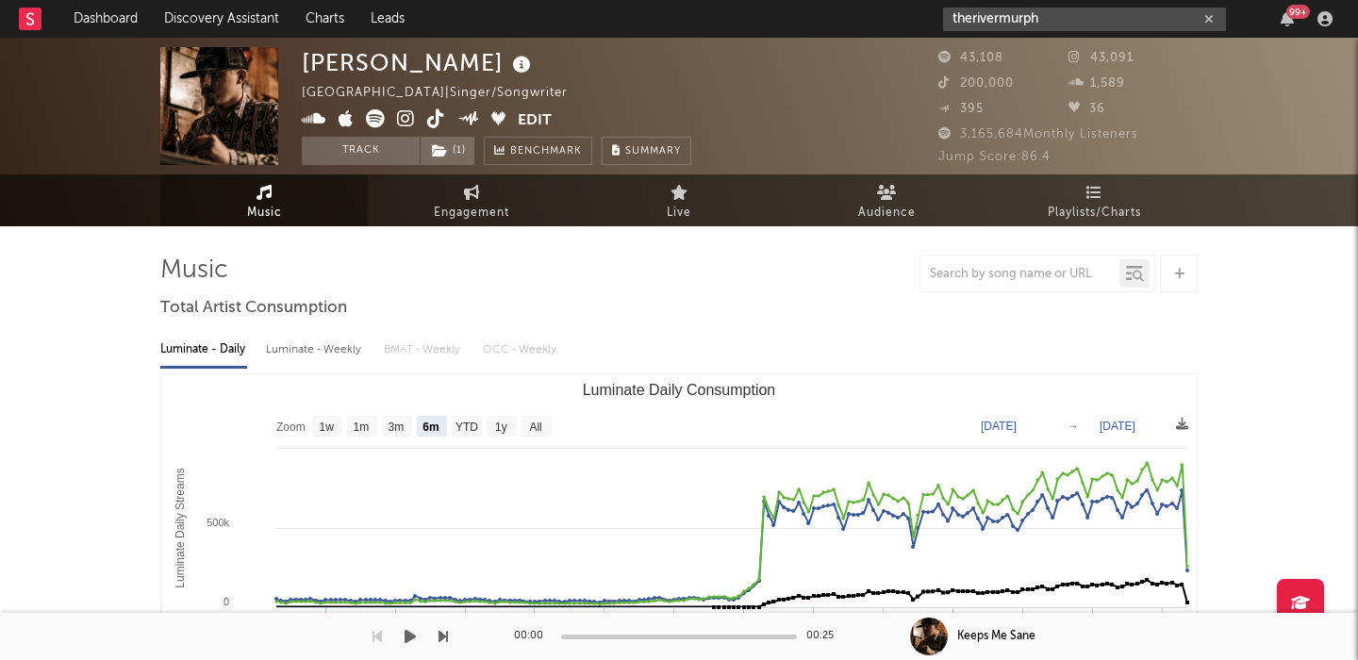
type input "therivermurph"
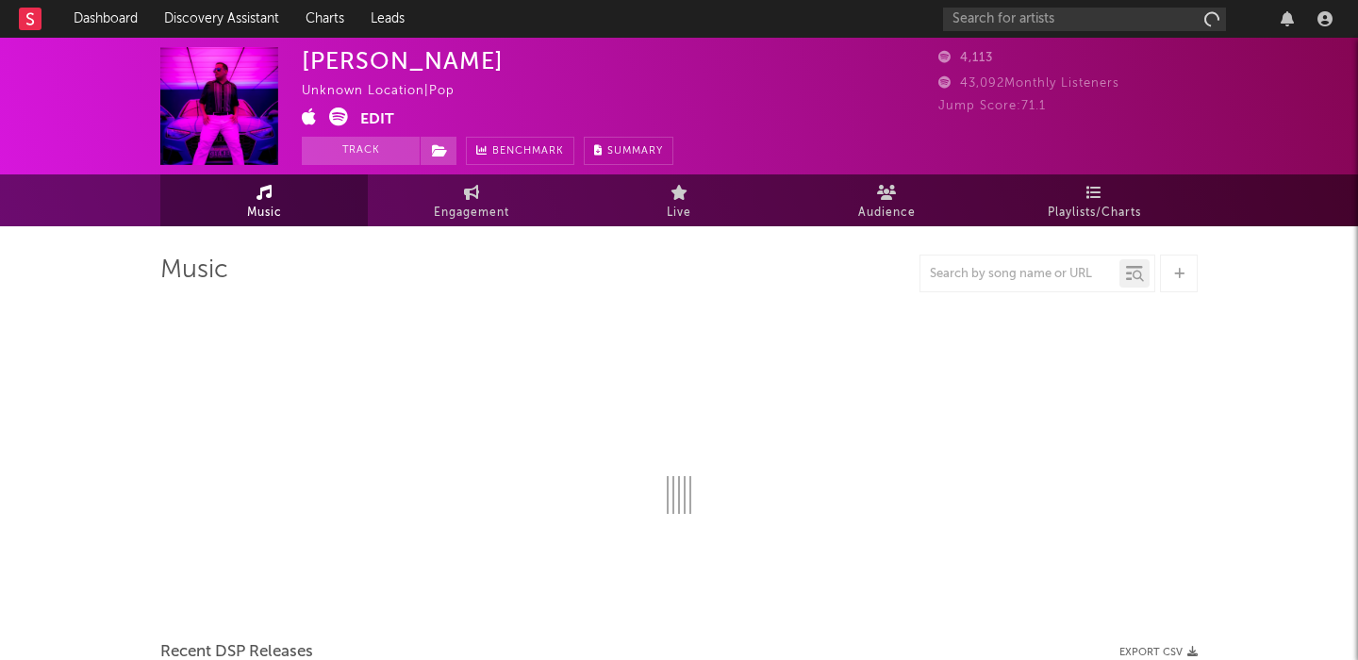
select select "6m"
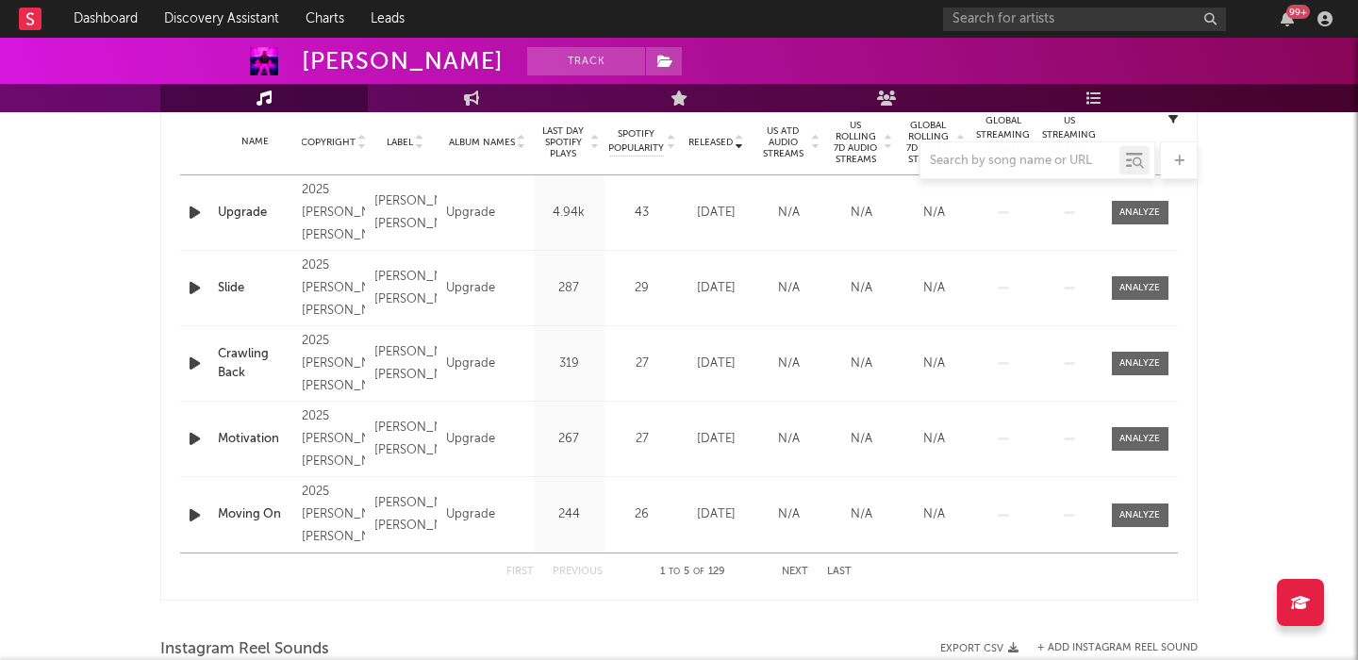
scroll to position [1038, 0]
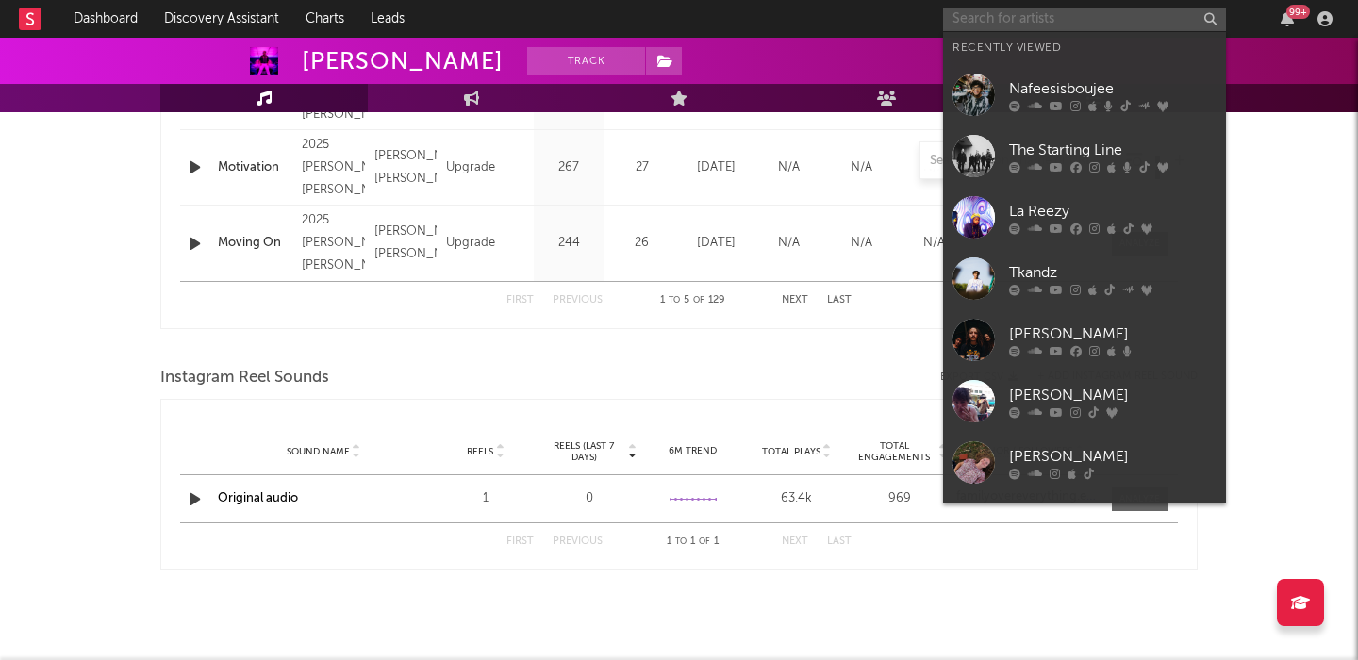
click at [1037, 8] on input "text" at bounding box center [1084, 20] width 283 height 24
paste input "Djo"
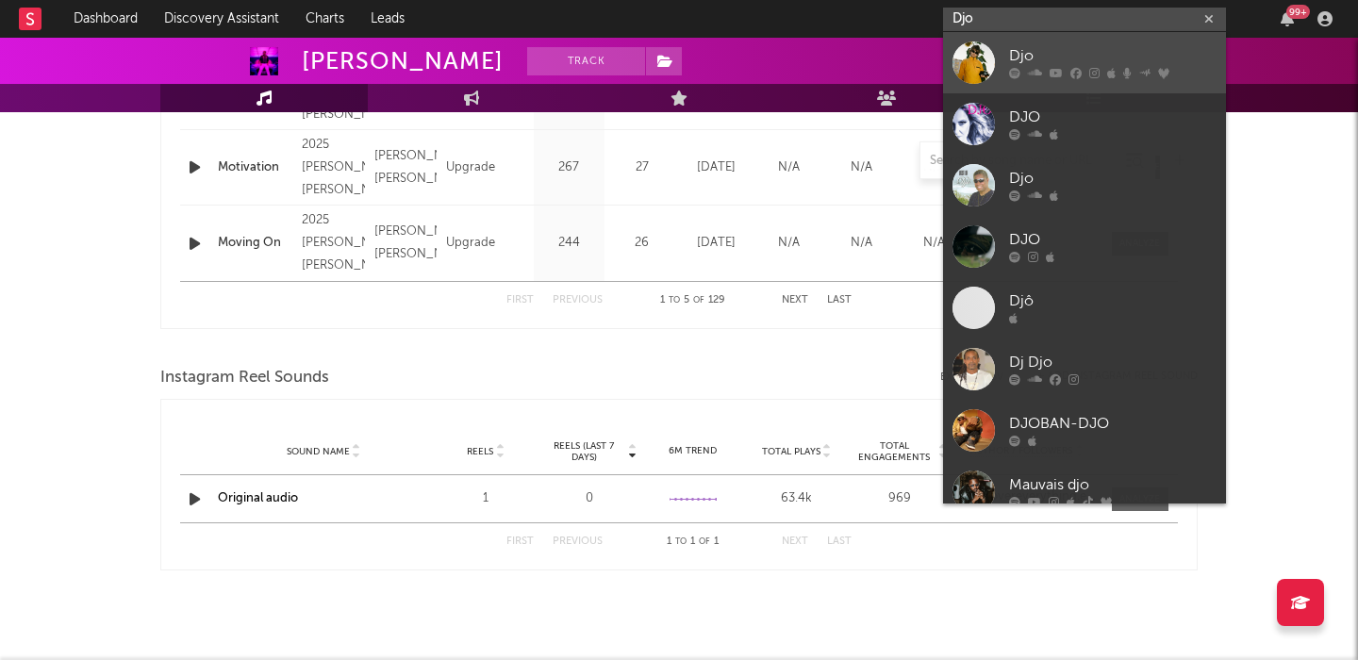
type input "Djo"
click at [1113, 59] on div "Djo" at bounding box center [1112, 56] width 207 height 23
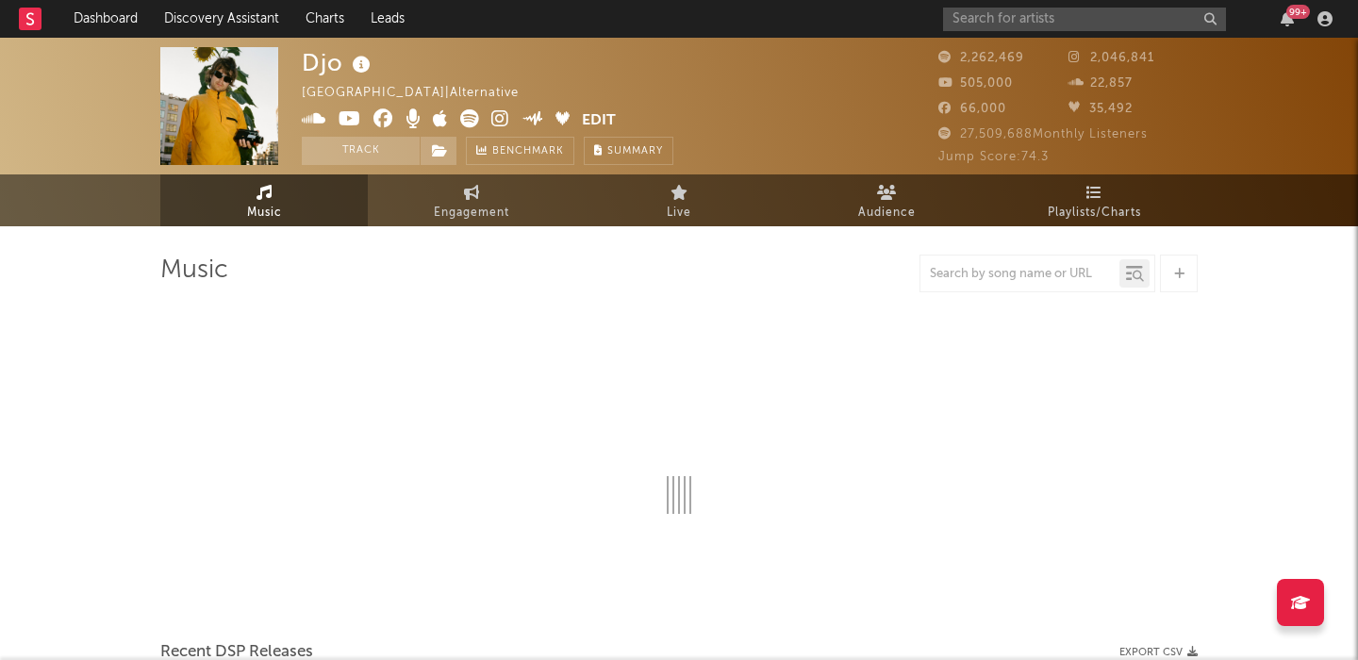
select select "6m"
